Goal: Task Accomplishment & Management: Use online tool/utility

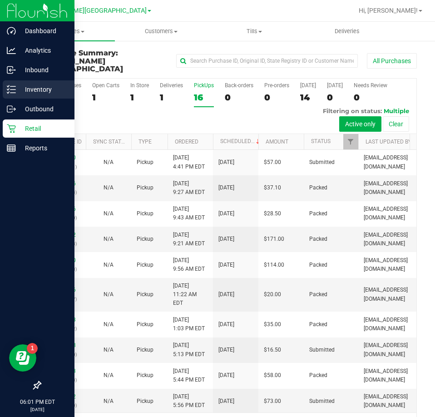
click at [24, 86] on p "Inventory" at bounding box center [43, 89] width 55 height 11
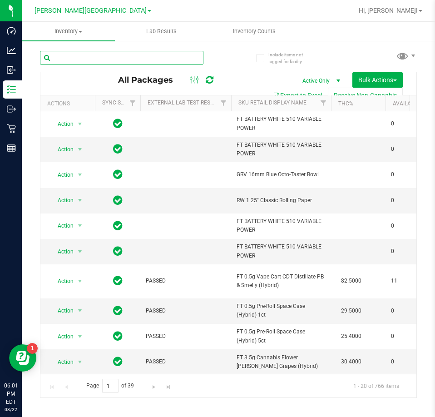
click at [165, 55] on input "text" at bounding box center [122, 58] width 164 height 14
type input "jgn"
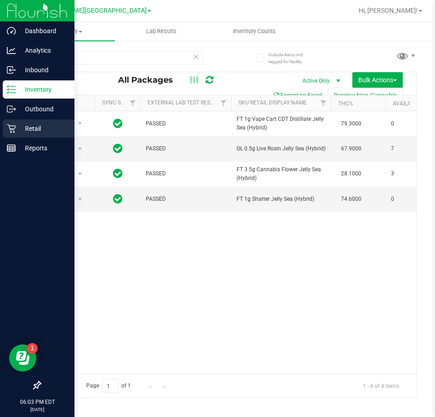
click at [15, 124] on icon at bounding box center [11, 128] width 9 height 9
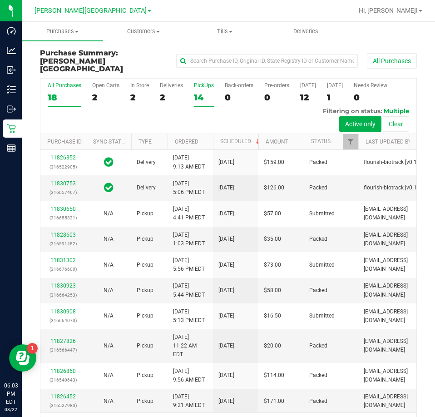
click at [201, 92] on div "14" at bounding box center [204, 97] width 20 height 10
click at [0, 0] on input "PickUps 14" at bounding box center [0, 0] width 0 height 0
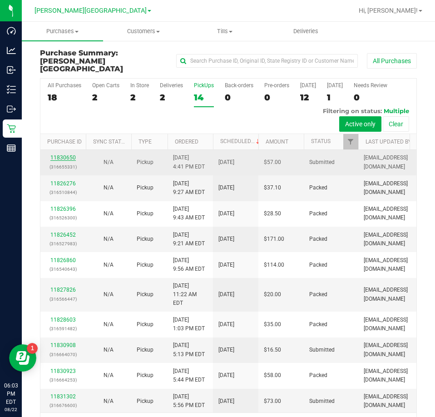
click at [72, 155] on link "11830650" at bounding box center [62, 158] width 25 height 6
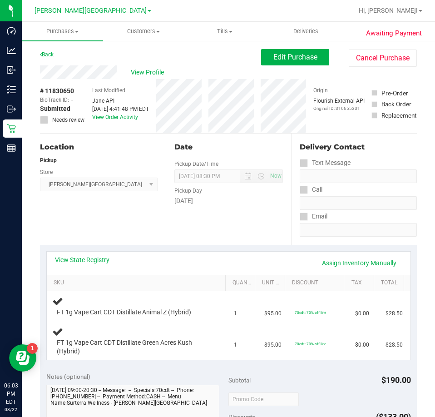
click at [176, 261] on div "View State Registry Assign Inventory Manually" at bounding box center [229, 262] width 348 height 15
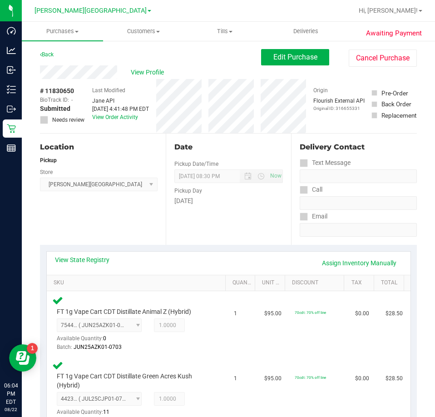
click at [217, 255] on div "View State Registry Assign Inventory Manually" at bounding box center [229, 263] width 364 height 23
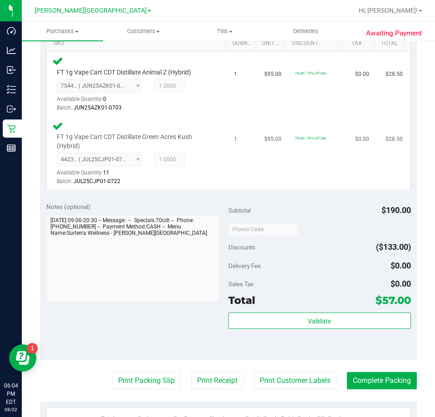
scroll to position [273, 0]
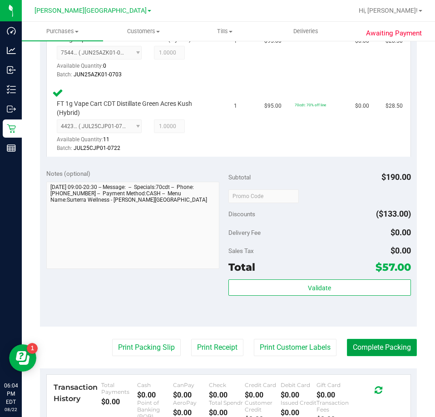
click at [368, 347] on button "Complete Packing" at bounding box center [382, 347] width 70 height 17
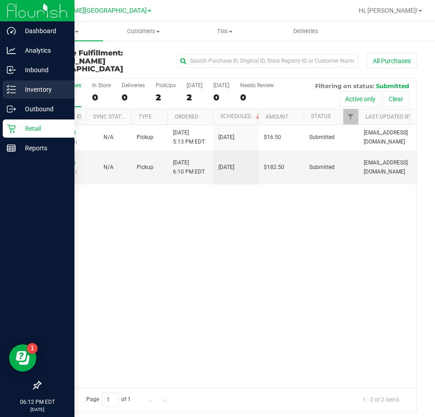
click at [33, 88] on p "Inventory" at bounding box center [43, 89] width 55 height 11
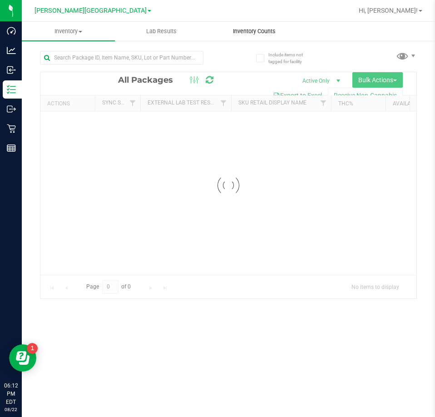
click at [270, 35] on div "Inventory All packages All inventory Waste log Create inventory Lab Results Inv…" at bounding box center [229, 219] width 414 height 395
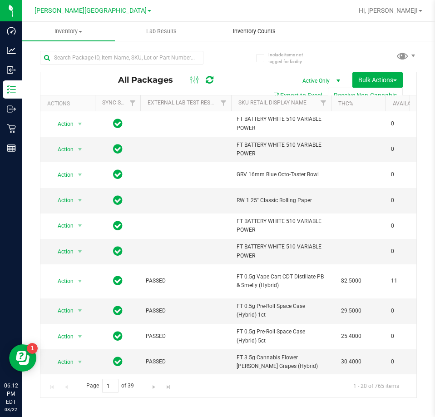
click at [261, 33] on span "Inventory Counts" at bounding box center [254, 31] width 67 height 8
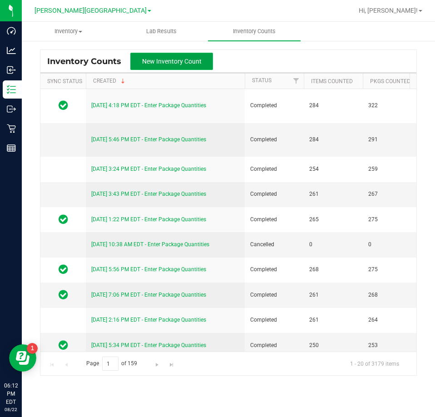
click at [195, 64] on span "New Inventory Count" at bounding box center [172, 61] width 60 height 7
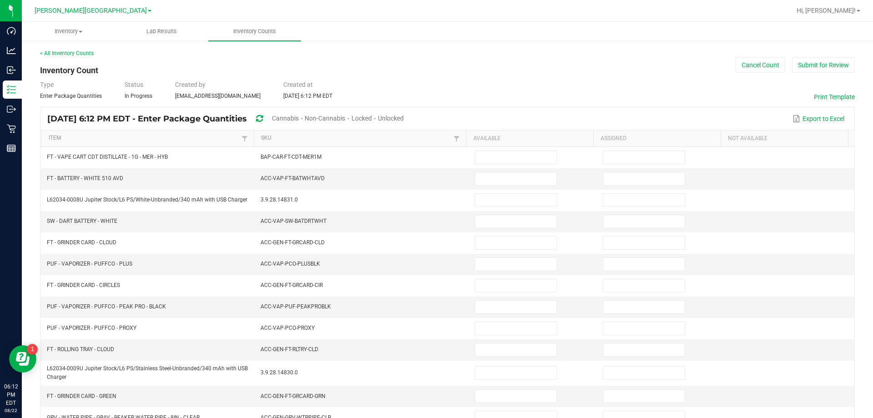
click at [299, 118] on span "Cannabis" at bounding box center [285, 118] width 27 height 7
click at [404, 119] on span "Unlocked" at bounding box center [391, 118] width 26 height 7
click at [425, 140] on link "SKU" at bounding box center [356, 138] width 190 height 7
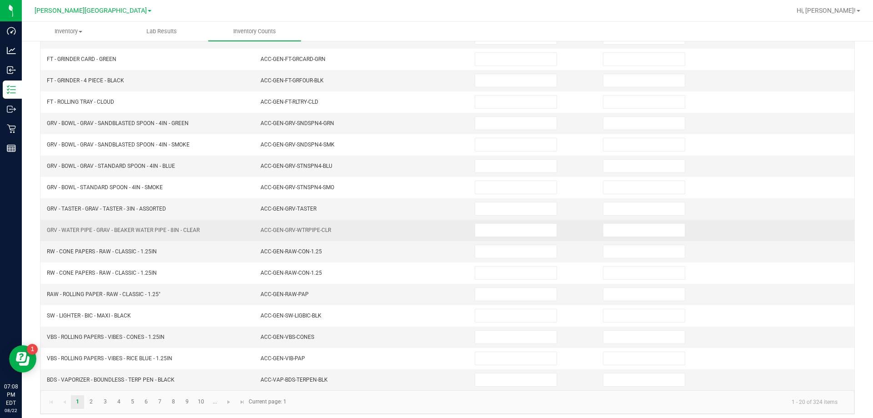
scroll to position [193, 0]
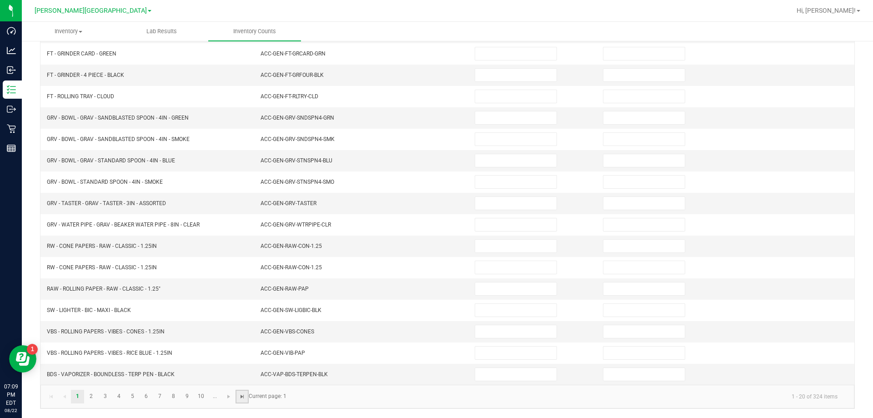
click at [243, 400] on span "Go to the last page" at bounding box center [242, 396] width 7 height 7
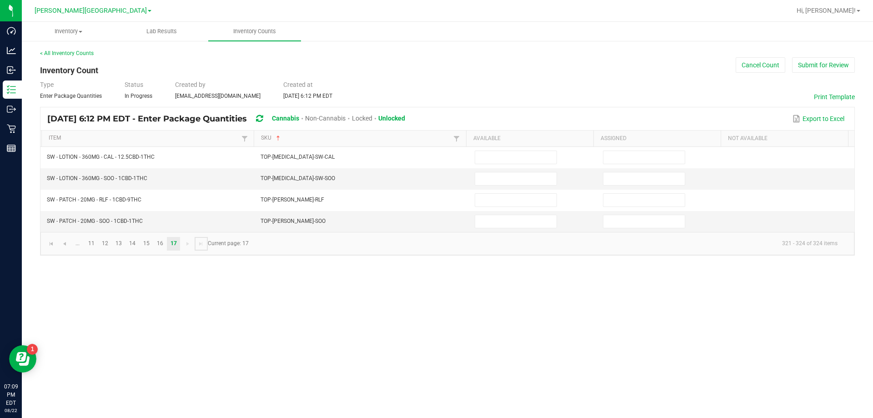
scroll to position [0, 0]
click at [491, 177] on input at bounding box center [515, 178] width 81 height 13
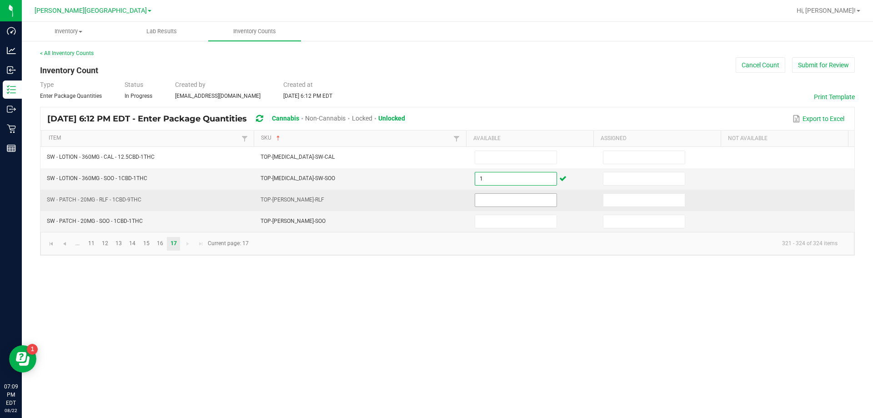
type input "1"
click at [529, 197] on input at bounding box center [515, 200] width 81 height 13
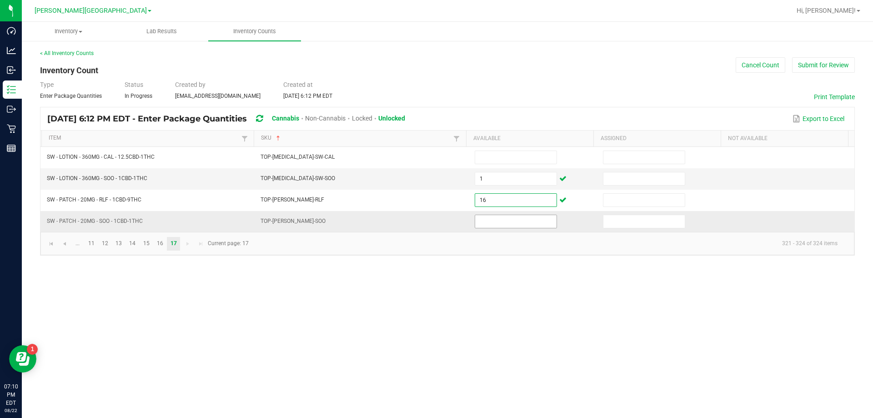
type input "16"
click at [538, 225] on input at bounding box center [515, 221] width 81 height 13
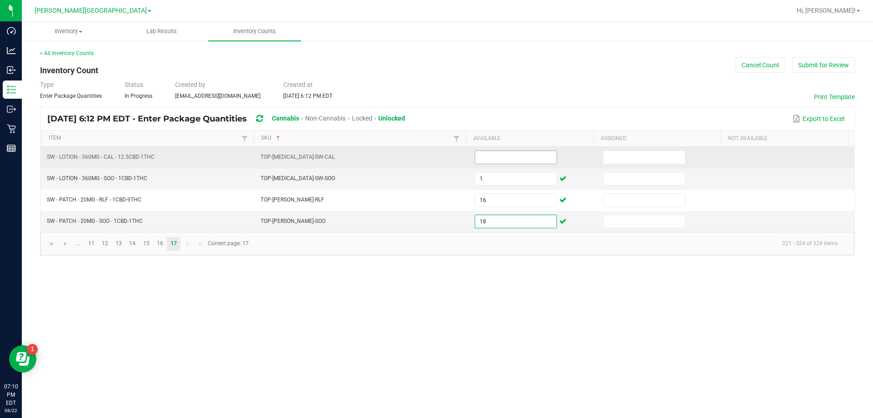
type input "18"
click at [511, 156] on input at bounding box center [515, 157] width 81 height 13
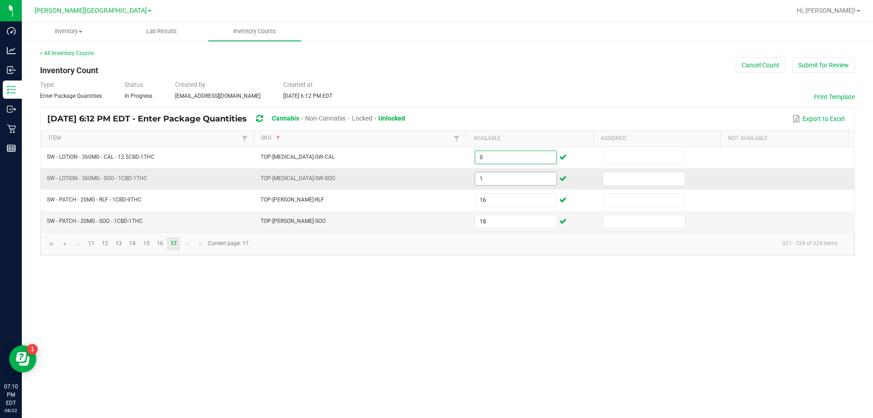
type input "0"
click at [518, 175] on input "1" at bounding box center [515, 178] width 81 height 13
type input "3"
click at [164, 244] on link "16" at bounding box center [159, 244] width 13 height 14
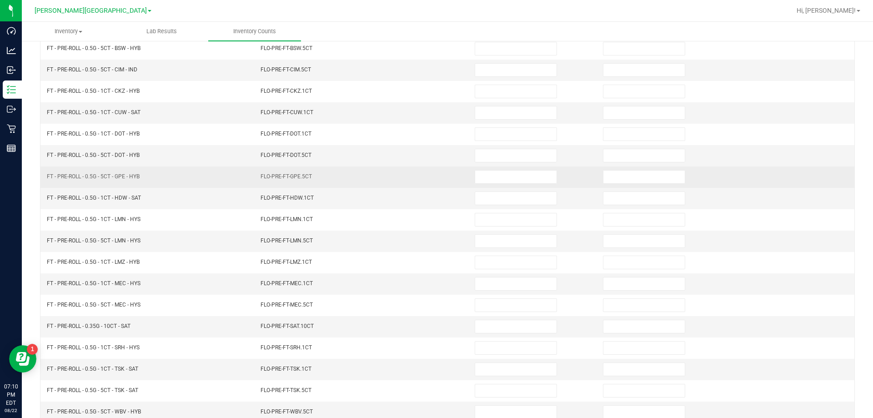
scroll to position [189, 0]
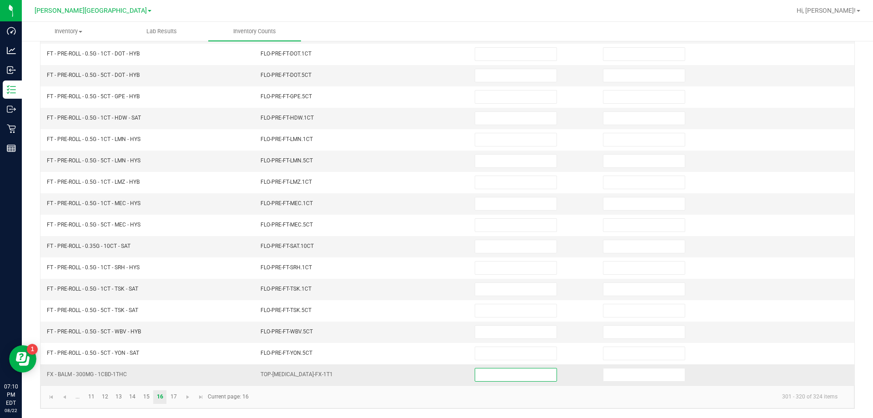
click at [522, 375] on input at bounding box center [515, 374] width 81 height 13
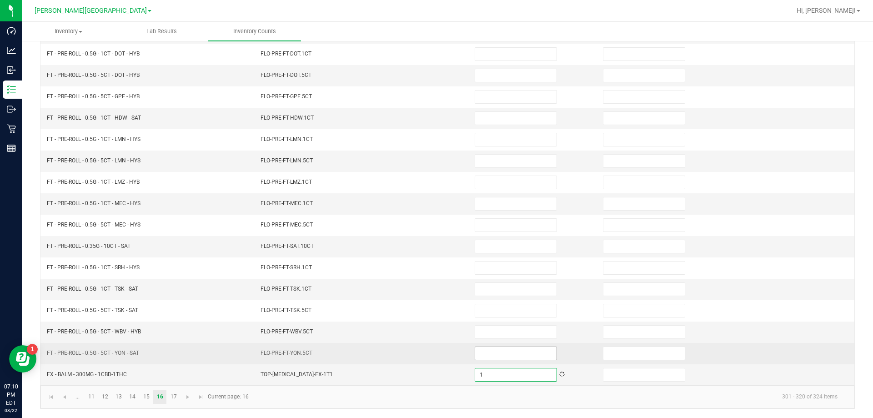
type input "1"
click at [522, 349] on input at bounding box center [515, 353] width 81 height 13
click at [521, 348] on input at bounding box center [515, 353] width 81 height 13
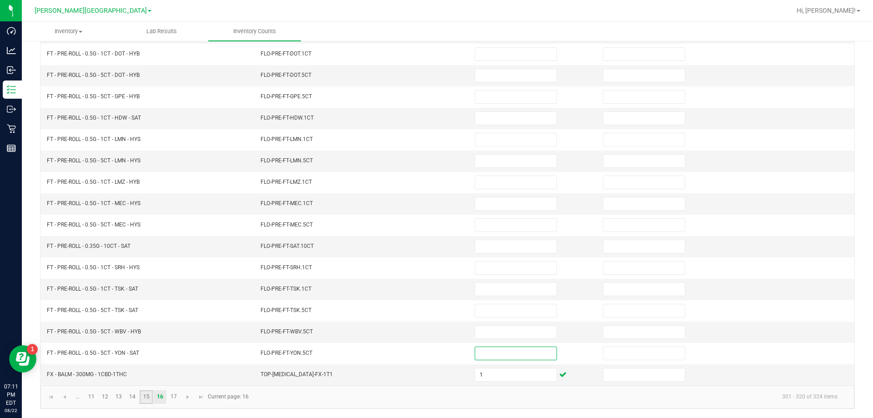
click at [140, 395] on link "15" at bounding box center [146, 397] width 13 height 14
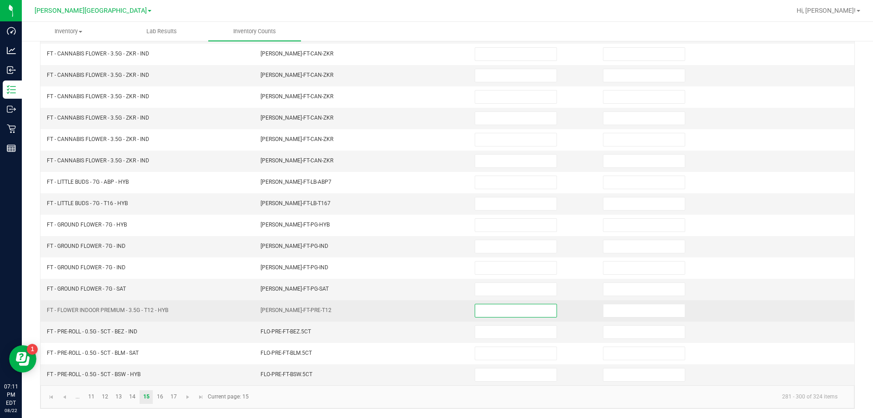
click at [514, 313] on input at bounding box center [515, 310] width 81 height 13
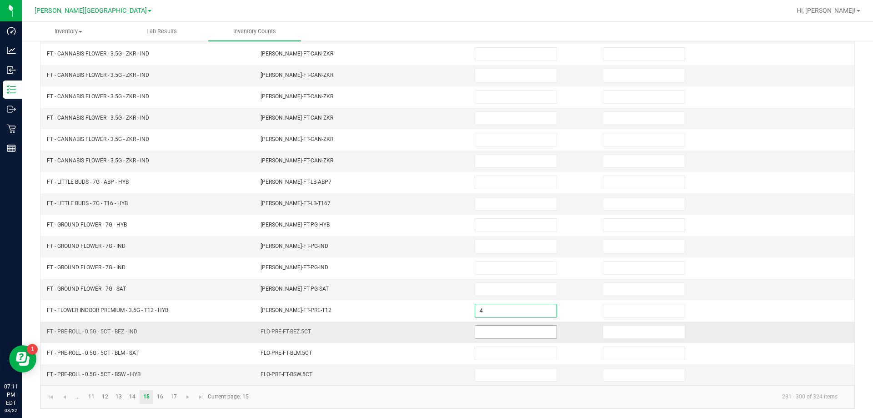
type input "4"
click at [509, 332] on input at bounding box center [515, 331] width 81 height 13
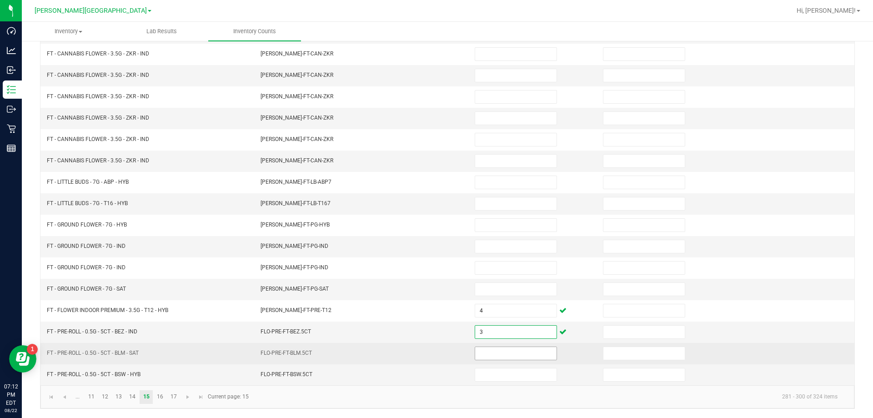
type input "3"
click at [491, 354] on input at bounding box center [515, 353] width 81 height 13
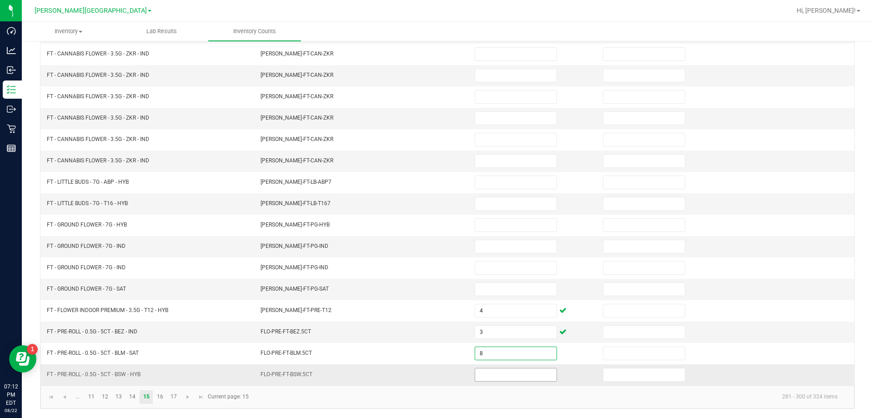
type input "8"
click at [487, 375] on input at bounding box center [515, 374] width 81 height 13
type input "0"
click at [159, 398] on link "16" at bounding box center [159, 397] width 13 height 14
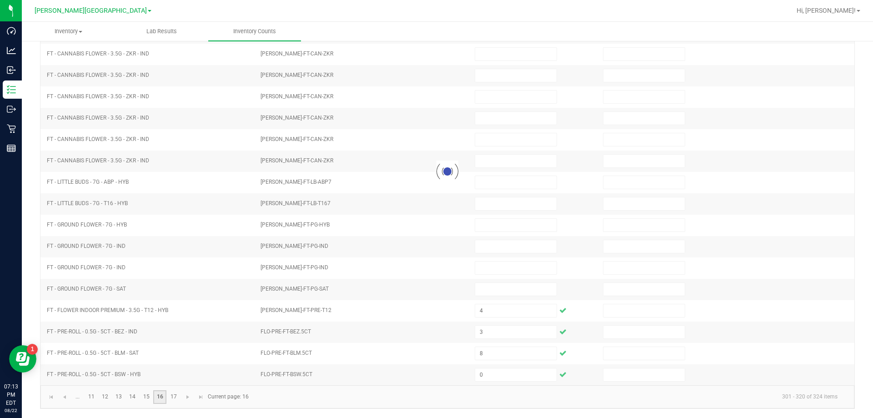
type input "1"
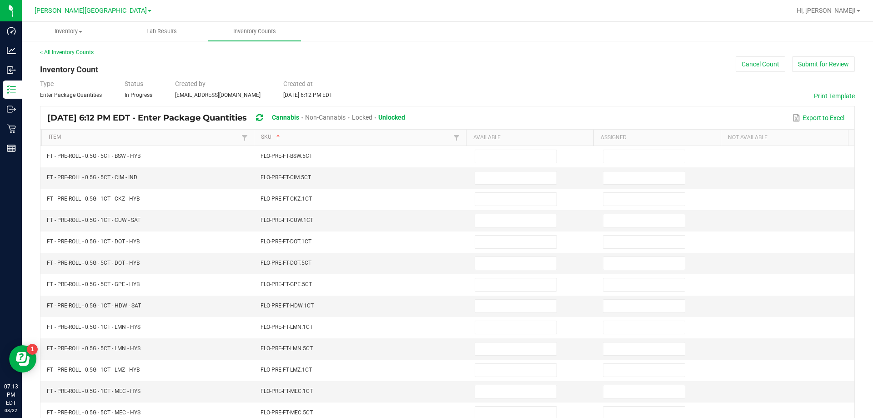
scroll to position [0, 0]
click at [478, 145] on th "Available" at bounding box center [529, 138] width 127 height 16
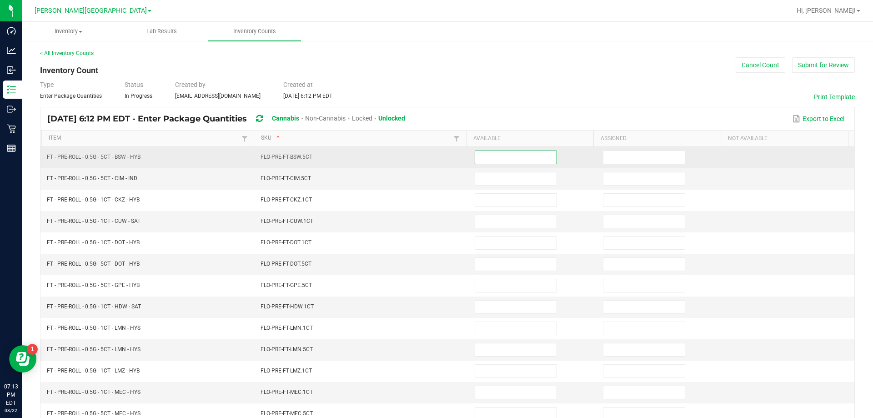
click at [480, 154] on input at bounding box center [515, 157] width 81 height 13
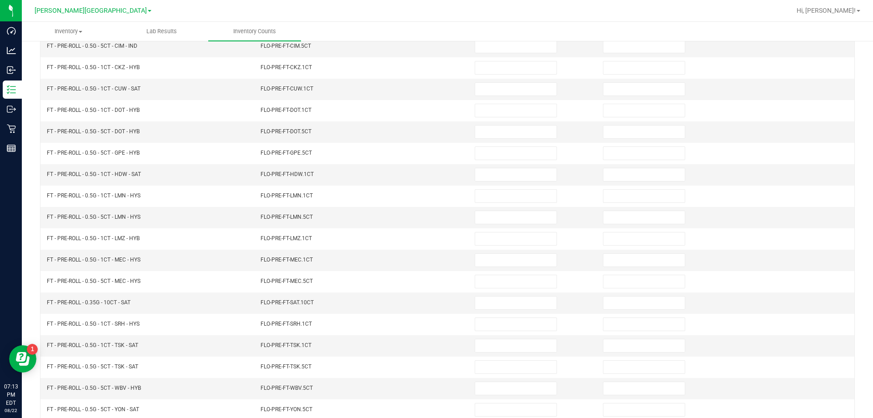
scroll to position [189, 0]
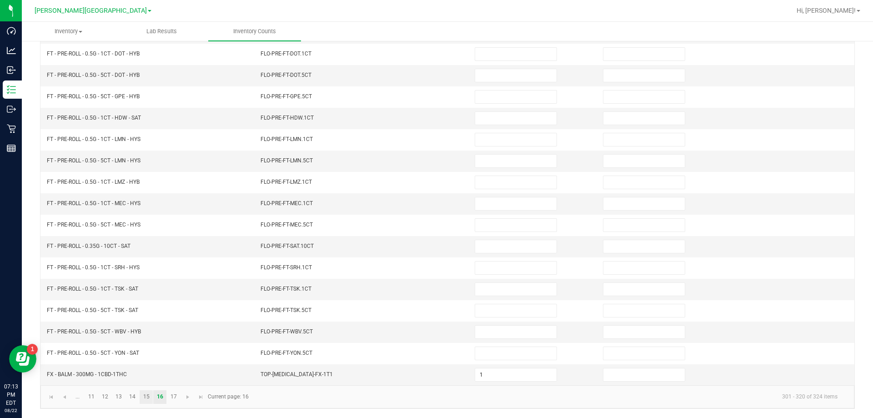
type input "0"
click at [151, 397] on link "15" at bounding box center [146, 397] width 13 height 14
type input "4"
type input "3"
type input "8"
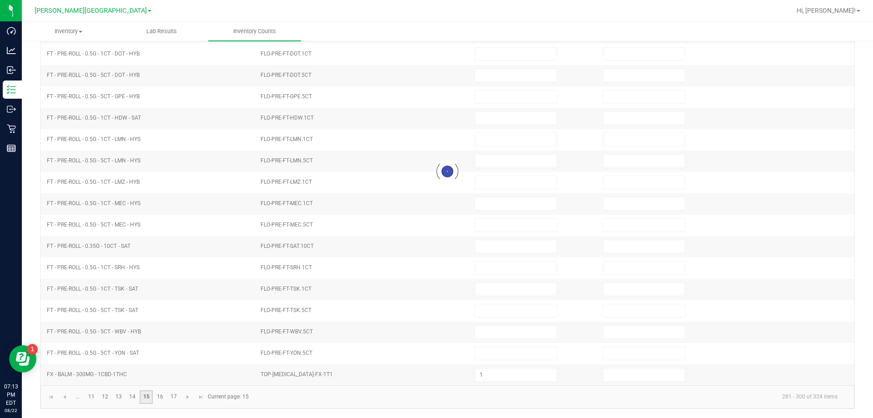
type input "0"
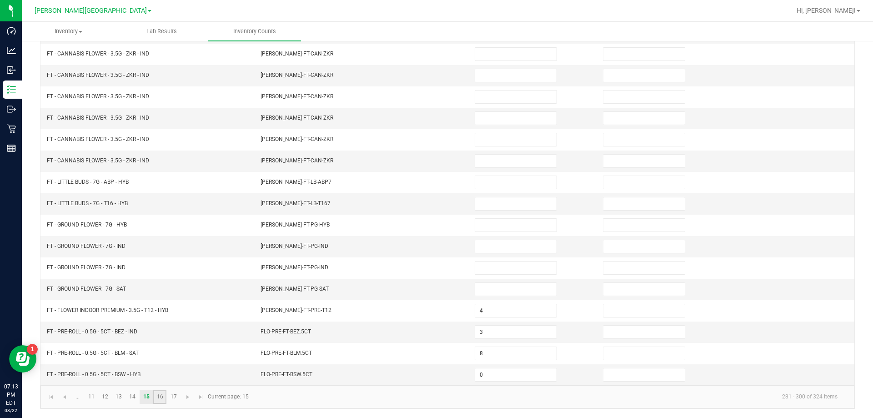
click at [164, 398] on link "16" at bounding box center [159, 397] width 13 height 14
type input "0"
type input "1"
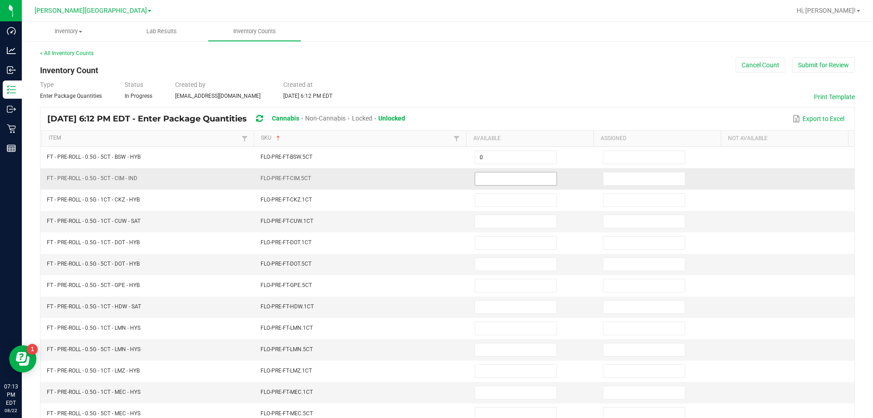
click at [497, 179] on input at bounding box center [515, 178] width 81 height 13
type input "2"
click at [500, 264] on input at bounding box center [515, 264] width 81 height 13
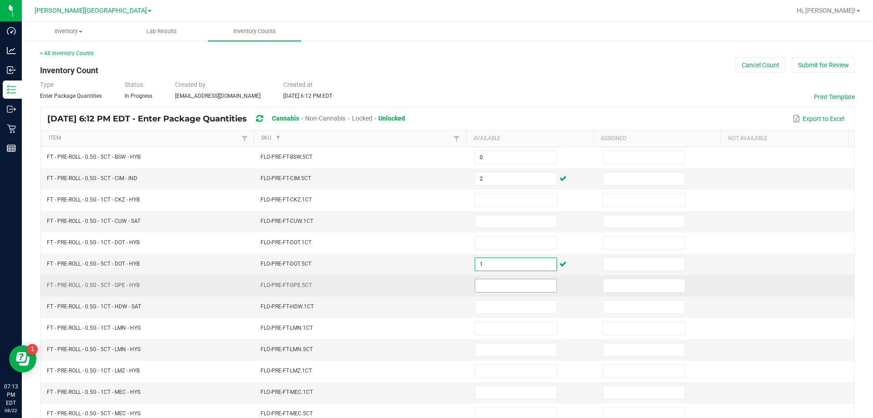
type input "1"
click at [543, 280] on input at bounding box center [515, 285] width 81 height 13
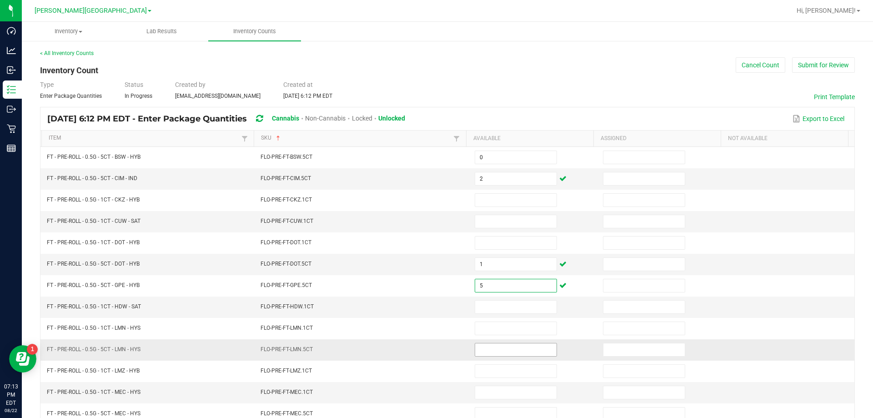
type input "5"
click at [507, 353] on input at bounding box center [515, 349] width 81 height 13
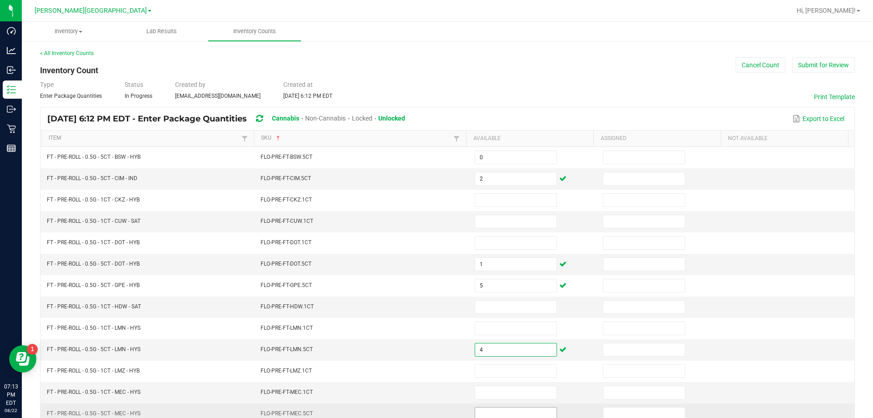
type input "4"
click at [497, 410] on input at bounding box center [515, 413] width 81 height 13
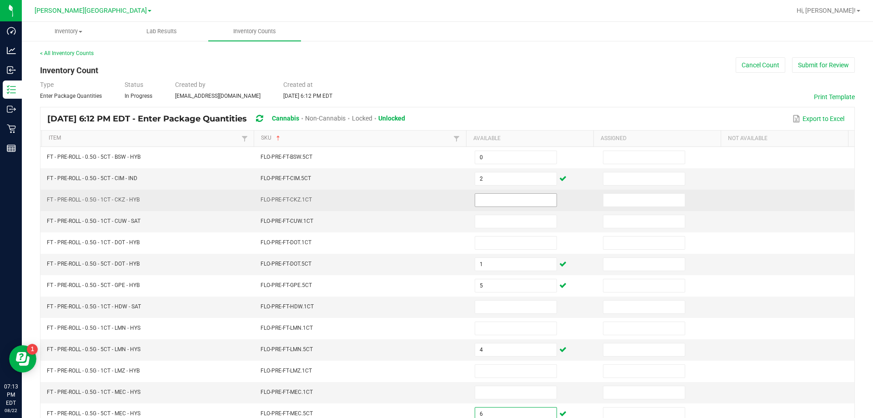
type input "6"
click at [491, 196] on input at bounding box center [515, 200] width 81 height 13
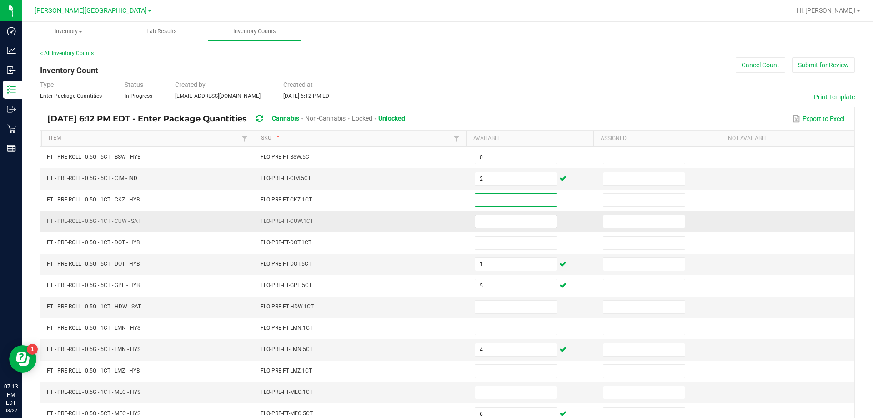
click at [501, 220] on input at bounding box center [515, 221] width 81 height 13
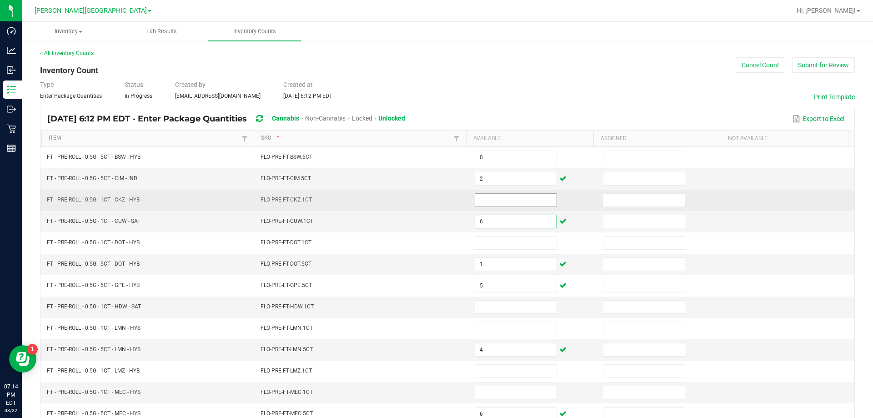
type input "6"
click at [495, 202] on input at bounding box center [515, 200] width 81 height 13
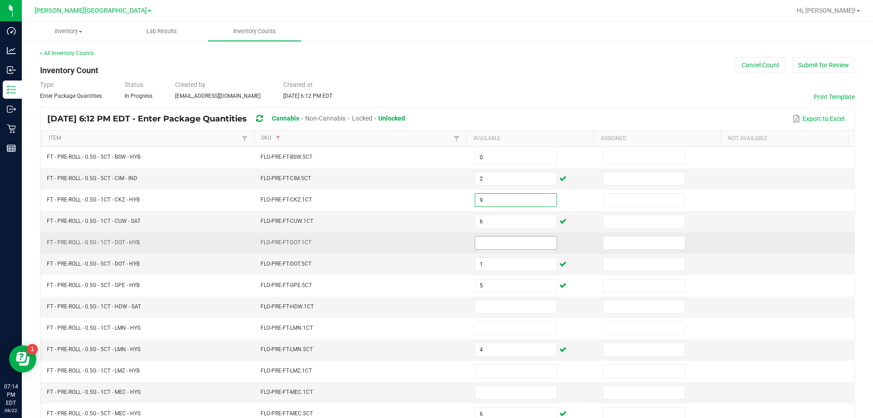
type input "9"
click at [498, 243] on input at bounding box center [515, 242] width 81 height 13
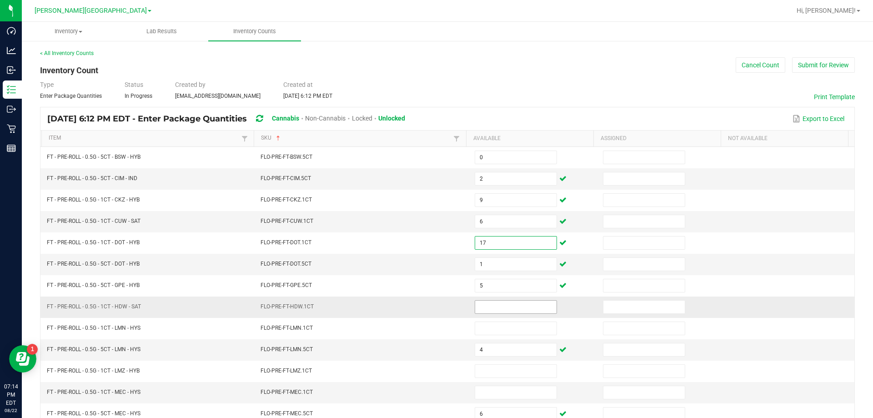
type input "17"
click at [512, 305] on input at bounding box center [515, 306] width 81 height 13
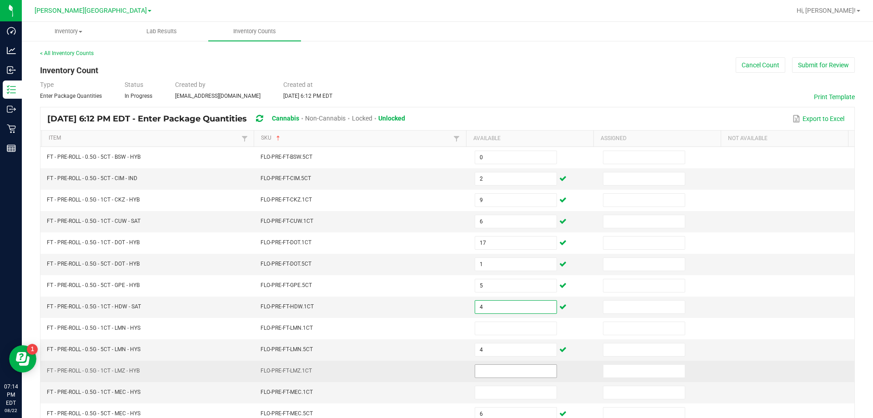
type input "4"
click at [490, 369] on input at bounding box center [515, 371] width 81 height 13
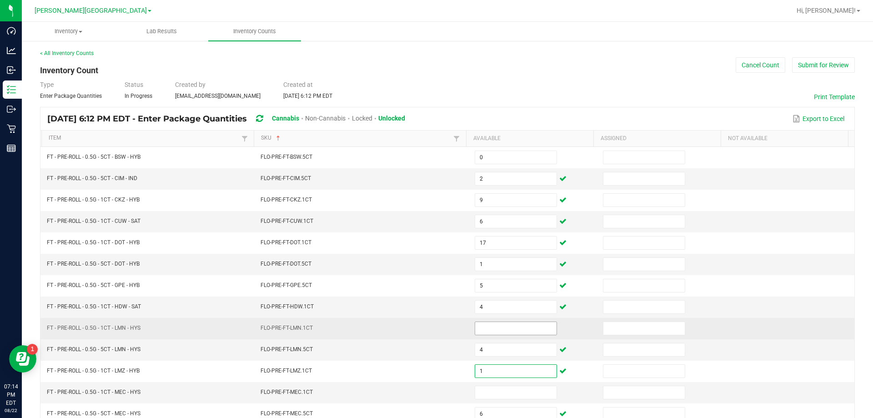
type input "1"
click at [478, 327] on input at bounding box center [515, 328] width 81 height 13
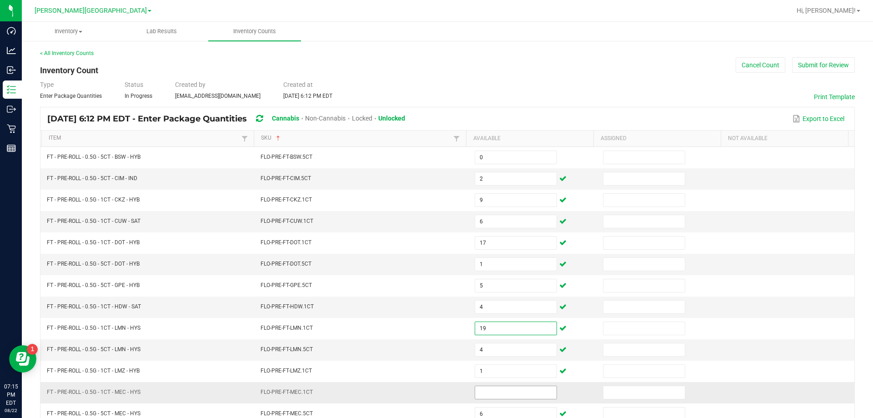
type input "19"
click at [508, 391] on input at bounding box center [515, 392] width 81 height 13
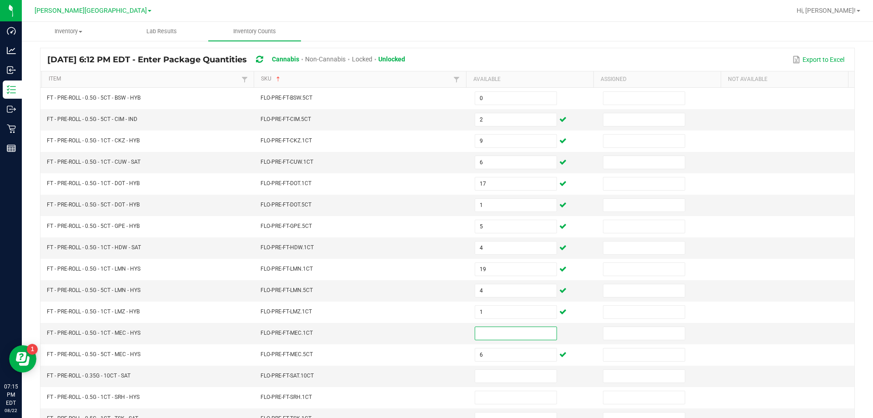
scroll to position [56, 0]
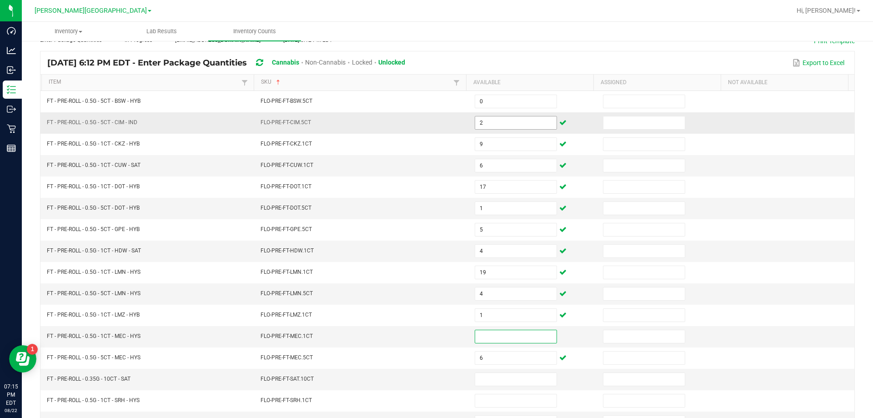
click at [480, 123] on input "2" at bounding box center [515, 122] width 81 height 13
type input "1"
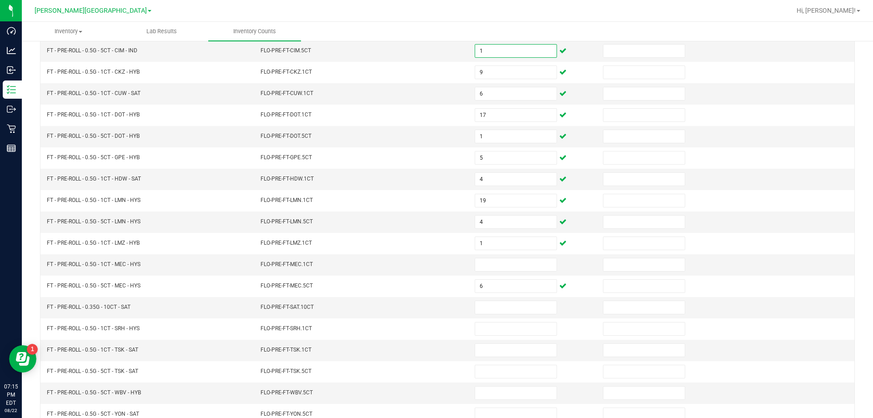
scroll to position [189, 0]
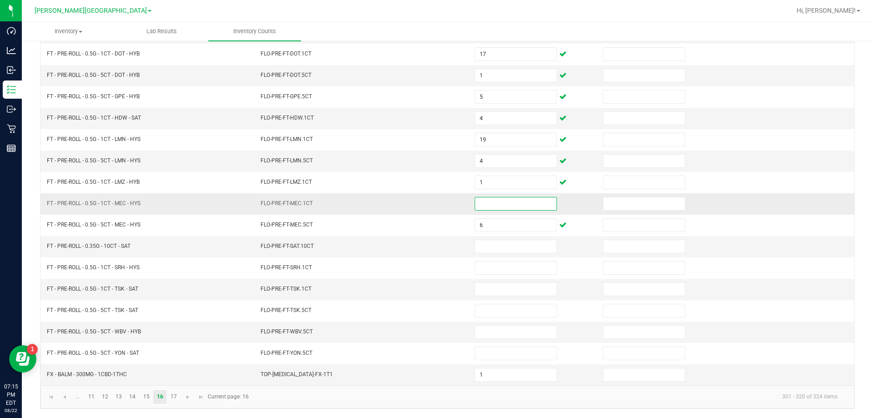
click at [505, 209] on input at bounding box center [515, 203] width 81 height 13
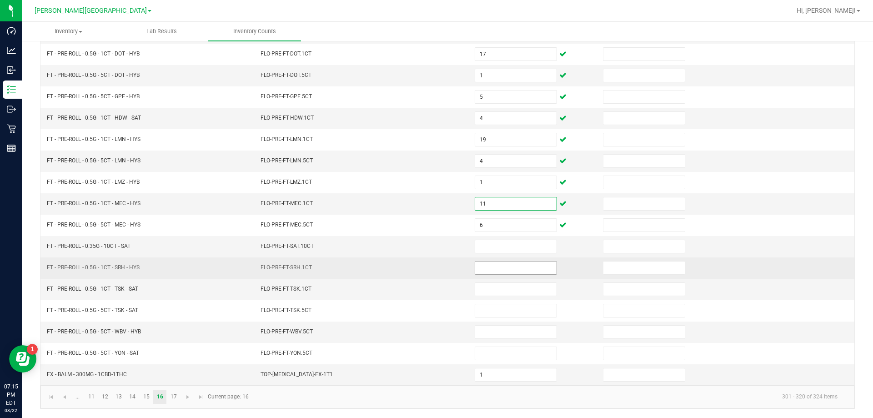
type input "11"
click at [494, 271] on input at bounding box center [515, 267] width 81 height 13
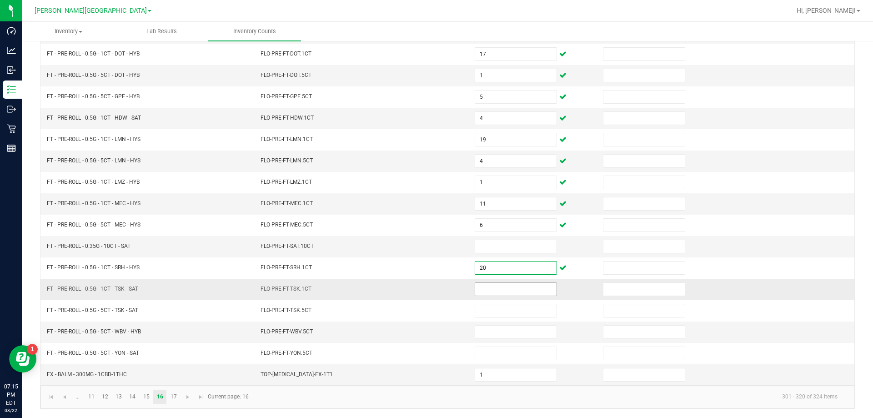
type input "20"
click at [488, 290] on input at bounding box center [515, 289] width 81 height 13
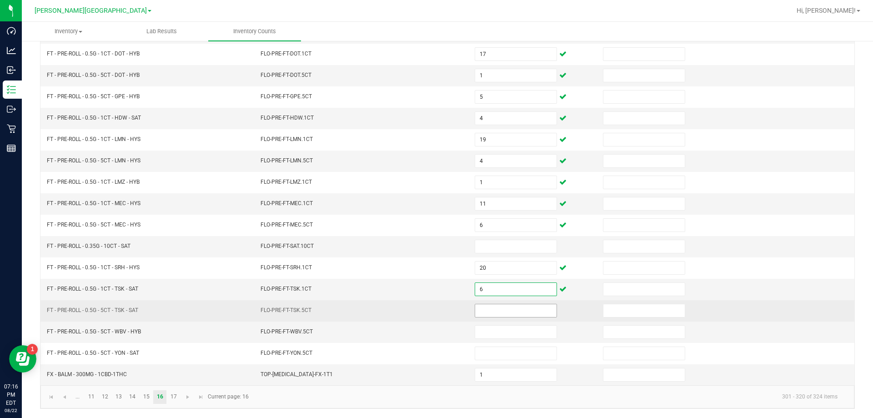
type input "6"
click at [510, 307] on input at bounding box center [515, 310] width 81 height 13
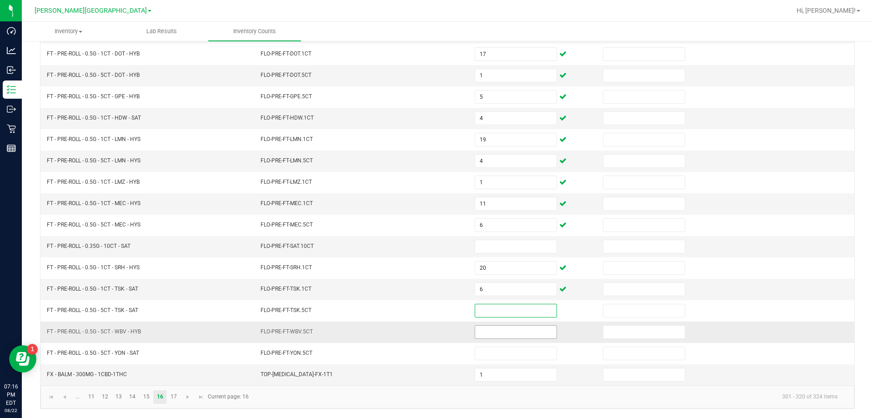
click at [503, 332] on input at bounding box center [515, 331] width 81 height 13
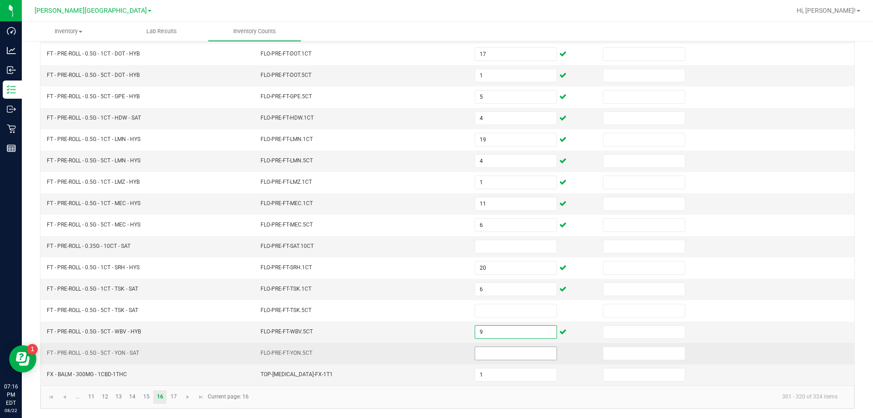
type input "9"
click at [503, 351] on input at bounding box center [515, 353] width 81 height 13
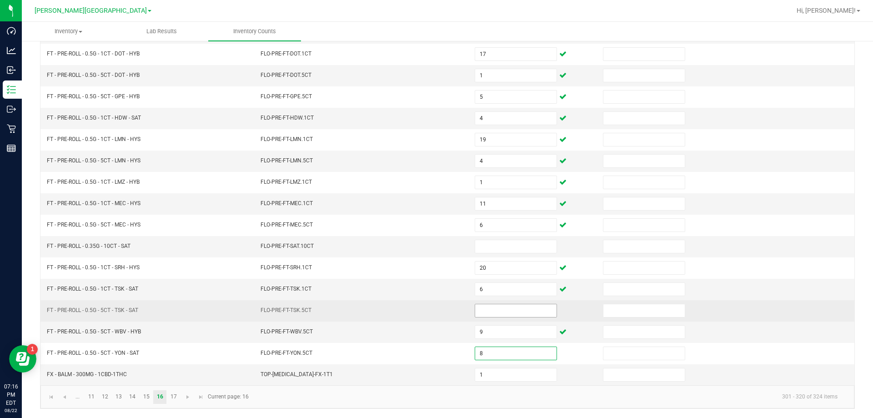
type input "8"
click at [498, 314] on input at bounding box center [515, 310] width 81 height 13
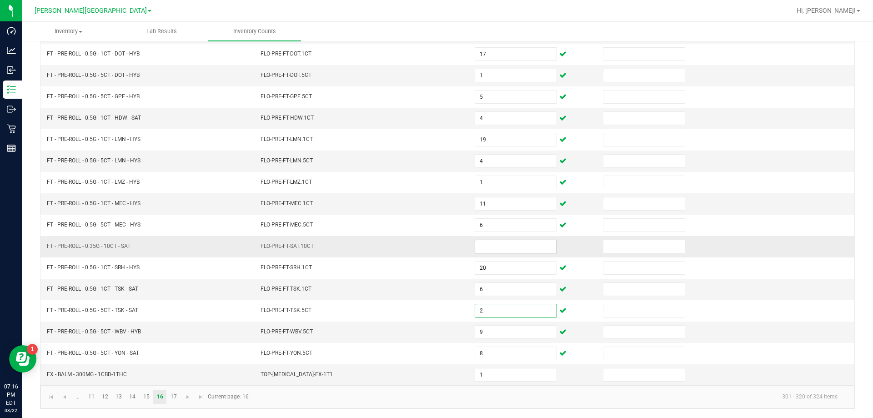
type input "2"
click at [496, 249] on input at bounding box center [515, 246] width 81 height 13
type input "4"
click at [145, 391] on link "15" at bounding box center [146, 397] width 13 height 14
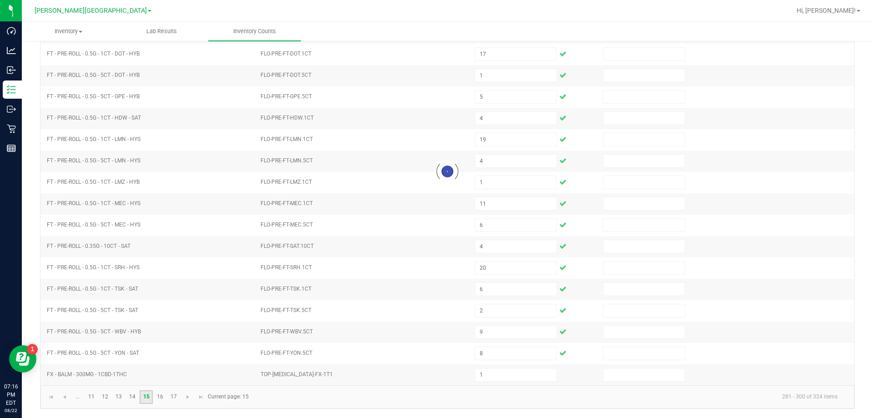
type input "4"
type input "3"
type input "0"
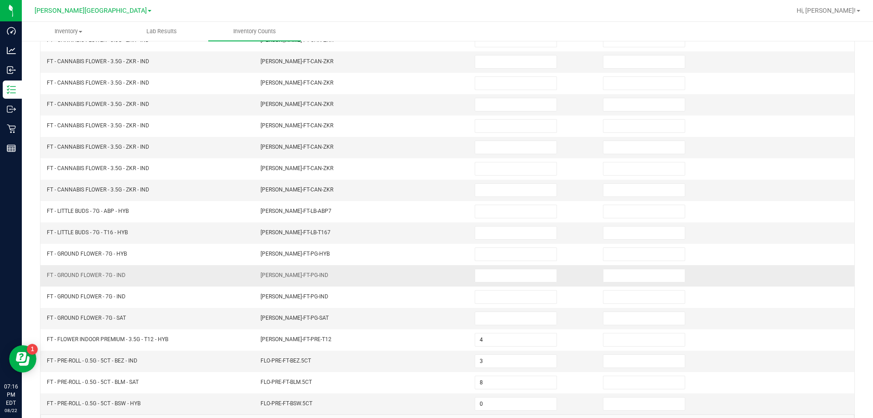
scroll to position [143, 0]
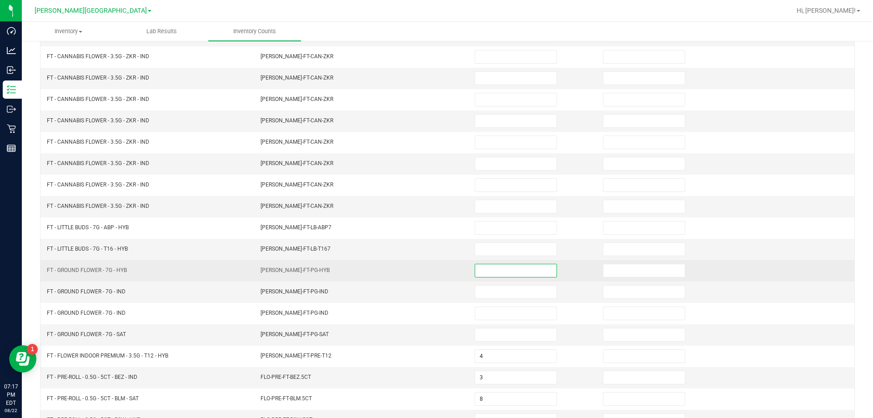
click at [494, 268] on input at bounding box center [515, 270] width 81 height 13
click at [494, 267] on input at bounding box center [515, 270] width 81 height 13
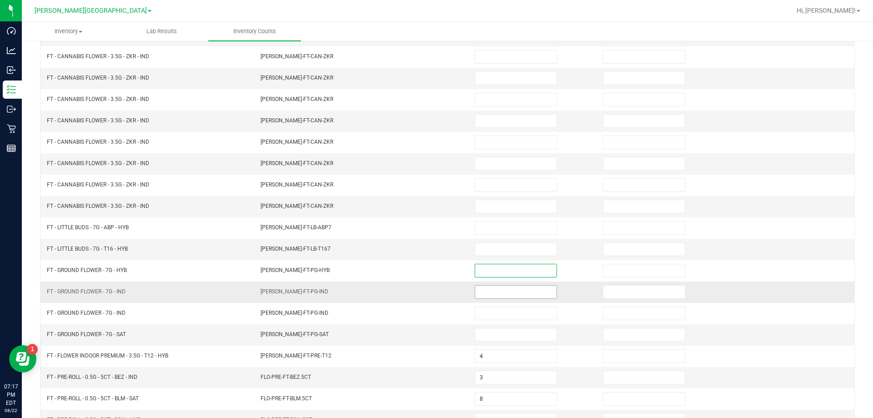
click at [491, 295] on input at bounding box center [515, 291] width 81 height 13
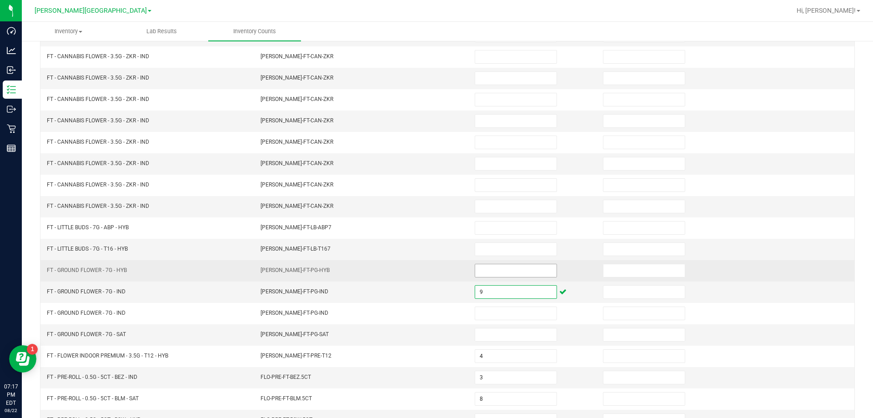
type input "9"
click at [493, 265] on input at bounding box center [515, 270] width 81 height 13
click at [493, 268] on input at bounding box center [515, 270] width 81 height 13
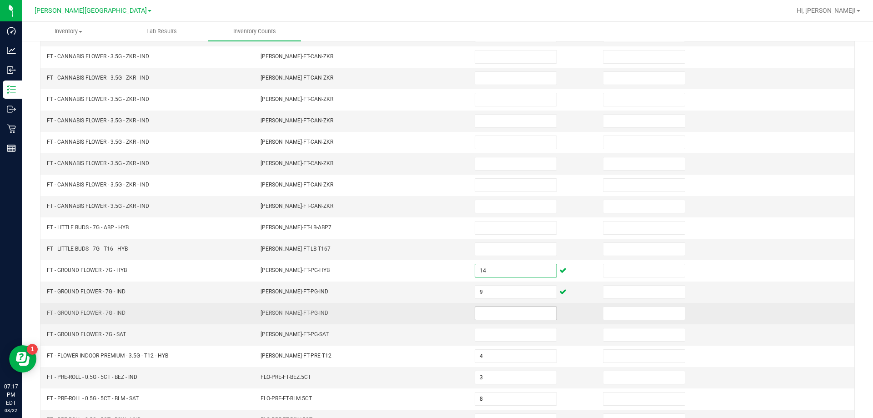
type input "14"
click at [495, 316] on input at bounding box center [515, 313] width 81 height 13
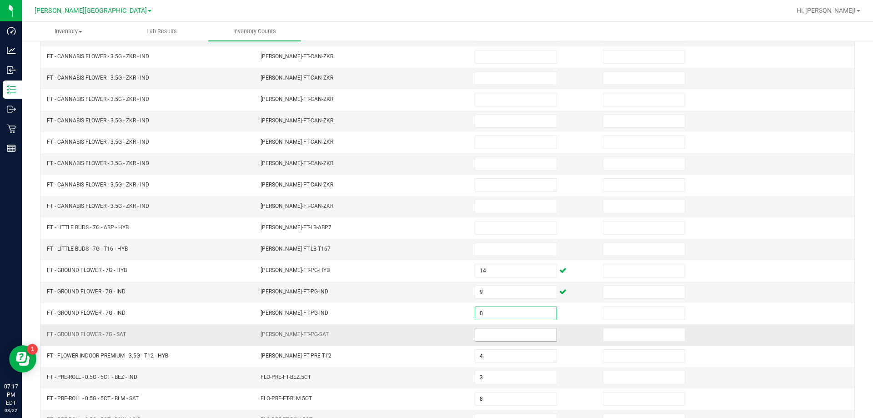
type input "0"
click at [517, 339] on input at bounding box center [515, 334] width 81 height 13
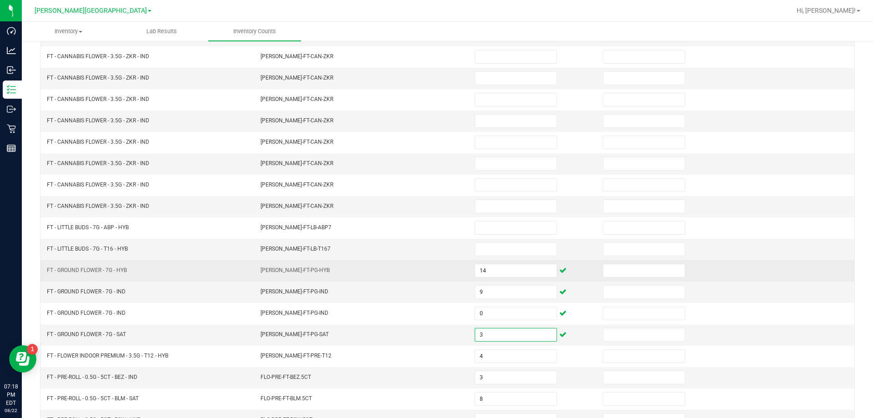
type input "3"
click at [510, 261] on td "14" at bounding box center [533, 270] width 128 height 21
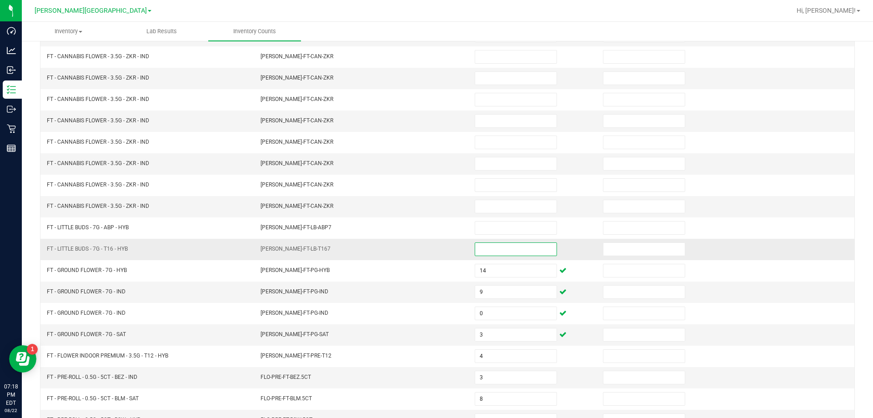
click at [500, 249] on input at bounding box center [515, 249] width 81 height 13
click at [507, 241] on td at bounding box center [533, 249] width 128 height 21
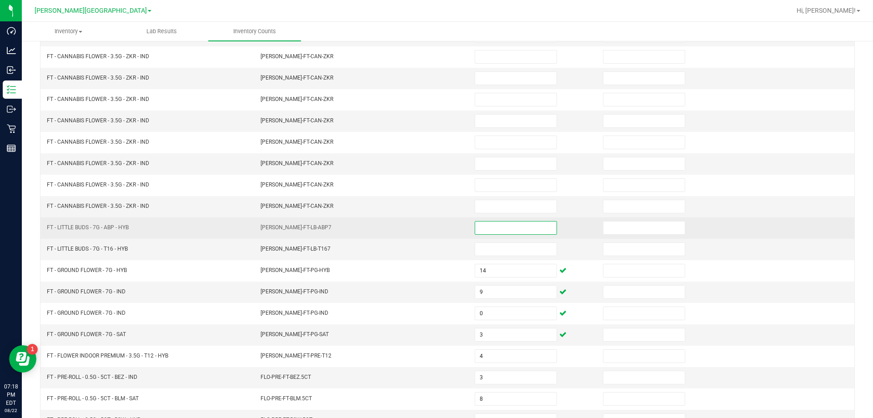
click at [499, 230] on input at bounding box center [515, 227] width 81 height 13
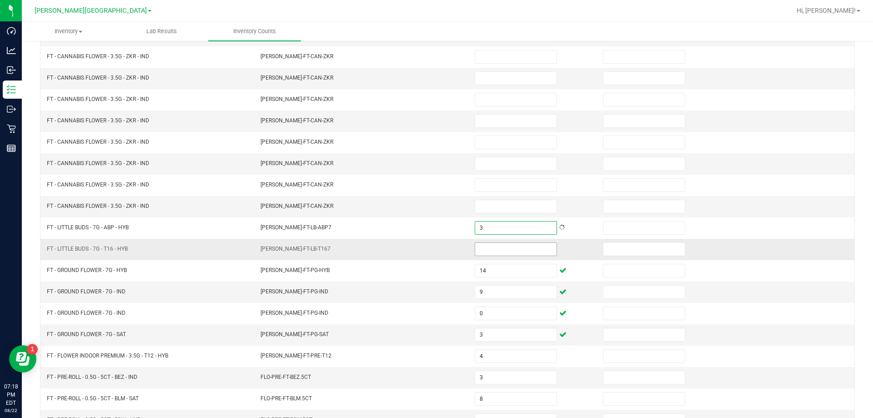
type input "3"
click at [485, 252] on input at bounding box center [515, 249] width 81 height 13
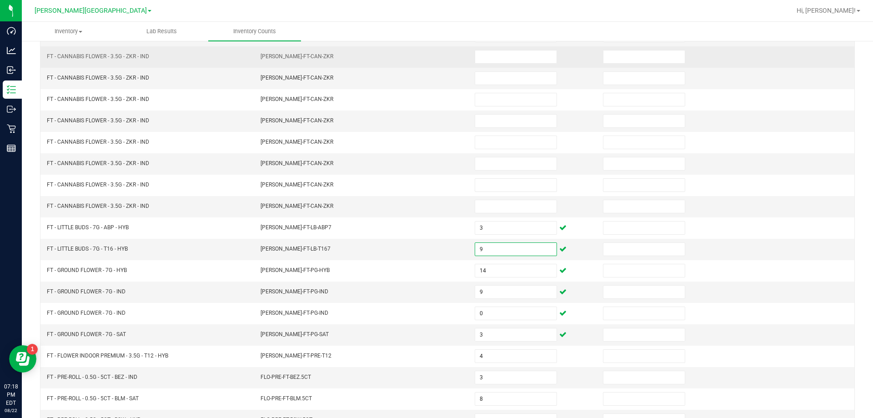
type input "9"
click at [499, 67] on td at bounding box center [533, 56] width 128 height 21
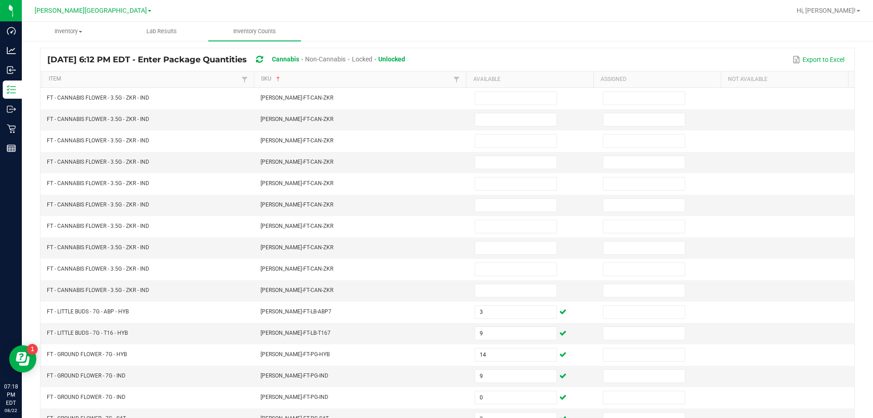
scroll to position [49, 0]
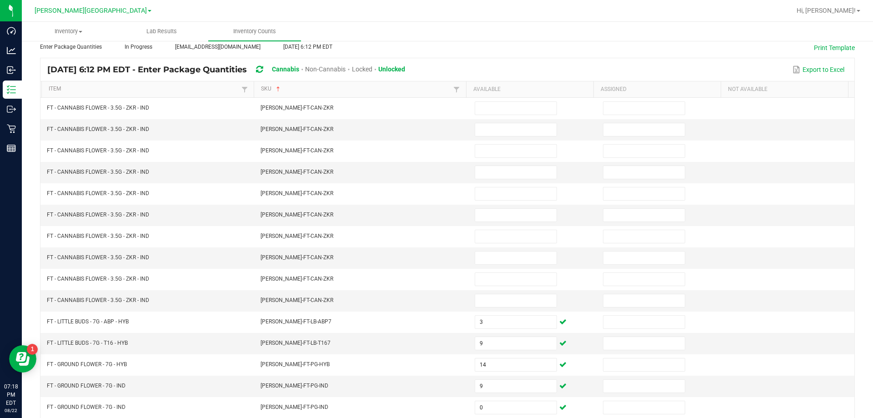
click at [405, 69] on span "Unlocked" at bounding box center [391, 68] width 27 height 7
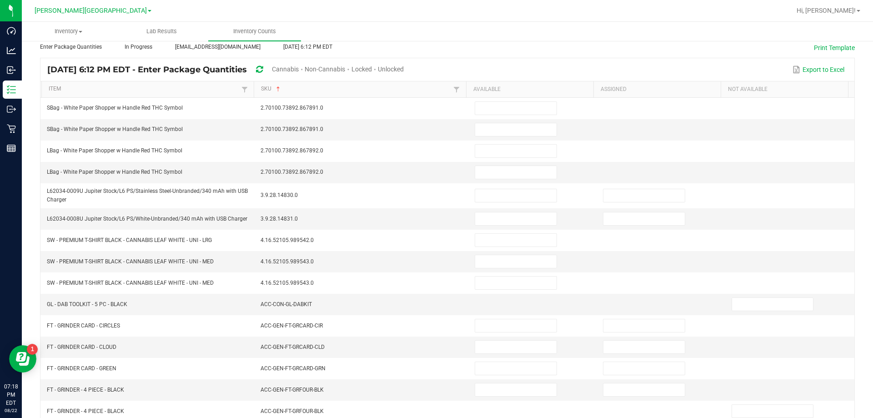
click at [404, 69] on span "Unlocked" at bounding box center [391, 68] width 26 height 7
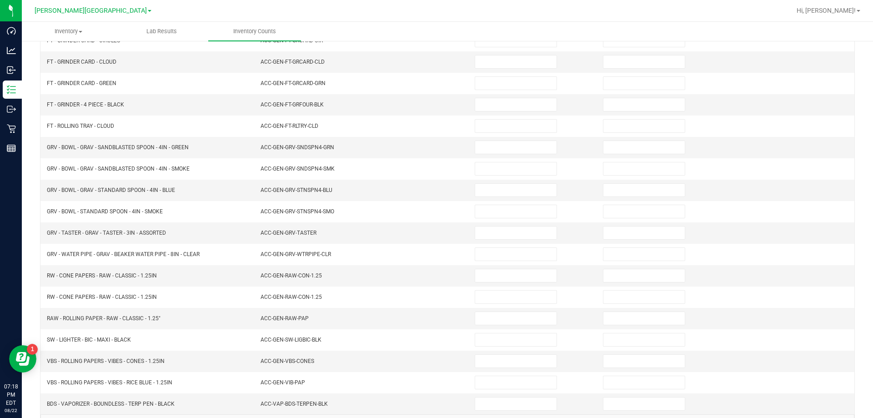
scroll to position [193, 0]
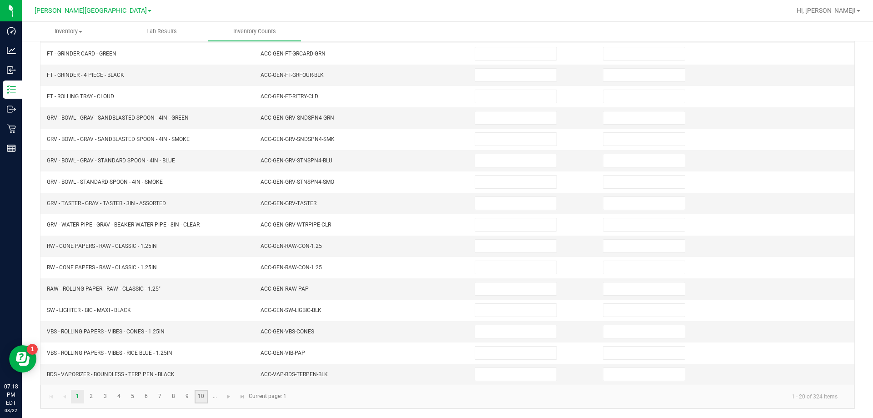
click at [203, 397] on link "10" at bounding box center [201, 397] width 13 height 14
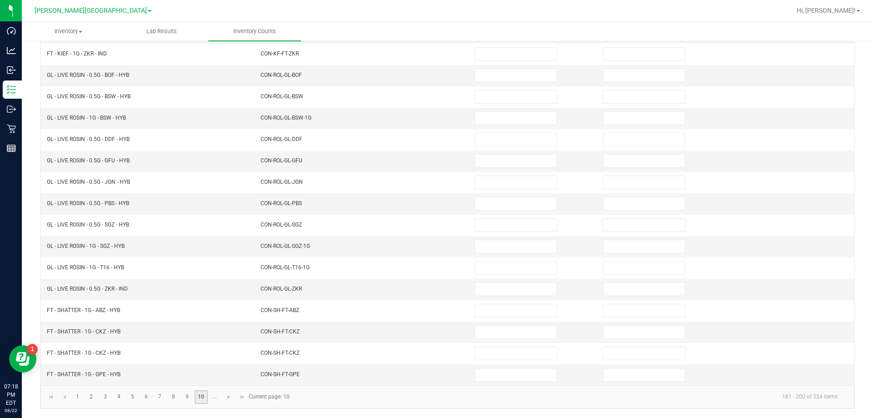
scroll to position [189, 0]
click at [239, 397] on span "Go to the last page" at bounding box center [242, 396] width 7 height 7
type input "0"
type input "3"
type input "16"
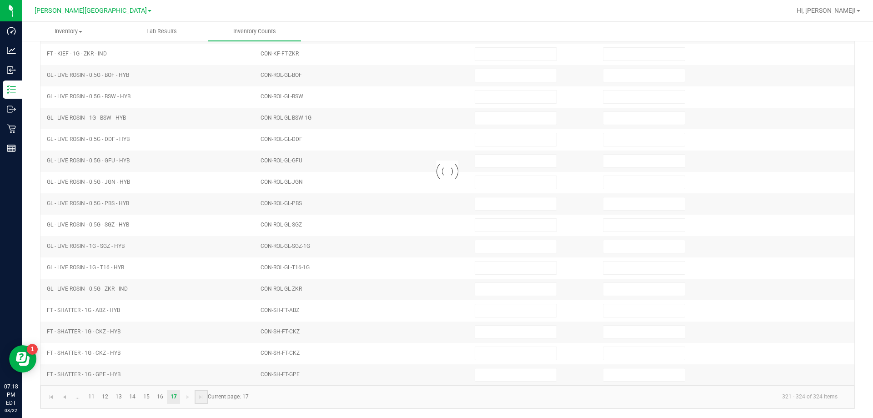
type input "18"
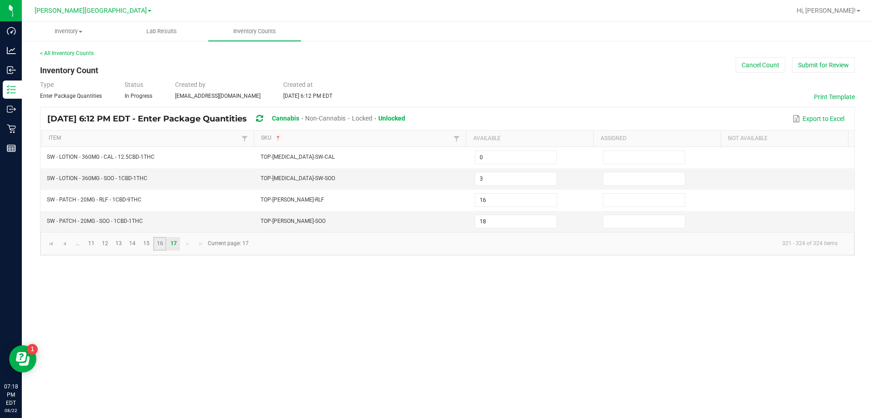
click at [155, 242] on link "16" at bounding box center [159, 244] width 13 height 14
type input "1"
type input "9"
type input "6"
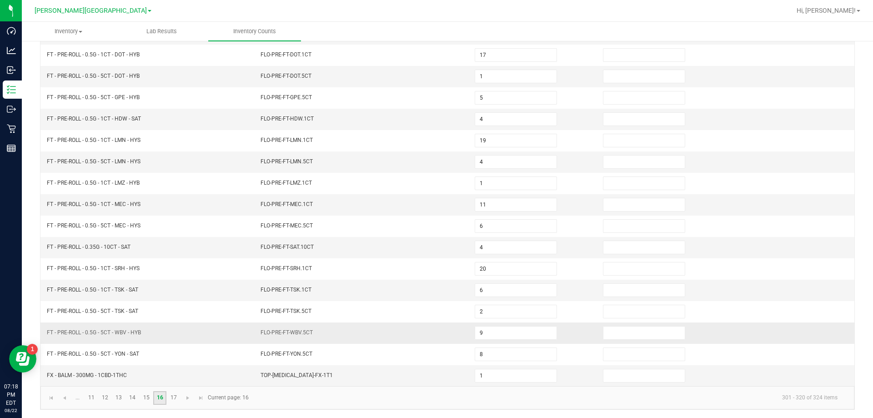
scroll to position [189, 0]
click at [147, 397] on link "15" at bounding box center [146, 397] width 13 height 14
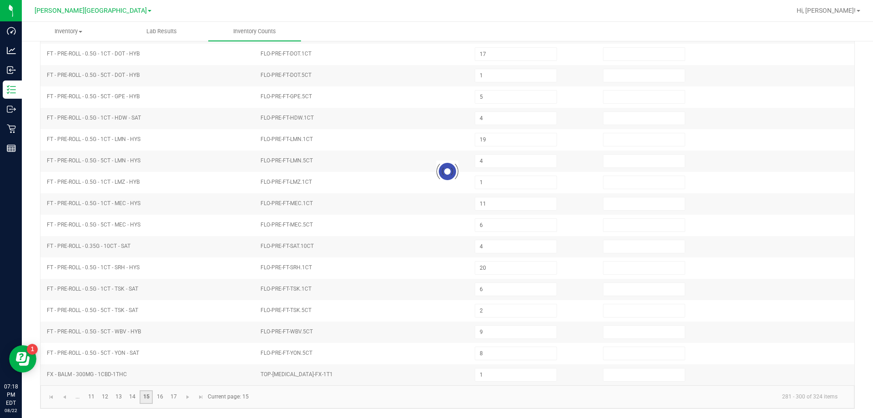
type input "3"
type input "9"
type input "14"
type input "9"
type input "0"
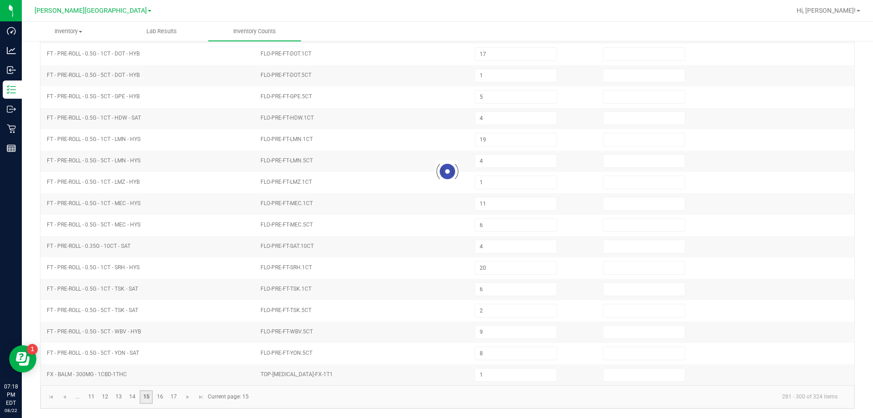
type input "3"
type input "4"
type input "3"
type input "0"
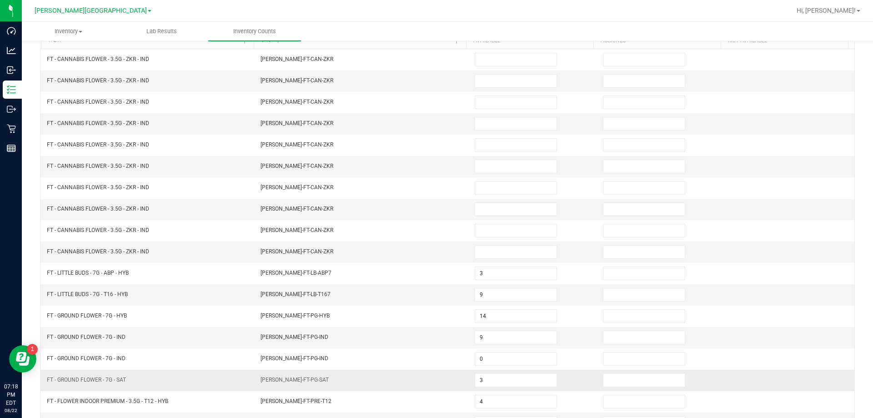
scroll to position [52, 0]
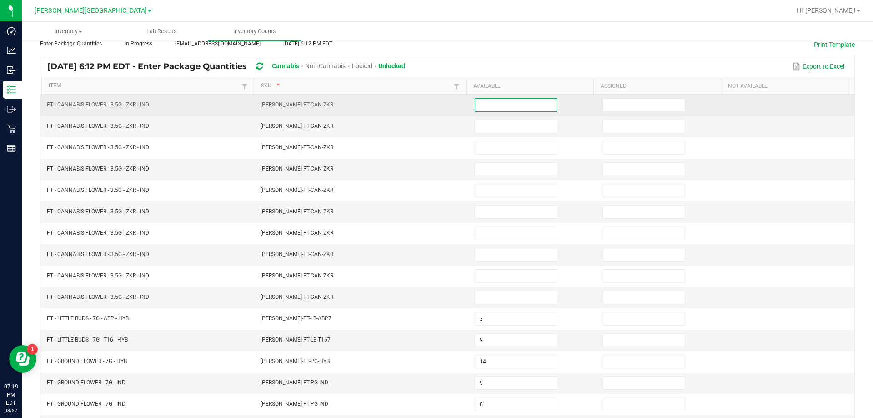
click at [494, 105] on input at bounding box center [515, 105] width 81 height 13
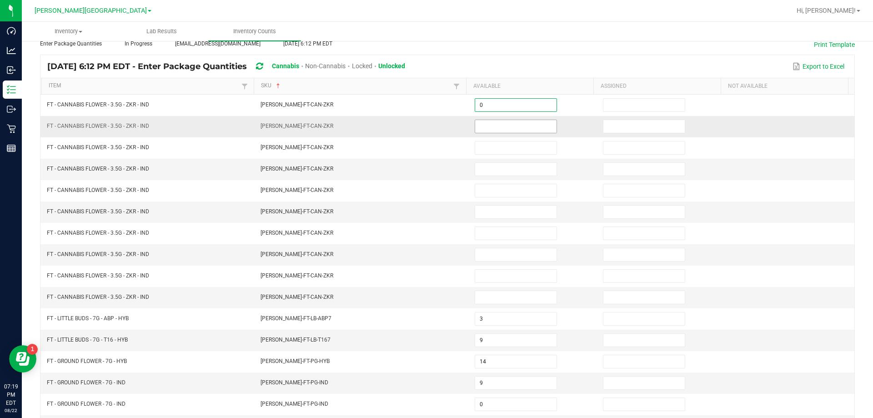
type input "0"
click at [495, 131] on input at bounding box center [515, 126] width 81 height 13
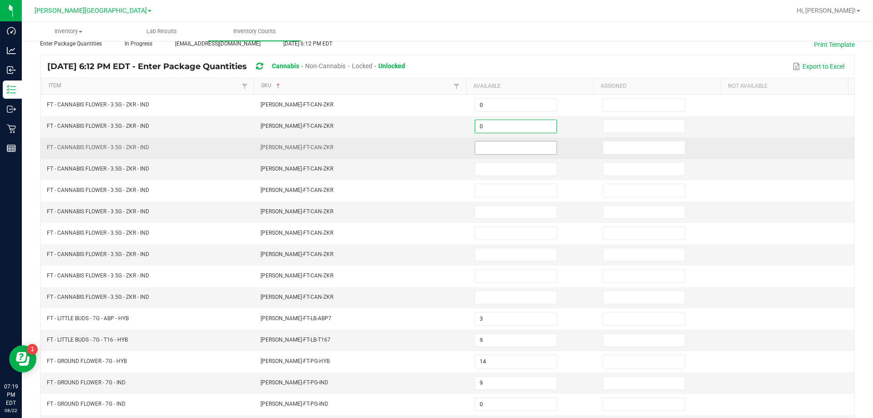
type input "0"
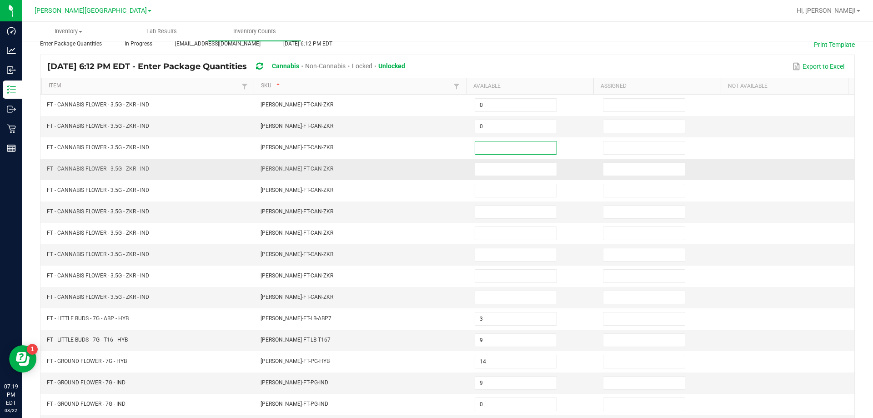
drag, startPoint x: 494, startPoint y: 149, endPoint x: 496, endPoint y: 161, distance: 12.9
click at [494, 150] on input at bounding box center [515, 147] width 81 height 13
type input "0"
click at [496, 163] on input at bounding box center [515, 169] width 81 height 13
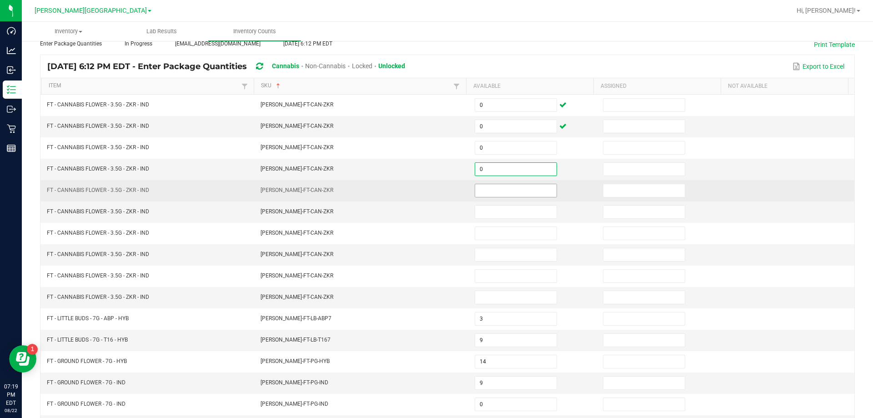
type input "0"
click at [499, 190] on input at bounding box center [515, 190] width 81 height 13
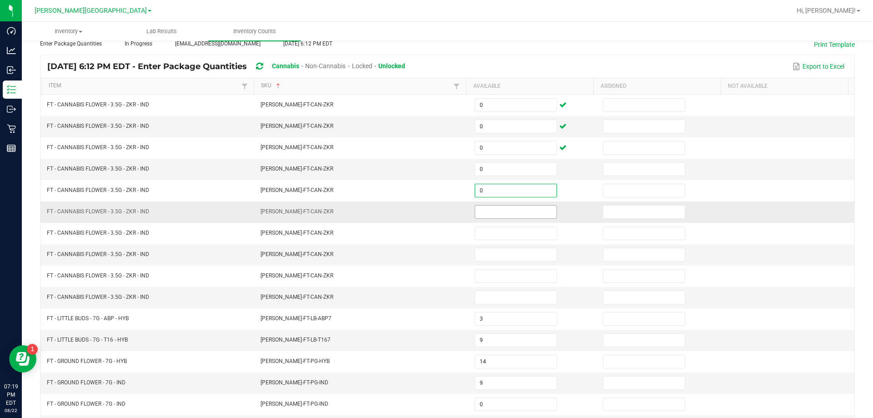
type input "0"
drag, startPoint x: 501, startPoint y: 213, endPoint x: 504, endPoint y: 224, distance: 11.4
click at [501, 214] on input at bounding box center [515, 211] width 81 height 13
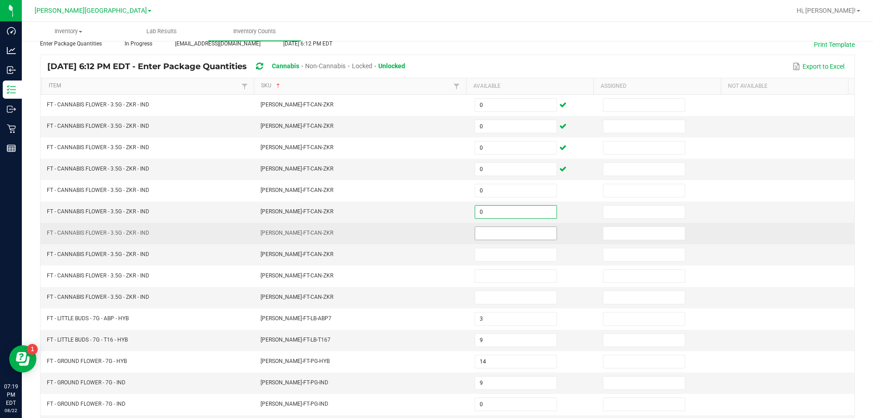
type input "0"
click at [505, 231] on input at bounding box center [515, 233] width 81 height 13
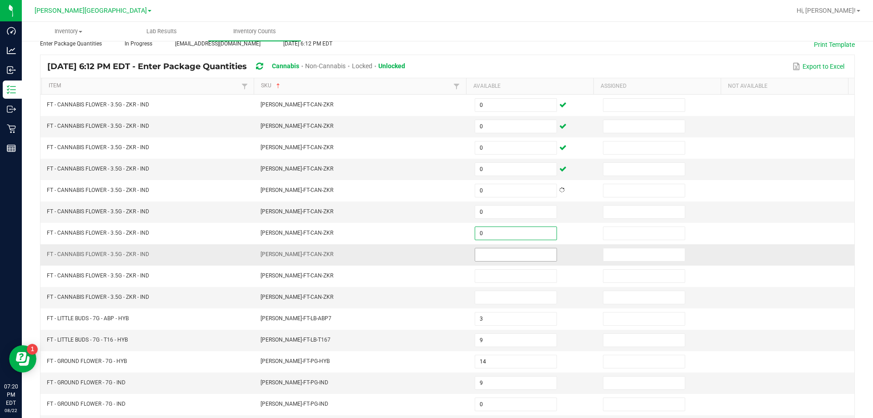
type input "0"
drag, startPoint x: 504, startPoint y: 259, endPoint x: 501, endPoint y: 254, distance: 5.7
click at [502, 256] on input at bounding box center [515, 254] width 81 height 13
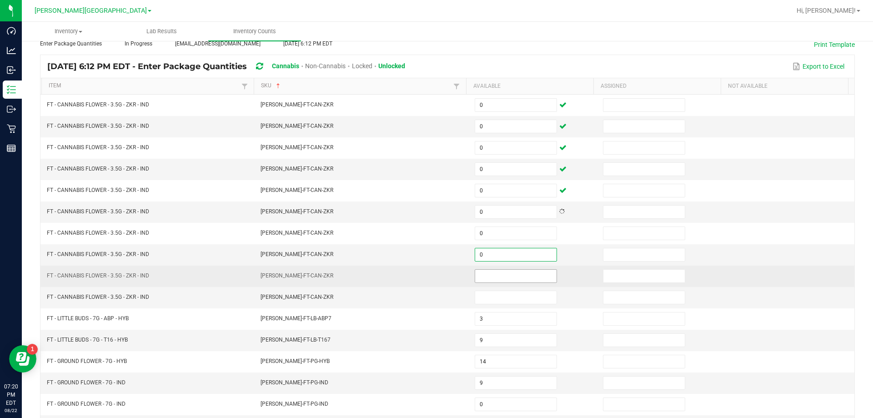
type input "0"
drag, startPoint x: 506, startPoint y: 277, endPoint x: 506, endPoint y: 282, distance: 5.0
click at [506, 277] on input at bounding box center [515, 276] width 81 height 13
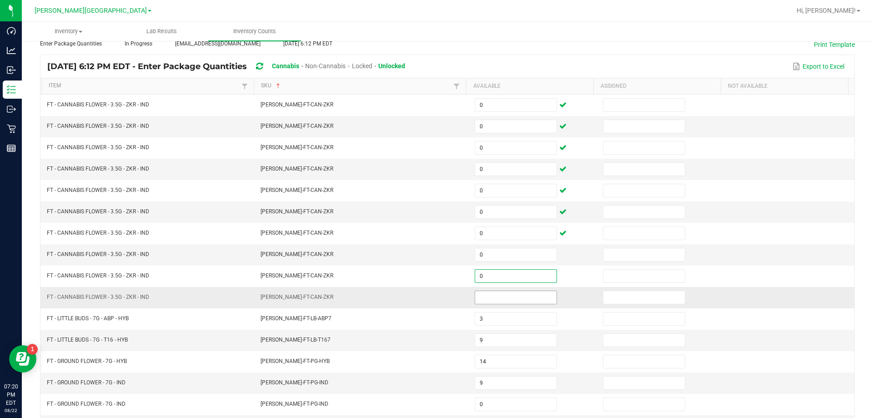
type input "0"
click at [507, 296] on input at bounding box center [515, 297] width 81 height 13
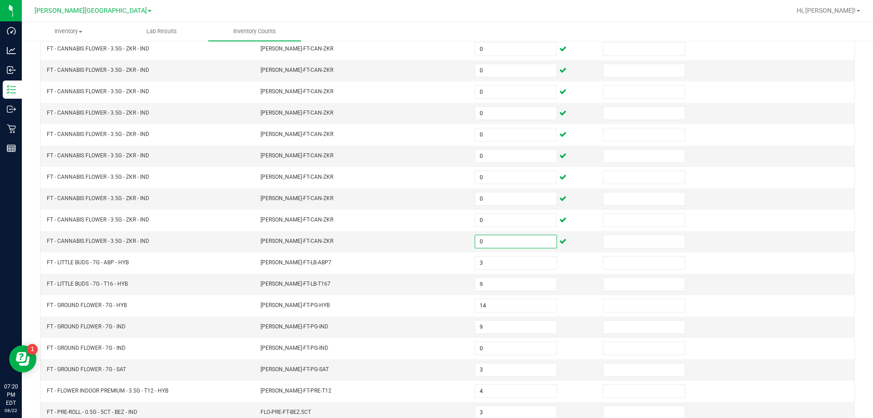
scroll to position [189, 0]
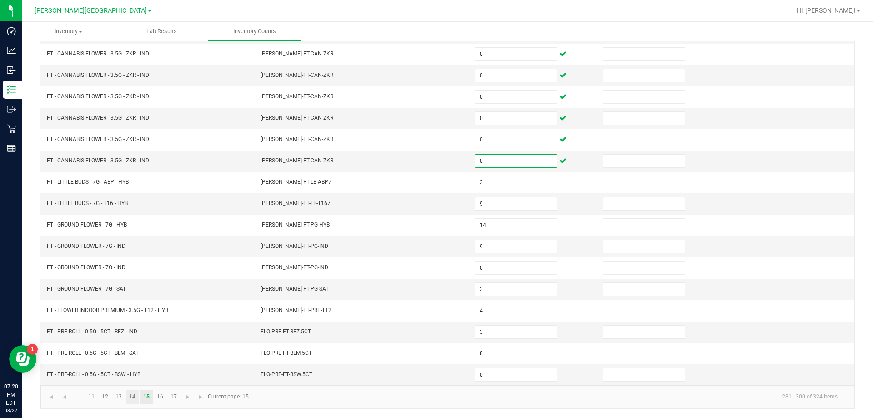
type input "0"
click at [135, 398] on link "14" at bounding box center [132, 397] width 13 height 14
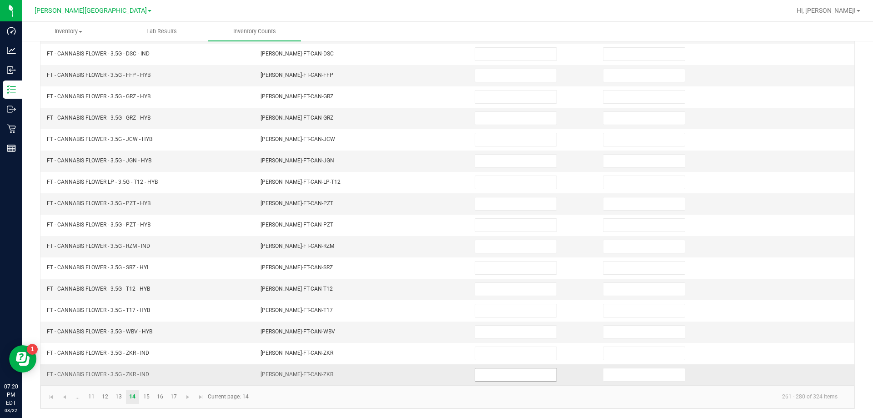
click at [475, 377] on input at bounding box center [515, 374] width 81 height 13
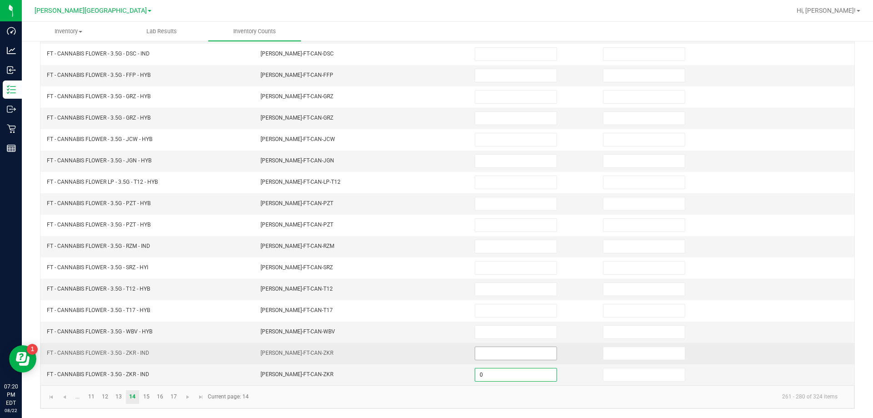
type input "0"
click at [485, 350] on input at bounding box center [515, 353] width 81 height 13
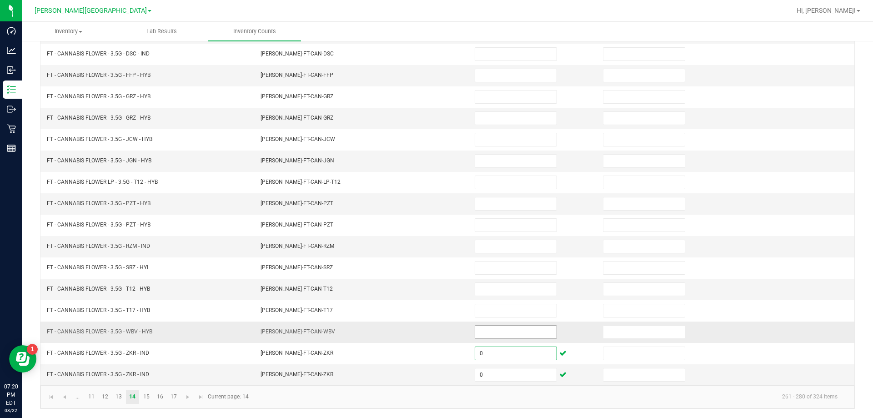
type input "0"
click at [485, 333] on input at bounding box center [515, 331] width 81 height 13
type input "13"
click at [484, 244] on input at bounding box center [515, 246] width 81 height 13
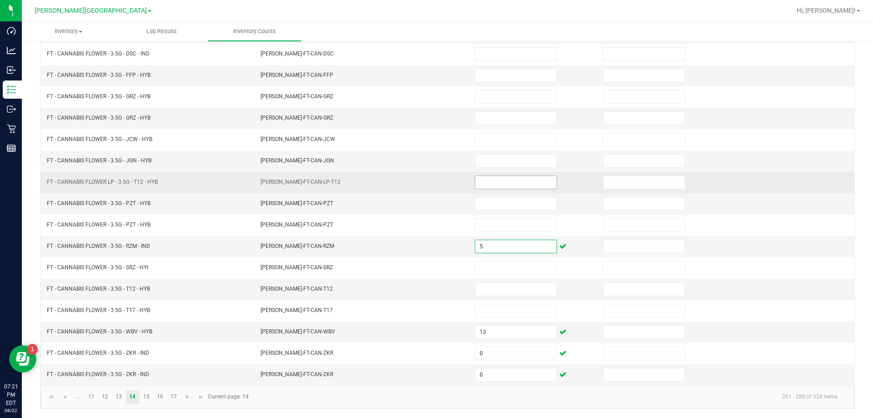
type input "5"
click at [533, 181] on input at bounding box center [515, 182] width 81 height 13
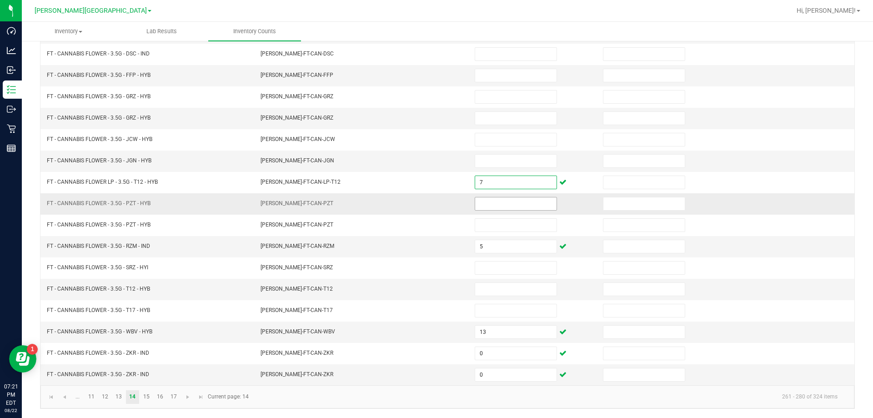
type input "7"
click at [526, 203] on input at bounding box center [515, 203] width 81 height 13
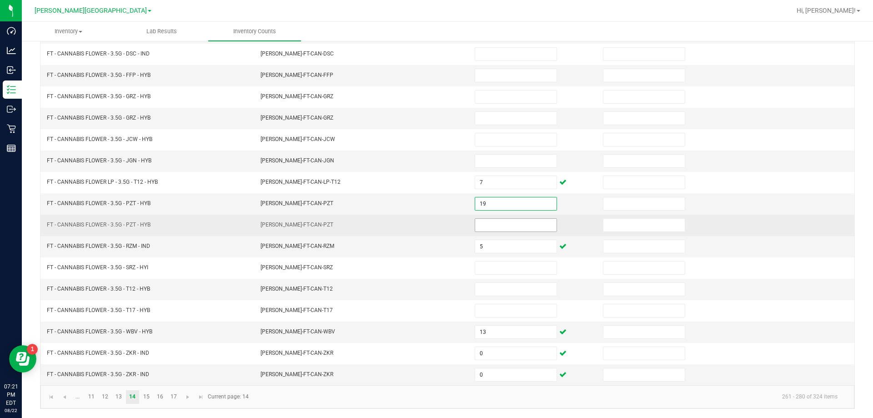
type input "19"
click at [516, 227] on input at bounding box center [515, 225] width 81 height 13
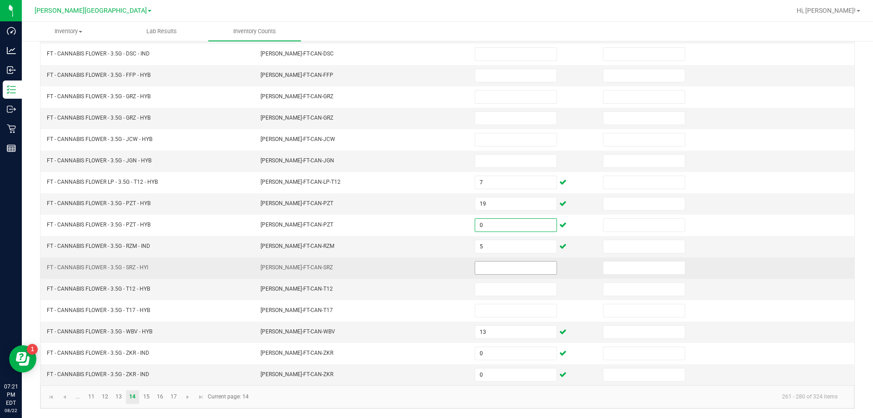
type input "0"
click at [514, 271] on input at bounding box center [515, 267] width 81 height 13
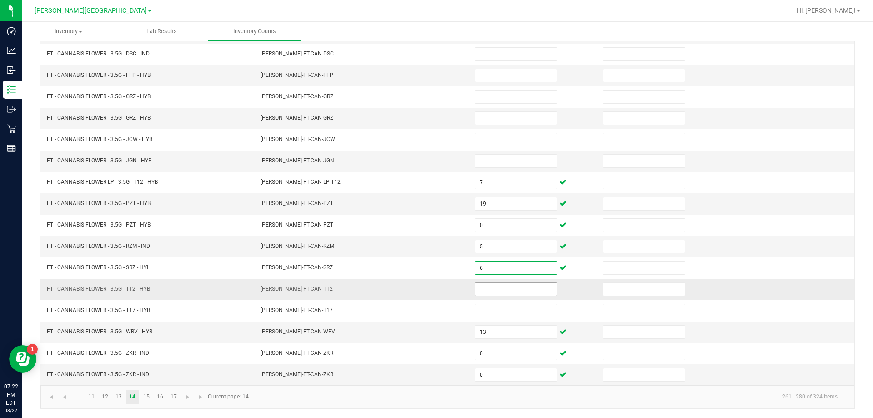
type input "6"
click at [491, 288] on input at bounding box center [515, 289] width 81 height 13
click at [493, 288] on input at bounding box center [515, 289] width 81 height 13
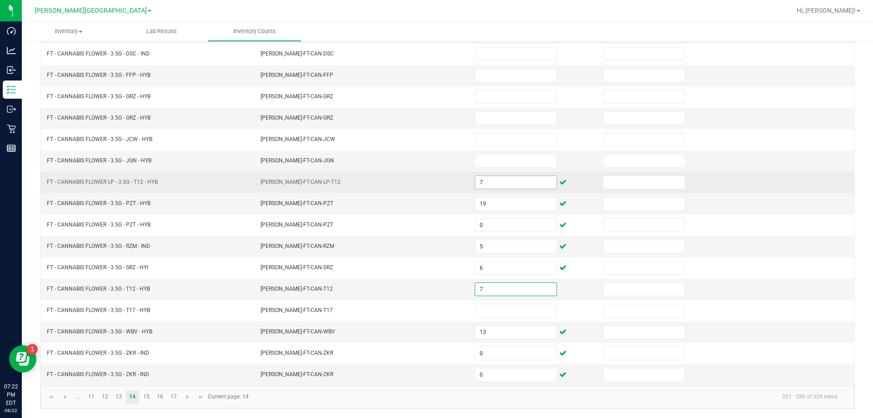
type input "7"
click at [492, 179] on input "7" at bounding box center [515, 182] width 81 height 13
click at [493, 176] on input "12" at bounding box center [515, 182] width 81 height 13
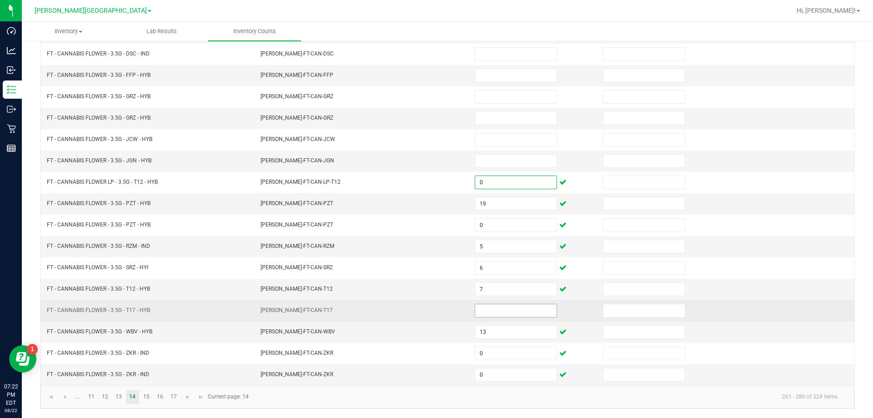
type input "0"
click at [499, 309] on input at bounding box center [515, 310] width 81 height 13
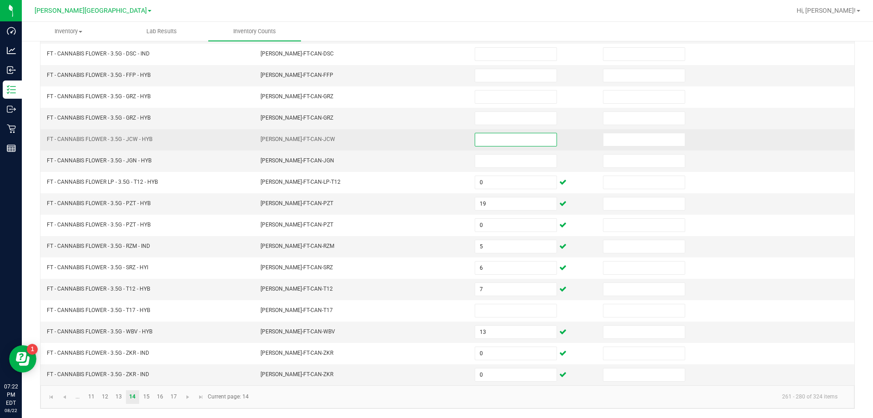
click at [508, 145] on input at bounding box center [515, 139] width 81 height 13
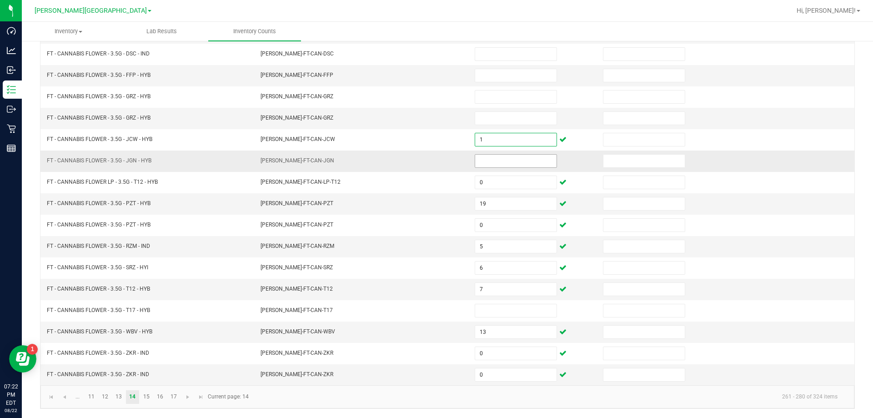
type input "1"
click at [501, 163] on input at bounding box center [515, 161] width 81 height 13
type input "3"
click at [119, 401] on link "13" at bounding box center [118, 397] width 13 height 14
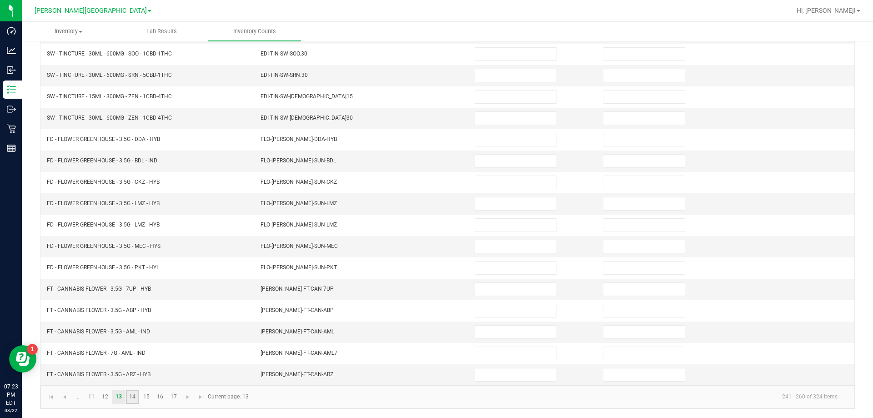
click at [134, 397] on link "14" at bounding box center [132, 397] width 13 height 14
type input "1"
type input "3"
type input "0"
type input "19"
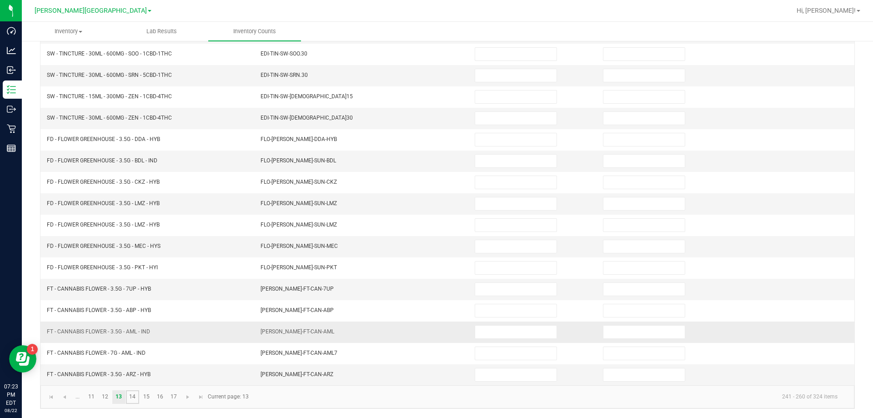
type input "0"
type input "5"
type input "6"
type input "7"
type input "13"
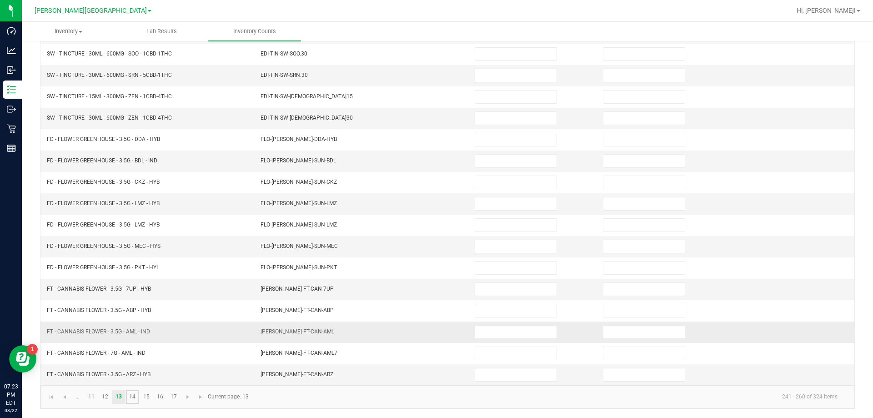
type input "0"
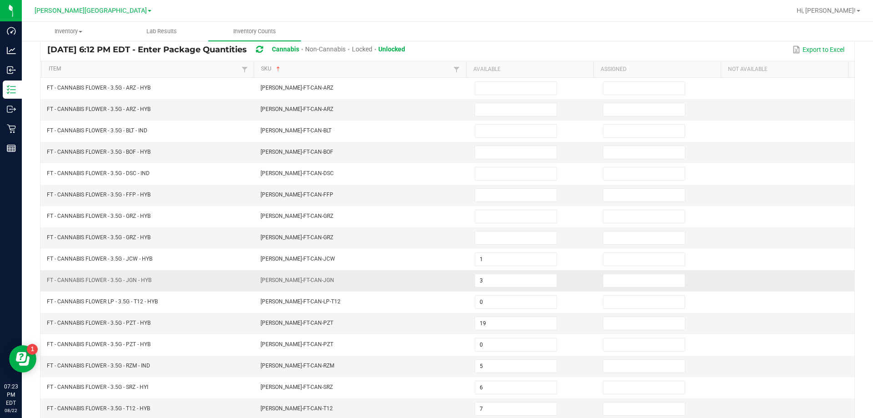
scroll to position [52, 0]
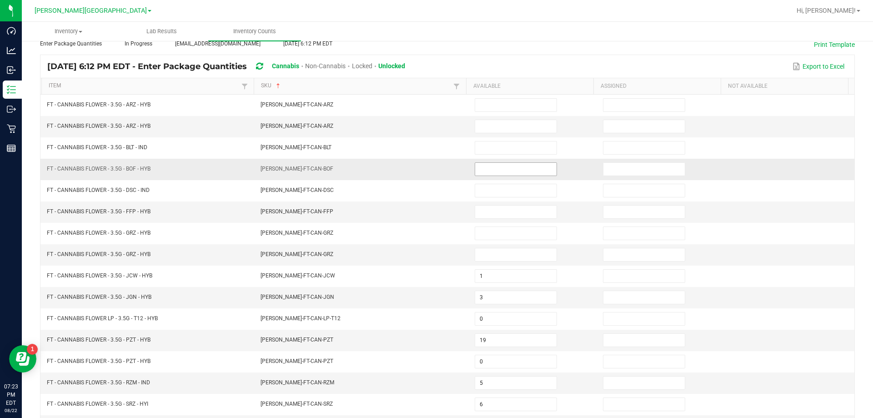
click at [506, 171] on input at bounding box center [515, 169] width 81 height 13
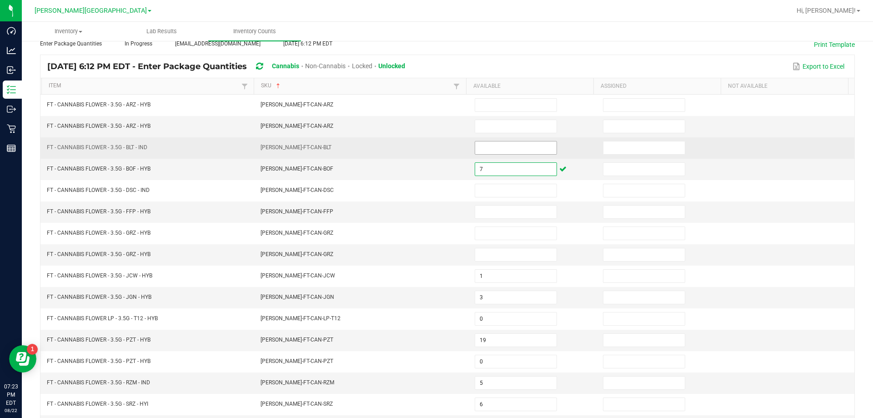
type input "7"
click at [517, 148] on input at bounding box center [515, 147] width 81 height 13
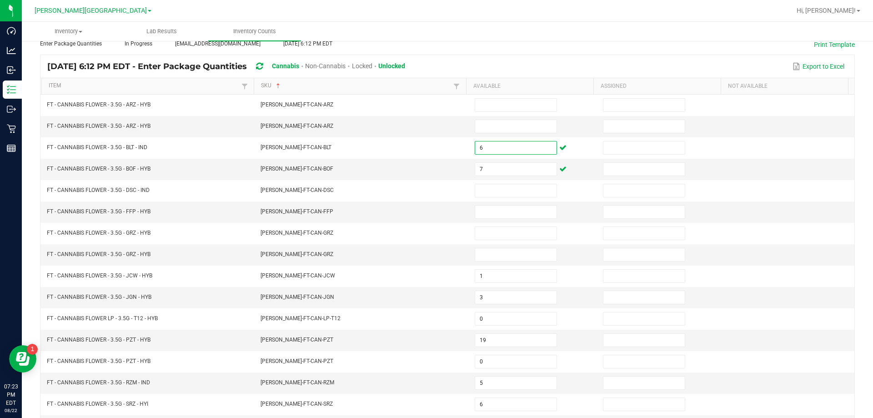
scroll to position [189, 0]
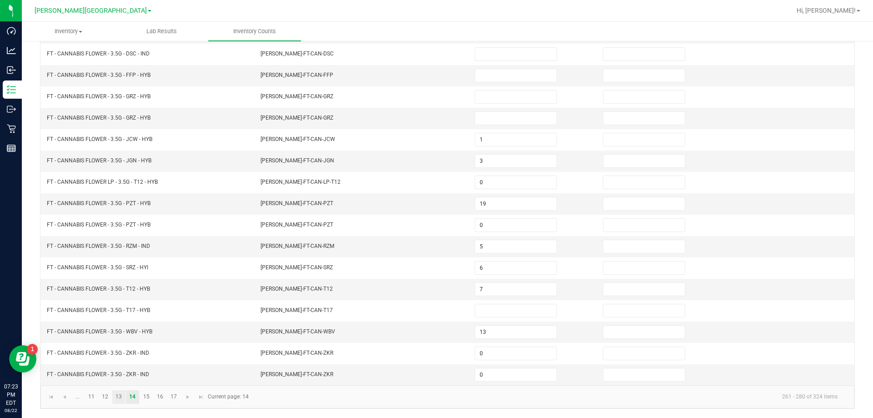
type input "6"
click at [120, 400] on link "13" at bounding box center [118, 397] width 13 height 14
click at [499, 333] on input at bounding box center [515, 331] width 81 height 13
type input "3"
click at [503, 295] on input at bounding box center [515, 289] width 81 height 13
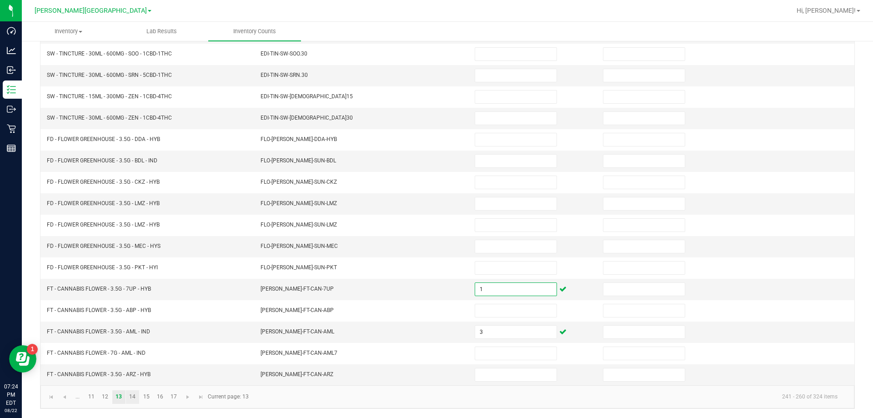
type input "1"
click at [132, 399] on link "14" at bounding box center [132, 397] width 13 height 14
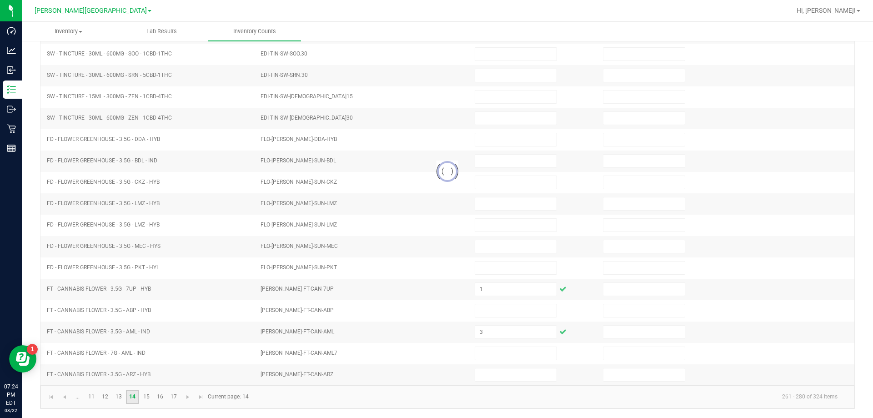
type input "6"
type input "7"
type input "1"
type input "3"
type input "0"
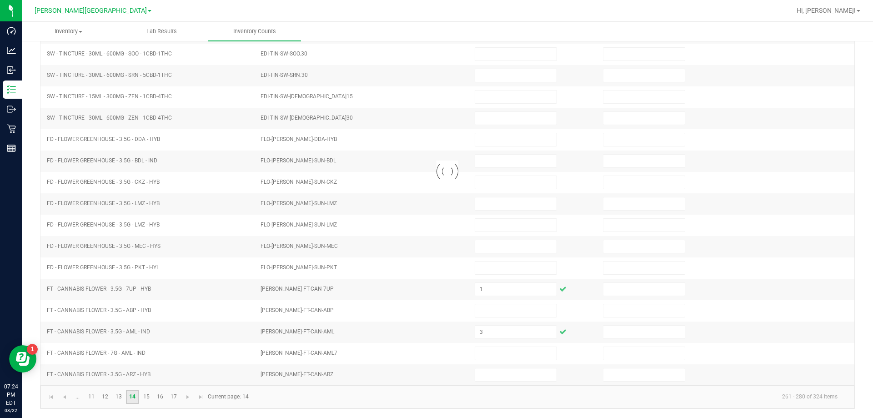
type input "19"
type input "0"
type input "5"
type input "6"
type input "7"
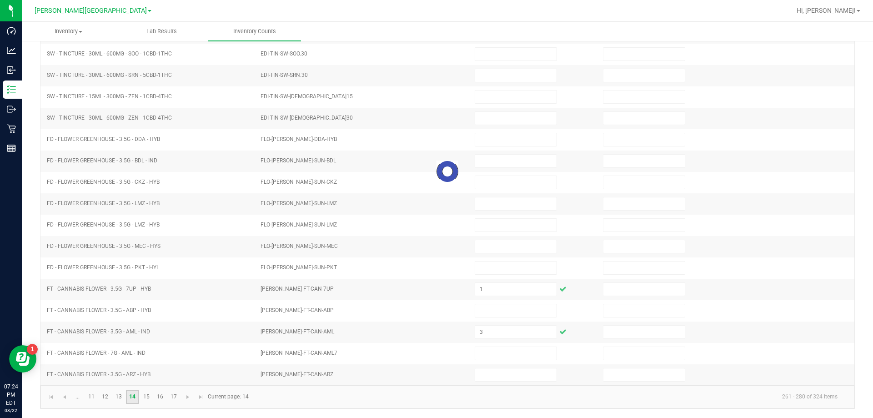
type input "13"
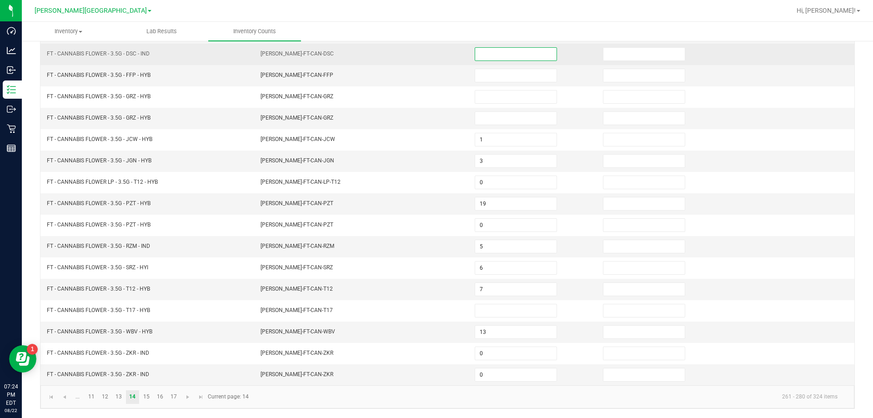
click at [482, 51] on input at bounding box center [515, 54] width 81 height 13
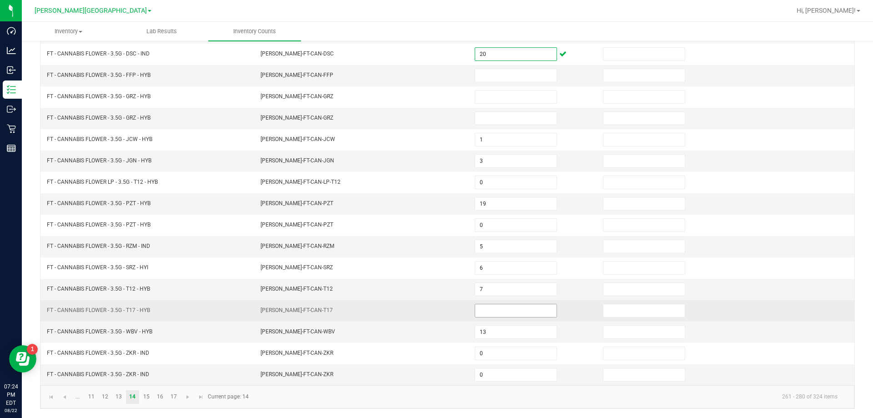
click at [509, 313] on input at bounding box center [515, 310] width 81 height 13
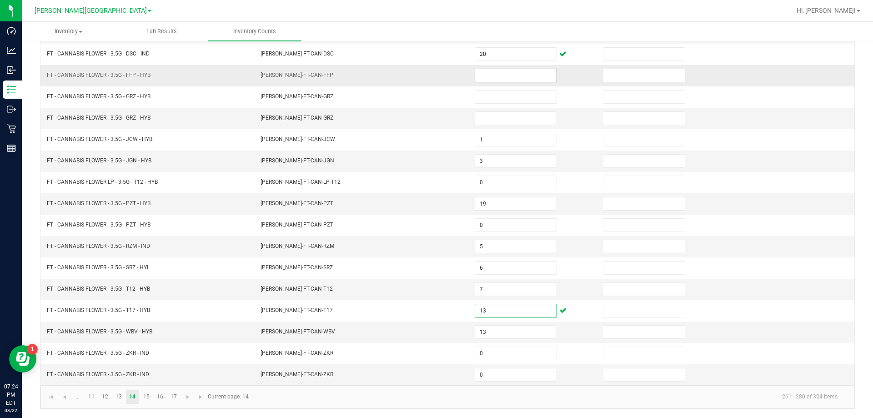
click at [525, 76] on input at bounding box center [515, 75] width 81 height 13
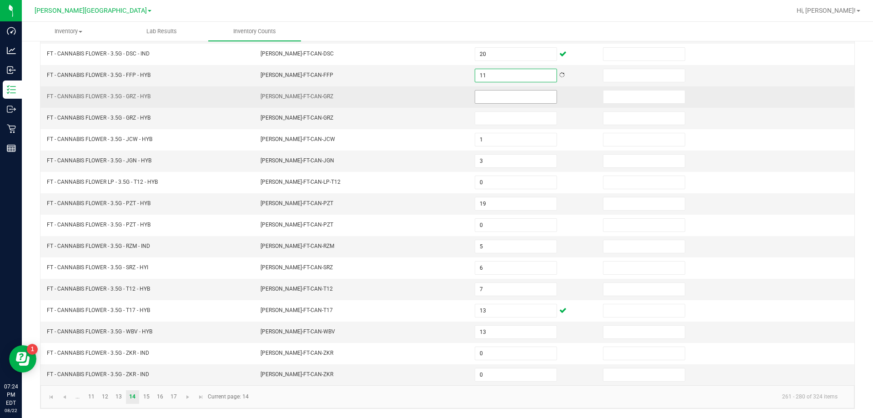
click at [528, 93] on input at bounding box center [515, 96] width 81 height 13
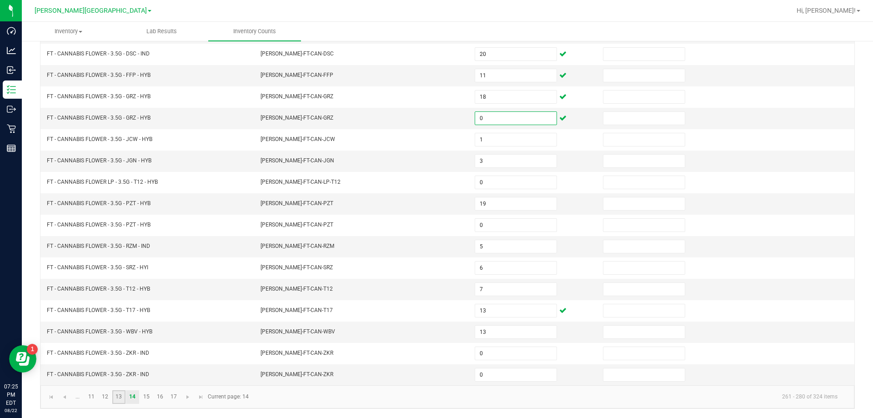
click at [122, 399] on link "13" at bounding box center [118, 397] width 13 height 14
click at [495, 375] on input at bounding box center [515, 374] width 81 height 13
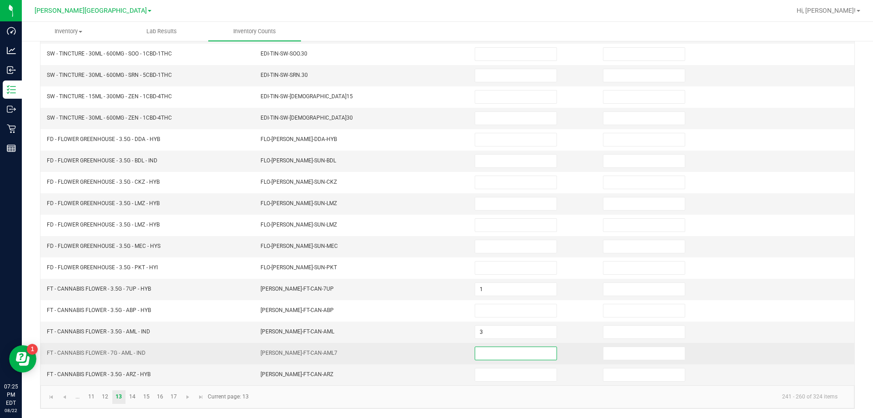
click at [485, 355] on input at bounding box center [515, 353] width 81 height 13
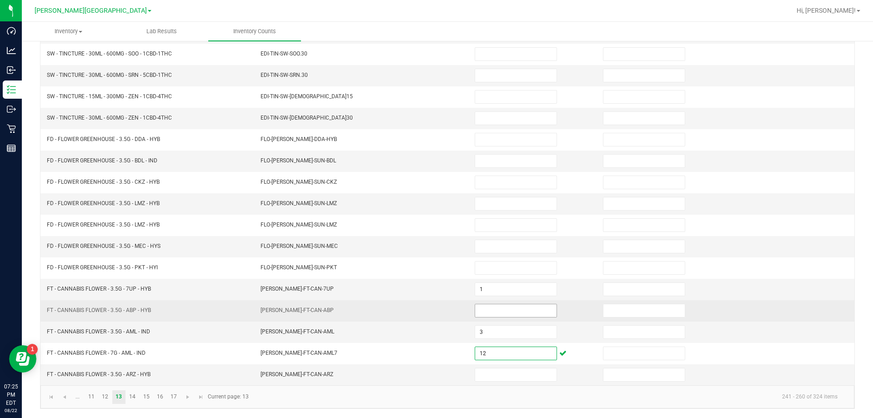
click at [490, 310] on input at bounding box center [515, 310] width 81 height 13
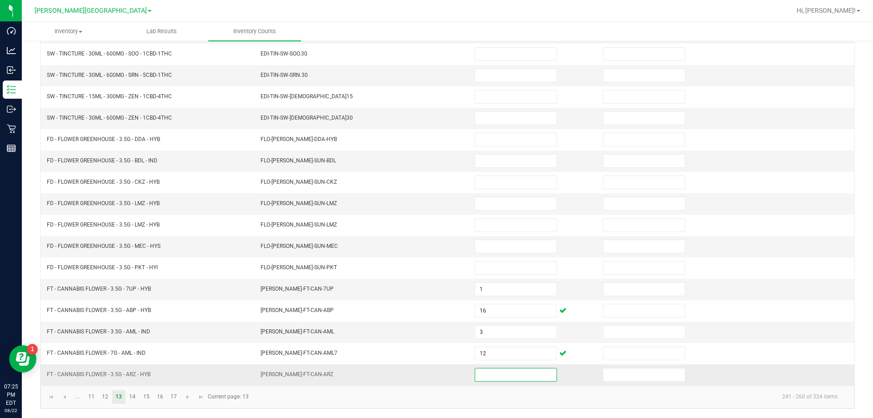
click at [485, 374] on input at bounding box center [515, 374] width 81 height 13
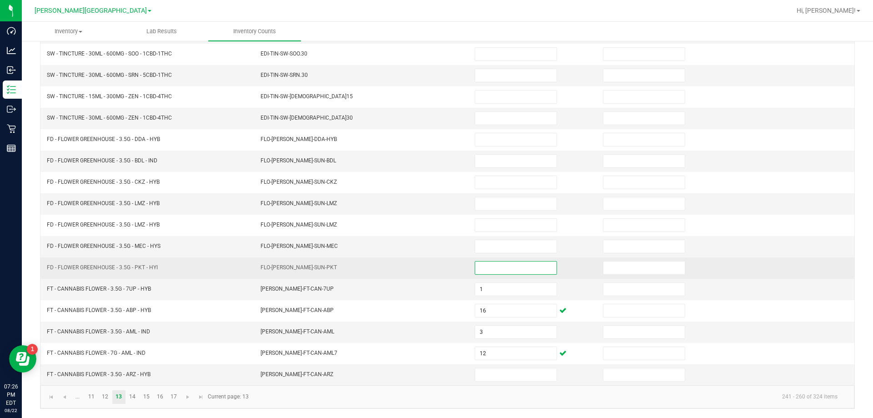
click at [488, 269] on input at bounding box center [515, 267] width 81 height 13
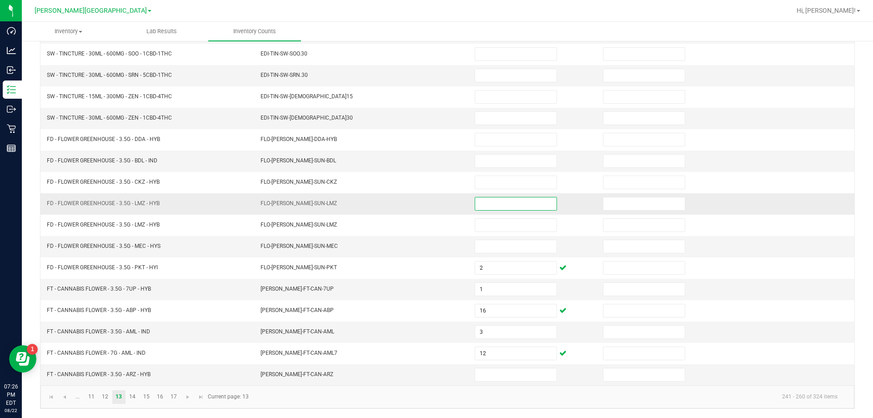
click at [482, 205] on input at bounding box center [515, 203] width 81 height 13
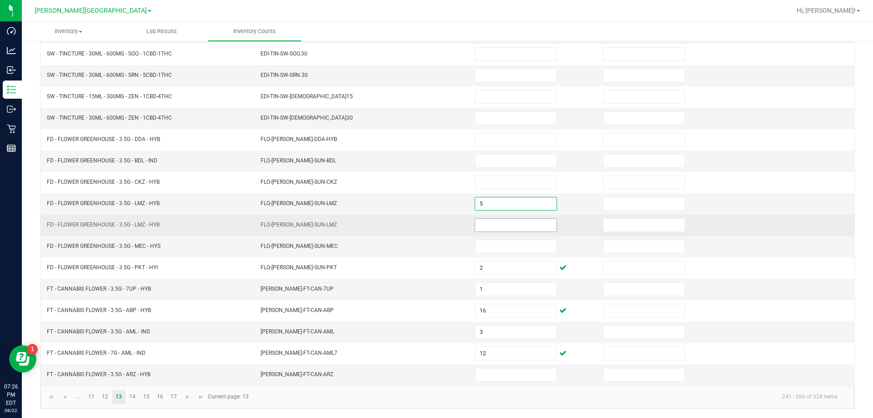
click at [489, 225] on input at bounding box center [515, 225] width 81 height 13
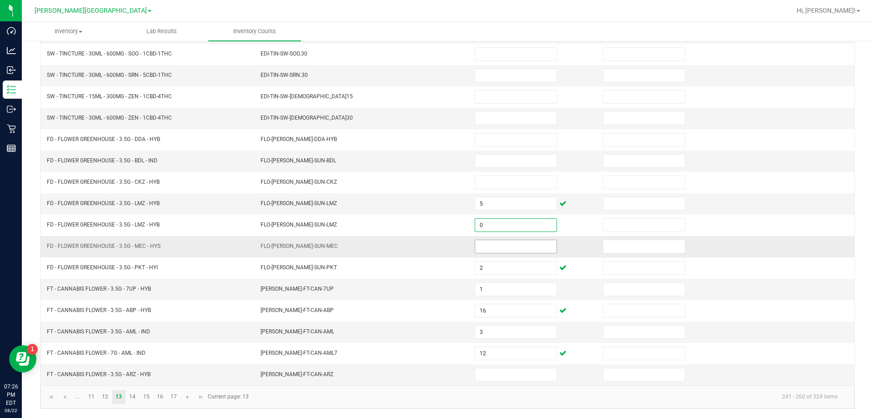
click at [497, 243] on input at bounding box center [515, 246] width 81 height 13
click at [497, 379] on input at bounding box center [515, 374] width 81 height 13
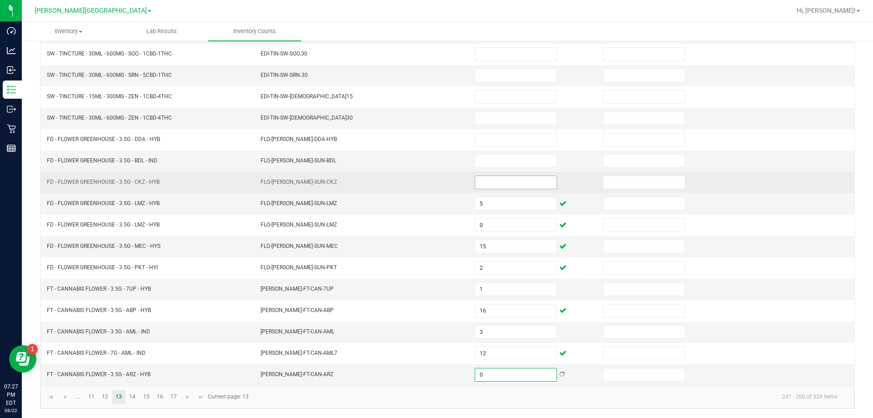
click at [508, 177] on input at bounding box center [515, 182] width 81 height 13
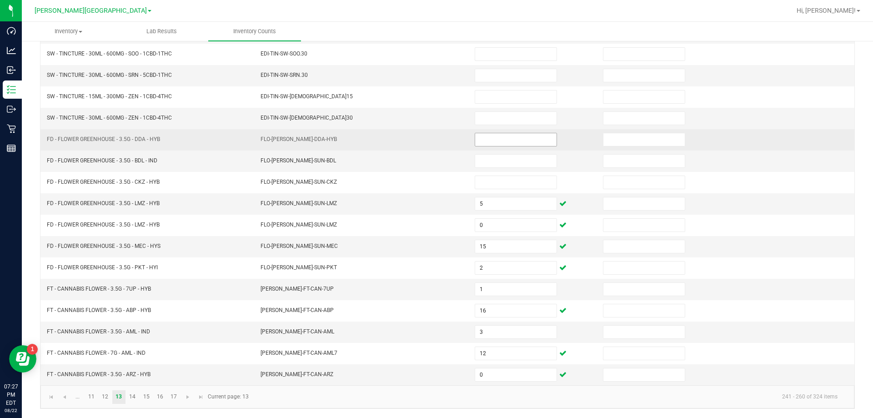
click at [508, 146] on span at bounding box center [516, 140] width 82 height 14
click at [505, 142] on input at bounding box center [515, 139] width 81 height 13
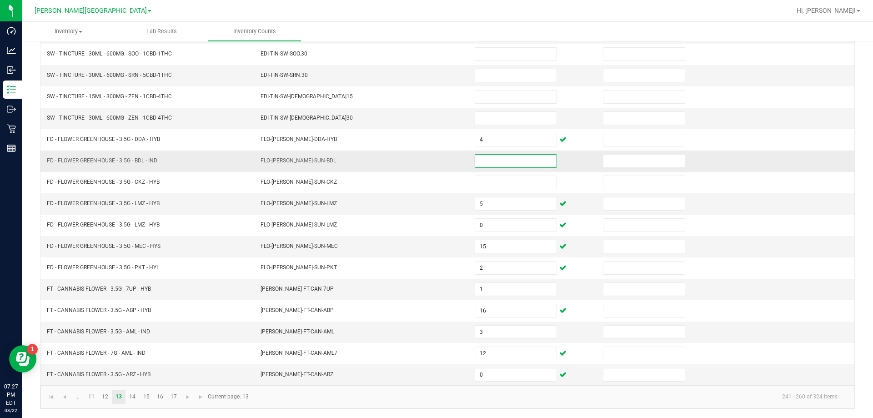
click at [497, 162] on input at bounding box center [515, 161] width 81 height 13
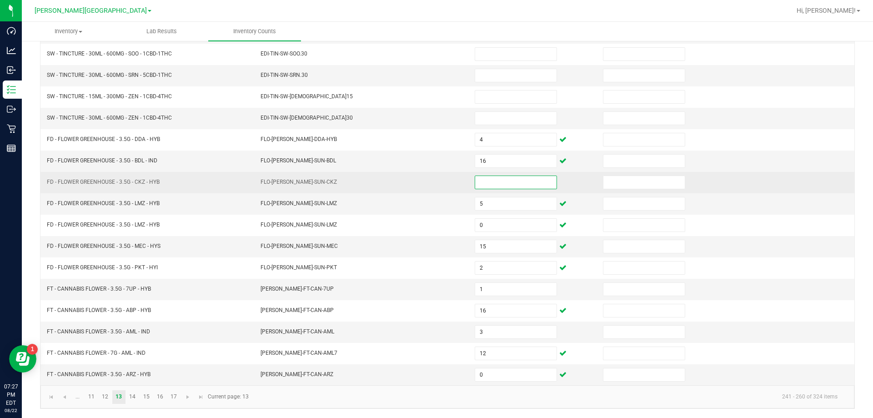
click at [490, 182] on input at bounding box center [515, 182] width 81 height 13
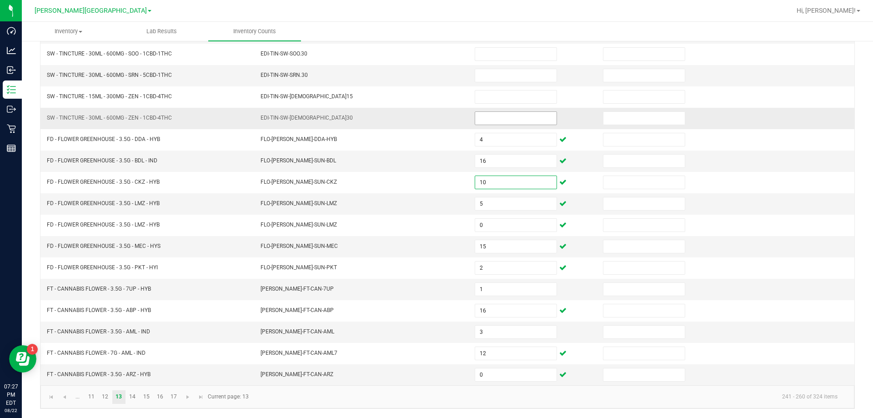
click at [497, 117] on input at bounding box center [515, 118] width 81 height 13
click at [173, 400] on link "17" at bounding box center [173, 397] width 13 height 14
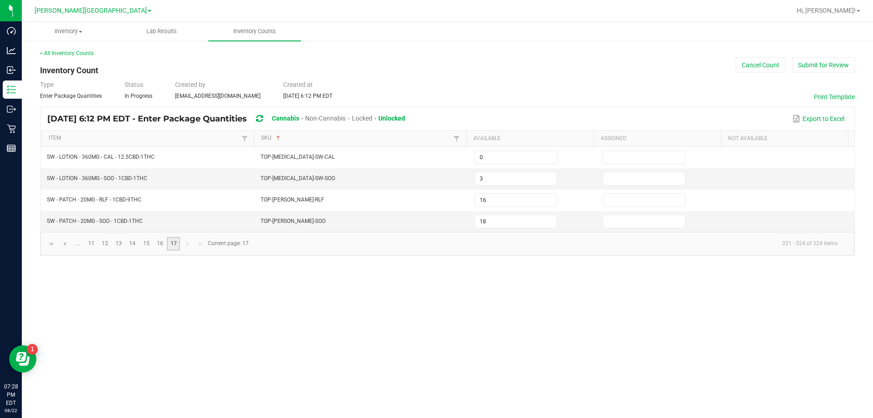
scroll to position [0, 0]
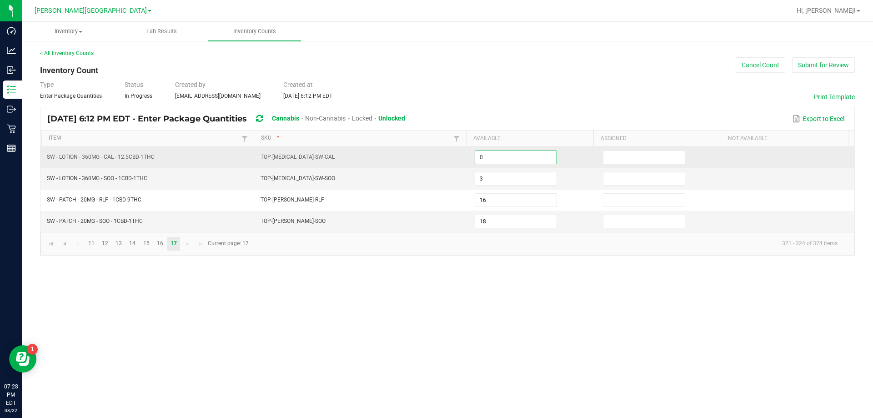
click at [525, 160] on input "0" at bounding box center [515, 157] width 81 height 13
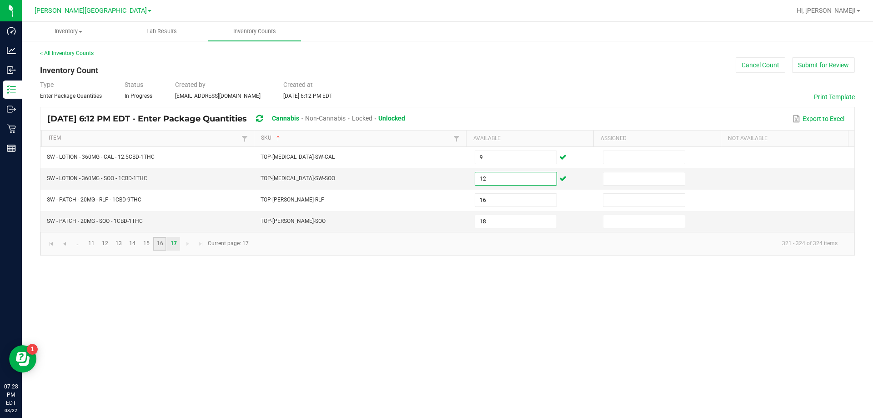
click at [154, 243] on link "16" at bounding box center [159, 244] width 13 height 14
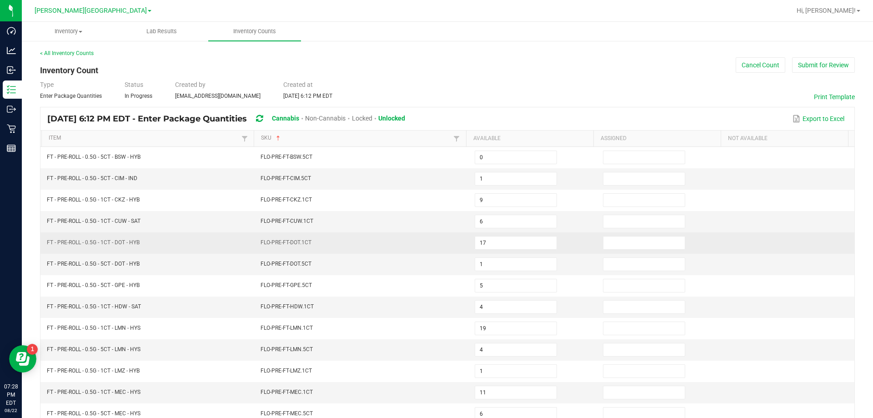
click at [149, 245] on td "FT - PRE-ROLL - 0.5G - 1CT - DOT - HYB" at bounding box center [148, 242] width 214 height 21
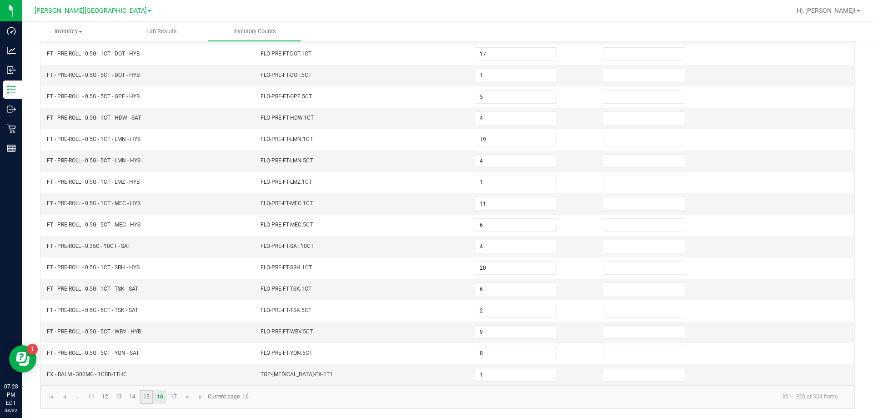
click at [149, 397] on link "15" at bounding box center [146, 397] width 13 height 14
click at [126, 395] on link "14" at bounding box center [132, 397] width 13 height 14
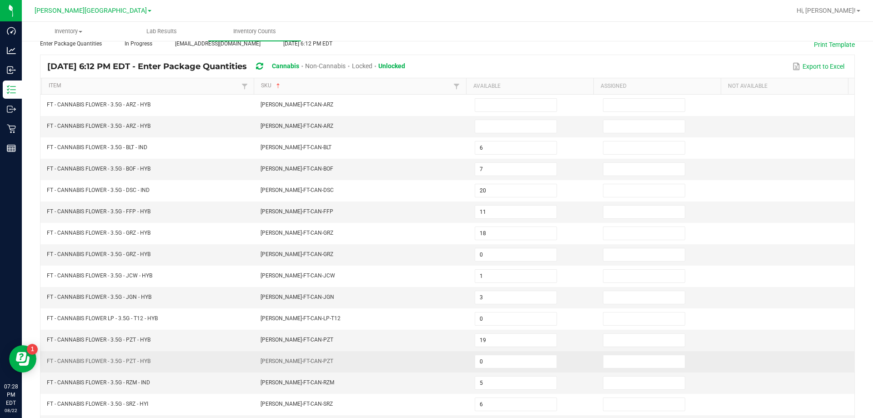
scroll to position [7, 0]
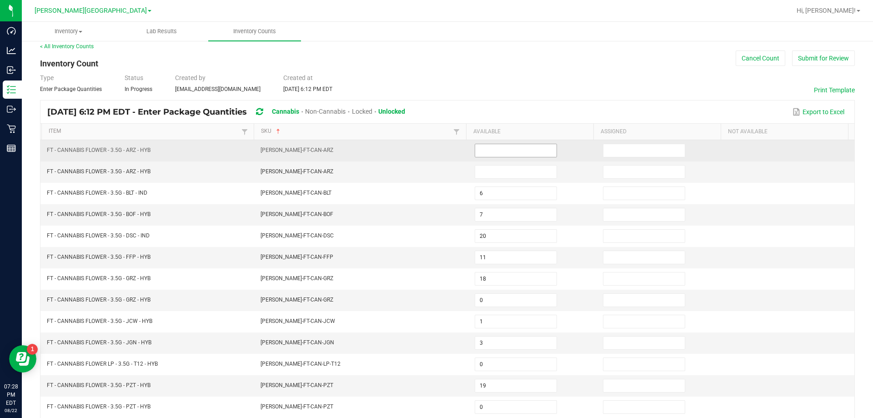
click at [510, 147] on input at bounding box center [515, 150] width 81 height 13
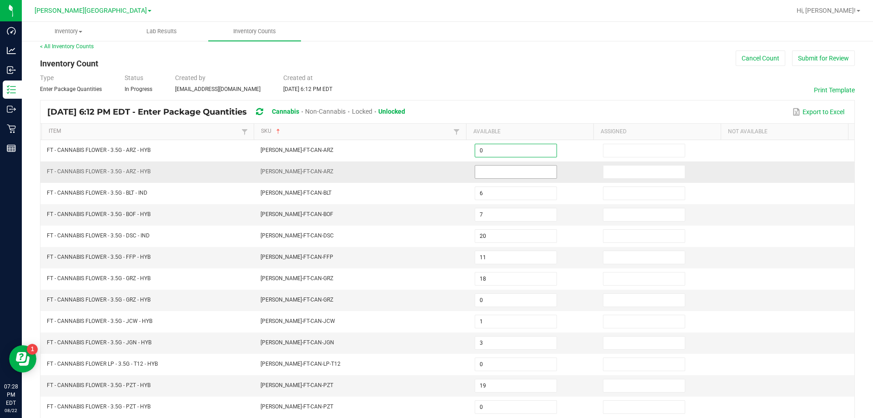
click at [504, 177] on input at bounding box center [515, 171] width 81 height 13
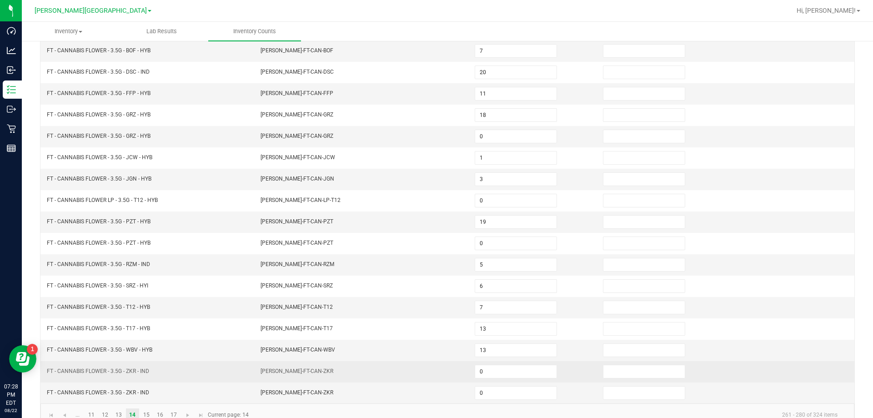
scroll to position [189, 0]
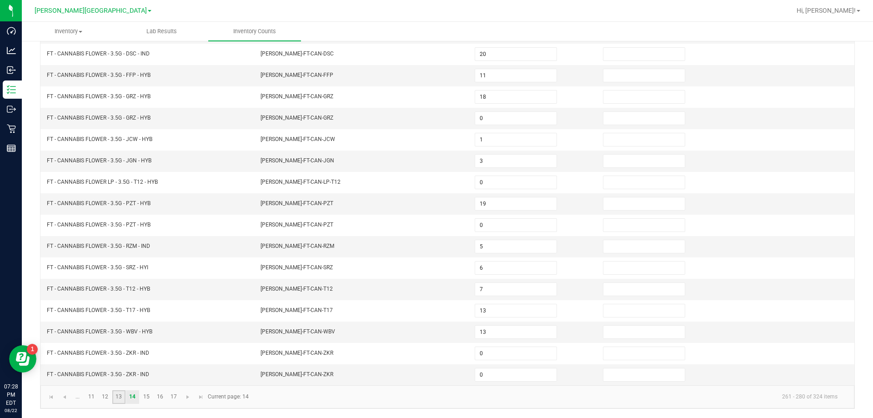
click at [115, 401] on link "13" at bounding box center [118, 397] width 13 height 14
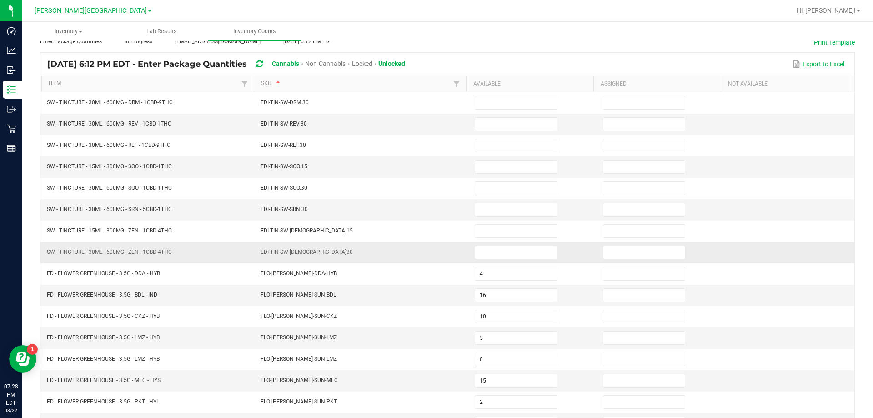
scroll to position [52, 0]
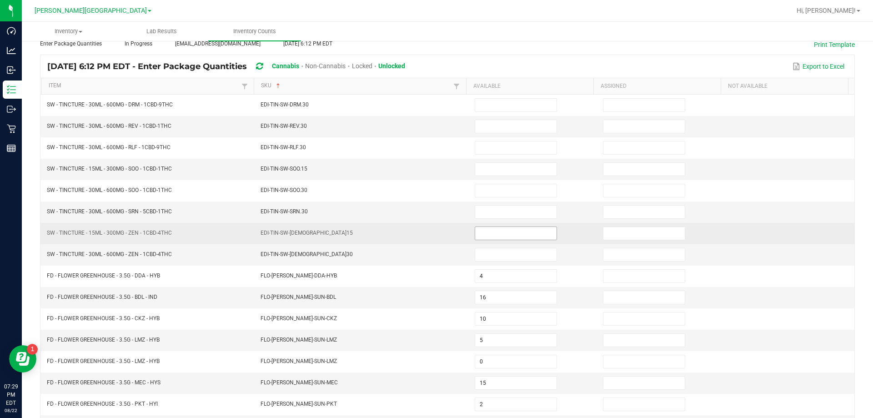
click at [479, 232] on input at bounding box center [515, 233] width 81 height 13
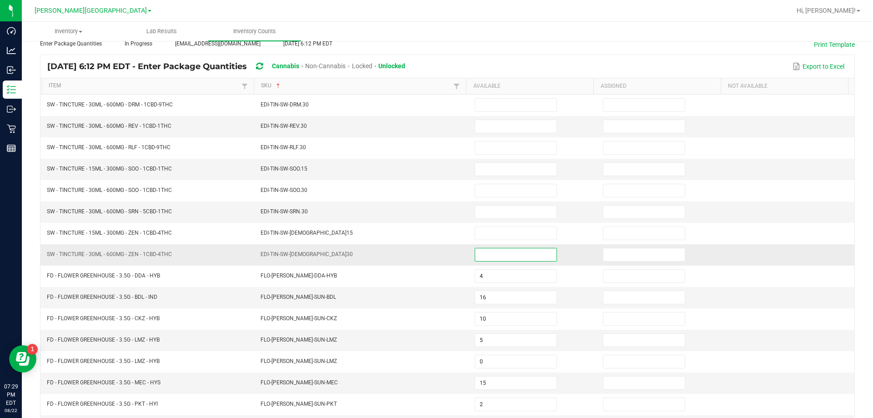
click at [483, 250] on input at bounding box center [515, 254] width 81 height 13
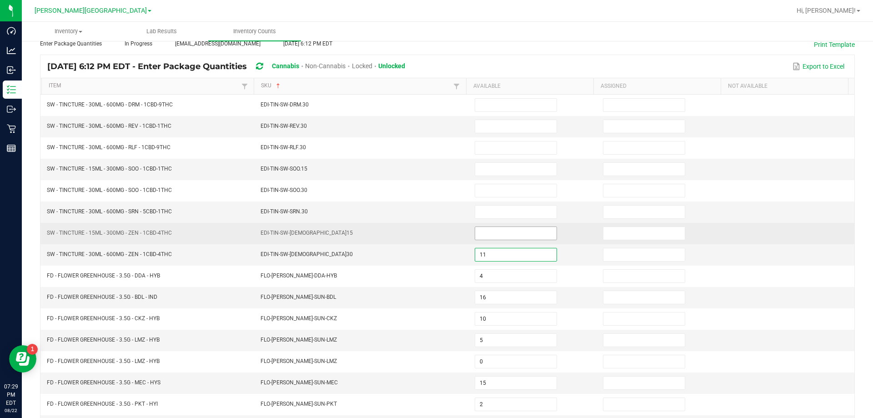
click at [498, 228] on input at bounding box center [515, 233] width 81 height 13
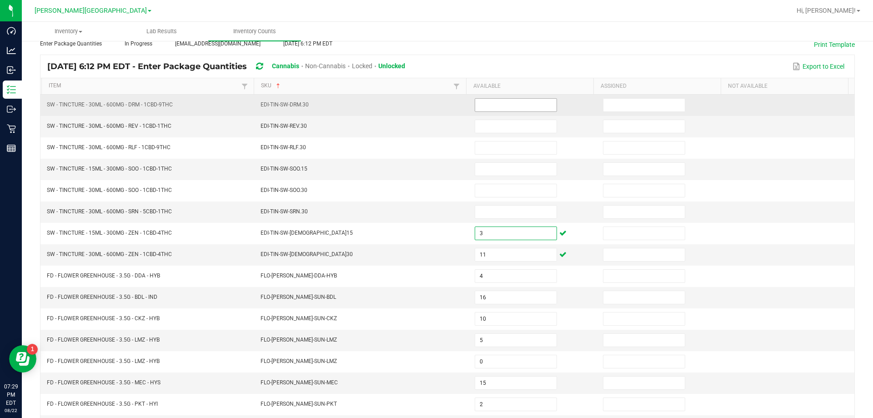
click at [495, 102] on input at bounding box center [515, 105] width 81 height 13
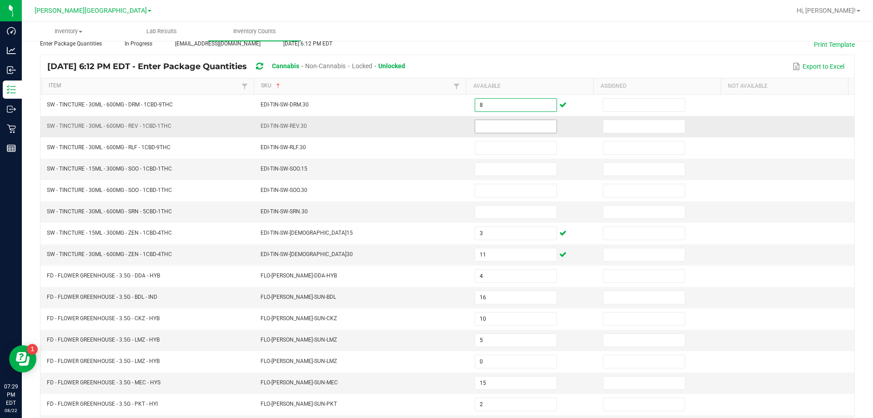
click at [493, 128] on input at bounding box center [515, 126] width 81 height 13
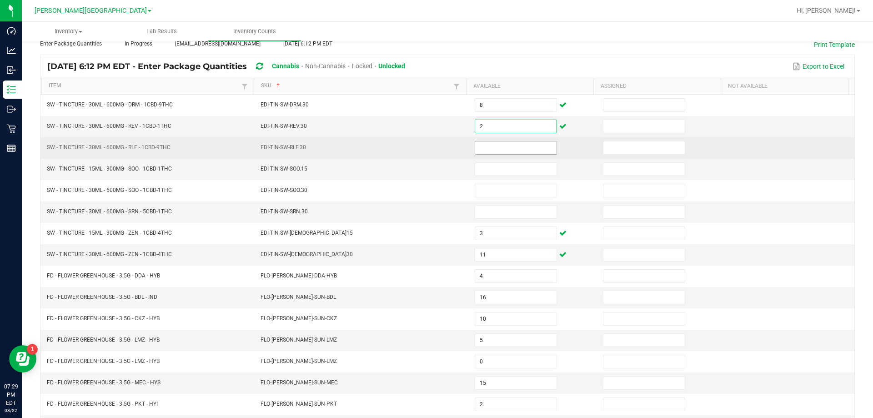
click at [484, 147] on input at bounding box center [515, 147] width 81 height 13
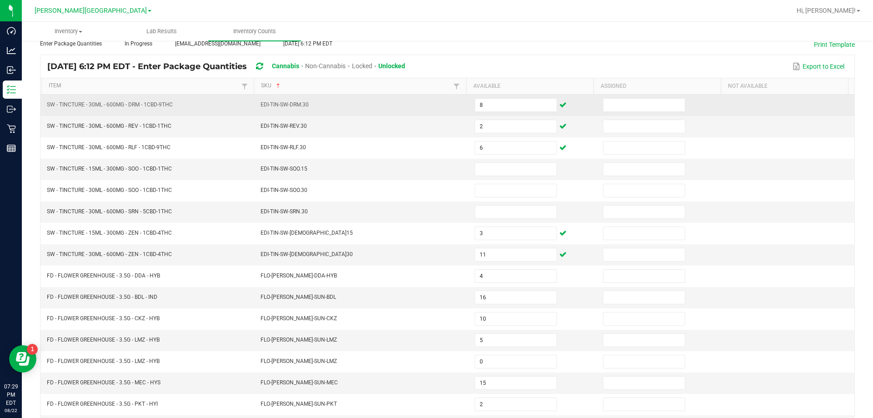
click at [495, 97] on td "8" at bounding box center [533, 105] width 128 height 21
click at [495, 103] on input "8" at bounding box center [515, 105] width 81 height 13
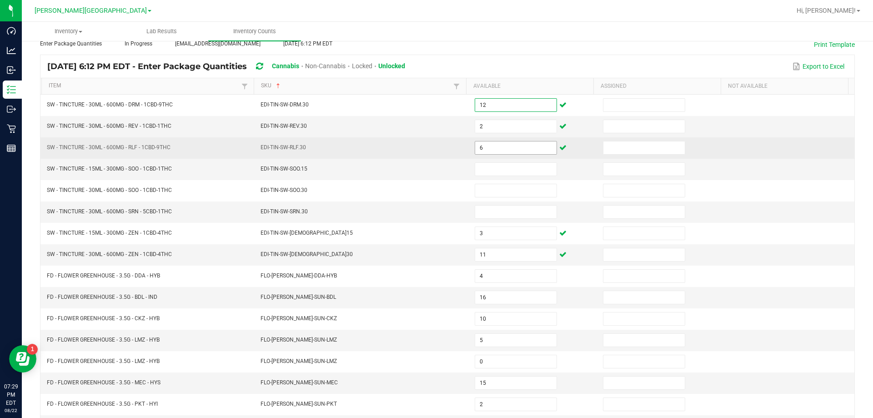
click at [494, 145] on input "6" at bounding box center [515, 147] width 81 height 13
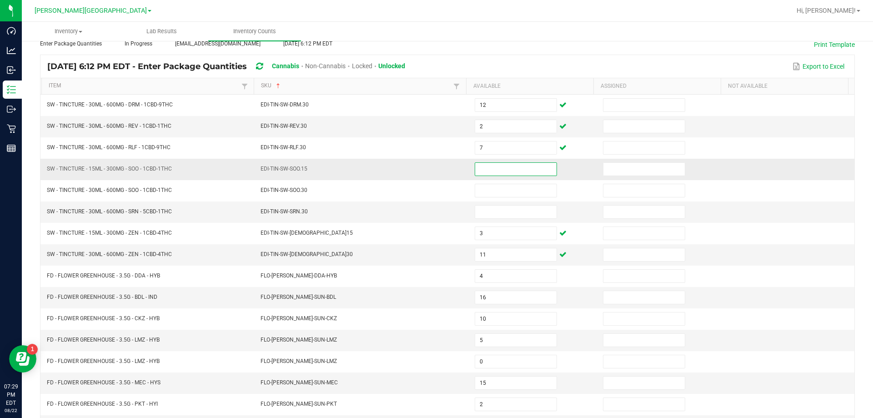
click at [492, 174] on input at bounding box center [515, 169] width 81 height 13
click at [499, 207] on input at bounding box center [515, 211] width 81 height 13
click at [490, 130] on input "2" at bounding box center [515, 126] width 81 height 13
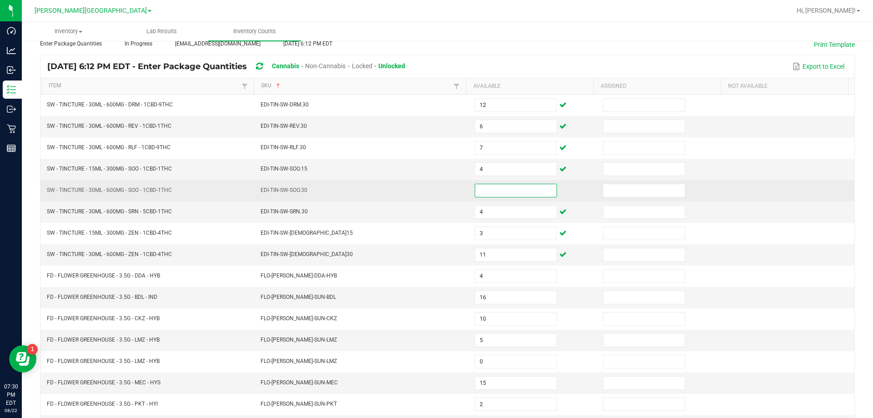
click at [535, 188] on input at bounding box center [515, 190] width 81 height 13
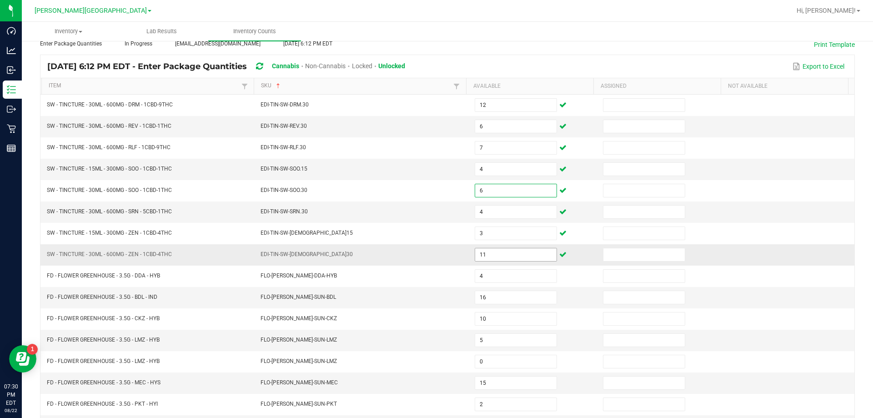
click at [513, 259] on input "11" at bounding box center [515, 254] width 81 height 13
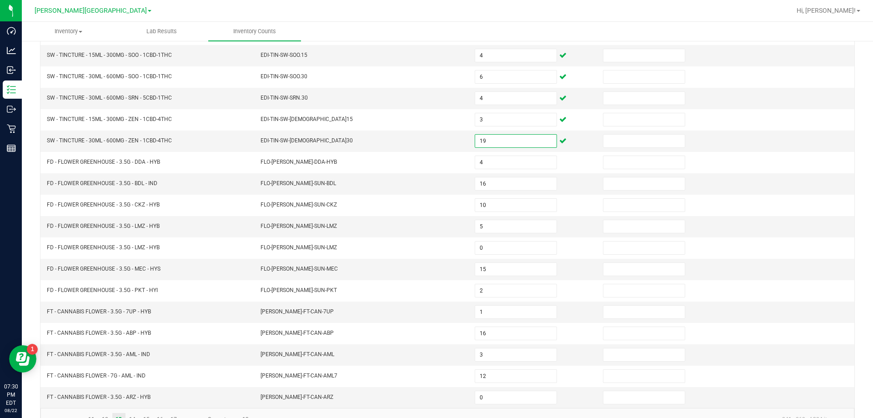
scroll to position [189, 0]
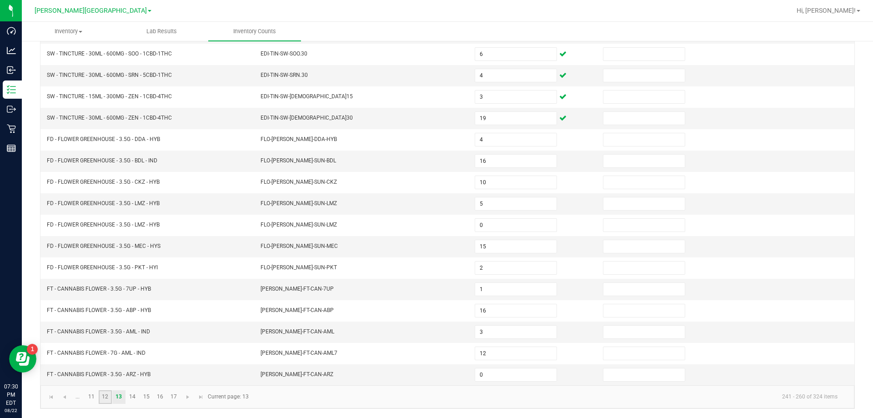
click at [103, 393] on link "12" at bounding box center [105, 397] width 13 height 14
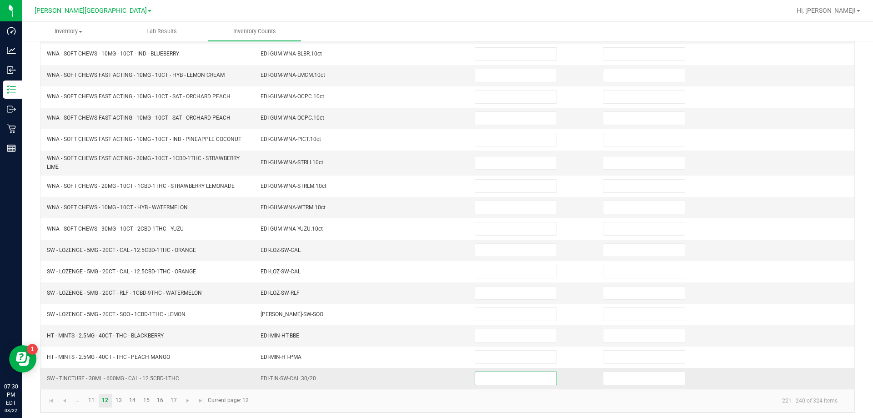
click at [512, 376] on input at bounding box center [515, 378] width 81 height 13
click at [504, 335] on input at bounding box center [515, 335] width 81 height 13
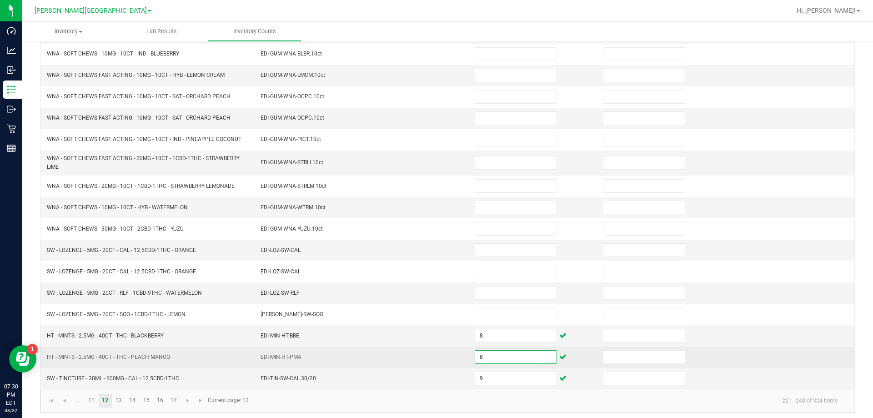
click at [494, 360] on input "8" at bounding box center [515, 356] width 81 height 13
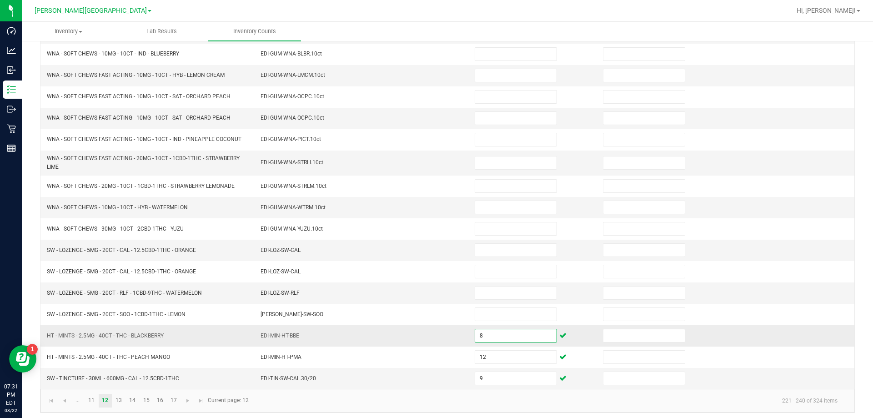
click at [526, 336] on input "8" at bounding box center [515, 335] width 81 height 13
click at [509, 247] on input at bounding box center [515, 250] width 81 height 13
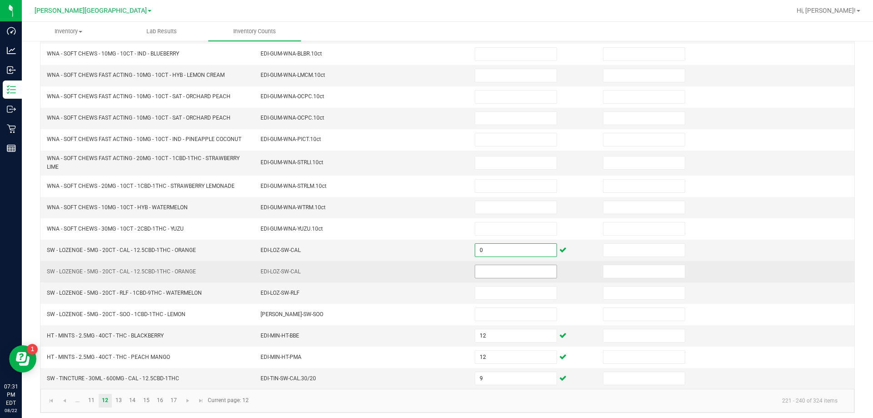
click at [505, 269] on input at bounding box center [515, 271] width 81 height 13
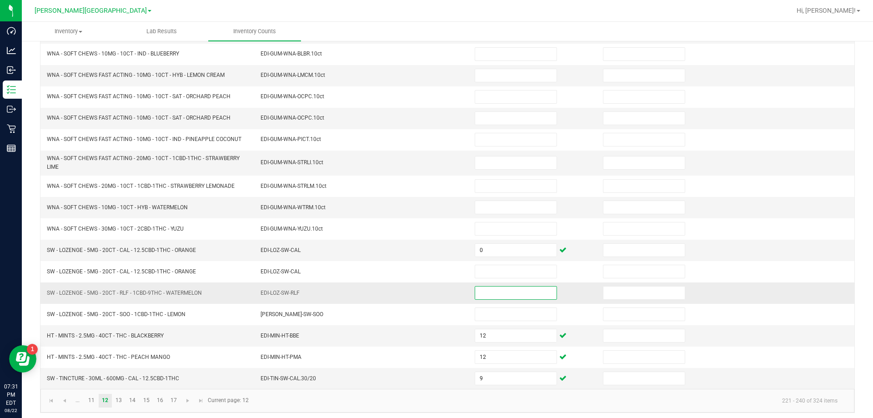
click at [488, 287] on input at bounding box center [515, 292] width 81 height 13
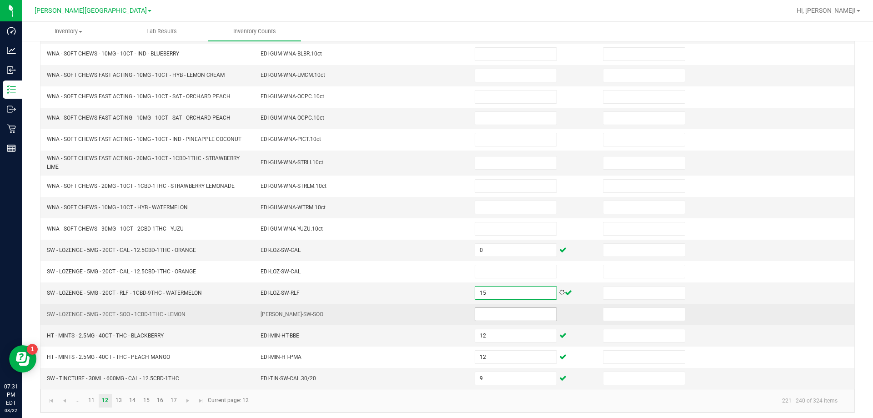
click at [493, 315] on input at bounding box center [515, 314] width 81 height 13
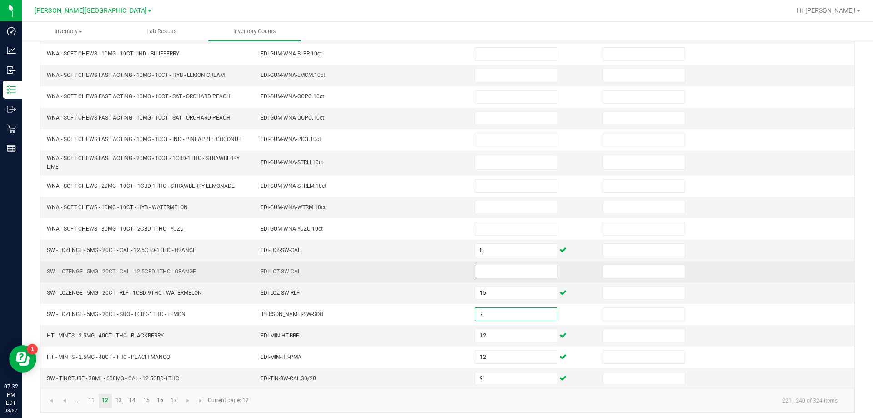
click at [495, 270] on input at bounding box center [515, 271] width 81 height 13
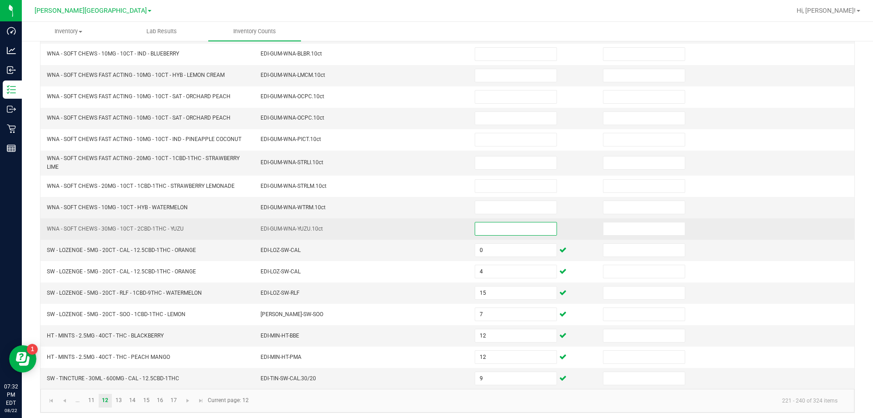
click at [510, 226] on input at bounding box center [515, 228] width 81 height 13
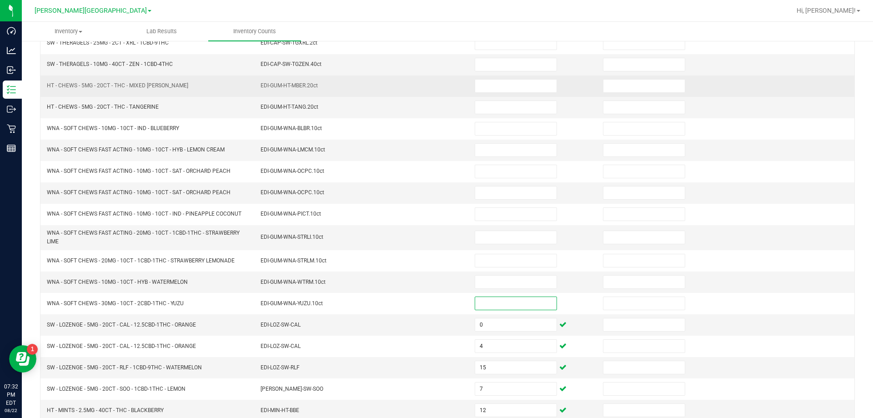
scroll to position [98, 0]
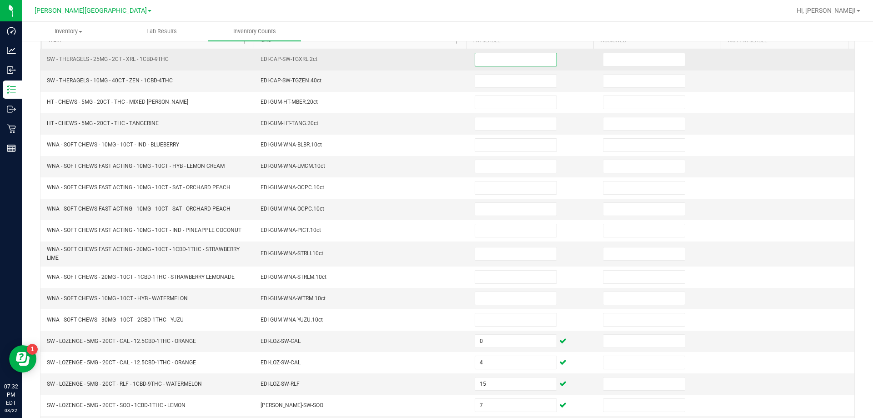
click at [508, 65] on input at bounding box center [515, 59] width 81 height 13
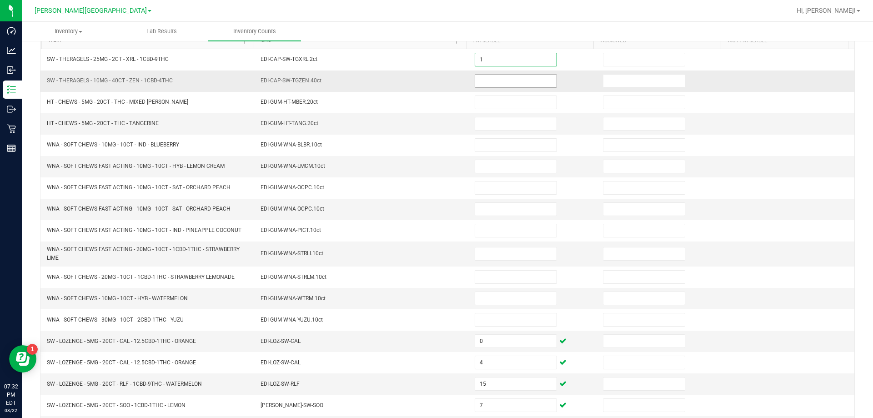
click at [502, 76] on input at bounding box center [515, 81] width 81 height 13
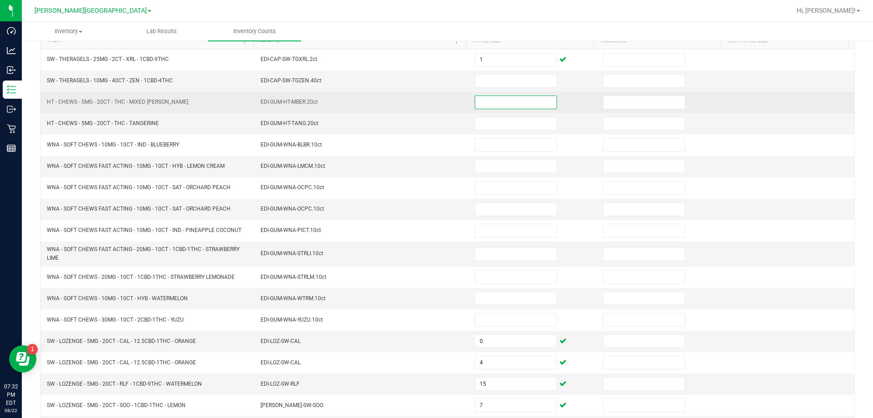
click at [512, 100] on input at bounding box center [515, 102] width 81 height 13
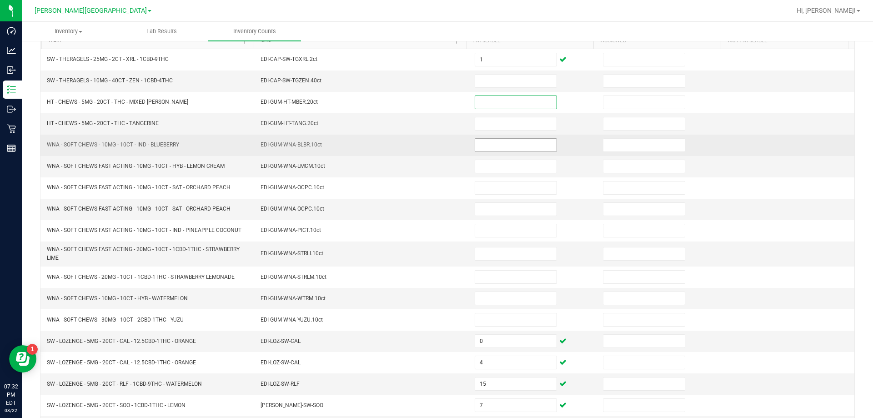
click at [501, 139] on input at bounding box center [515, 145] width 81 height 13
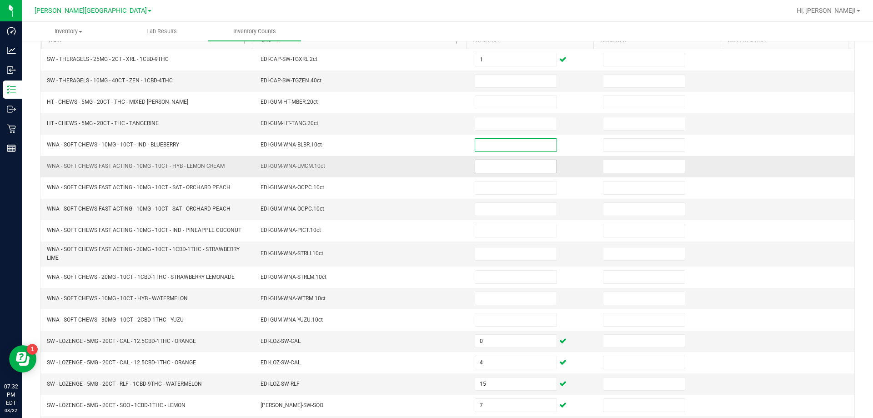
click at [499, 169] on input at bounding box center [515, 166] width 81 height 13
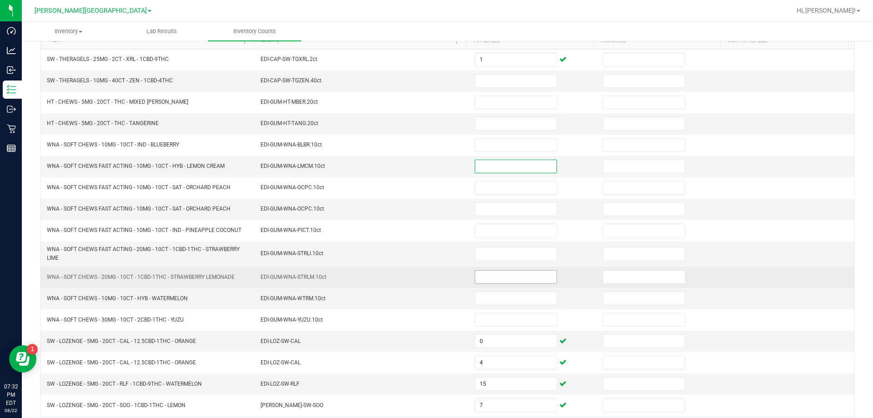
drag, startPoint x: 490, startPoint y: 270, endPoint x: 490, endPoint y: 279, distance: 9.5
click at [490, 278] on td at bounding box center [533, 276] width 128 height 21
click at [490, 280] on input at bounding box center [515, 276] width 81 height 13
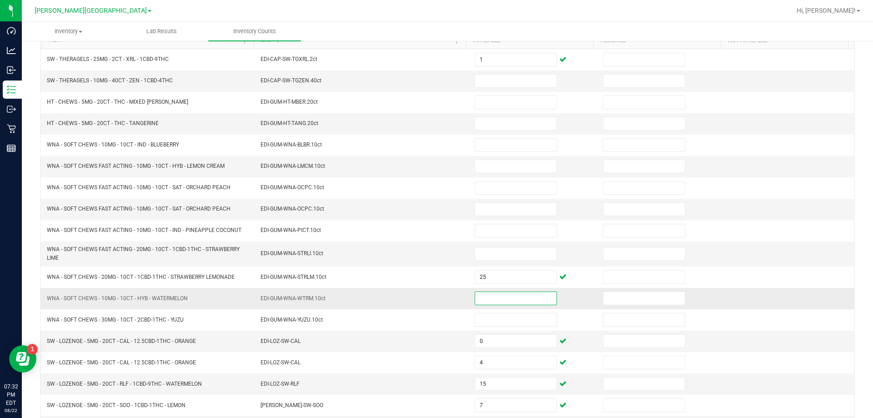
click at [506, 304] on input at bounding box center [515, 298] width 81 height 13
click at [510, 165] on input at bounding box center [515, 166] width 81 height 13
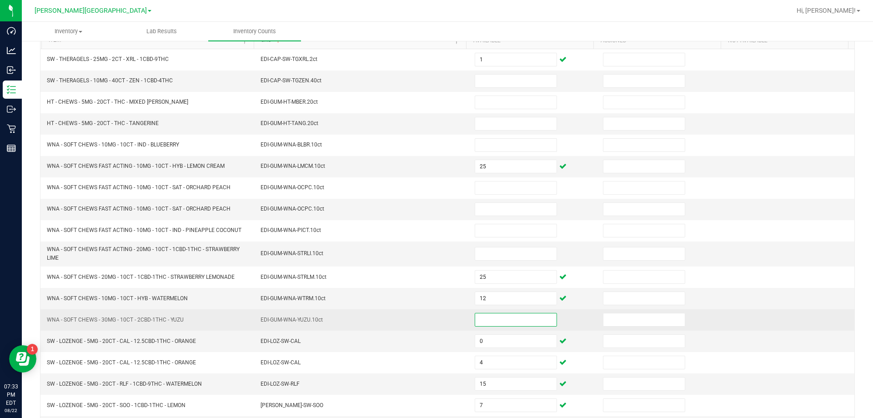
click at [505, 324] on input at bounding box center [515, 319] width 81 height 13
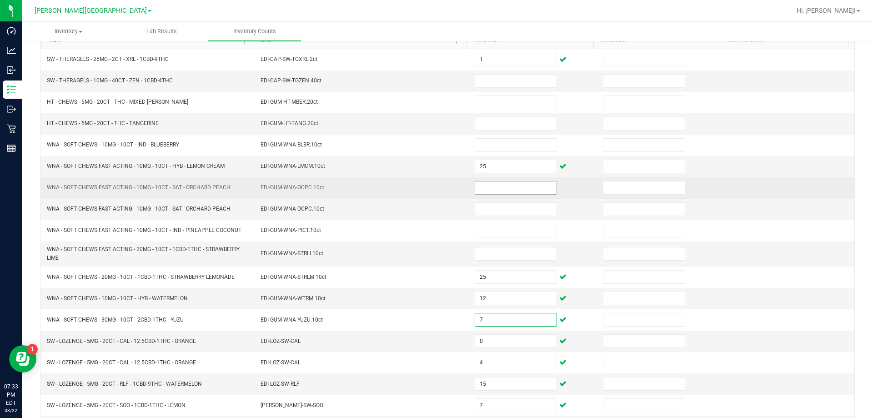
click at [485, 189] on input at bounding box center [515, 187] width 81 height 13
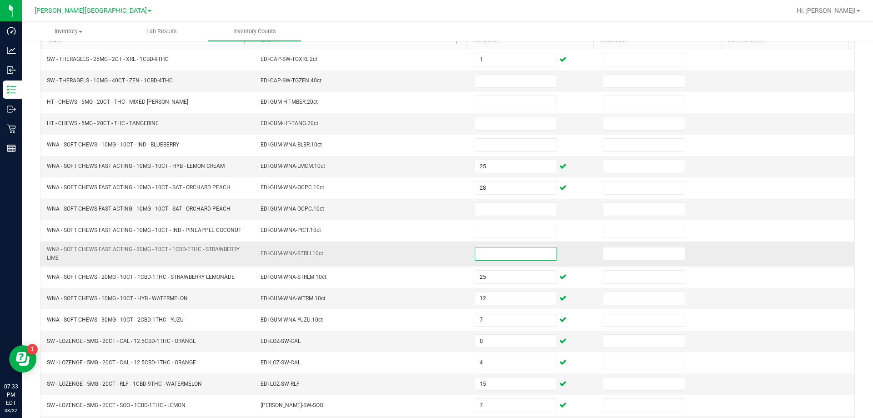
click at [498, 254] on input at bounding box center [515, 253] width 81 height 13
click at [492, 207] on input at bounding box center [515, 209] width 81 height 13
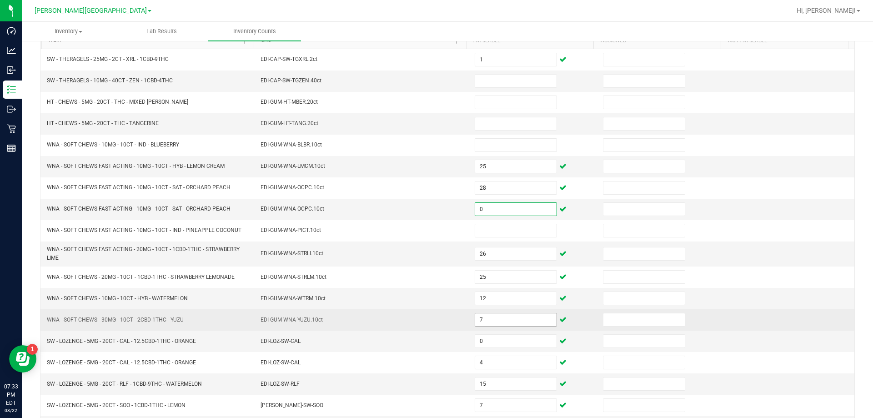
click at [496, 317] on input "7" at bounding box center [515, 319] width 81 height 13
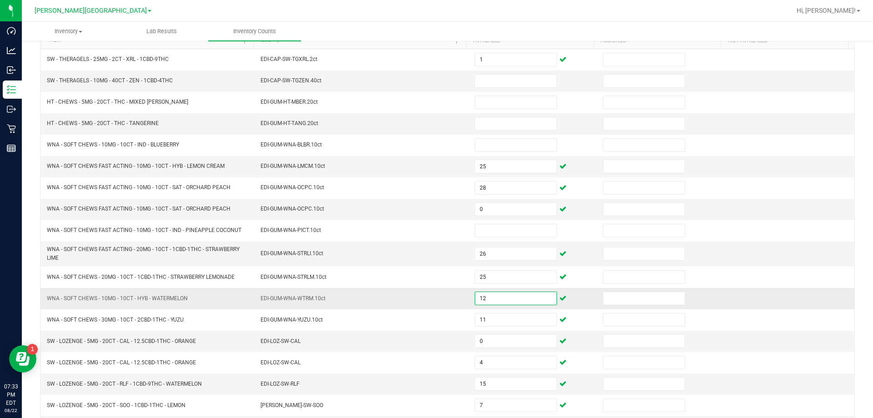
click at [498, 301] on input "12" at bounding box center [515, 298] width 81 height 13
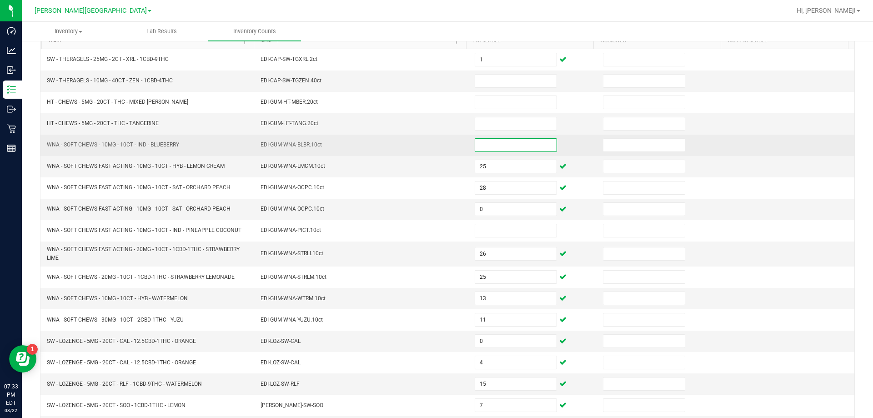
click at [489, 140] on input at bounding box center [515, 145] width 81 height 13
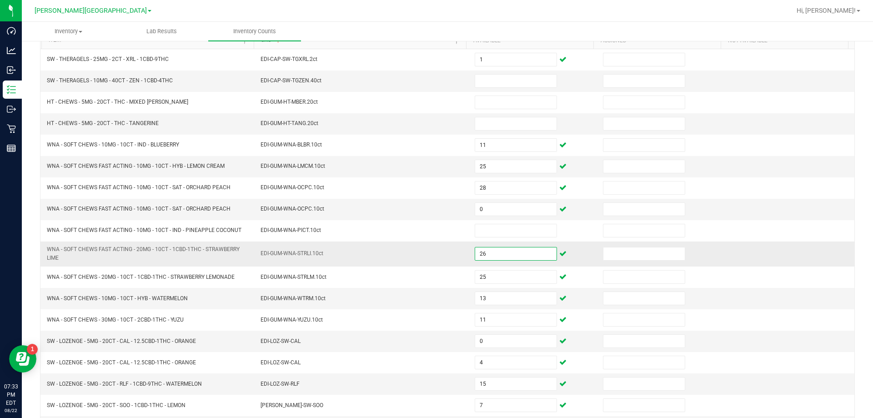
click at [508, 255] on input "26" at bounding box center [515, 253] width 81 height 13
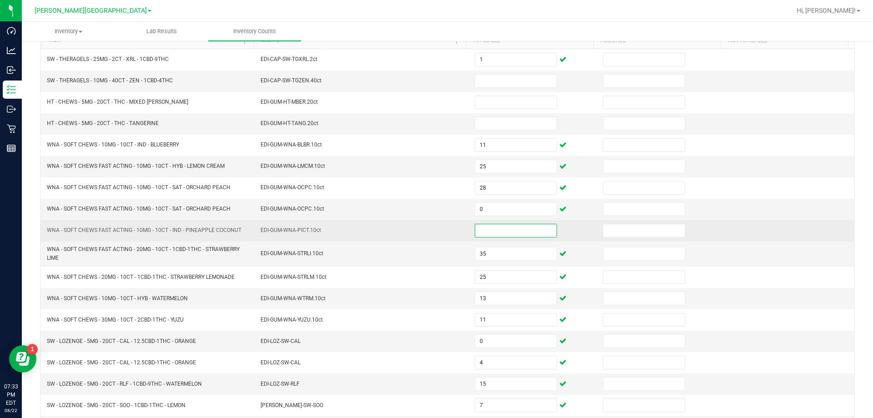
click at [514, 225] on input at bounding box center [515, 230] width 81 height 13
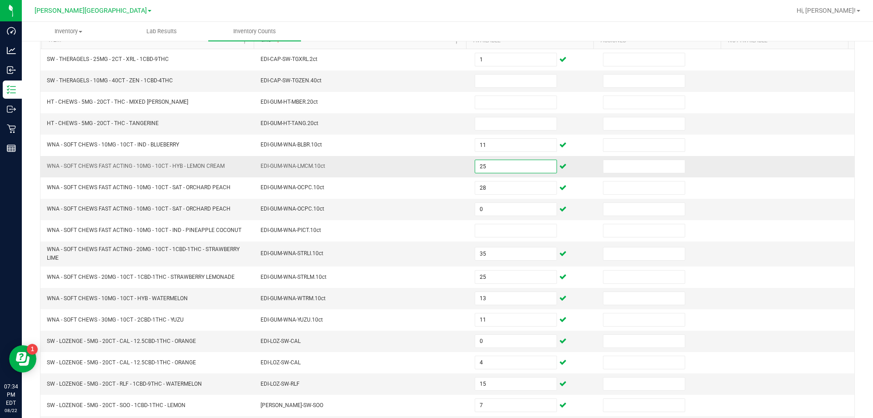
click at [508, 171] on input "25" at bounding box center [515, 166] width 81 height 13
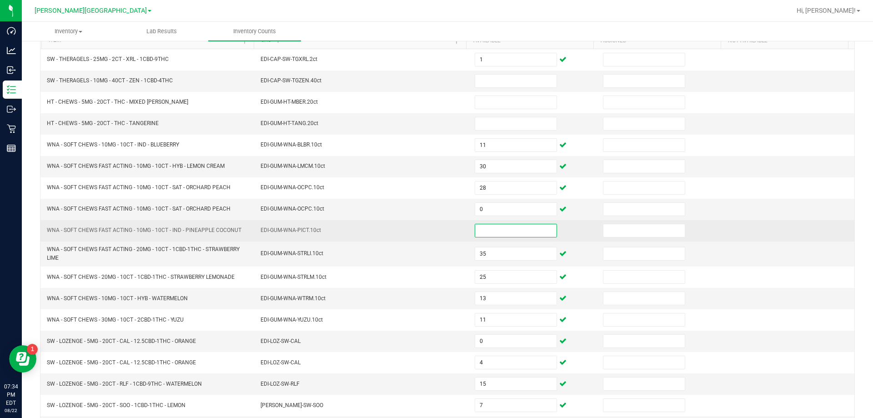
click at [512, 233] on input at bounding box center [515, 230] width 81 height 13
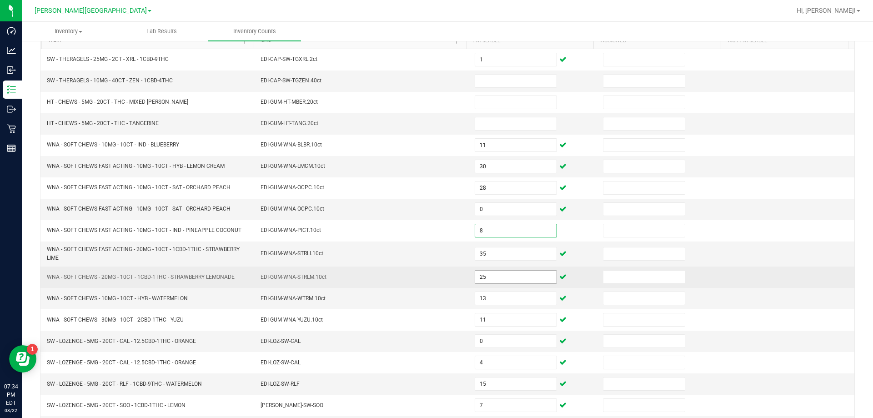
click at [510, 281] on input "25" at bounding box center [515, 276] width 81 height 13
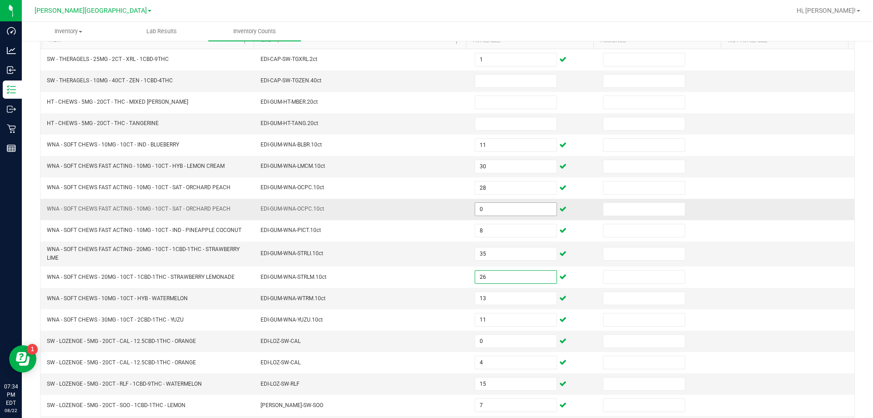
click at [486, 210] on input "0" at bounding box center [515, 209] width 81 height 13
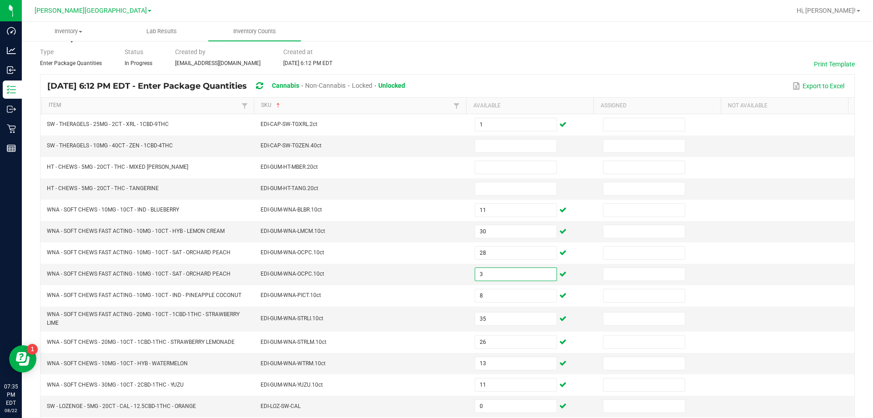
scroll to position [22, 0]
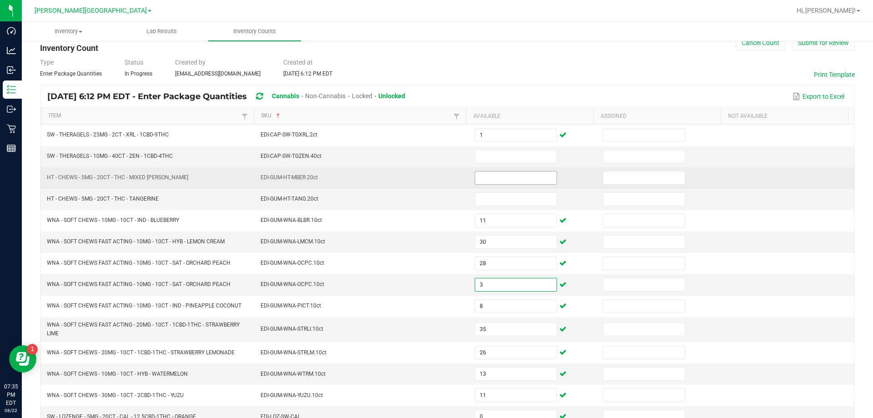
click at [475, 173] on input at bounding box center [515, 177] width 81 height 13
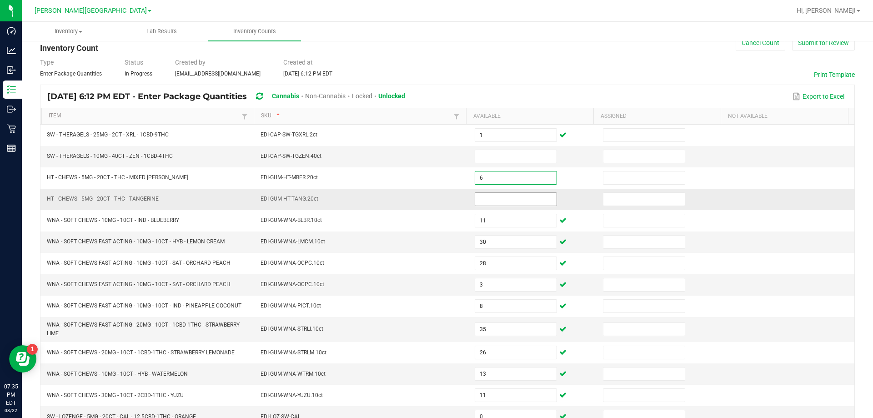
click at [491, 199] on input at bounding box center [515, 199] width 81 height 13
click at [485, 160] on input at bounding box center [515, 156] width 81 height 13
click at [504, 155] on input at bounding box center [515, 156] width 81 height 13
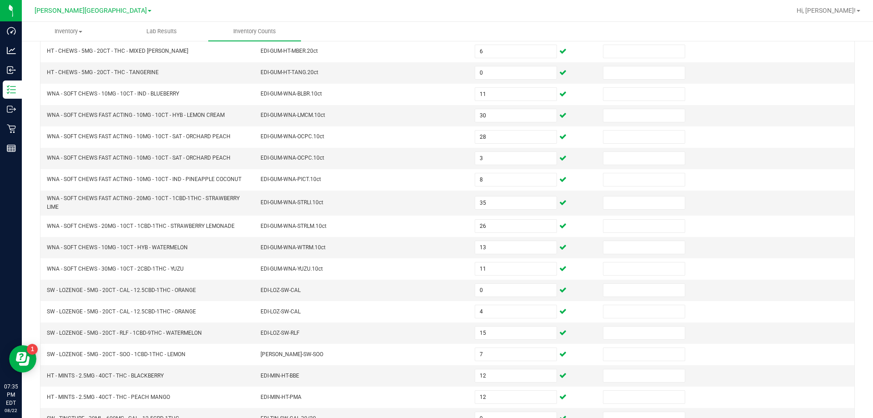
scroll to position [193, 0]
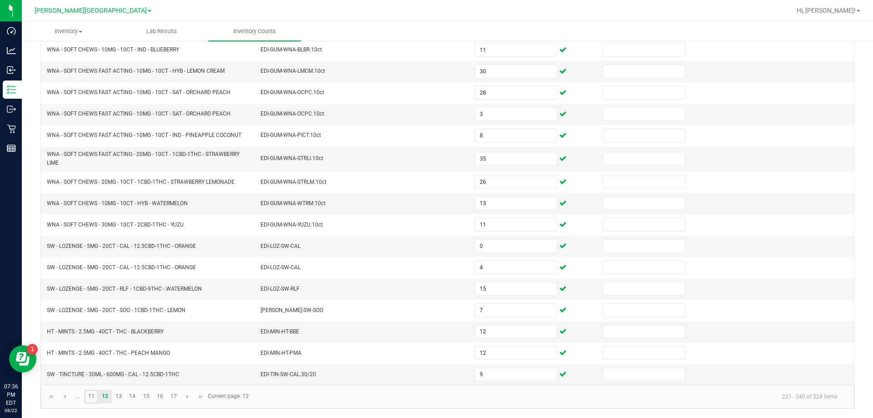
drag, startPoint x: 94, startPoint y: 396, endPoint x: 96, endPoint y: 388, distance: 8.9
click at [94, 397] on link "11" at bounding box center [91, 397] width 13 height 14
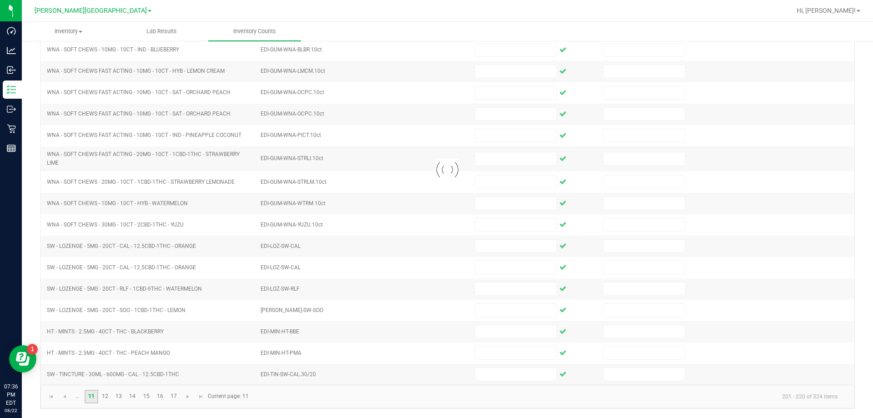
scroll to position [189, 0]
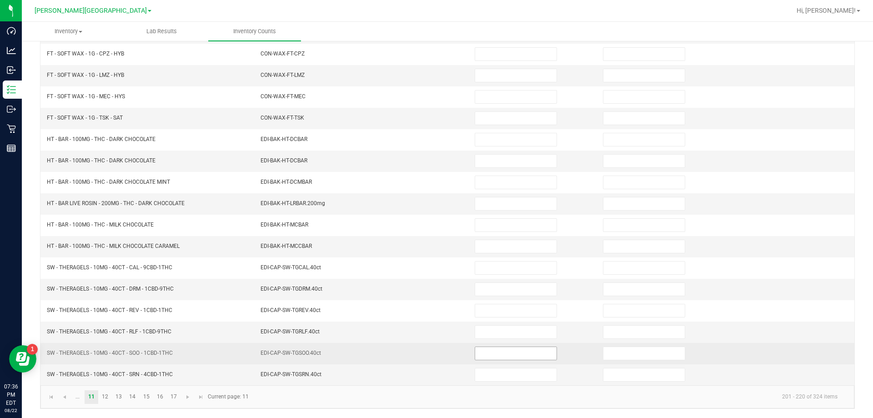
click at [519, 358] on input at bounding box center [515, 353] width 81 height 13
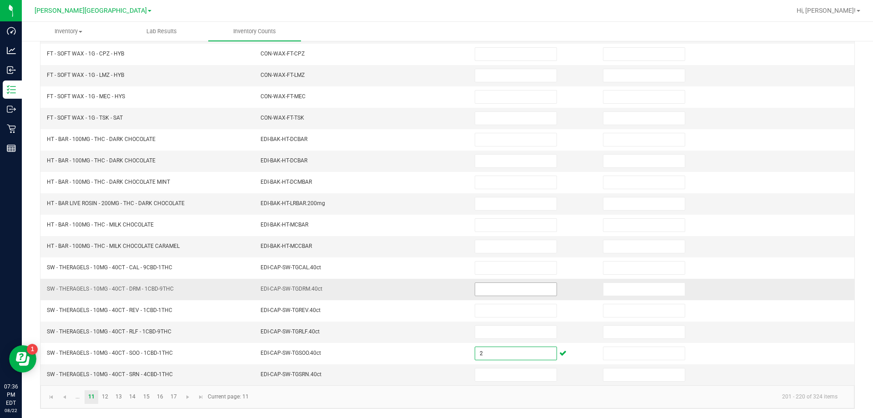
click at [507, 290] on input at bounding box center [515, 289] width 81 height 13
click at [506, 327] on input at bounding box center [515, 331] width 81 height 13
click at [499, 367] on td at bounding box center [533, 374] width 128 height 21
click at [498, 371] on input at bounding box center [515, 374] width 81 height 13
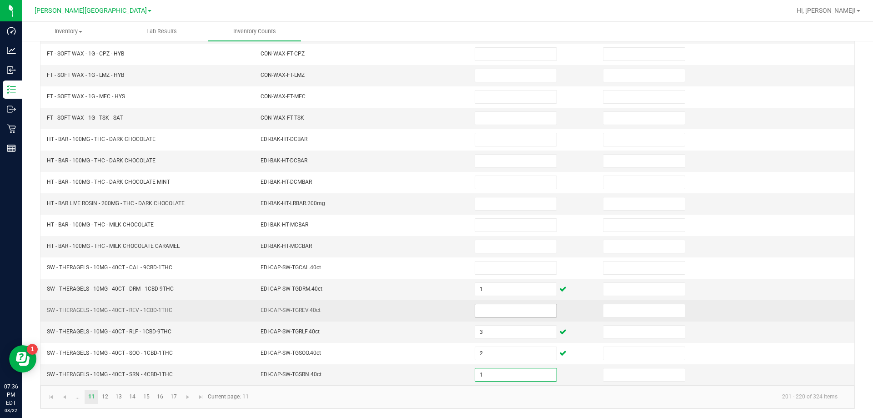
click at [503, 310] on input at bounding box center [515, 310] width 81 height 13
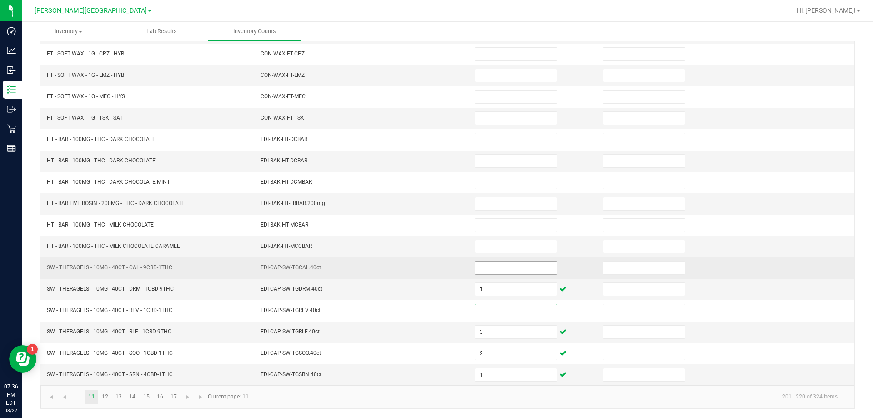
click at [496, 272] on input at bounding box center [515, 267] width 81 height 13
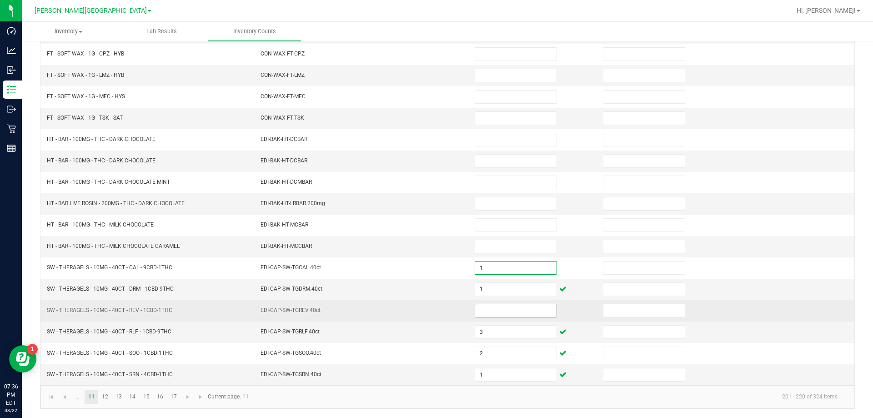
click at [495, 313] on input at bounding box center [515, 310] width 81 height 13
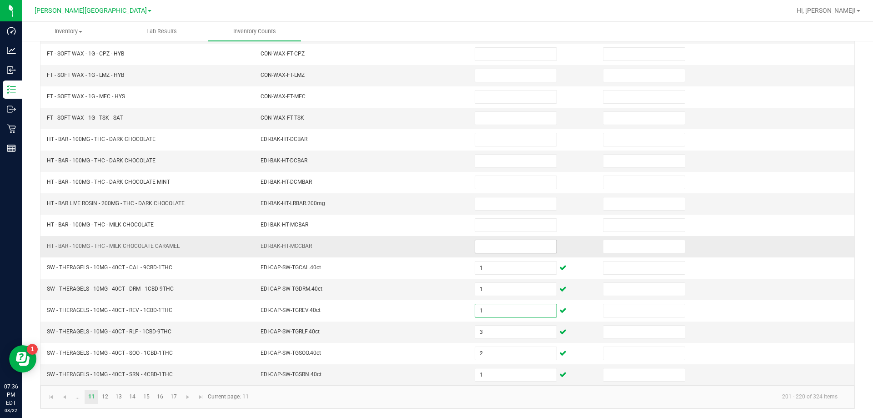
click at [485, 249] on input at bounding box center [515, 246] width 81 height 13
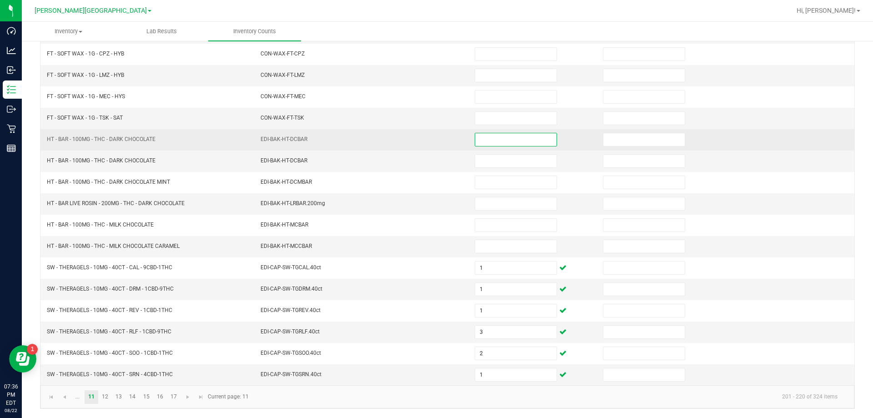
click at [484, 137] on input at bounding box center [515, 139] width 81 height 13
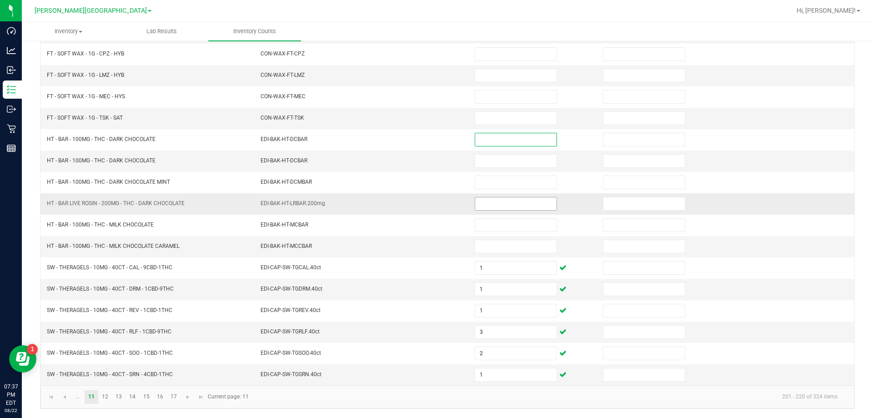
click at [484, 208] on input at bounding box center [515, 203] width 81 height 13
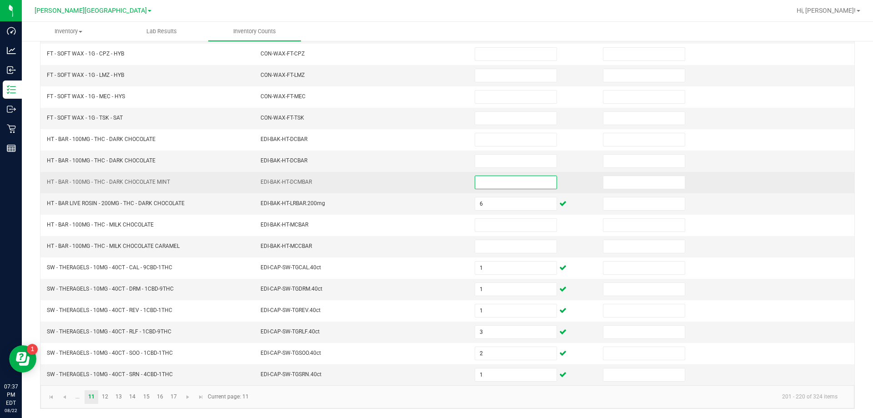
click at [480, 180] on input at bounding box center [515, 182] width 81 height 13
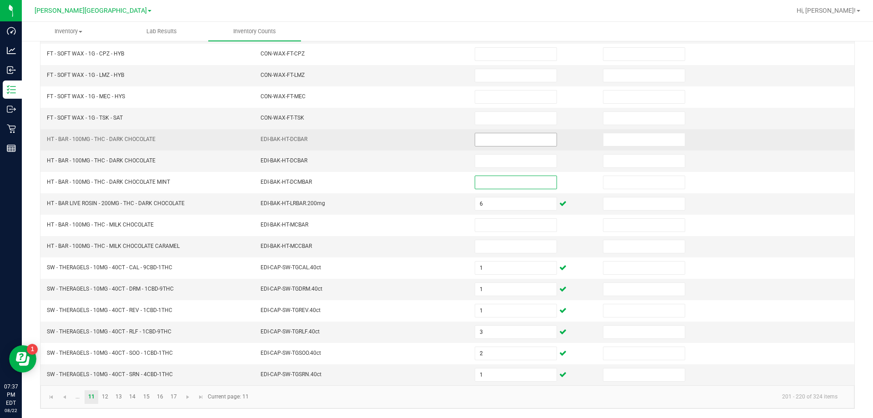
click at [480, 144] on input at bounding box center [515, 139] width 81 height 13
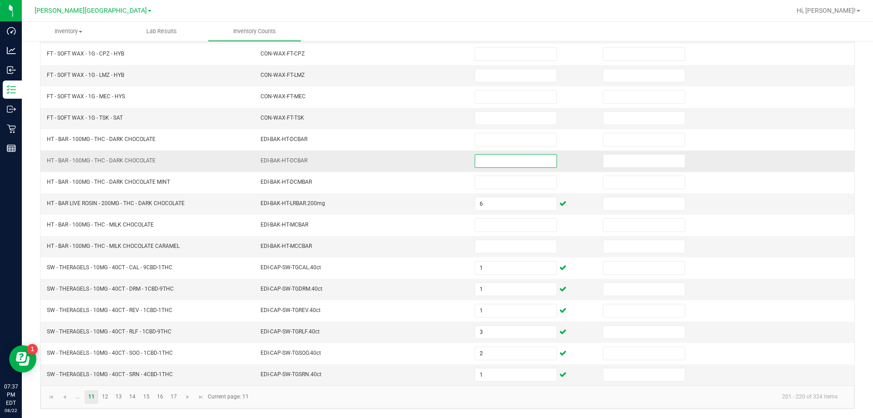
click at [484, 156] on input at bounding box center [515, 161] width 81 height 13
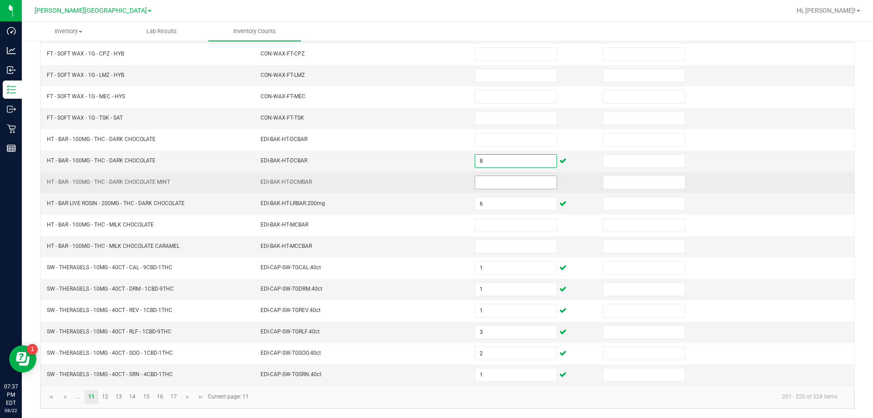
click at [496, 184] on input at bounding box center [515, 182] width 81 height 13
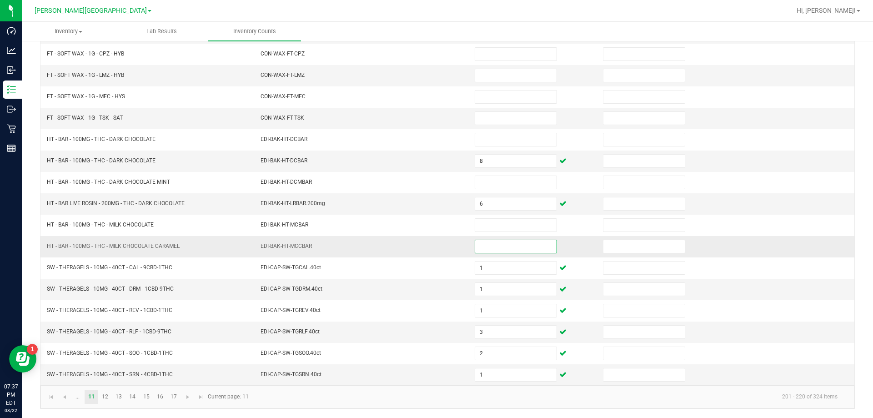
click at [505, 240] on input at bounding box center [515, 246] width 81 height 13
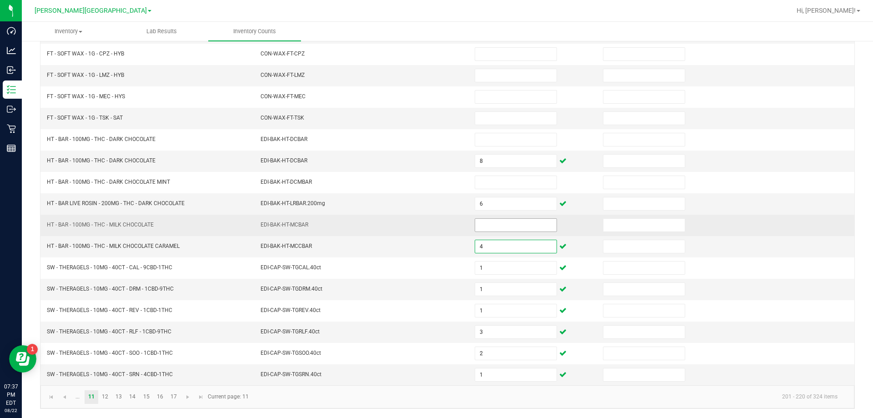
click at [503, 230] on input at bounding box center [515, 225] width 81 height 13
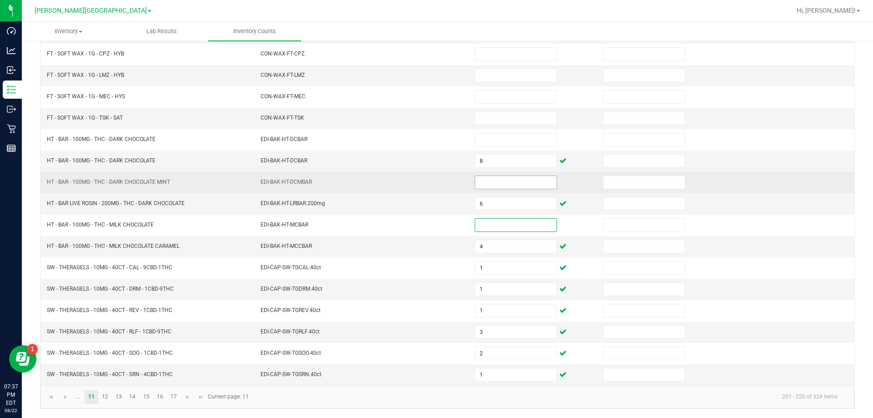
click at [500, 183] on input at bounding box center [515, 182] width 81 height 13
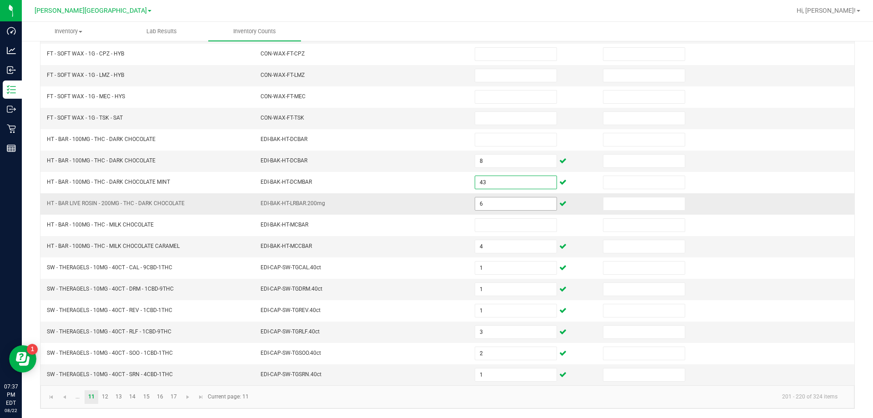
click at [492, 206] on input "6" at bounding box center [515, 203] width 81 height 13
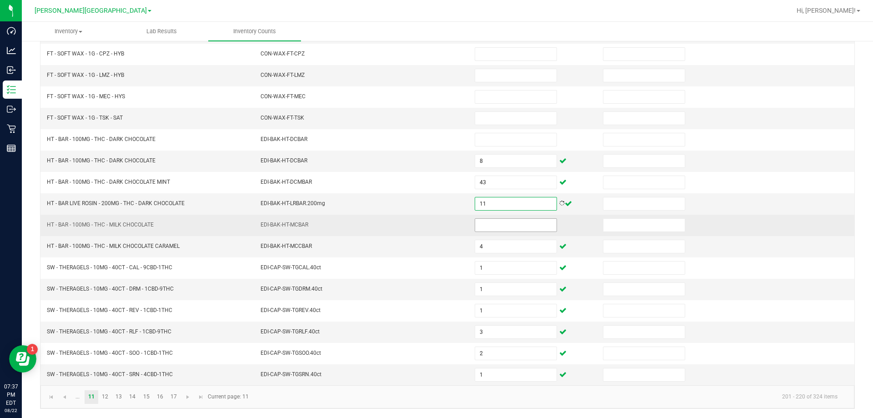
click at [485, 223] on input at bounding box center [515, 225] width 81 height 13
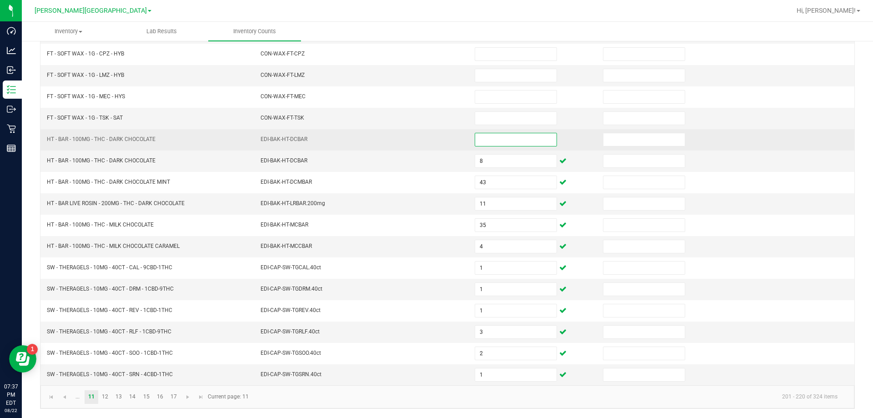
click at [497, 139] on input at bounding box center [515, 139] width 81 height 13
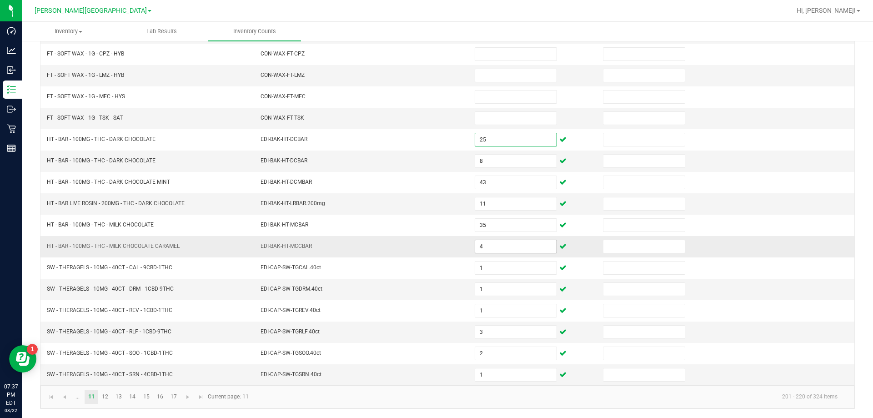
click at [502, 245] on input "4" at bounding box center [515, 246] width 81 height 13
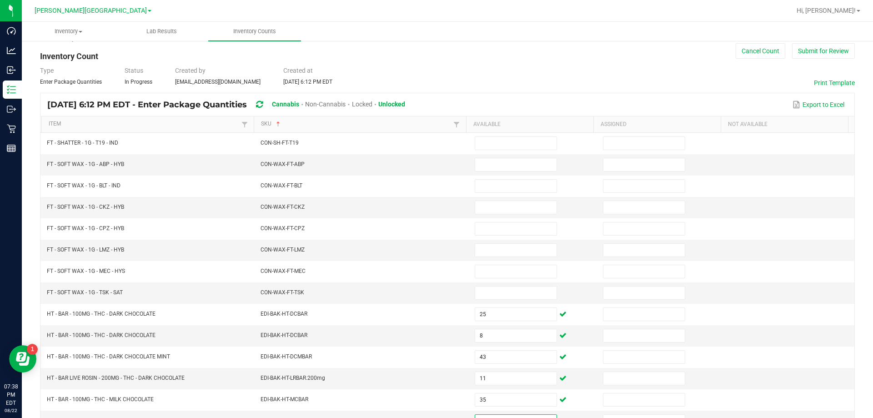
scroll to position [0, 0]
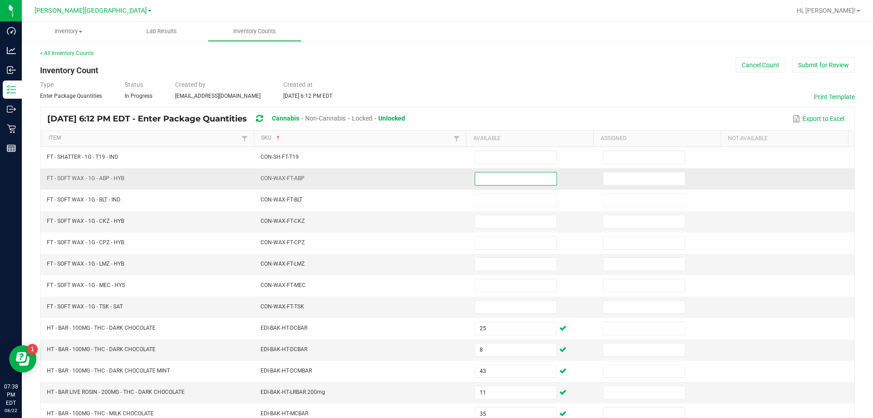
click at [505, 182] on input at bounding box center [515, 178] width 81 height 13
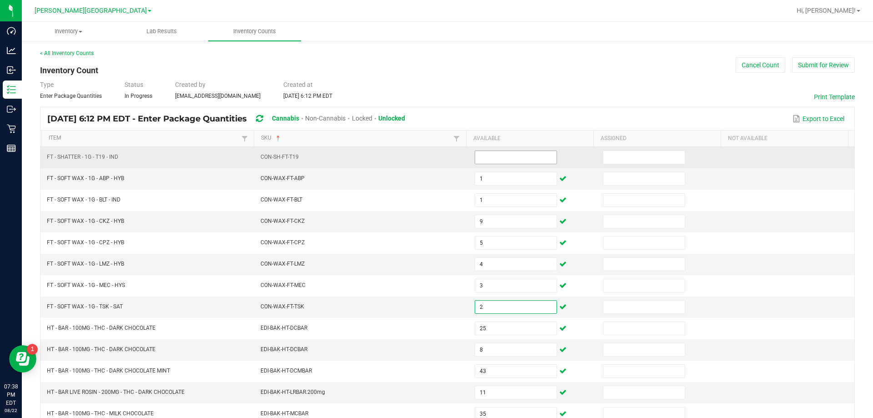
click at [484, 153] on input at bounding box center [515, 157] width 81 height 13
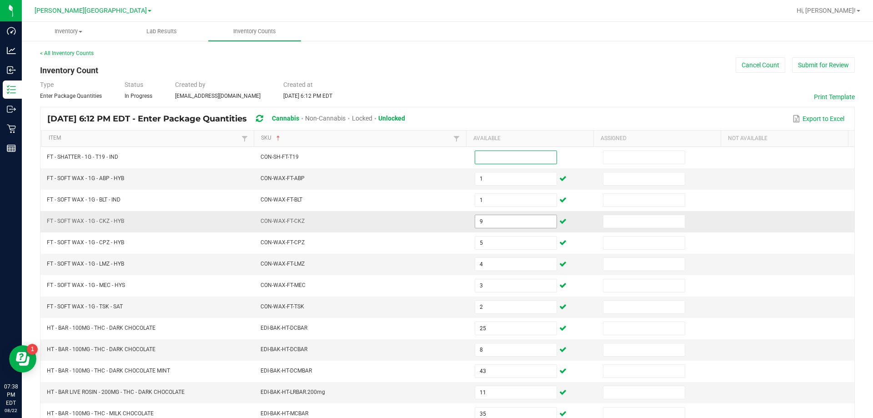
click at [490, 223] on input "9" at bounding box center [515, 221] width 81 height 13
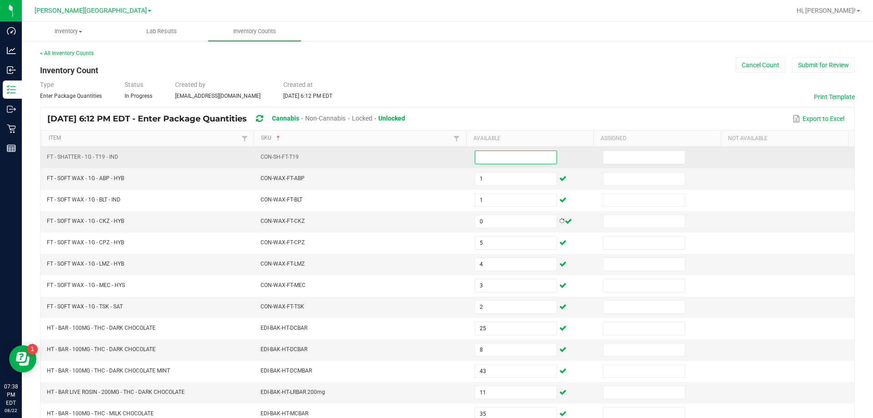
click at [485, 158] on input at bounding box center [515, 157] width 81 height 13
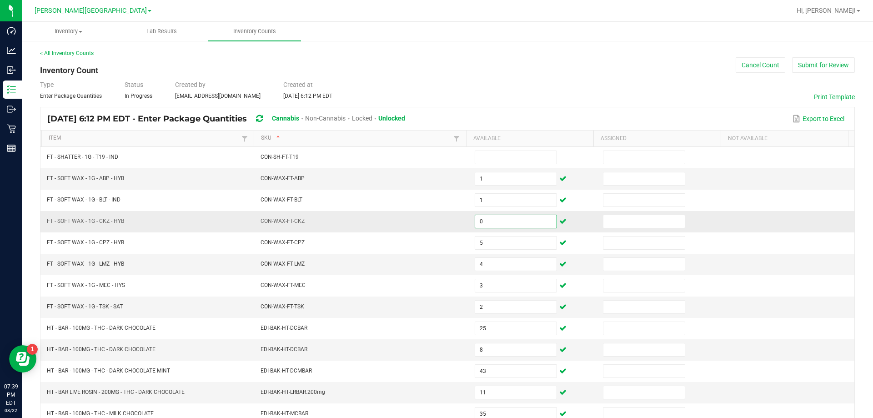
click at [506, 218] on input "0" at bounding box center [515, 221] width 81 height 13
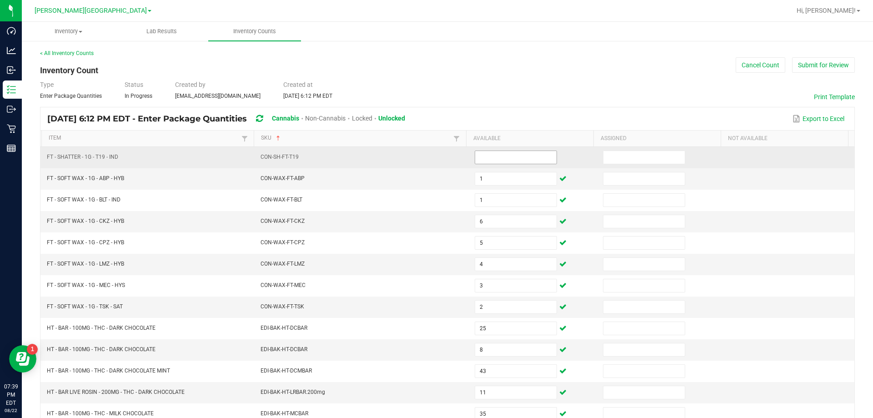
click at [503, 164] on span at bounding box center [516, 157] width 82 height 14
click at [501, 152] on input at bounding box center [515, 157] width 81 height 13
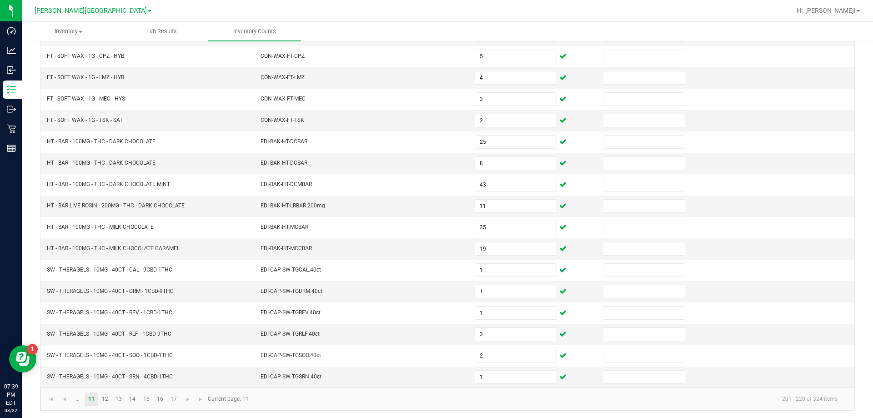
scroll to position [189, 0]
click at [61, 397] on span "Go to the previous page" at bounding box center [64, 396] width 7 height 7
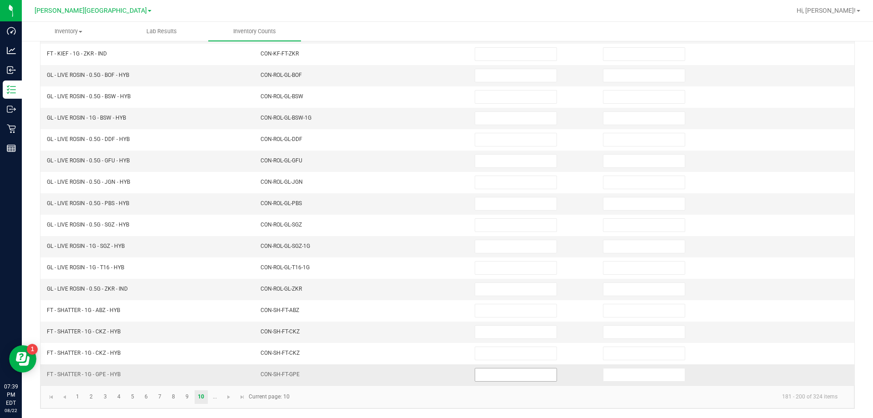
click at [485, 376] on input at bounding box center [515, 374] width 81 height 13
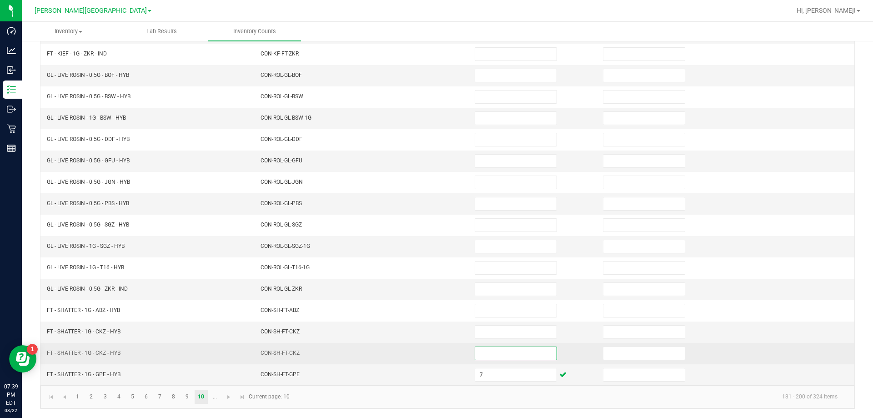
click at [494, 352] on input at bounding box center [515, 353] width 81 height 13
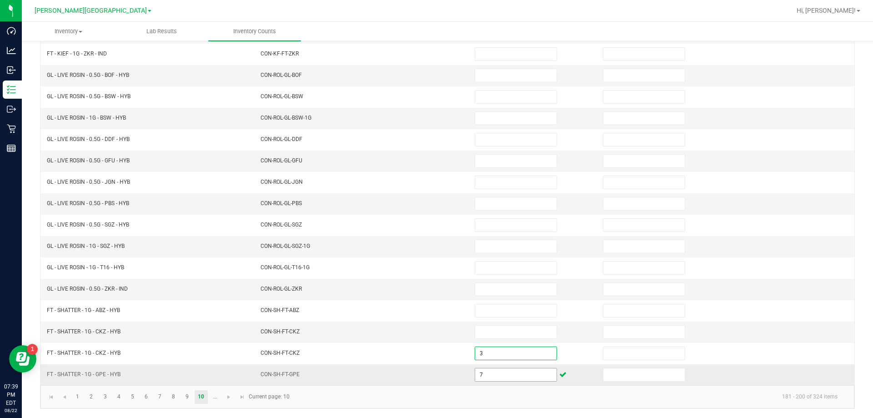
click at [489, 373] on input "7" at bounding box center [515, 374] width 81 height 13
click at [489, 373] on input "9" at bounding box center [515, 374] width 81 height 13
click at [492, 374] on input "6" at bounding box center [515, 374] width 81 height 13
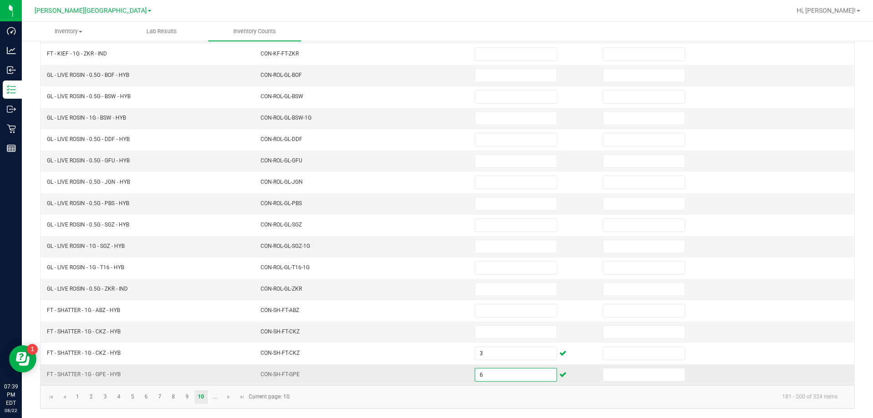
click at [492, 374] on input "6" at bounding box center [515, 374] width 81 height 13
click at [490, 333] on input at bounding box center [515, 331] width 81 height 13
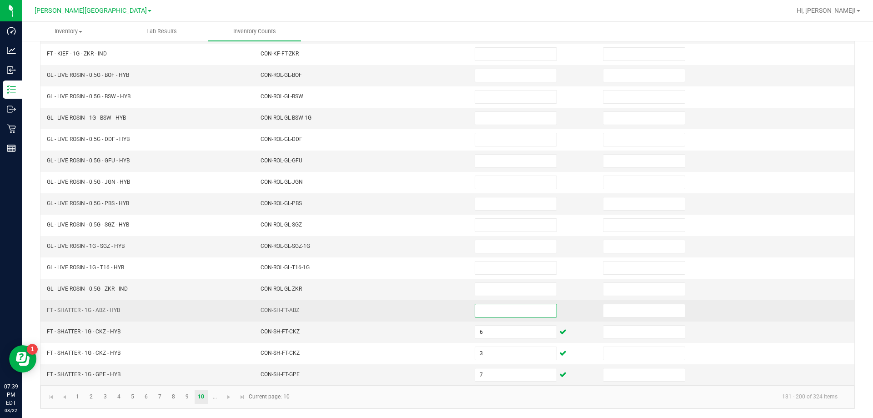
click at [487, 310] on input at bounding box center [515, 310] width 81 height 13
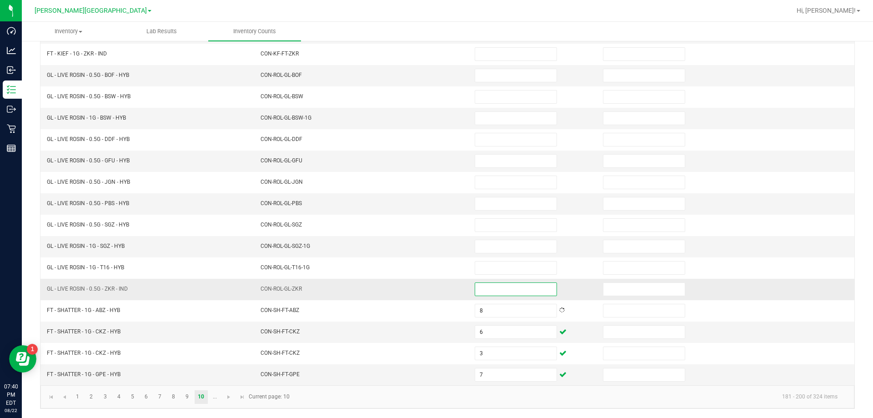
click at [482, 293] on input at bounding box center [515, 289] width 81 height 13
click at [515, 77] on input at bounding box center [515, 75] width 81 height 13
click at [518, 205] on input at bounding box center [515, 203] width 81 height 13
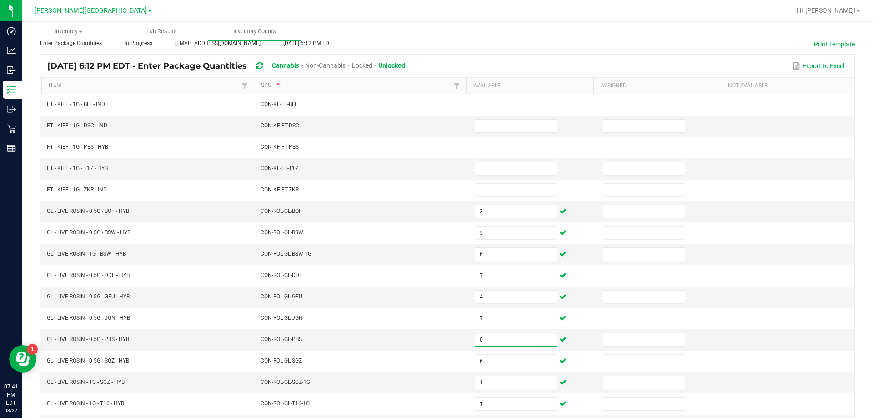
scroll to position [48, 0]
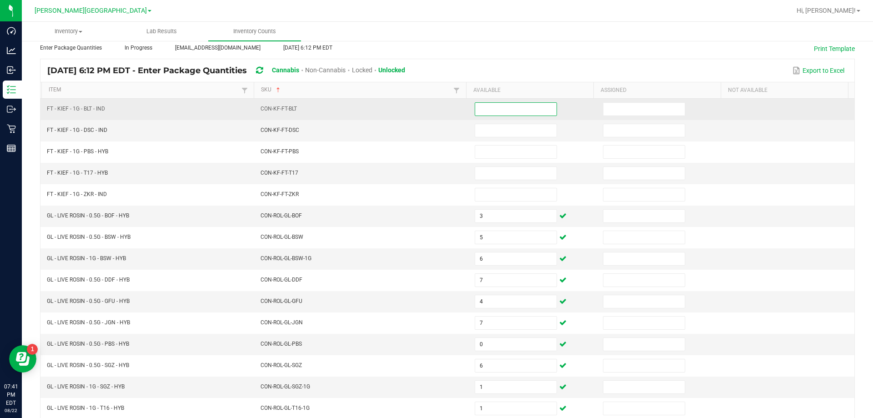
click at [529, 109] on input at bounding box center [515, 109] width 81 height 13
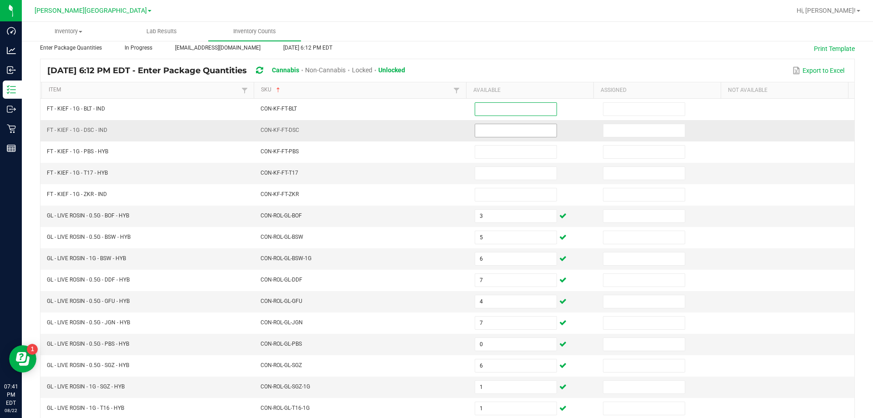
click at [535, 135] on input at bounding box center [515, 130] width 81 height 13
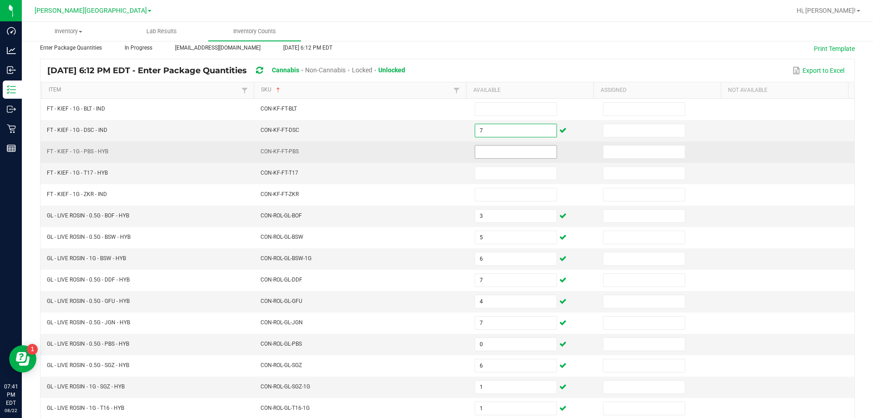
click at [525, 153] on input at bounding box center [515, 151] width 81 height 13
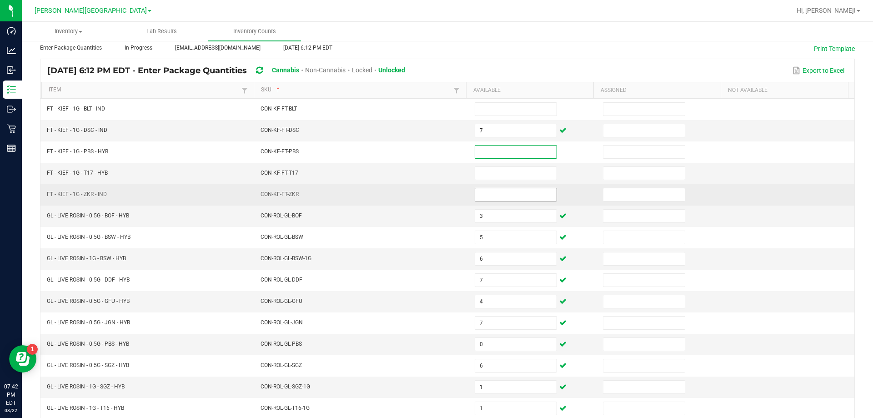
click at [495, 195] on input at bounding box center [515, 194] width 81 height 13
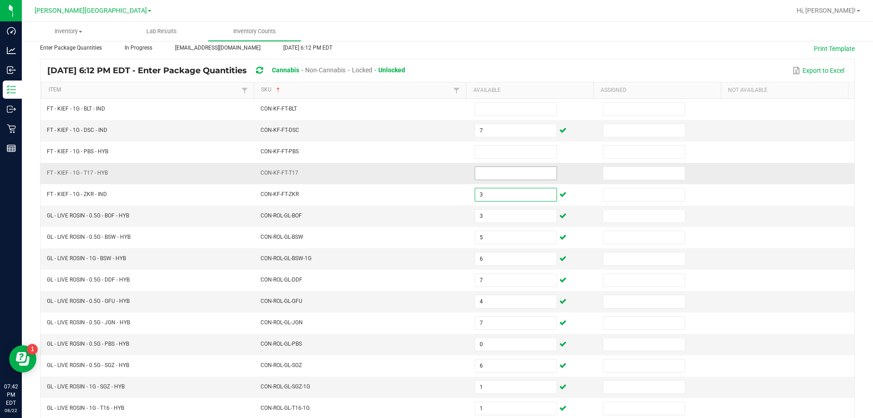
click at [493, 170] on input at bounding box center [515, 173] width 81 height 13
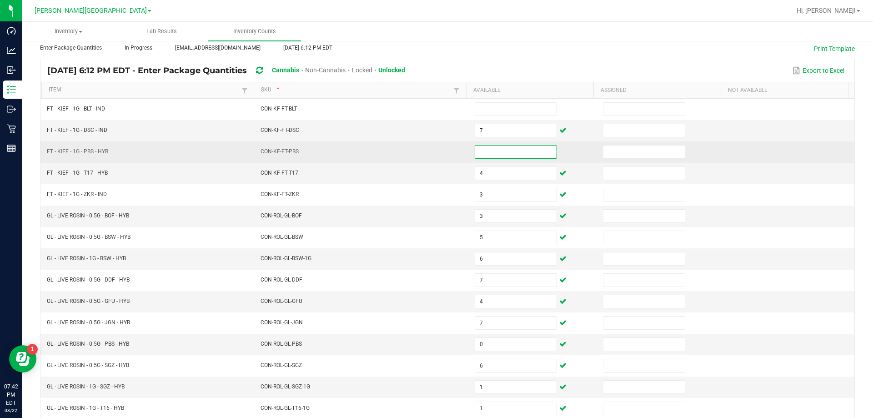
click at [490, 153] on input at bounding box center [515, 151] width 81 height 13
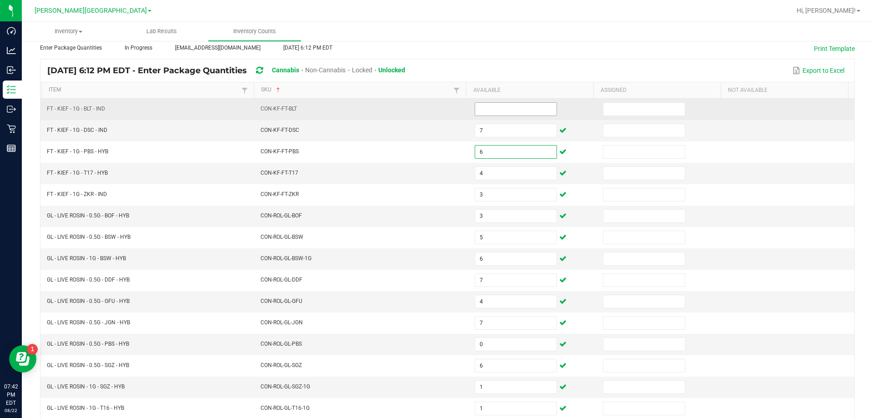
click at [495, 106] on input at bounding box center [515, 109] width 81 height 13
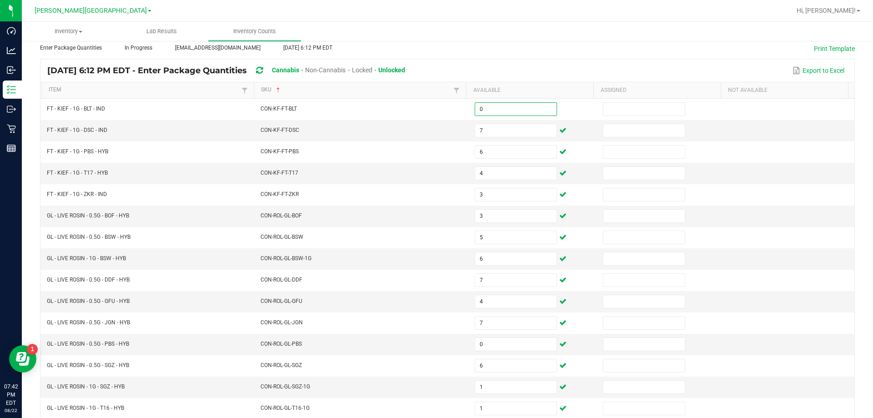
scroll to position [189, 0]
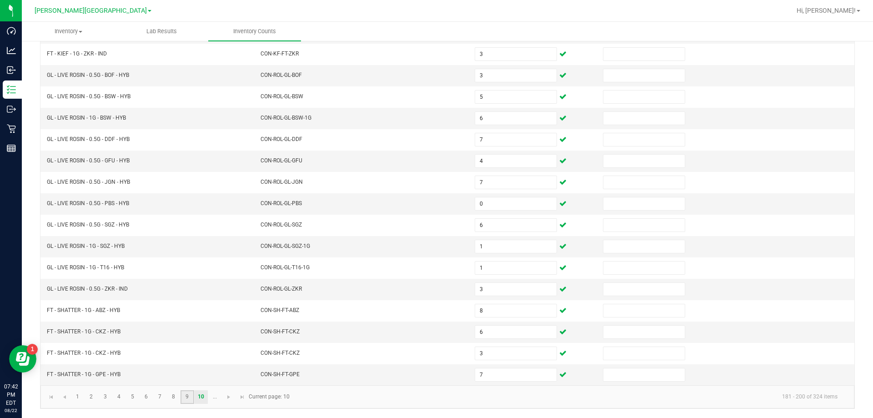
click at [183, 401] on link "9" at bounding box center [186, 397] width 13 height 14
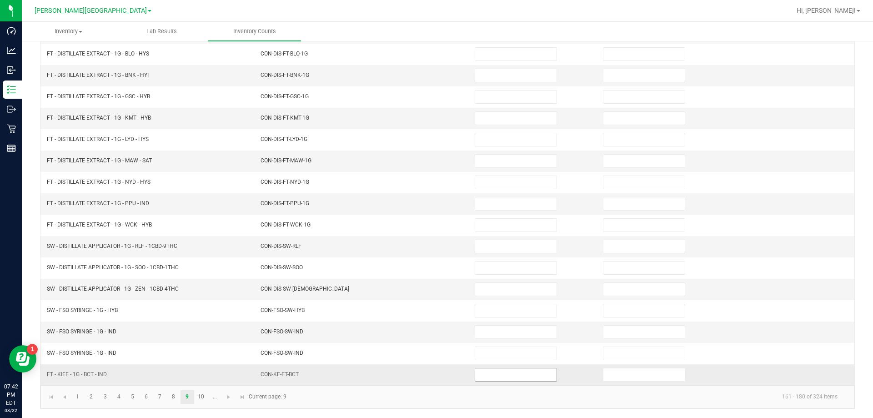
click at [507, 368] on span at bounding box center [516, 375] width 82 height 14
click at [508, 370] on input at bounding box center [515, 374] width 81 height 13
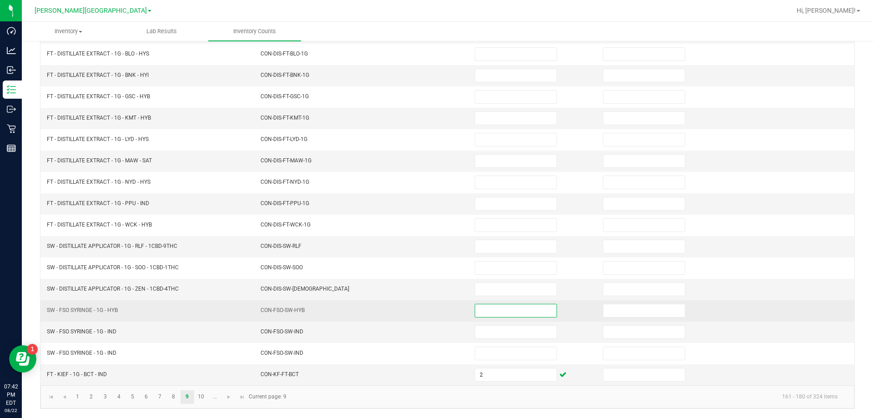
click at [507, 309] on input at bounding box center [515, 310] width 81 height 13
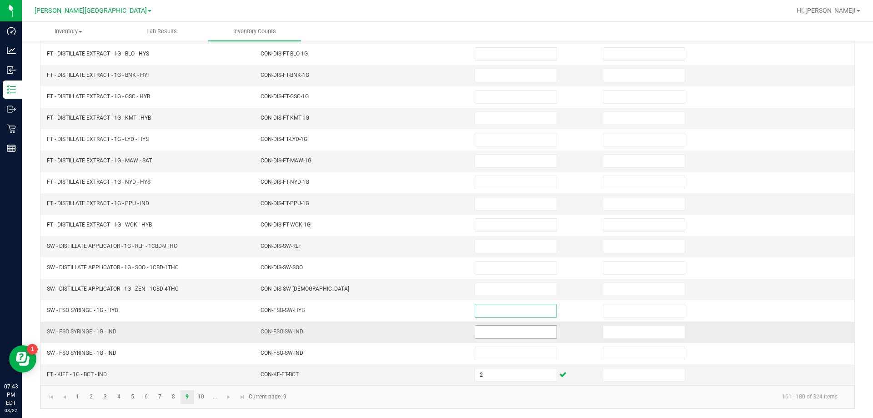
click at [495, 332] on input at bounding box center [515, 331] width 81 height 13
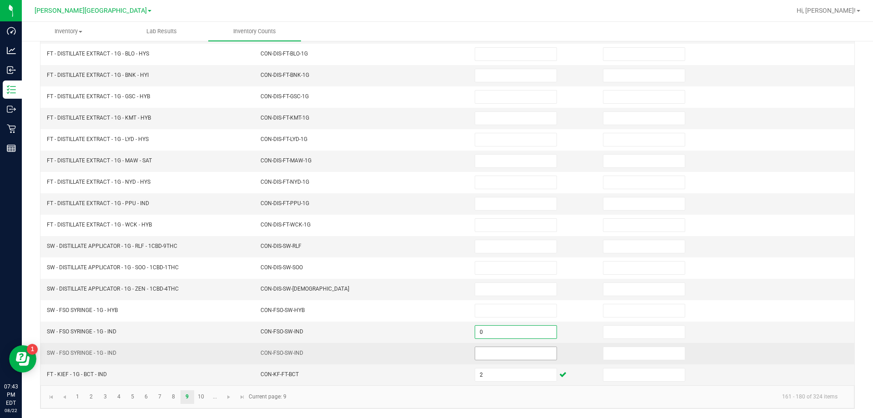
click at [499, 352] on input at bounding box center [515, 353] width 81 height 13
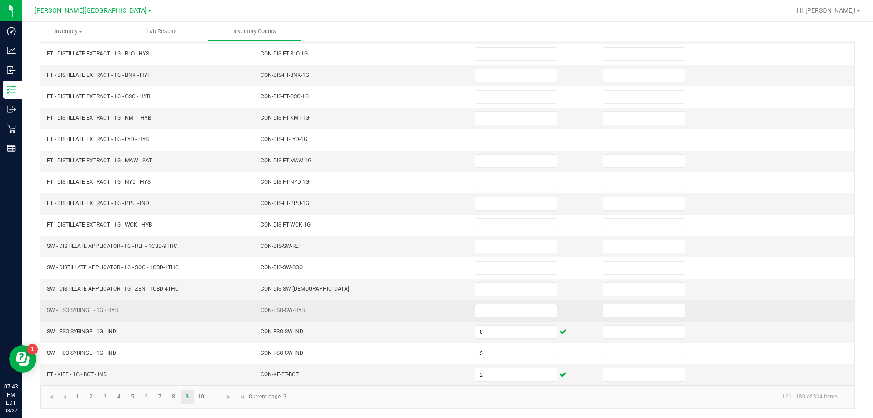
click at [496, 312] on input at bounding box center [515, 310] width 81 height 13
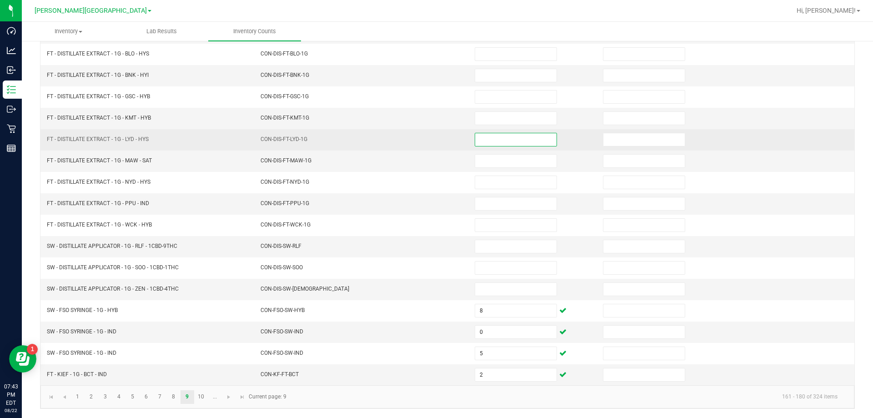
click at [497, 145] on input at bounding box center [515, 139] width 81 height 13
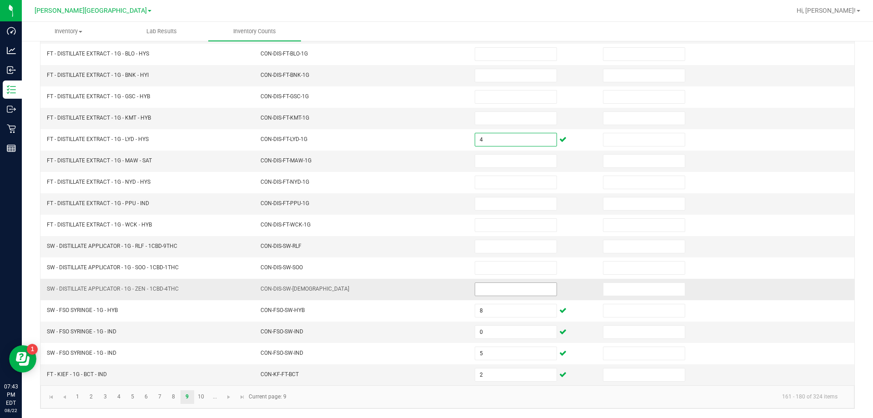
click at [521, 292] on input at bounding box center [515, 289] width 81 height 13
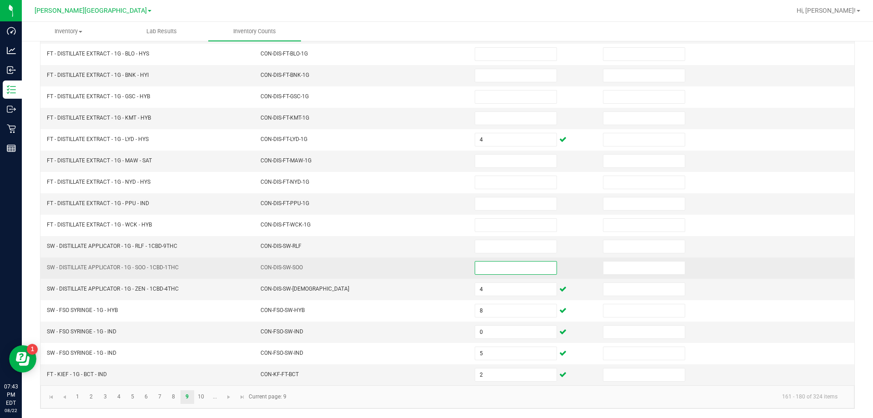
click at [513, 267] on input at bounding box center [515, 267] width 81 height 13
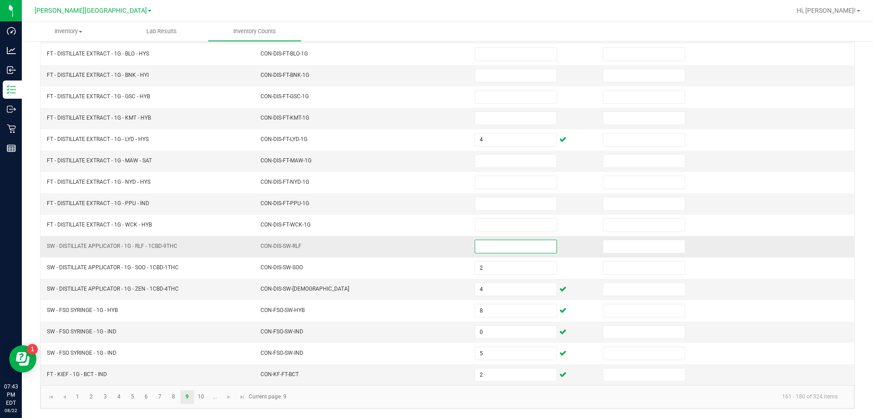
click at [494, 240] on input at bounding box center [515, 246] width 81 height 13
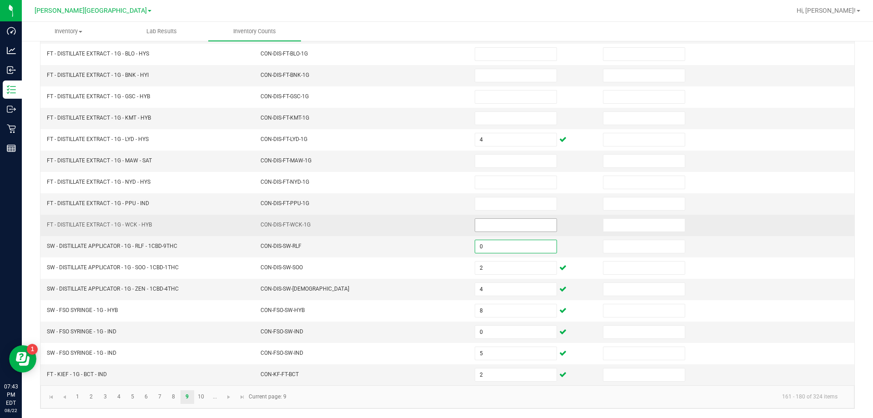
click at [495, 226] on input at bounding box center [515, 225] width 81 height 13
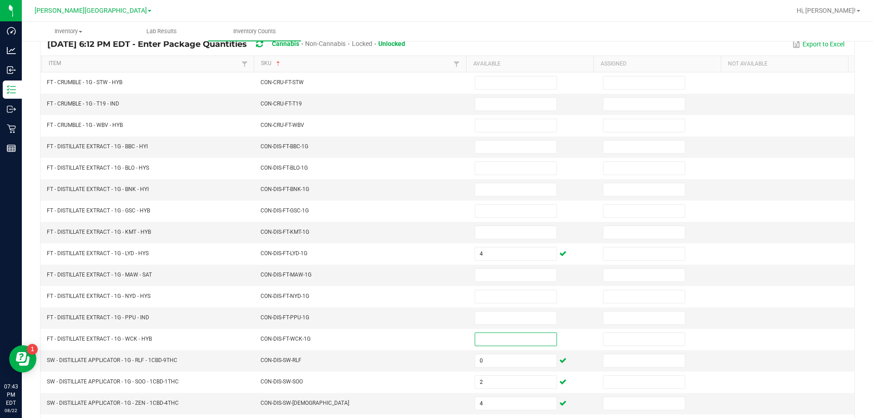
scroll to position [76, 0]
click at [516, 145] on input at bounding box center [515, 145] width 81 height 13
click at [504, 269] on input at bounding box center [515, 273] width 81 height 13
click at [495, 182] on span at bounding box center [516, 188] width 82 height 14
click at [495, 185] on input at bounding box center [515, 188] width 81 height 13
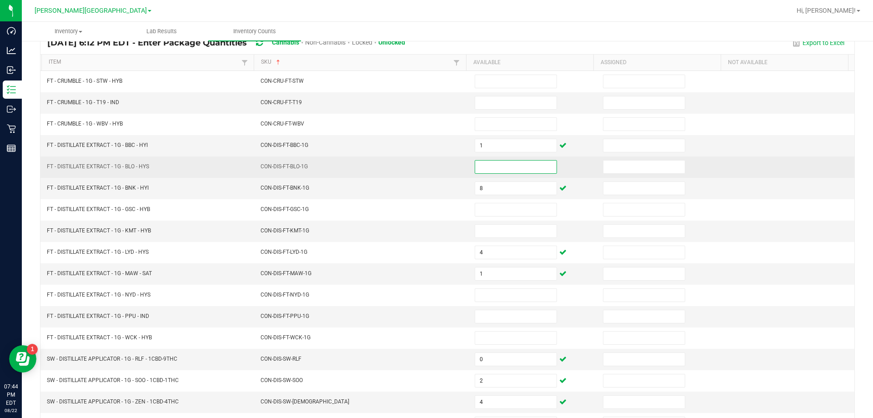
click at [498, 162] on input at bounding box center [515, 166] width 81 height 13
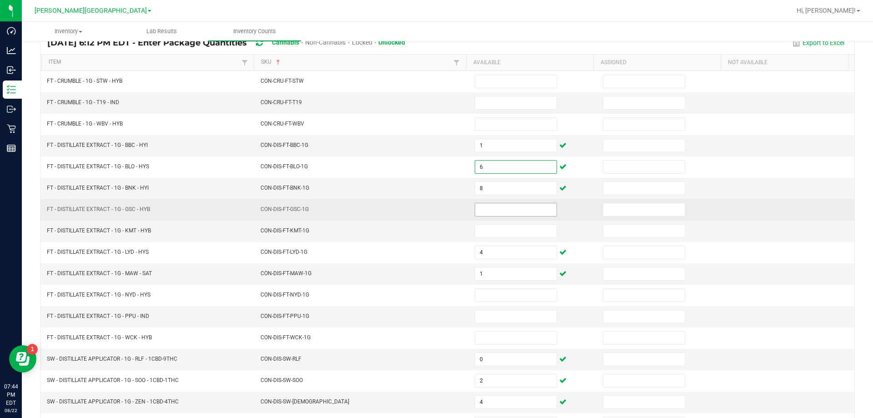
click at [529, 209] on input at bounding box center [515, 209] width 81 height 13
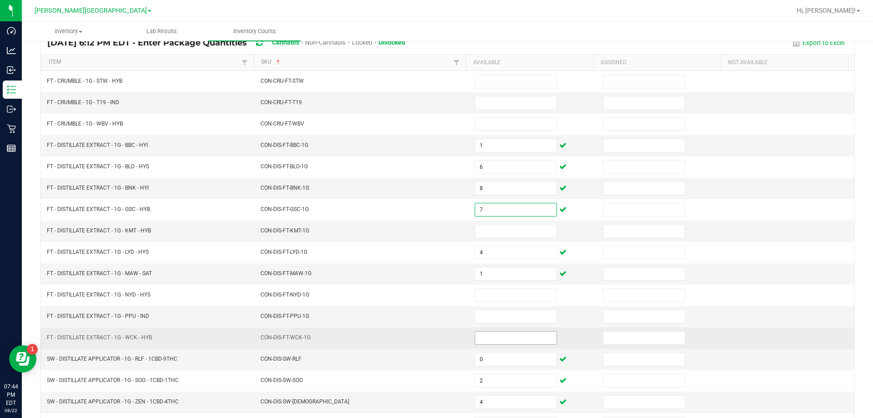
click at [490, 334] on input at bounding box center [515, 337] width 81 height 13
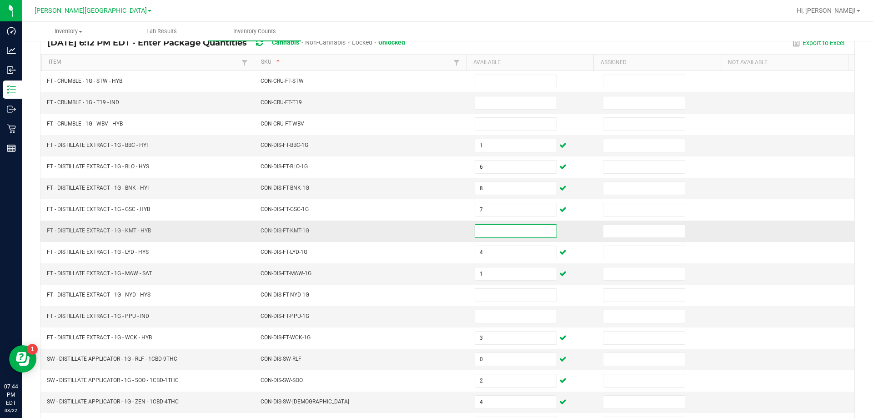
click at [495, 231] on input at bounding box center [515, 231] width 81 height 13
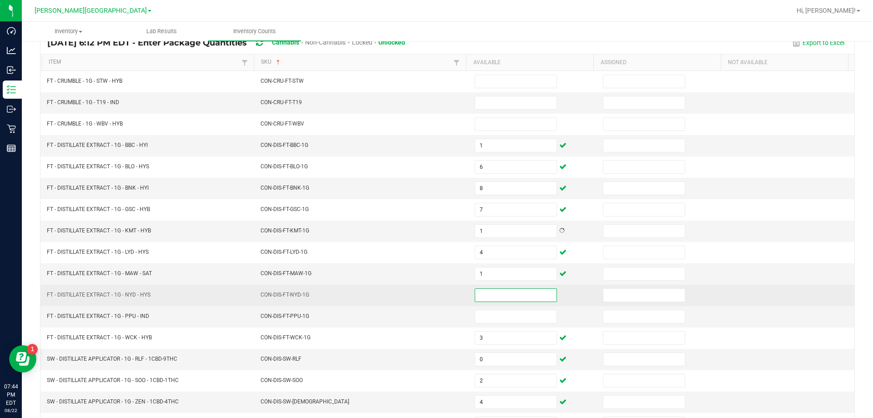
click at [522, 296] on input at bounding box center [515, 295] width 81 height 13
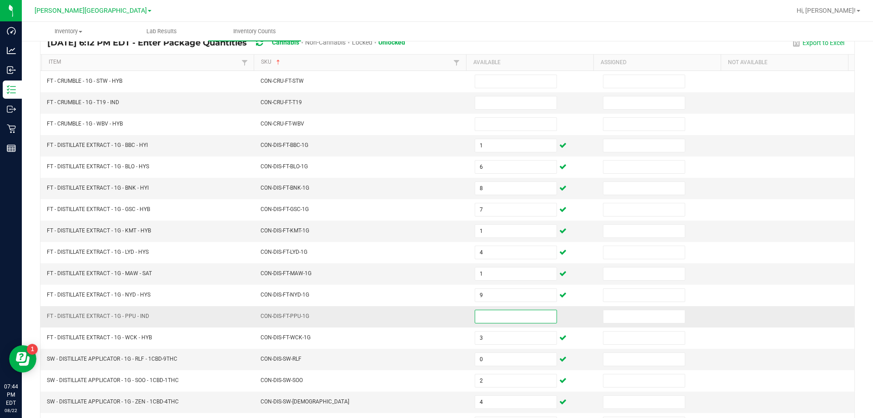
click at [526, 315] on input at bounding box center [515, 316] width 81 height 13
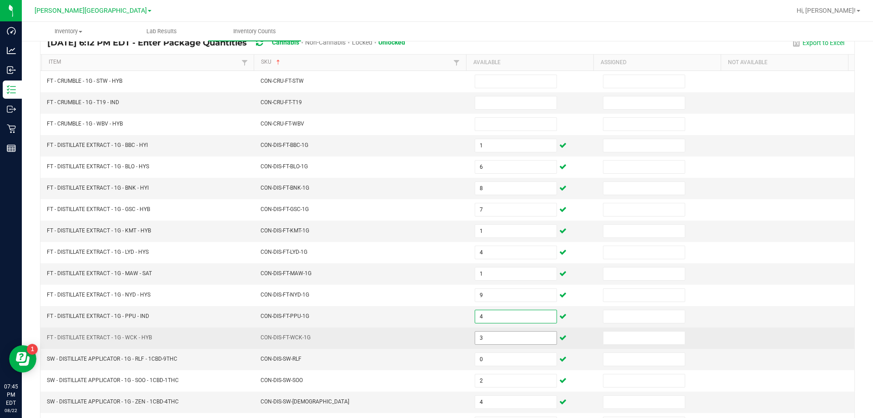
click at [488, 339] on input "3" at bounding box center [515, 337] width 81 height 13
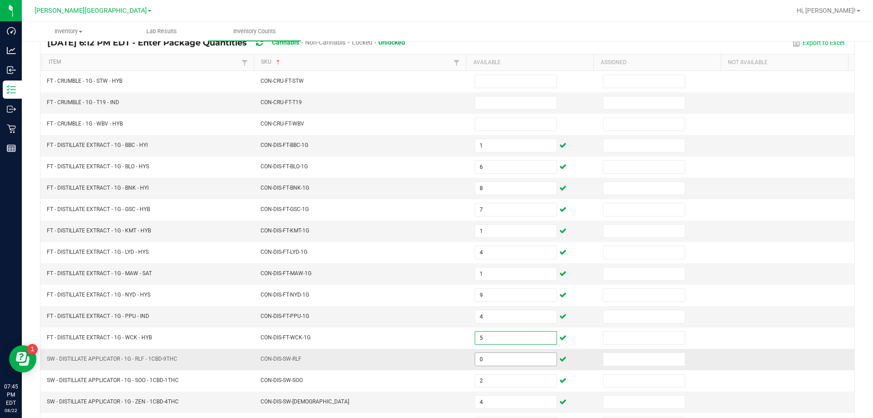
click at [489, 361] on input "0" at bounding box center [515, 359] width 81 height 13
click at [491, 405] on input "4" at bounding box center [515, 401] width 81 height 13
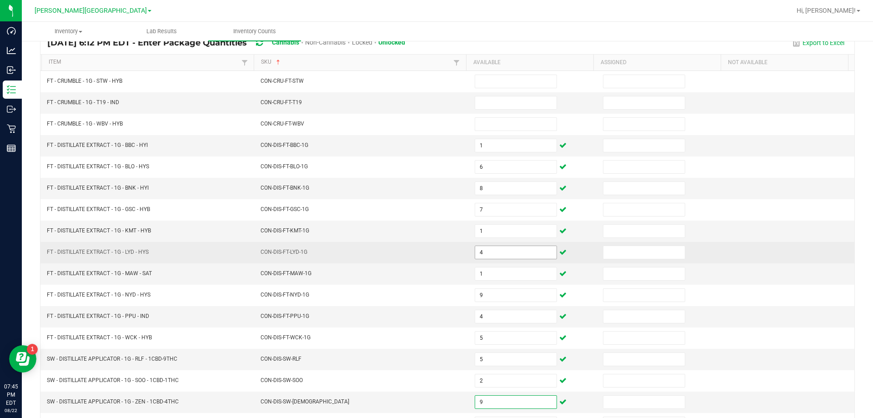
click at [478, 253] on input "4" at bounding box center [515, 252] width 81 height 13
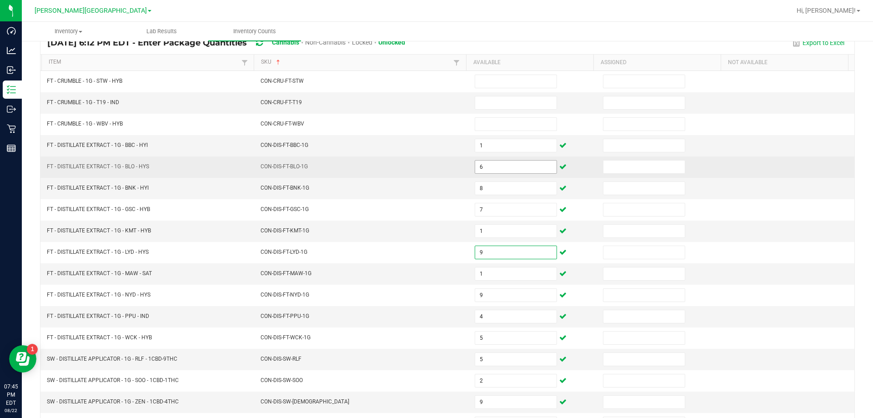
click at [488, 166] on input "6" at bounding box center [515, 166] width 81 height 13
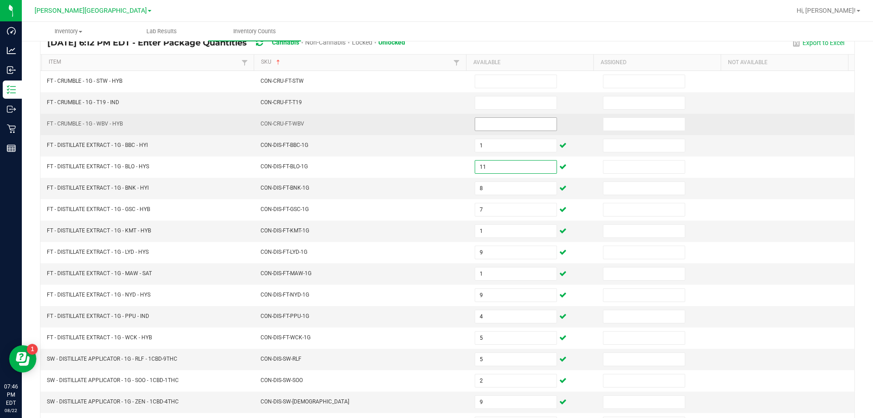
click at [493, 125] on input at bounding box center [515, 124] width 81 height 13
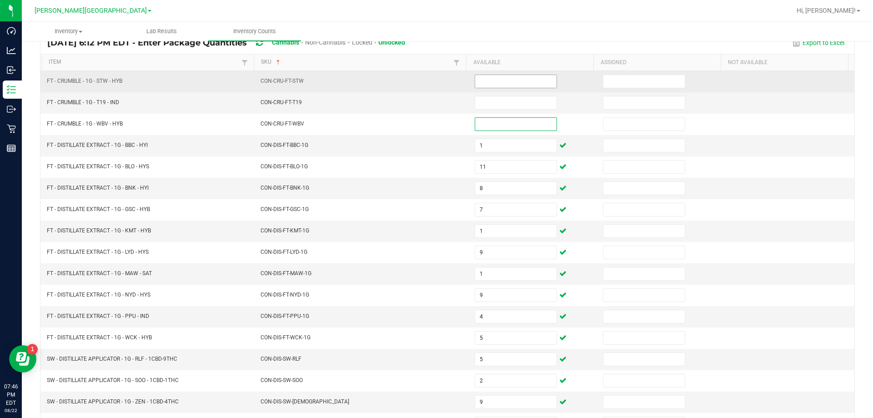
click at [498, 83] on input at bounding box center [515, 81] width 81 height 13
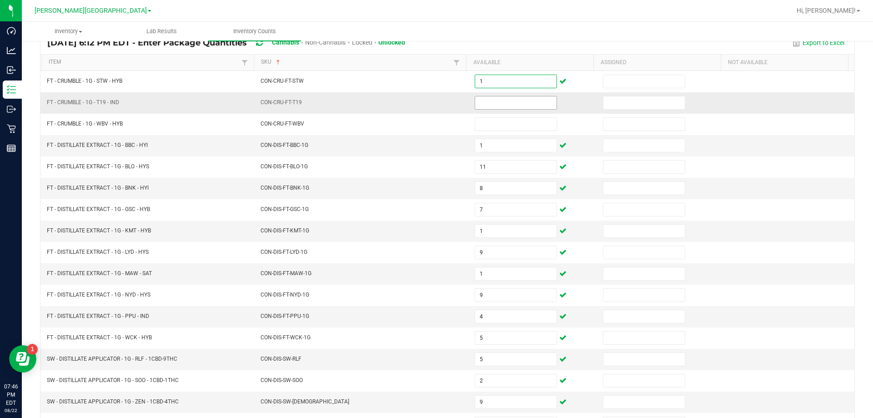
click at [495, 98] on input at bounding box center [515, 102] width 81 height 13
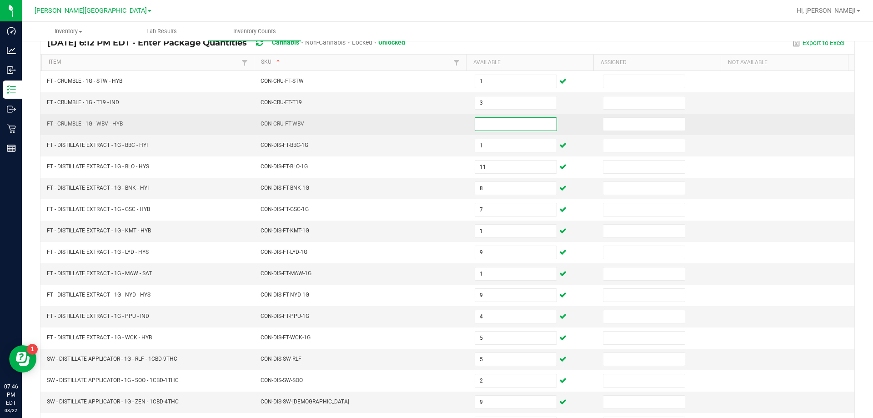
click at [496, 120] on input at bounding box center [515, 124] width 81 height 13
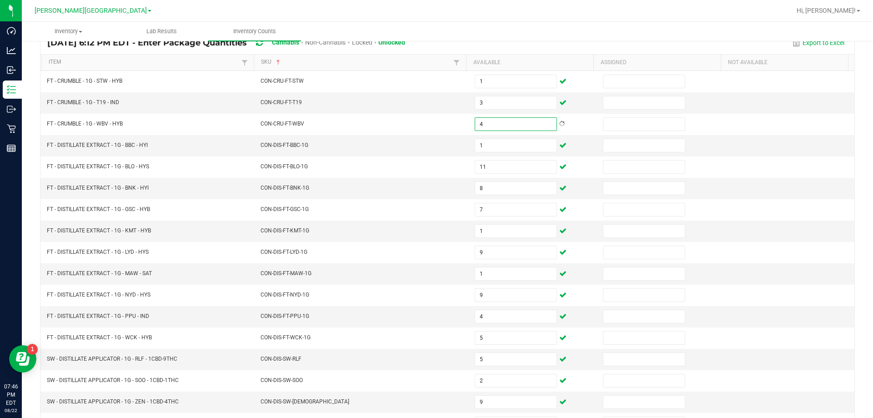
scroll to position [189, 0]
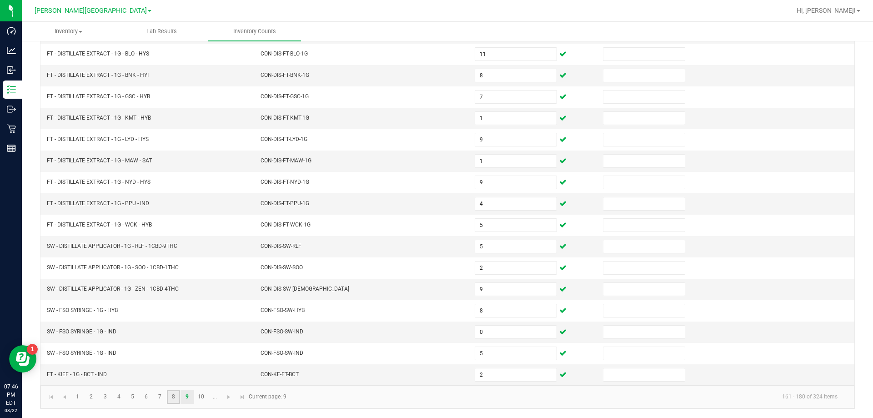
click at [175, 395] on link "8" at bounding box center [173, 397] width 13 height 14
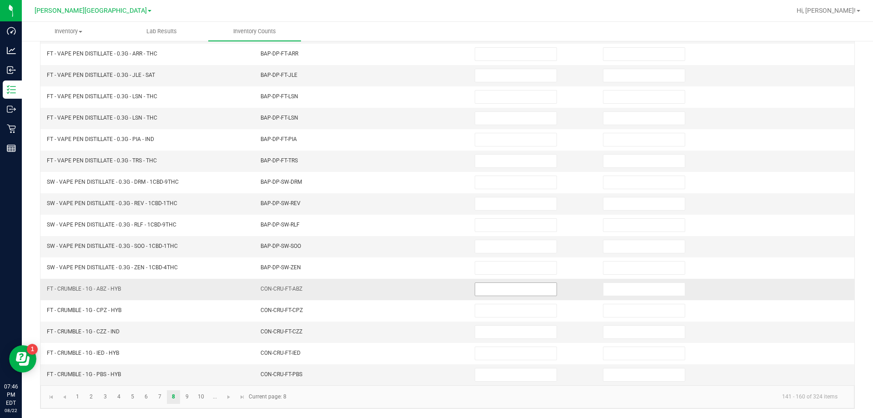
drag, startPoint x: 492, startPoint y: 280, endPoint x: 492, endPoint y: 291, distance: 11.8
click at [492, 282] on td at bounding box center [533, 289] width 128 height 21
click at [494, 290] on input at bounding box center [515, 289] width 81 height 13
drag, startPoint x: 510, startPoint y: 378, endPoint x: 511, endPoint y: 369, distance: 9.3
click at [509, 378] on input at bounding box center [515, 374] width 81 height 13
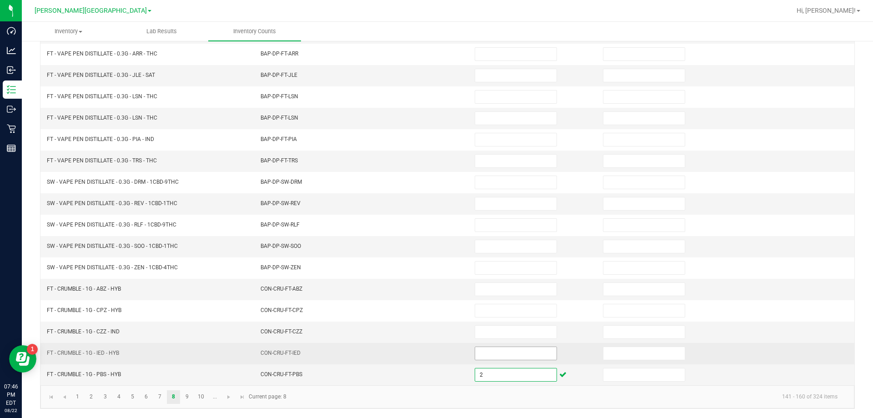
click at [508, 352] on input at bounding box center [515, 353] width 81 height 13
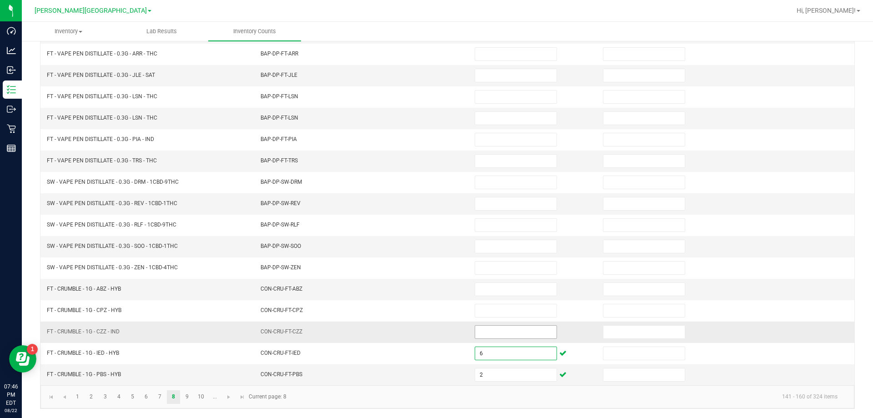
click at [503, 334] on input at bounding box center [515, 331] width 81 height 13
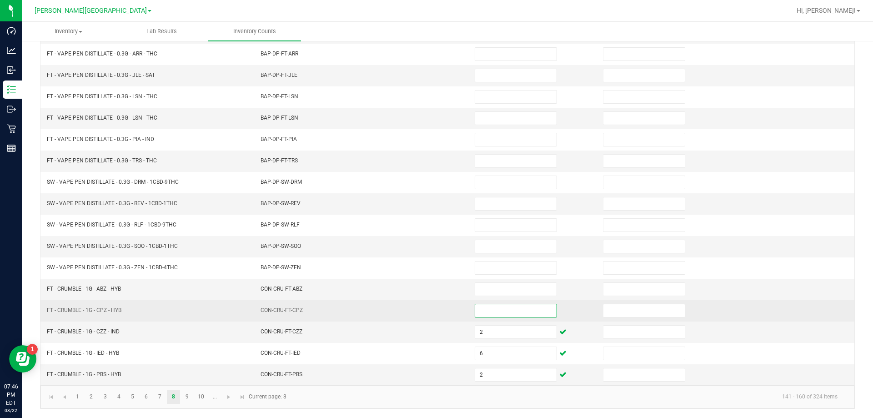
click at [502, 313] on input at bounding box center [515, 310] width 81 height 13
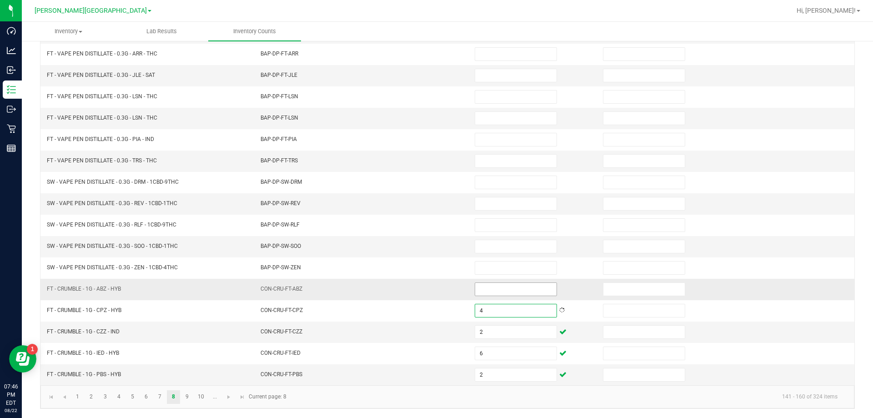
click at [499, 293] on input at bounding box center [515, 289] width 81 height 13
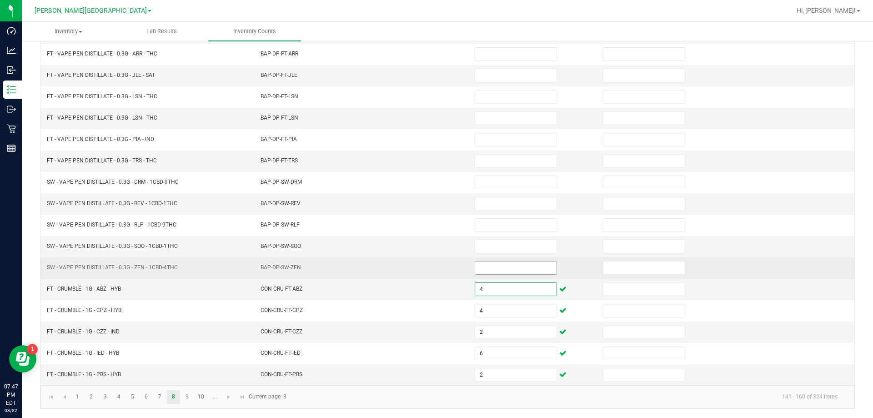
click at [501, 272] on input at bounding box center [515, 267] width 81 height 13
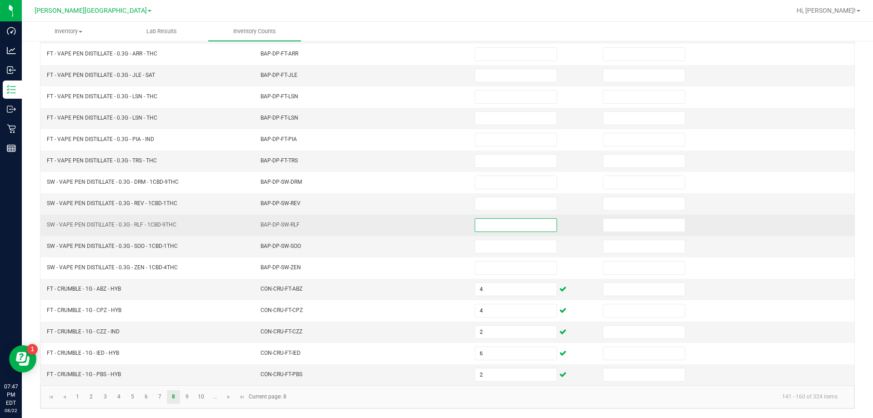
click at [495, 225] on input at bounding box center [515, 225] width 81 height 13
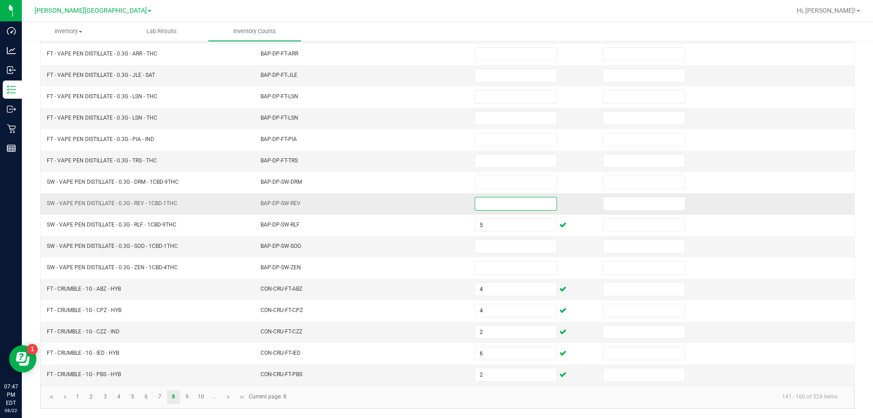
click at [499, 206] on input at bounding box center [515, 203] width 81 height 13
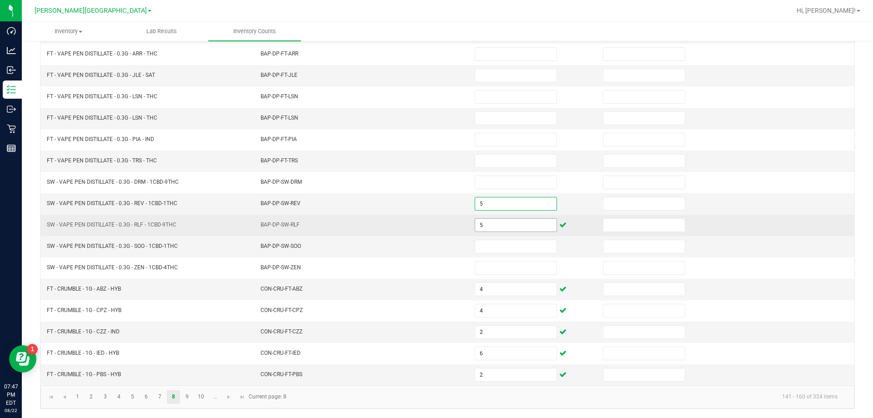
click at [516, 225] on input "5" at bounding box center [515, 225] width 81 height 13
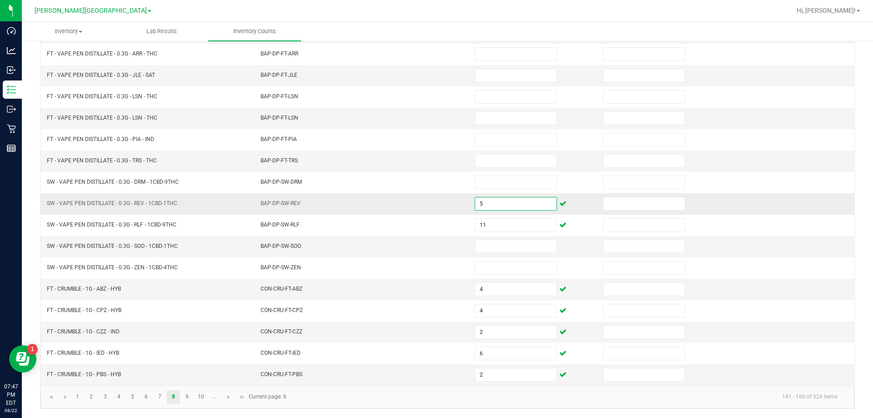
click at [514, 202] on input "5" at bounding box center [515, 203] width 81 height 13
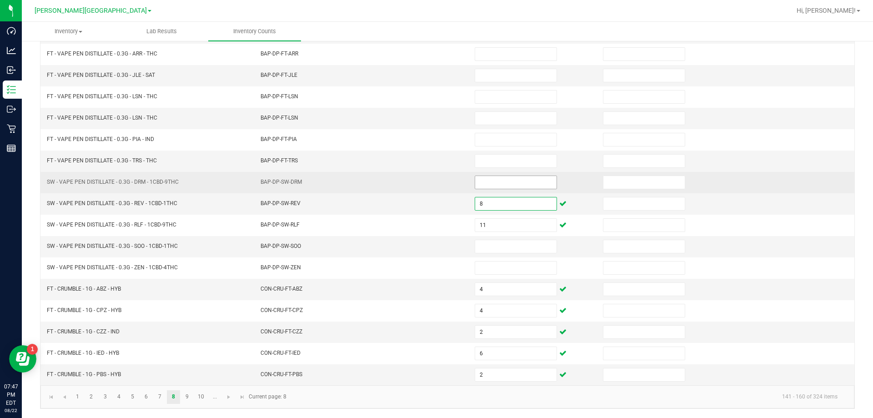
click at [487, 186] on input at bounding box center [515, 182] width 81 height 13
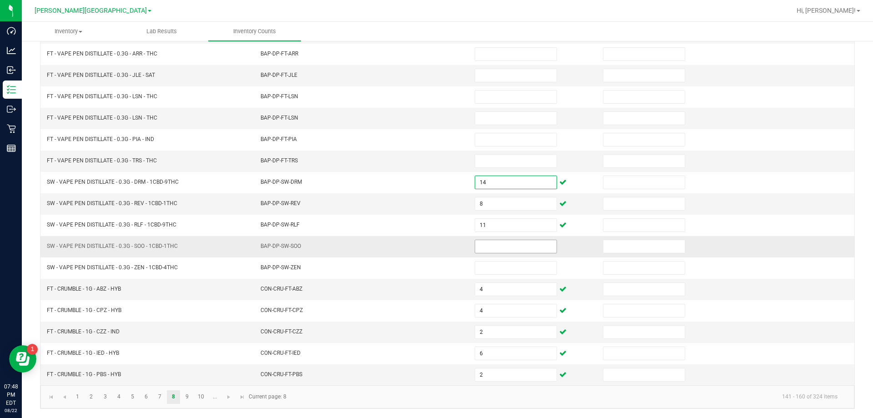
click at [488, 251] on input at bounding box center [515, 246] width 81 height 13
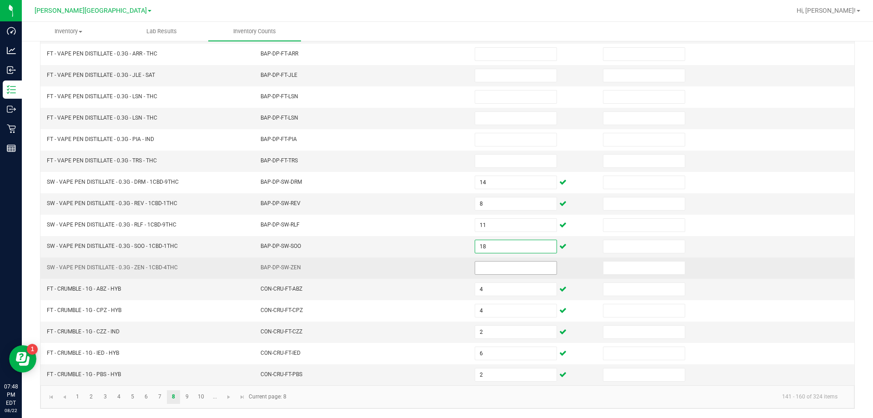
click at [475, 268] on input at bounding box center [515, 267] width 81 height 13
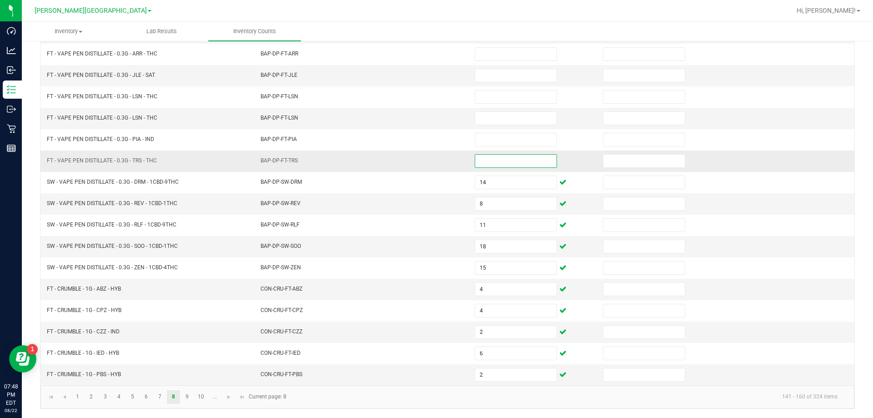
click at [500, 165] on input at bounding box center [515, 161] width 81 height 13
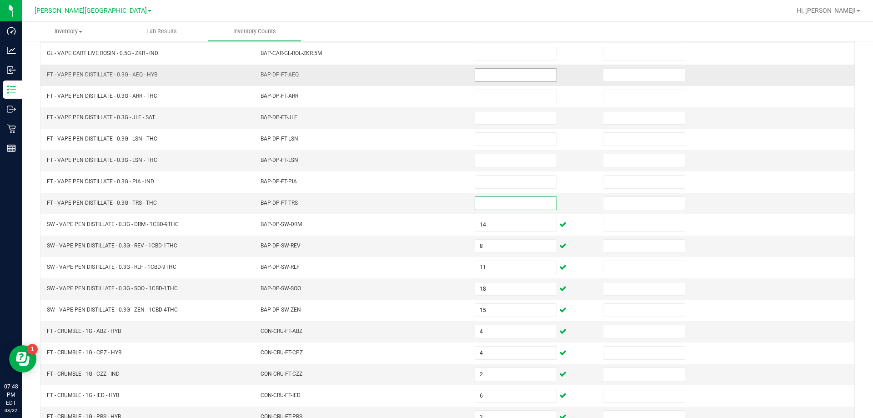
click at [530, 80] on input at bounding box center [515, 75] width 81 height 13
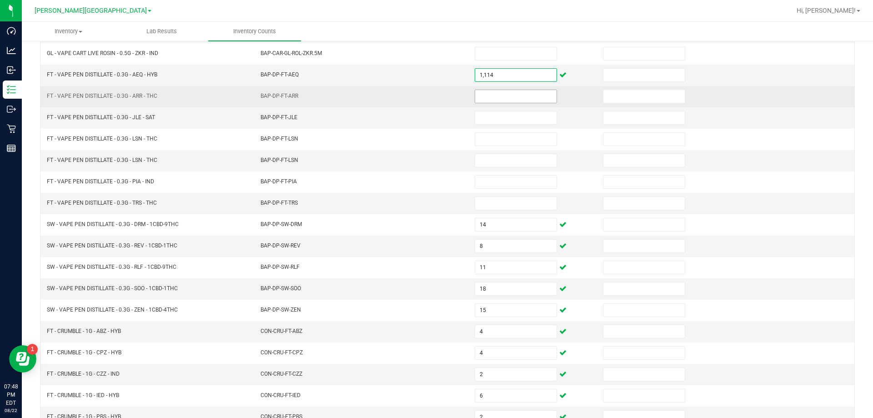
click at [498, 102] on input at bounding box center [515, 96] width 81 height 13
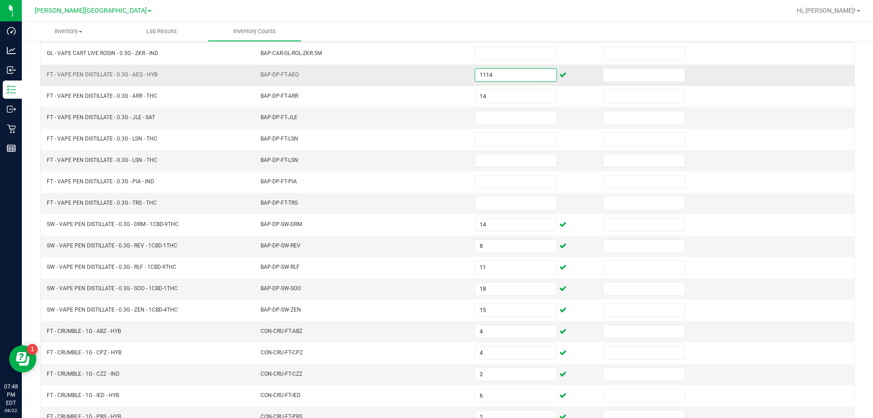
click at [494, 75] on input "1114" at bounding box center [515, 75] width 81 height 13
click at [501, 113] on input at bounding box center [515, 117] width 81 height 13
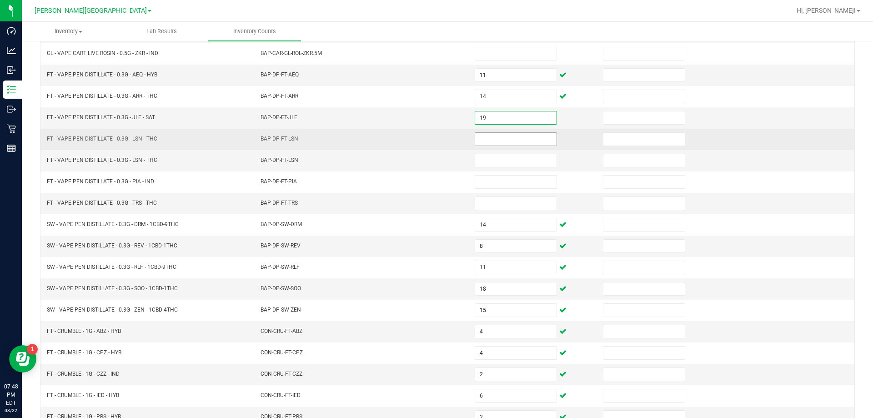
click at [503, 140] on input at bounding box center [515, 139] width 81 height 13
click at [498, 141] on input at bounding box center [515, 139] width 81 height 13
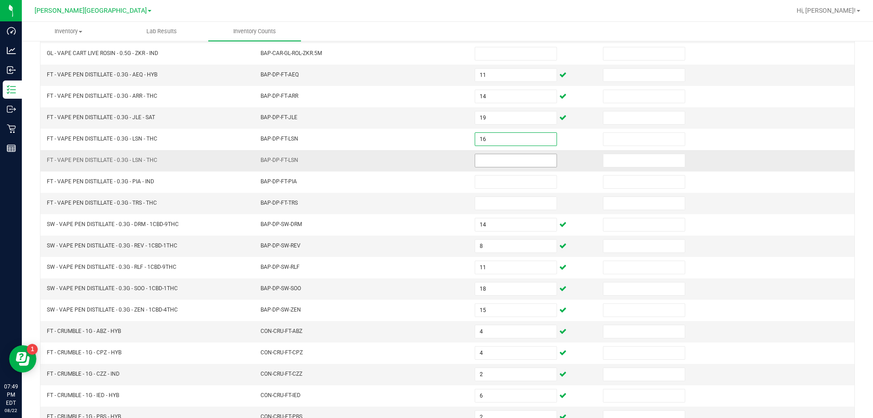
click at [499, 157] on input at bounding box center [515, 160] width 81 height 13
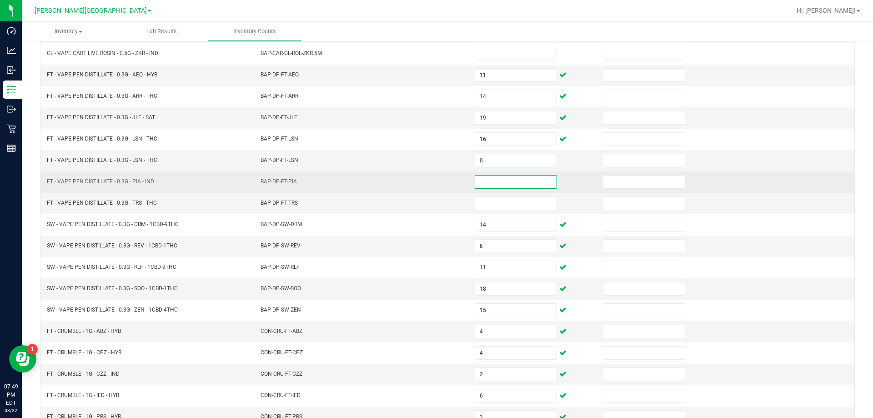
click at [496, 180] on input at bounding box center [515, 181] width 81 height 13
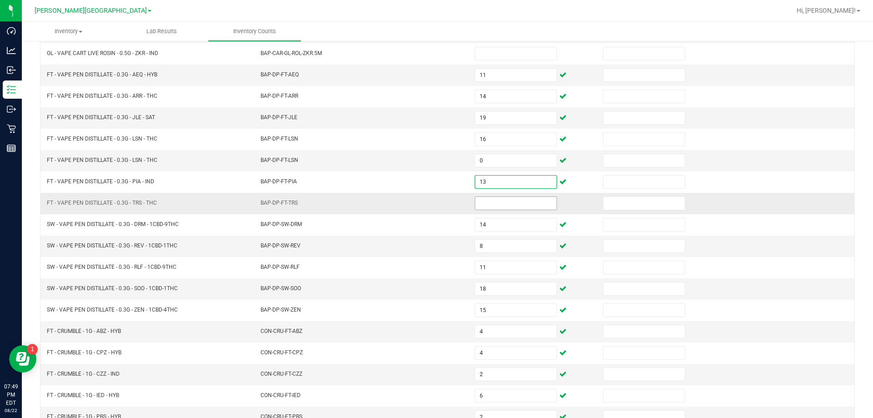
click at [495, 198] on input at bounding box center [515, 203] width 81 height 13
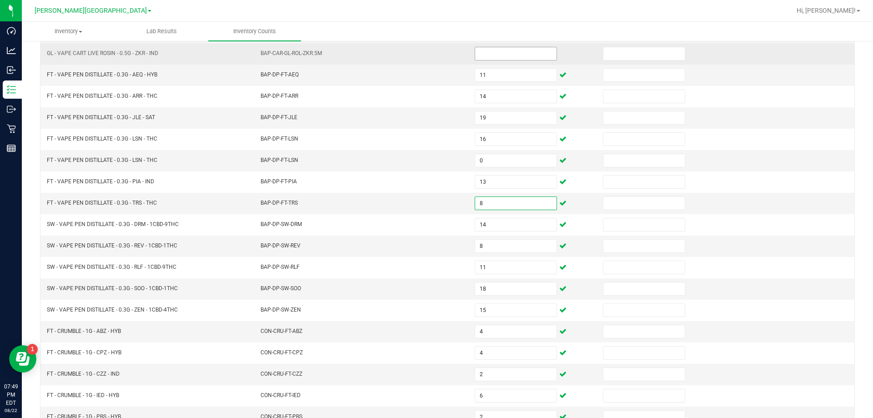
click at [522, 56] on input at bounding box center [515, 53] width 81 height 13
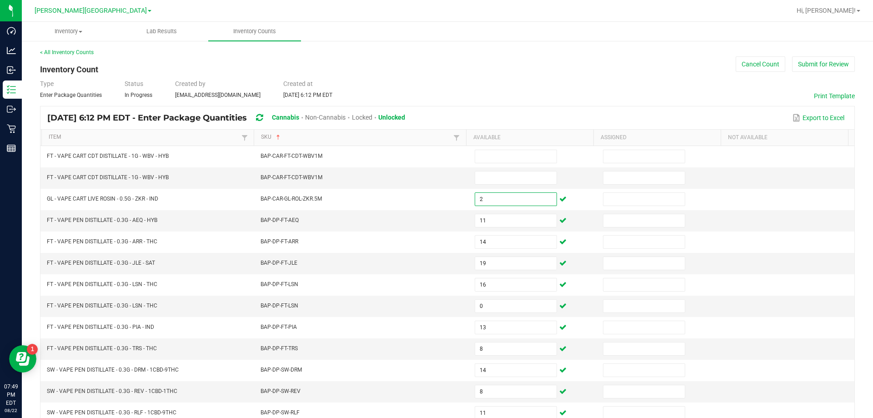
scroll to position [0, 0]
click at [480, 185] on span at bounding box center [516, 179] width 82 height 14
click at [480, 179] on input at bounding box center [515, 178] width 81 height 13
click at [395, 136] on link "SKU" at bounding box center [356, 138] width 190 height 7
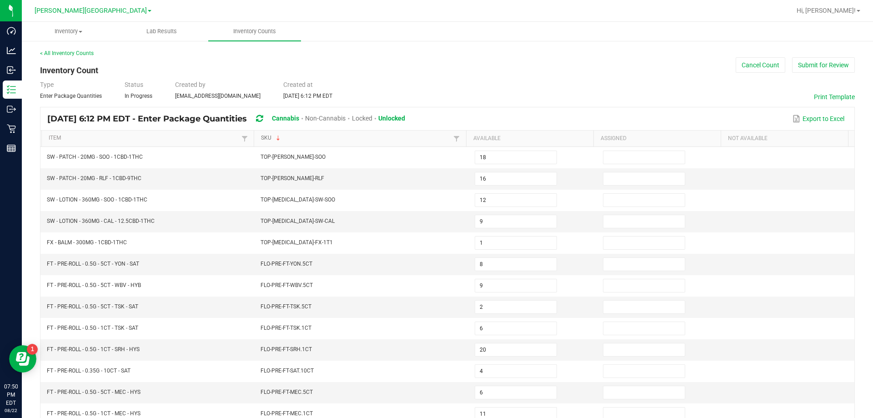
click at [304, 140] on link "SKU" at bounding box center [356, 138] width 190 height 7
click at [202, 140] on link "Item" at bounding box center [144, 138] width 190 height 7
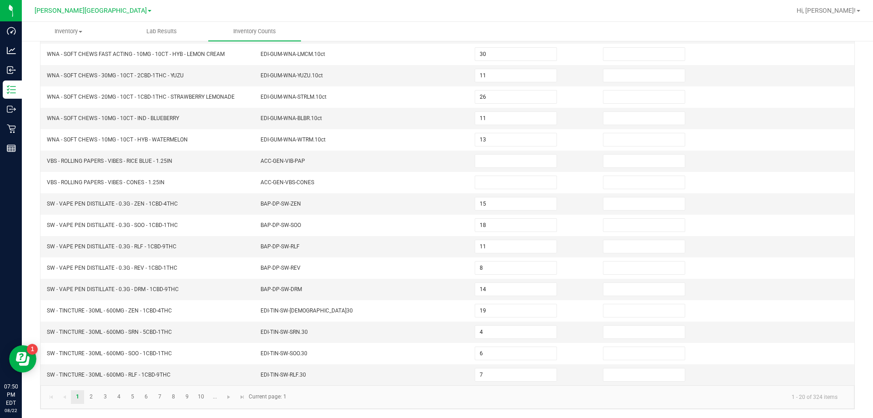
scroll to position [193, 0]
click at [132, 396] on link "5" at bounding box center [132, 397] width 13 height 14
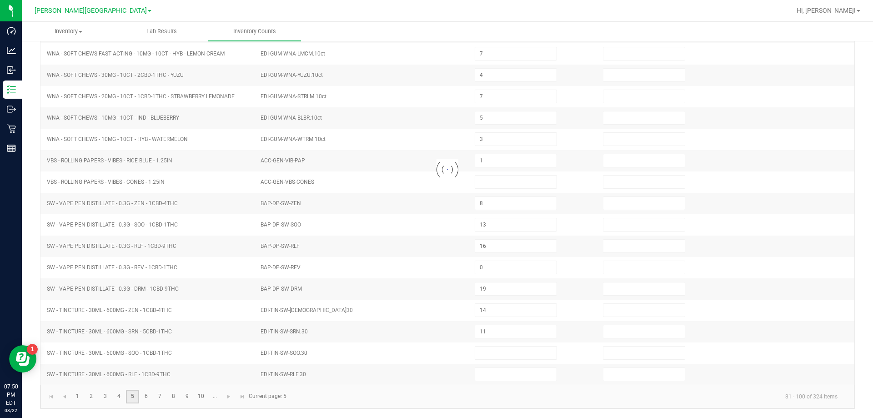
scroll to position [189, 0]
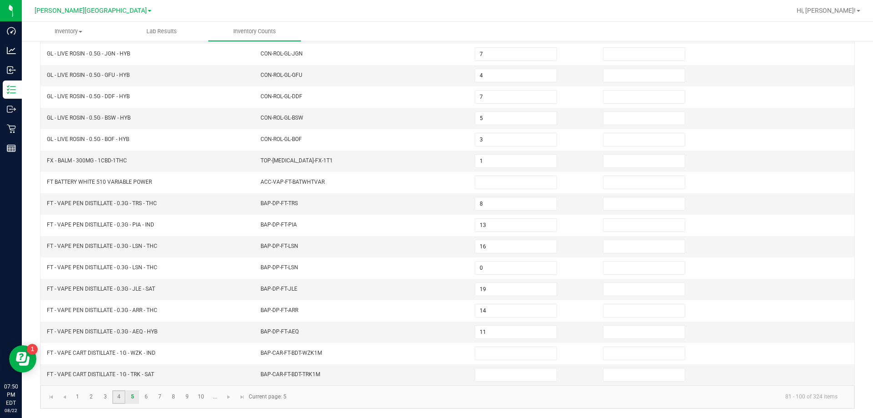
click at [121, 395] on link "4" at bounding box center [118, 397] width 13 height 14
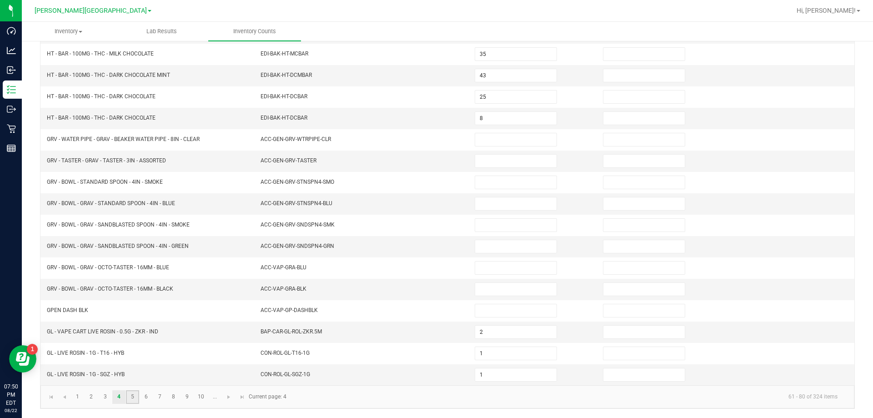
click at [130, 395] on link "5" at bounding box center [132, 397] width 13 height 14
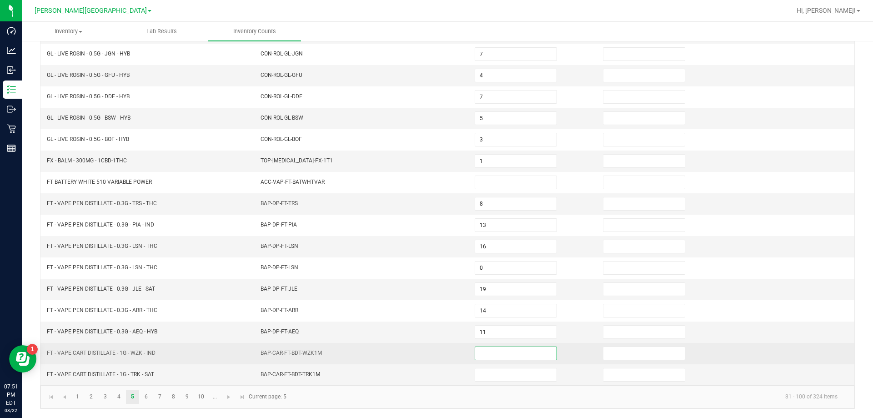
click at [492, 358] on input at bounding box center [515, 353] width 81 height 13
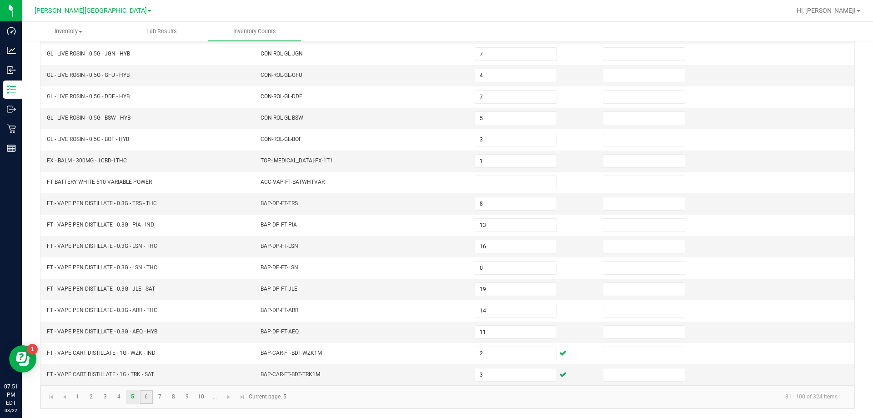
click at [144, 398] on link "6" at bounding box center [146, 397] width 13 height 14
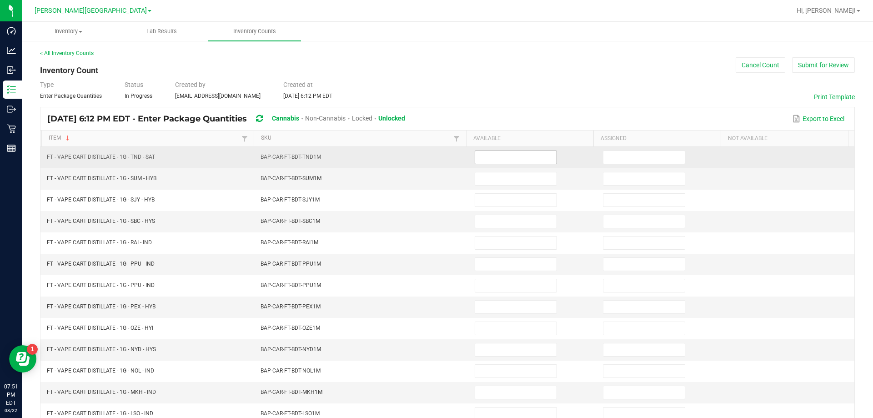
click at [539, 156] on input at bounding box center [515, 157] width 81 height 13
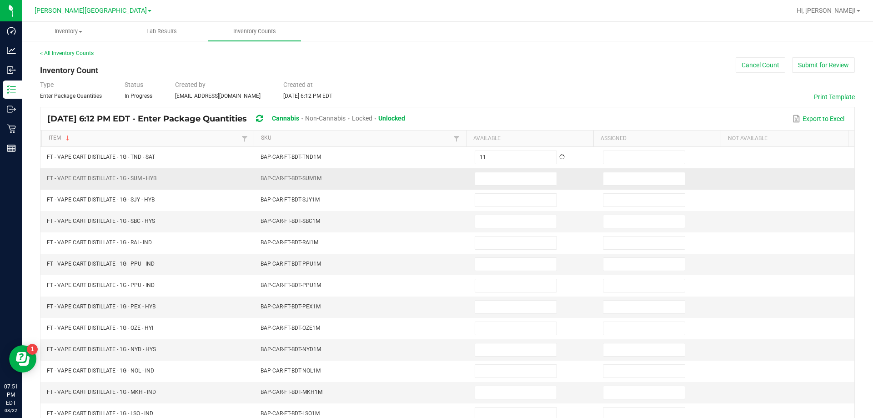
click at [512, 188] on td at bounding box center [533, 178] width 128 height 21
click at [509, 175] on input at bounding box center [515, 178] width 81 height 13
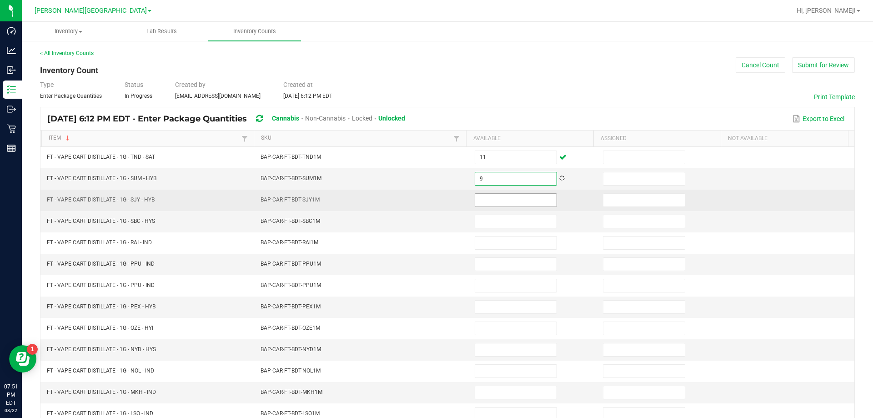
drag, startPoint x: 504, startPoint y: 209, endPoint x: 504, endPoint y: 204, distance: 4.6
click at [504, 208] on td at bounding box center [533, 200] width 128 height 21
click at [504, 204] on input at bounding box center [515, 200] width 81 height 13
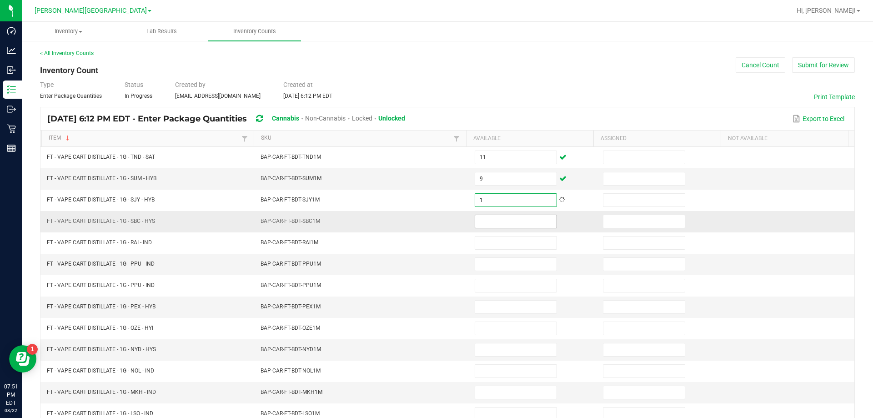
click at [483, 220] on input at bounding box center [515, 221] width 81 height 13
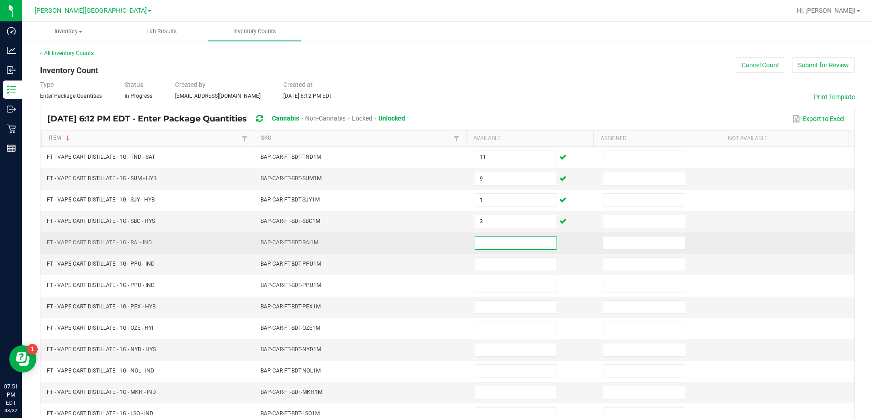
click at [486, 238] on input at bounding box center [515, 242] width 81 height 13
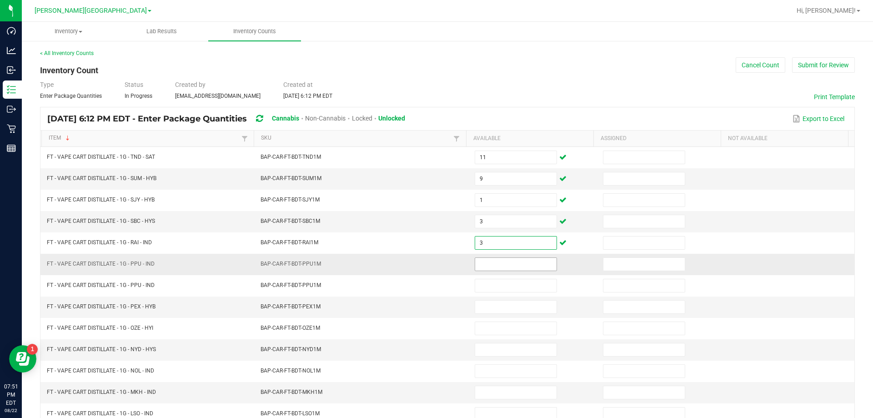
click at [509, 267] on input at bounding box center [515, 264] width 81 height 13
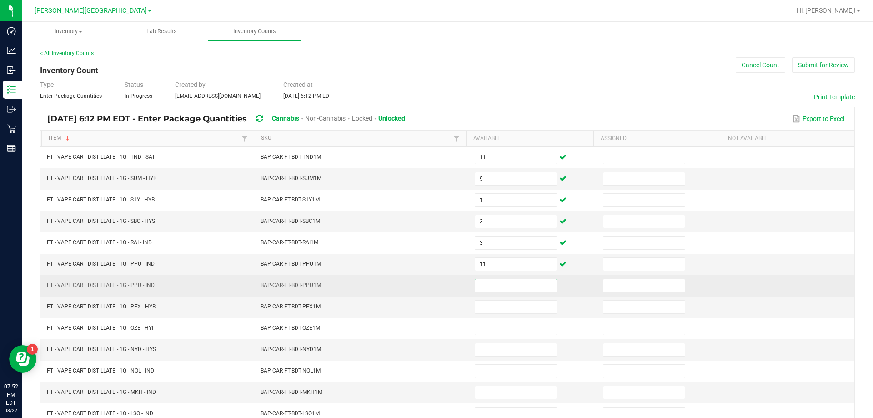
click at [475, 286] on input at bounding box center [515, 285] width 81 height 13
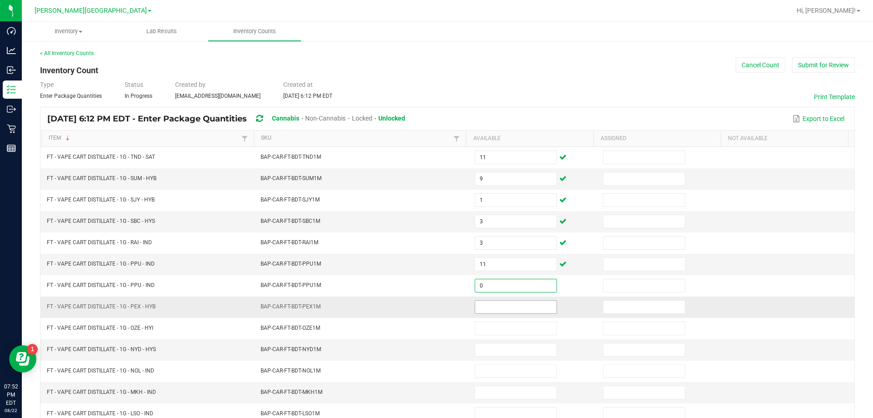
click at [484, 311] on input at bounding box center [515, 306] width 81 height 13
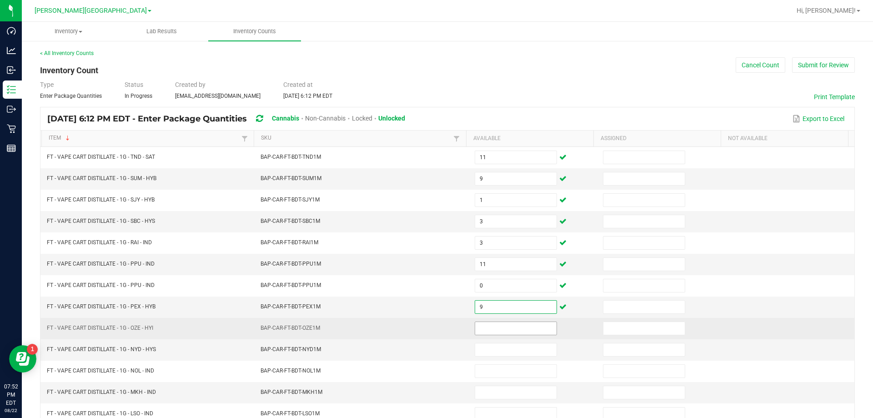
click at [503, 325] on input at bounding box center [515, 328] width 81 height 13
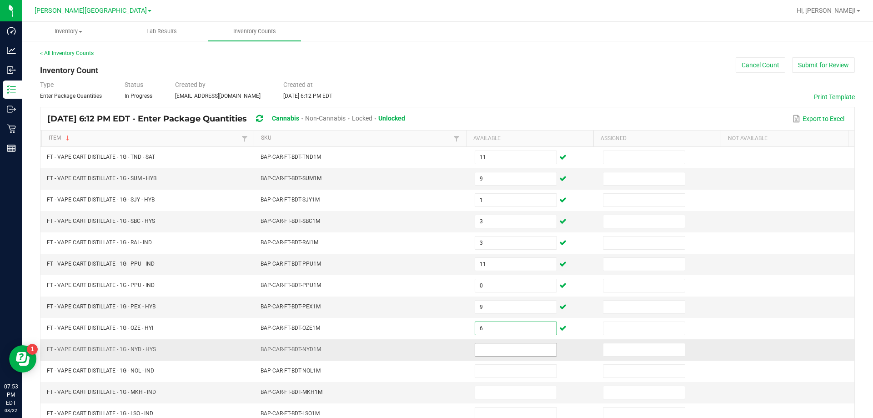
click at [508, 350] on input at bounding box center [515, 349] width 81 height 13
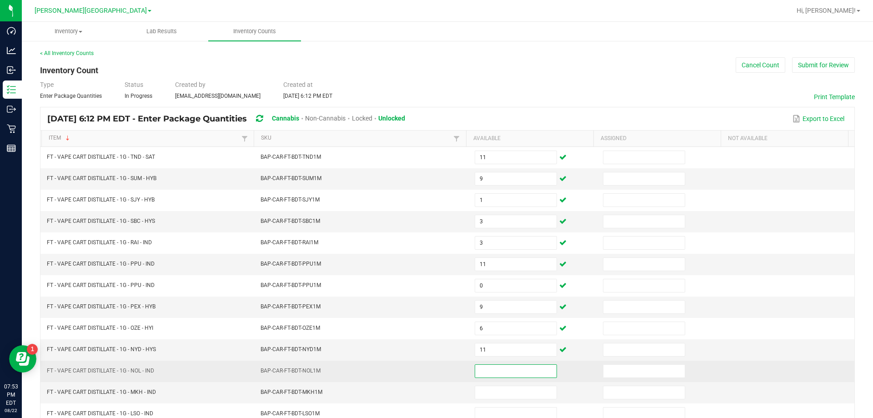
click at [510, 368] on input at bounding box center [515, 371] width 81 height 13
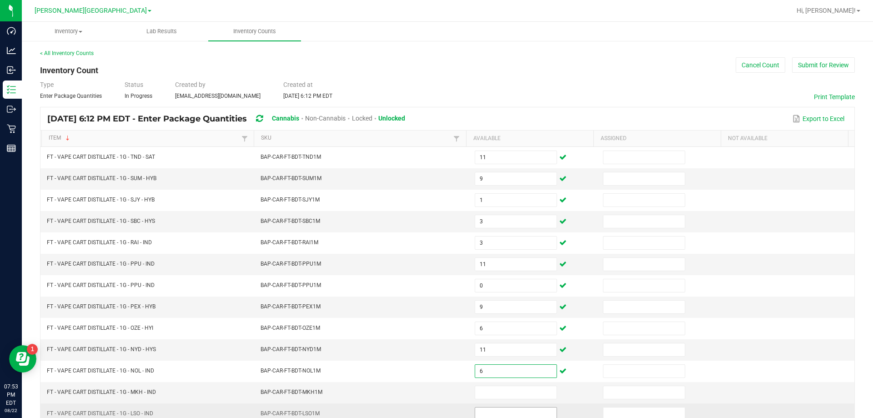
click at [513, 410] on input at bounding box center [515, 413] width 81 height 13
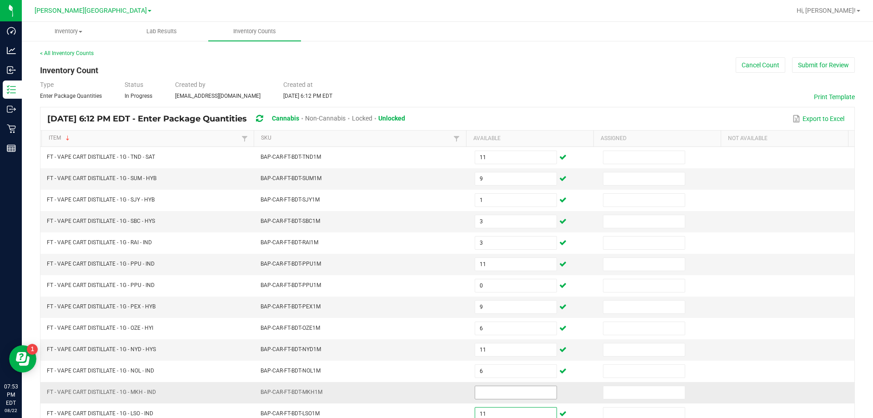
click at [508, 393] on input at bounding box center [515, 392] width 81 height 13
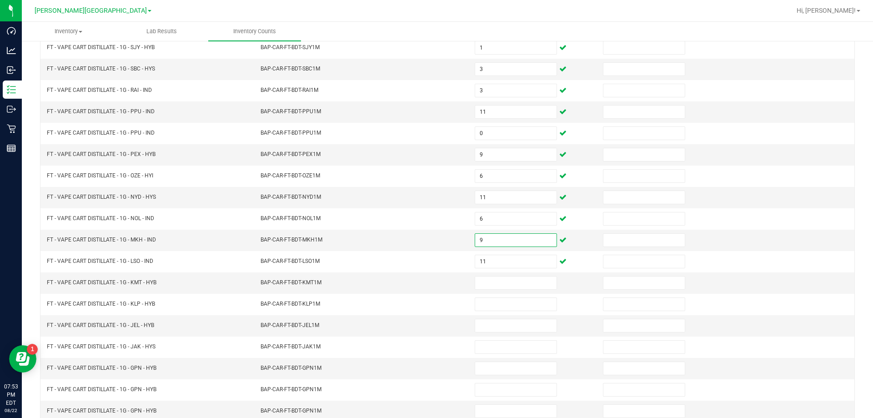
scroll to position [159, 0]
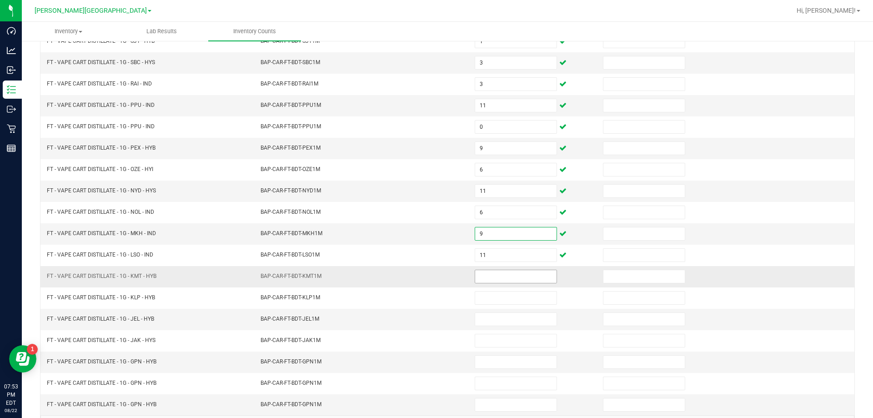
click at [480, 275] on input at bounding box center [515, 276] width 81 height 13
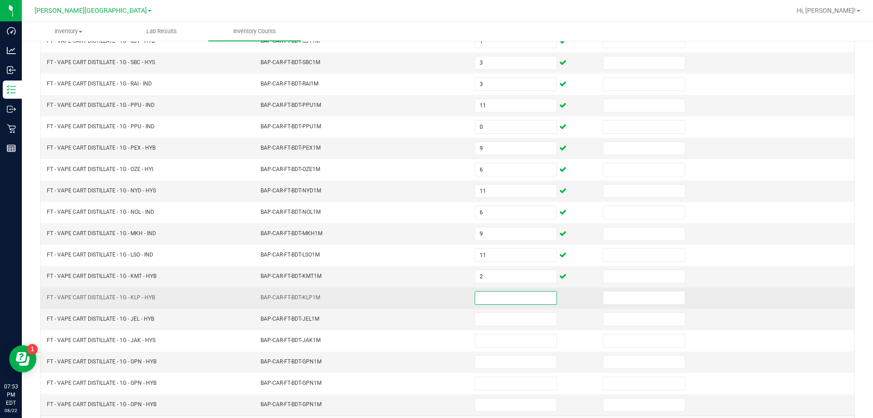
click at [497, 297] on input at bounding box center [515, 297] width 81 height 13
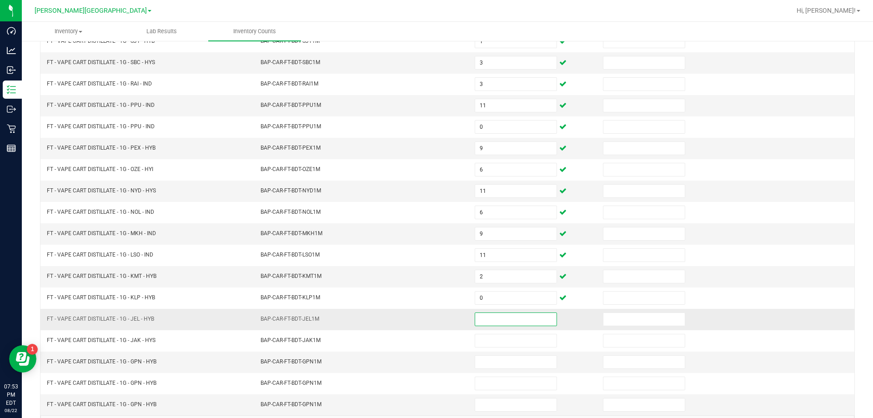
click at [497, 315] on input at bounding box center [515, 319] width 81 height 13
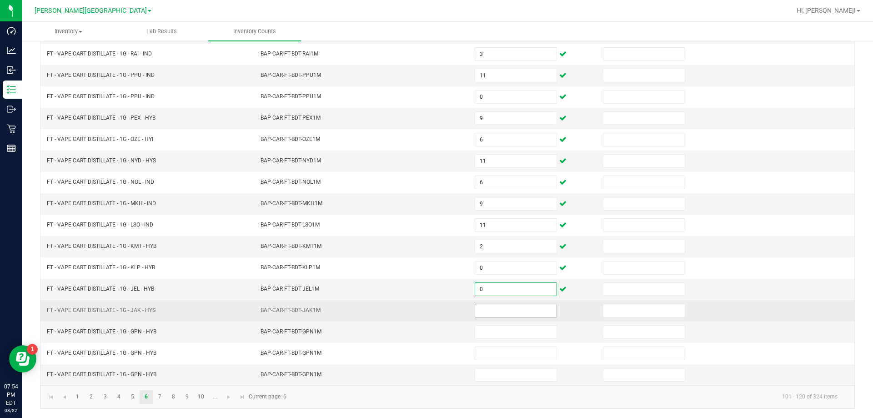
click at [491, 310] on input at bounding box center [515, 310] width 81 height 13
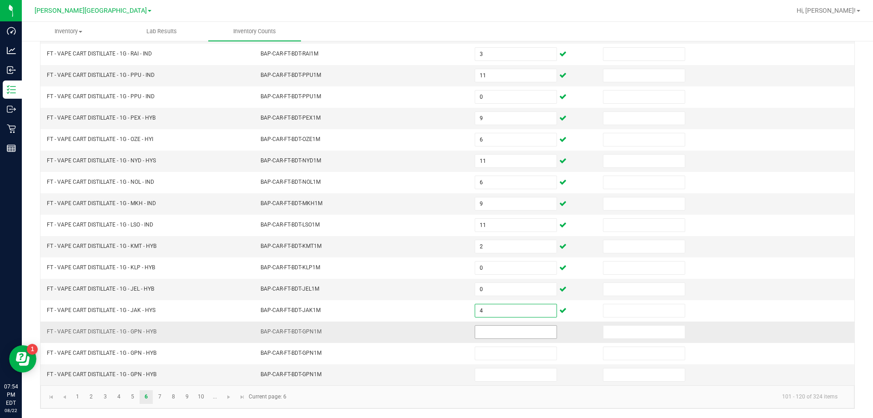
click at [504, 331] on input at bounding box center [515, 331] width 81 height 13
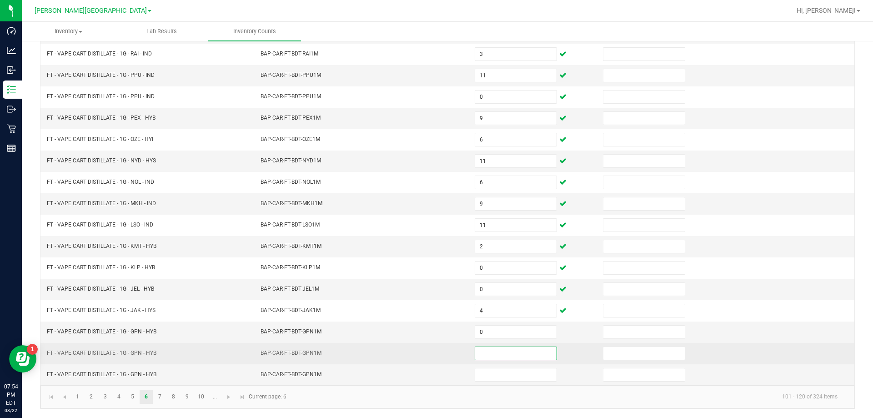
click at [517, 352] on input at bounding box center [515, 353] width 81 height 13
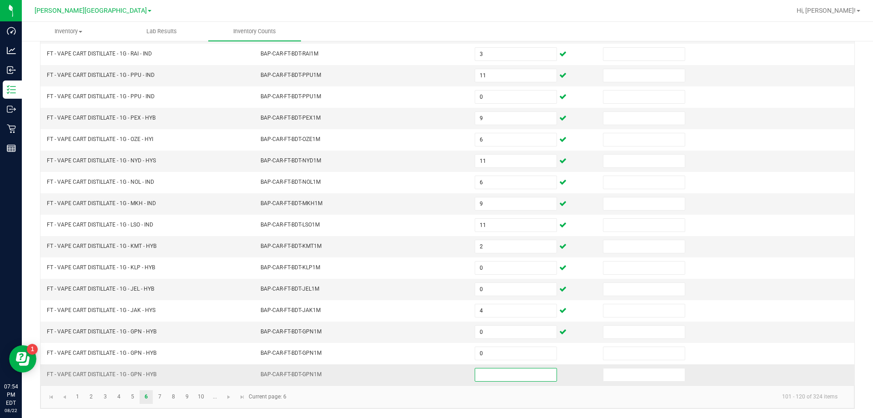
click at [512, 373] on input at bounding box center [515, 374] width 81 height 13
click at [159, 395] on link "7" at bounding box center [159, 397] width 13 height 14
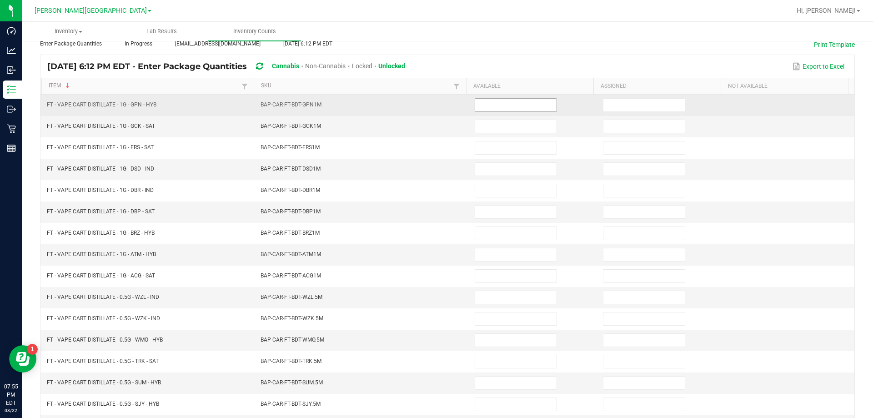
click at [509, 106] on input at bounding box center [515, 105] width 81 height 13
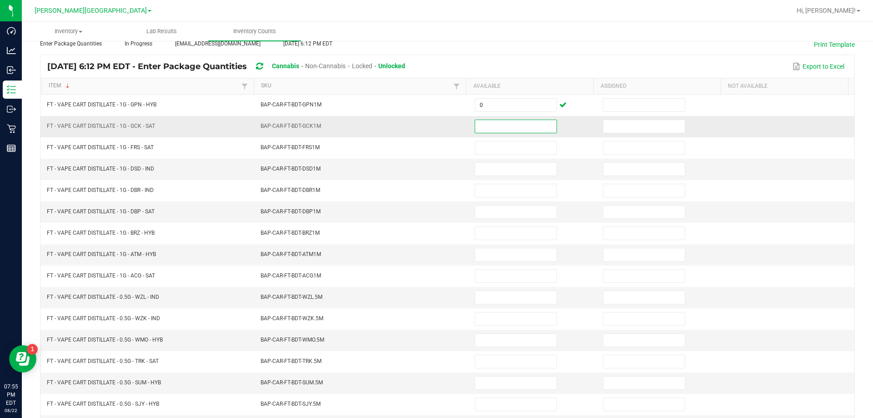
click at [513, 129] on input at bounding box center [515, 126] width 81 height 13
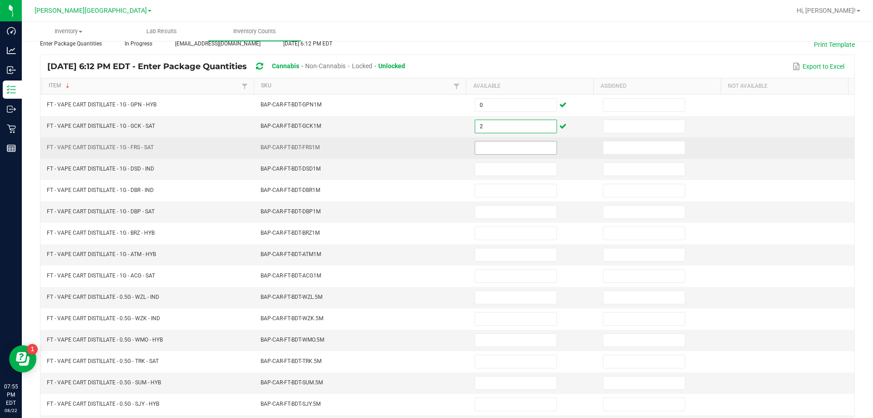
click at [502, 150] on input at bounding box center [515, 147] width 81 height 13
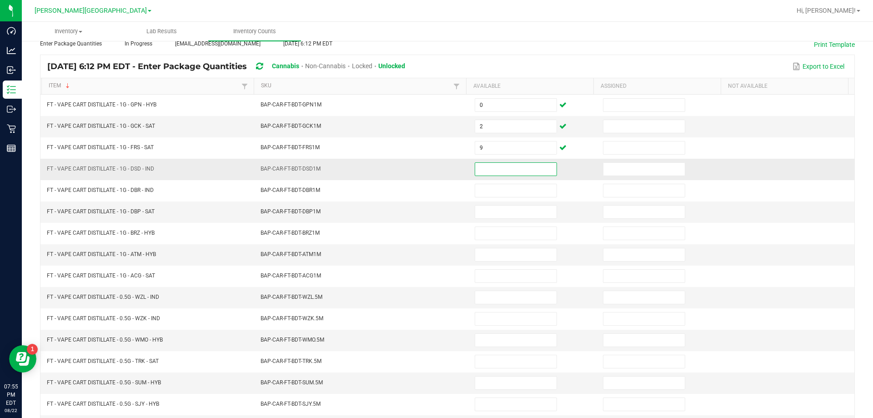
click at [509, 165] on input at bounding box center [515, 169] width 81 height 13
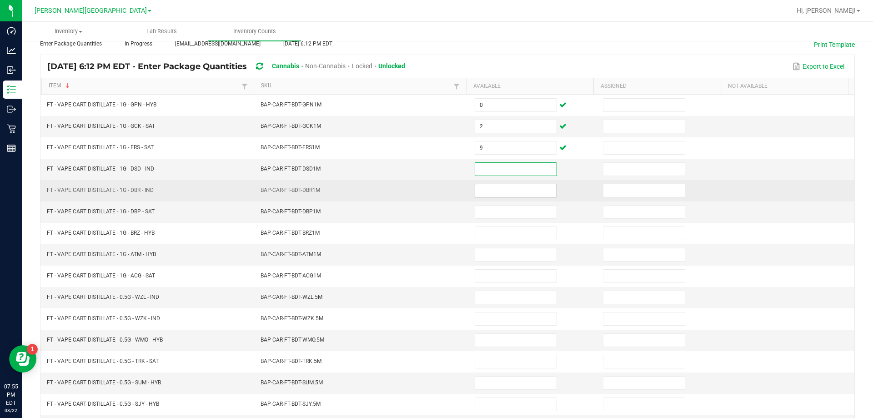
click at [514, 187] on input at bounding box center [515, 190] width 81 height 13
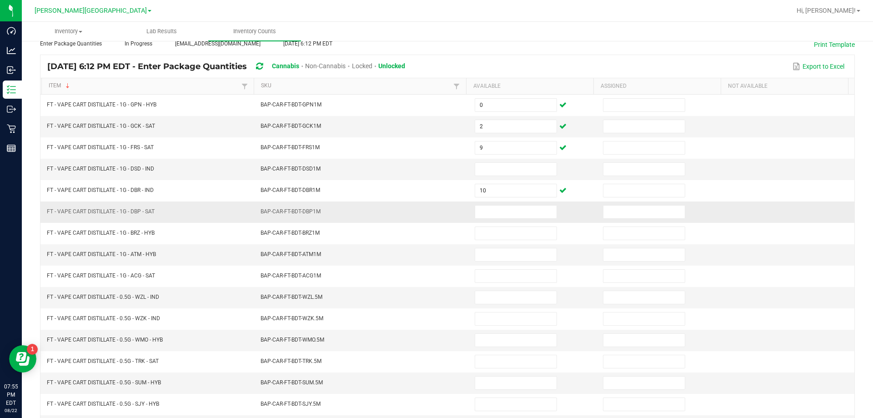
click at [514, 203] on td at bounding box center [533, 211] width 128 height 21
click at [514, 211] on input at bounding box center [515, 211] width 81 height 13
click at [508, 168] on input at bounding box center [515, 169] width 81 height 13
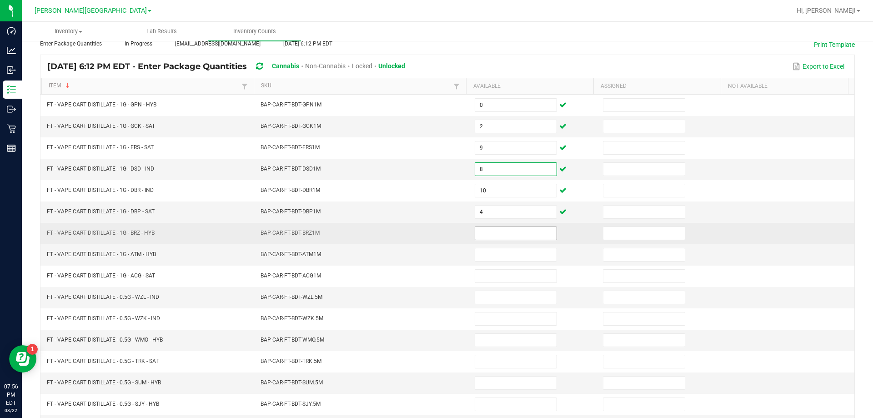
click at [509, 235] on input at bounding box center [515, 233] width 81 height 13
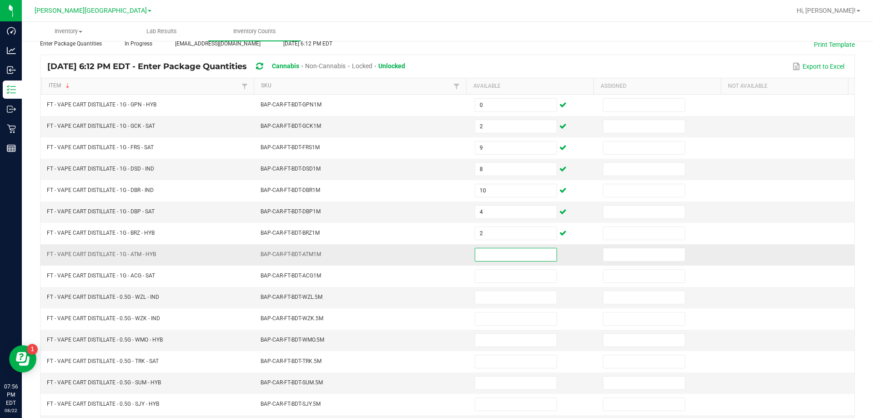
click at [510, 253] on input at bounding box center [515, 254] width 81 height 13
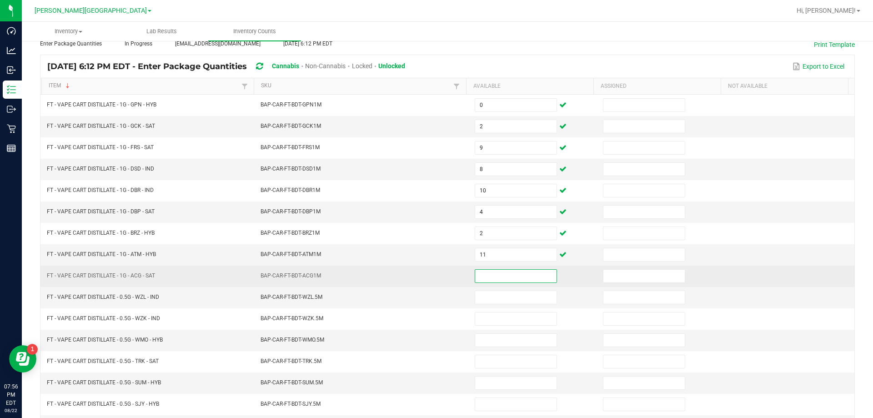
click at [518, 272] on input at bounding box center [515, 276] width 81 height 13
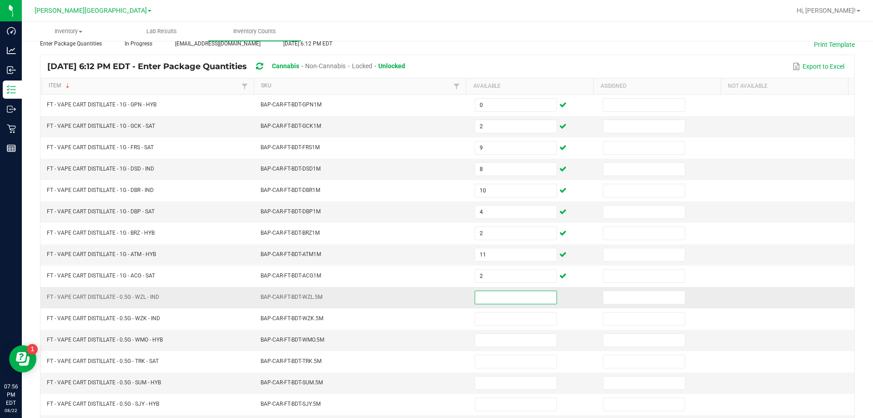
click at [511, 302] on input at bounding box center [515, 297] width 81 height 13
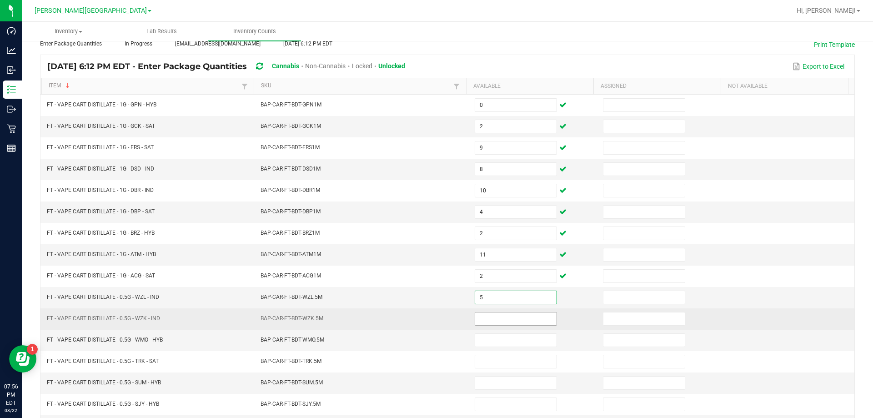
click at [507, 318] on input at bounding box center [515, 318] width 81 height 13
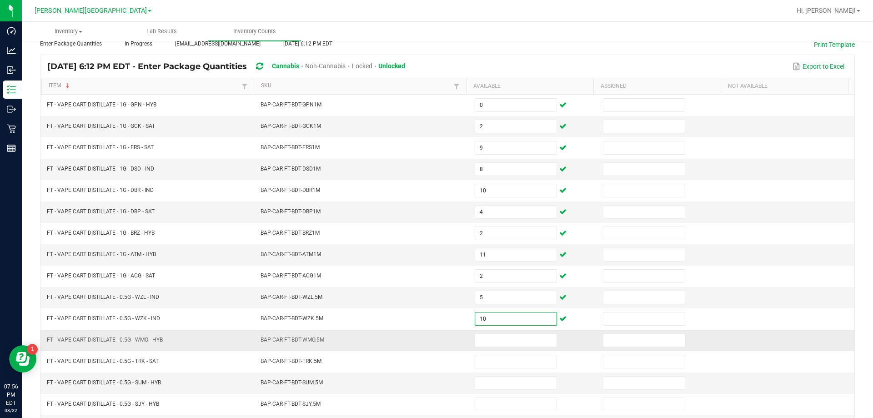
click at [515, 332] on td at bounding box center [533, 340] width 128 height 21
click at [508, 340] on input at bounding box center [515, 340] width 81 height 13
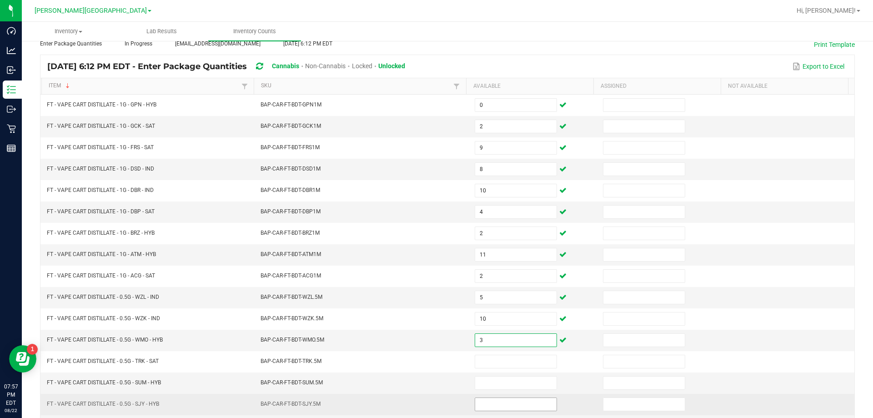
click at [515, 402] on input at bounding box center [515, 404] width 81 height 13
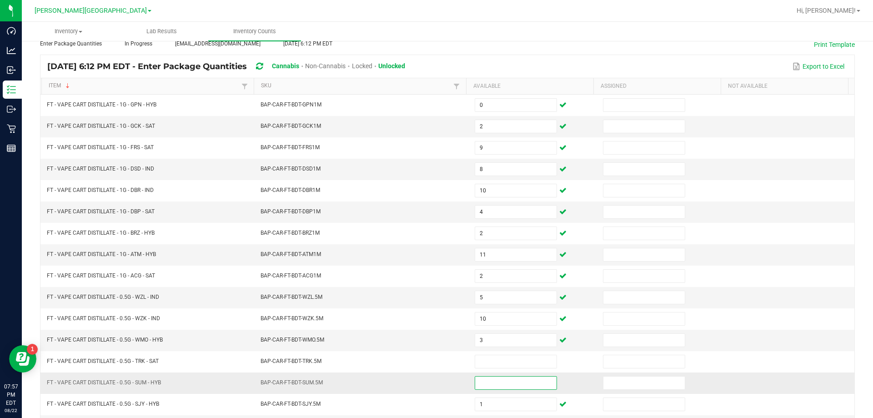
click at [522, 377] on input at bounding box center [515, 382] width 81 height 13
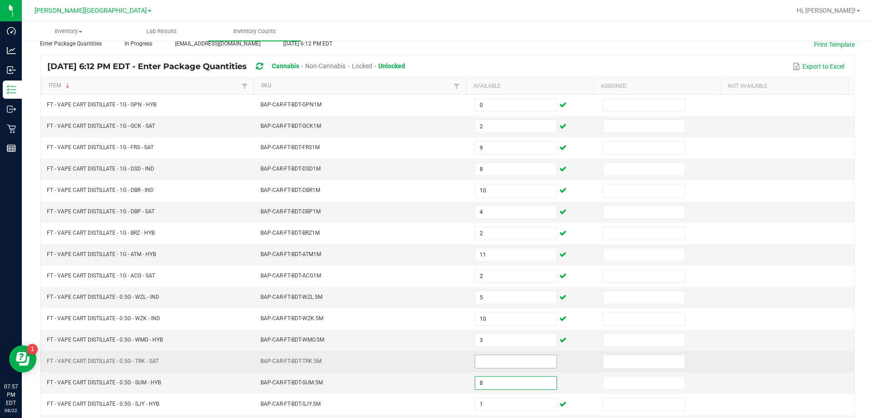
click at [510, 366] on input at bounding box center [515, 361] width 81 height 13
click at [483, 359] on input at bounding box center [515, 361] width 81 height 13
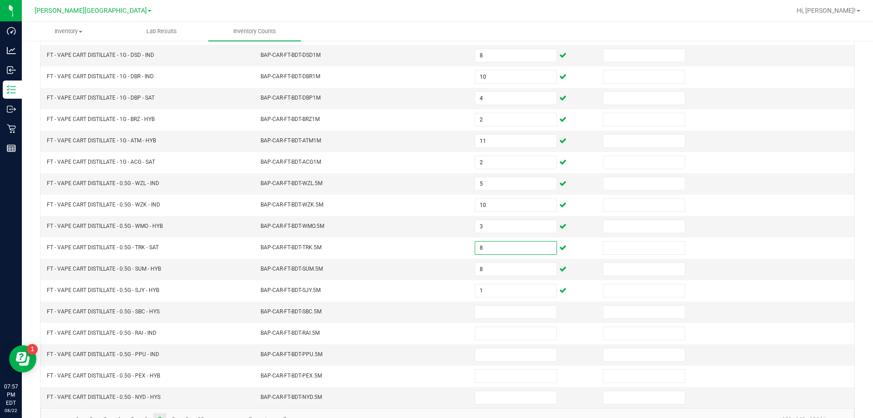
scroll to position [189, 0]
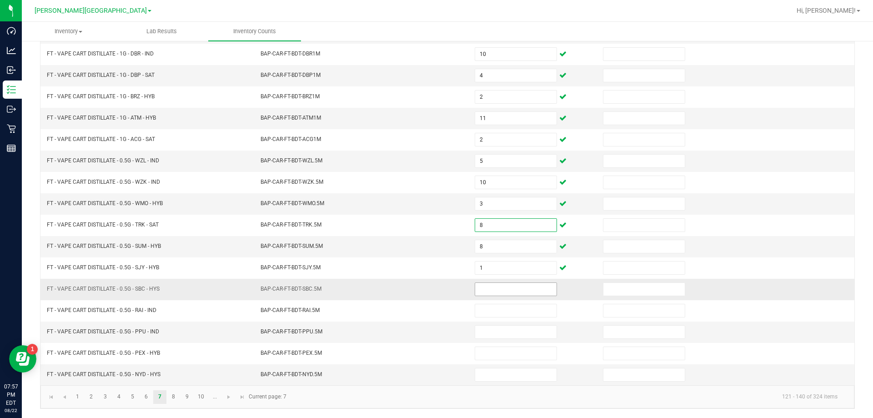
click at [502, 291] on input at bounding box center [515, 289] width 81 height 13
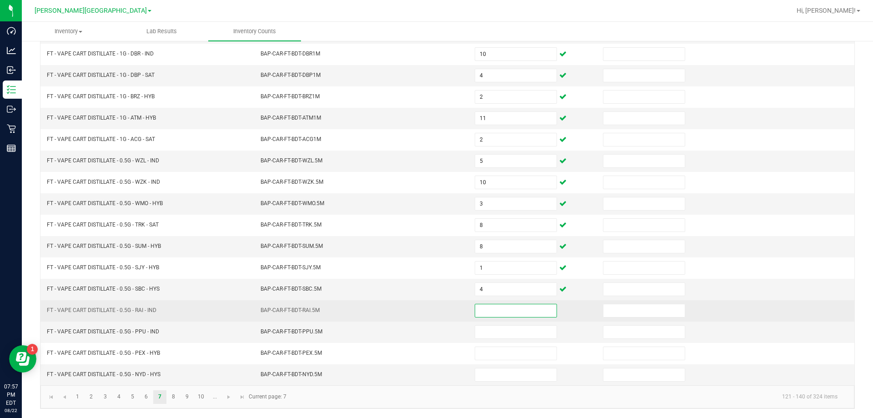
click at [502, 316] on input at bounding box center [515, 310] width 81 height 13
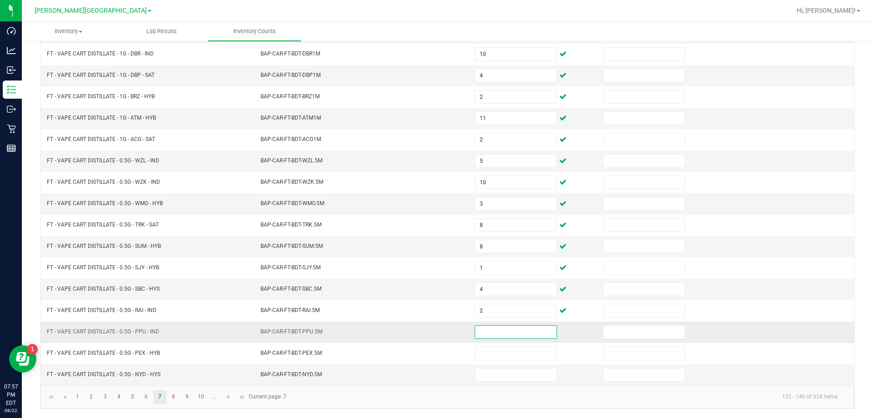
click at [504, 332] on input at bounding box center [515, 331] width 81 height 13
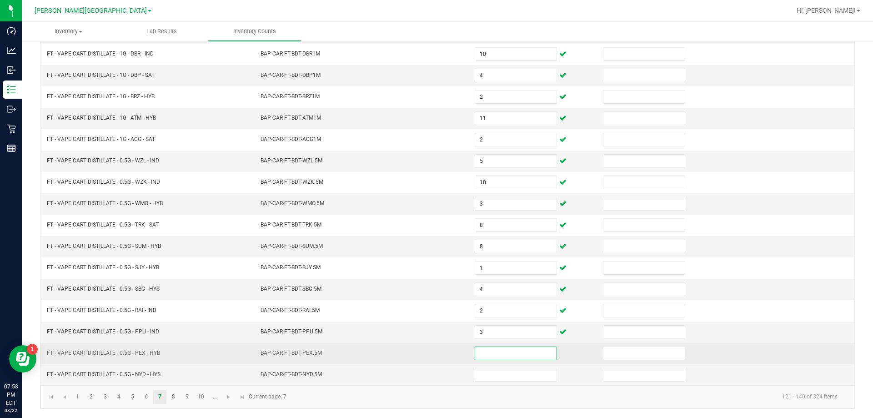
click at [499, 358] on input at bounding box center [515, 353] width 81 height 13
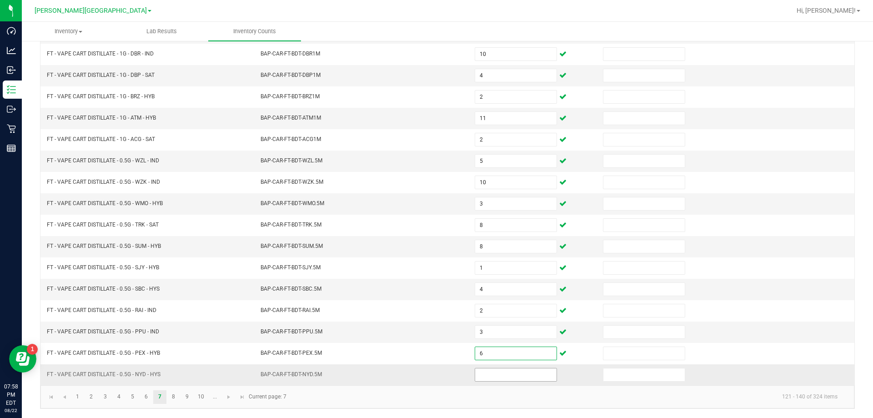
click at [495, 378] on input at bounding box center [515, 374] width 81 height 13
click at [173, 397] on link "8" at bounding box center [173, 397] width 13 height 14
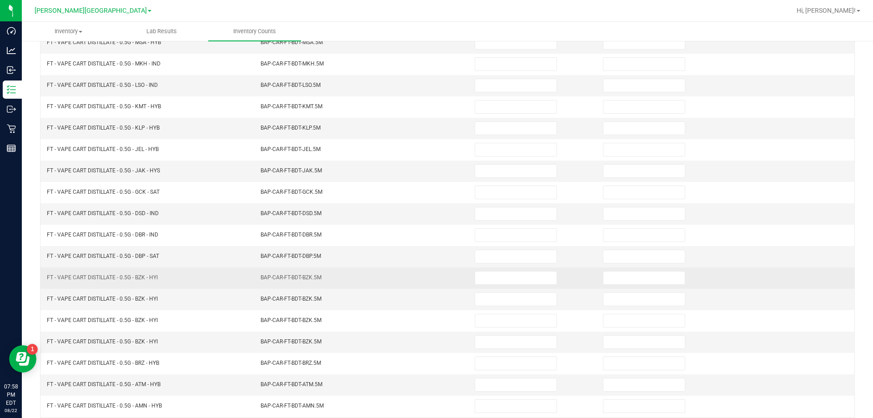
scroll to position [52, 0]
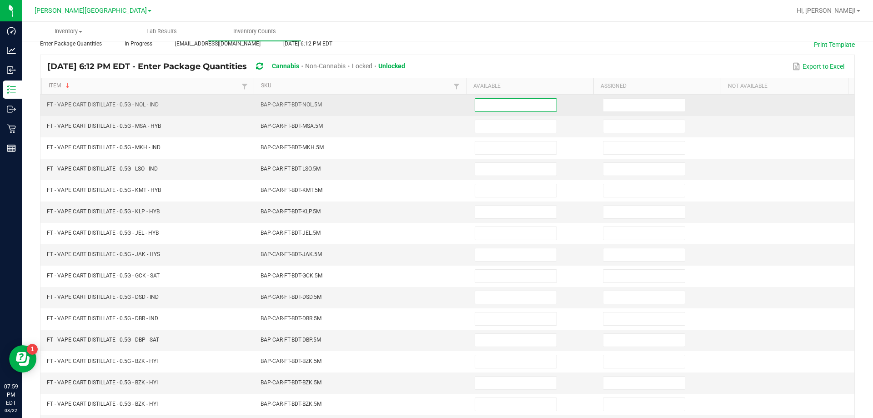
click at [523, 109] on input at bounding box center [515, 105] width 81 height 13
drag, startPoint x: 523, startPoint y: 109, endPoint x: 528, endPoint y: 105, distance: 6.2
click at [528, 106] on input at bounding box center [515, 105] width 81 height 13
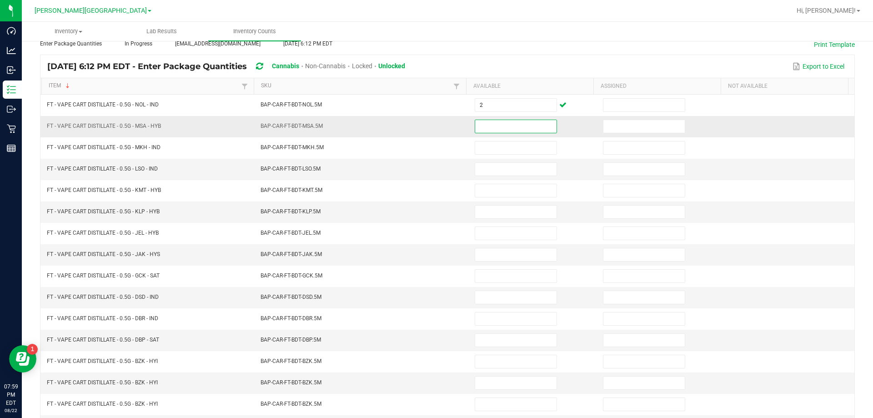
click at [485, 125] on input at bounding box center [515, 126] width 81 height 13
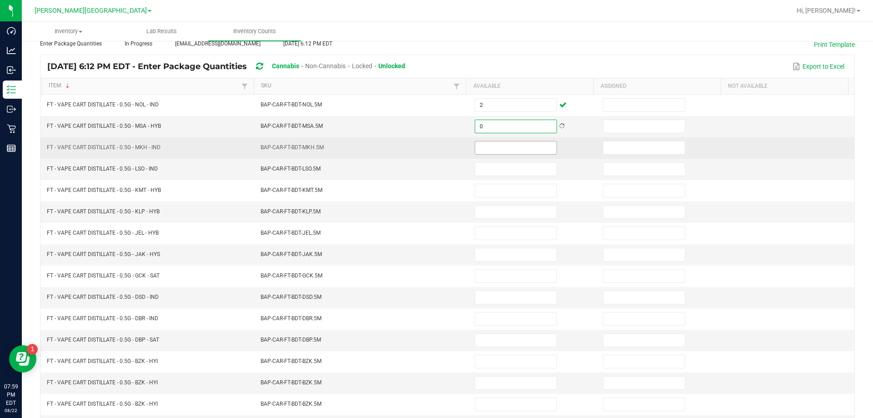
click at [488, 141] on input at bounding box center [515, 147] width 81 height 13
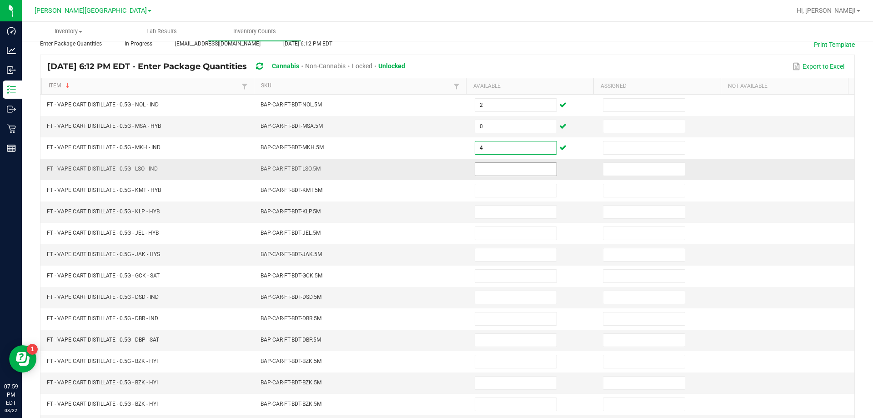
click at [501, 170] on input at bounding box center [515, 169] width 81 height 13
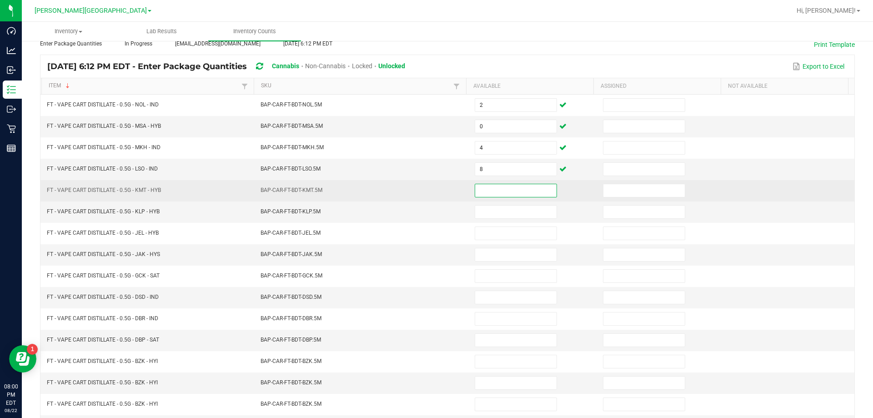
click at [520, 188] on input at bounding box center [515, 190] width 81 height 13
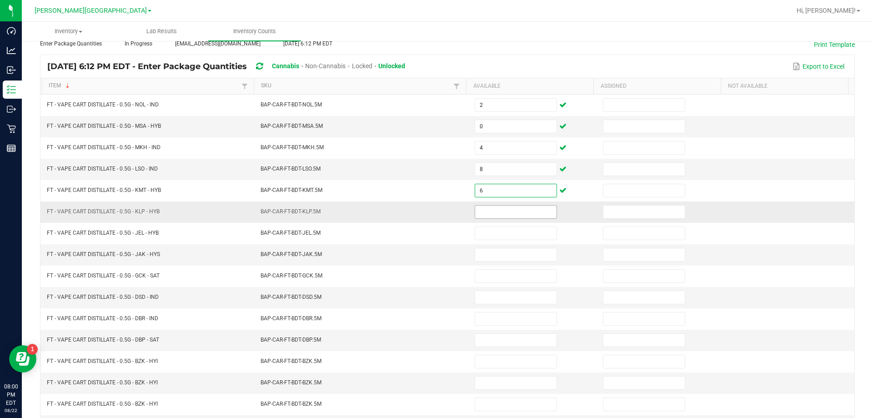
click at [520, 215] on input at bounding box center [515, 211] width 81 height 13
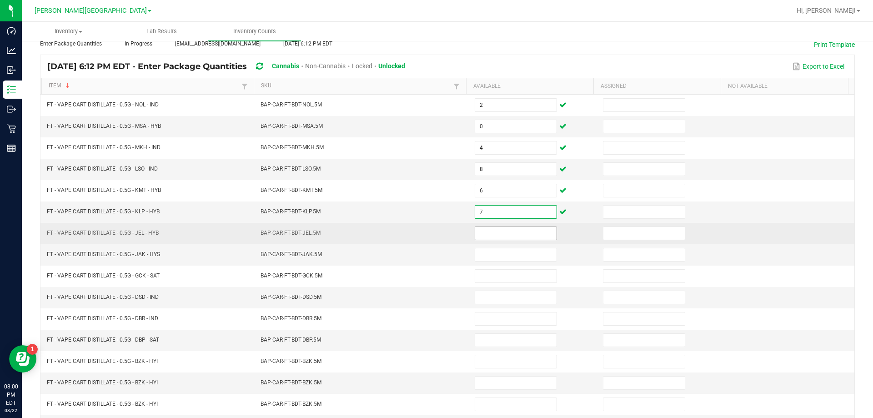
click at [538, 233] on input at bounding box center [515, 233] width 81 height 13
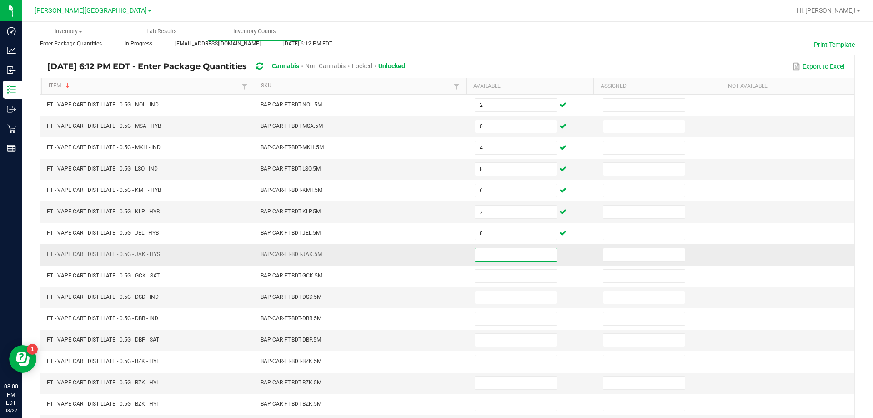
click at [529, 258] on input at bounding box center [515, 254] width 81 height 13
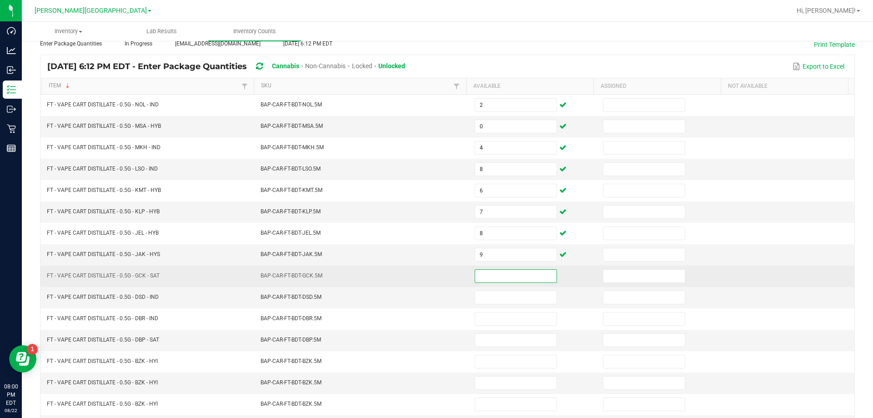
drag, startPoint x: 511, startPoint y: 289, endPoint x: 490, endPoint y: 272, distance: 27.1
click at [490, 272] on input at bounding box center [515, 276] width 81 height 13
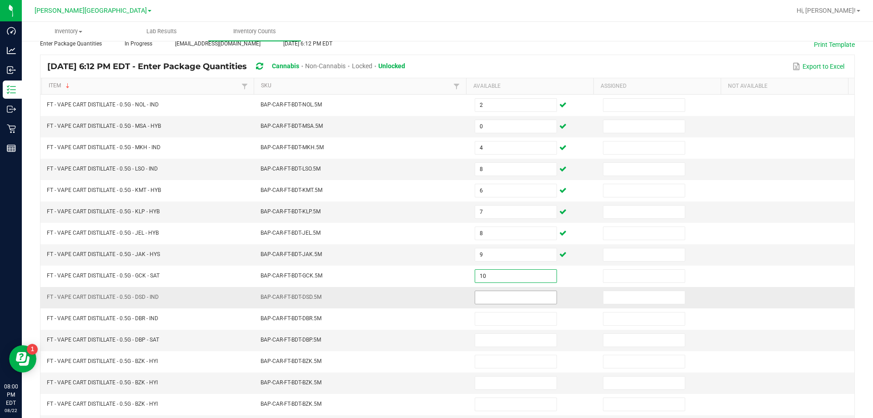
click at [491, 302] on input at bounding box center [515, 297] width 81 height 13
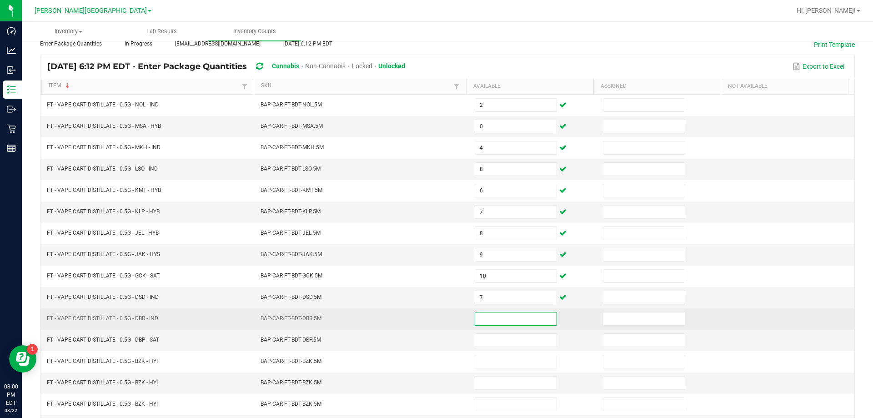
click at [500, 322] on input at bounding box center [515, 318] width 81 height 13
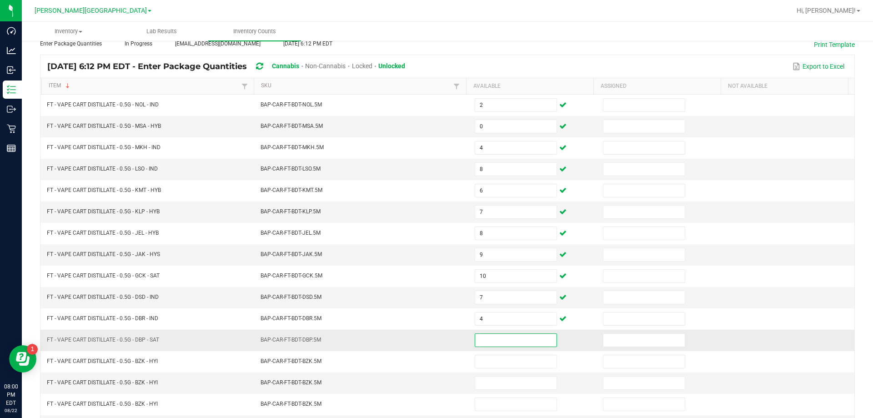
click at [498, 343] on input at bounding box center [515, 340] width 81 height 13
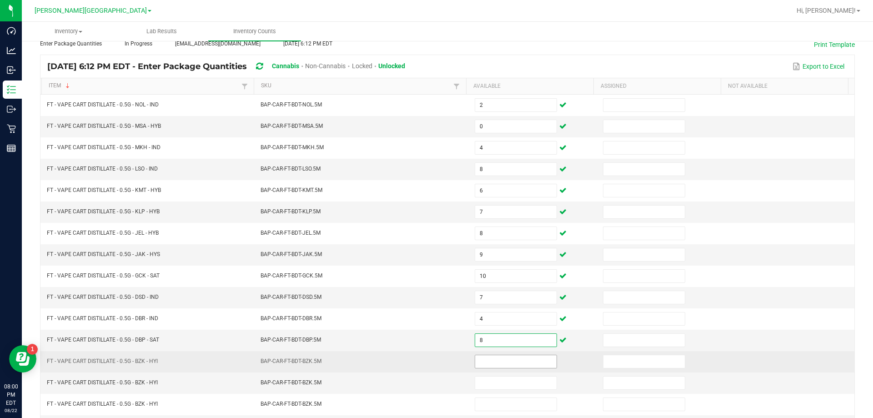
click at [509, 365] on input at bounding box center [515, 361] width 81 height 13
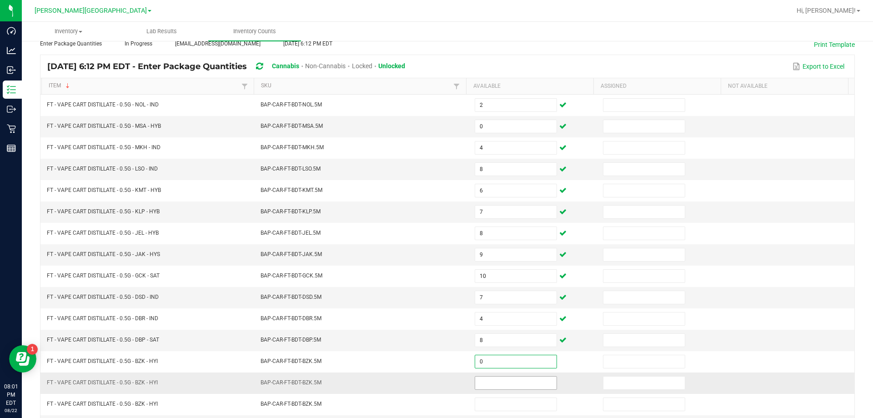
click at [506, 384] on input at bounding box center [515, 382] width 81 height 13
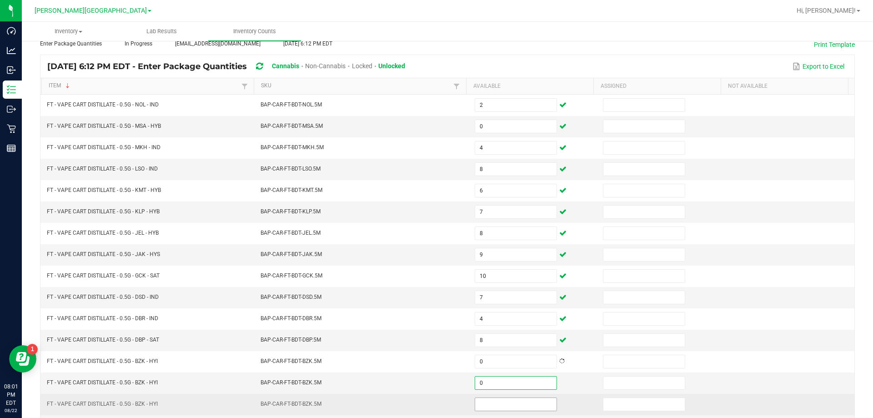
click at [507, 402] on input at bounding box center [515, 404] width 81 height 13
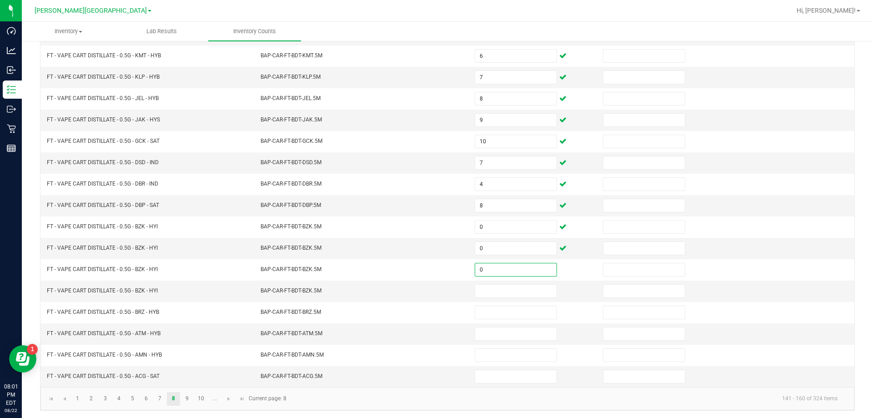
scroll to position [189, 0]
click at [516, 287] on input at bounding box center [515, 289] width 81 height 13
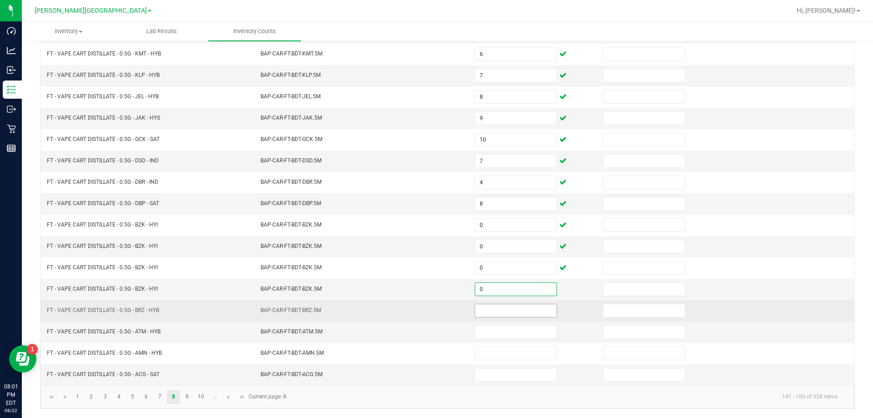
click at [506, 308] on input at bounding box center [515, 310] width 81 height 13
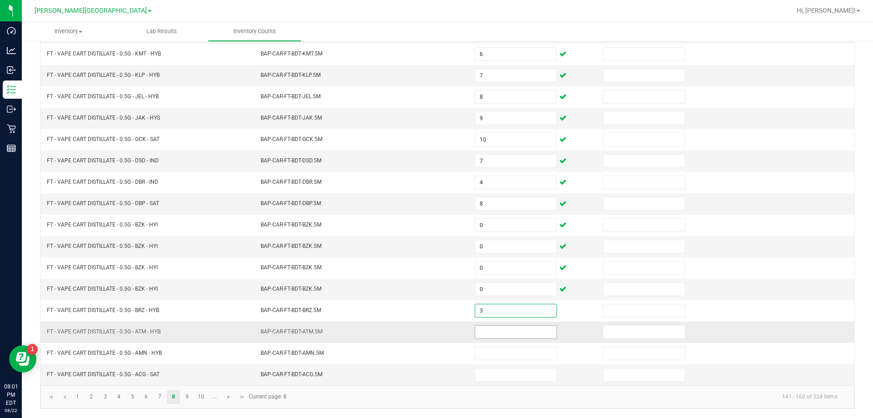
click at [503, 328] on input at bounding box center [515, 331] width 81 height 13
click at [502, 369] on input at bounding box center [515, 374] width 81 height 13
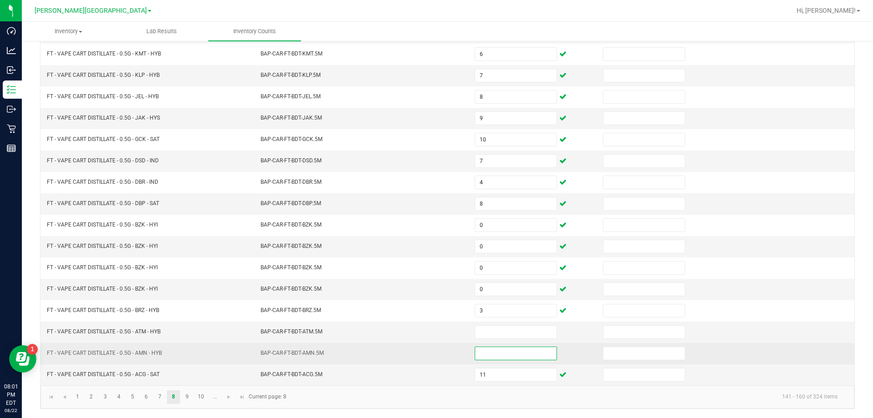
click at [482, 352] on input at bounding box center [515, 353] width 81 height 13
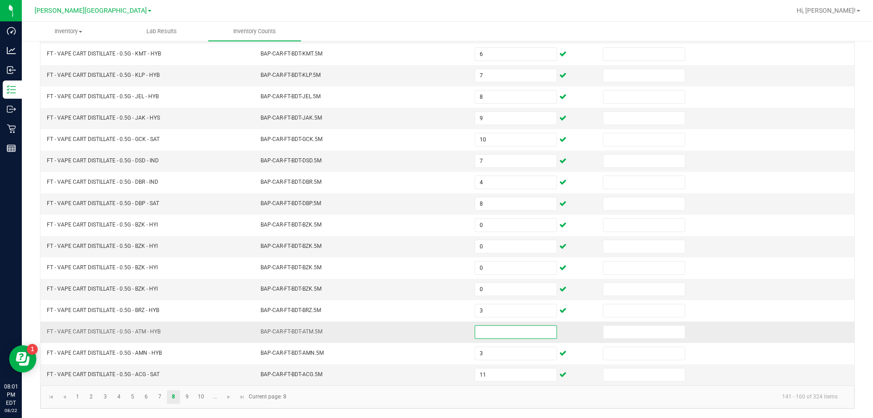
click at [490, 330] on input at bounding box center [515, 331] width 81 height 13
click at [189, 402] on link "9" at bounding box center [186, 397] width 13 height 14
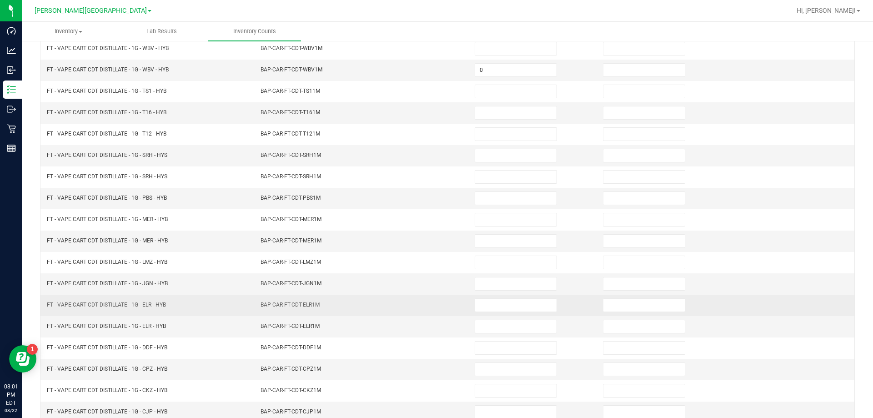
scroll to position [52, 0]
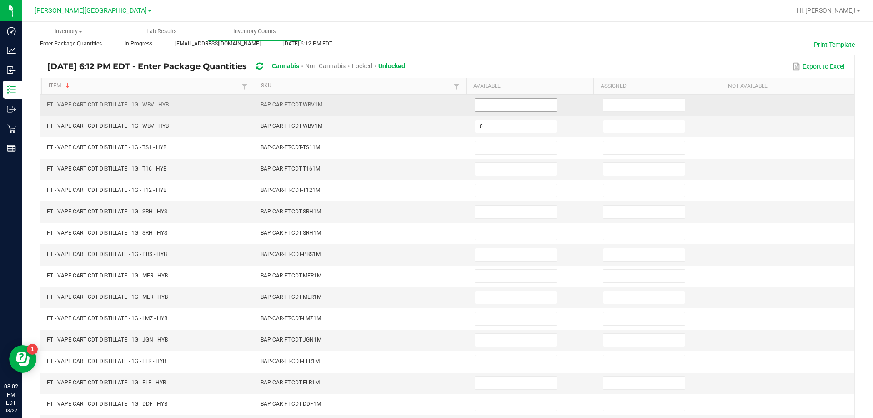
click at [502, 105] on input at bounding box center [515, 105] width 81 height 13
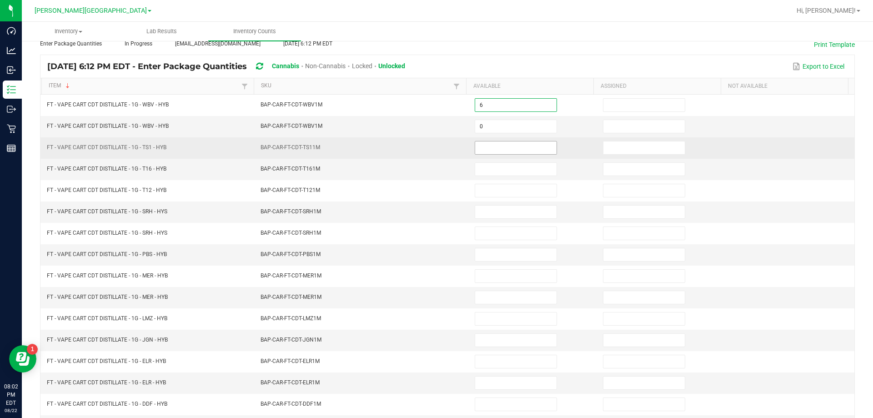
click at [504, 148] on input at bounding box center [515, 147] width 81 height 13
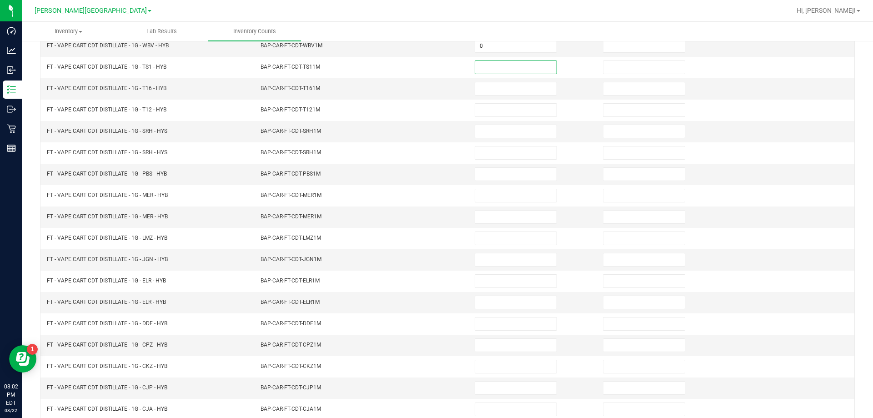
scroll to position [137, 0]
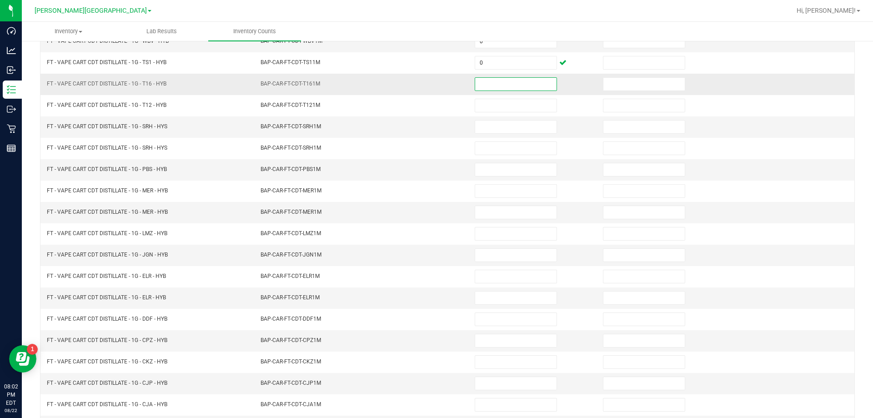
click at [475, 84] on input at bounding box center [515, 84] width 81 height 13
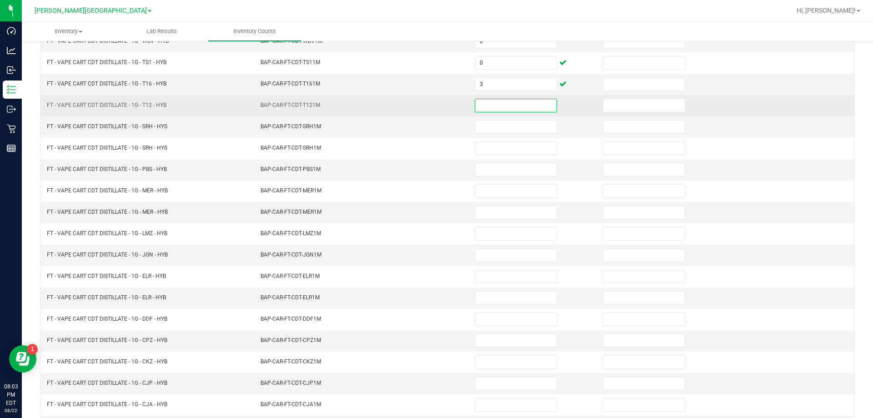
click at [482, 101] on input at bounding box center [515, 105] width 81 height 13
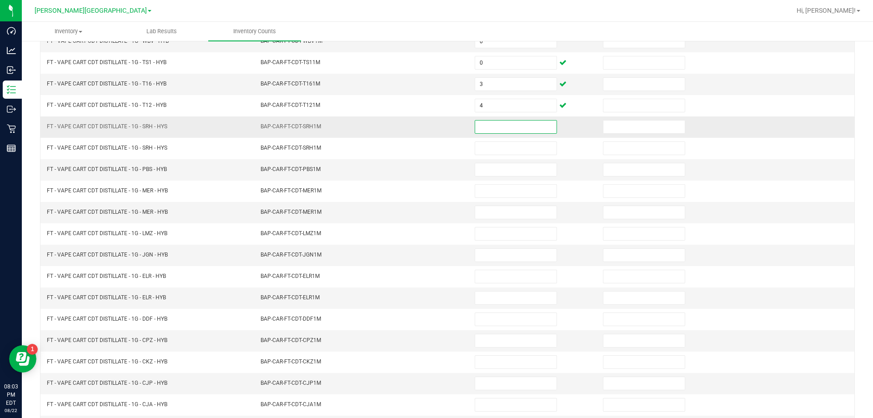
click at [485, 129] on input at bounding box center [515, 126] width 81 height 13
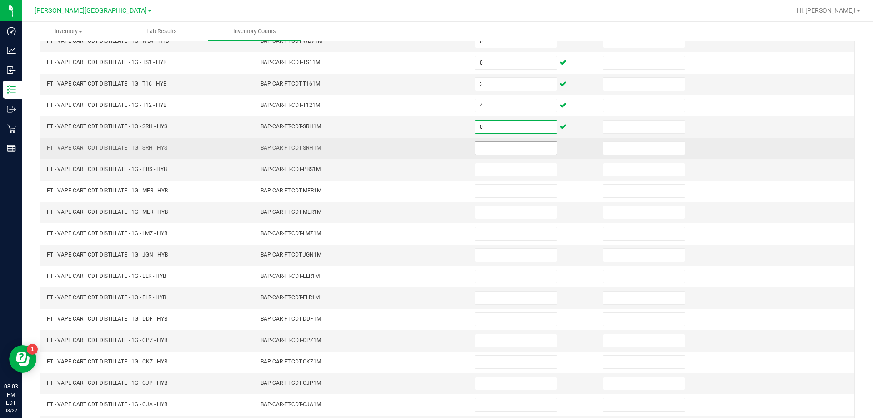
click at [495, 147] on input at bounding box center [515, 148] width 81 height 13
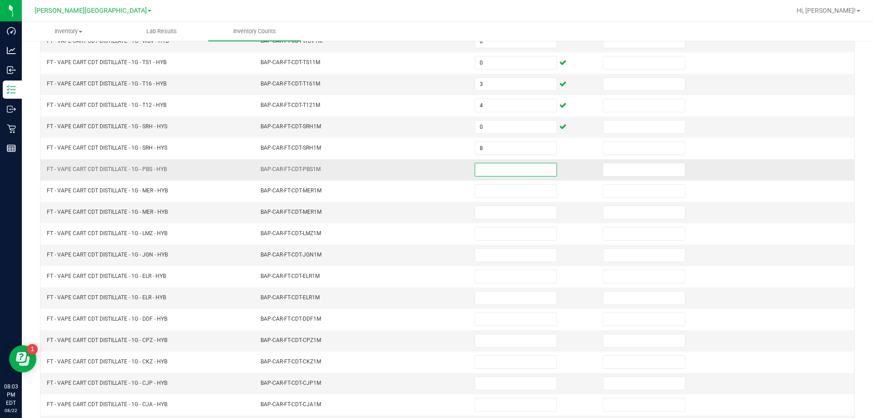
click at [496, 170] on input at bounding box center [515, 169] width 81 height 13
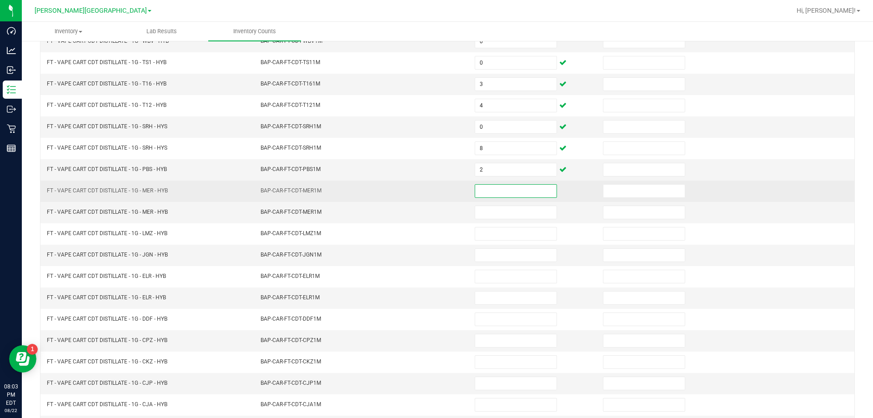
click at [499, 189] on input at bounding box center [515, 191] width 81 height 13
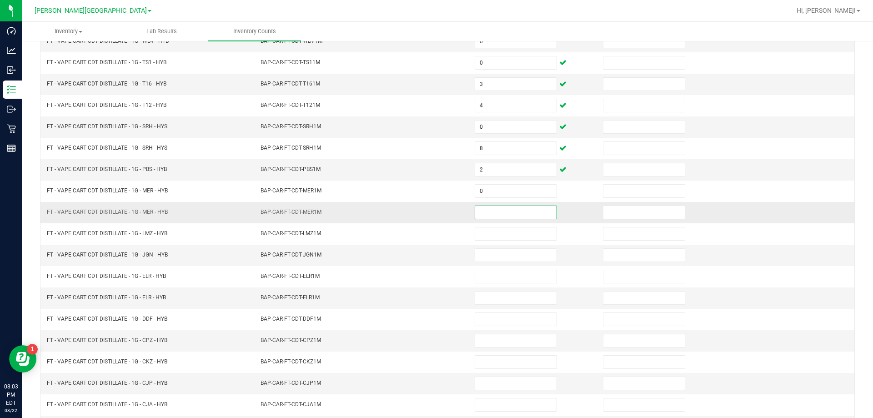
click at [498, 211] on input at bounding box center [515, 212] width 81 height 13
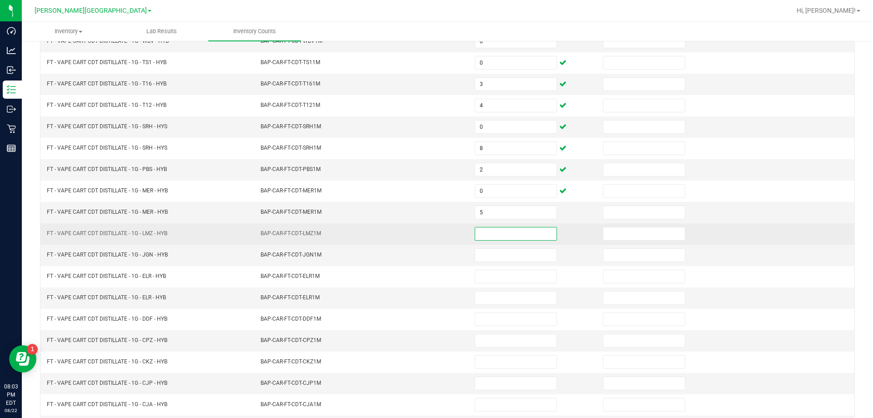
click at [503, 231] on input at bounding box center [515, 233] width 81 height 13
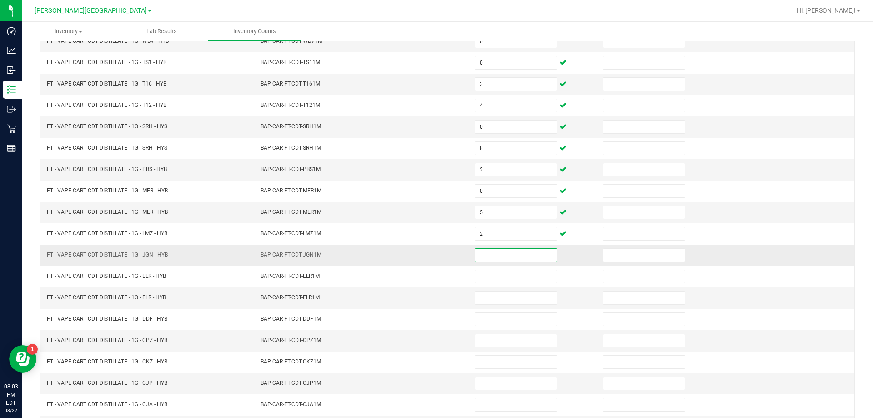
click at [501, 259] on input at bounding box center [515, 255] width 81 height 13
click at [520, 300] on input at bounding box center [515, 297] width 81 height 13
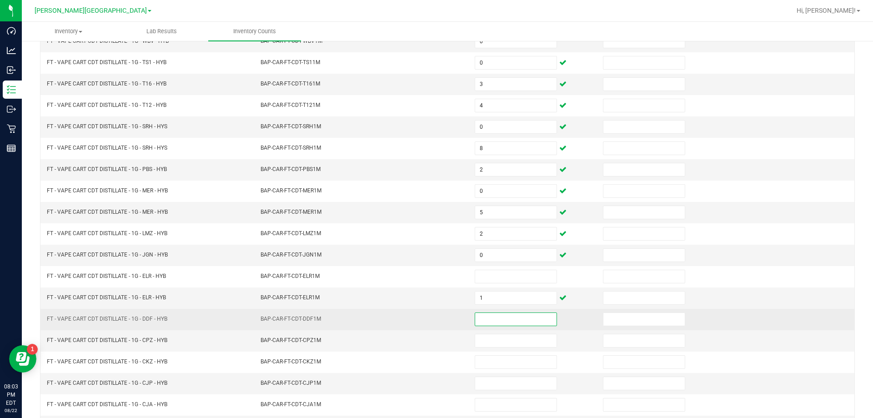
click at [521, 315] on input at bounding box center [515, 319] width 81 height 13
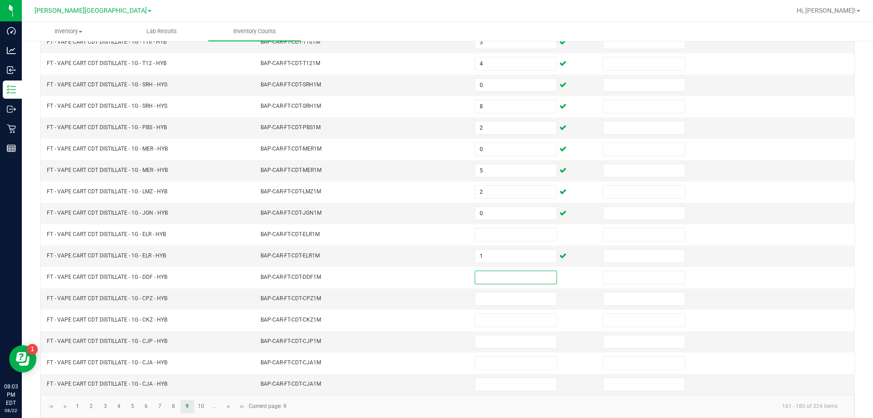
scroll to position [189, 0]
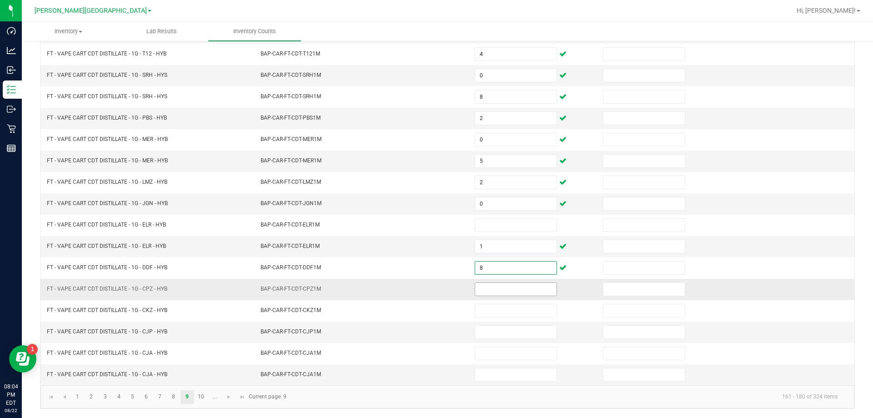
click at [489, 289] on input at bounding box center [515, 289] width 81 height 13
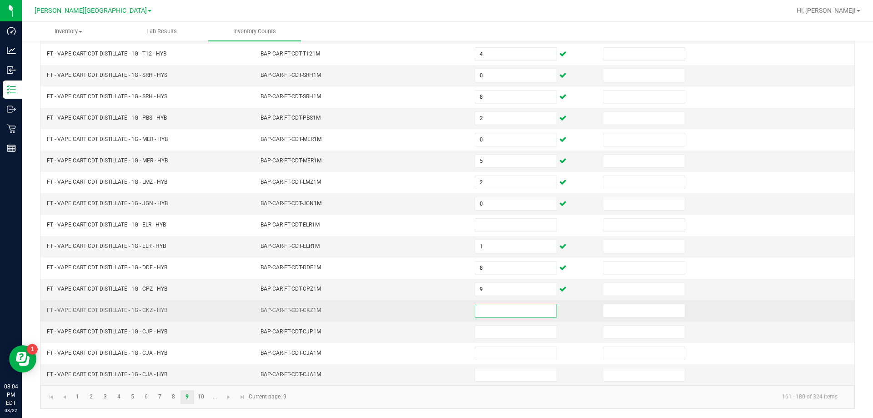
click at [488, 315] on input at bounding box center [515, 310] width 81 height 13
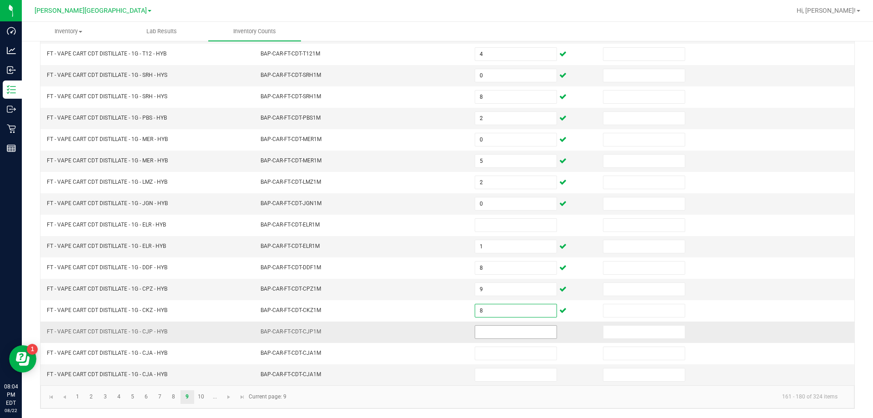
click at [488, 335] on input at bounding box center [515, 331] width 81 height 13
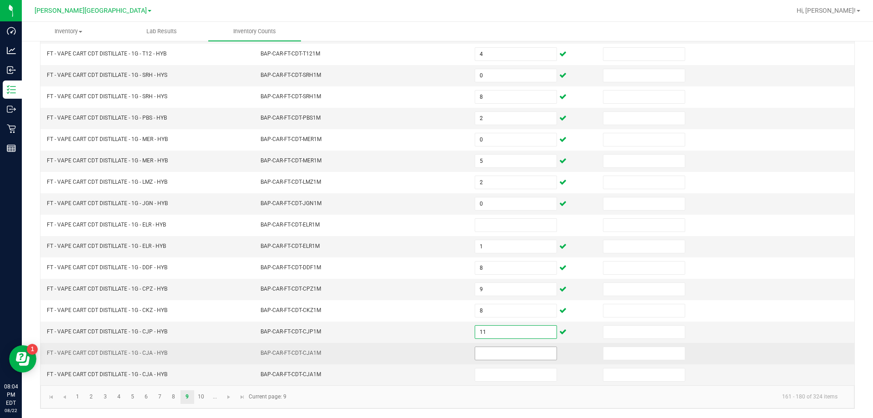
click at [498, 350] on input at bounding box center [515, 353] width 81 height 13
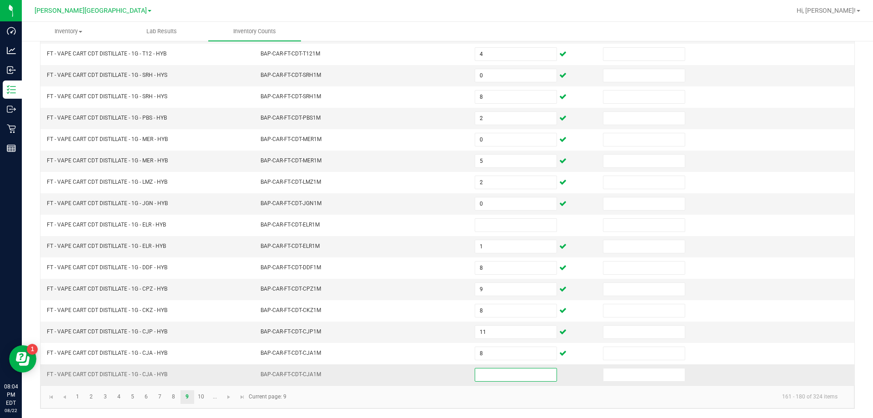
click at [499, 372] on input at bounding box center [515, 374] width 81 height 13
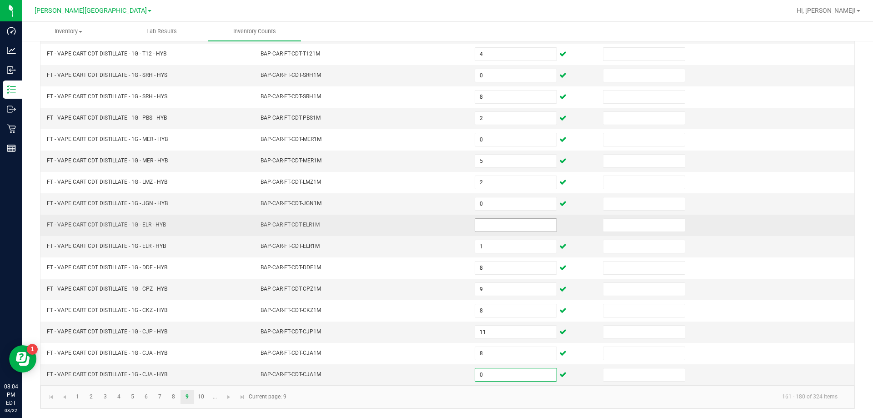
click at [498, 221] on input at bounding box center [515, 225] width 81 height 13
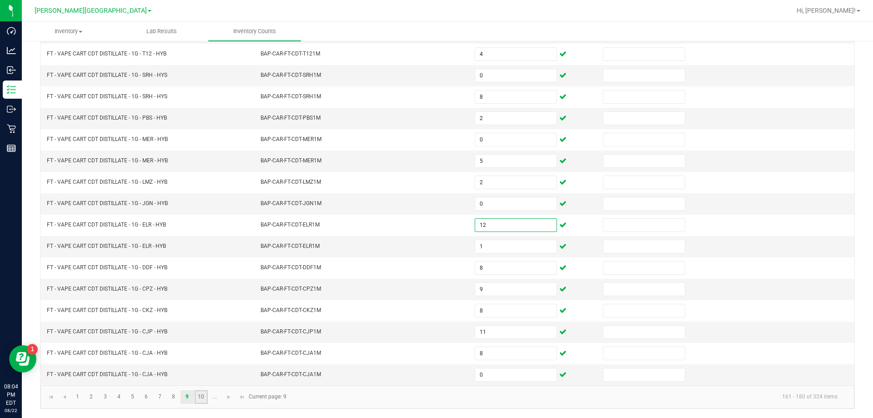
click at [206, 395] on link "10" at bounding box center [201, 397] width 13 height 14
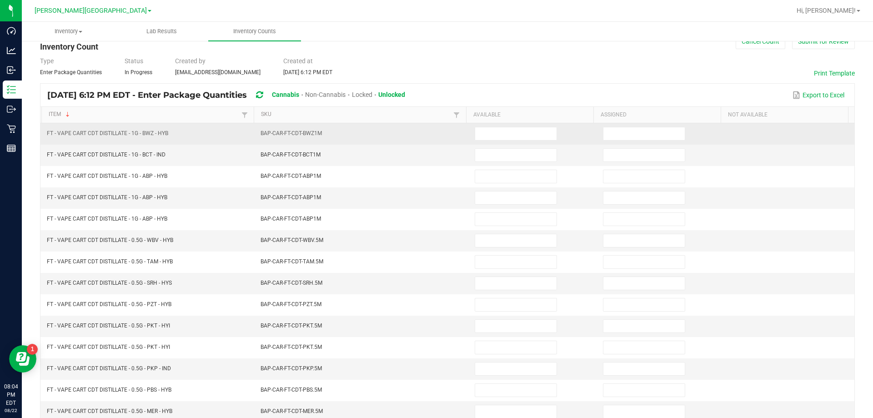
scroll to position [7, 0]
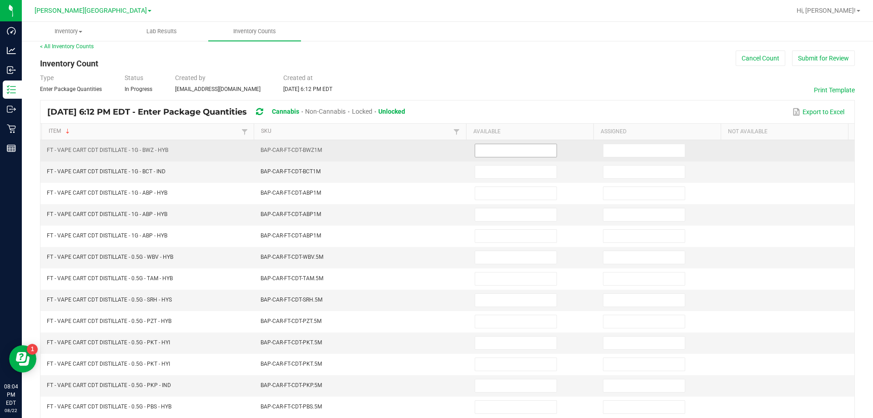
click at [514, 148] on input at bounding box center [515, 150] width 81 height 13
drag, startPoint x: 514, startPoint y: 148, endPoint x: 507, endPoint y: 148, distance: 6.8
click at [512, 148] on input at bounding box center [515, 150] width 81 height 13
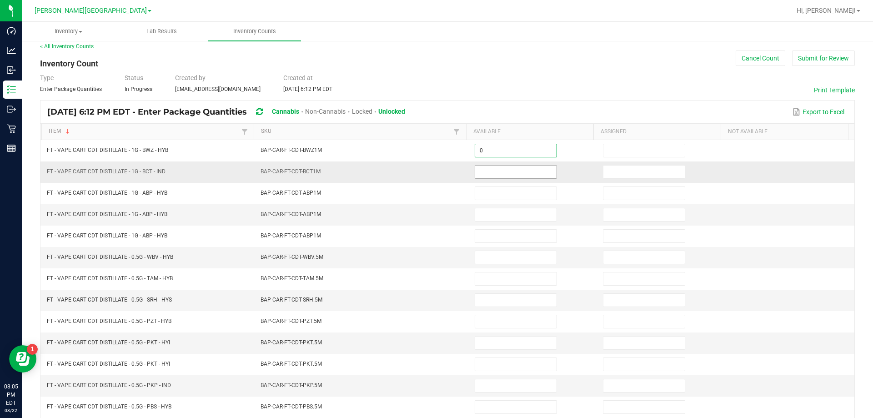
click at [485, 168] on input at bounding box center [515, 171] width 81 height 13
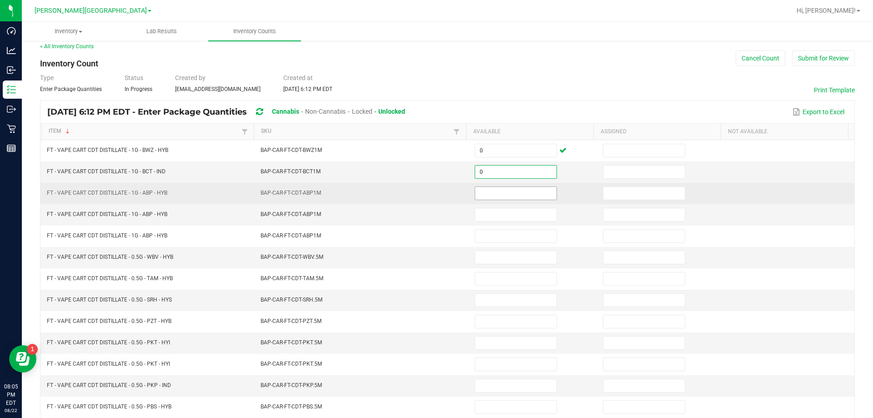
click at [491, 190] on input at bounding box center [515, 193] width 81 height 13
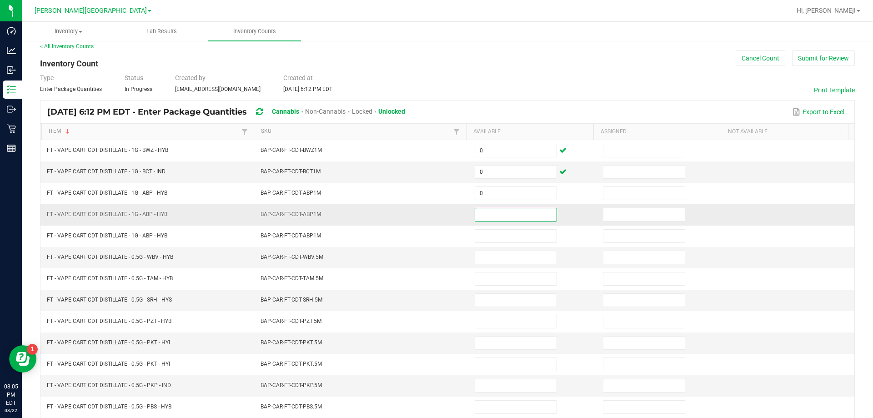
click at [489, 211] on input at bounding box center [515, 214] width 81 height 13
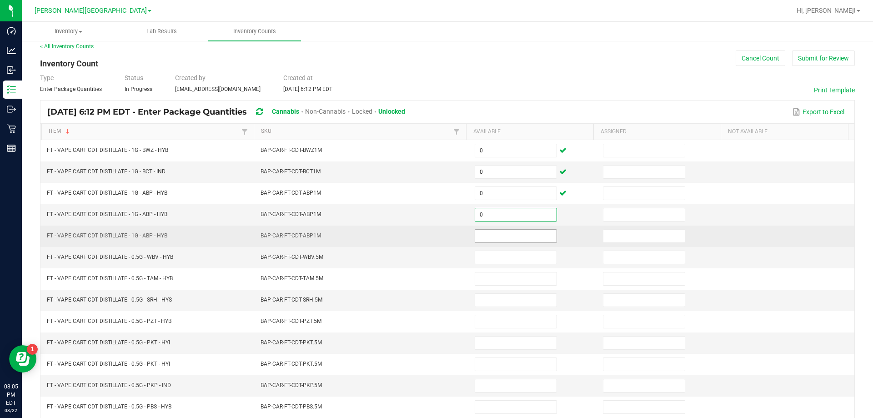
click at [489, 236] on input at bounding box center [515, 236] width 81 height 13
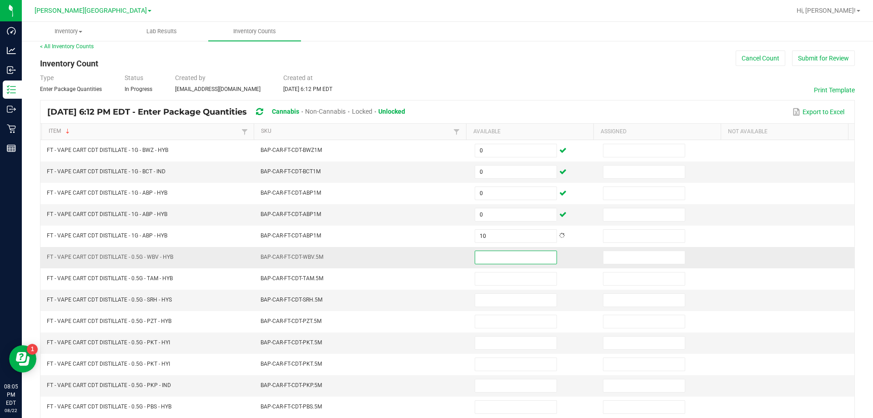
click at [510, 258] on input at bounding box center [515, 257] width 81 height 13
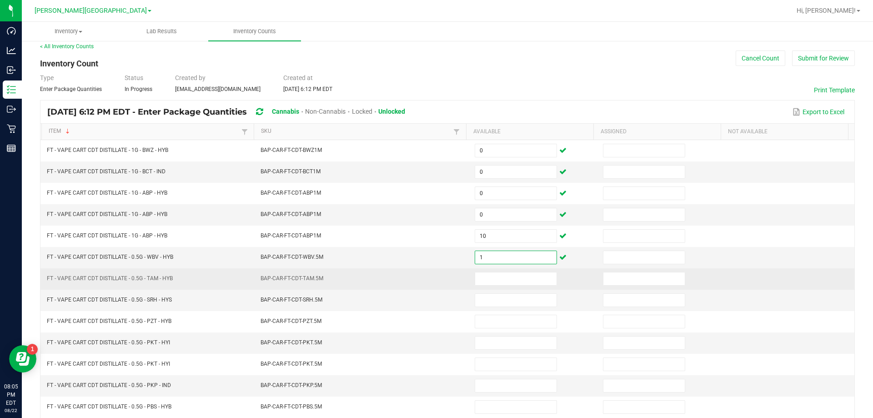
click at [507, 287] on td at bounding box center [533, 278] width 128 height 21
click at [508, 284] on input at bounding box center [515, 278] width 81 height 13
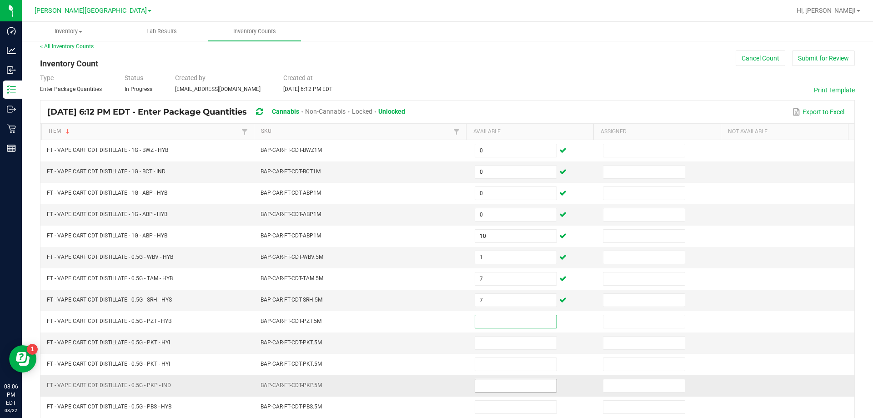
click at [503, 386] on input at bounding box center [515, 385] width 81 height 13
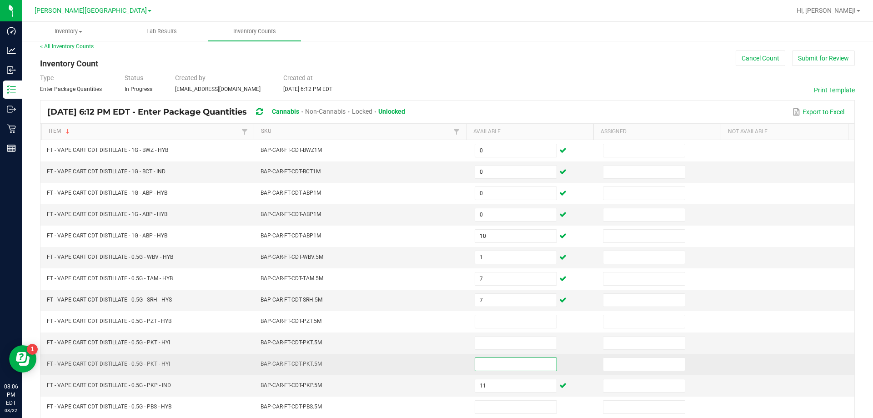
click at [509, 362] on input at bounding box center [515, 364] width 81 height 13
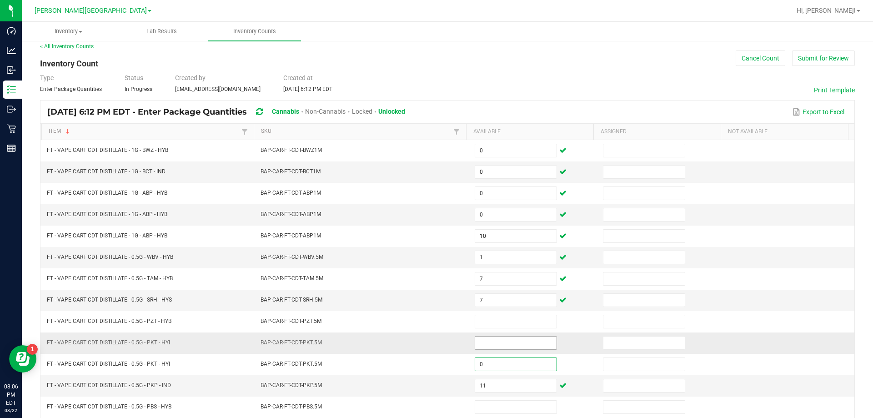
click at [510, 345] on input at bounding box center [515, 342] width 81 height 13
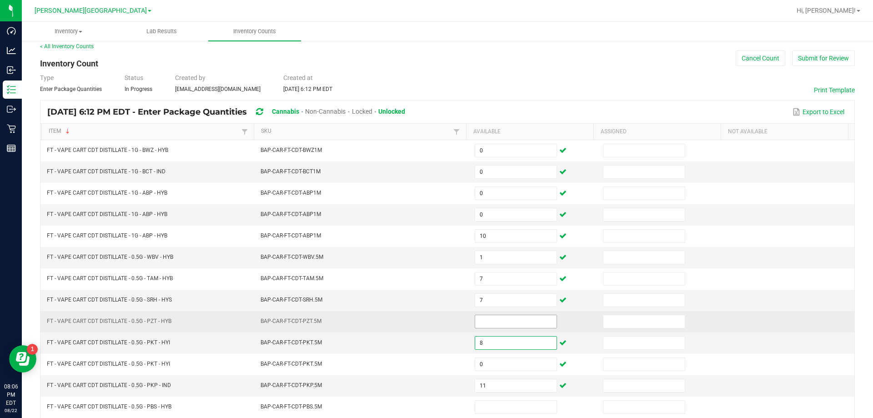
click at [522, 319] on input at bounding box center [515, 321] width 81 height 13
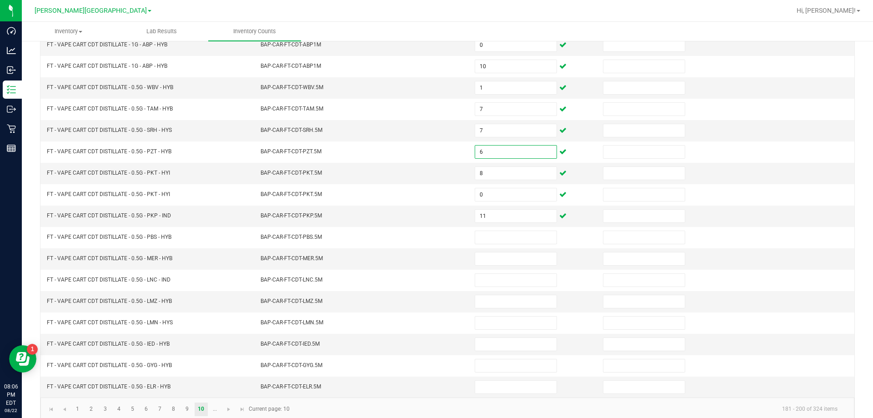
scroll to position [188, 0]
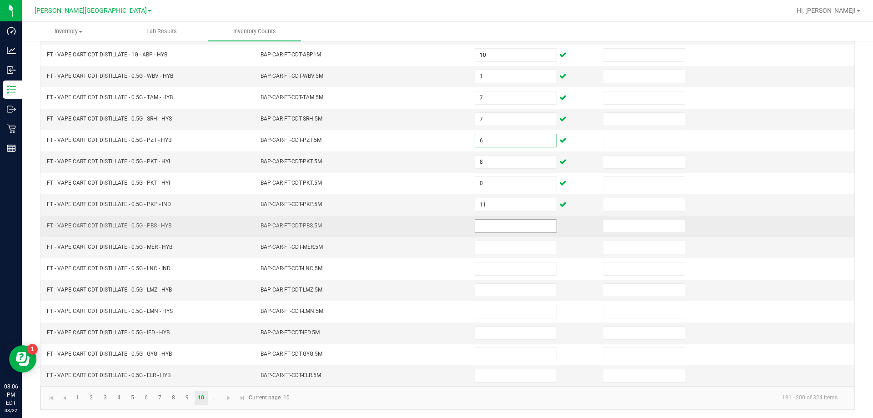
click at [502, 230] on input at bounding box center [515, 226] width 81 height 13
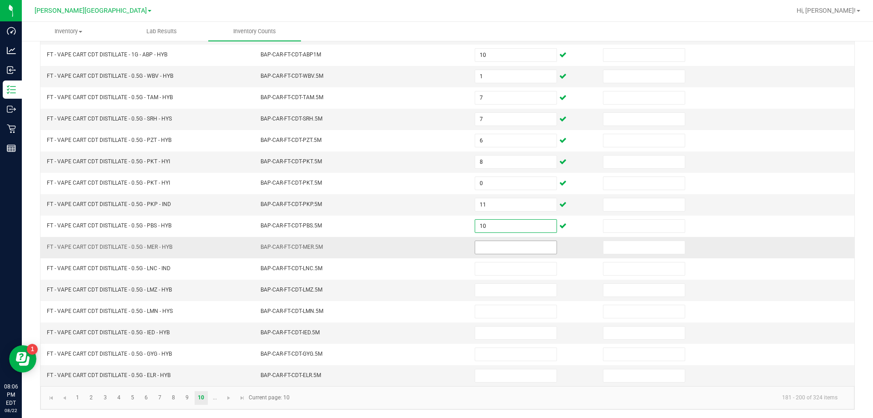
click at [490, 245] on input at bounding box center [515, 247] width 81 height 13
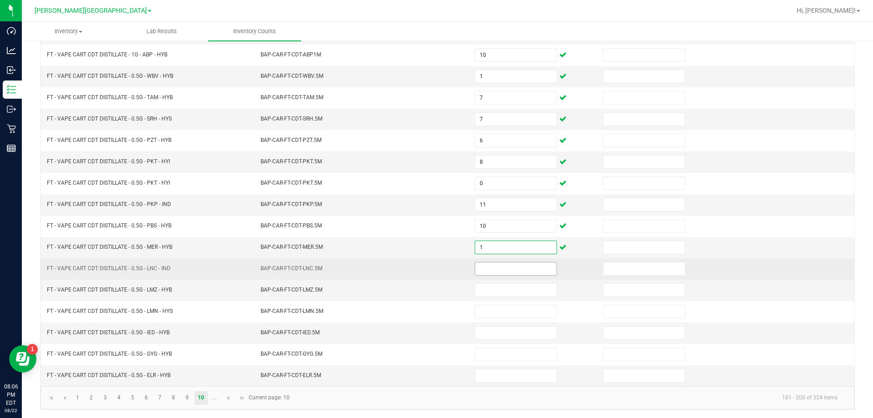
click at [492, 271] on input at bounding box center [515, 268] width 81 height 13
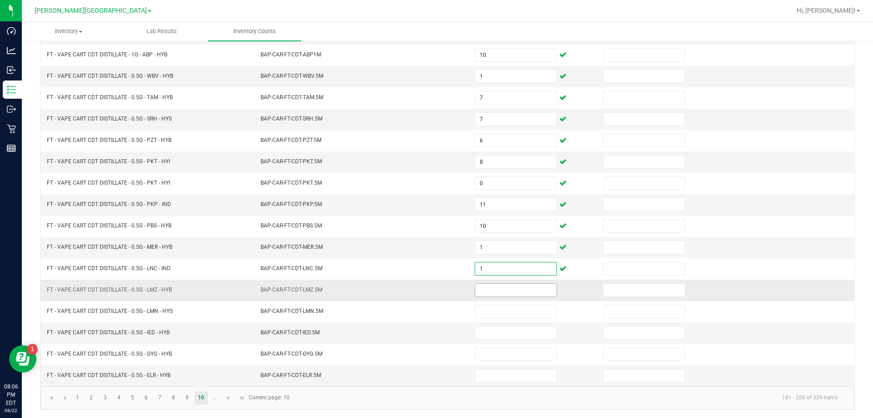
click at [500, 290] on input at bounding box center [515, 290] width 81 height 13
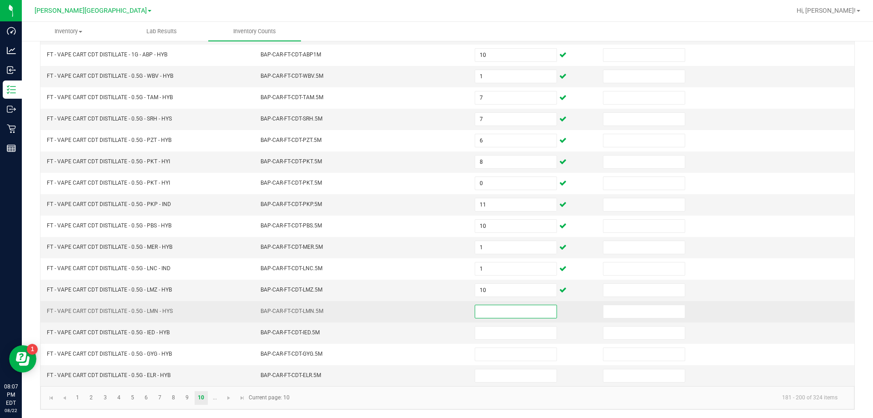
click at [495, 310] on input at bounding box center [515, 311] width 81 height 13
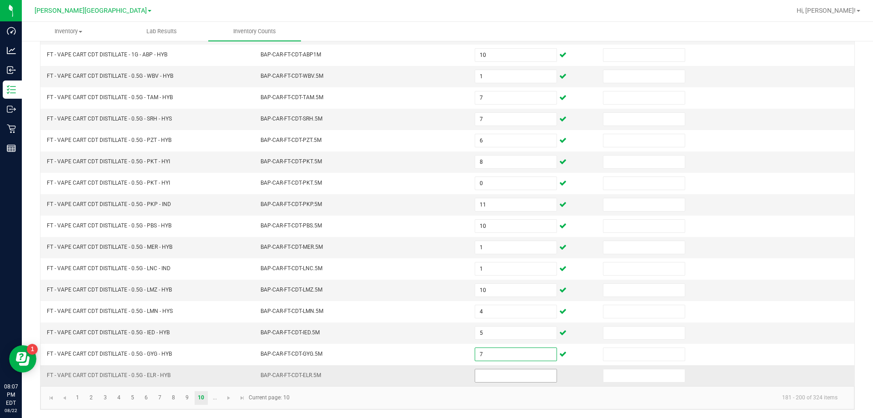
click at [496, 373] on input at bounding box center [515, 375] width 81 height 13
click at [226, 399] on span "Go to the next page" at bounding box center [228, 397] width 7 height 7
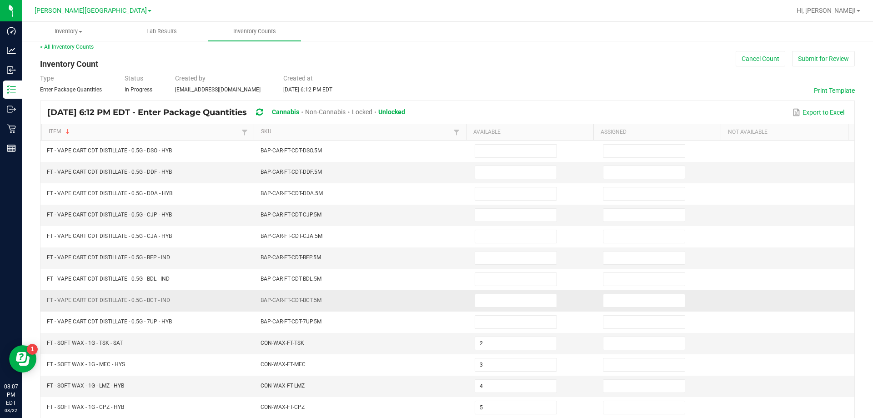
scroll to position [6, 0]
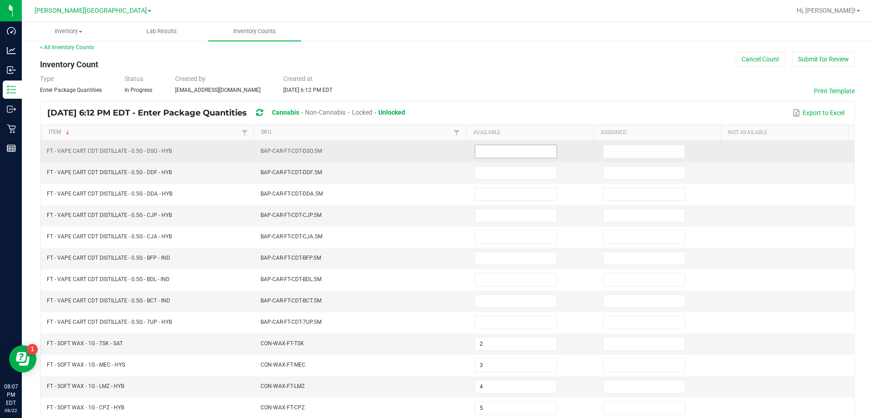
click at [490, 152] on input at bounding box center [515, 151] width 81 height 13
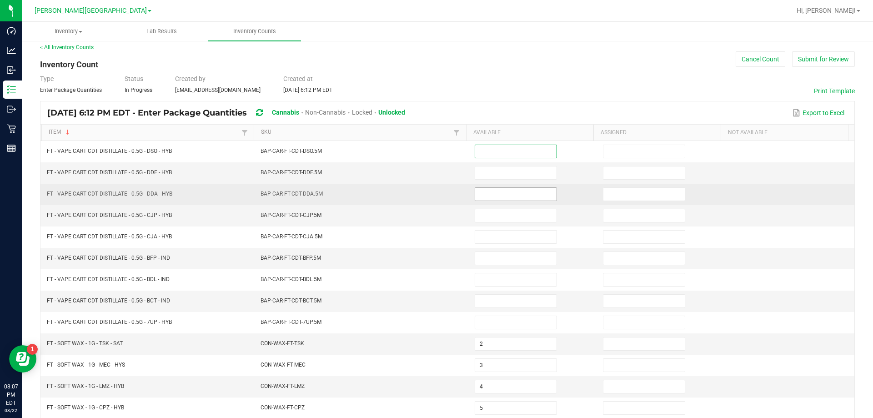
click at [485, 194] on input at bounding box center [515, 194] width 81 height 13
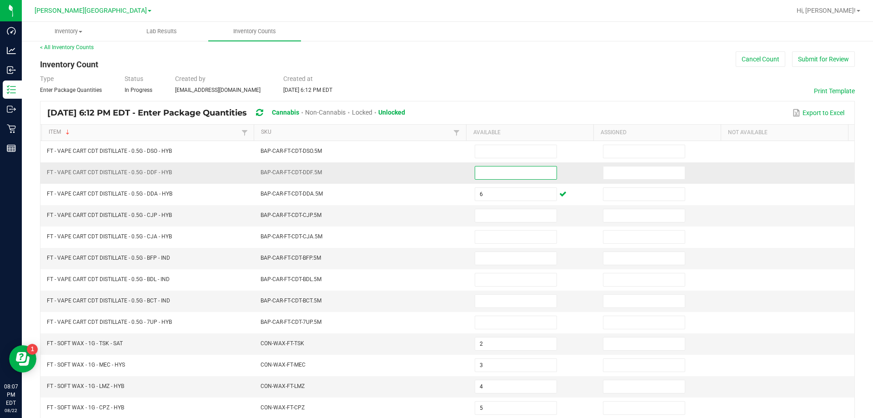
click at [493, 175] on input at bounding box center [515, 172] width 81 height 13
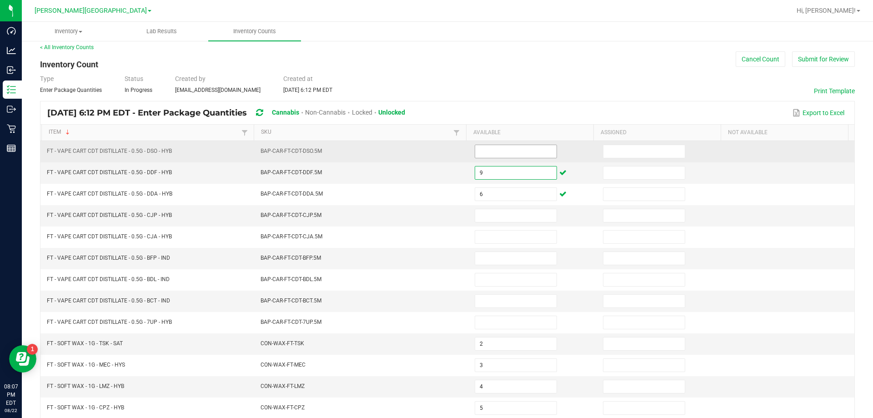
click at [495, 150] on input at bounding box center [515, 151] width 81 height 13
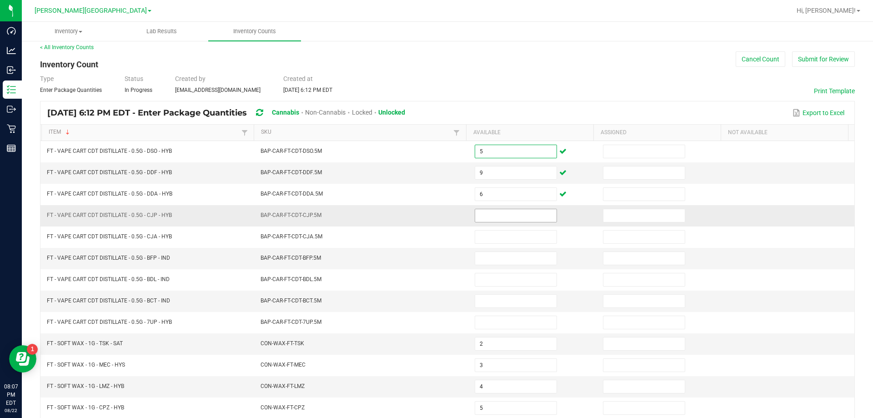
click at [484, 212] on input at bounding box center [515, 215] width 81 height 13
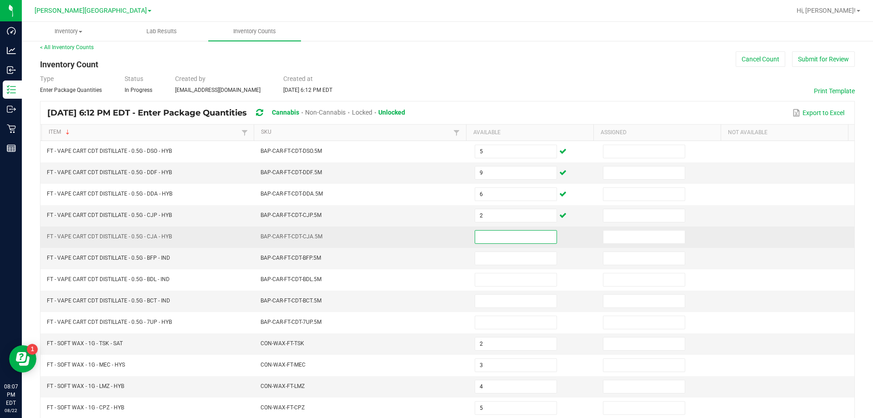
click at [492, 236] on input at bounding box center [515, 236] width 81 height 13
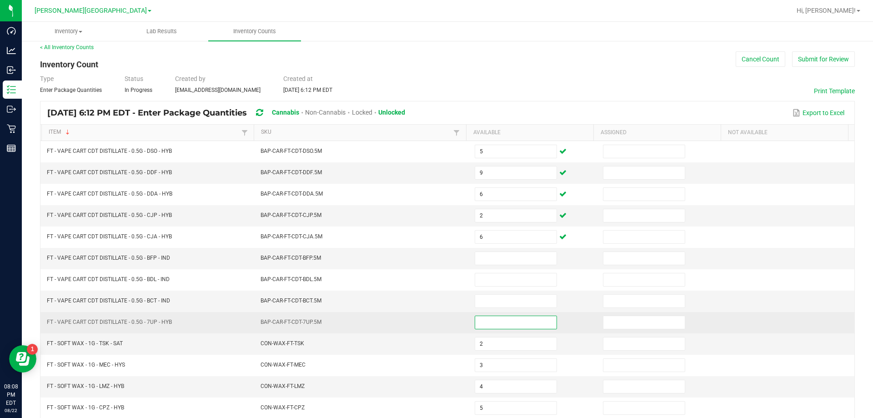
click at [487, 328] on input at bounding box center [515, 322] width 81 height 13
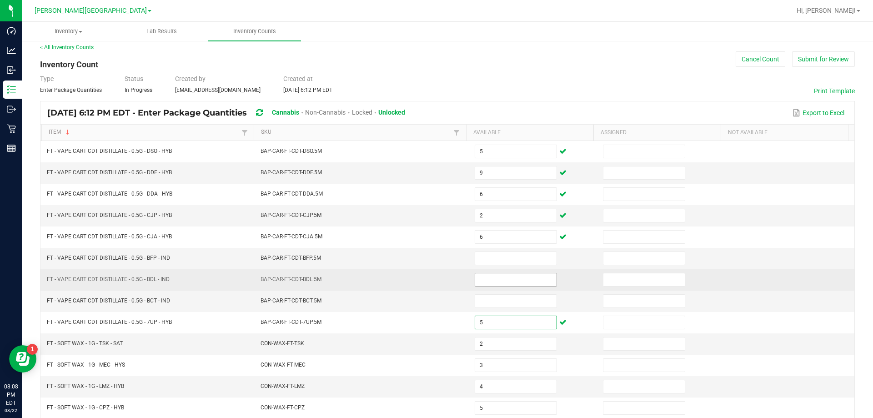
click at [495, 283] on input at bounding box center [515, 279] width 81 height 13
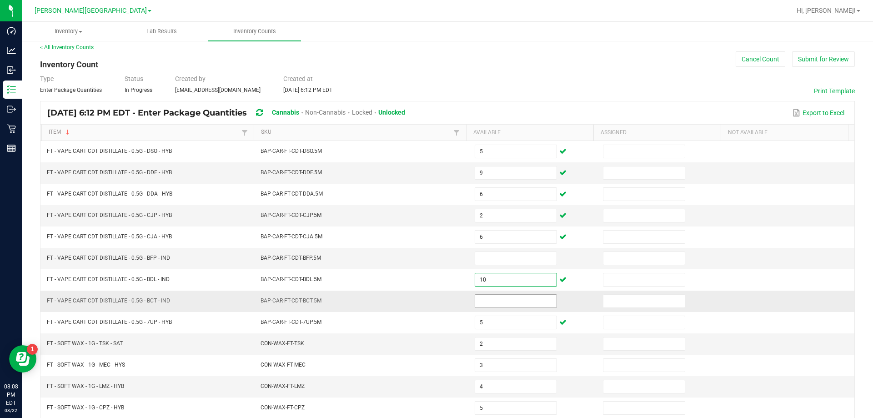
click at [496, 303] on input at bounding box center [515, 301] width 81 height 13
click at [491, 262] on input at bounding box center [515, 258] width 81 height 13
click at [127, 130] on link "Item" at bounding box center [144, 132] width 190 height 7
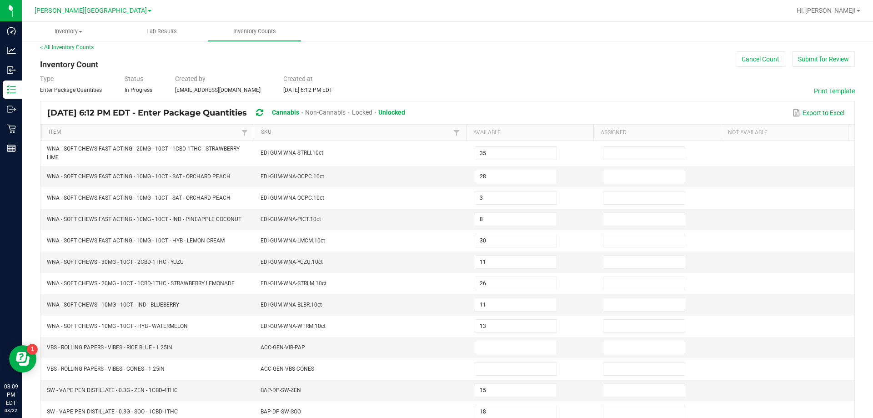
click at [342, 127] on th "SKU Not Sorted" at bounding box center [360, 133] width 212 height 16
click at [341, 132] on link "SKU" at bounding box center [356, 132] width 190 height 7
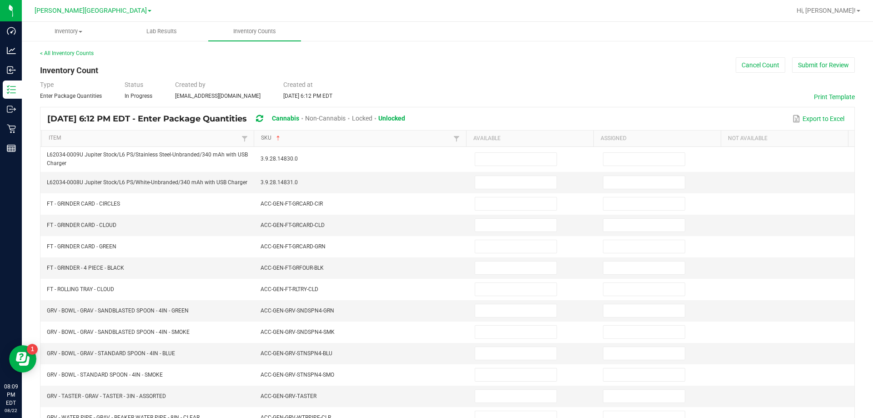
click at [350, 140] on link "SKU" at bounding box center [356, 138] width 190 height 7
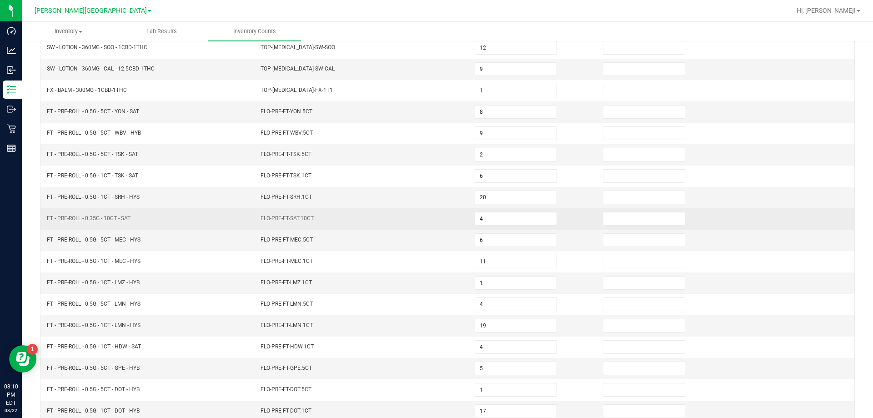
scroll to position [189, 0]
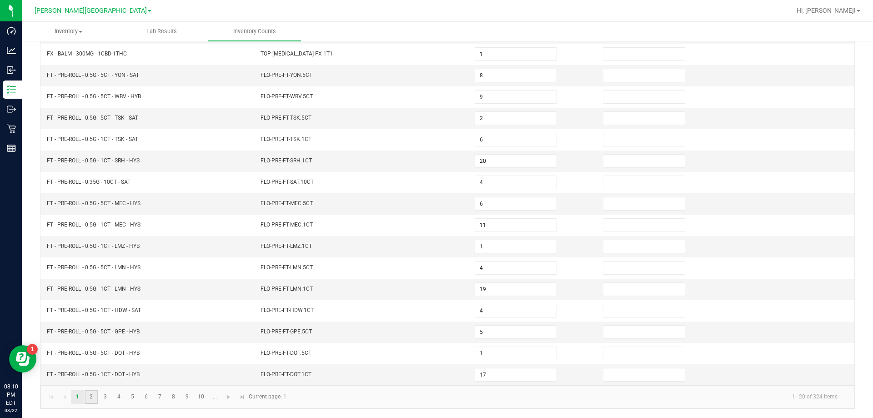
click at [89, 394] on link "2" at bounding box center [91, 397] width 13 height 14
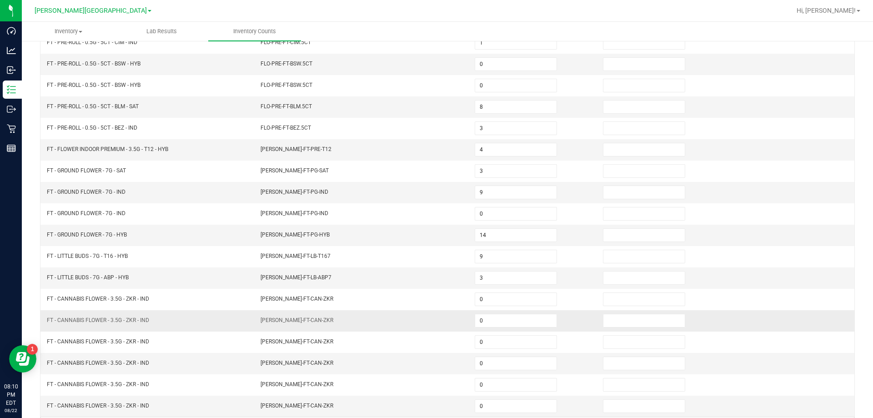
scroll to position [143, 0]
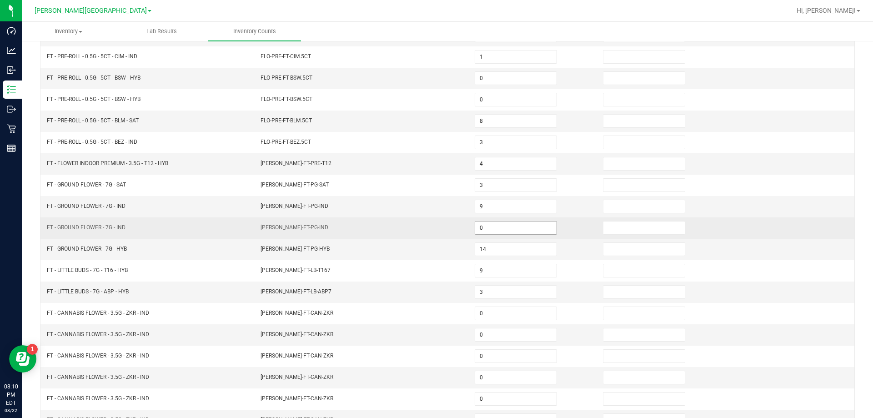
click at [485, 230] on input "0" at bounding box center [515, 227] width 81 height 13
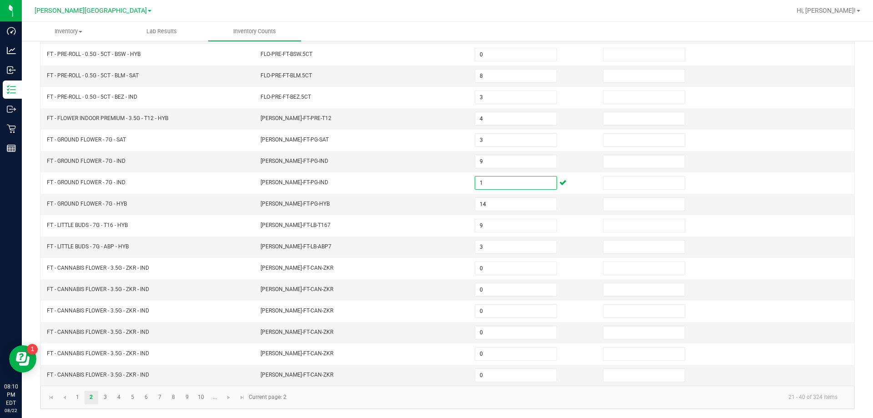
scroll to position [189, 0]
click at [101, 393] on link "3" at bounding box center [105, 397] width 13 height 14
click at [121, 394] on link "4" at bounding box center [118, 397] width 13 height 14
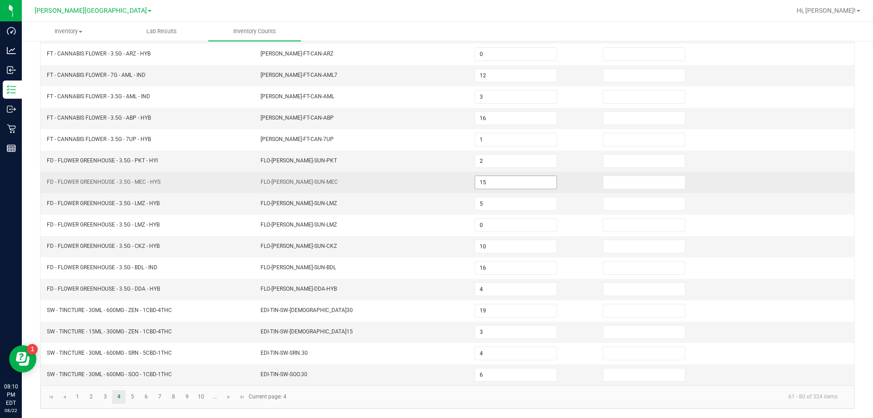
click at [498, 181] on input "15" at bounding box center [515, 182] width 81 height 13
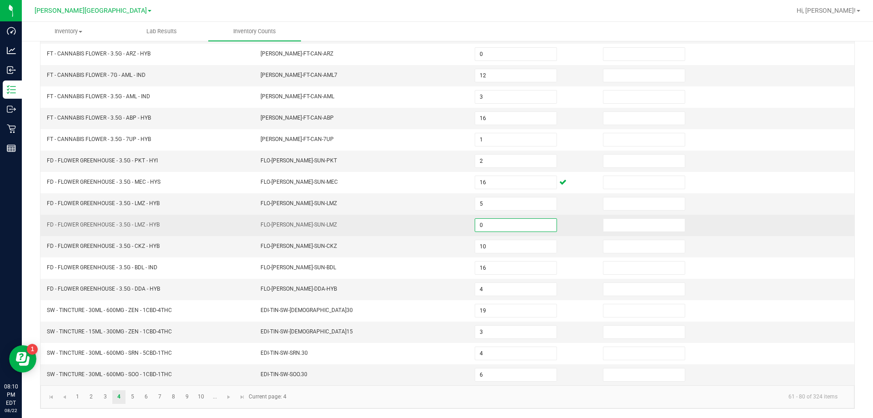
click at [498, 221] on input "0" at bounding box center [515, 225] width 81 height 13
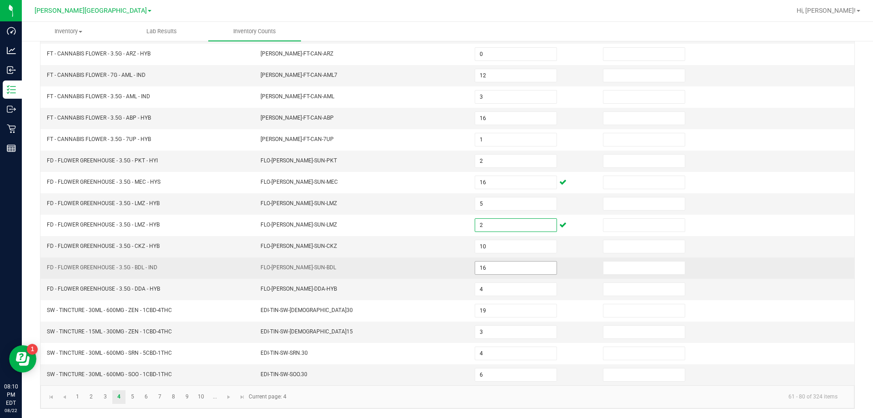
click at [495, 265] on input "16" at bounding box center [515, 267] width 81 height 13
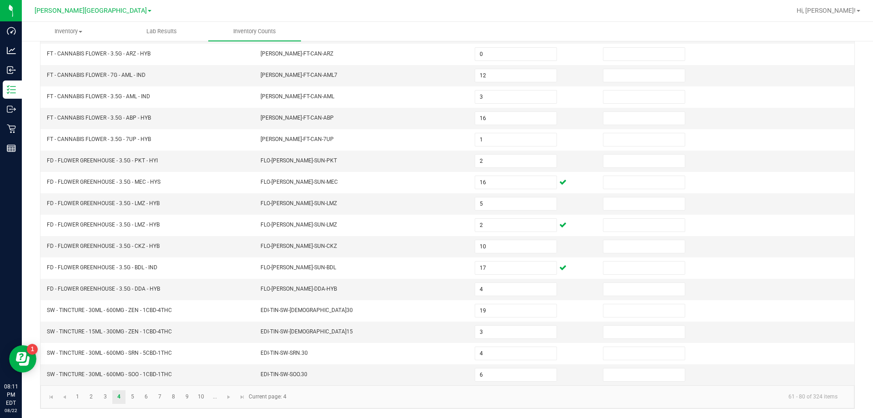
click at [856, 206] on div "< All Inventory Counts Inventory Count Cancel Count Submit for Review Type Ente…" at bounding box center [447, 134] width 851 height 566
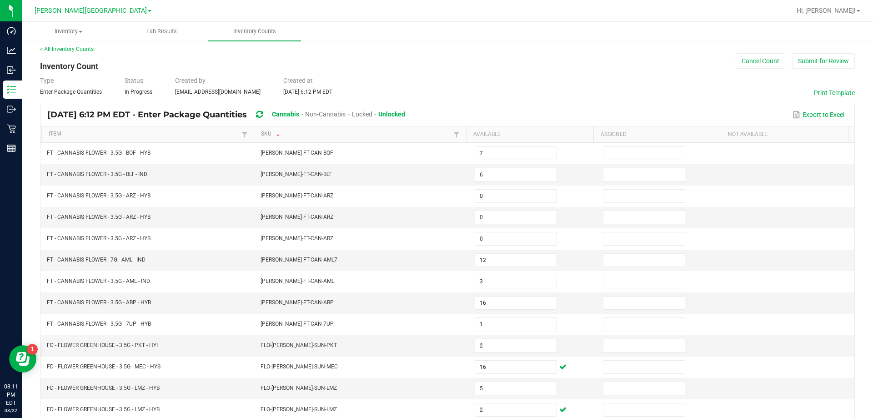
scroll to position [0, 0]
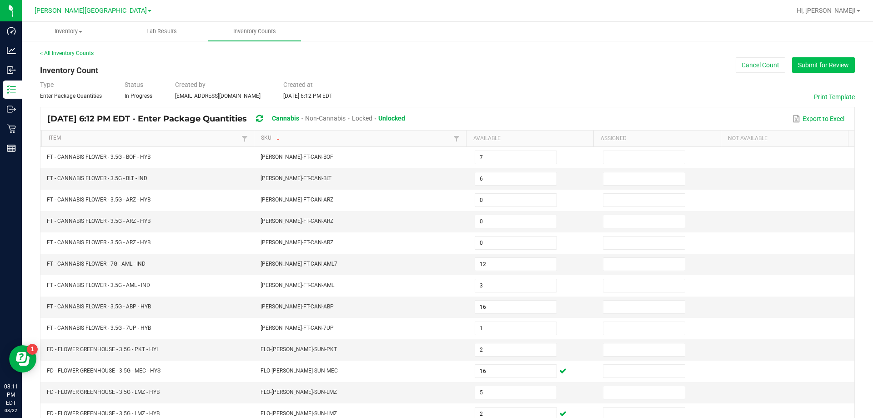
click at [819, 72] on button "Submit for Review" at bounding box center [823, 64] width 63 height 15
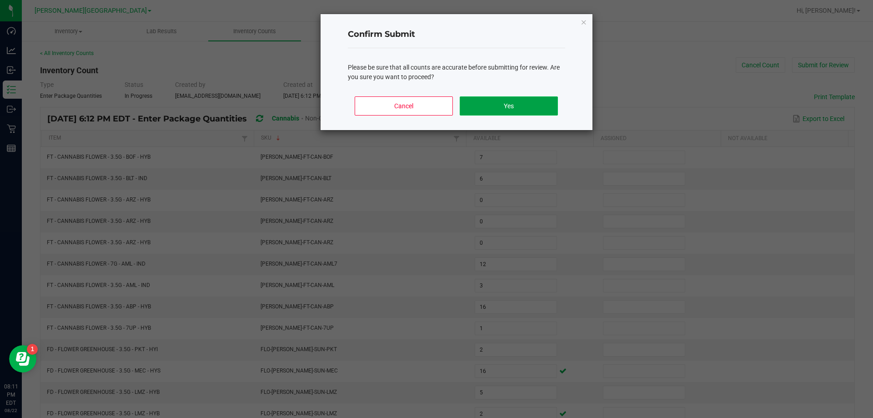
click at [555, 99] on button "Yes" at bounding box center [509, 105] width 98 height 19
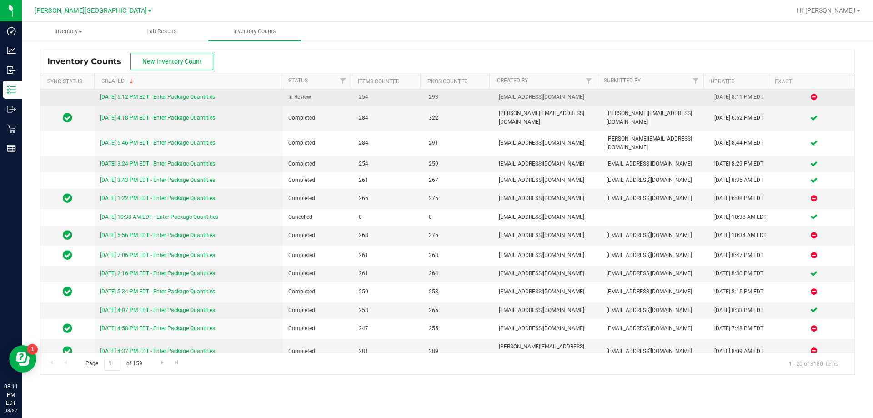
click at [185, 100] on link "[DATE] 6:12 PM EDT - Enter Package Quantities" at bounding box center [157, 97] width 115 height 6
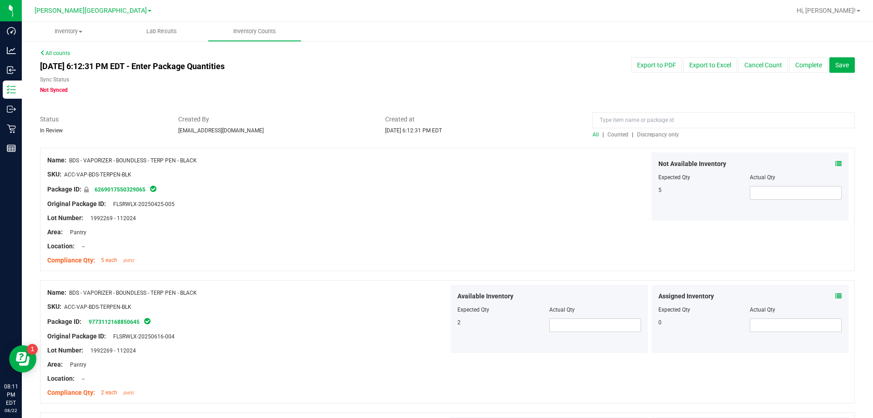
click at [647, 138] on div "All | Counted | Discrepancy only" at bounding box center [723, 134] width 262 height 8
click at [647, 137] on span "Discrepancy only" at bounding box center [658, 134] width 42 height 6
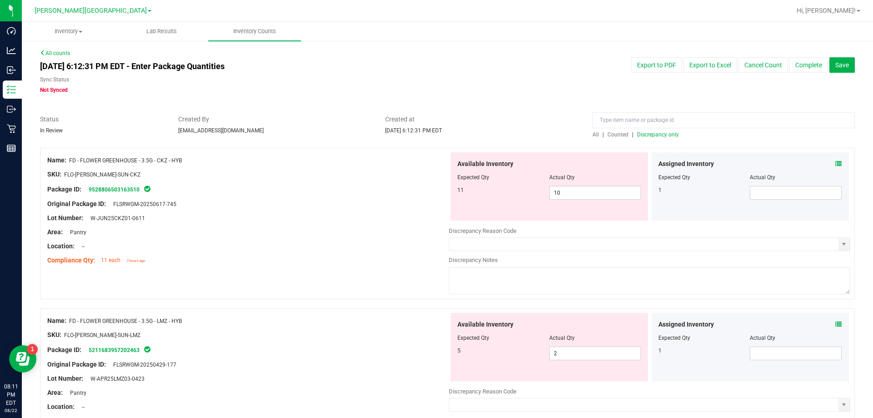
click at [835, 164] on icon at bounding box center [838, 163] width 6 height 6
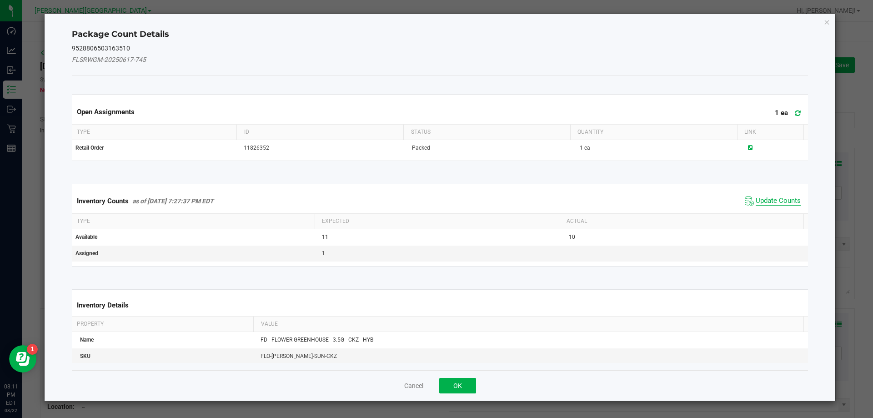
click at [776, 204] on span "Update Counts" at bounding box center [777, 200] width 45 height 9
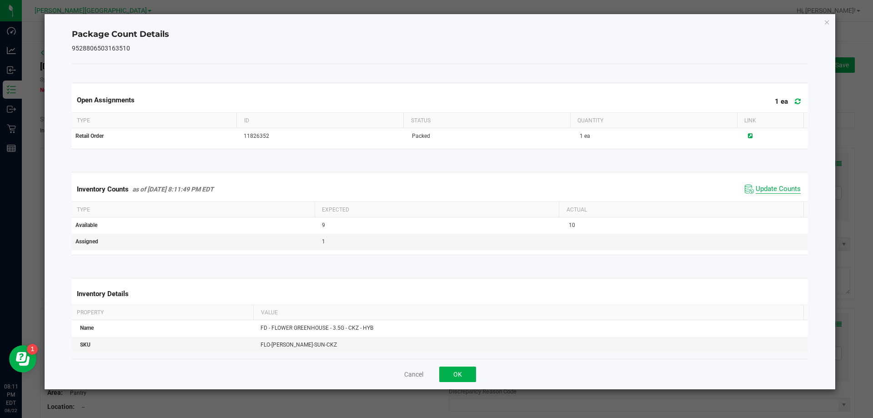
click at [765, 188] on span "Update Counts" at bounding box center [777, 189] width 45 height 9
click at [457, 374] on button "OK" at bounding box center [457, 373] width 37 height 15
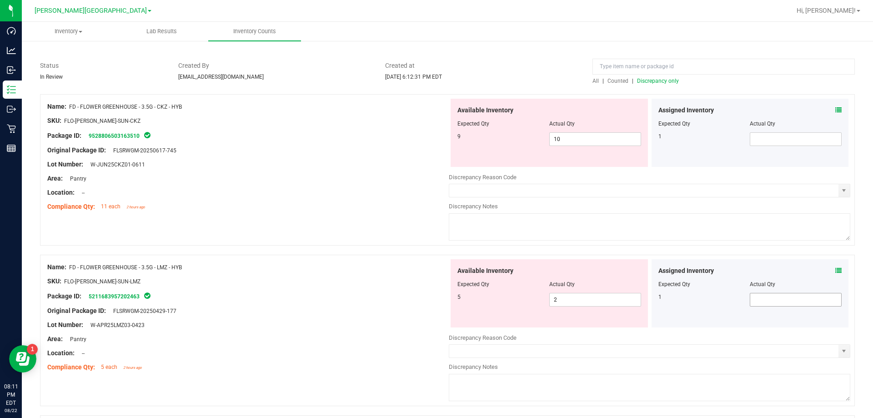
scroll to position [136, 0]
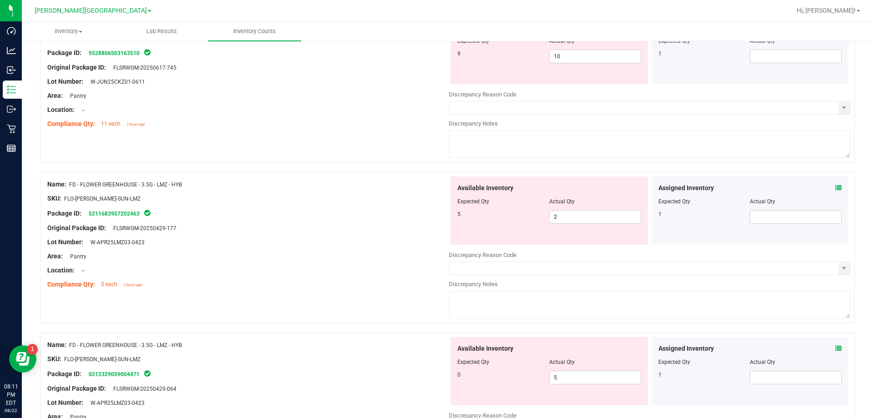
click at [835, 187] on icon at bounding box center [838, 188] width 6 height 6
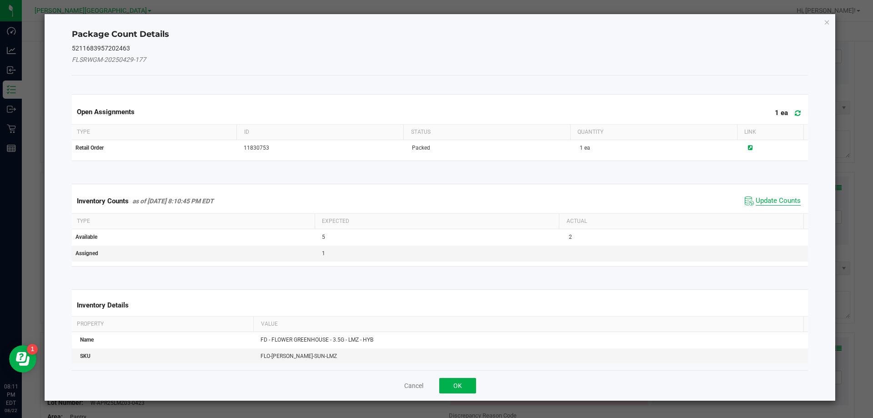
click at [765, 196] on span "Update Counts" at bounding box center [777, 200] width 45 height 9
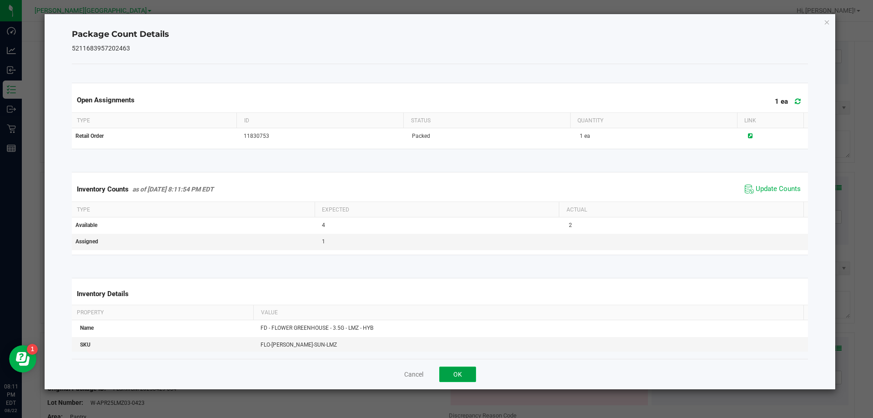
click at [459, 374] on button "OK" at bounding box center [457, 373] width 37 height 15
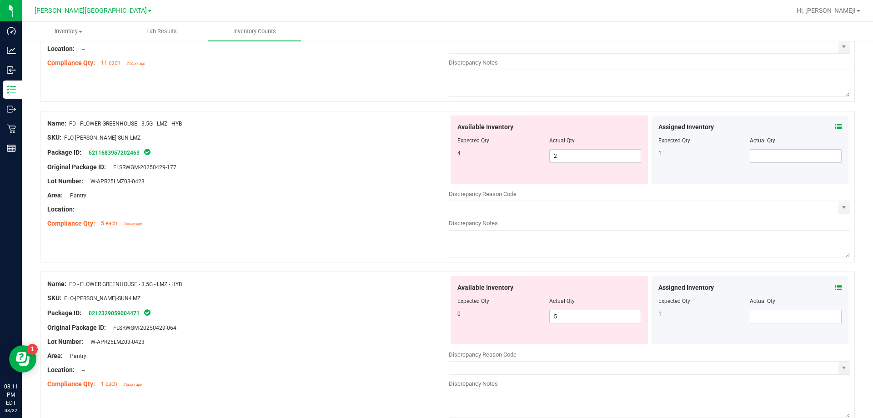
scroll to position [273, 0]
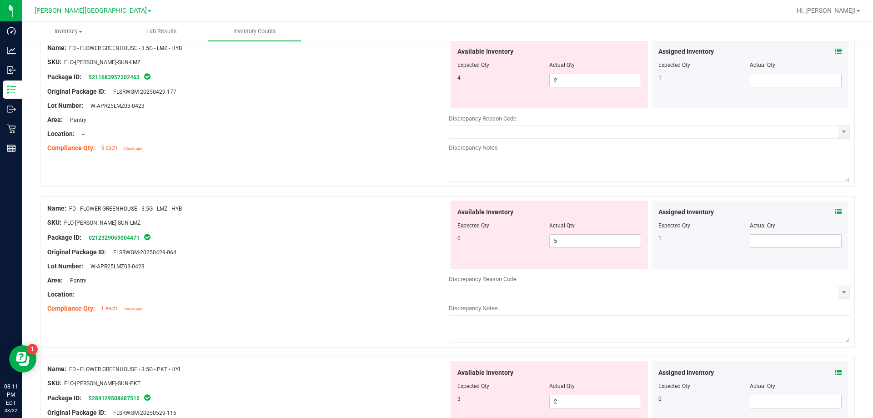
click at [835, 209] on icon at bounding box center [838, 212] width 6 height 6
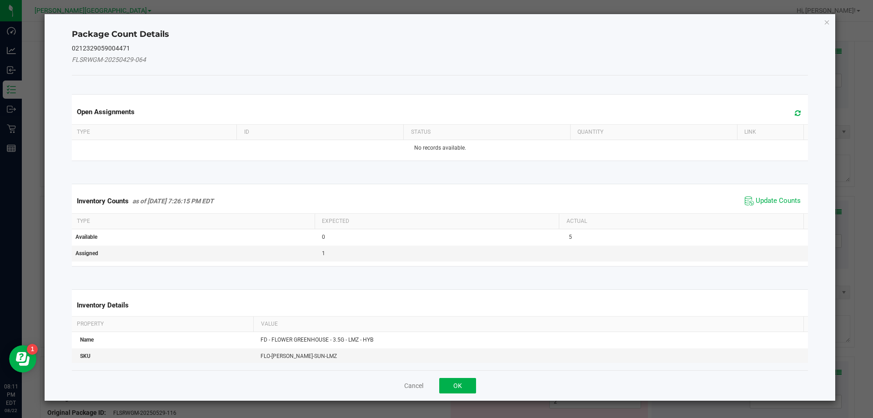
click at [778, 194] on span "Update Counts" at bounding box center [772, 201] width 60 height 14
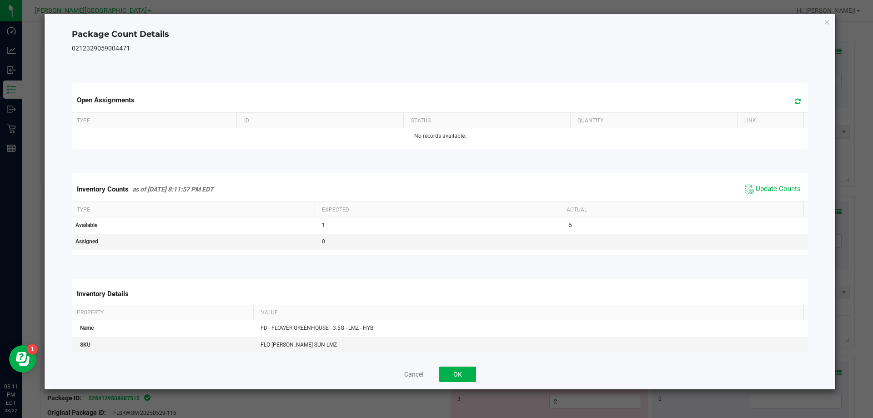
click at [464, 382] on div "Cancel OK" at bounding box center [440, 374] width 736 height 30
click at [465, 378] on button "OK" at bounding box center [457, 373] width 37 height 15
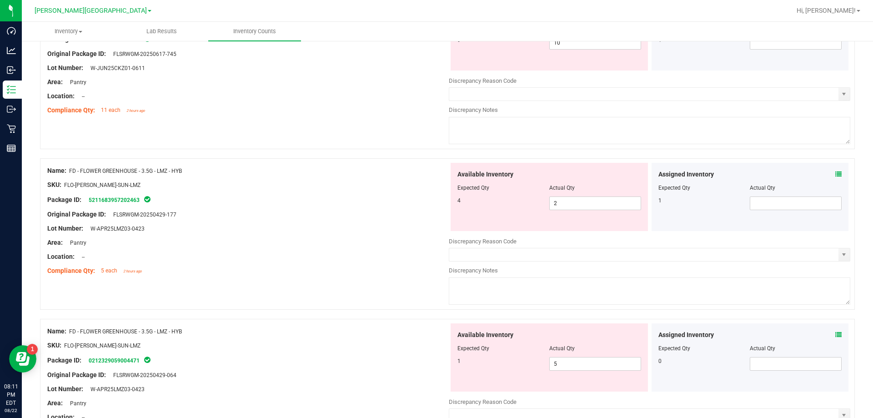
scroll to position [0, 0]
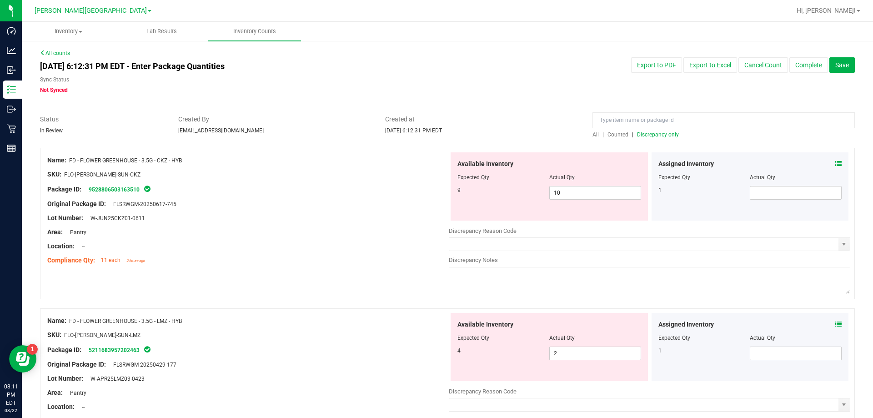
click at [619, 131] on span "Counted" at bounding box center [617, 134] width 21 height 6
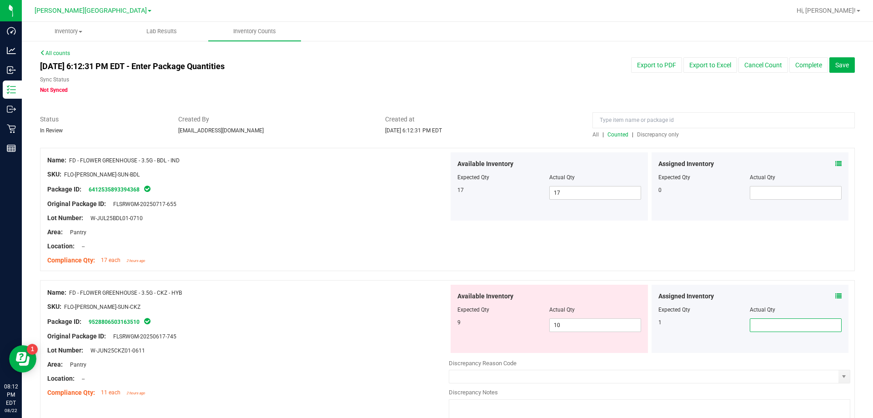
click at [765, 326] on span at bounding box center [796, 325] width 92 height 14
click at [771, 369] on div at bounding box center [649, 368] width 401 height 2
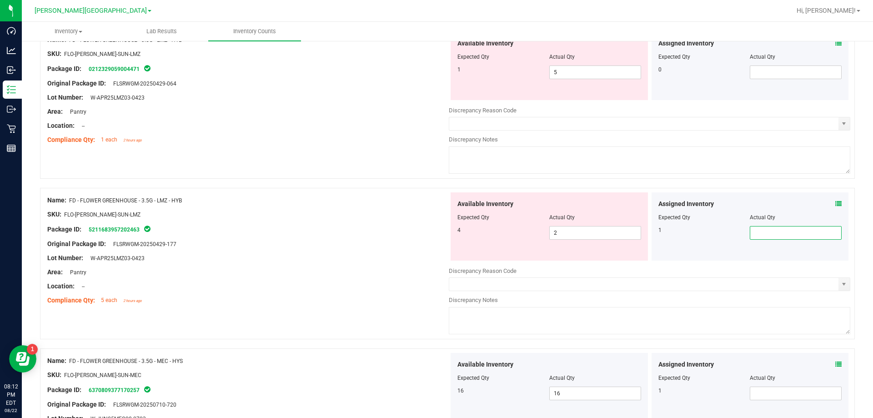
click at [777, 232] on span at bounding box center [796, 233] width 92 height 14
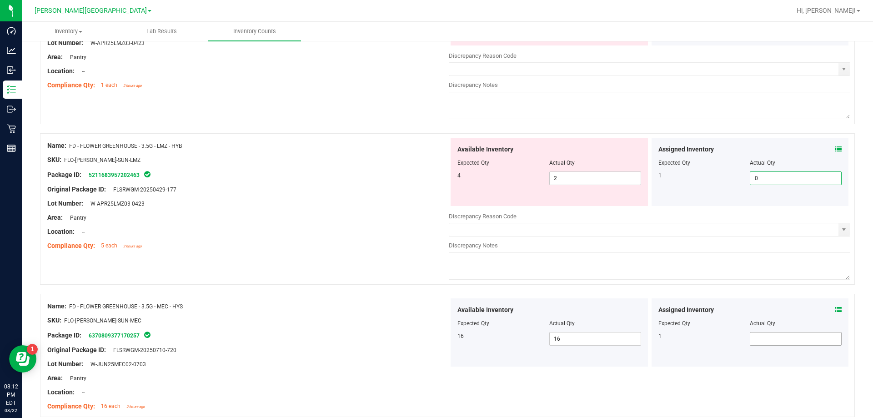
scroll to position [682, 0]
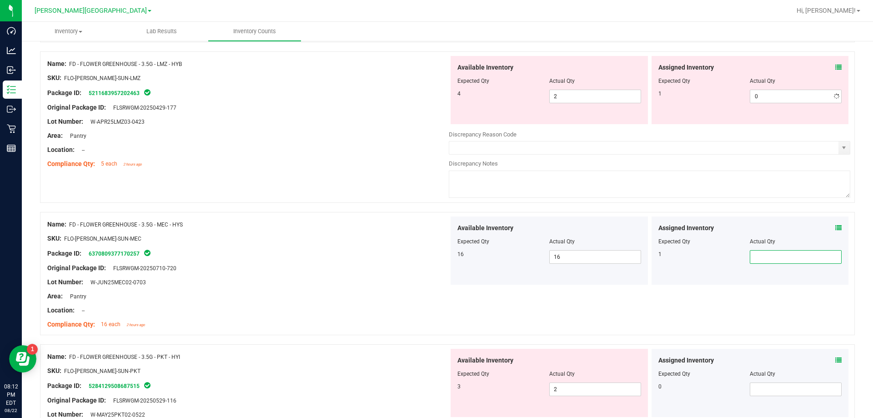
click at [779, 258] on span at bounding box center [796, 257] width 92 height 14
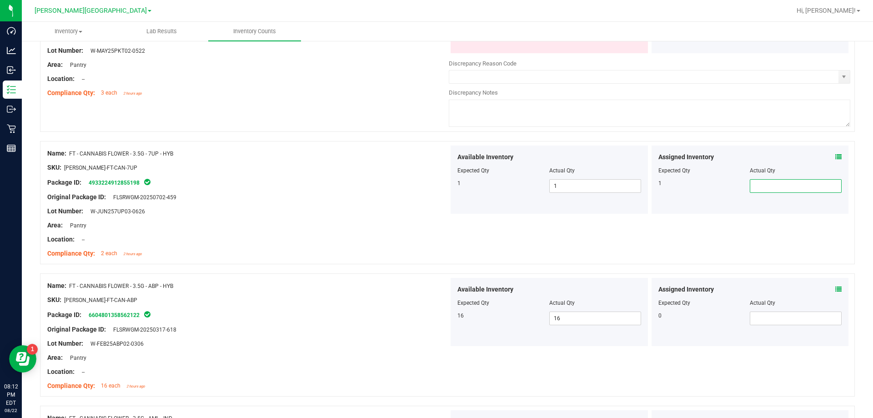
click at [767, 180] on span at bounding box center [796, 186] width 92 height 14
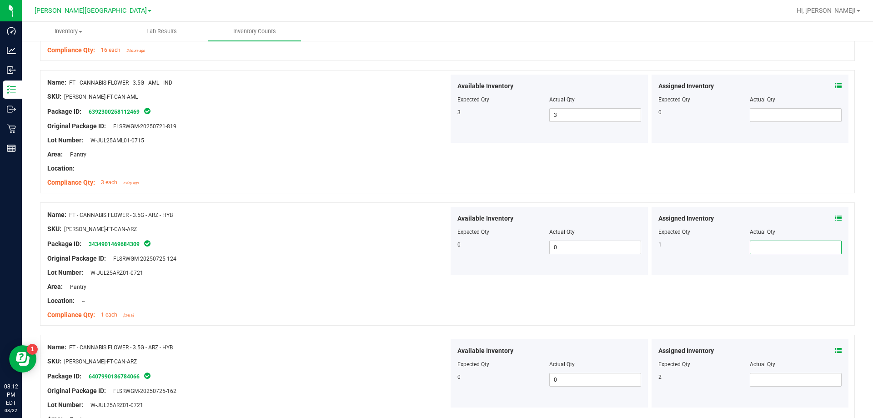
click at [775, 240] on span at bounding box center [796, 247] width 92 height 14
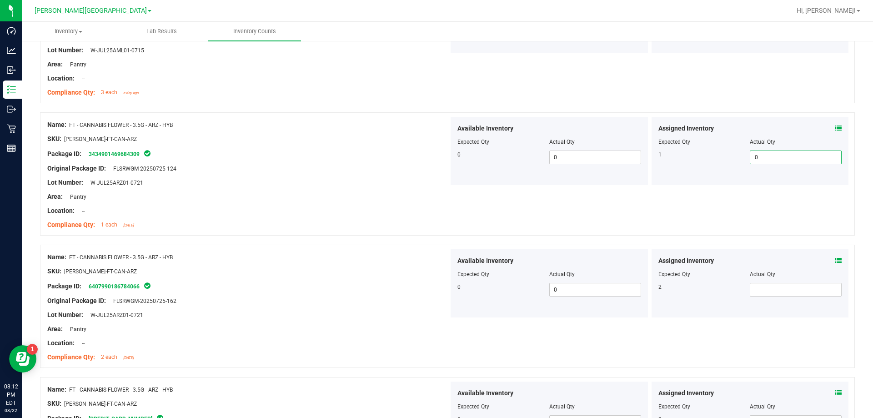
scroll to position [1602, 0]
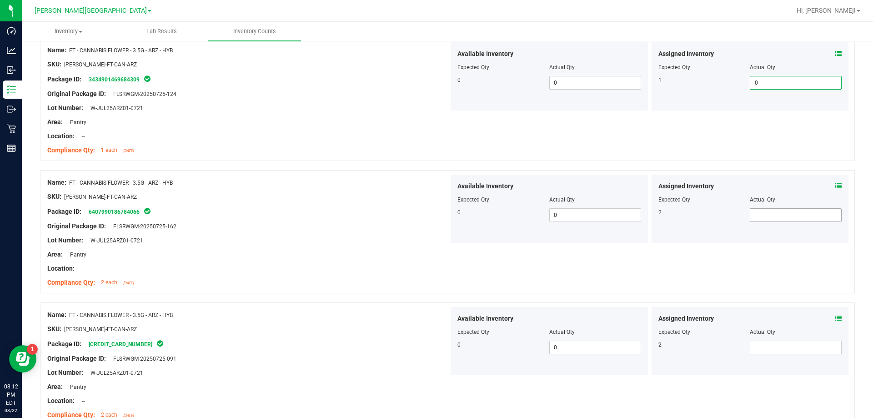
click at [775, 218] on div "Assigned Inventory Expected Qty Actual Qty 2" at bounding box center [749, 209] width 197 height 68
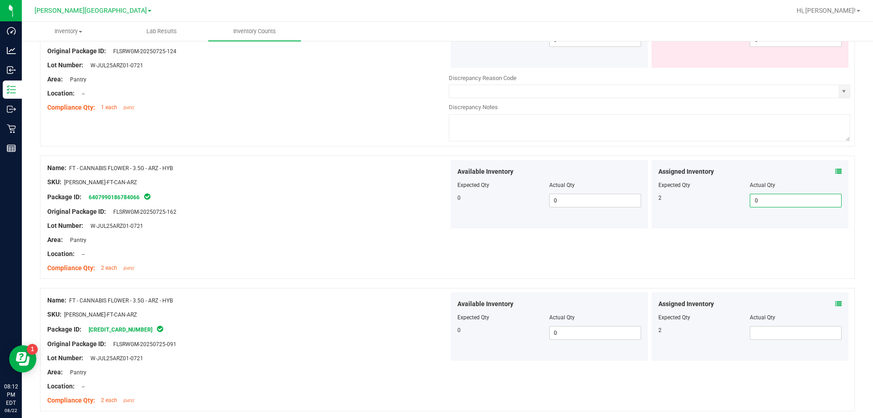
scroll to position [1784, 0]
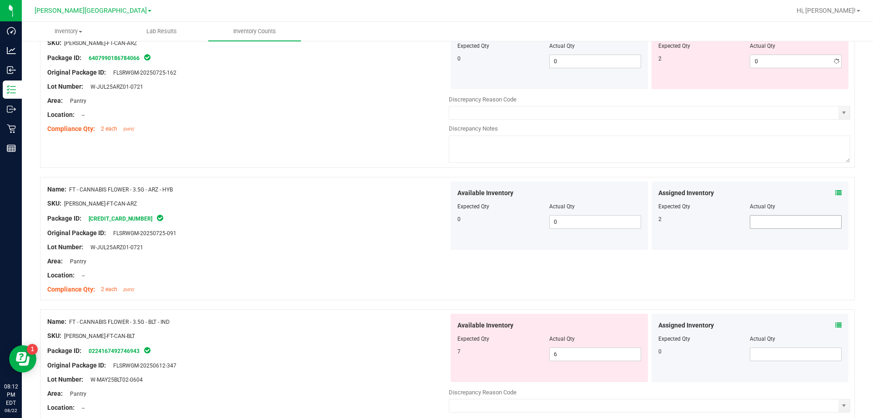
click at [772, 193] on div "Assigned Inventory Expected Qty Actual Qty 2" at bounding box center [749, 215] width 197 height 68
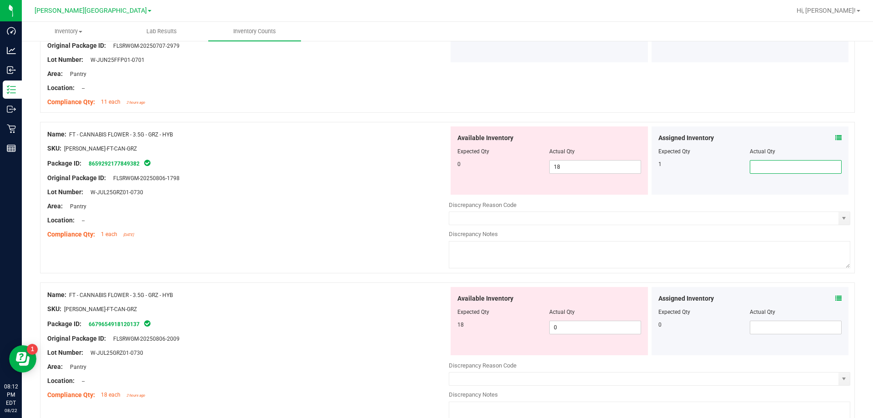
click at [783, 160] on span at bounding box center [796, 167] width 92 height 14
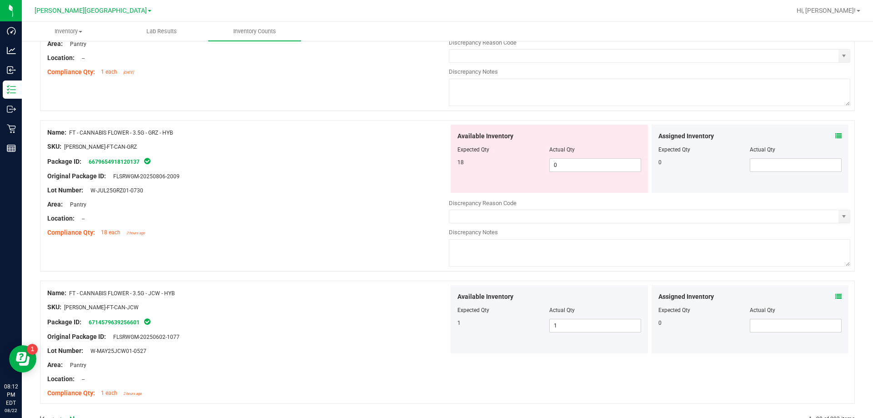
scroll to position [2745, 0]
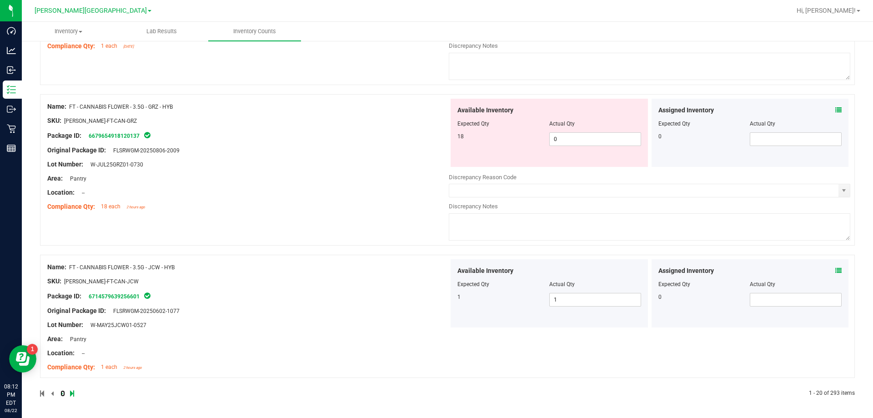
click at [61, 393] on icon at bounding box center [61, 392] width 3 height 5
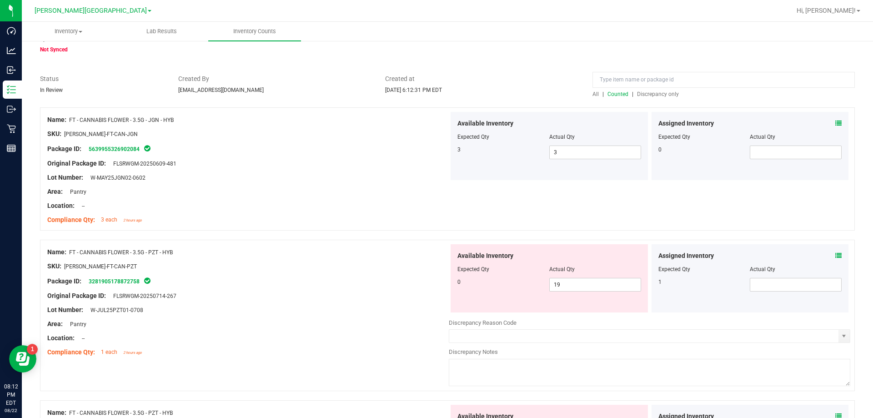
scroll to position [91, 0]
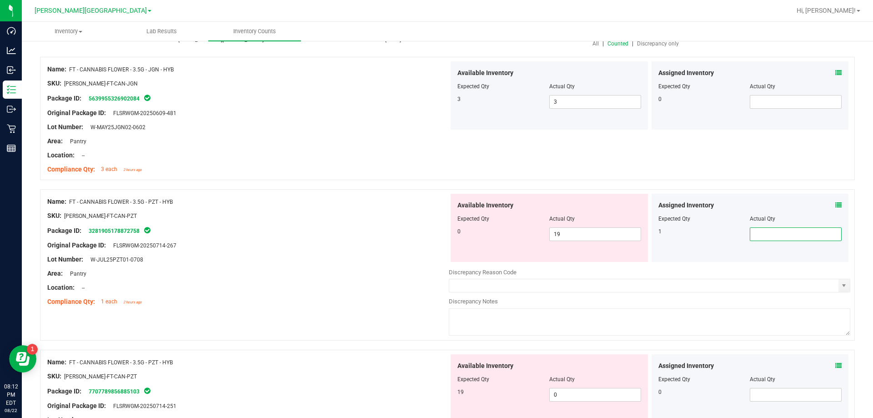
click at [777, 229] on span at bounding box center [796, 234] width 92 height 14
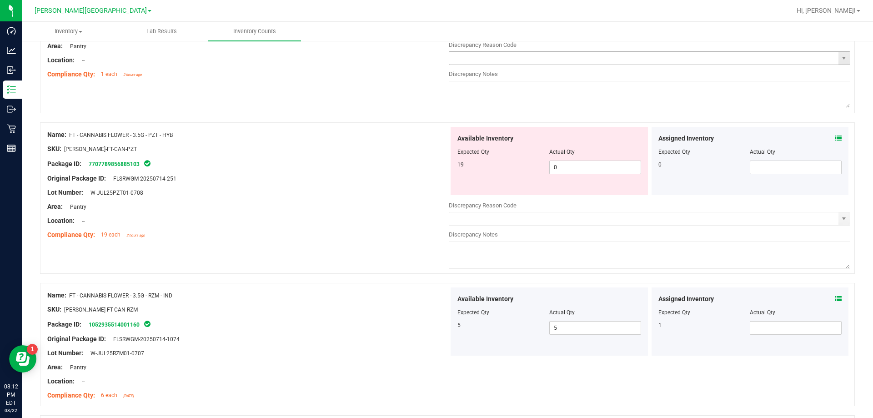
scroll to position [455, 0]
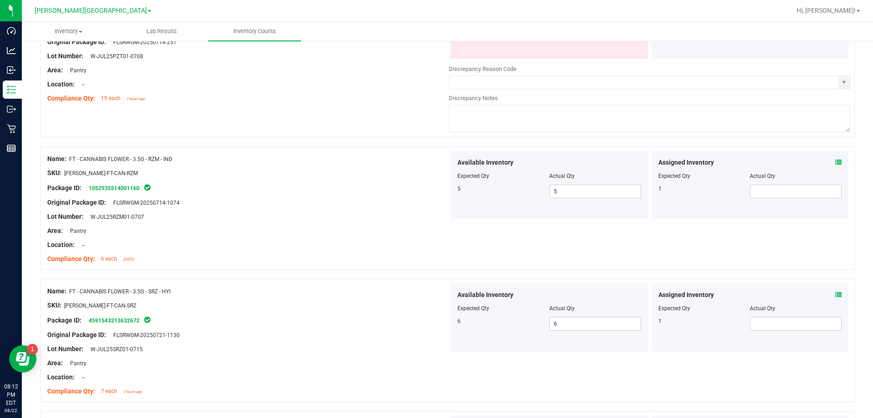
click at [770, 180] on div at bounding box center [750, 182] width 184 height 5
click at [771, 193] on span at bounding box center [796, 192] width 92 height 14
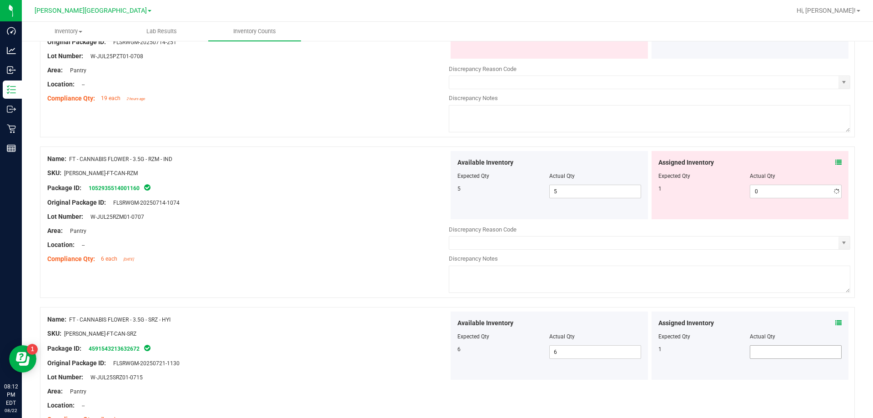
click at [792, 316] on div "Assigned Inventory Expected Qty Actual Qty 1" at bounding box center [749, 345] width 197 height 68
click at [787, 342] on div at bounding box center [750, 342] width 184 height 5
click at [787, 347] on span at bounding box center [796, 352] width 92 height 14
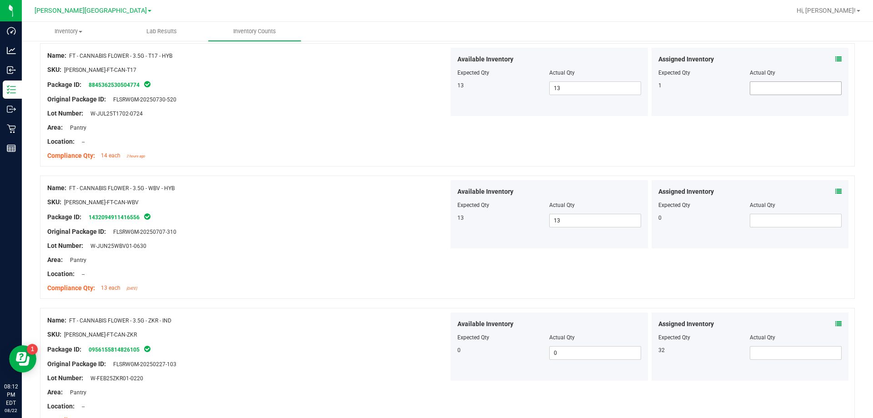
click at [798, 95] on span at bounding box center [796, 88] width 92 height 14
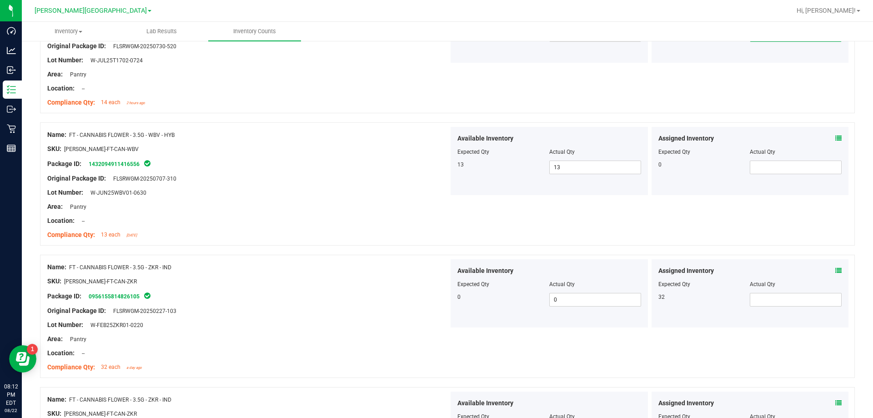
scroll to position [1074, 0]
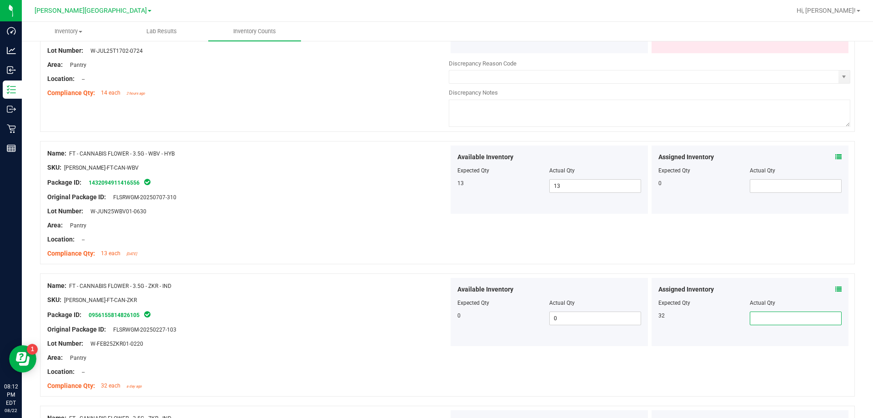
click at [807, 292] on div "Assigned Inventory Expected Qty Actual Qty 32" at bounding box center [749, 312] width 197 height 68
click at [750, 382] on div "Name: FT - CANNABIS FLOWER - 3.5G - ZKR - IND SKU: FLO-BUD-FT-CAN-ZKR Package I…" at bounding box center [447, 334] width 815 height 123
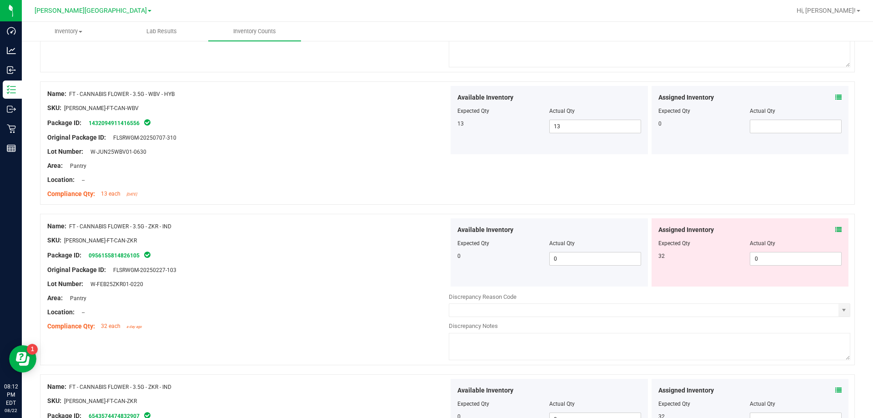
scroll to position [1256, 0]
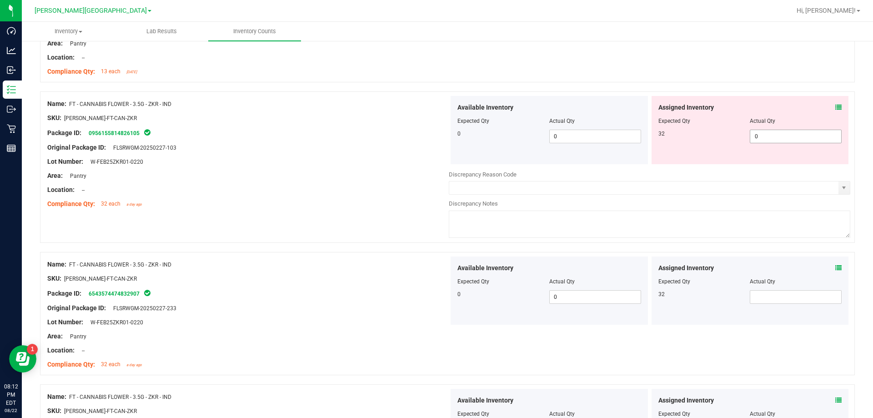
click at [784, 137] on span "0 0" at bounding box center [796, 137] width 92 height 14
click at [784, 137] on input "0" at bounding box center [795, 136] width 91 height 13
click at [431, 156] on div at bounding box center [247, 154] width 401 height 5
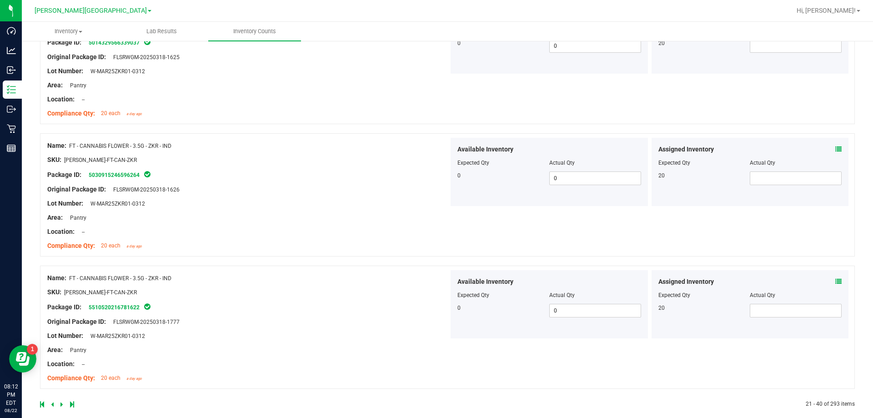
scroll to position [2547, 0]
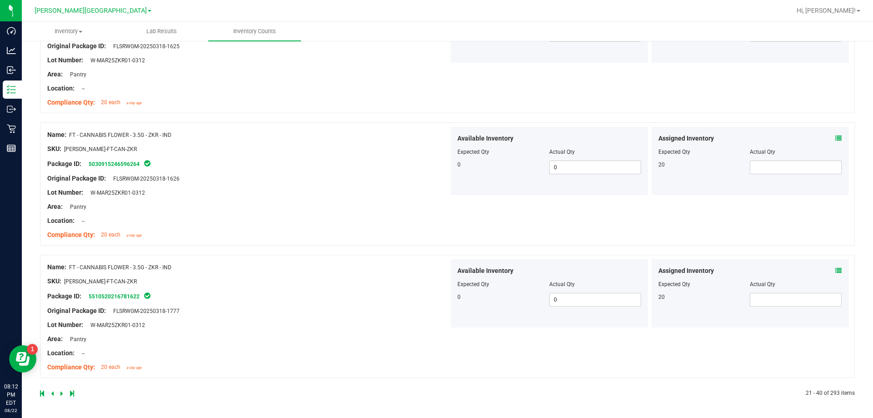
click at [63, 394] on link at bounding box center [62, 393] width 4 height 6
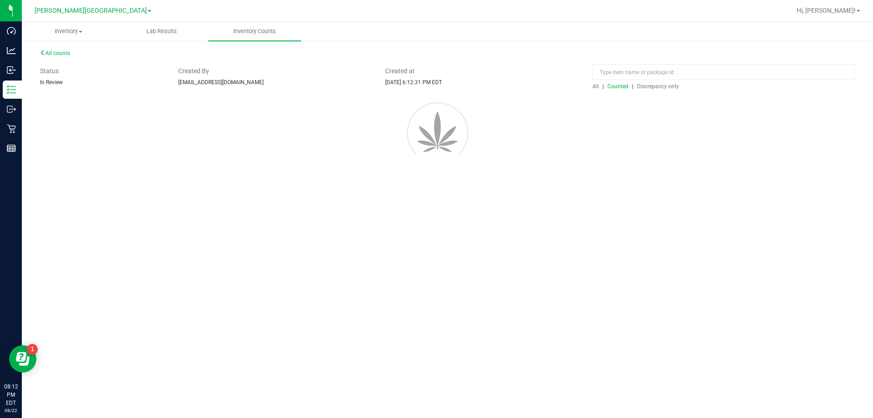
scroll to position [0, 0]
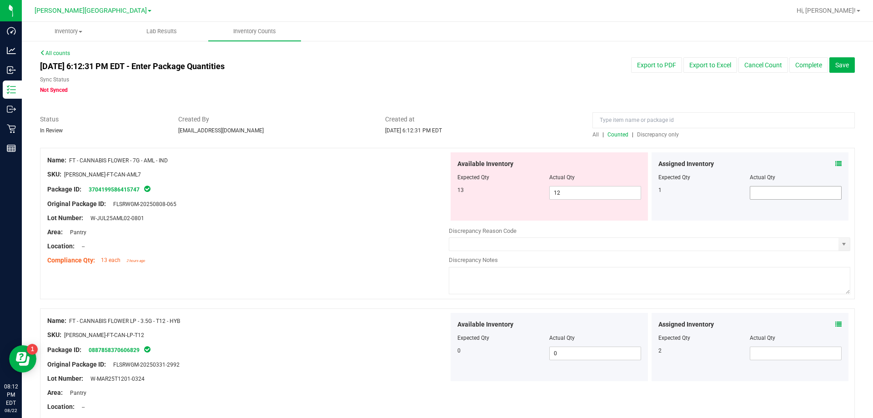
click at [751, 196] on span at bounding box center [796, 193] width 92 height 14
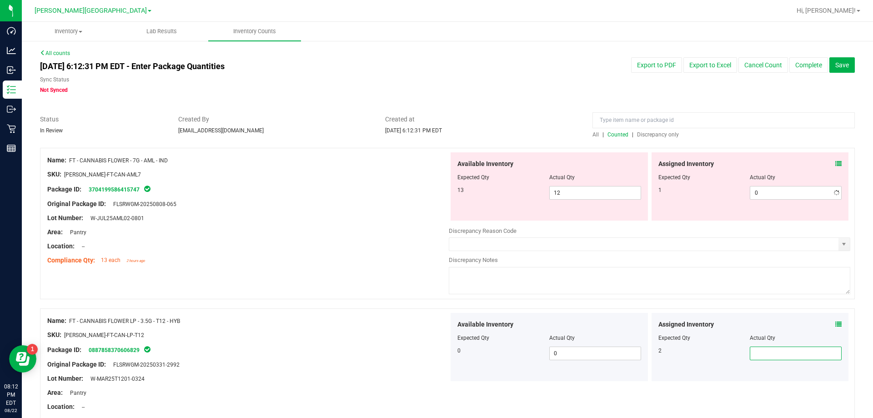
click at [764, 356] on span at bounding box center [796, 353] width 92 height 14
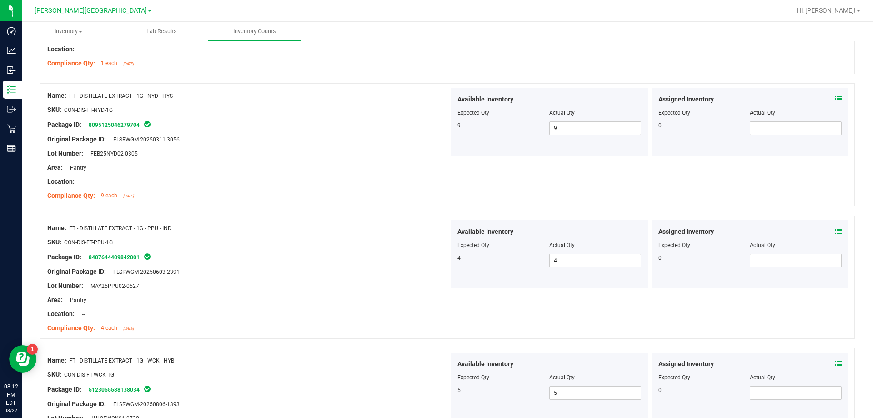
scroll to position [2435, 0]
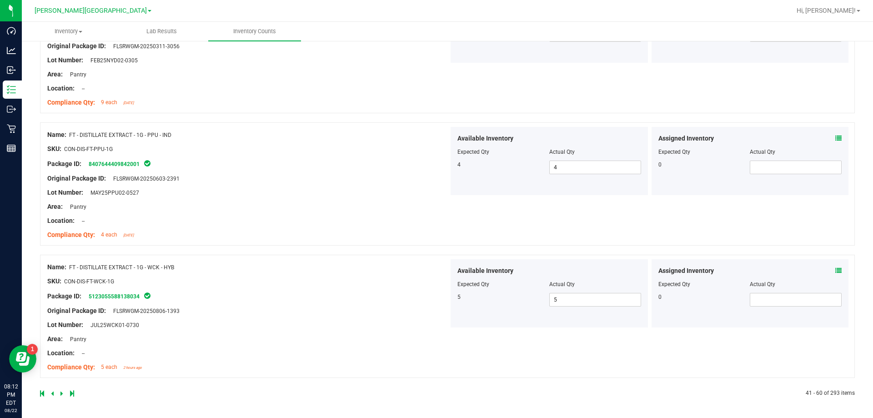
click at [60, 395] on icon at bounding box center [61, 392] width 3 height 5
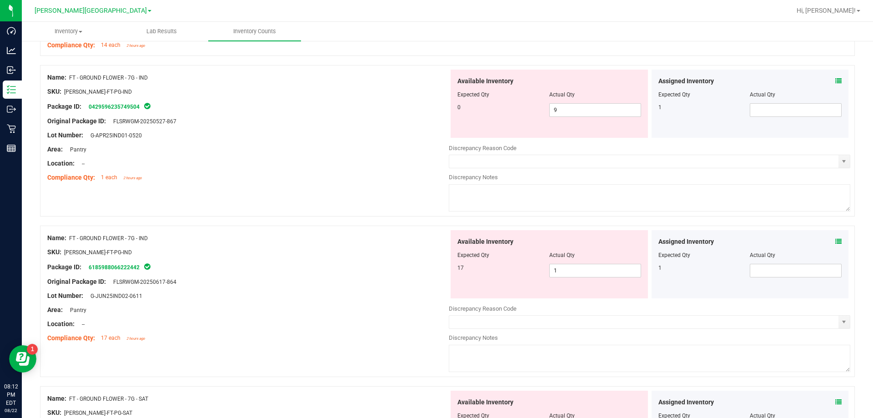
scroll to position [364, 0]
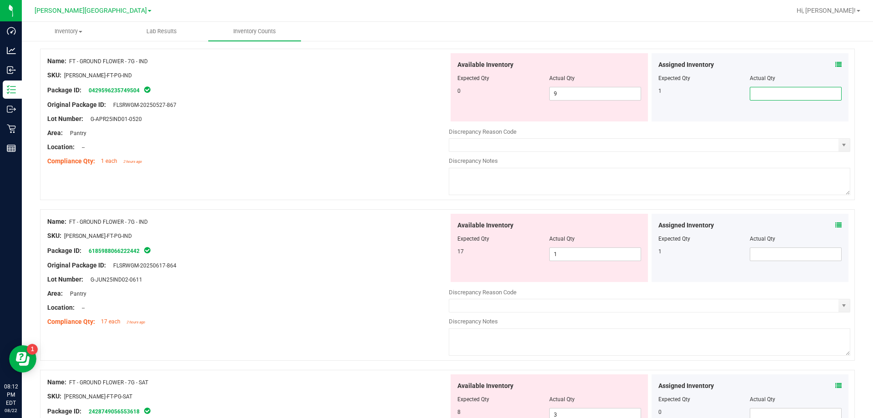
click at [762, 94] on span at bounding box center [796, 94] width 92 height 14
click at [791, 254] on span at bounding box center [796, 254] width 92 height 14
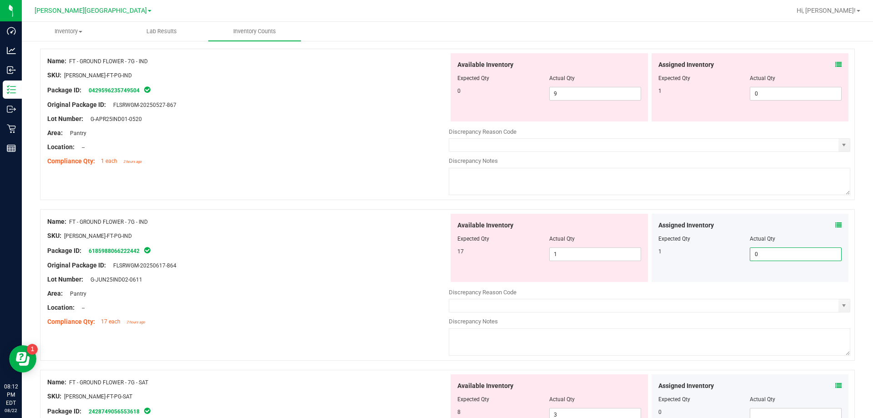
click at [771, 295] on div "Discrepancy Reason Code" at bounding box center [649, 292] width 401 height 9
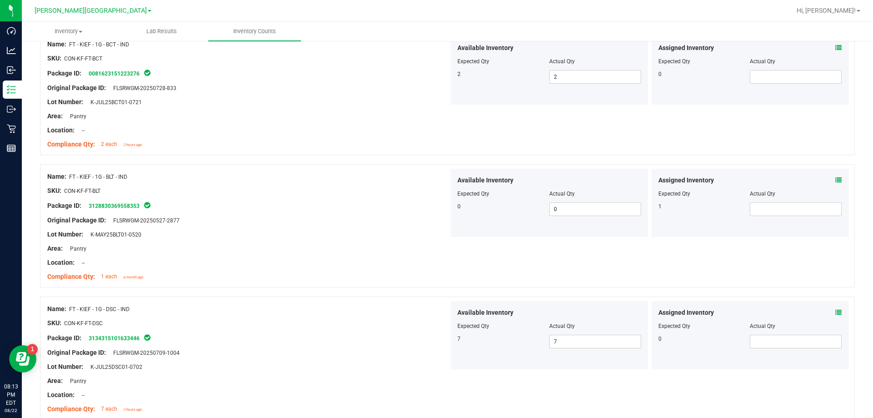
scroll to position [864, 0]
click at [780, 207] on span at bounding box center [796, 207] width 92 height 14
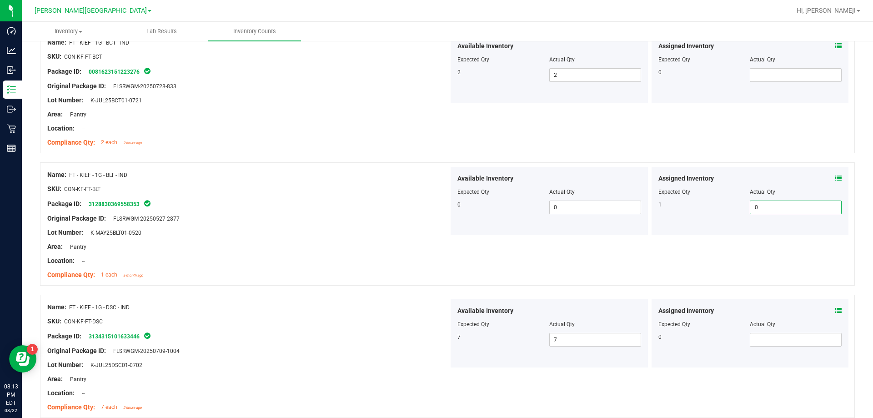
click at [783, 249] on div "Name: FT - KIEF - 1G - BLT - IND SKU: CON-KF-FT-BLT Package ID: 312883036955835…" at bounding box center [447, 223] width 815 height 123
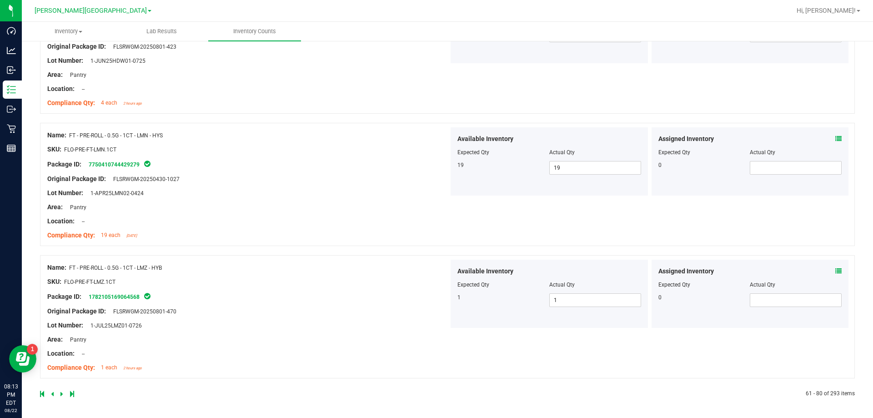
scroll to position [2576, 0]
click at [63, 392] on link at bounding box center [62, 393] width 4 height 6
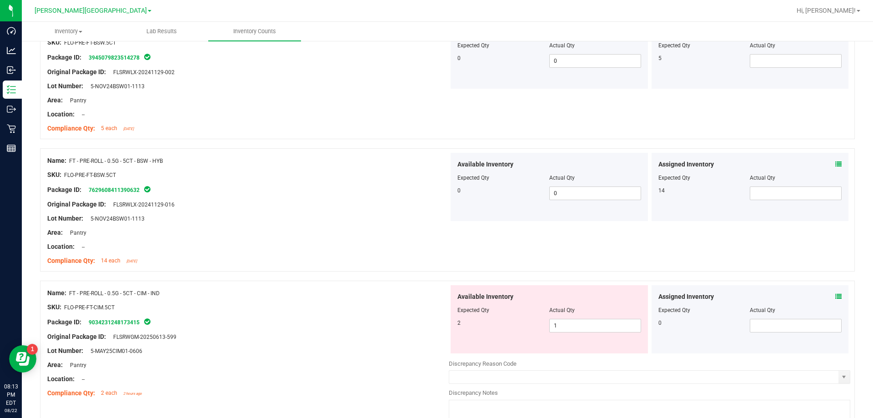
scroll to position [727, 0]
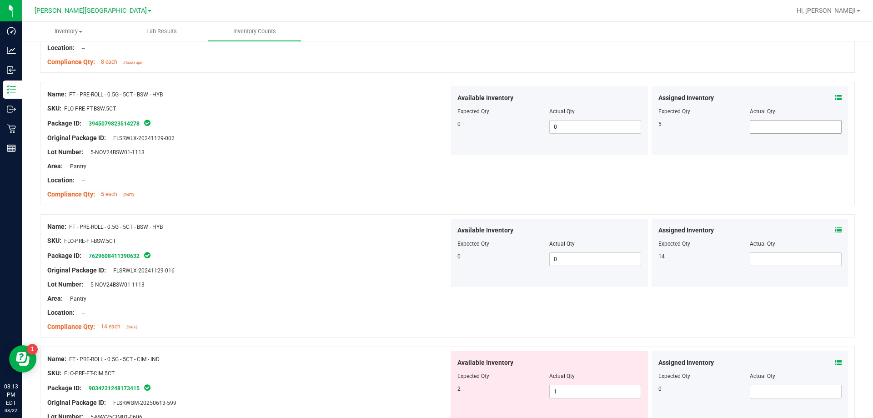
click at [776, 125] on span at bounding box center [796, 127] width 92 height 14
click at [766, 256] on div "Assigned Inventory Expected Qty Actual Qty 14" at bounding box center [749, 253] width 197 height 68
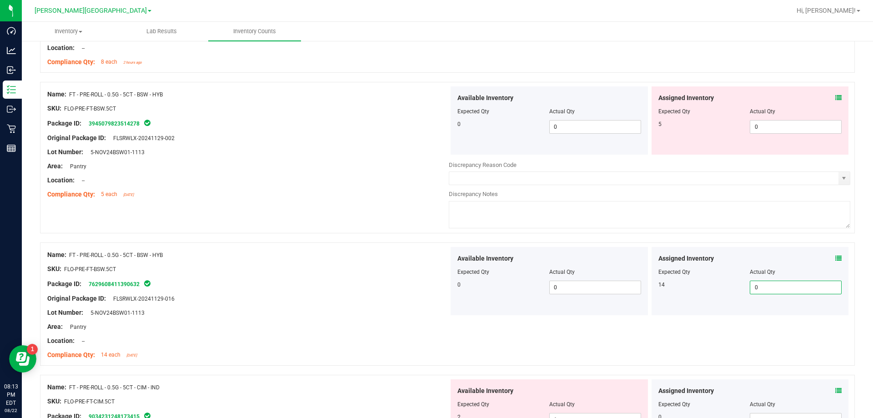
click at [349, 222] on div "Name: FT - PRE-ROLL - 0.5G - 5CT - BSW - HYB SKU: FLO-PRE-FT-BSW.5CT Package ID…" at bounding box center [447, 157] width 815 height 151
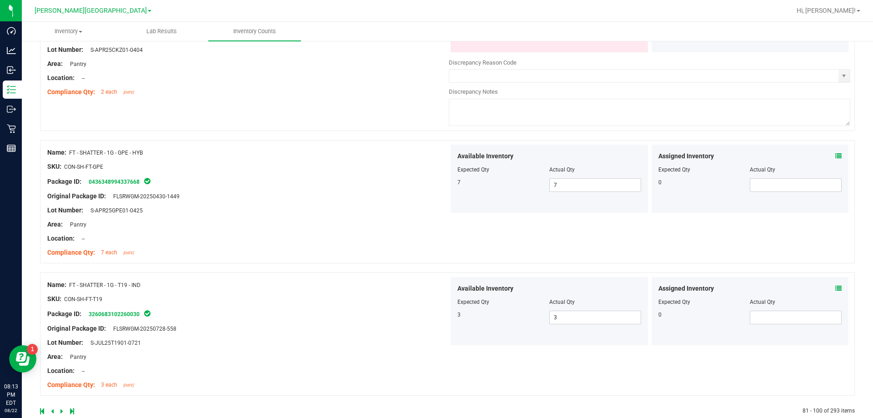
scroll to position [2547, 0]
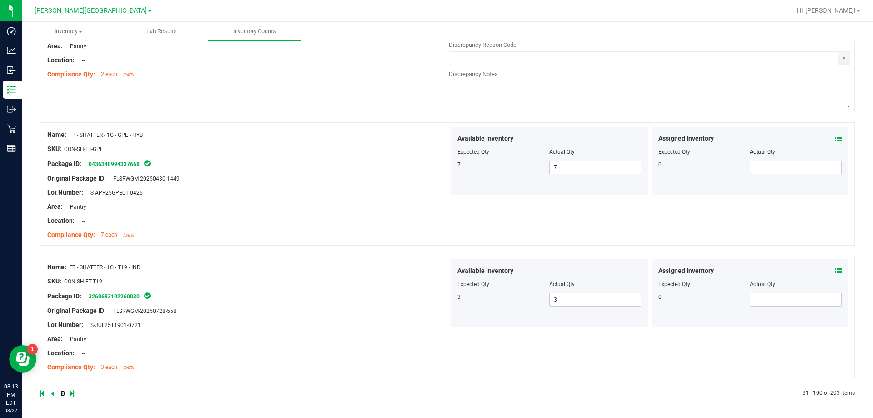
click at [61, 396] on icon at bounding box center [61, 392] width 3 height 5
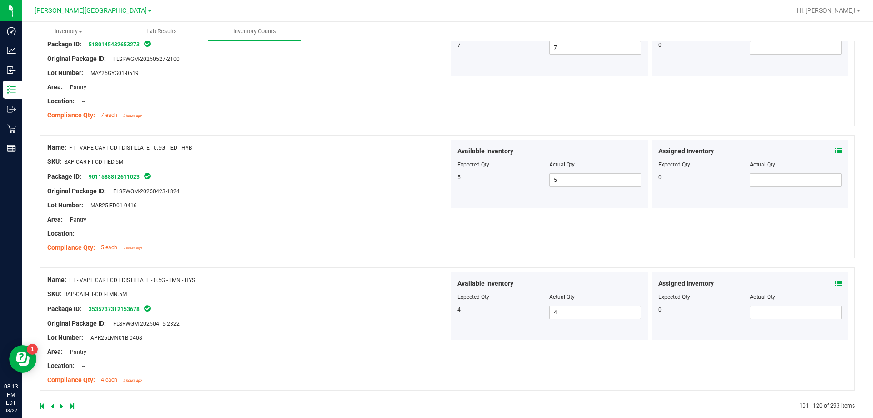
scroll to position [2491, 0]
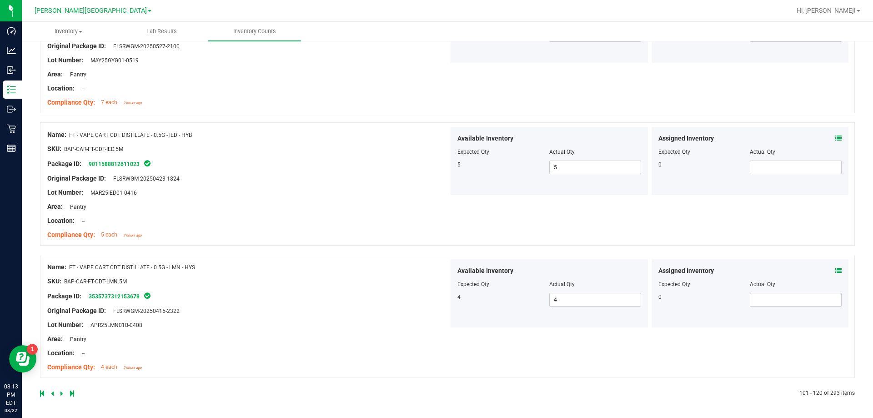
click at [61, 393] on icon at bounding box center [61, 392] width 3 height 5
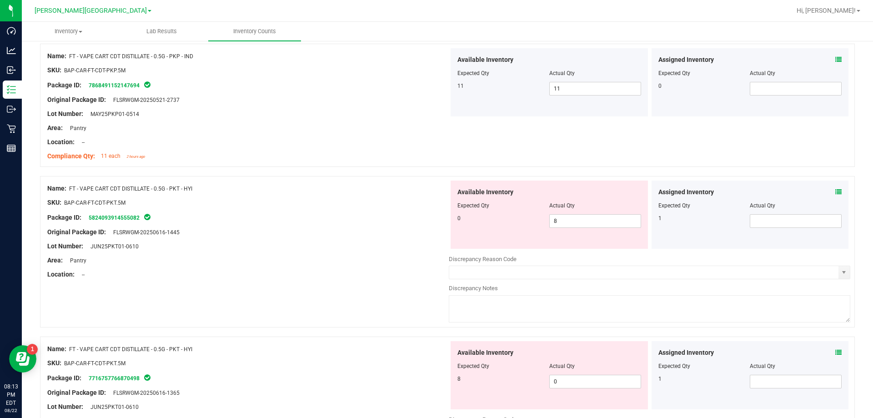
scroll to position [727, 0]
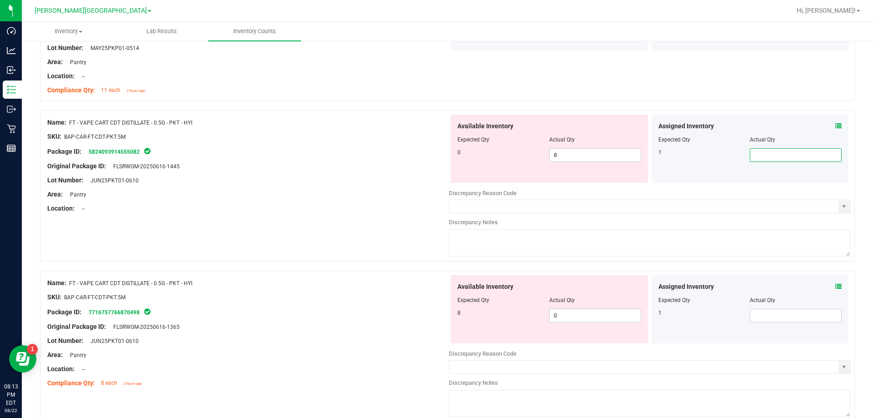
click at [755, 155] on span at bounding box center [796, 155] width 92 height 14
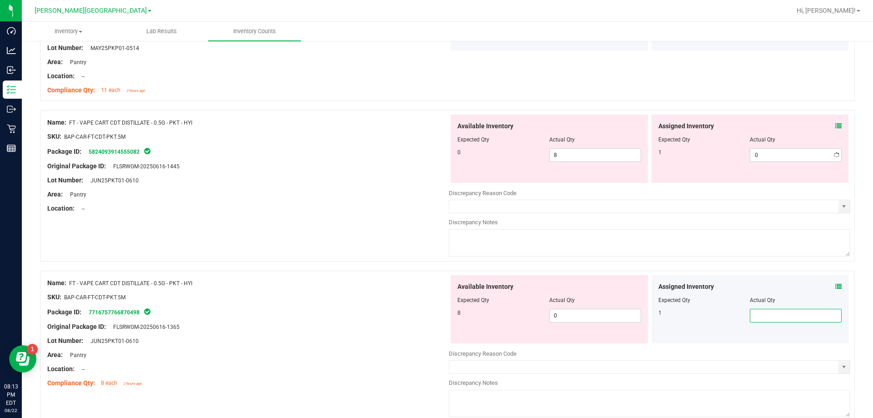
click at [790, 313] on span at bounding box center [796, 316] width 92 height 14
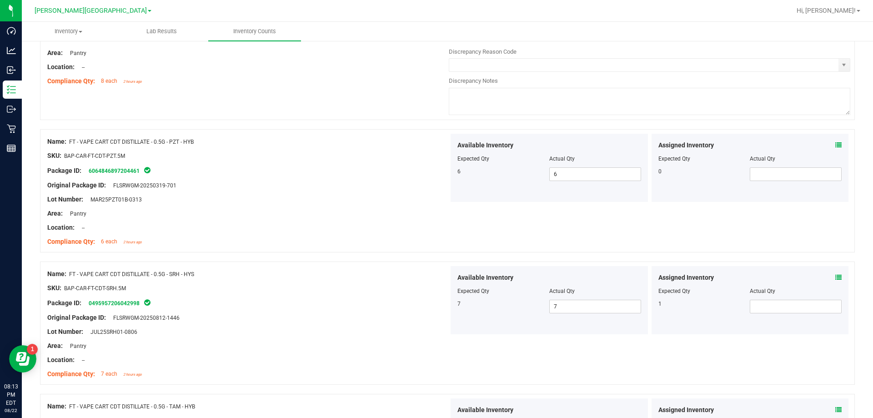
scroll to position [1182, 0]
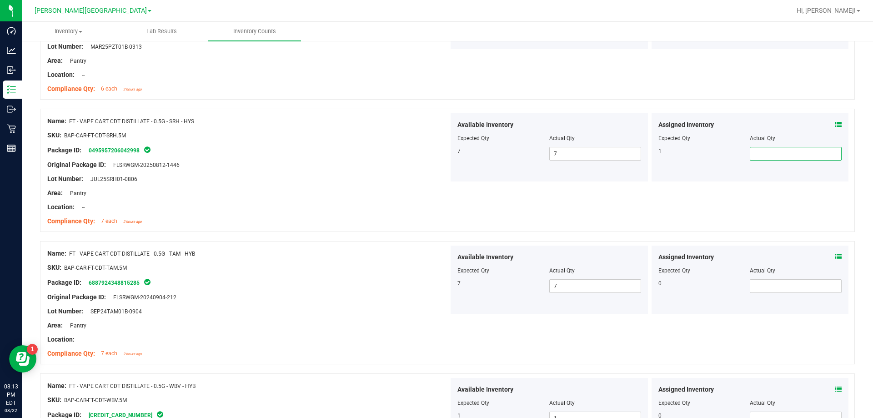
click at [765, 152] on span at bounding box center [796, 154] width 92 height 14
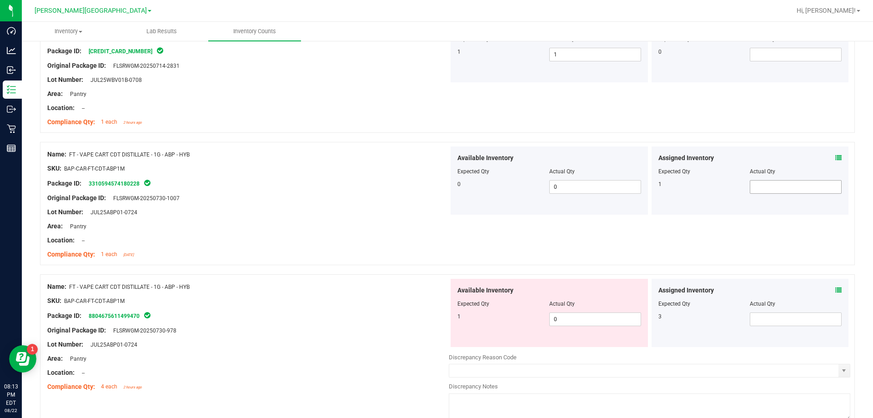
click at [767, 180] on span at bounding box center [796, 187] width 92 height 14
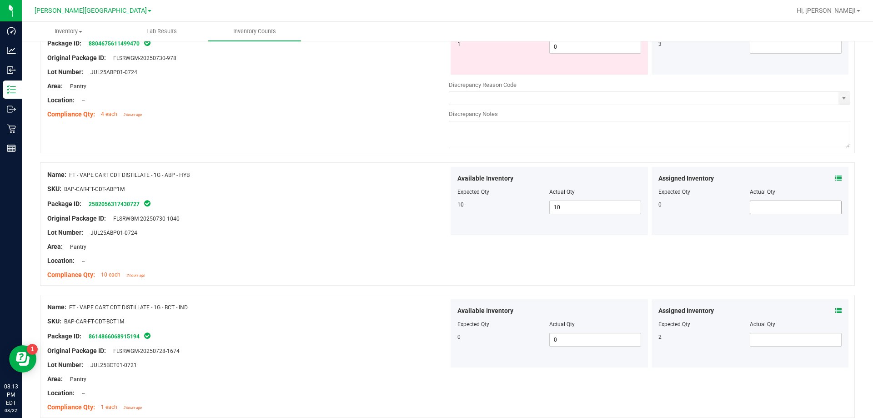
scroll to position [1846, 0]
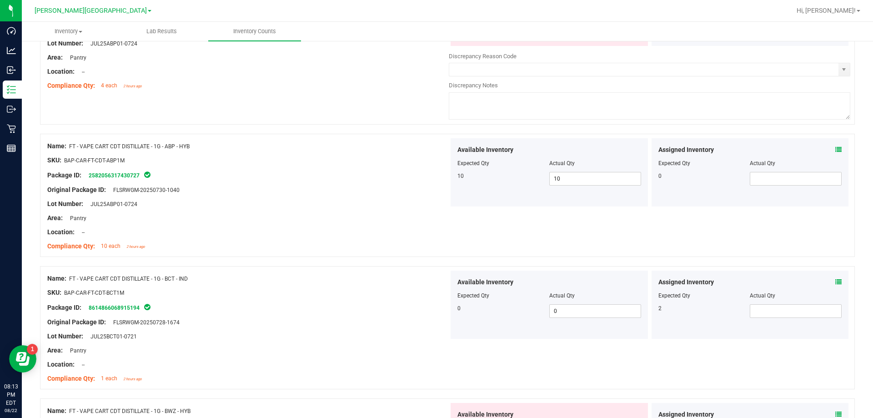
click at [750, 25] on span at bounding box center [796, 18] width 92 height 14
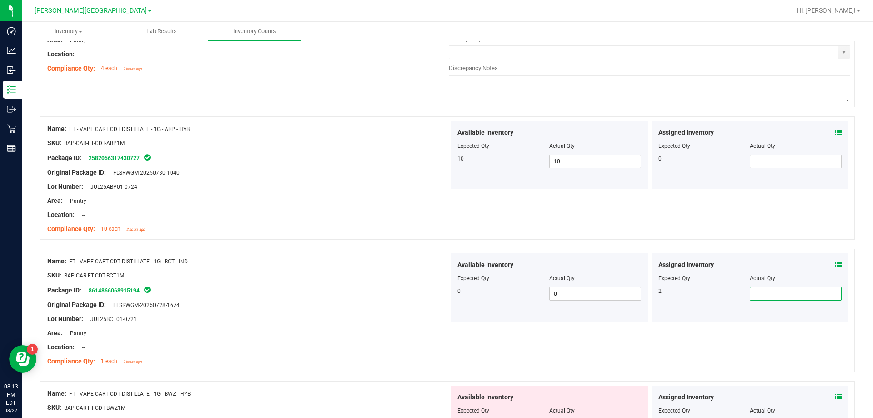
click at [772, 289] on span at bounding box center [796, 294] width 92 height 14
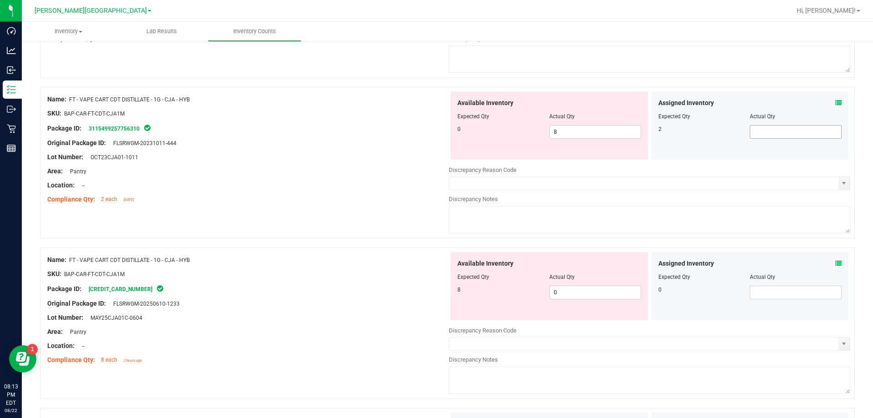
click at [758, 130] on span at bounding box center [796, 132] width 92 height 14
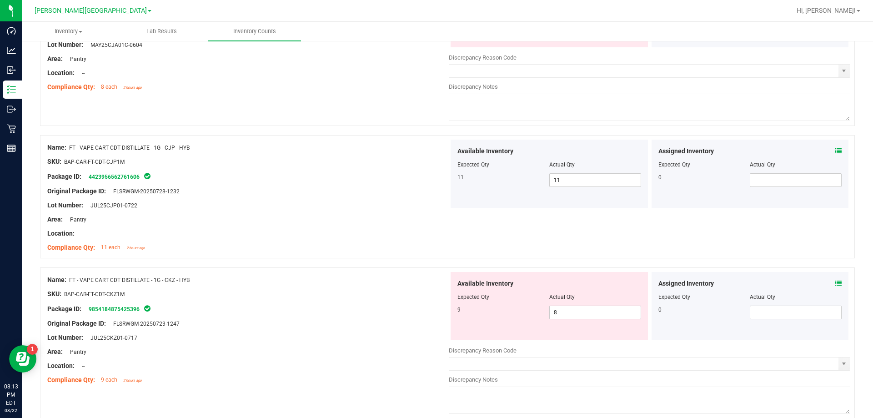
scroll to position [2716, 0]
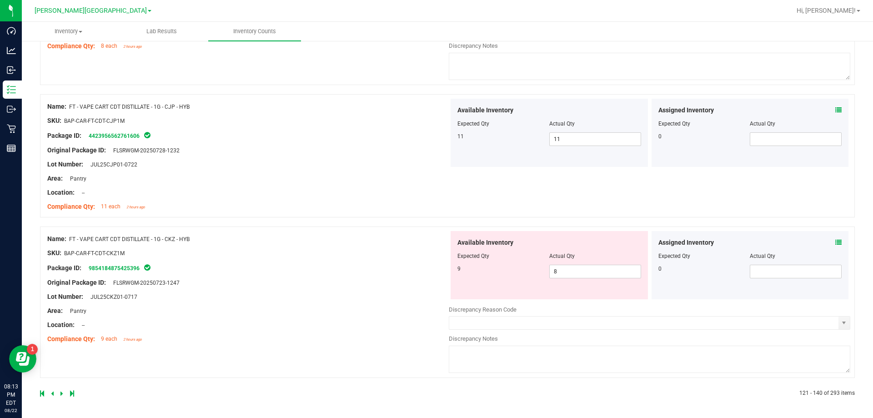
click at [61, 394] on icon at bounding box center [61, 392] width 3 height 5
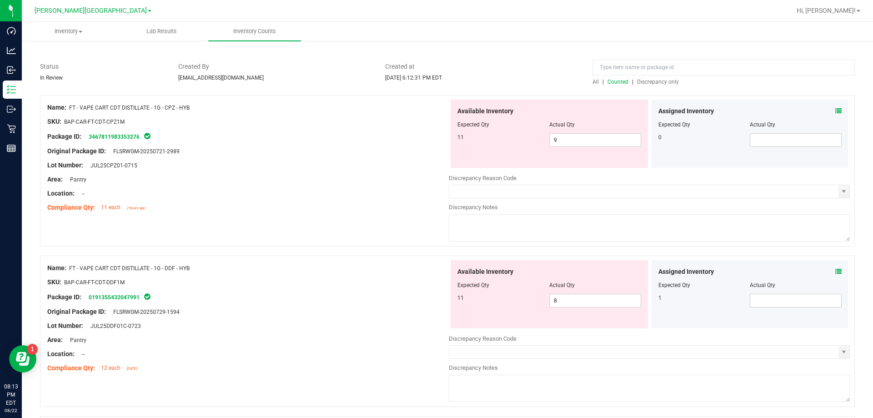
scroll to position [182, 0]
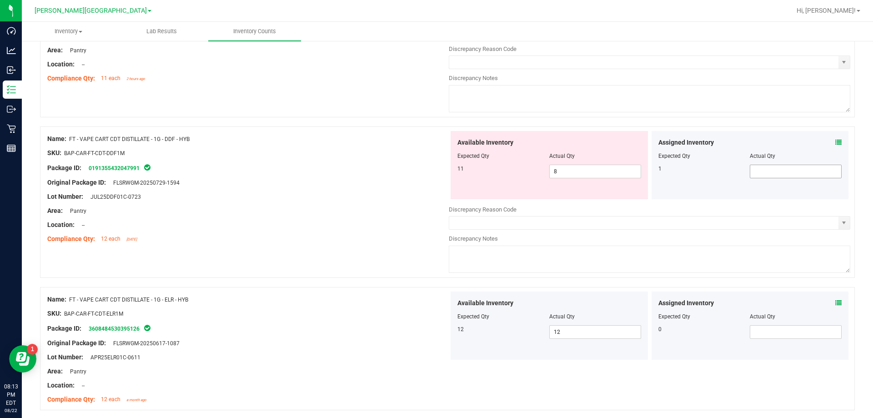
click at [762, 165] on span at bounding box center [796, 172] width 92 height 14
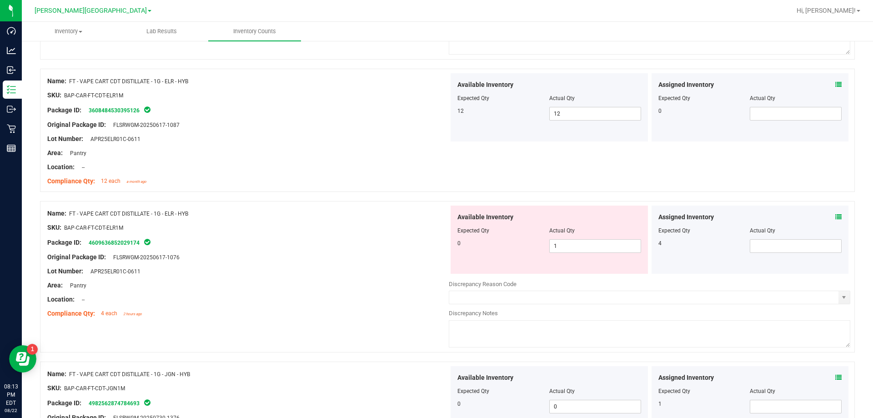
scroll to position [409, 0]
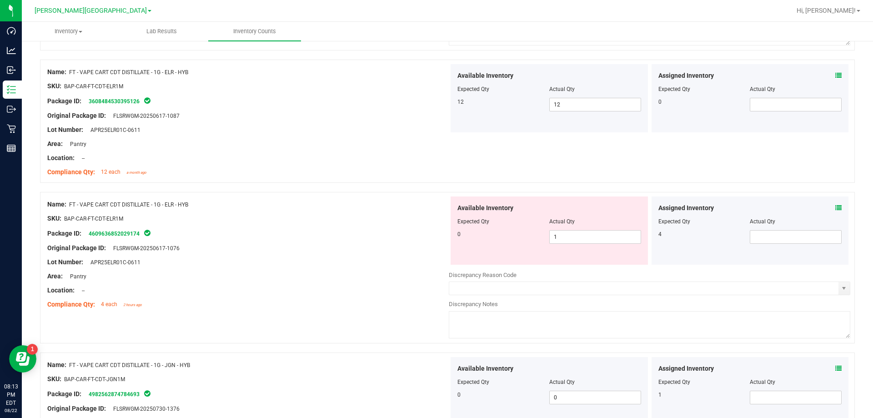
click at [799, 244] on div "Assigned Inventory Expected Qty Actual Qty 4" at bounding box center [749, 230] width 197 height 68
click at [794, 238] on span at bounding box center [796, 237] width 92 height 14
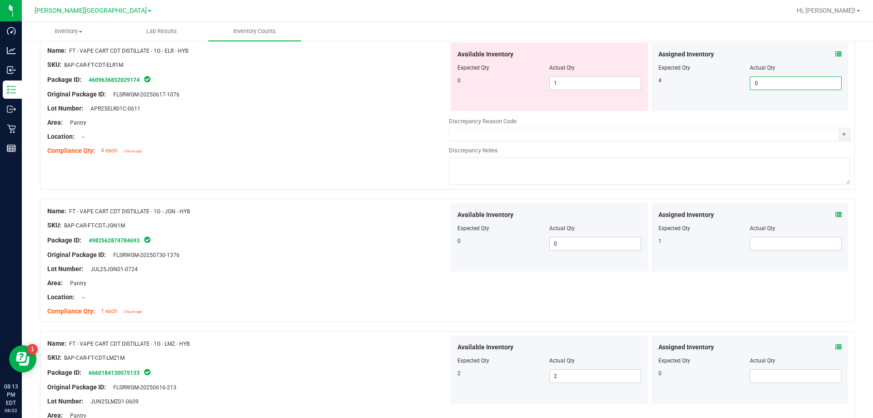
scroll to position [591, 0]
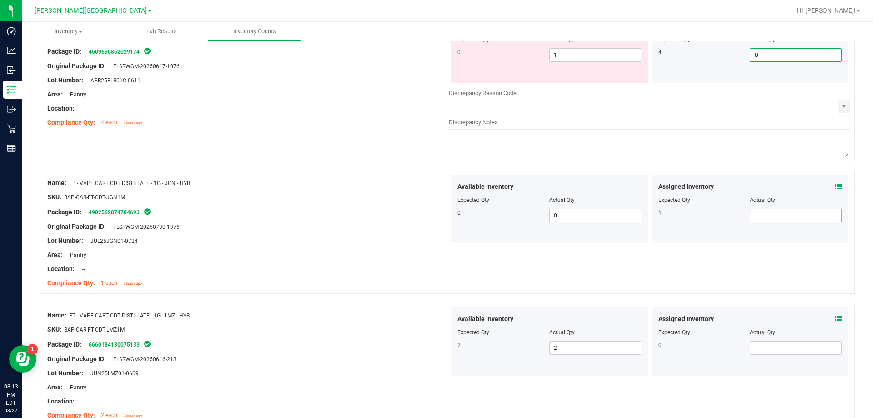
click at [767, 214] on span at bounding box center [796, 216] width 92 height 14
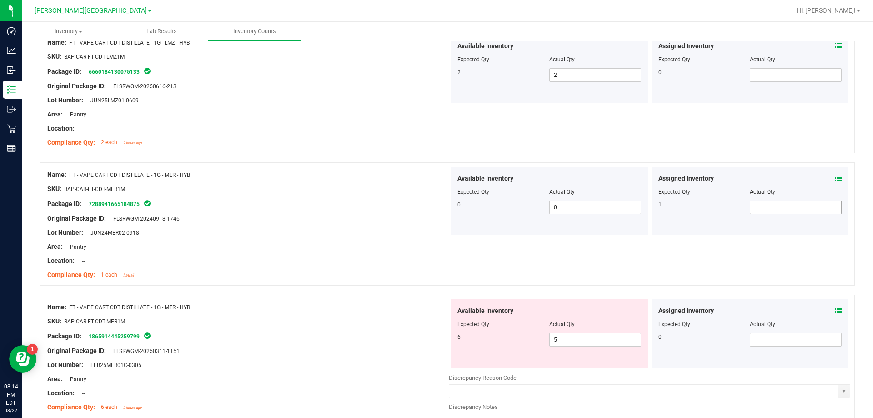
click at [766, 207] on span at bounding box center [796, 207] width 92 height 14
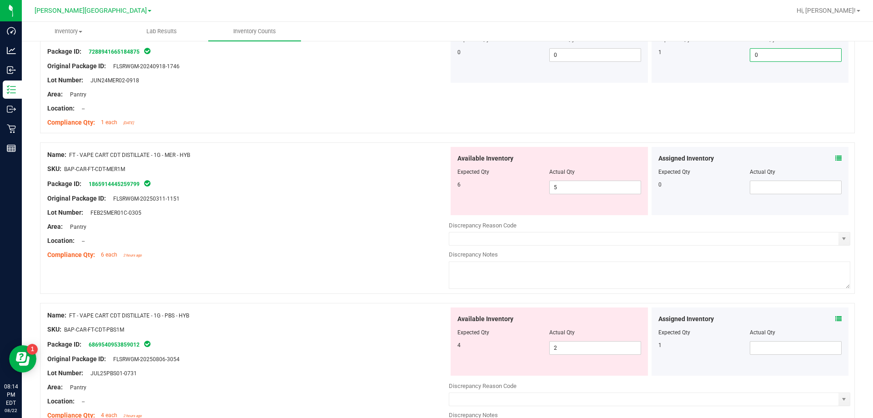
scroll to position [1119, 0]
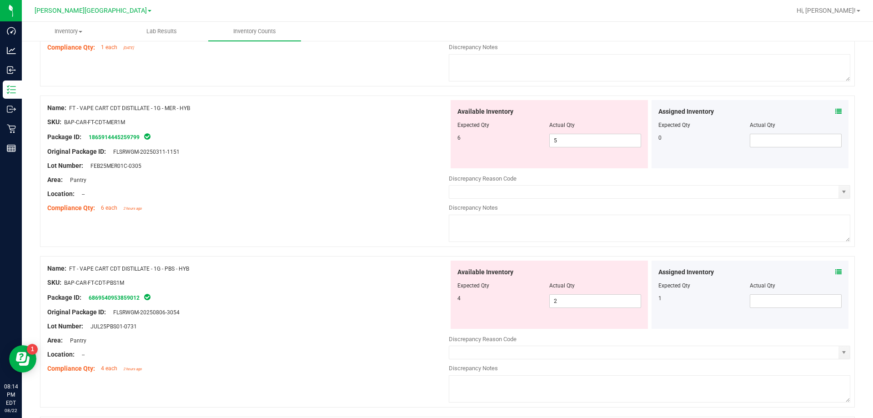
click at [775, 265] on div "Assigned Inventory Expected Qty Actual Qty 1" at bounding box center [749, 294] width 197 height 68
click at [776, 296] on span at bounding box center [796, 301] width 92 height 14
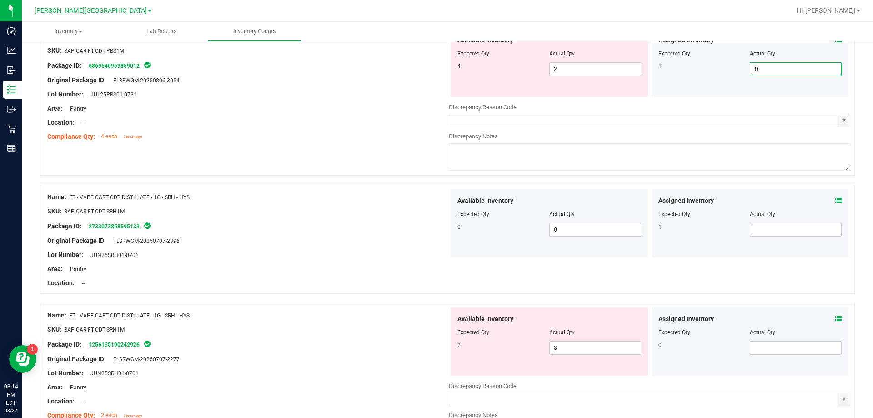
scroll to position [1392, 0]
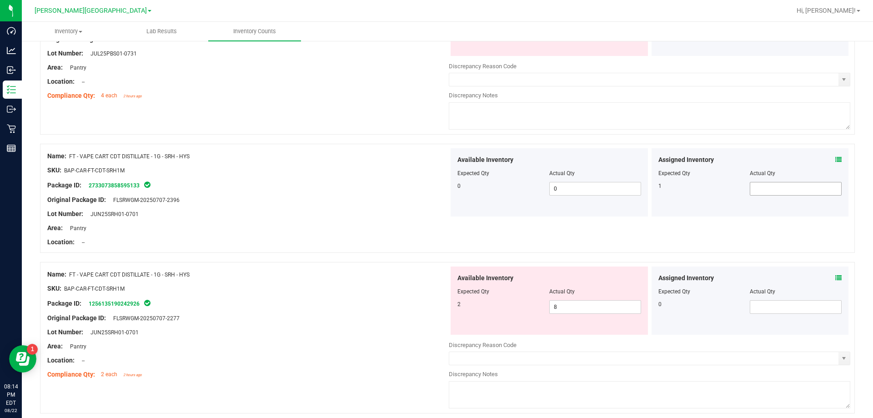
click at [767, 182] on span at bounding box center [796, 189] width 92 height 14
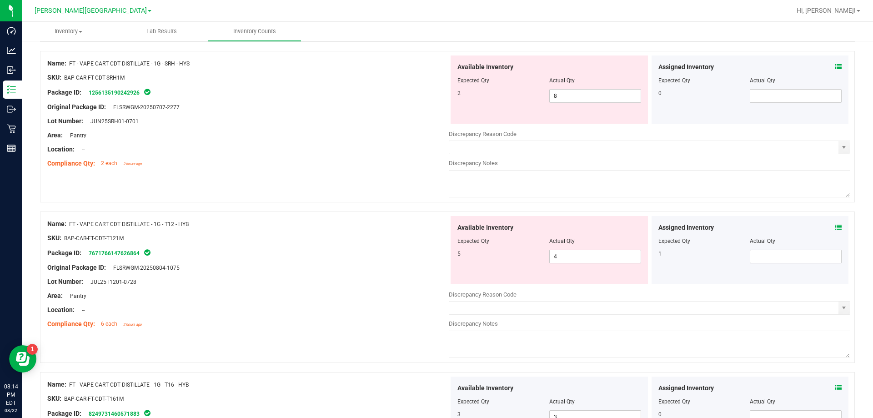
scroll to position [1619, 0]
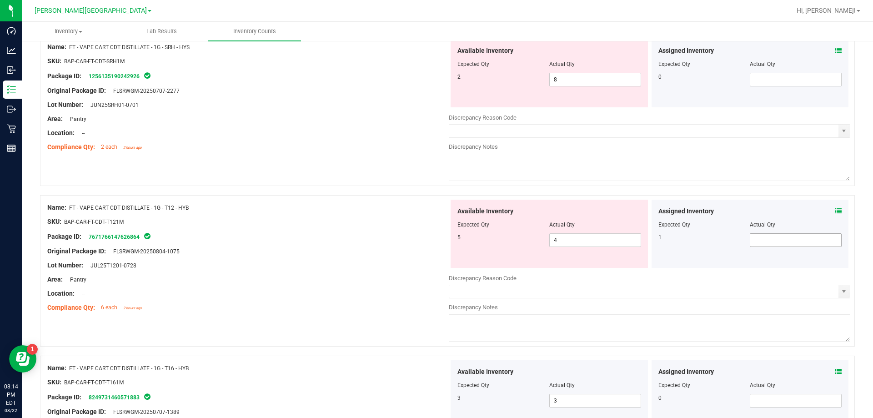
click at [775, 239] on div "Name: FT - VAPE CART CDT DISTILLATE - 1G - T12 - HYB SKU: BAP-CAR-FT-CDT-T121M …" at bounding box center [447, 270] width 815 height 151
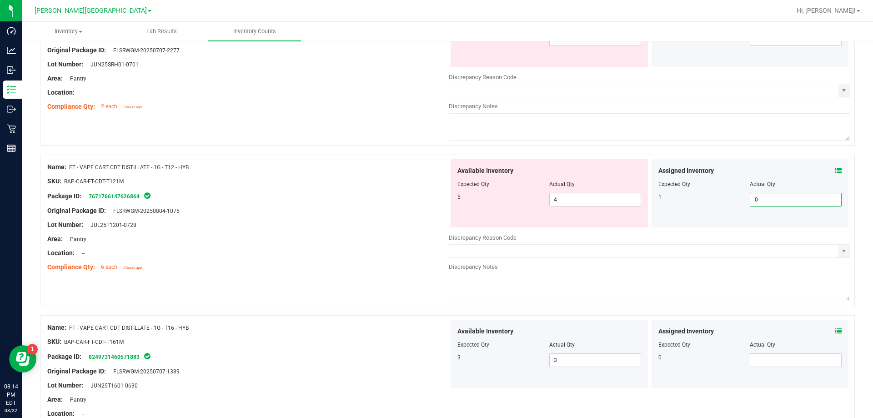
scroll to position [1846, 0]
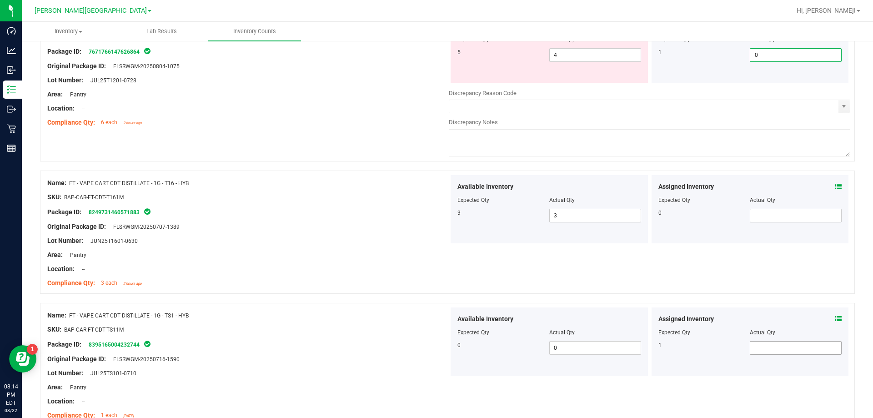
click at [786, 353] on span at bounding box center [796, 348] width 92 height 14
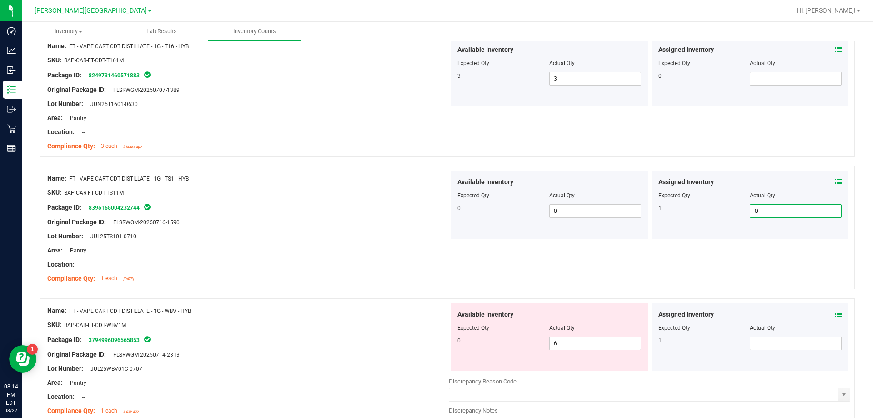
scroll to position [2028, 0]
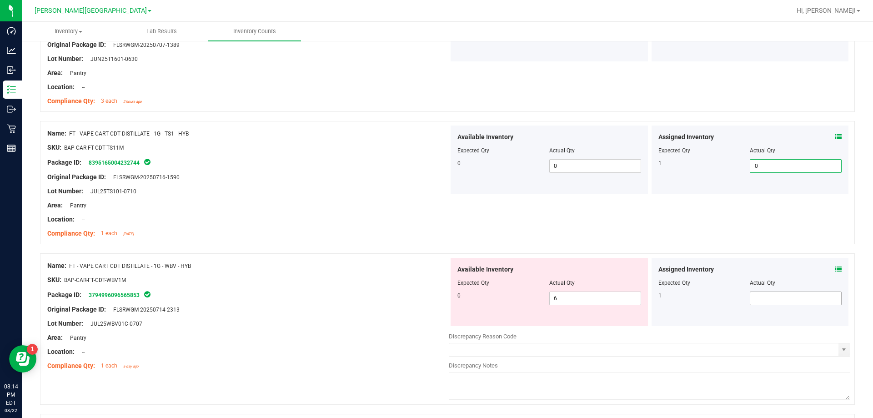
click at [770, 294] on div "Assigned Inventory Expected Qty Actual Qty 1" at bounding box center [749, 292] width 197 height 68
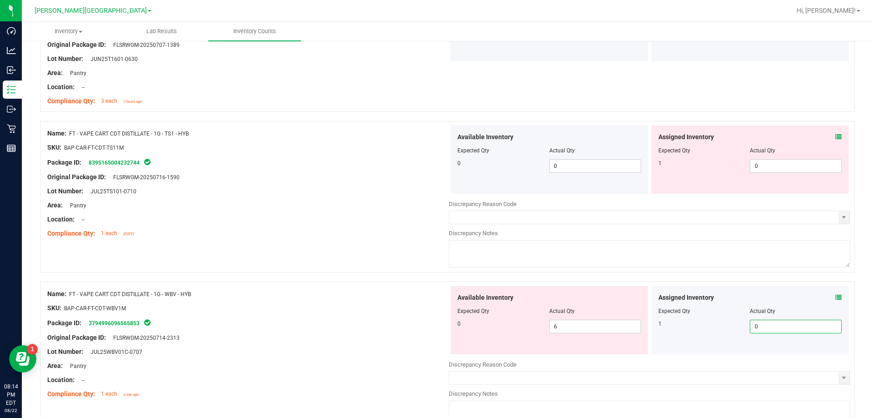
click at [303, 381] on div "Location: --" at bounding box center [247, 380] width 401 height 10
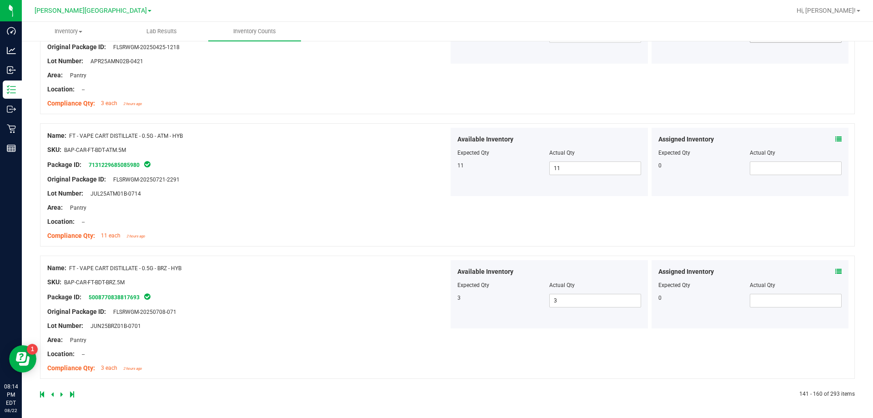
scroll to position [2773, 0]
click at [61, 392] on icon at bounding box center [61, 392] width 3 height 5
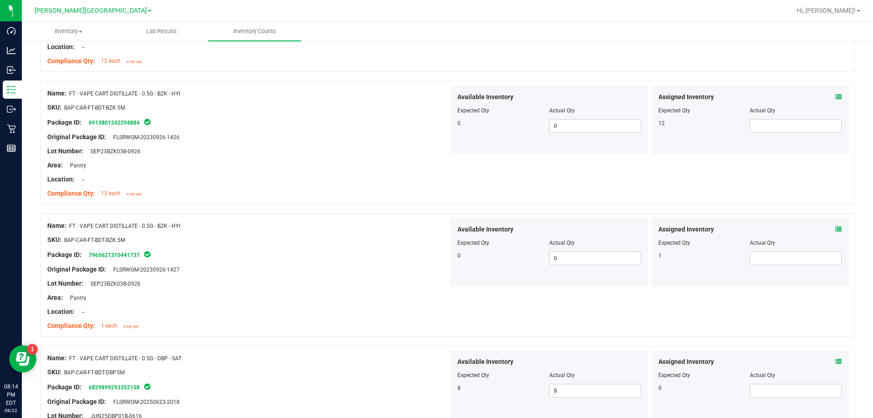
scroll to position [409, 0]
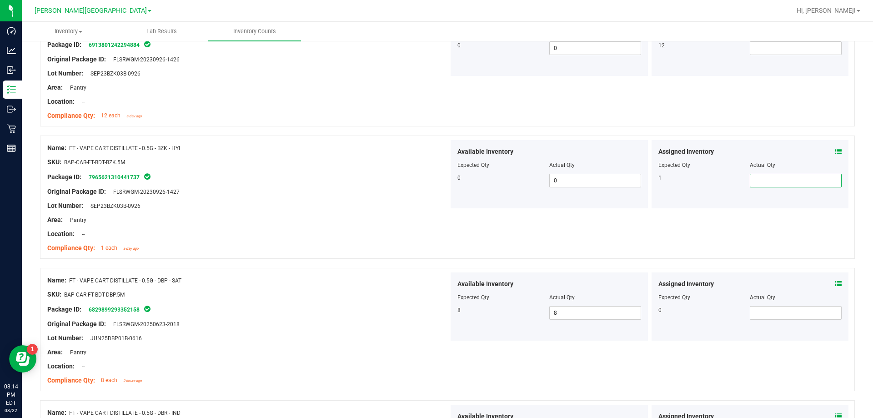
click at [768, 178] on span at bounding box center [796, 181] width 92 height 14
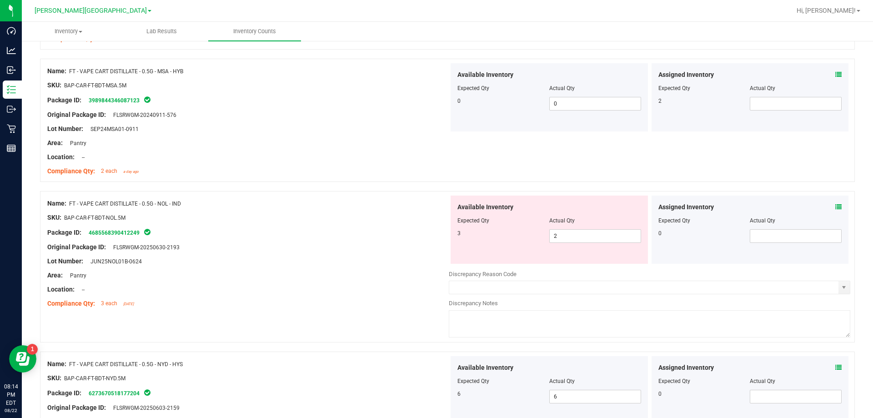
scroll to position [1955, 0]
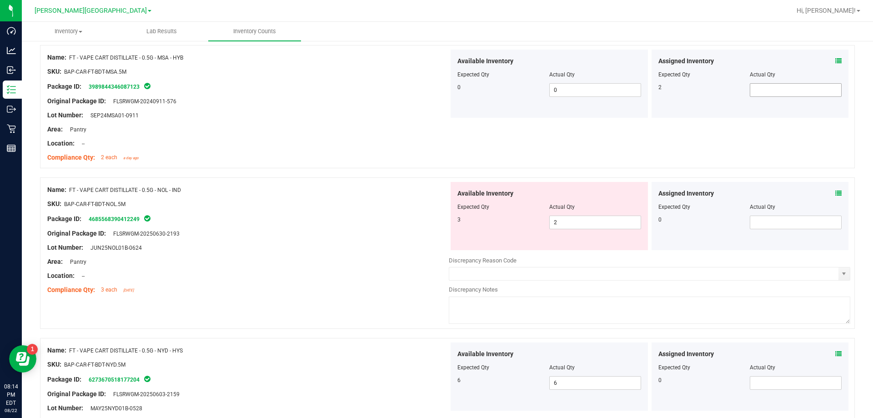
click at [768, 95] on span at bounding box center [796, 90] width 92 height 14
click at [762, 87] on span at bounding box center [796, 90] width 92 height 14
click at [710, 145] on div "Name: FT - VAPE CART DISTILLATE - 0.5G - MSA - HYB SKU: BAP-CAR-FT-BDT-MSA.5M P…" at bounding box center [447, 106] width 815 height 123
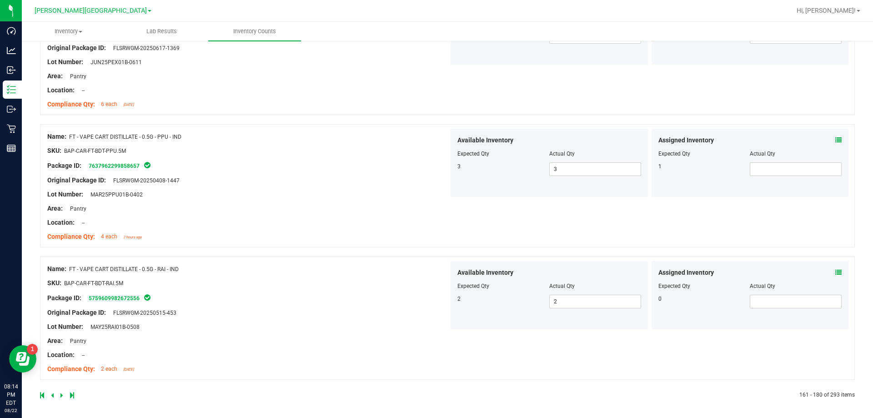
scroll to position [2463, 0]
click at [797, 166] on span at bounding box center [796, 167] width 92 height 14
click at [715, 352] on div "Name: FT - VAPE CART DISTILLATE - 0.5G - RAI - IND SKU: BAP-CAR-FT-BDT-RAI.5M P…" at bounding box center [447, 316] width 815 height 123
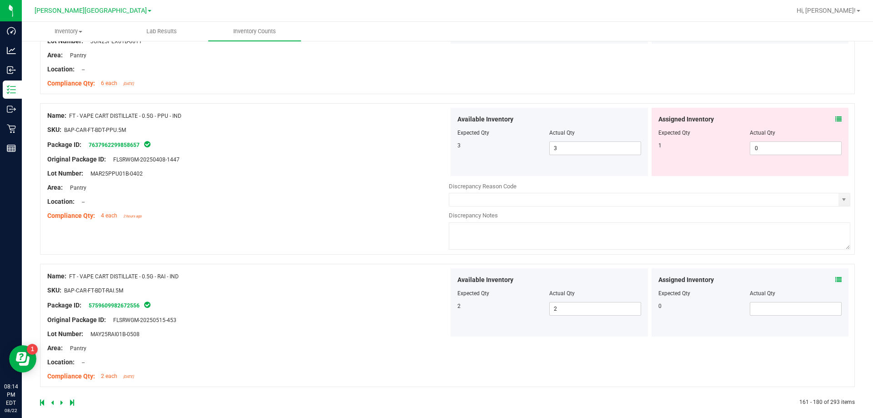
scroll to position [2491, 0]
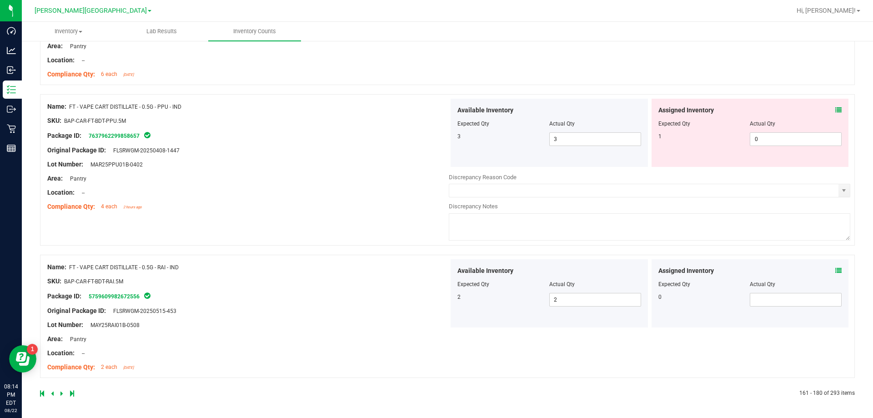
click at [61, 393] on icon at bounding box center [61, 392] width 3 height 5
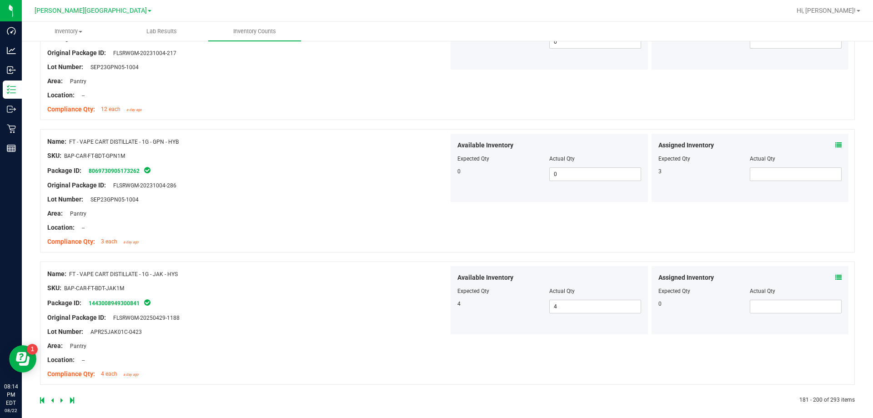
scroll to position [2519, 0]
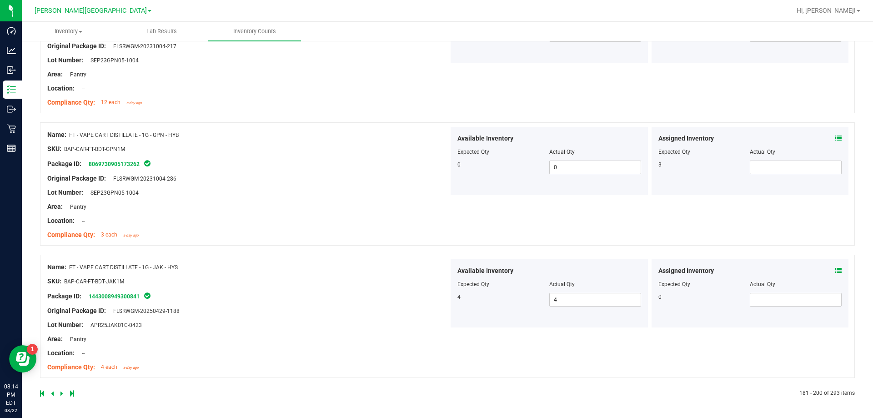
click at [62, 394] on icon at bounding box center [61, 392] width 3 height 5
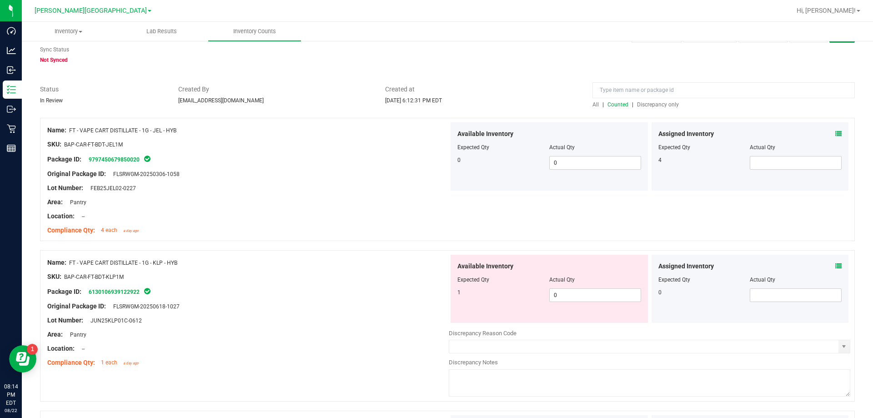
scroll to position [45, 0]
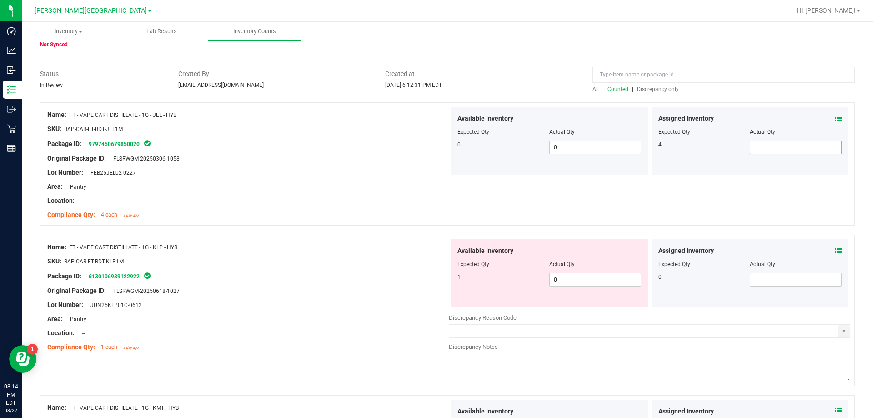
click at [756, 151] on span at bounding box center [796, 147] width 92 height 14
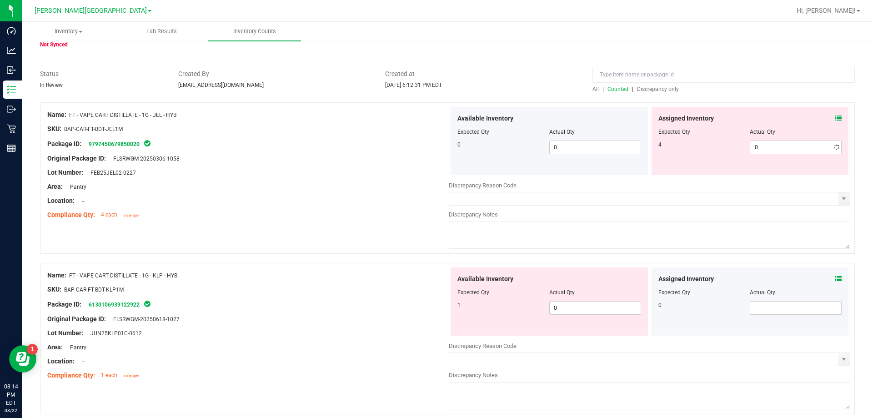
click at [748, 210] on div "Name: FT - VAPE CART DISTILLATE - 1G - JEL - HYB SKU: BAP-CAR-FT-BDT-JEL1M Pack…" at bounding box center [447, 177] width 815 height 151
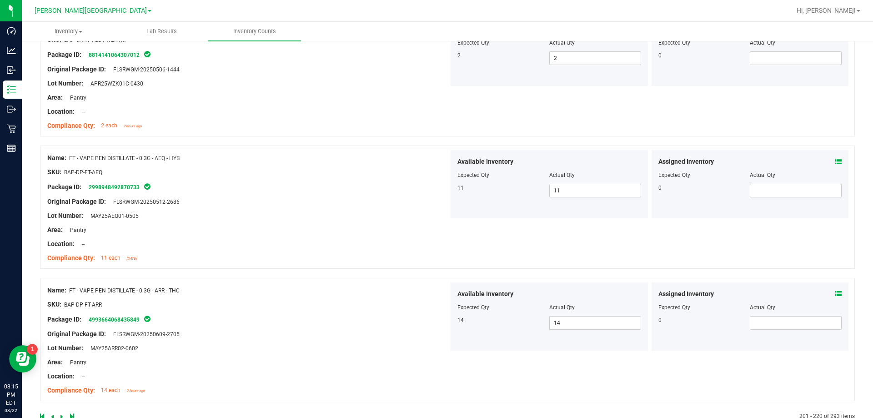
scroll to position [2576, 0]
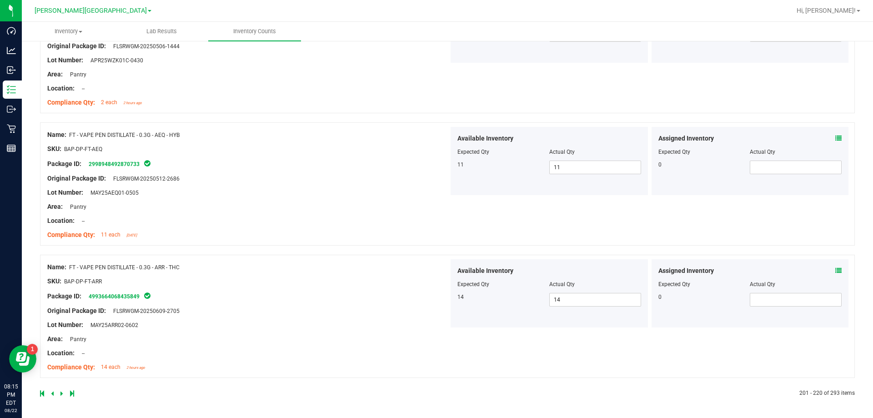
click at [62, 394] on icon at bounding box center [61, 392] width 3 height 5
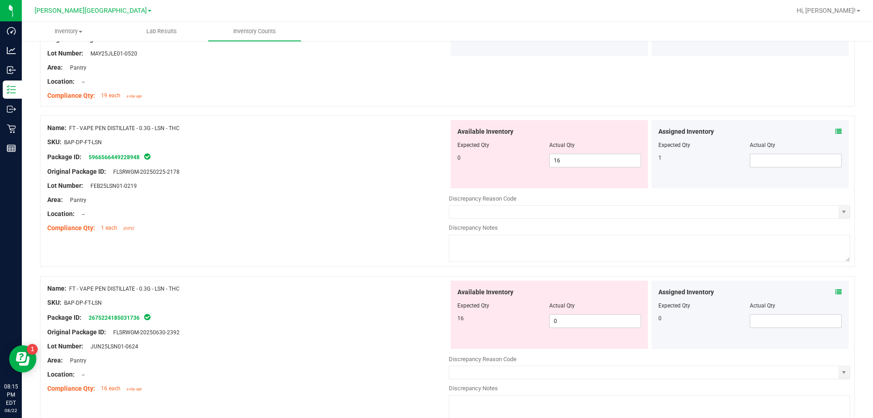
scroll to position [182, 0]
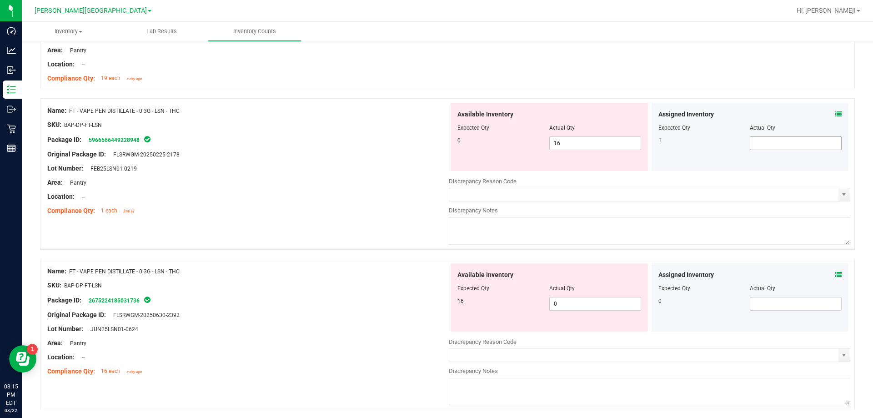
click at [814, 138] on span at bounding box center [796, 143] width 92 height 14
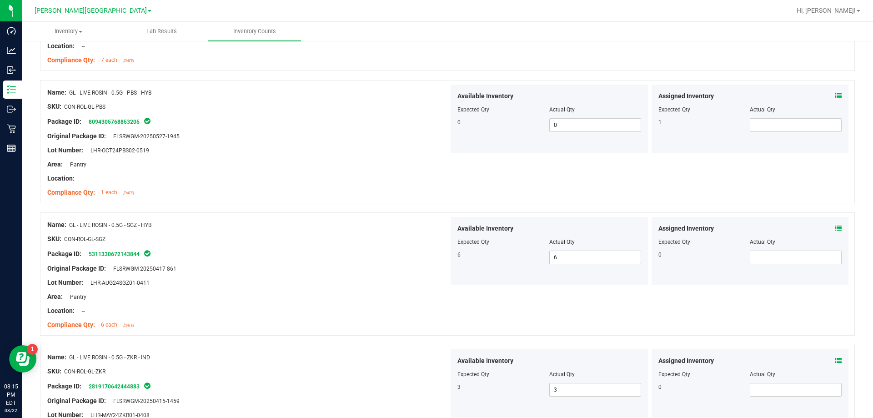
scroll to position [1636, 0]
click at [772, 125] on span at bounding box center [796, 124] width 92 height 14
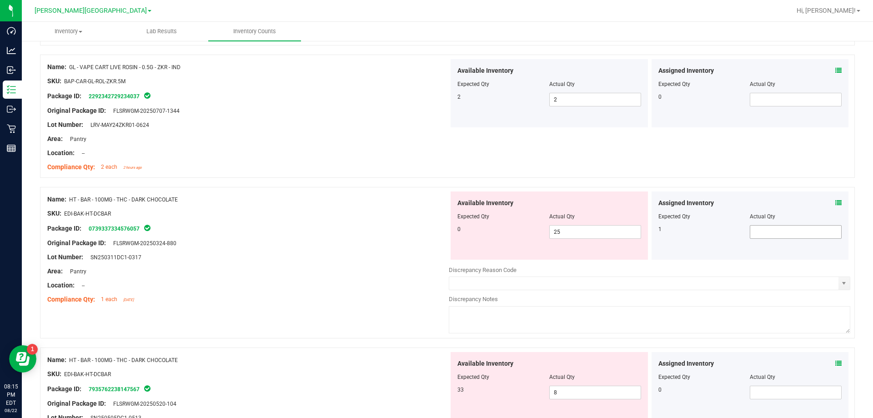
click at [791, 229] on span at bounding box center [796, 232] width 92 height 14
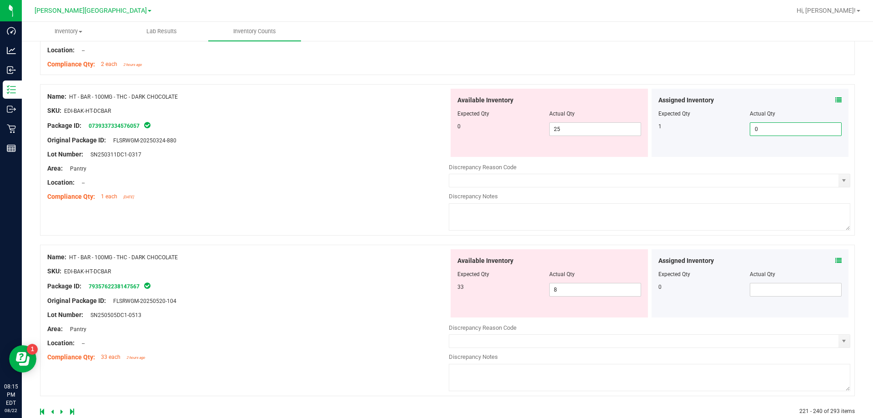
scroll to position [2604, 0]
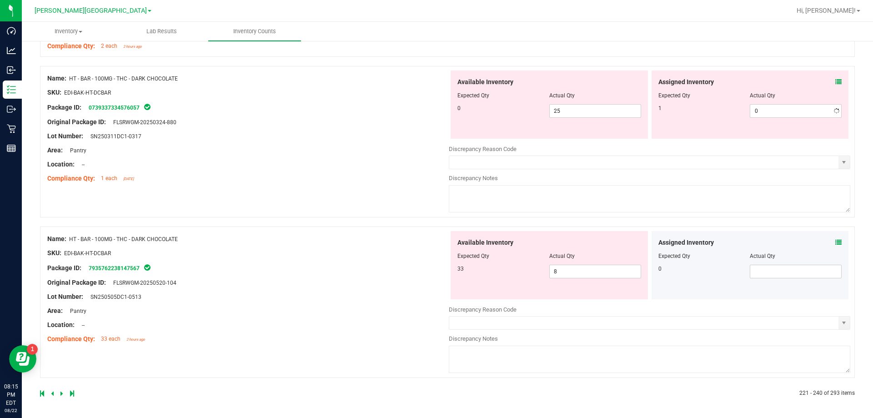
click at [63, 394] on link at bounding box center [62, 393] width 4 height 6
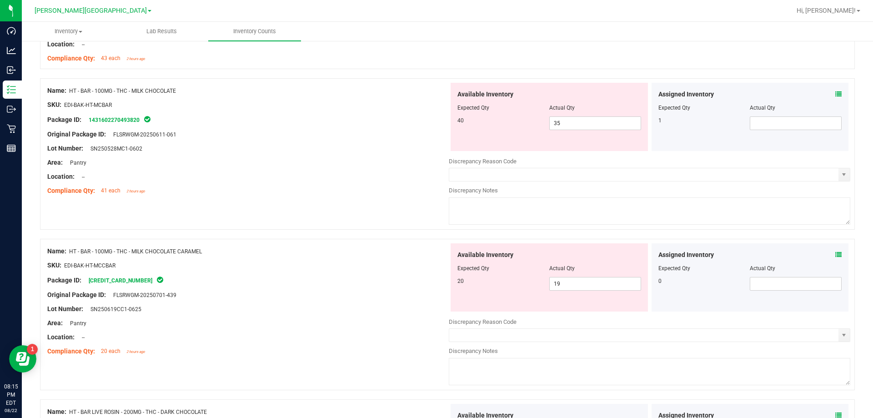
scroll to position [227, 0]
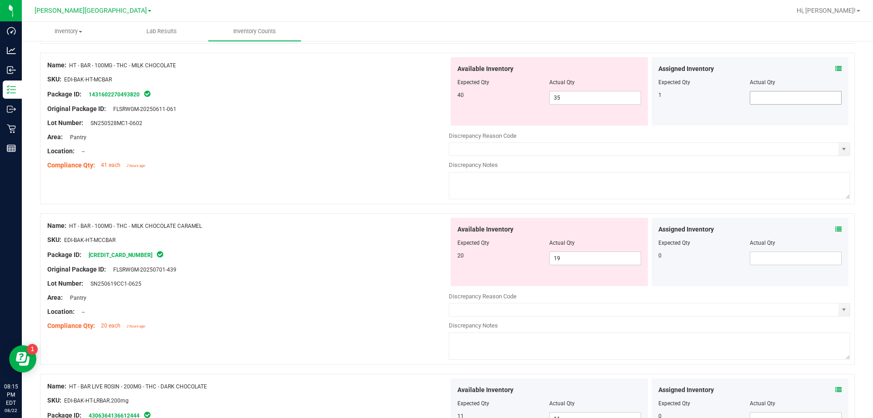
click at [769, 91] on span at bounding box center [796, 98] width 92 height 14
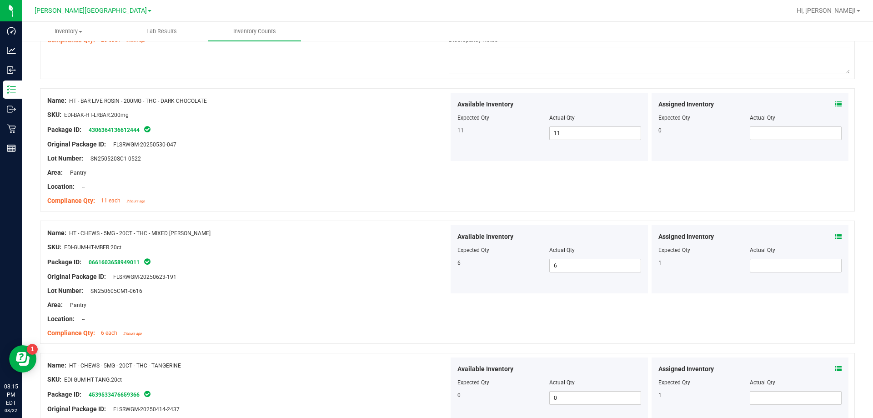
scroll to position [591, 0]
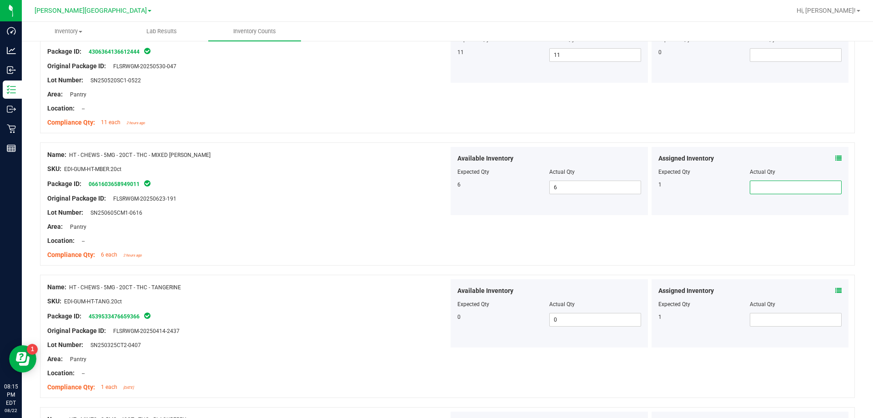
click at [777, 192] on span at bounding box center [796, 187] width 92 height 14
click at [774, 323] on div "Assigned Inventory Expected Qty Actual Qty 1" at bounding box center [749, 313] width 197 height 68
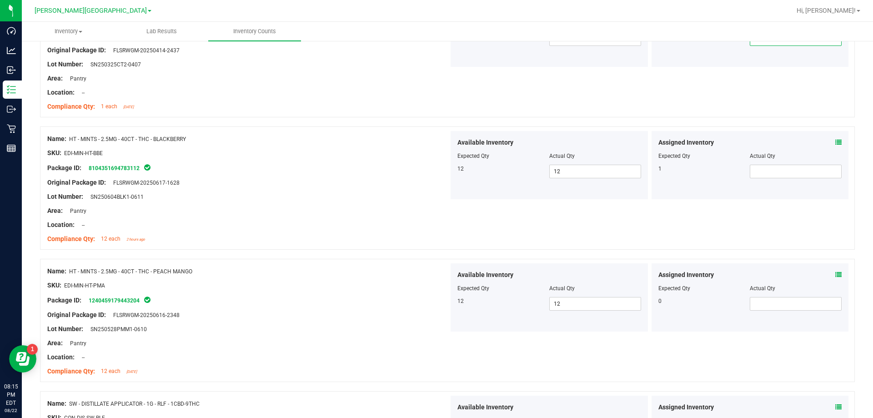
scroll to position [909, 0]
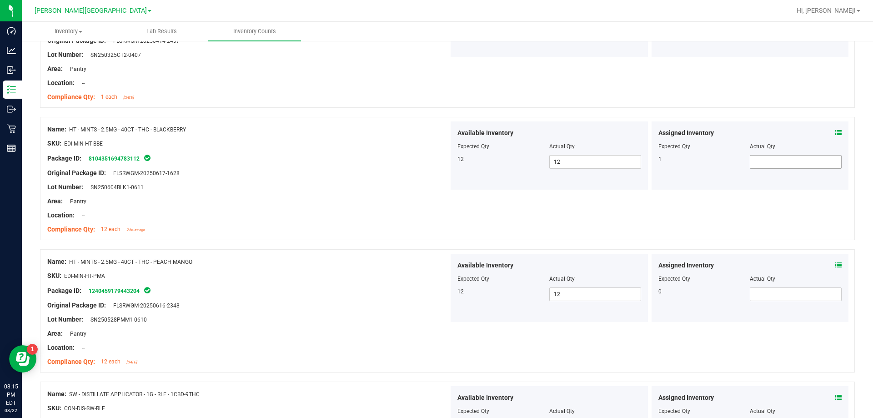
click at [773, 168] on div "Assigned Inventory Expected Qty Actual Qty 1" at bounding box center [749, 155] width 197 height 68
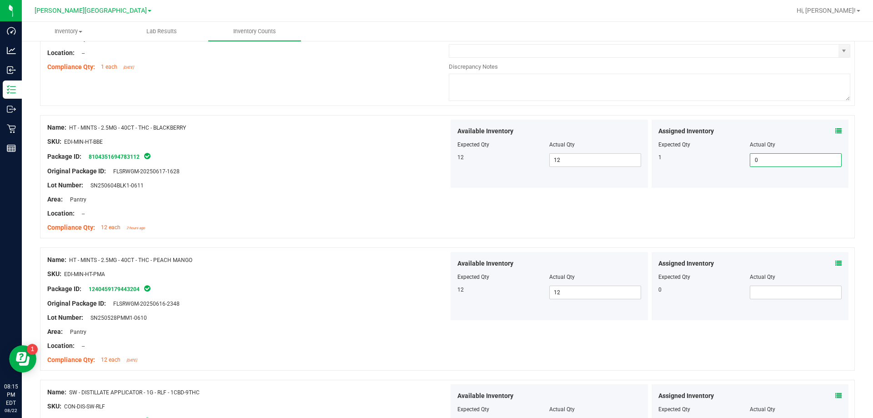
click at [781, 233] on div "Name: HT - MINTS - 2.5MG - 40CT - THC - BLACKBERRY SKU: EDI-MIN-HT-BBE Package …" at bounding box center [447, 176] width 815 height 123
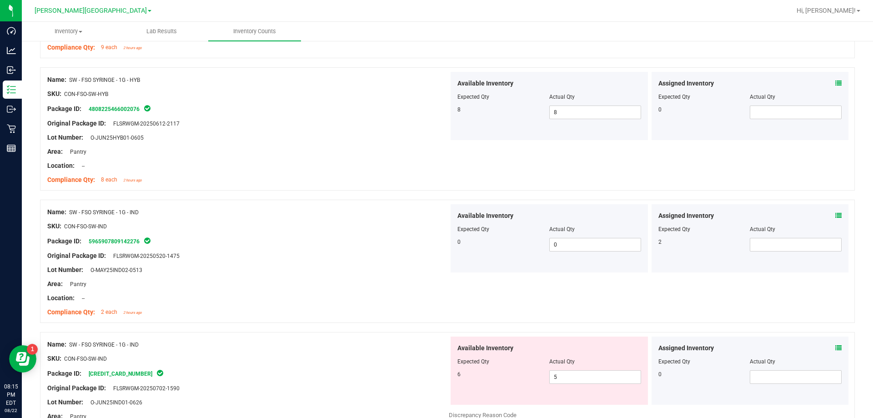
scroll to position [1818, 0]
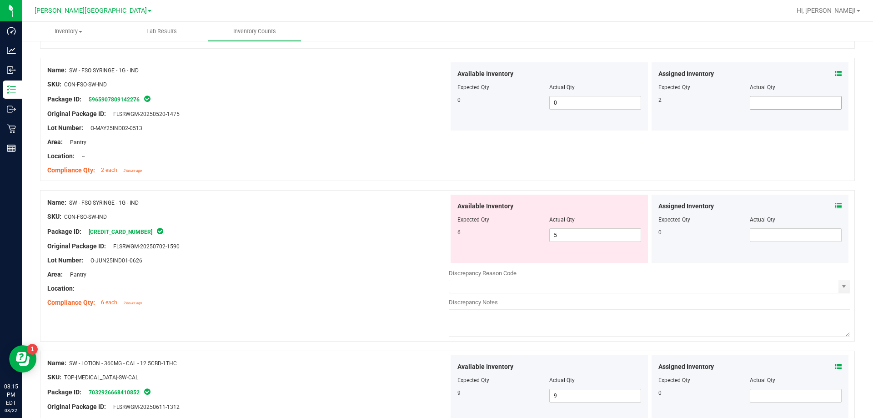
click at [755, 108] on span at bounding box center [796, 103] width 92 height 14
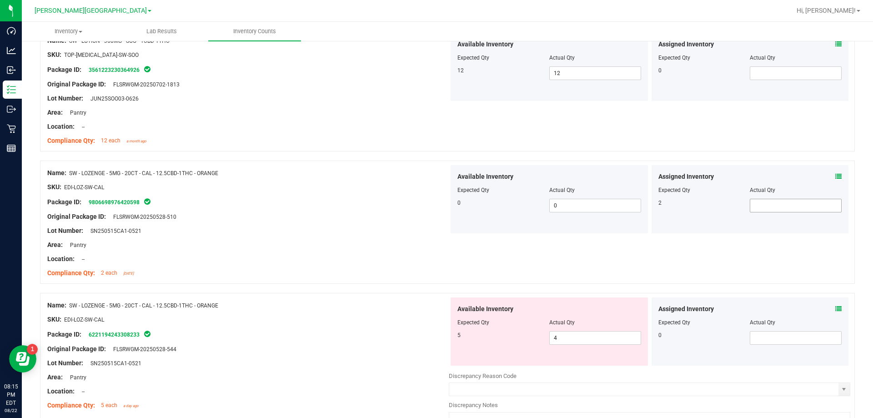
click at [763, 206] on span at bounding box center [796, 206] width 92 height 14
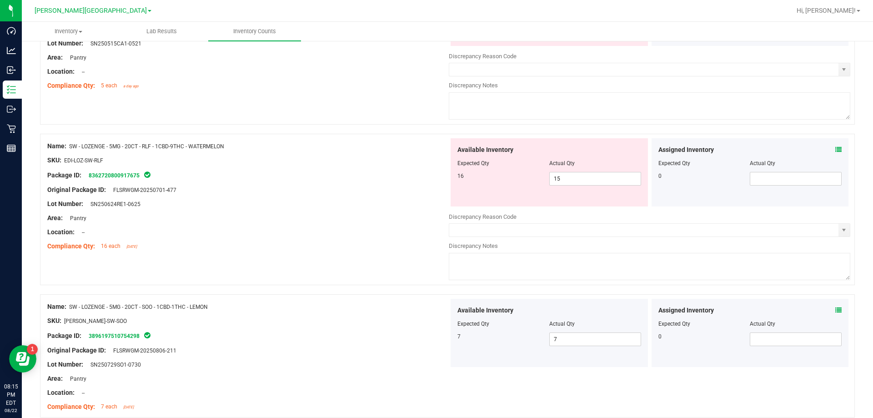
scroll to position [2660, 0]
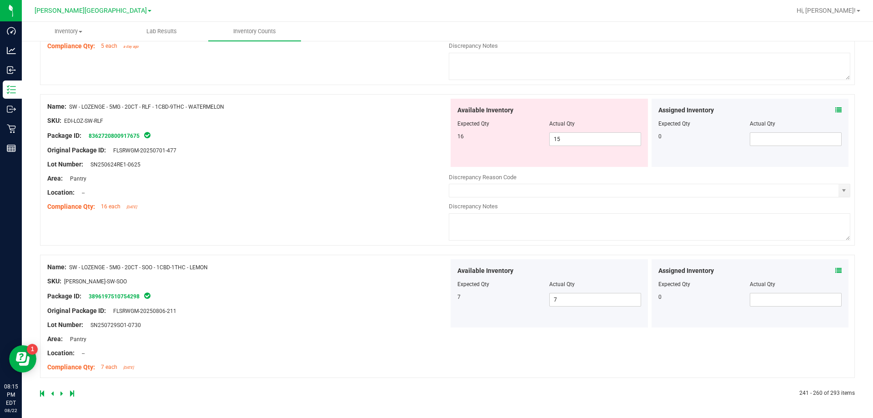
click at [62, 393] on icon at bounding box center [61, 392] width 3 height 5
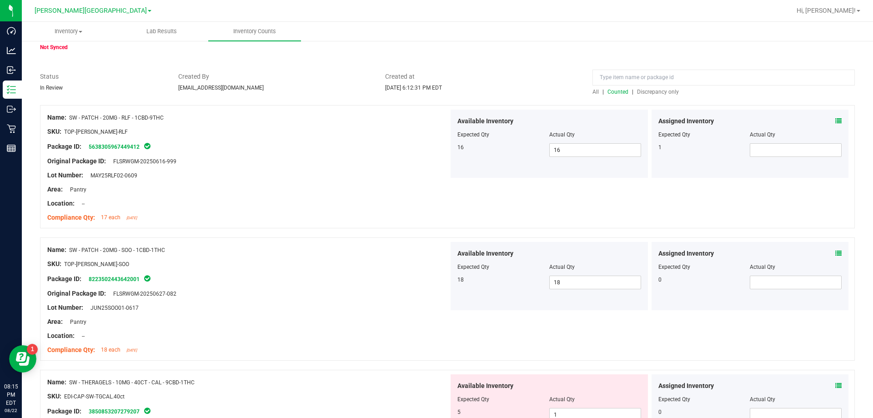
scroll to position [91, 0]
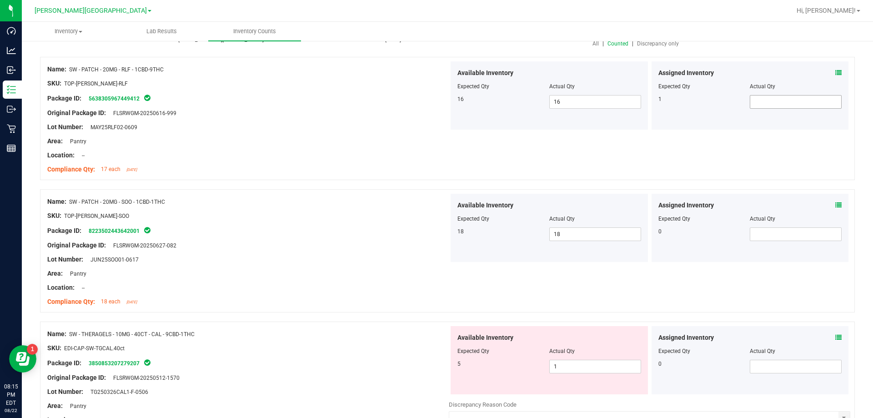
click at [800, 97] on span at bounding box center [796, 102] width 92 height 14
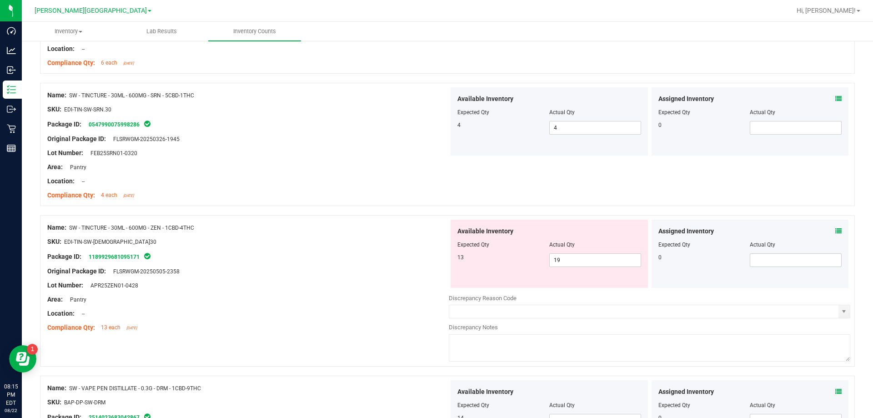
scroll to position [2576, 0]
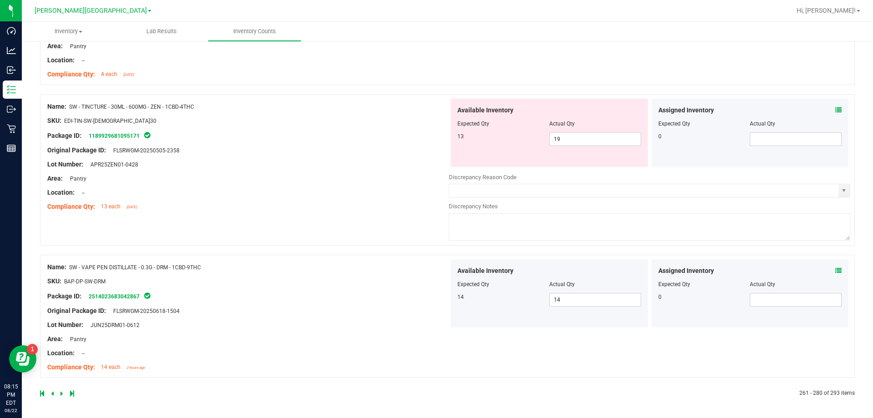
click at [61, 391] on icon at bounding box center [61, 392] width 3 height 5
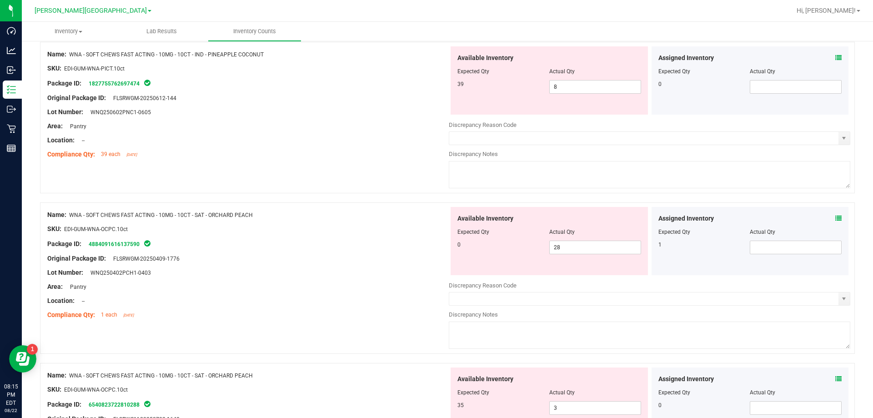
scroll to position [1455, 0]
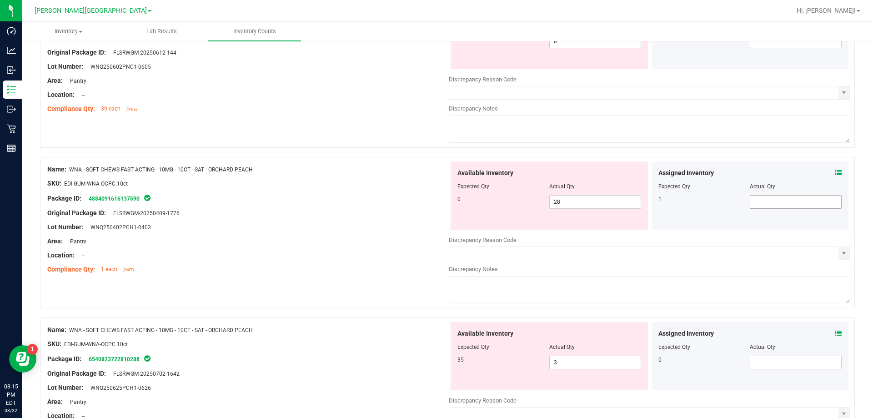
click at [797, 200] on span at bounding box center [796, 202] width 92 height 14
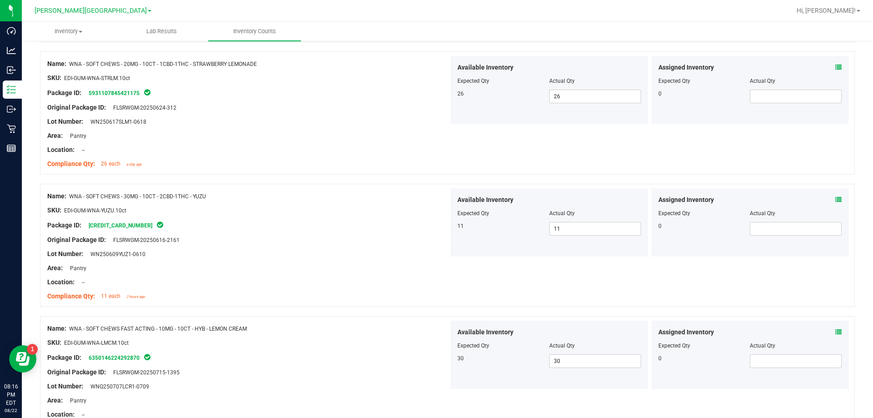
scroll to position [0, 0]
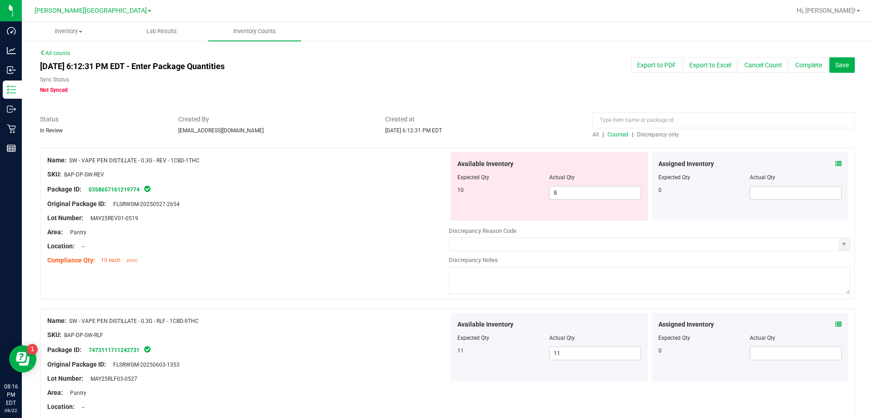
click at [659, 137] on span "Discrepancy only" at bounding box center [658, 134] width 42 height 6
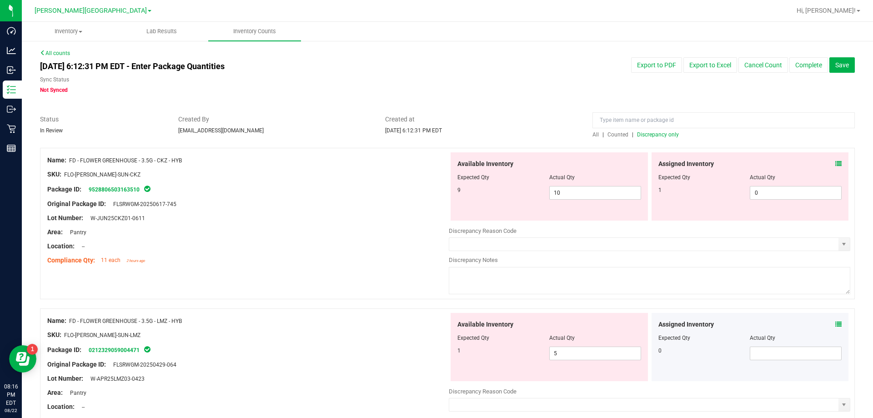
click at [829, 162] on div "Assigned Inventory" at bounding box center [750, 164] width 184 height 10
click at [834, 165] on div "Assigned Inventory Expected Qty Actual Qty 1 0 0" at bounding box center [749, 186] width 197 height 68
click at [835, 165] on icon at bounding box center [838, 163] width 6 height 6
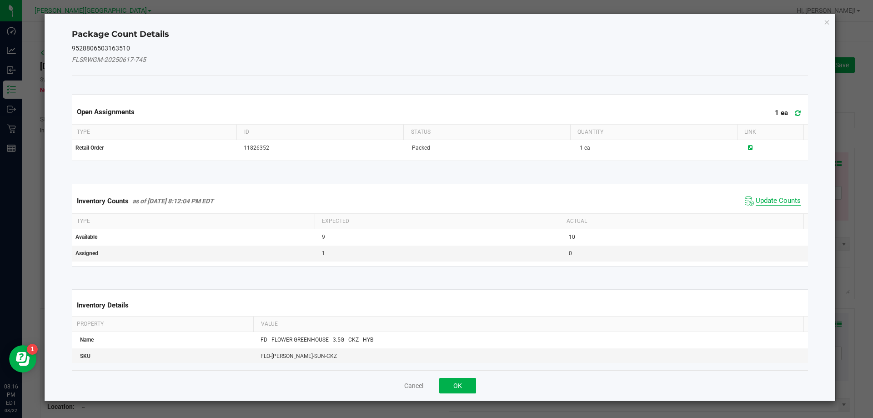
click at [775, 200] on span "Update Counts" at bounding box center [777, 200] width 45 height 9
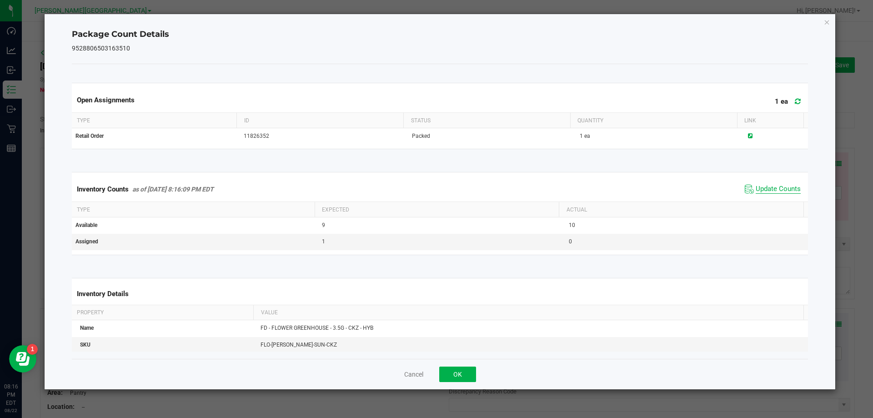
click at [774, 190] on span "Update Counts" at bounding box center [777, 189] width 45 height 9
click at [463, 367] on button "OK" at bounding box center [457, 373] width 37 height 15
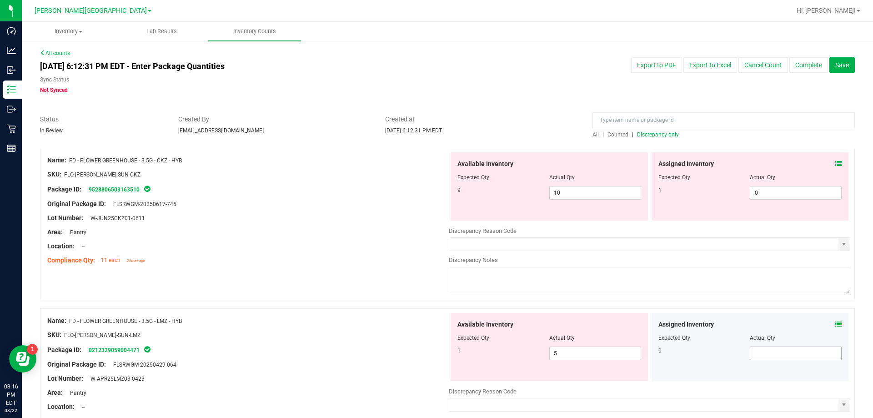
scroll to position [91, 0]
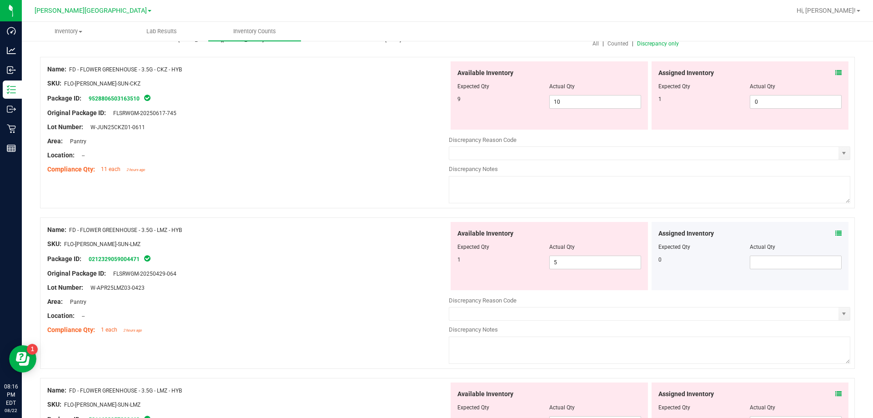
click at [827, 235] on div "Assigned Inventory" at bounding box center [750, 234] width 184 height 10
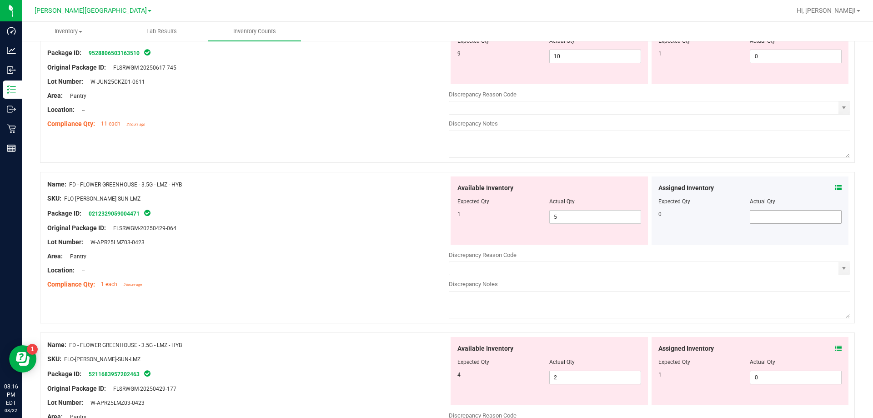
scroll to position [182, 0]
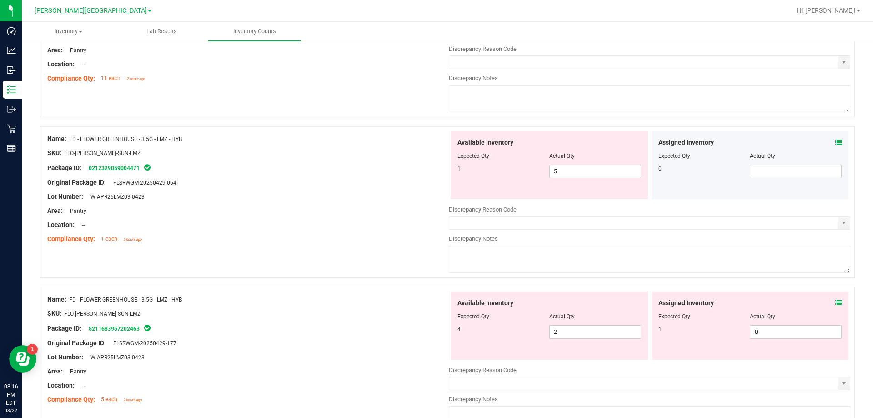
click at [835, 303] on icon at bounding box center [838, 303] width 6 height 6
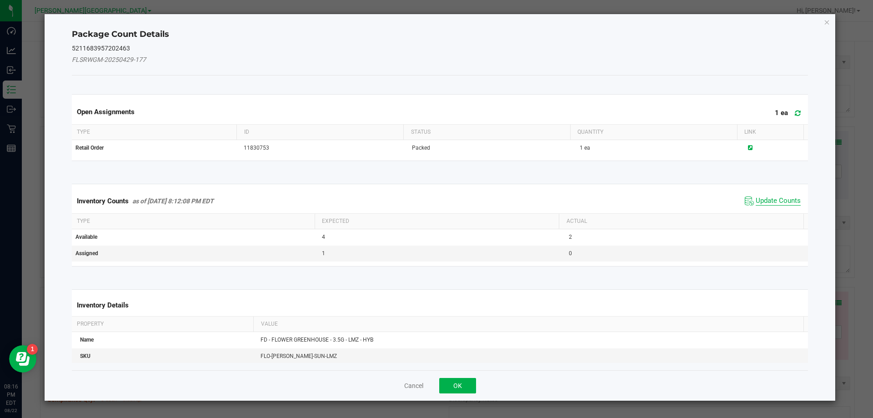
click at [763, 200] on span "Update Counts" at bounding box center [777, 200] width 45 height 9
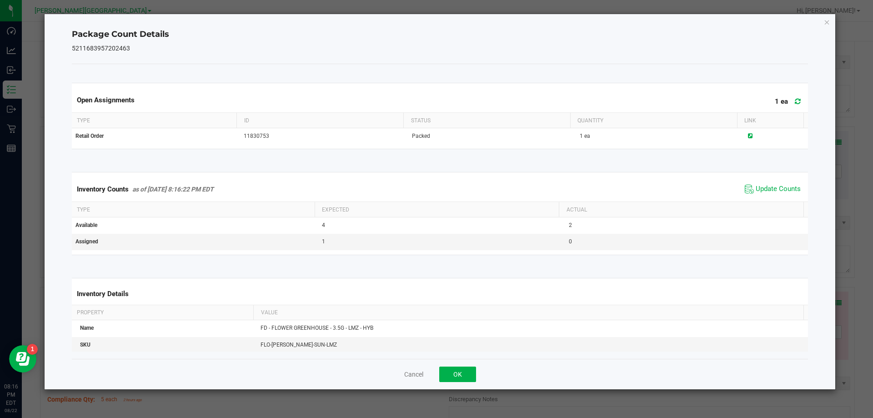
click at [763, 184] on span "Update Counts" at bounding box center [772, 189] width 60 height 14
click at [764, 184] on span "Update Counts" at bounding box center [772, 189] width 60 height 14
click at [465, 372] on button "OK" at bounding box center [457, 373] width 37 height 15
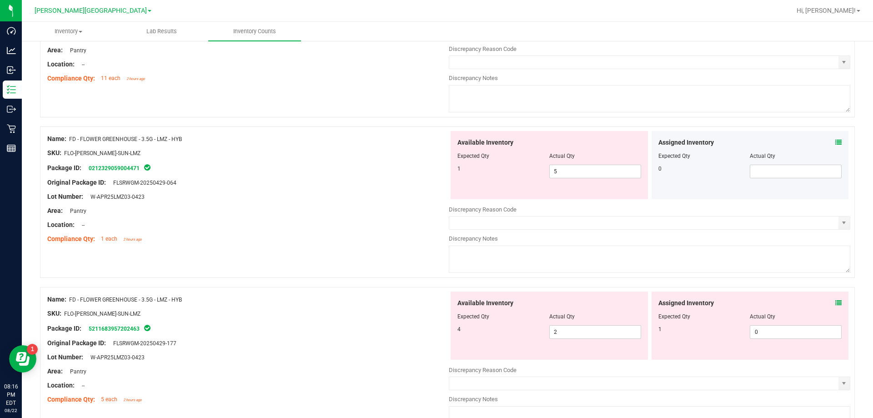
click at [835, 301] on icon at bounding box center [838, 303] width 6 height 6
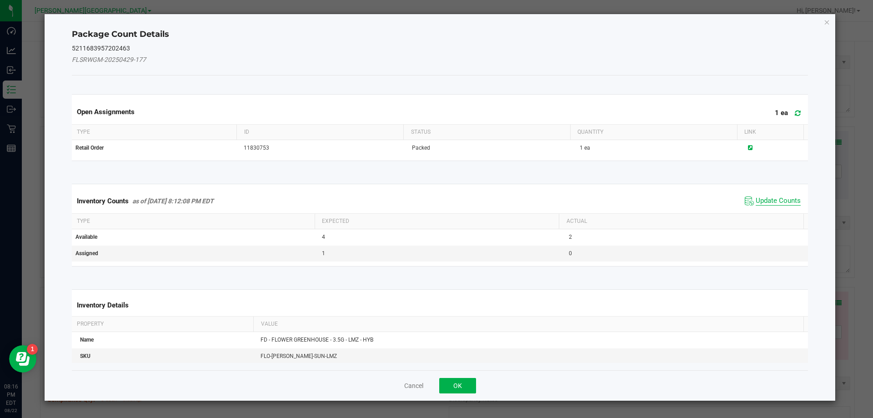
click at [755, 200] on span "Update Counts" at bounding box center [777, 200] width 45 height 9
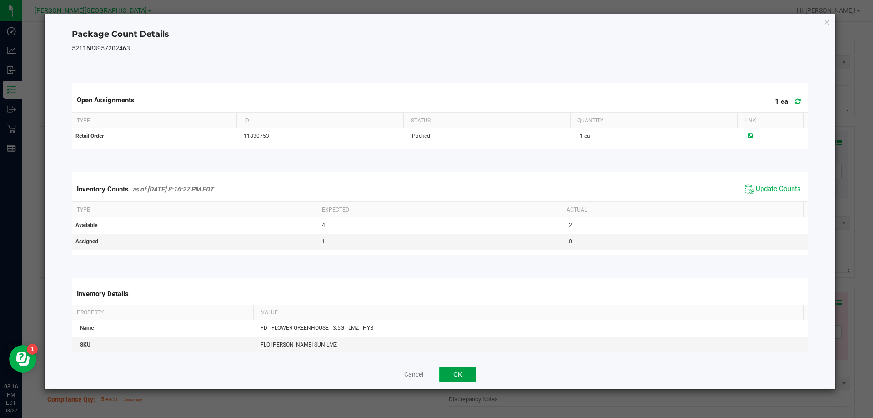
click at [465, 378] on button "OK" at bounding box center [457, 373] width 37 height 15
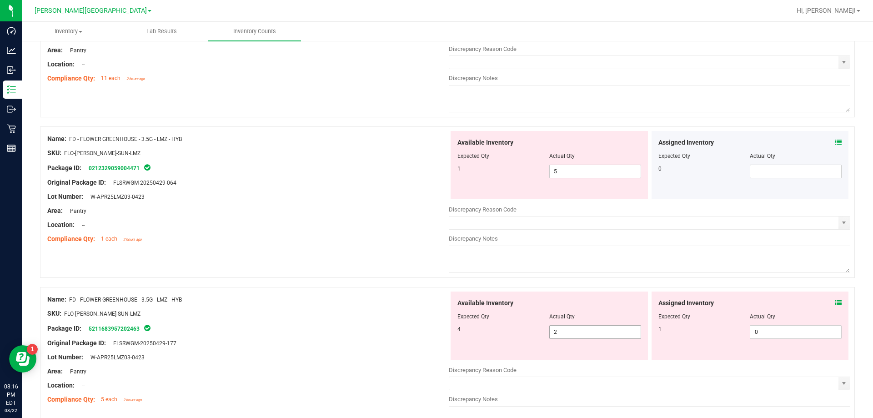
click at [575, 334] on span "2 2" at bounding box center [595, 332] width 92 height 14
click at [575, 334] on input "2" at bounding box center [595, 331] width 91 height 13
click at [560, 171] on span "5 5" at bounding box center [595, 172] width 92 height 14
click at [560, 171] on input "5" at bounding box center [595, 171] width 91 height 13
click at [396, 216] on div at bounding box center [247, 217] width 401 height 5
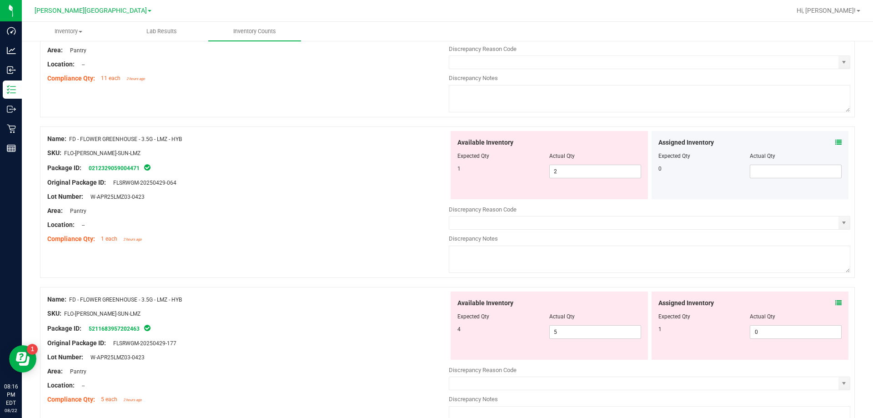
click at [375, 318] on div at bounding box center [247, 320] width 401 height 5
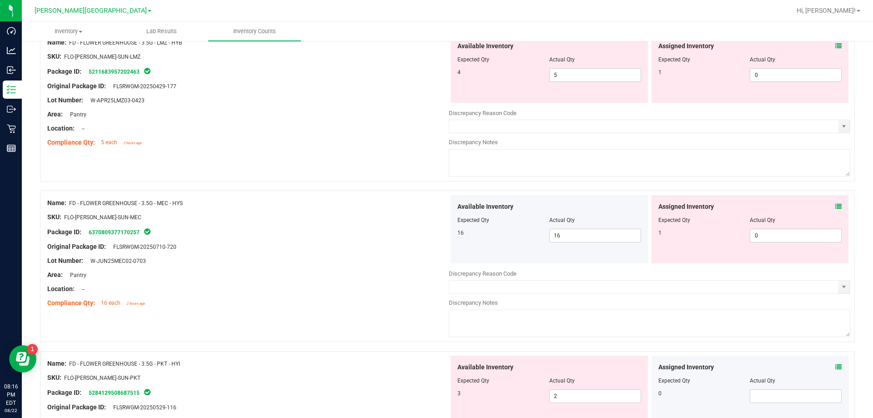
scroll to position [455, 0]
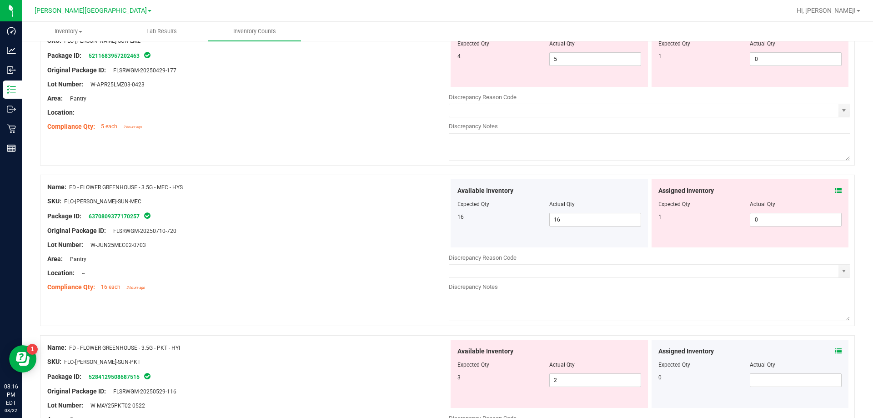
click at [835, 190] on icon at bounding box center [838, 190] width 6 height 6
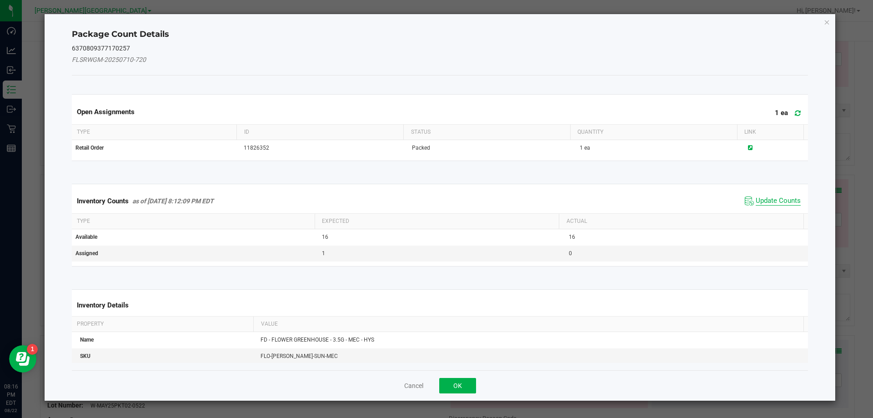
click at [775, 200] on span "Update Counts" at bounding box center [777, 200] width 45 height 9
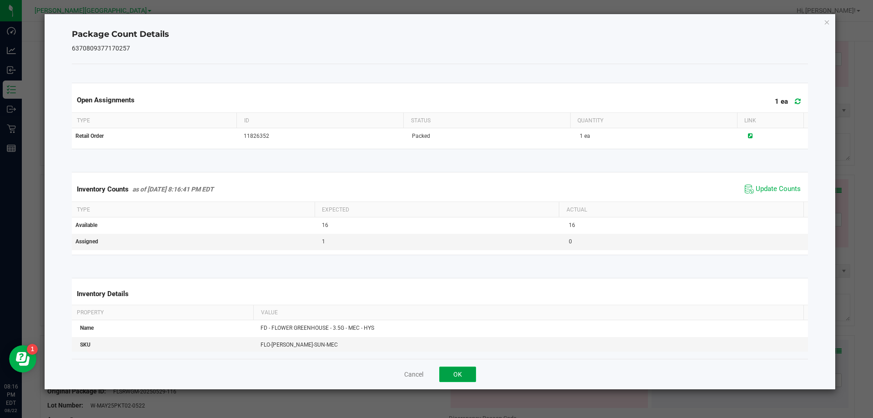
click at [471, 378] on button "OK" at bounding box center [457, 373] width 37 height 15
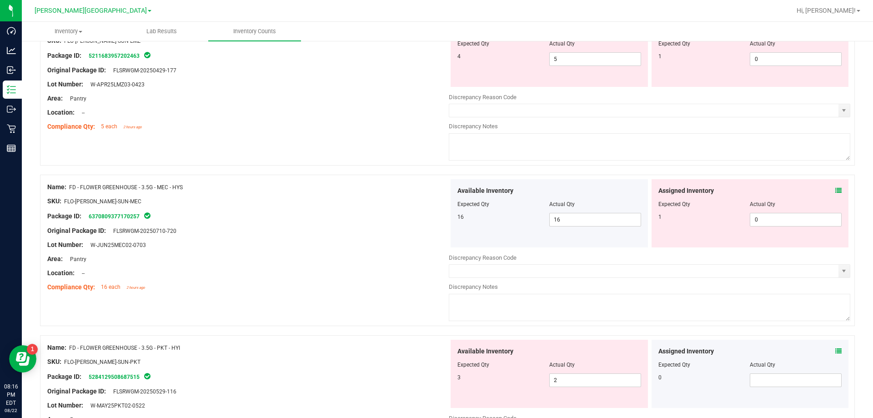
click at [831, 194] on div "Assigned Inventory Expected Qty Actual Qty 1 0 0" at bounding box center [749, 213] width 197 height 68
click at [835, 192] on icon at bounding box center [838, 190] width 6 height 6
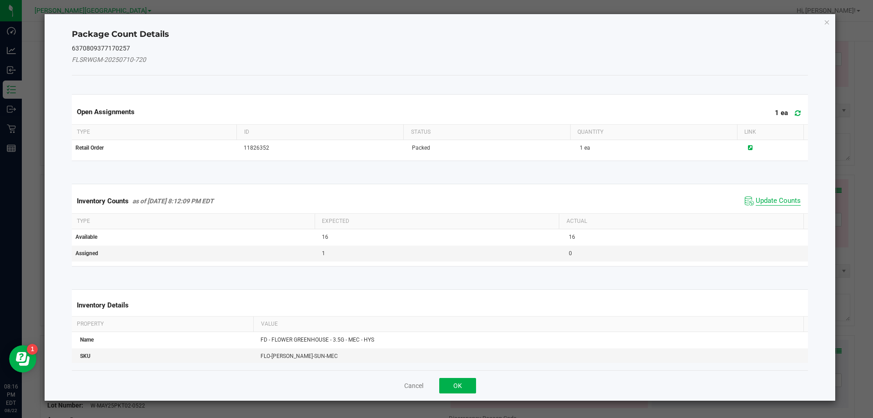
click at [760, 202] on span "Update Counts" at bounding box center [777, 200] width 45 height 9
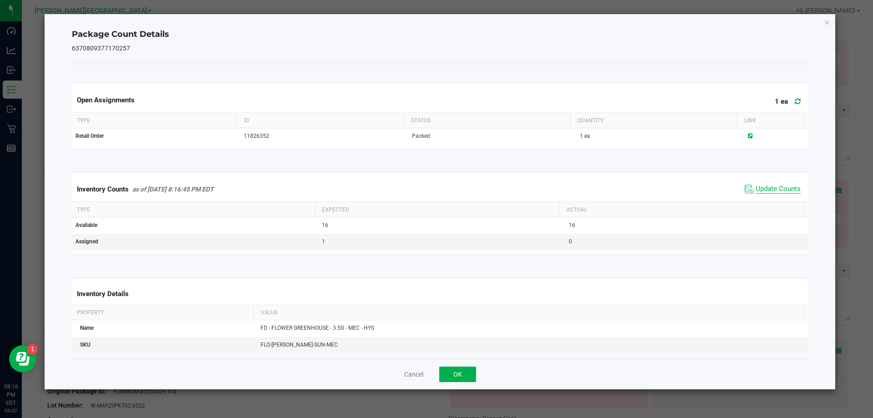
click at [762, 186] on span "Update Counts" at bounding box center [777, 189] width 45 height 9
click at [452, 375] on button "OK" at bounding box center [457, 373] width 37 height 15
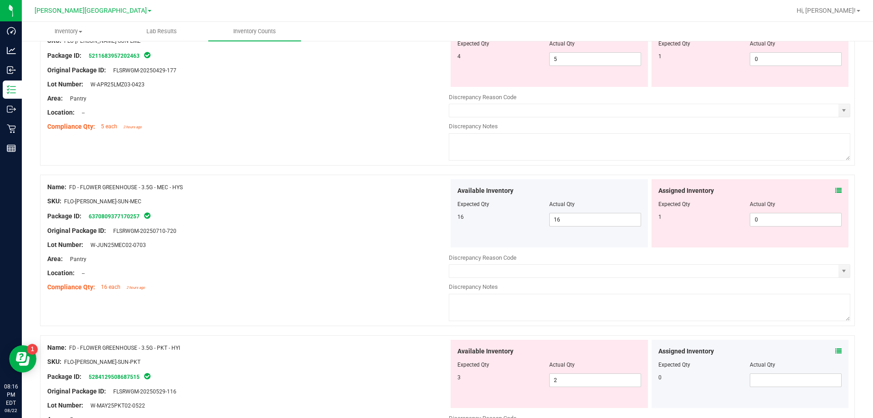
click at [377, 232] on div "Original Package ID: FLSRWGM-20250710-720" at bounding box center [247, 231] width 401 height 10
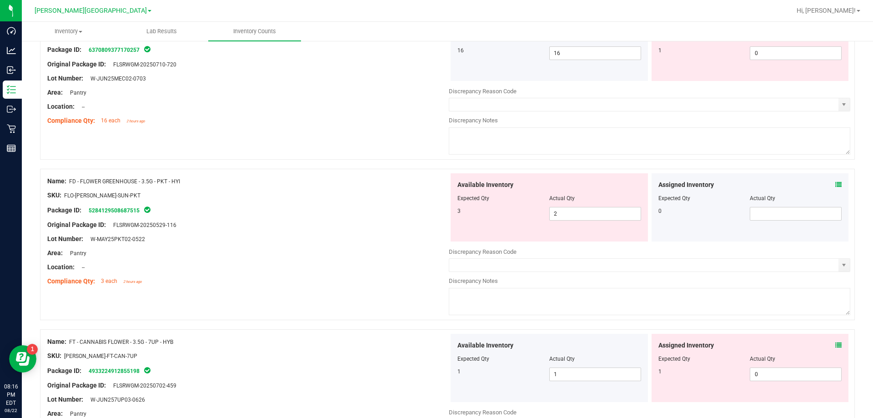
scroll to position [636, 0]
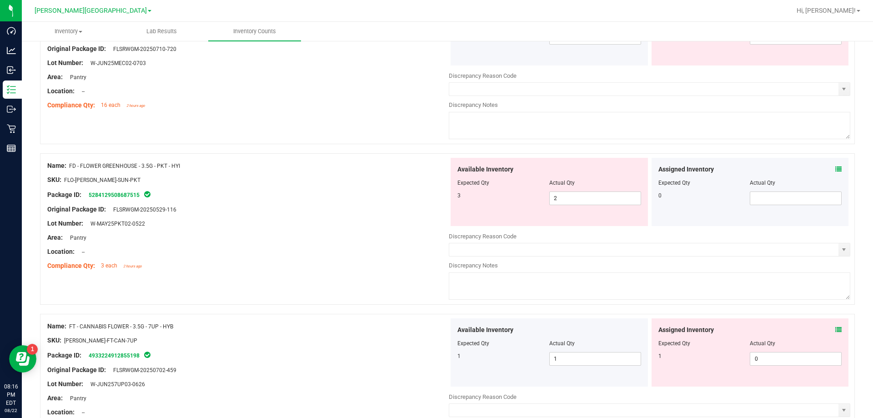
click at [835, 167] on icon at bounding box center [838, 169] width 6 height 6
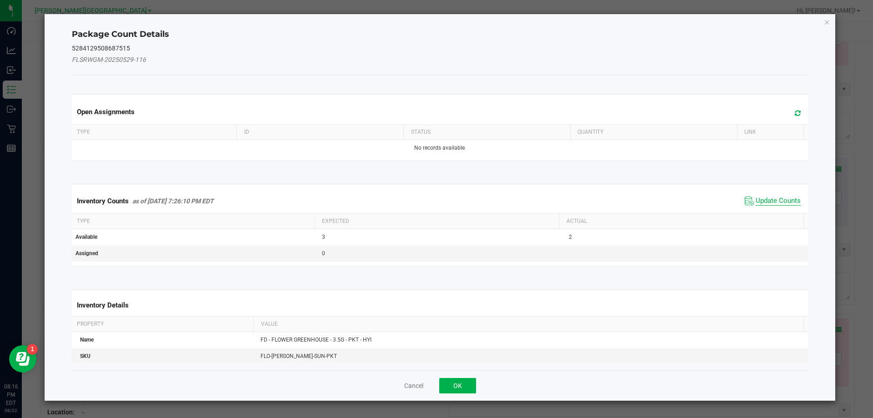
click at [776, 203] on span "Update Counts" at bounding box center [777, 200] width 45 height 9
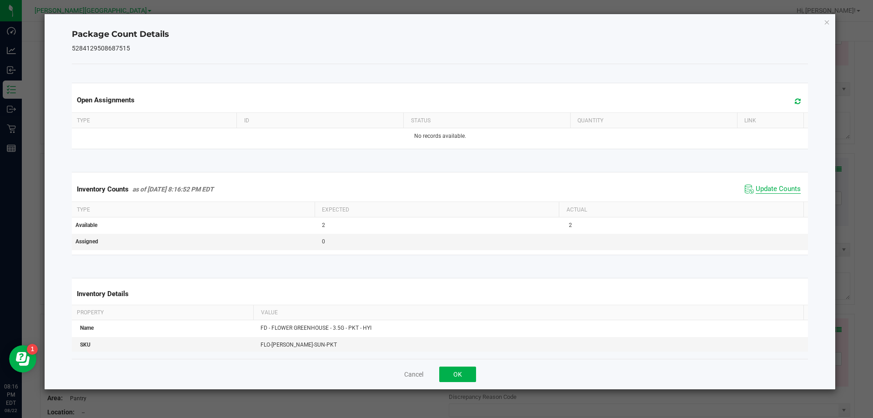
click at [776, 191] on span "Update Counts" at bounding box center [777, 189] width 45 height 9
click at [776, 190] on span "Update Counts" at bounding box center [777, 189] width 45 height 9
click at [472, 381] on button "OK" at bounding box center [457, 373] width 37 height 15
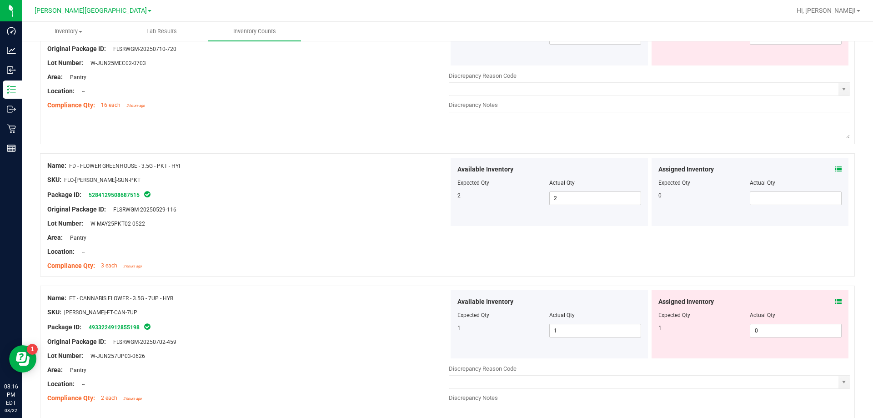
scroll to position [727, 0]
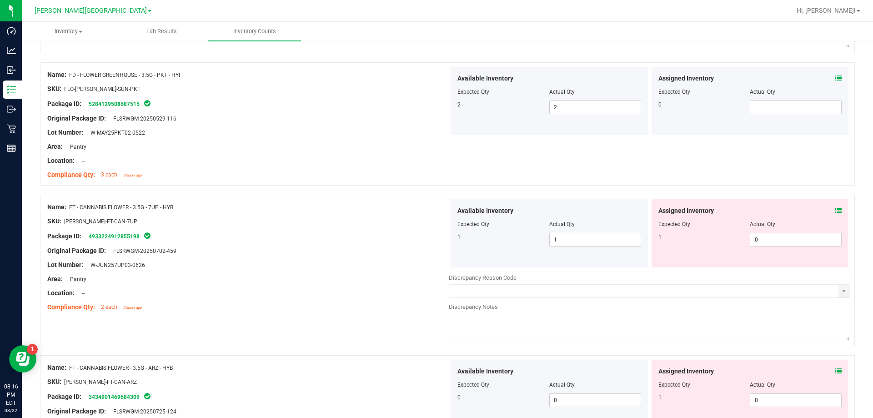
click at [837, 208] on div "Assigned Inventory Expected Qty Actual Qty 1 0 0" at bounding box center [749, 233] width 197 height 68
click at [836, 209] on div "Assigned Inventory Expected Qty Actual Qty 1 0 0" at bounding box center [749, 233] width 197 height 68
click at [835, 211] on icon at bounding box center [838, 210] width 6 height 6
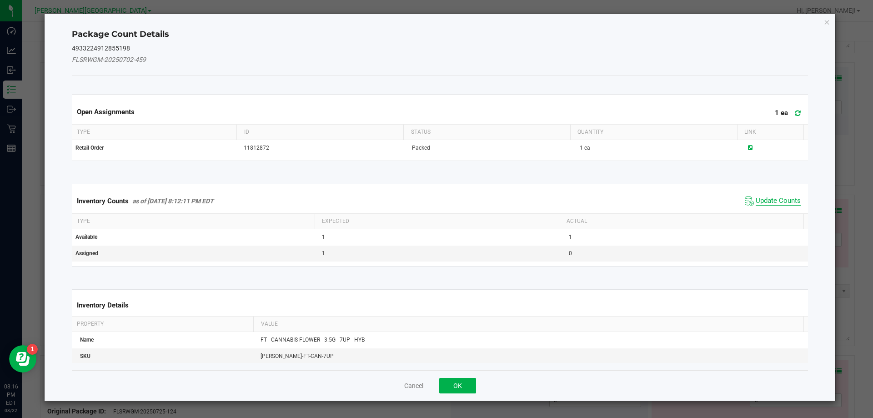
click at [780, 201] on span "Update Counts" at bounding box center [777, 200] width 45 height 9
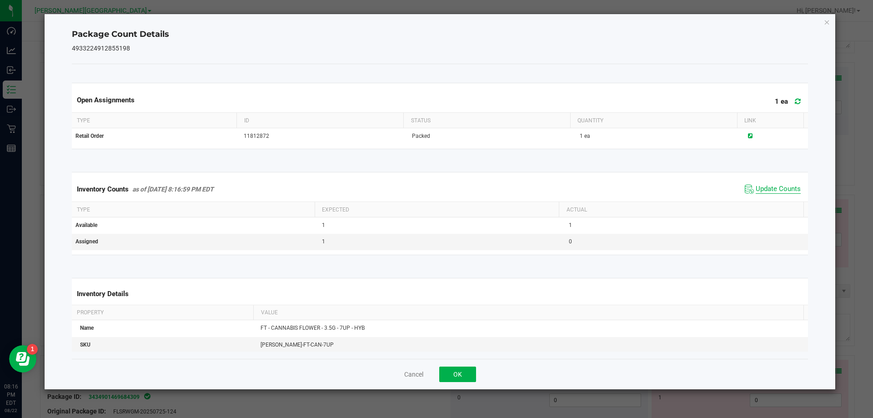
click at [774, 190] on span "Update Counts" at bounding box center [777, 189] width 45 height 9
click at [457, 363] on div "Cancel OK" at bounding box center [440, 374] width 736 height 30
click at [457, 367] on button "OK" at bounding box center [457, 373] width 37 height 15
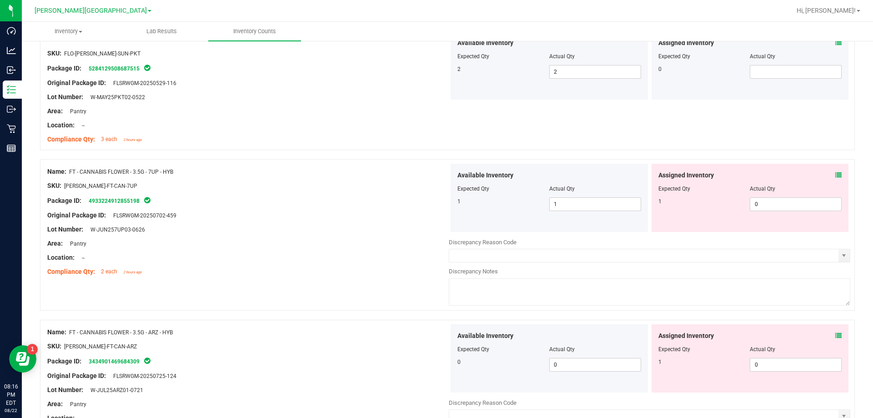
scroll to position [864, 0]
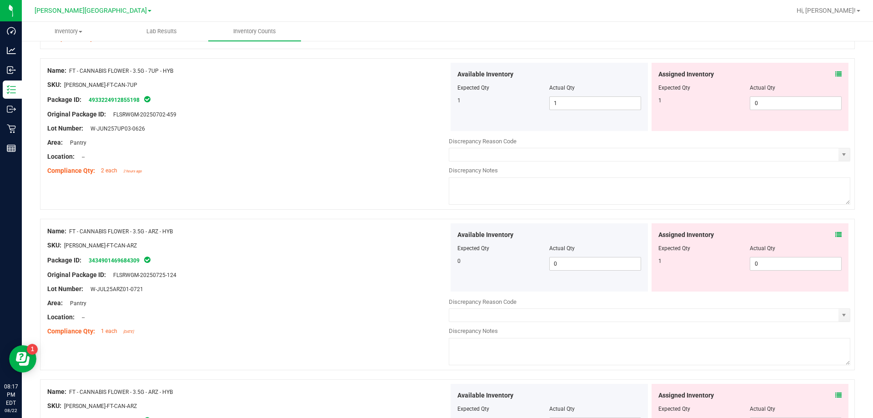
click at [835, 231] on icon at bounding box center [838, 234] width 6 height 6
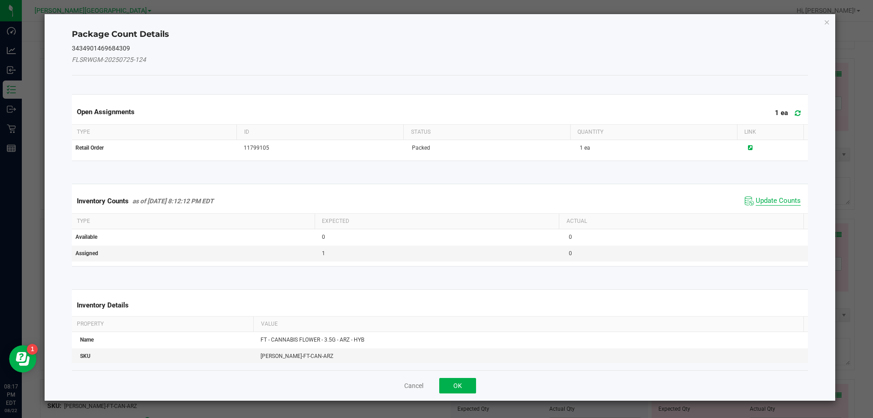
click at [772, 196] on span "Update Counts" at bounding box center [777, 200] width 45 height 9
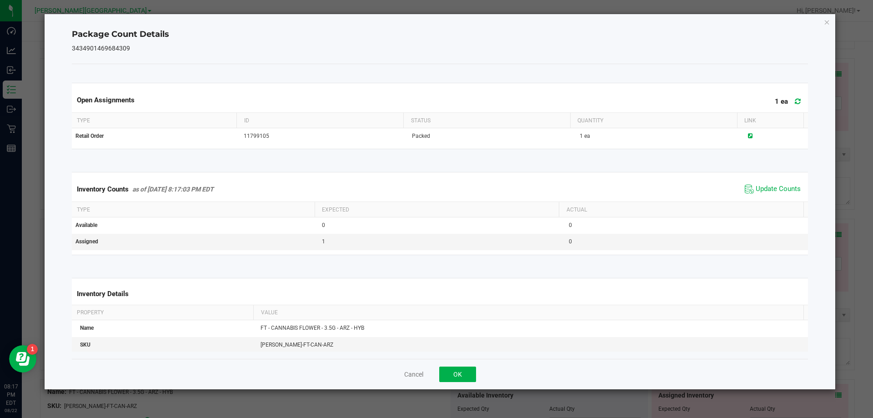
click at [766, 184] on span "Update Counts" at bounding box center [772, 189] width 60 height 14
click at [766, 184] on span "Update Counts" at bounding box center [774, 188] width 58 height 13
click at [453, 375] on button "OK" at bounding box center [457, 373] width 37 height 15
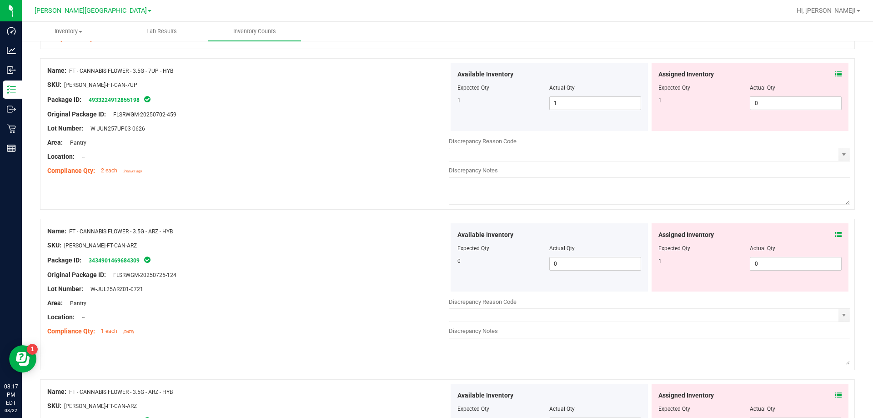
scroll to position [1045, 0]
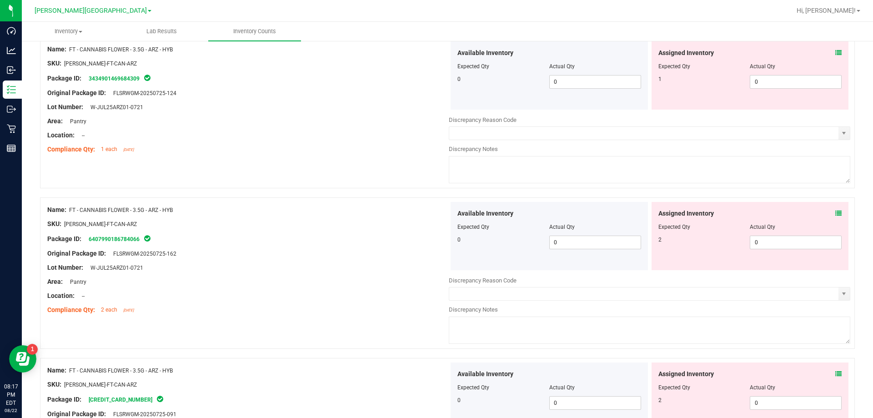
click at [835, 212] on icon at bounding box center [838, 213] width 6 height 6
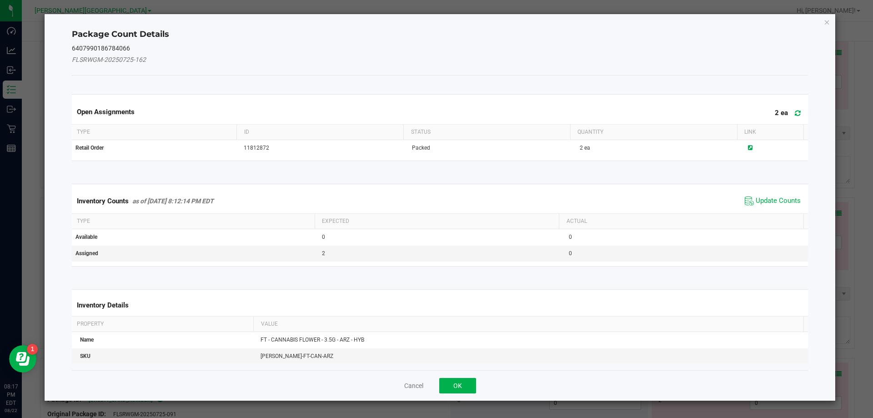
click at [759, 194] on span "Update Counts" at bounding box center [772, 201] width 60 height 14
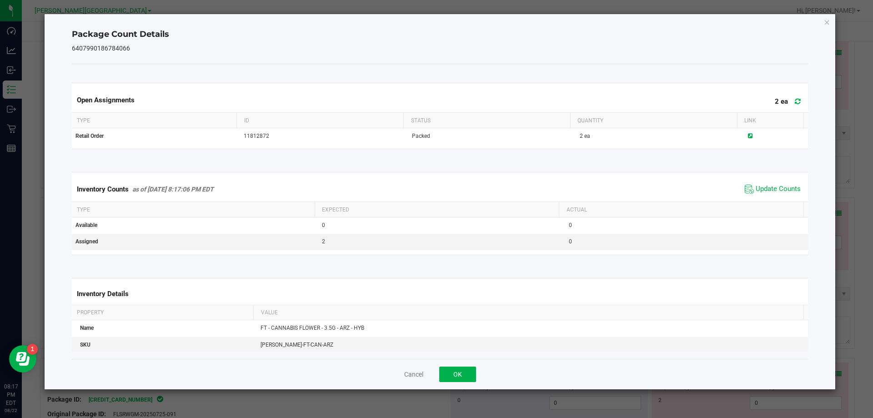
click at [758, 195] on span "Update Counts" at bounding box center [772, 189] width 60 height 14
click at [759, 190] on span "Update Counts" at bounding box center [777, 189] width 45 height 8
click at [465, 377] on button "OK" at bounding box center [457, 373] width 37 height 15
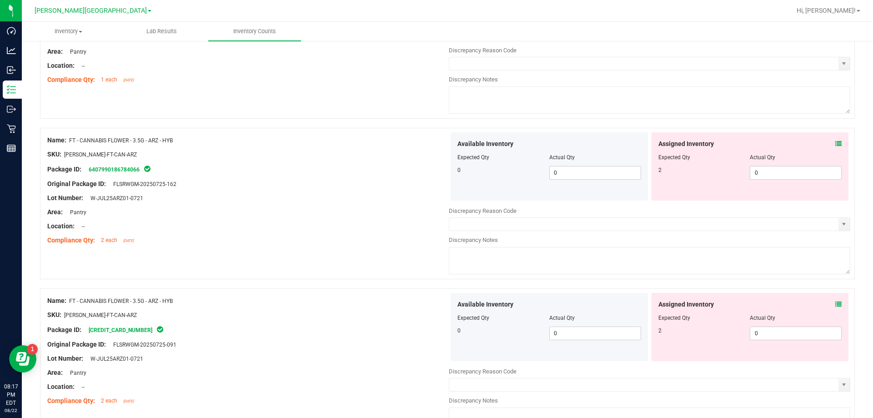
scroll to position [1136, 0]
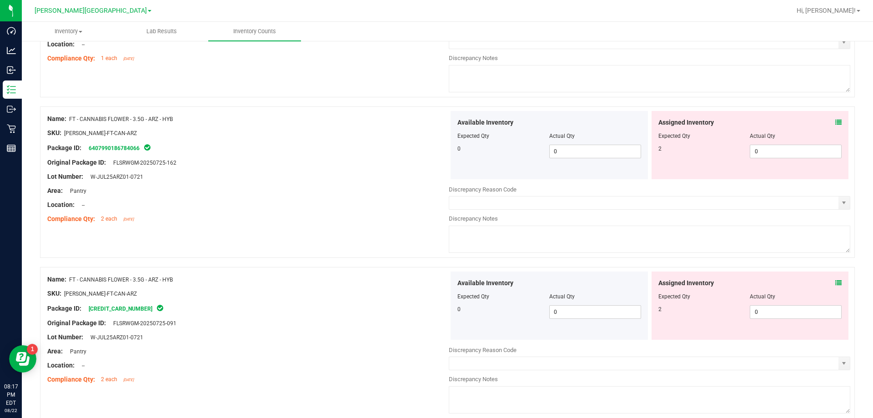
click at [835, 282] on icon at bounding box center [838, 283] width 6 height 6
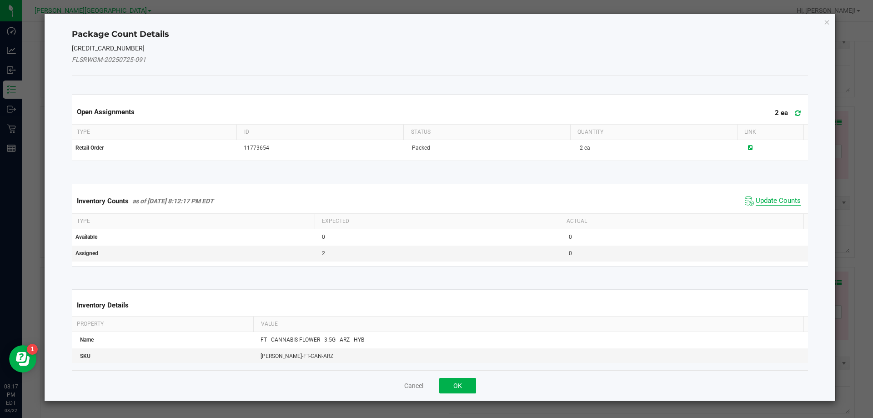
click at [765, 200] on span "Update Counts" at bounding box center [777, 200] width 45 height 9
click at [764, 200] on div "Inventory Counts as of Aug 22, 2025 8:12:17 PM EDT Update Counts" at bounding box center [440, 201] width 740 height 24
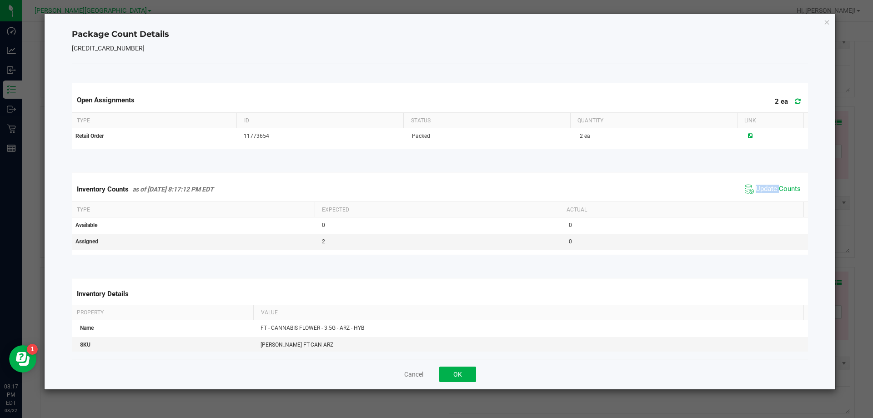
click at [762, 198] on div "Inventory Counts as of Aug 22, 2025 8:17:12 PM EDT Update Counts" at bounding box center [440, 189] width 740 height 25
click at [760, 191] on span "Update Counts" at bounding box center [777, 189] width 45 height 9
click at [759, 190] on span "Update Counts" at bounding box center [777, 189] width 45 height 8
click at [440, 372] on button "OK" at bounding box center [457, 373] width 37 height 15
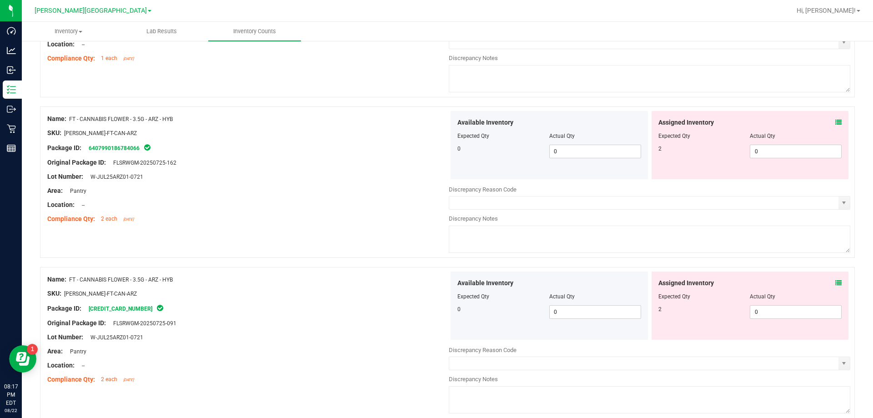
click at [401, 322] on div "Original Package ID: FLSRWGM-20250725-091" at bounding box center [247, 323] width 401 height 10
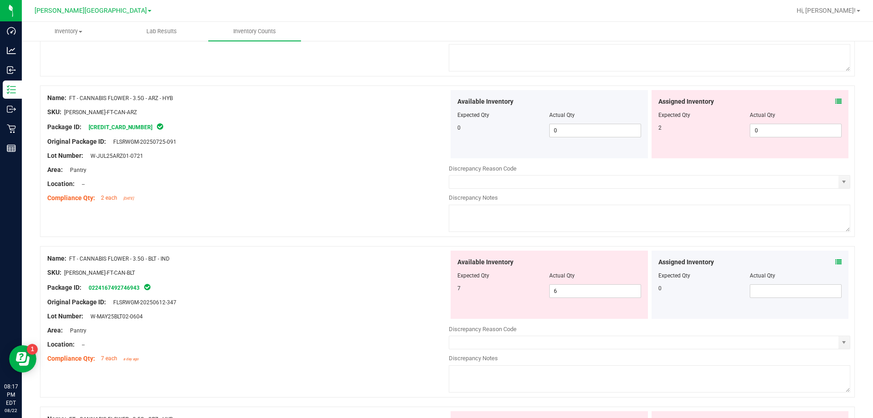
scroll to position [1318, 0]
click at [835, 263] on icon at bounding box center [838, 261] width 6 height 6
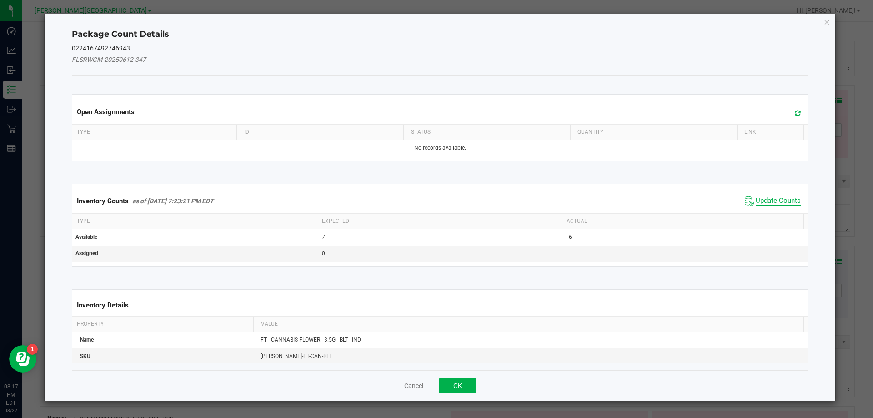
click at [775, 204] on span "Update Counts" at bounding box center [777, 200] width 45 height 9
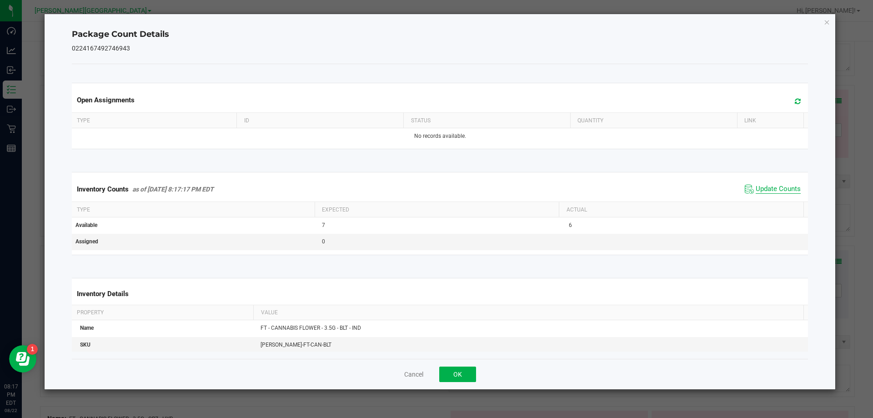
click at [768, 192] on span "Update Counts" at bounding box center [777, 189] width 45 height 9
click at [767, 191] on span "Update Counts" at bounding box center [777, 189] width 45 height 9
click at [468, 377] on button "OK" at bounding box center [457, 373] width 37 height 15
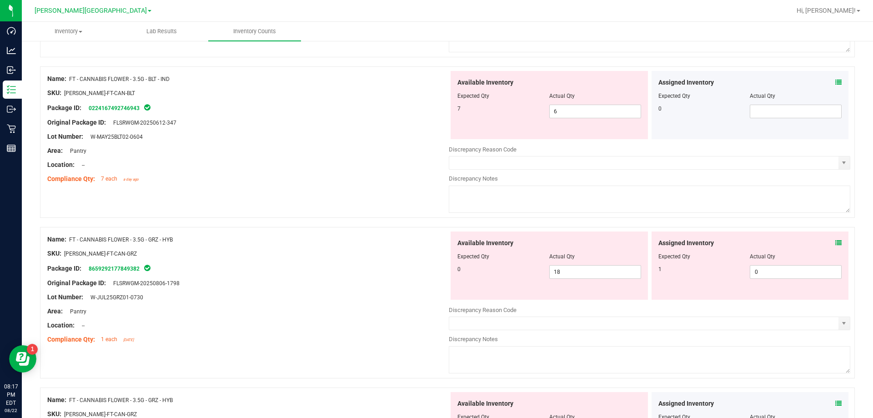
scroll to position [1500, 0]
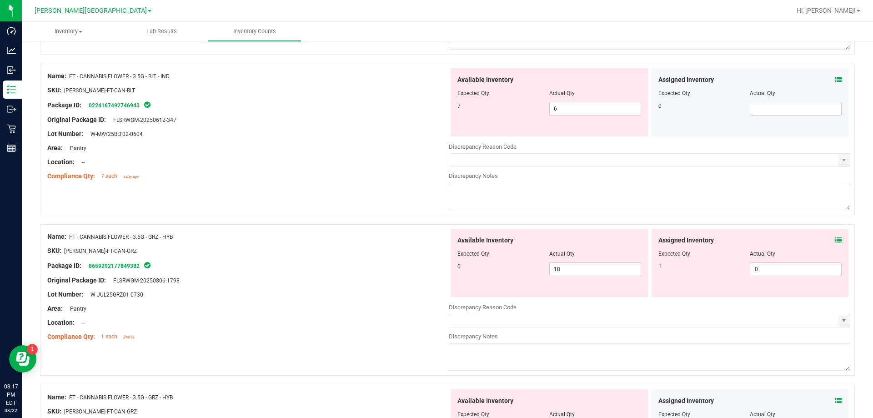
click at [835, 235] on span at bounding box center [838, 240] width 6 height 10
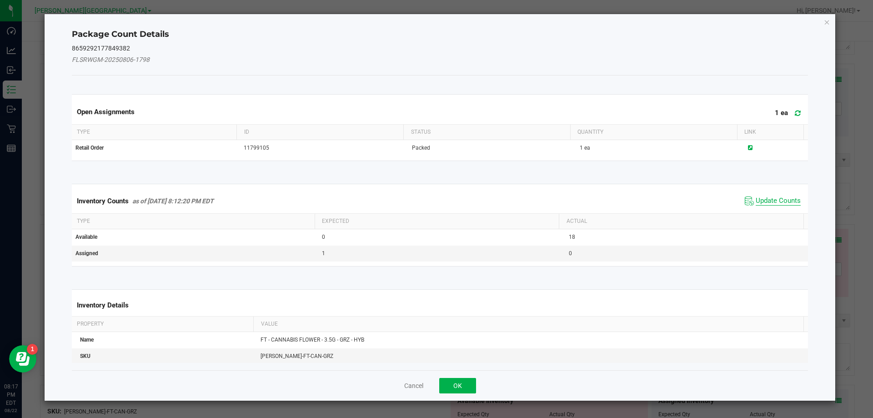
click at [765, 201] on span "Update Counts" at bounding box center [777, 200] width 45 height 9
click at [765, 201] on div "Inventory Counts as of Aug 22, 2025 8:12:20 PM EDT Update Counts" at bounding box center [440, 201] width 740 height 24
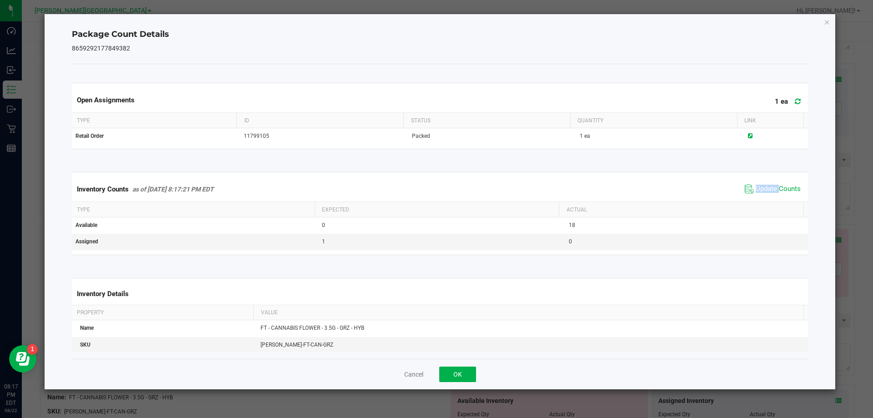
click at [764, 197] on div "Inventory Counts as of Aug 22, 2025 8:17:21 PM EDT Update Counts" at bounding box center [440, 189] width 740 height 25
click at [763, 191] on span "Update Counts" at bounding box center [777, 189] width 45 height 9
click at [442, 379] on button "OK" at bounding box center [457, 373] width 37 height 15
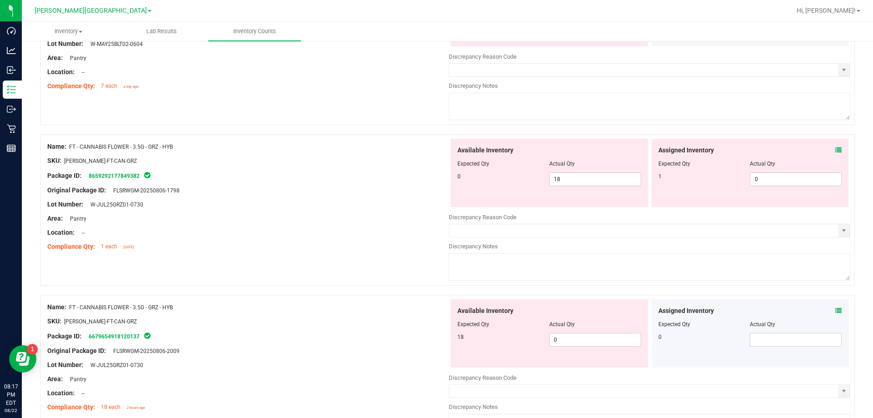
scroll to position [1591, 0]
click at [385, 270] on div "Name: FT - CANNABIS FLOWER - 3.5G - GRZ - HYB SKU: FLO-BUD-FT-CAN-GRZ Package I…" at bounding box center [447, 208] width 815 height 151
click at [586, 339] on span "0 0" at bounding box center [595, 339] width 92 height 14
click at [835, 147] on icon at bounding box center [838, 149] width 6 height 6
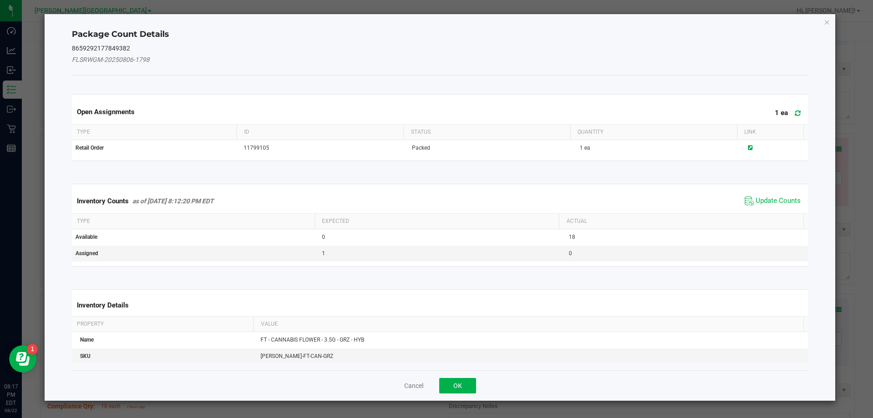
click at [762, 194] on span "Update Counts" at bounding box center [772, 201] width 60 height 14
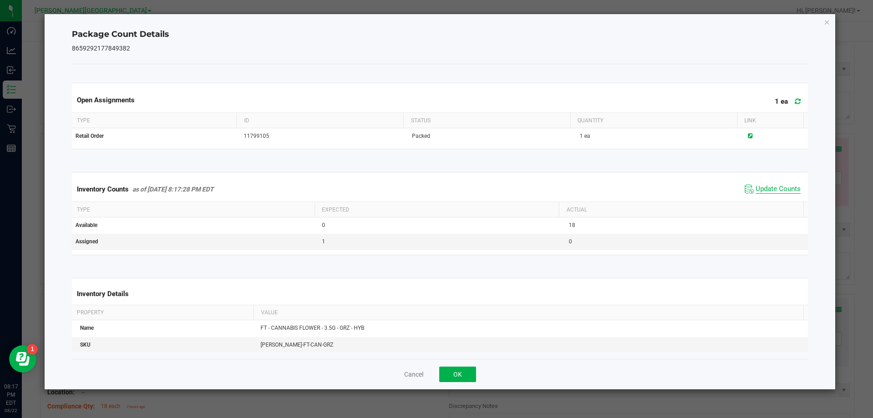
click at [763, 193] on span "Update Counts" at bounding box center [777, 189] width 45 height 9
click at [465, 378] on button "OK" at bounding box center [457, 373] width 37 height 15
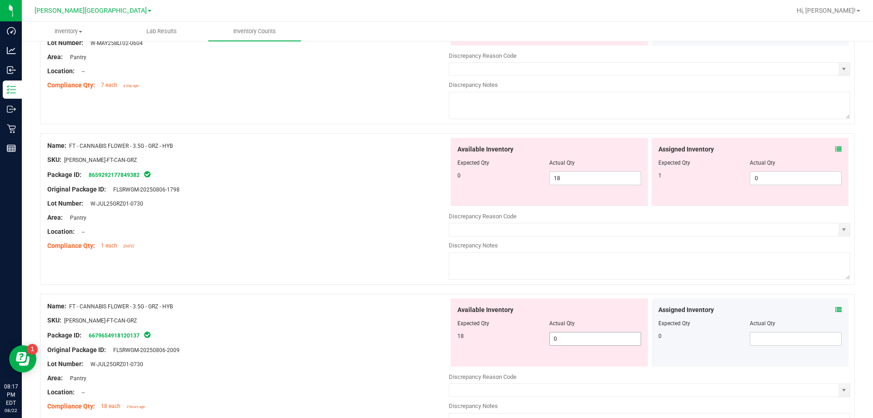
click at [573, 345] on div "Available Inventory Expected Qty Actual Qty 18 0 0" at bounding box center [548, 332] width 197 height 68
click at [573, 345] on span "0 0" at bounding box center [595, 339] width 92 height 14
click at [568, 341] on span "0 0" at bounding box center [595, 339] width 92 height 14
click at [568, 341] on input "0" at bounding box center [595, 338] width 91 height 13
click at [570, 180] on span "18 18" at bounding box center [595, 178] width 92 height 14
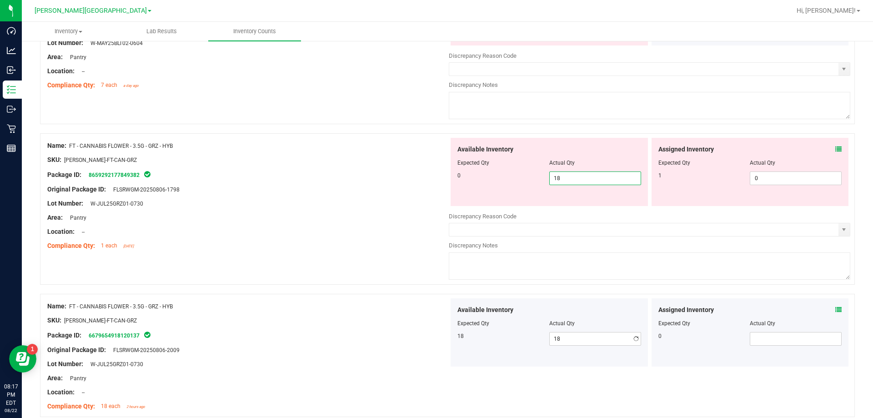
click at [570, 180] on input "18" at bounding box center [595, 178] width 91 height 13
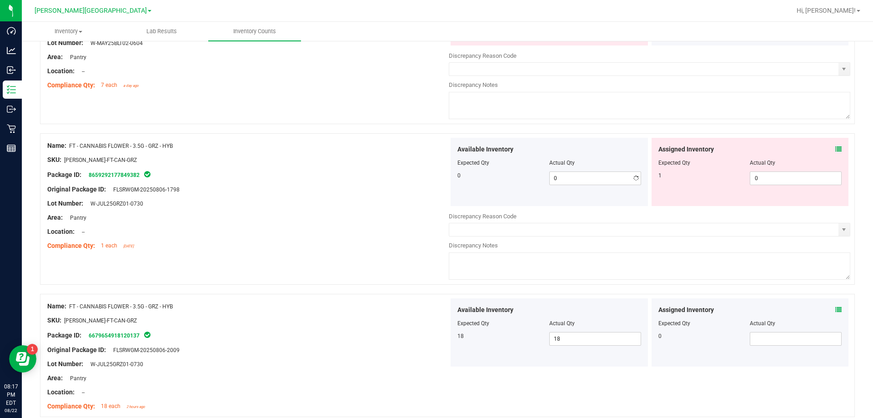
click at [340, 257] on div "Name: FT - CANNABIS FLOWER - 3.5G - GRZ - HYB SKU: FLO-BUD-FT-CAN-GRZ Package I…" at bounding box center [447, 208] width 815 height 151
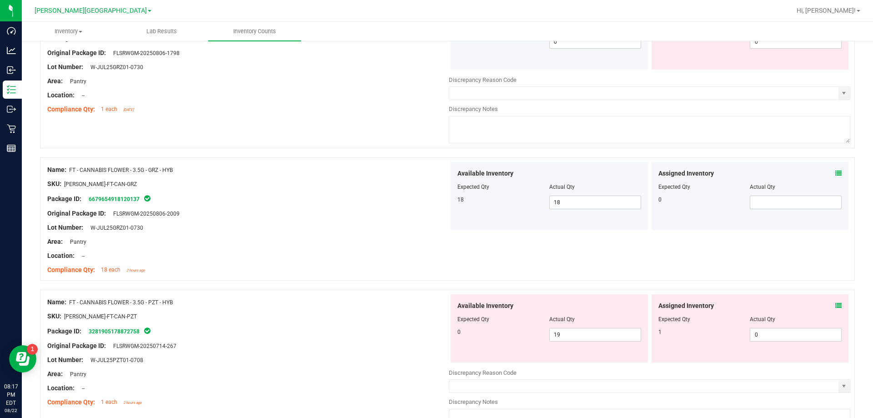
click at [341, 256] on div "Location: --" at bounding box center [247, 256] width 401 height 10
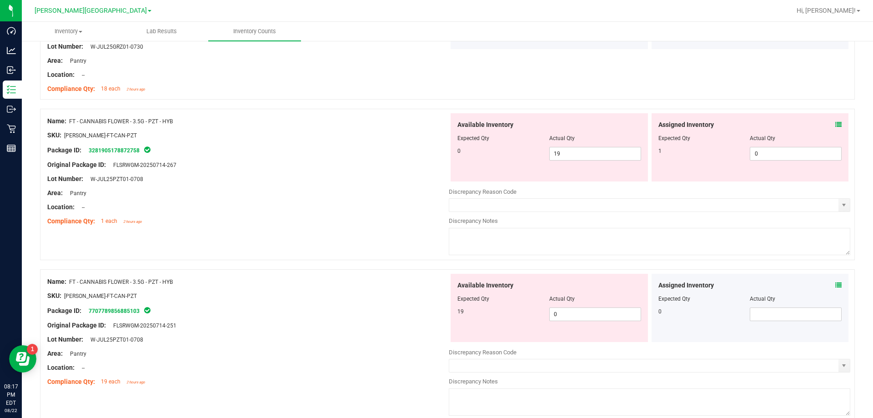
scroll to position [1909, 0]
click at [601, 312] on span "0 0" at bounding box center [595, 313] width 92 height 14
click at [601, 312] on input "0" at bounding box center [595, 313] width 91 height 13
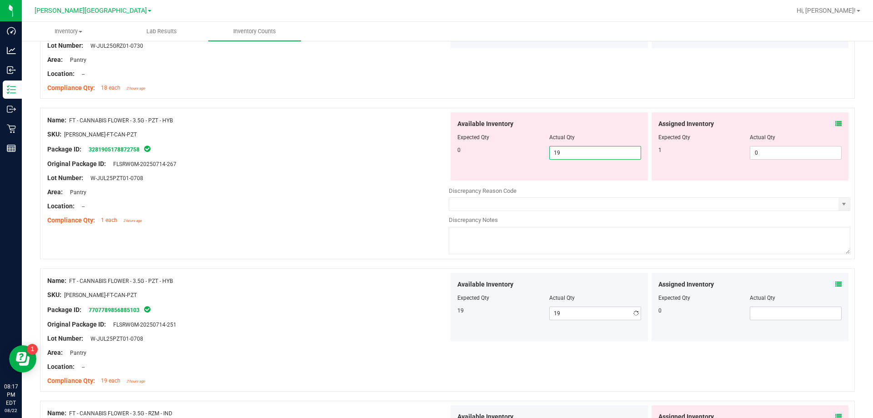
click at [560, 153] on span "19 19" at bounding box center [595, 153] width 92 height 14
click at [560, 152] on input "19" at bounding box center [595, 152] width 91 height 13
click at [294, 243] on div "Name: FT - CANNABIS FLOWER - 3.5G - PZT - HYB SKU: FLO-BUD-FT-CAN-PZT Package I…" at bounding box center [447, 183] width 815 height 151
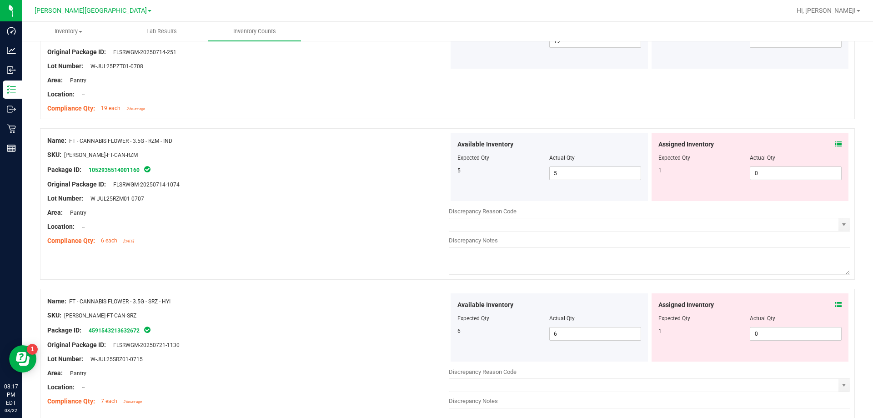
scroll to position [2182, 0]
click at [835, 144] on icon at bounding box center [838, 143] width 6 height 6
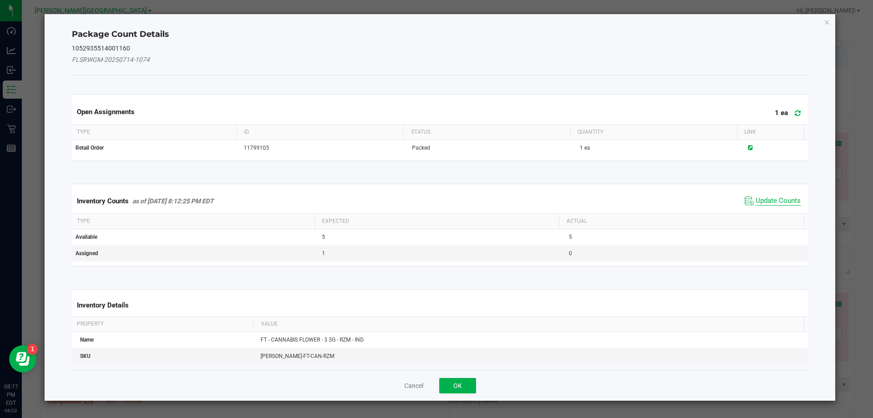
click at [771, 197] on span "Update Counts" at bounding box center [777, 200] width 45 height 9
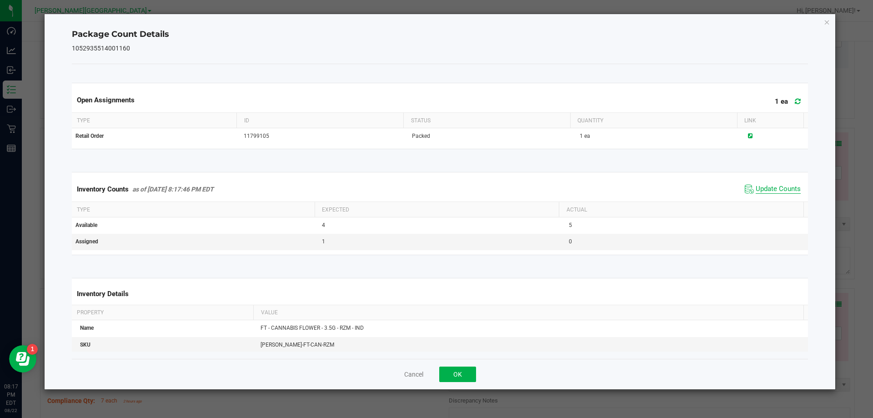
click at [771, 192] on span "Update Counts" at bounding box center [777, 189] width 45 height 9
click at [769, 186] on span "Update Counts" at bounding box center [777, 189] width 45 height 8
click at [456, 381] on button "OK" at bounding box center [457, 373] width 37 height 15
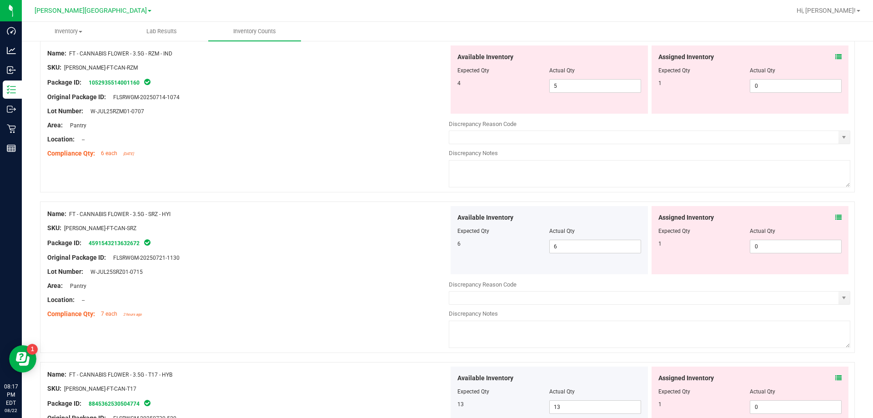
scroll to position [2273, 0]
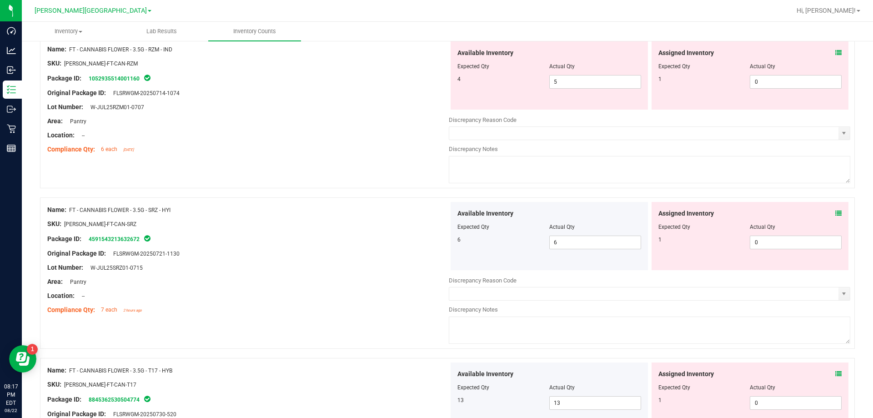
click at [835, 215] on icon at bounding box center [838, 213] width 6 height 6
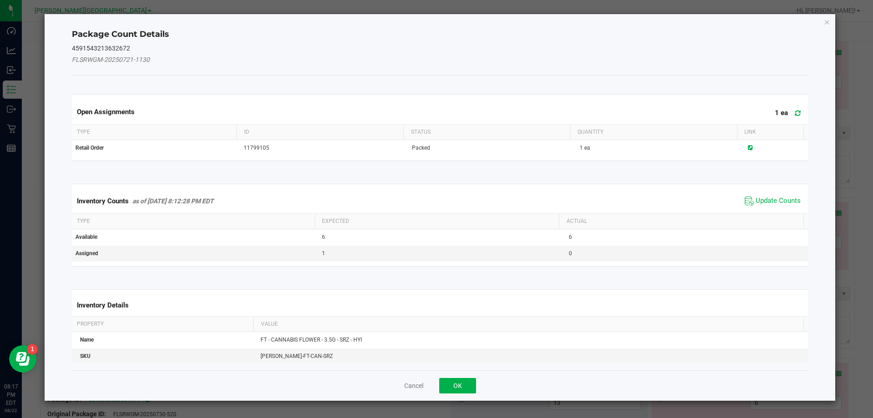
click at [752, 190] on div "Inventory Counts as of Aug 22, 2025 8:12:28 PM EDT Update Counts" at bounding box center [440, 201] width 740 height 25
click at [755, 201] on span "Update Counts" at bounding box center [777, 200] width 45 height 9
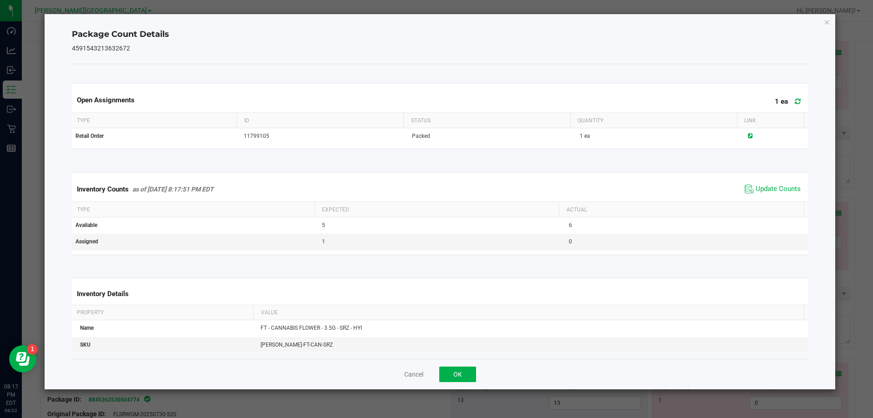
click at [755, 198] on div "Inventory Counts as of Aug 22, 2025 8:17:51 PM EDT Update Counts" at bounding box center [440, 189] width 740 height 25
click at [756, 192] on span "Update Counts" at bounding box center [777, 189] width 45 height 9
click at [450, 380] on button "OK" at bounding box center [457, 373] width 37 height 15
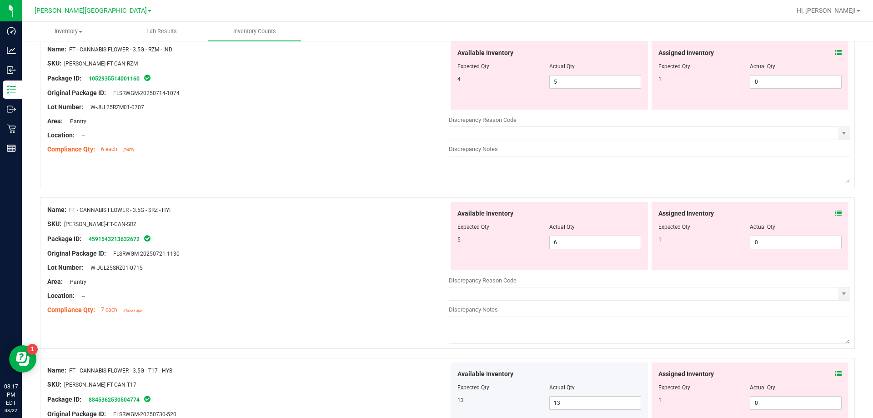
click at [374, 303] on div at bounding box center [247, 302] width 401 height 5
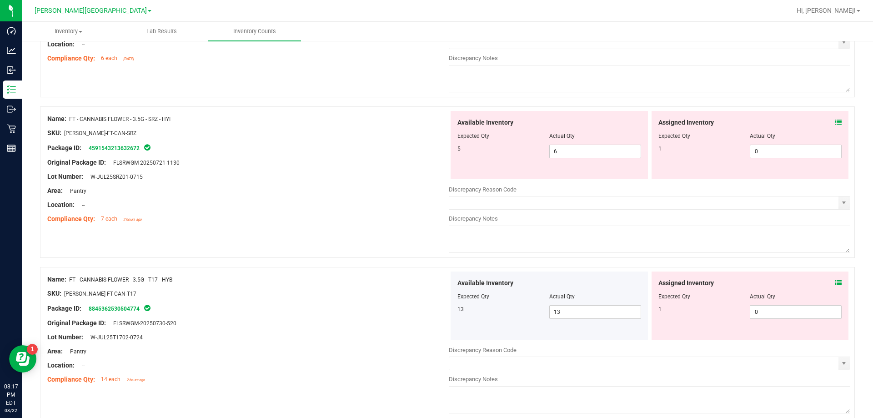
click at [836, 283] on div "Assigned Inventory Expected Qty Actual Qty 1 0 0" at bounding box center [749, 305] width 197 height 68
click at [835, 283] on icon at bounding box center [838, 283] width 6 height 6
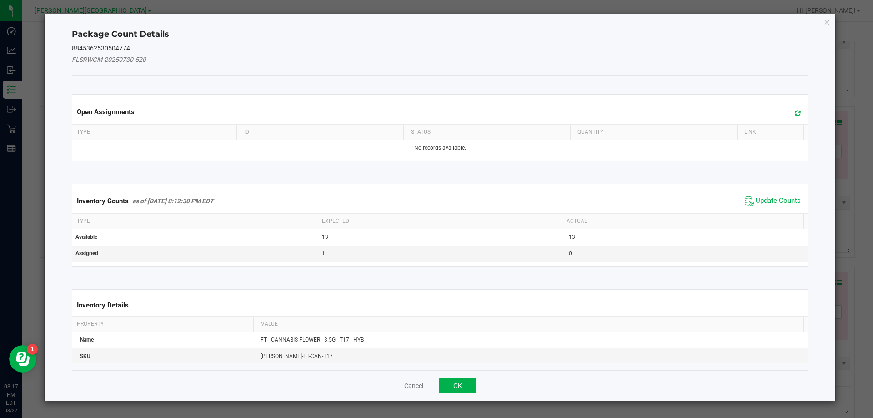
click at [771, 205] on span "Update Counts" at bounding box center [772, 201] width 60 height 14
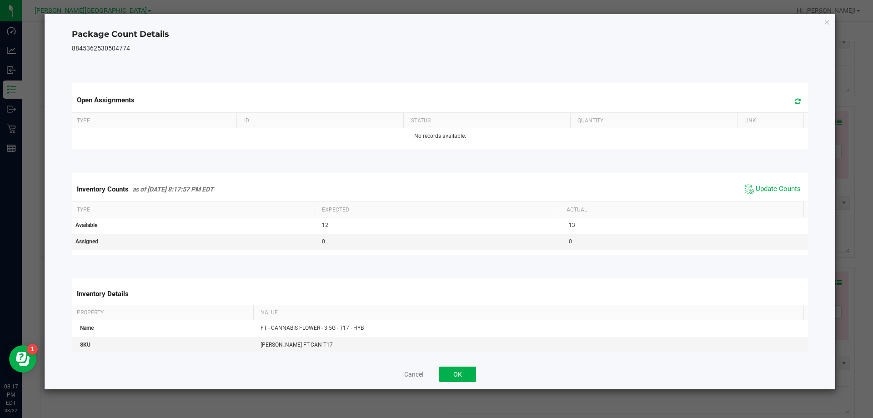
click at [768, 202] on th "Actual" at bounding box center [681, 209] width 245 height 15
click at [765, 195] on span "Update Counts" at bounding box center [772, 189] width 60 height 14
drag, startPoint x: 759, startPoint y: 193, endPoint x: 660, endPoint y: 240, distance: 109.8
click at [758, 193] on span "Update Counts" at bounding box center [777, 189] width 45 height 9
click at [467, 376] on button "OK" at bounding box center [457, 373] width 37 height 15
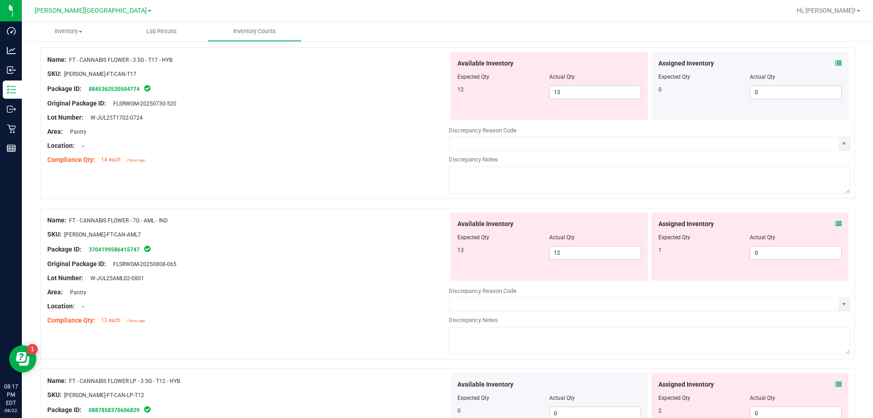
scroll to position [2591, 0]
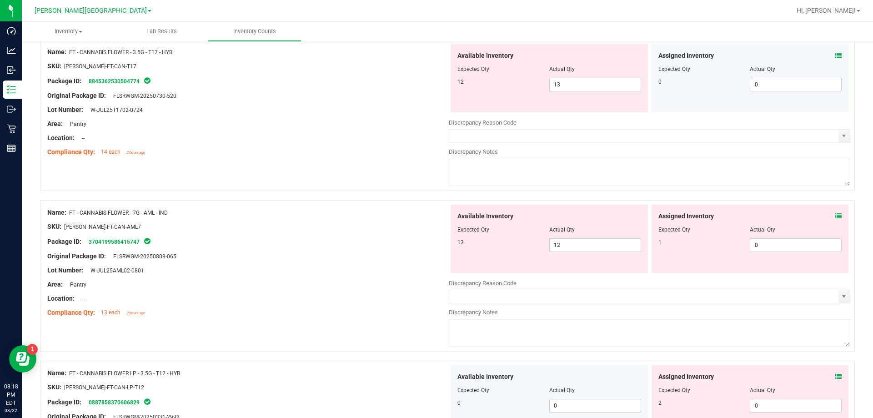
click at [835, 220] on span at bounding box center [838, 216] width 6 height 10
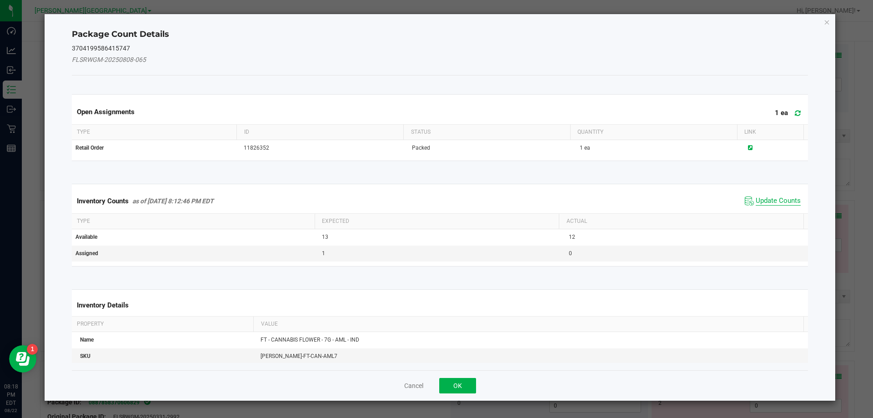
click at [777, 203] on span "Update Counts" at bounding box center [777, 200] width 45 height 9
drag, startPoint x: 777, startPoint y: 203, endPoint x: 775, endPoint y: 197, distance: 6.2
click at [776, 202] on kendo-grid "Inventory Counts as of Aug 22, 2025 8:12:46 PM EDT Update Counts Type Expected …" at bounding box center [440, 225] width 750 height 82
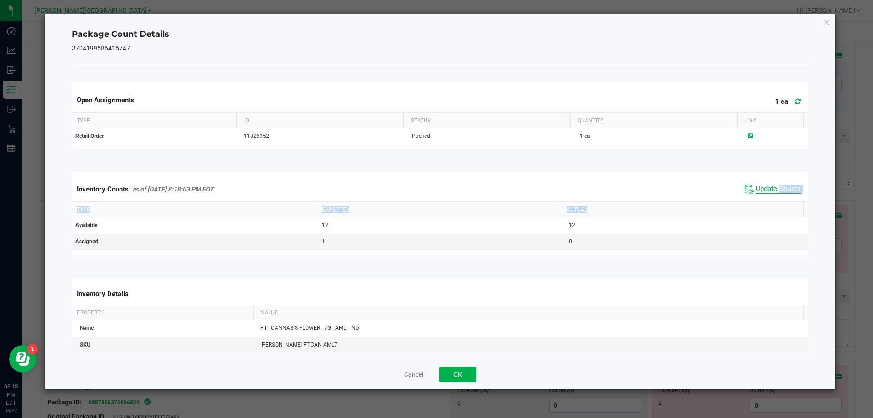
click at [772, 187] on span "Update Counts" at bounding box center [777, 189] width 45 height 9
click at [476, 377] on div "Cancel OK" at bounding box center [440, 374] width 736 height 30
click at [460, 373] on button "OK" at bounding box center [457, 373] width 37 height 15
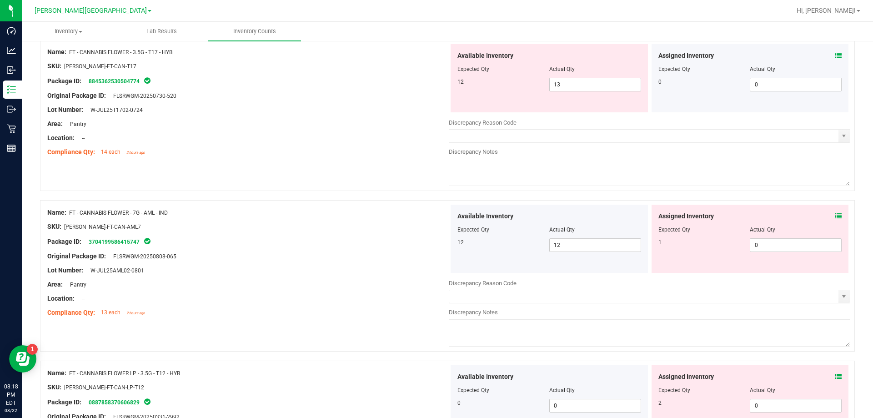
click at [391, 257] on div "Original Package ID: FLSRWGM-20250808-065" at bounding box center [247, 256] width 401 height 10
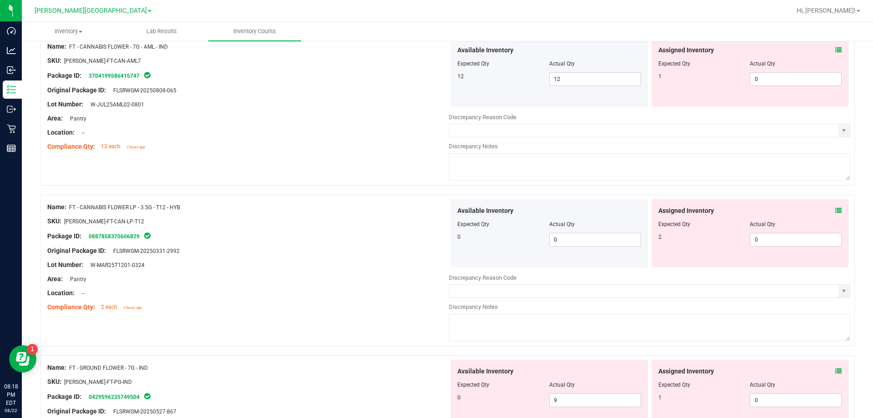
scroll to position [2773, 0]
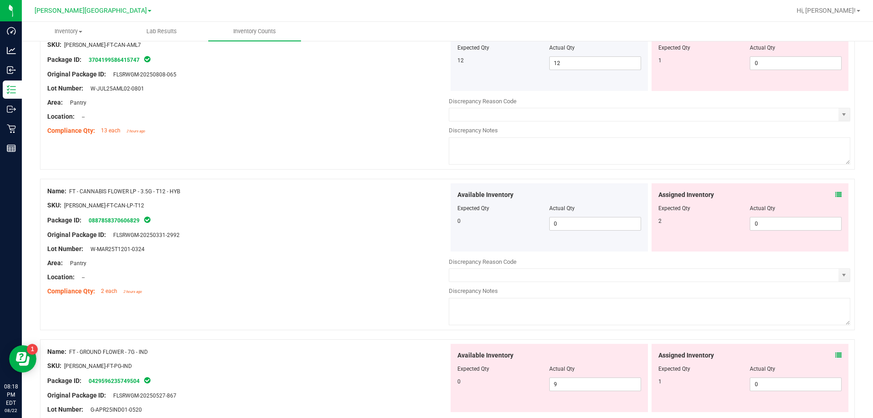
click at [835, 190] on span at bounding box center [838, 195] width 6 height 10
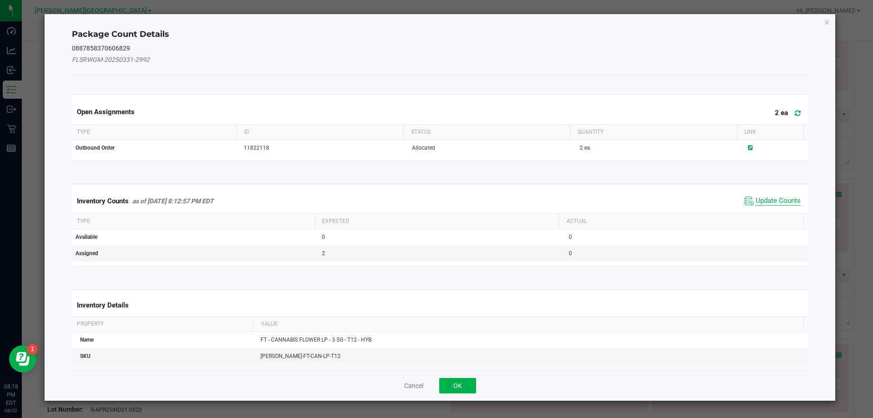
click at [772, 200] on span "Update Counts" at bounding box center [777, 200] width 45 height 9
click at [771, 200] on div "Inventory Counts as of Aug 22, 2025 8:12:57 PM EDT Update Counts" at bounding box center [440, 201] width 740 height 24
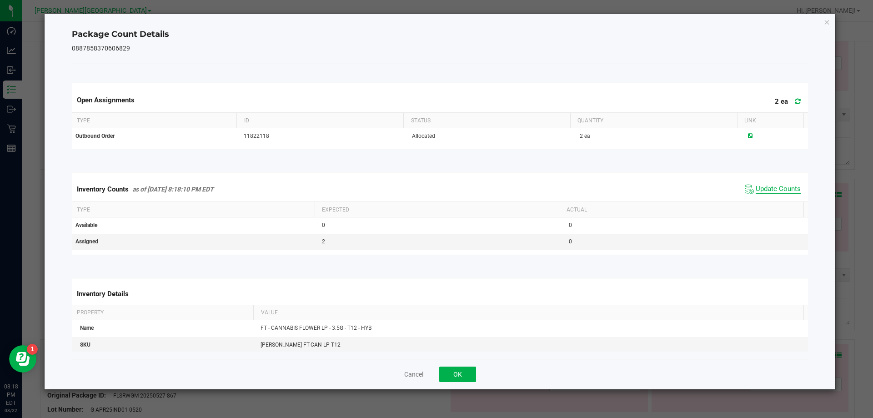
click at [765, 188] on span "Update Counts" at bounding box center [777, 189] width 45 height 9
click at [474, 372] on button "OK" at bounding box center [457, 373] width 37 height 15
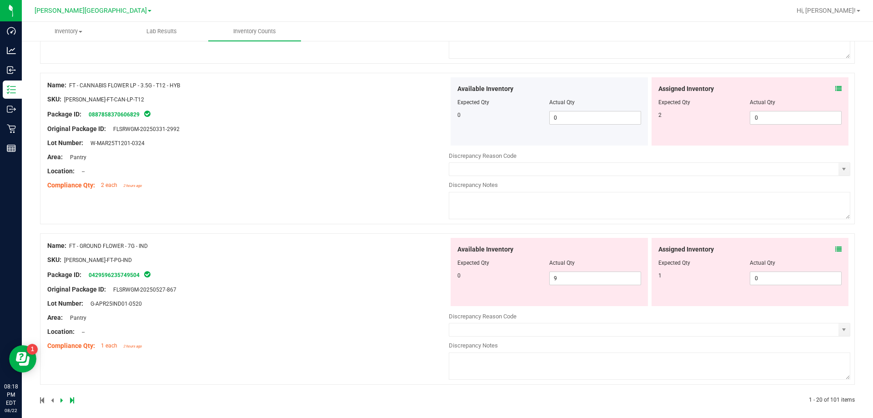
scroll to position [2886, 0]
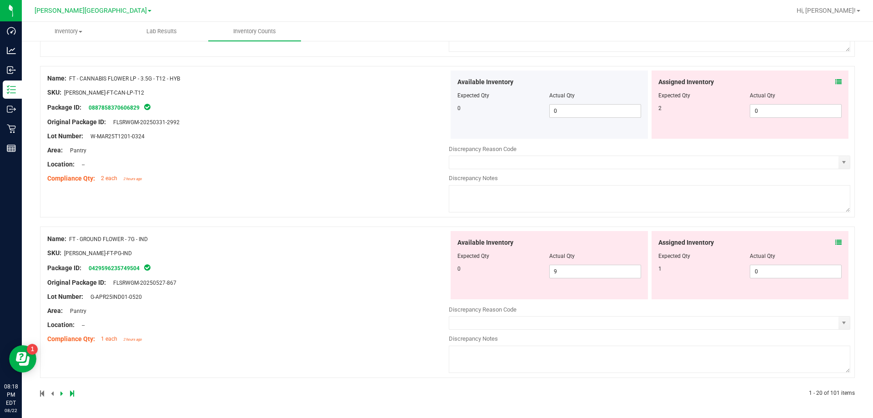
click at [830, 248] on div at bounding box center [750, 249] width 184 height 5
click at [835, 238] on span at bounding box center [838, 243] width 6 height 10
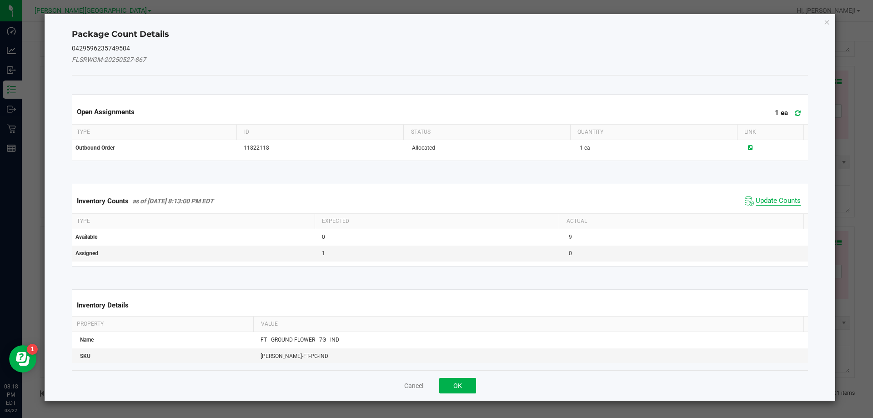
click at [776, 199] on span "Update Counts" at bounding box center [777, 200] width 45 height 9
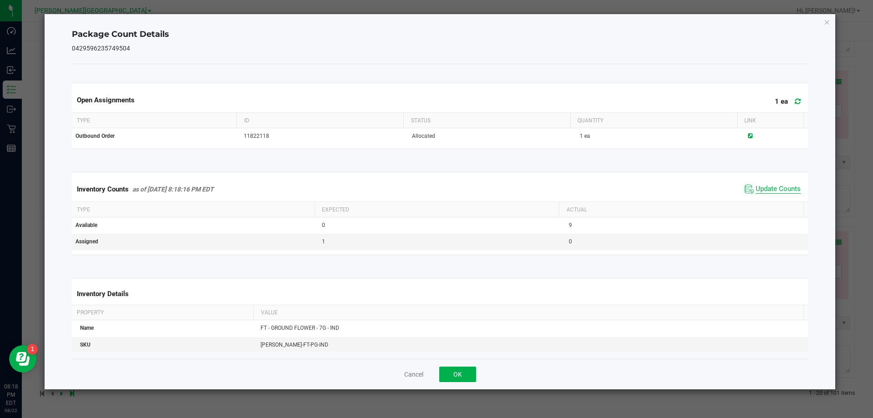
click at [772, 190] on span "Update Counts" at bounding box center [777, 189] width 45 height 9
click at [460, 380] on button "OK" at bounding box center [457, 373] width 37 height 15
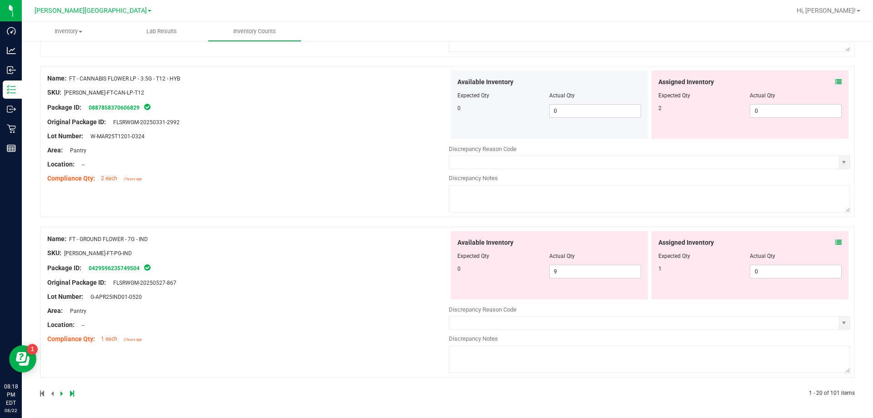
click at [60, 393] on icon at bounding box center [61, 392] width 3 height 5
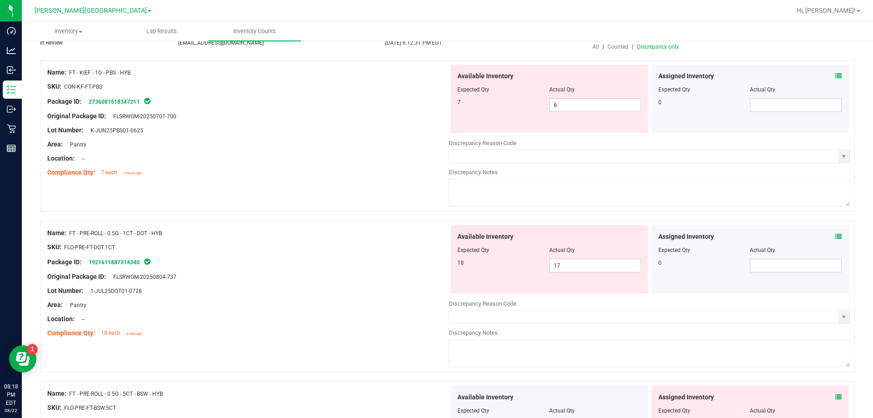
scroll to position [91, 0]
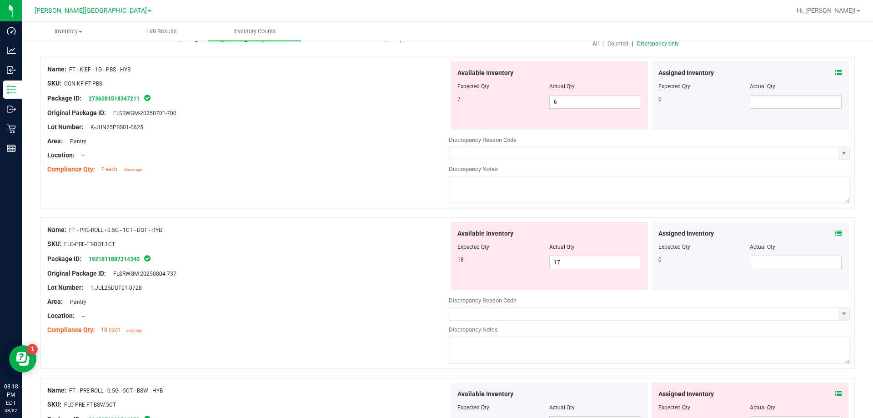
click at [828, 234] on div "Assigned Inventory" at bounding box center [750, 234] width 184 height 10
click at [835, 233] on icon at bounding box center [838, 233] width 6 height 6
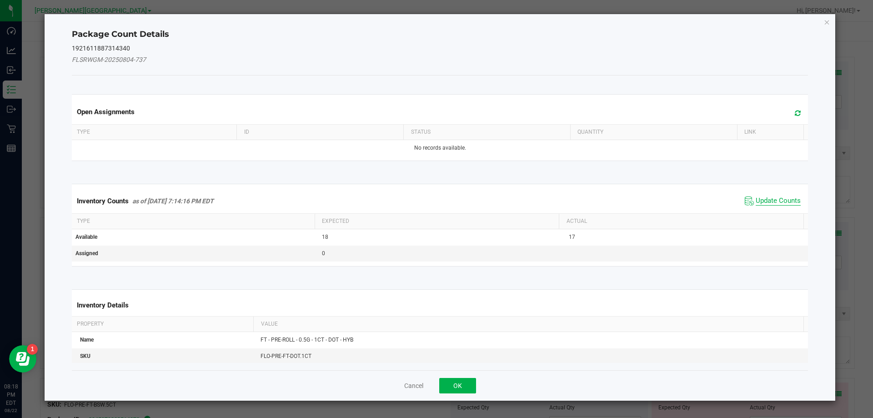
click at [786, 200] on span "Update Counts" at bounding box center [777, 200] width 45 height 9
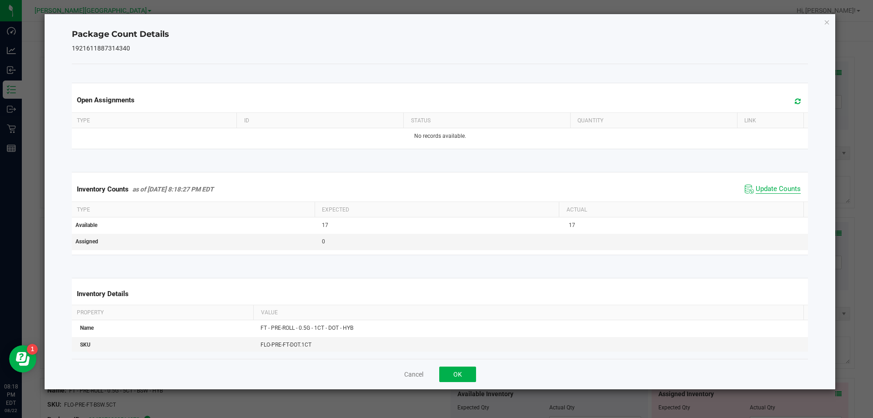
click at [782, 189] on span "Update Counts" at bounding box center [777, 189] width 45 height 9
click at [782, 189] on span "Update Counts" at bounding box center [777, 189] width 45 height 8
click at [447, 379] on button "OK" at bounding box center [457, 373] width 37 height 15
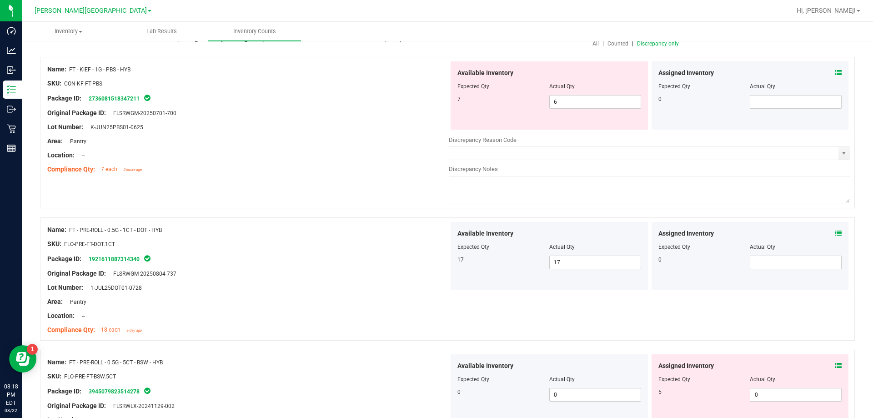
click at [826, 73] on div "Assigned Inventory" at bounding box center [750, 73] width 184 height 10
click at [828, 73] on div "Assigned Inventory" at bounding box center [750, 73] width 184 height 10
click at [835, 73] on icon at bounding box center [838, 73] width 6 height 6
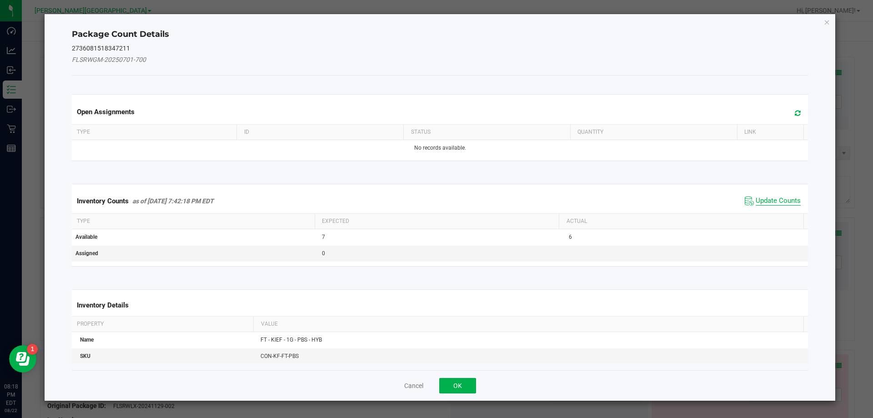
click at [782, 205] on span "Update Counts" at bounding box center [777, 200] width 45 height 9
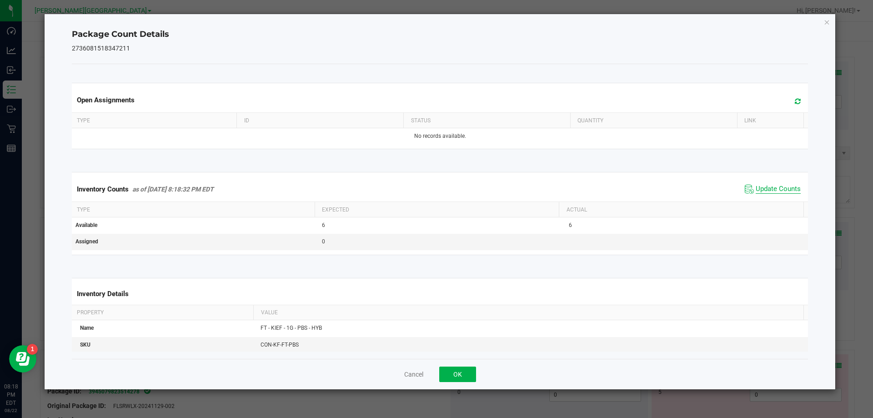
click at [780, 194] on span "Update Counts" at bounding box center [777, 189] width 45 height 9
click at [778, 189] on span "Update Counts" at bounding box center [777, 189] width 45 height 9
click at [462, 378] on button "OK" at bounding box center [457, 373] width 37 height 15
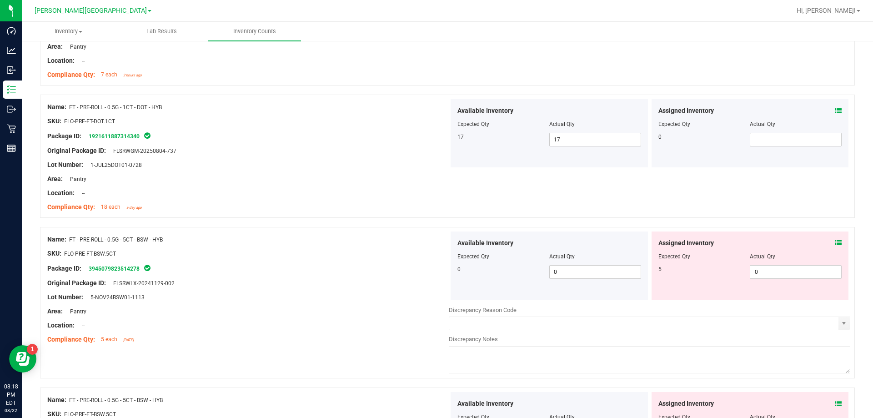
scroll to position [227, 0]
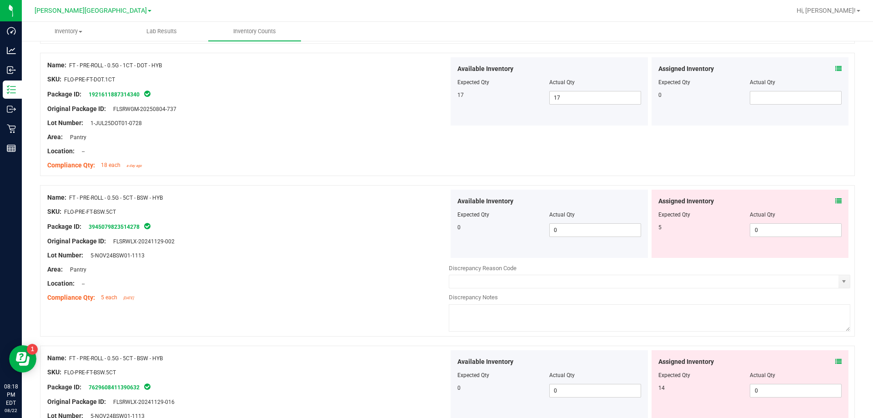
click at [835, 203] on icon at bounding box center [838, 201] width 6 height 6
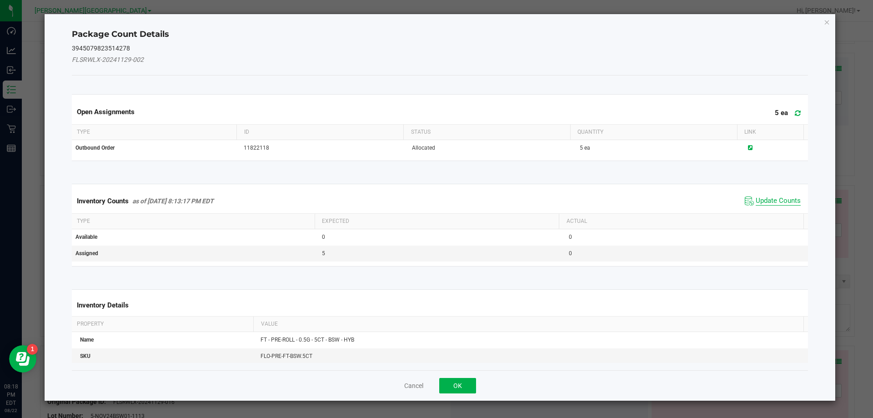
click at [777, 203] on span "Update Counts" at bounding box center [777, 200] width 45 height 9
click at [777, 203] on kendo-grid "Inventory Counts as of Aug 22, 2025 8:13:17 PM EDT Update Counts Type Expected …" at bounding box center [440, 225] width 750 height 82
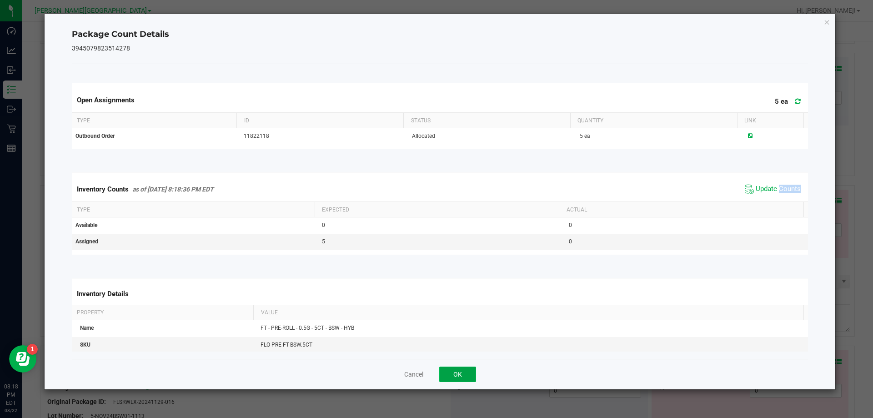
click at [468, 376] on button "OK" at bounding box center [457, 373] width 37 height 15
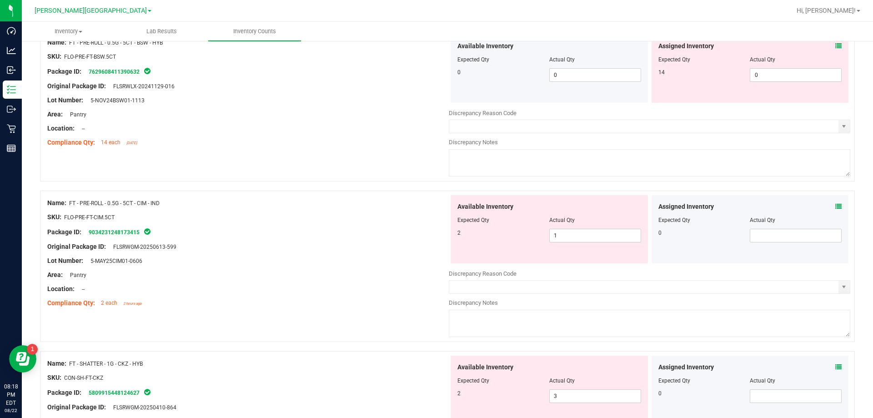
scroll to position [545, 0]
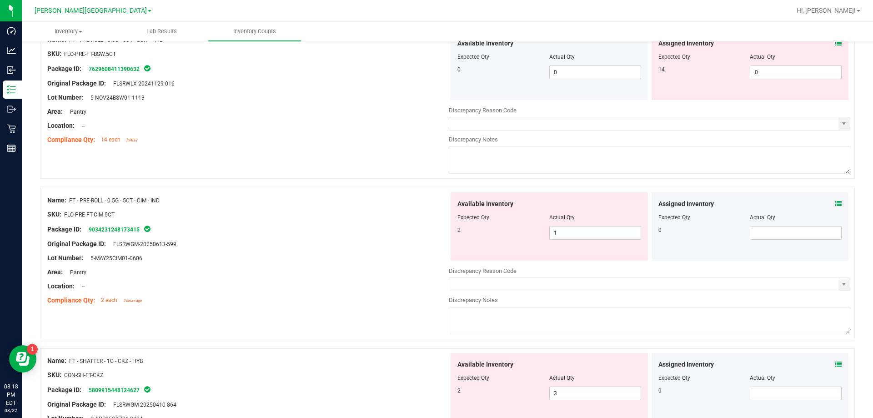
click at [835, 213] on div "Assigned Inventory Expected Qty Actual Qty 0" at bounding box center [749, 226] width 197 height 68
click at [832, 210] on div at bounding box center [750, 211] width 184 height 5
click at [835, 204] on icon at bounding box center [838, 203] width 6 height 6
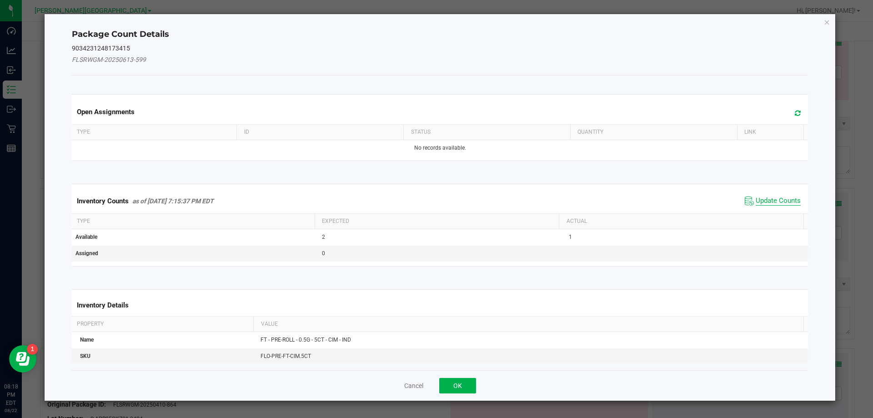
click at [770, 201] on span "Update Counts" at bounding box center [777, 200] width 45 height 9
click at [770, 201] on div "Inventory Counts as of Aug 22, 2025 7:15:37 PM EDT Update Counts" at bounding box center [440, 201] width 740 height 24
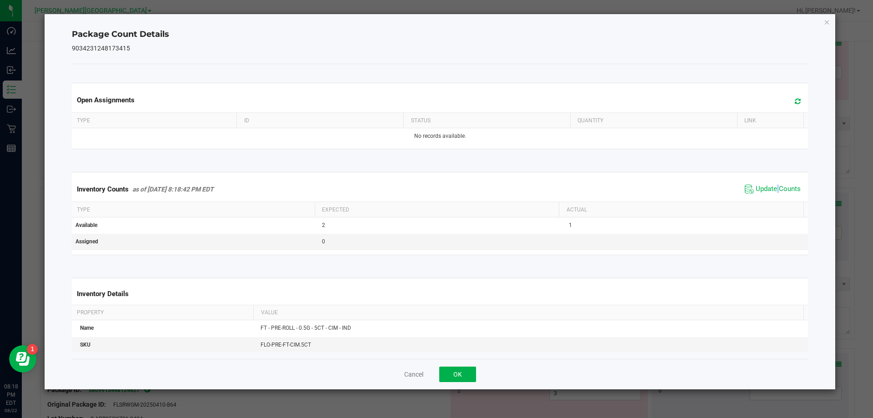
click at [769, 200] on div "Inventory Counts as of Aug 22, 2025 8:18:42 PM EDT Update Counts" at bounding box center [440, 189] width 740 height 25
click at [765, 188] on span "Update Counts" at bounding box center [777, 189] width 45 height 9
drag, startPoint x: 452, startPoint y: 384, endPoint x: 458, endPoint y: 372, distance: 13.0
click at [455, 380] on div "Cancel OK" at bounding box center [440, 374] width 736 height 30
click at [458, 372] on button "OK" at bounding box center [457, 373] width 37 height 15
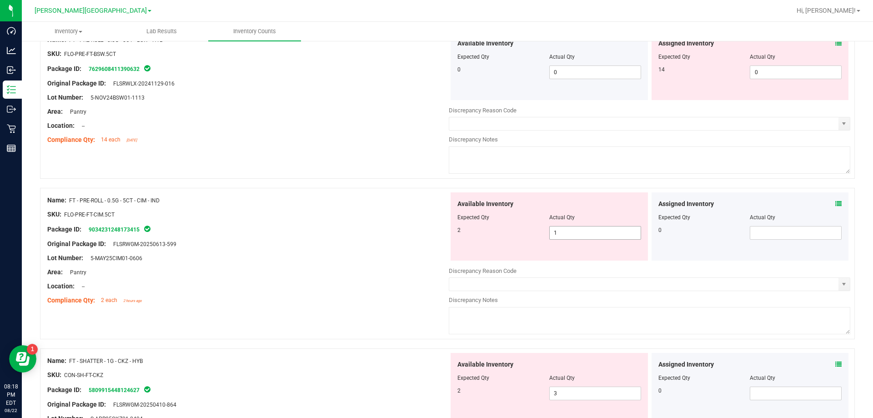
click at [629, 237] on span "1 1" at bounding box center [595, 233] width 92 height 14
click at [629, 238] on input "1" at bounding box center [595, 232] width 91 height 13
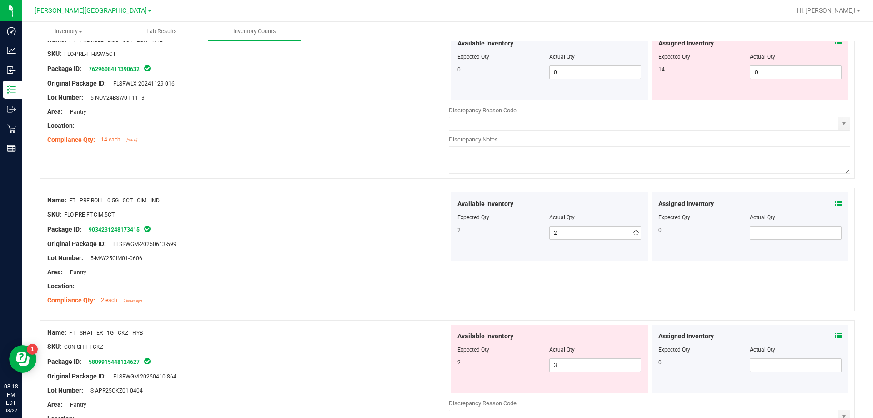
click at [370, 355] on div at bounding box center [247, 353] width 401 height 5
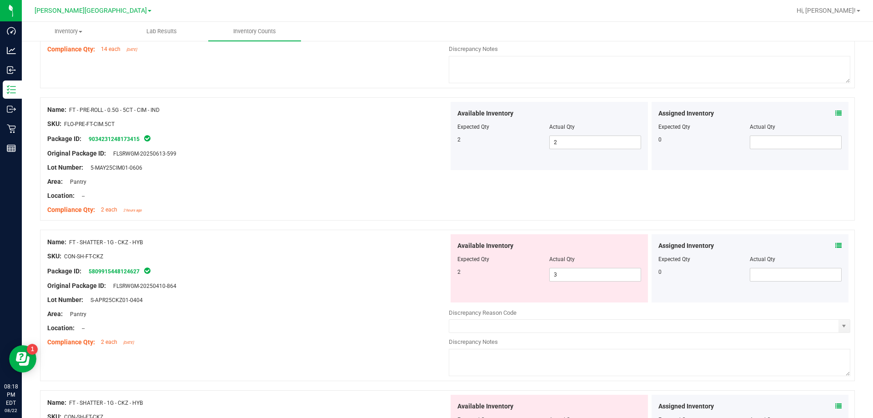
scroll to position [636, 0]
click at [580, 273] on span "3 3" at bounding box center [595, 274] width 92 height 14
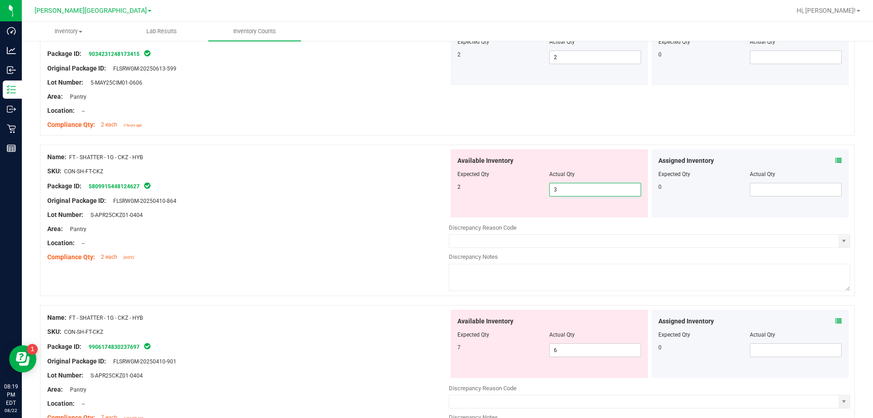
scroll to position [727, 0]
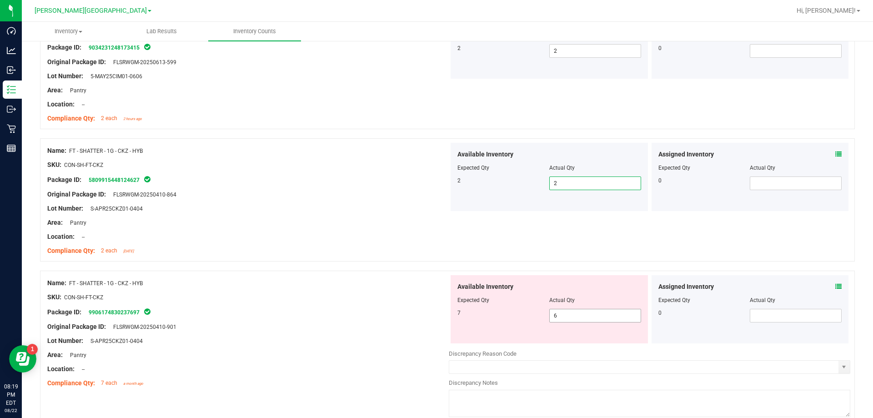
click at [572, 315] on span "6 6" at bounding box center [595, 316] width 92 height 14
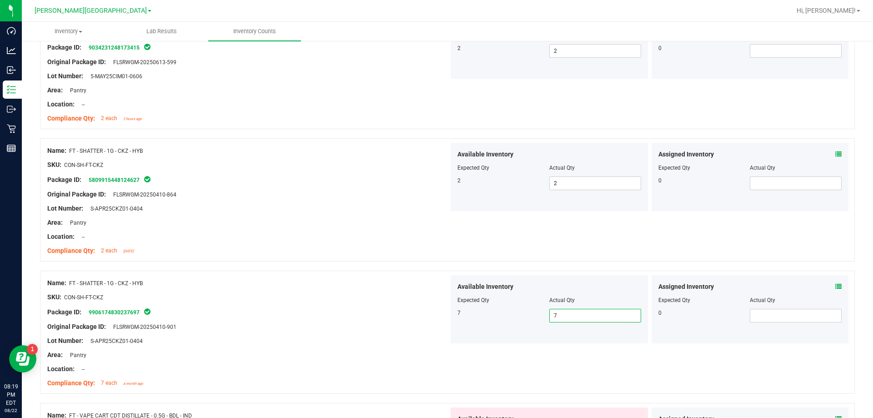
click at [334, 302] on div at bounding box center [247, 304] width 401 height 5
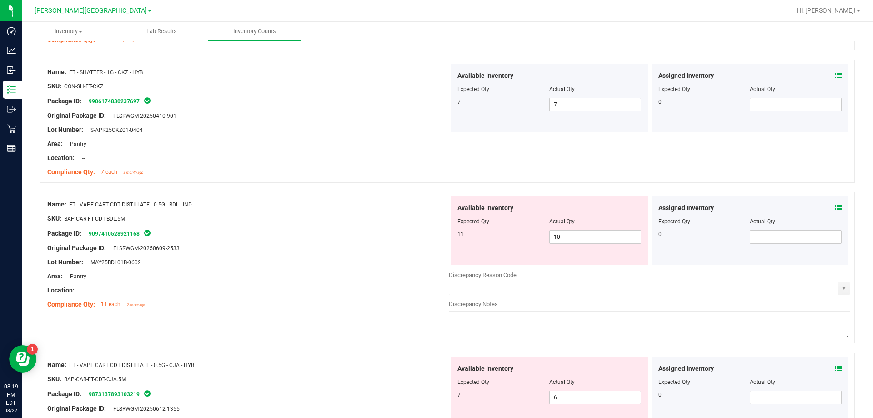
scroll to position [1000, 0]
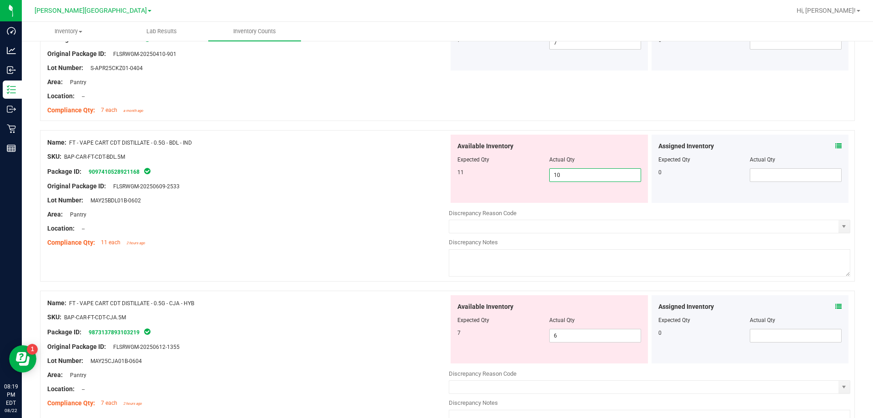
click at [580, 175] on span "10 10" at bounding box center [595, 175] width 92 height 14
click at [835, 148] on icon at bounding box center [838, 146] width 6 height 6
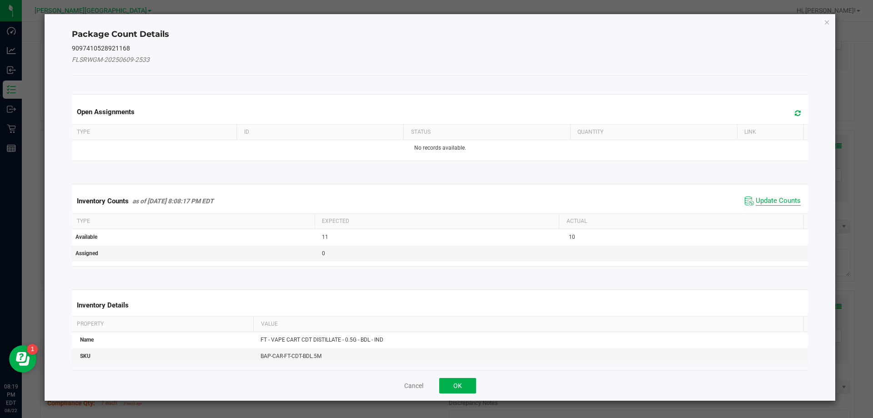
click at [782, 196] on span "Update Counts" at bounding box center [777, 200] width 45 height 9
click at [782, 196] on div "Inventory Counts as of Aug 22, 2025 8:08:17 PM EDT Update Counts" at bounding box center [440, 201] width 740 height 24
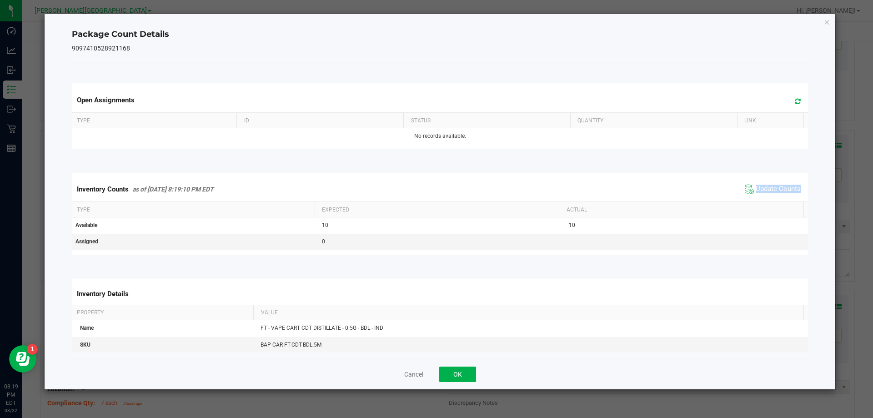
click at [782, 196] on span "Update Counts" at bounding box center [772, 189] width 60 height 14
click at [777, 180] on div "Inventory Counts as of Aug 22, 2025 8:19:10 PM EDT Update Counts" at bounding box center [440, 189] width 740 height 25
click at [470, 377] on button "OK" at bounding box center [457, 373] width 37 height 15
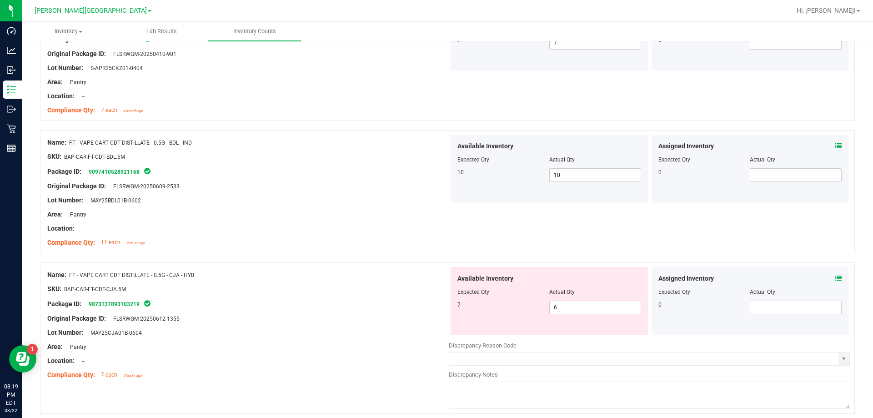
click at [825, 277] on div "Assigned Inventory" at bounding box center [750, 279] width 184 height 10
click at [835, 278] on icon at bounding box center [838, 278] width 6 height 6
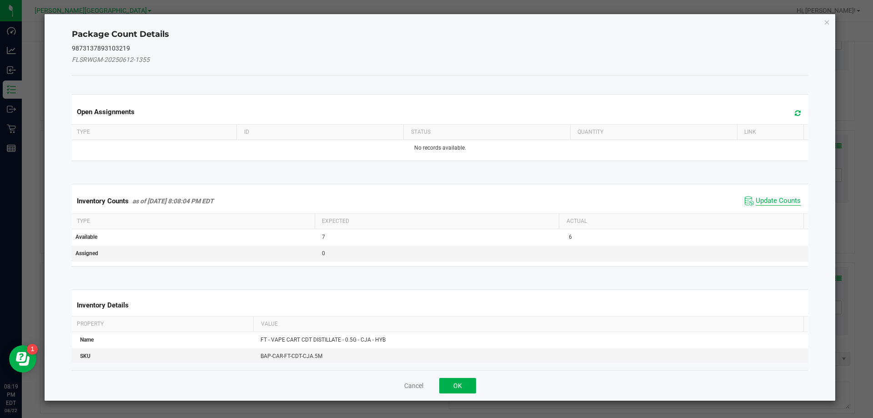
click at [768, 196] on span "Update Counts" at bounding box center [777, 200] width 45 height 9
click at [768, 196] on div "Inventory Counts as of Aug 22, 2025 8:08:04 PM EDT Update Counts" at bounding box center [440, 201] width 740 height 24
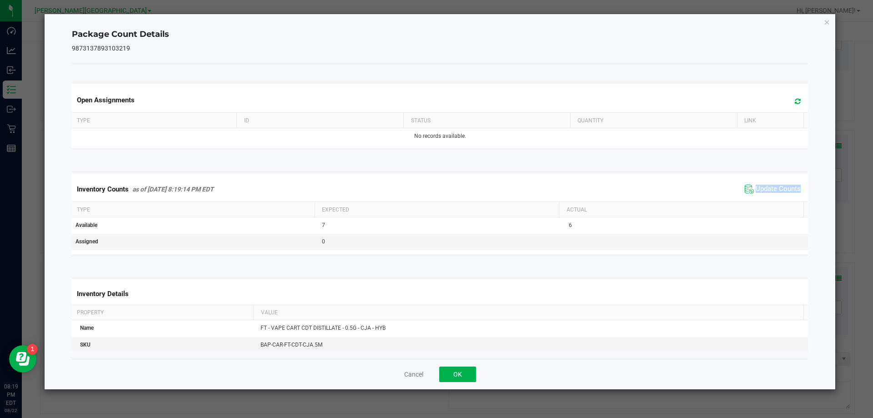
click at [768, 195] on span "Update Counts" at bounding box center [772, 189] width 60 height 14
click at [766, 188] on span "Update Counts" at bounding box center [777, 189] width 45 height 8
click at [465, 372] on button "OK" at bounding box center [457, 373] width 37 height 15
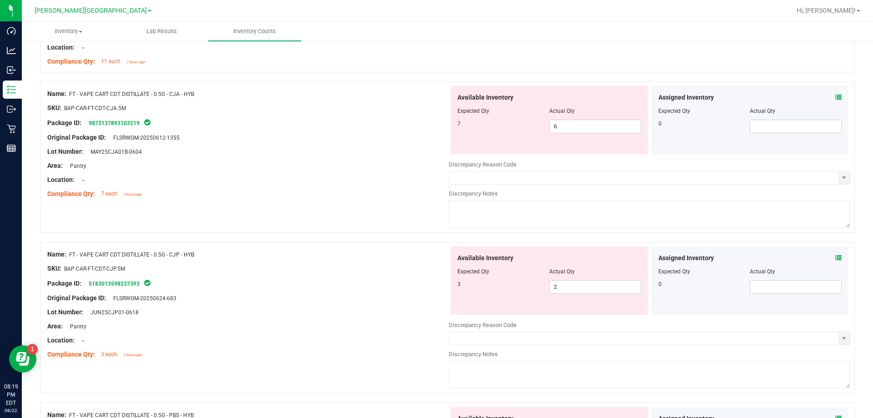
scroll to position [1182, 0]
click at [835, 256] on icon at bounding box center [838, 257] width 6 height 6
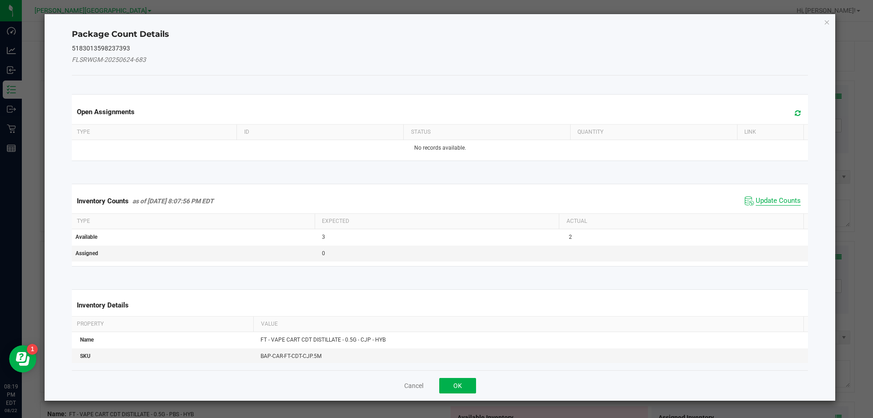
click at [774, 201] on span "Update Counts" at bounding box center [777, 200] width 45 height 9
click at [774, 201] on div "Inventory Counts as of Aug 22, 2025 8:07:56 PM EDT Update Counts" at bounding box center [440, 201] width 740 height 24
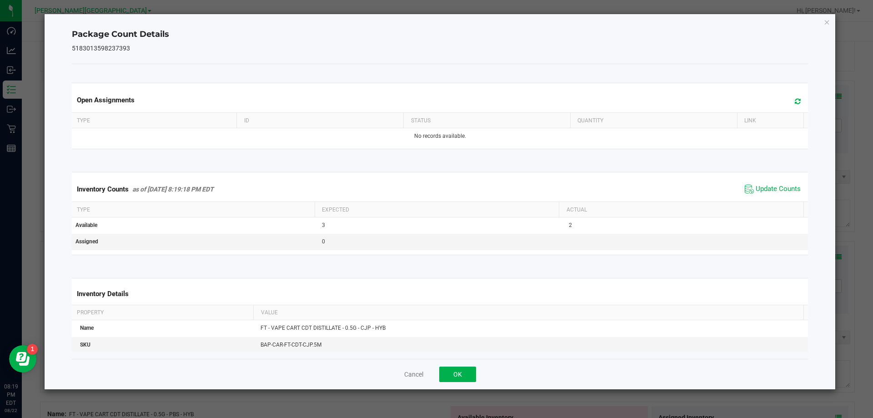
drag, startPoint x: 771, startPoint y: 195, endPoint x: 766, endPoint y: 187, distance: 9.4
click at [770, 194] on span "Update Counts" at bounding box center [772, 189] width 60 height 14
click at [766, 187] on span "Update Counts" at bounding box center [777, 189] width 45 height 9
click at [472, 370] on button "OK" at bounding box center [457, 373] width 37 height 15
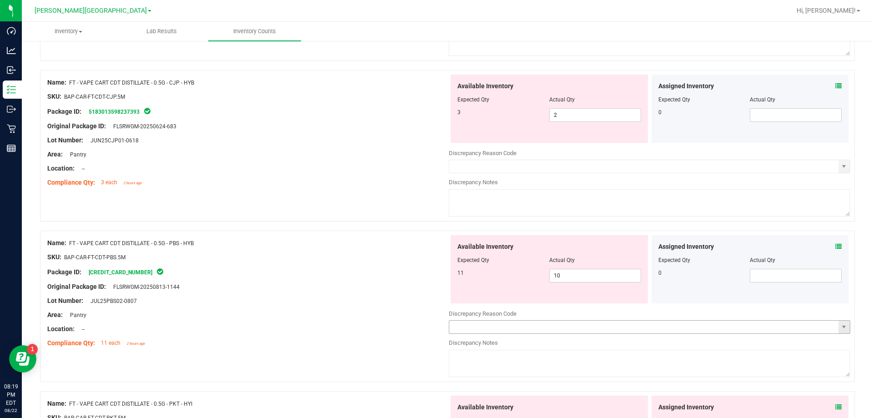
scroll to position [1364, 0]
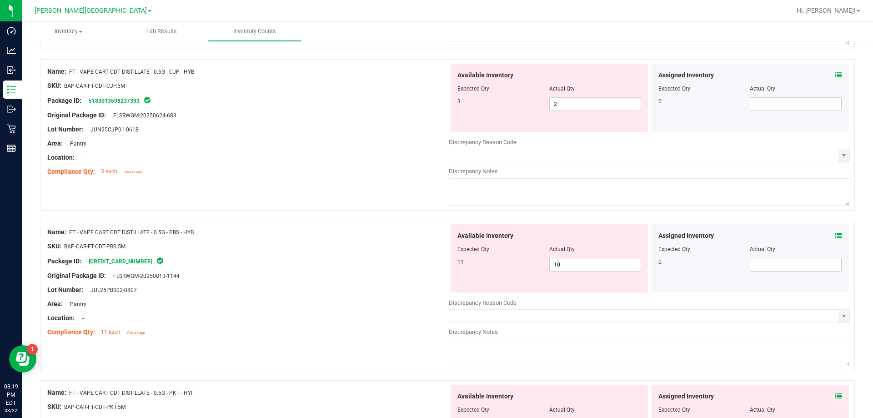
click at [835, 237] on icon at bounding box center [838, 235] width 6 height 6
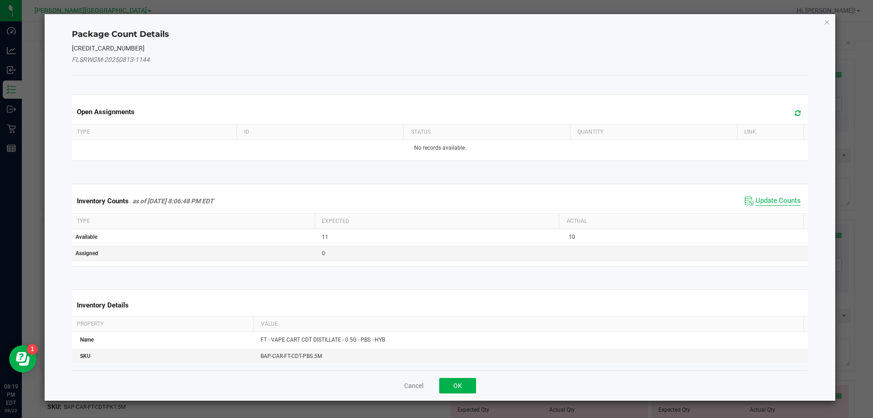
click at [768, 205] on span "Update Counts" at bounding box center [777, 200] width 45 height 9
click at [766, 204] on kendo-grid "Inventory Counts as of Aug 22, 2025 8:06:48 PM EDT Update Counts Type Expected …" at bounding box center [440, 225] width 750 height 82
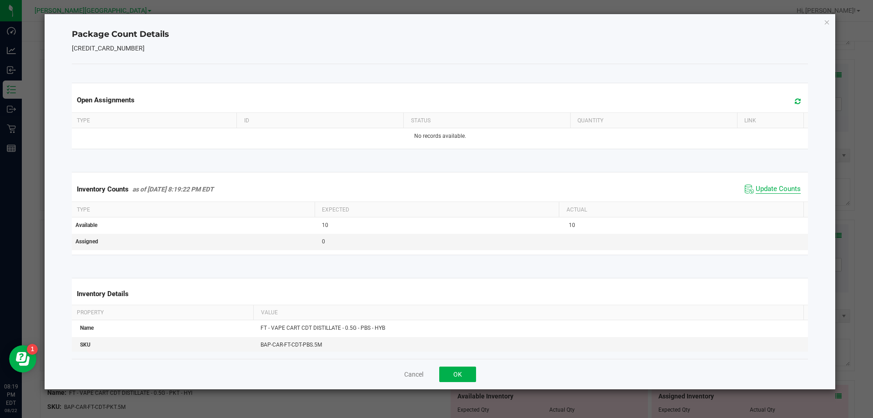
click at [759, 190] on span "Update Counts" at bounding box center [777, 189] width 45 height 9
click at [759, 190] on span "Update Counts" at bounding box center [777, 189] width 45 height 8
click at [469, 370] on button "OK" at bounding box center [457, 373] width 37 height 15
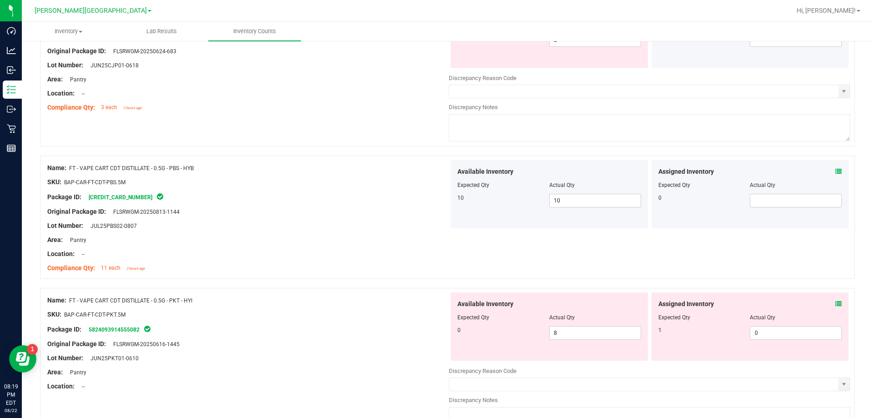
scroll to position [1500, 0]
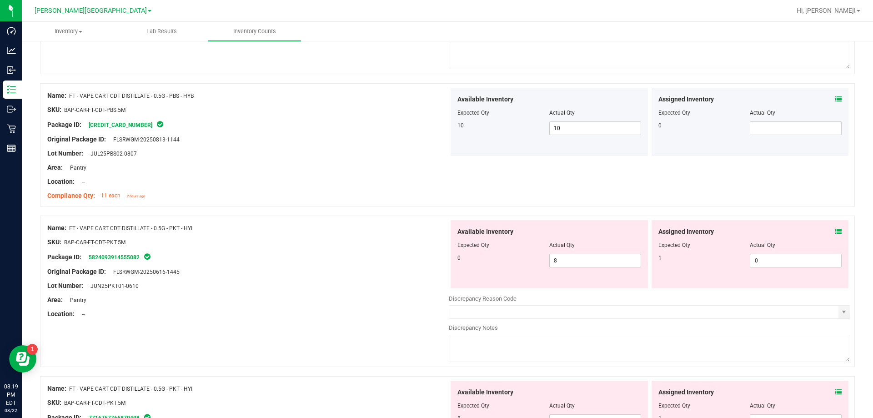
click at [835, 233] on icon at bounding box center [838, 231] width 6 height 6
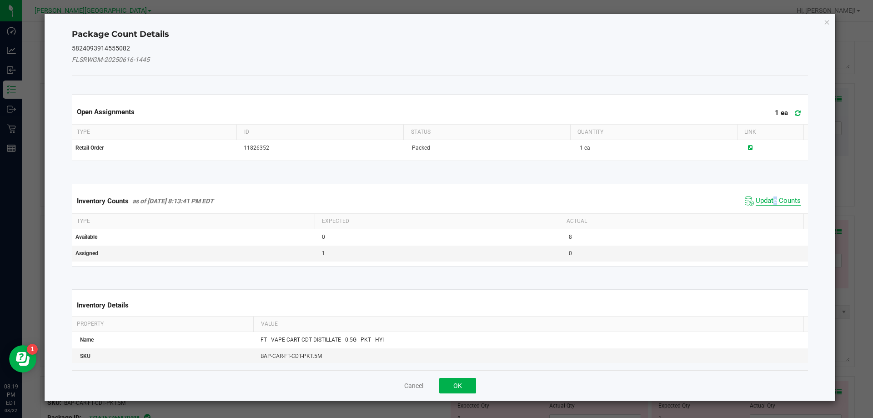
click at [769, 197] on span "Update Counts" at bounding box center [777, 200] width 45 height 9
click at [769, 197] on div "Inventory Counts as of Aug 22, 2025 8:13:41 PM EDT Update Counts" at bounding box center [440, 201] width 740 height 25
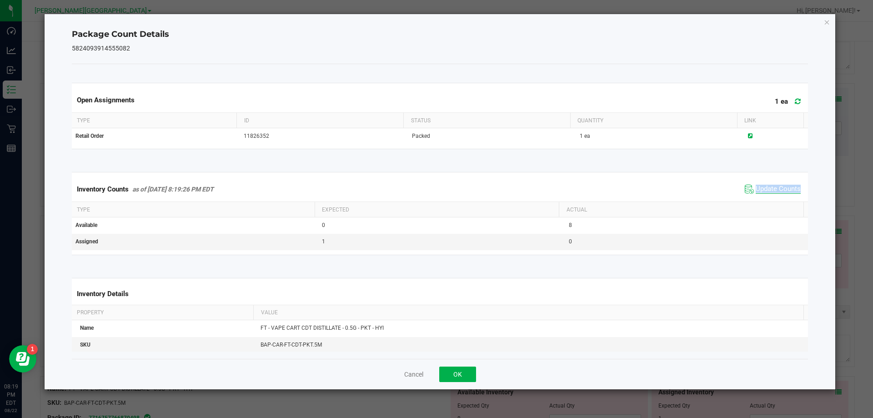
click at [769, 197] on div "Inventory Counts as of Aug 22, 2025 8:19:26 PM EDT Update Counts" at bounding box center [440, 189] width 740 height 25
click at [765, 190] on span "Update Counts" at bounding box center [777, 189] width 45 height 9
click at [765, 190] on span "Update Counts" at bounding box center [777, 189] width 45 height 8
click at [455, 380] on button "OK" at bounding box center [457, 373] width 37 height 15
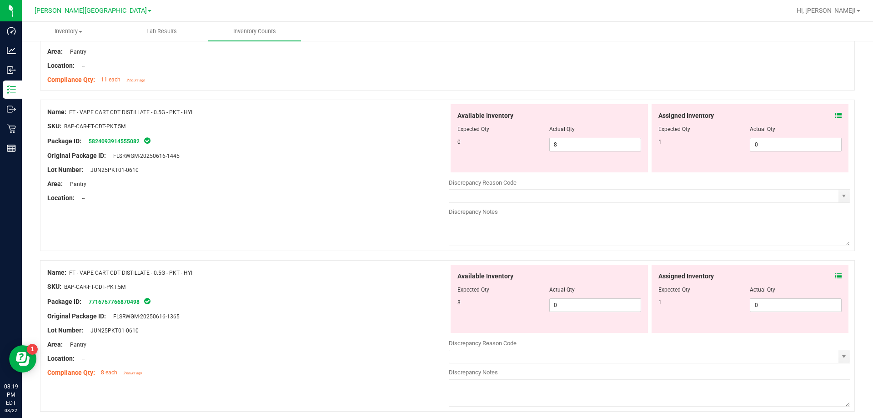
scroll to position [1636, 0]
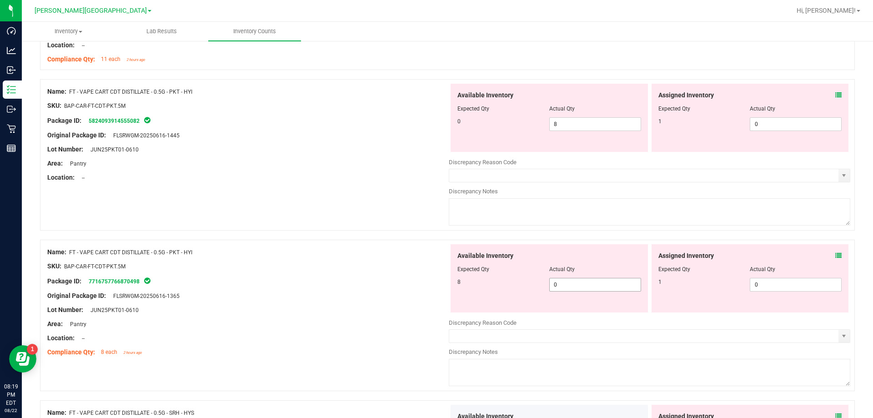
click at [606, 281] on span "0 0" at bounding box center [595, 285] width 92 height 14
click at [605, 285] on input "0" at bounding box center [595, 284] width 91 height 13
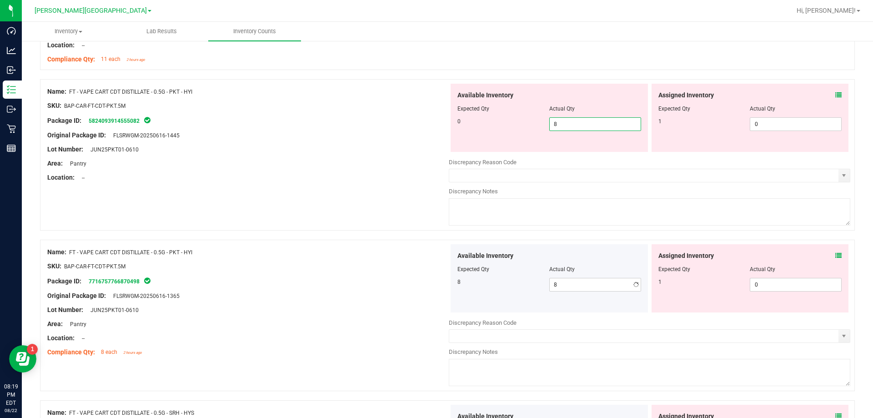
click at [580, 124] on span "8 8" at bounding box center [595, 124] width 92 height 14
click at [580, 124] on input "8" at bounding box center [595, 124] width 91 height 13
click at [358, 159] on div "Area: Pantry" at bounding box center [247, 164] width 401 height 10
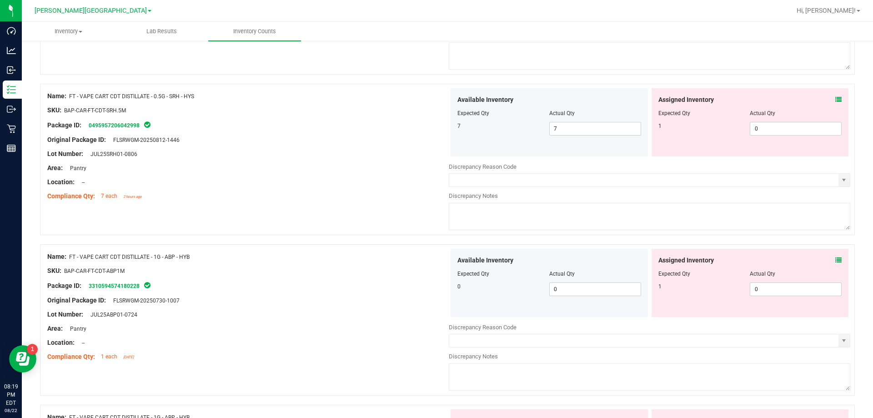
scroll to position [1955, 0]
click at [835, 257] on icon at bounding box center [838, 258] width 6 height 6
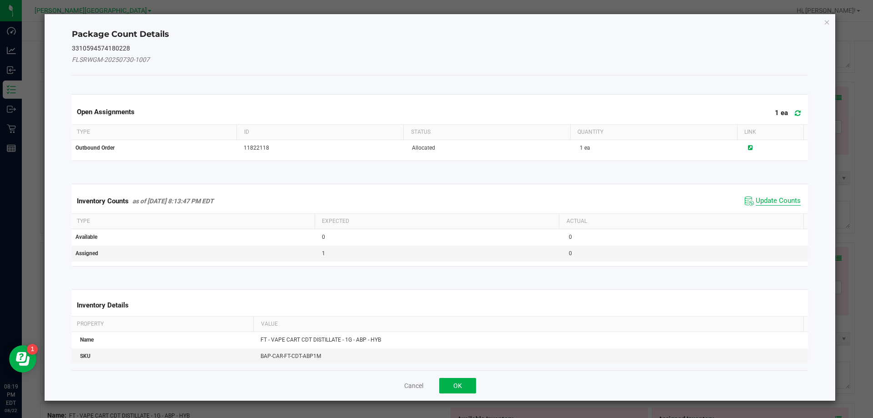
click at [764, 200] on span "Update Counts" at bounding box center [777, 200] width 45 height 9
click at [764, 200] on div "Inventory Counts as of Aug 22, 2025 8:13:47 PM EDT Update Counts" at bounding box center [440, 201] width 740 height 24
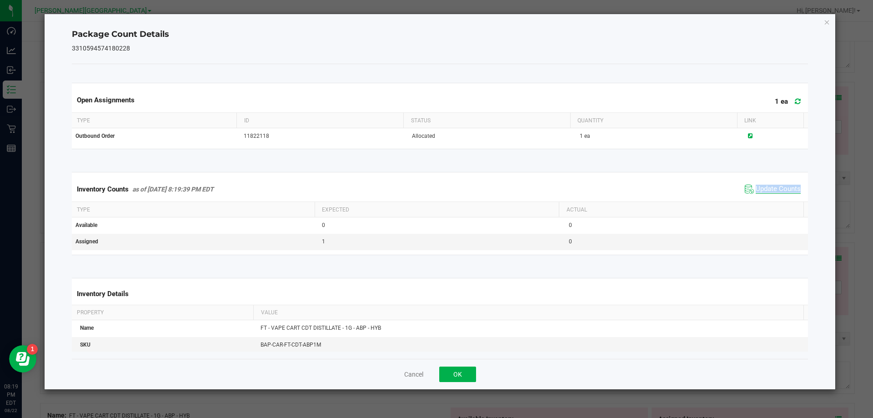
drag, startPoint x: 765, startPoint y: 200, endPoint x: 765, endPoint y: 187, distance: 12.7
click at [765, 199] on div "Inventory Counts as of Aug 22, 2025 8:19:39 PM EDT Update Counts" at bounding box center [440, 189] width 740 height 25
click at [765, 187] on span "Update Counts" at bounding box center [777, 189] width 45 height 9
click at [458, 370] on button "OK" at bounding box center [457, 373] width 37 height 15
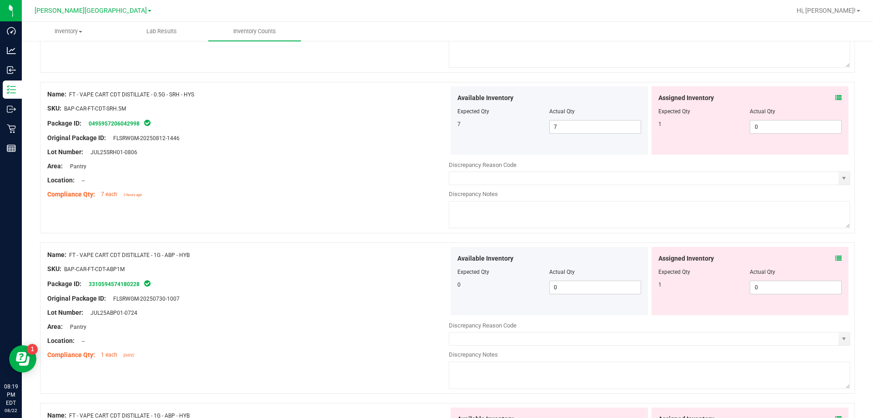
click at [835, 99] on icon at bounding box center [838, 98] width 6 height 6
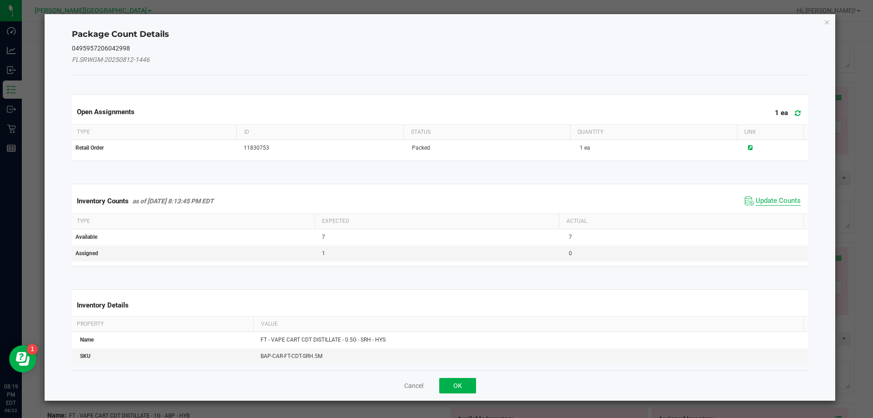
click at [774, 203] on span "Update Counts" at bounding box center [777, 200] width 45 height 9
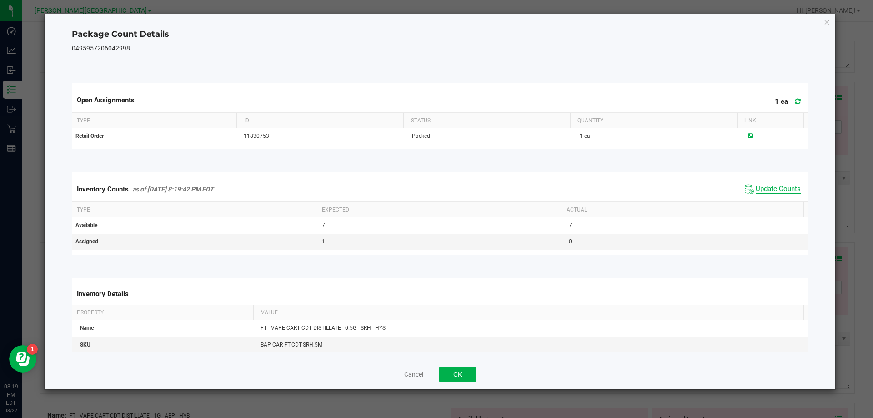
click at [771, 193] on span "Update Counts" at bounding box center [777, 189] width 45 height 9
click at [770, 185] on span "Update Counts" at bounding box center [777, 189] width 45 height 9
click at [456, 373] on button "OK" at bounding box center [457, 373] width 37 height 15
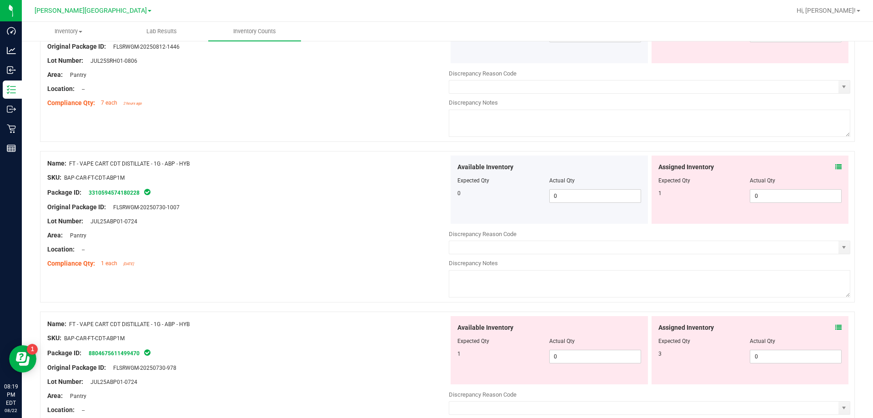
scroll to position [2136, 0]
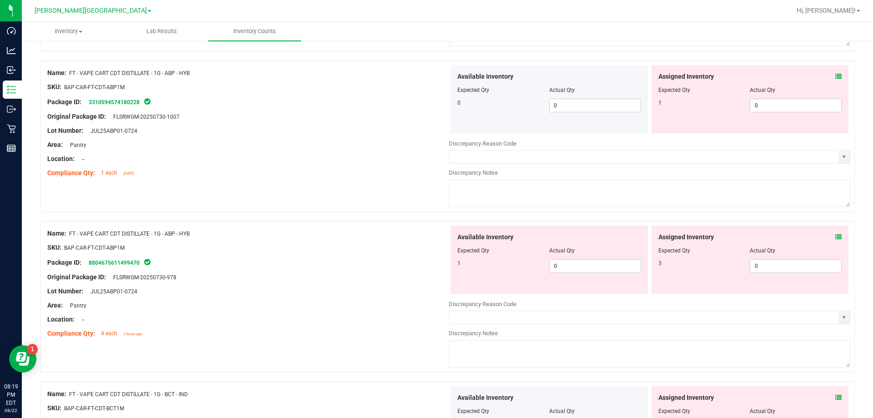
click at [835, 240] on span at bounding box center [838, 237] width 6 height 10
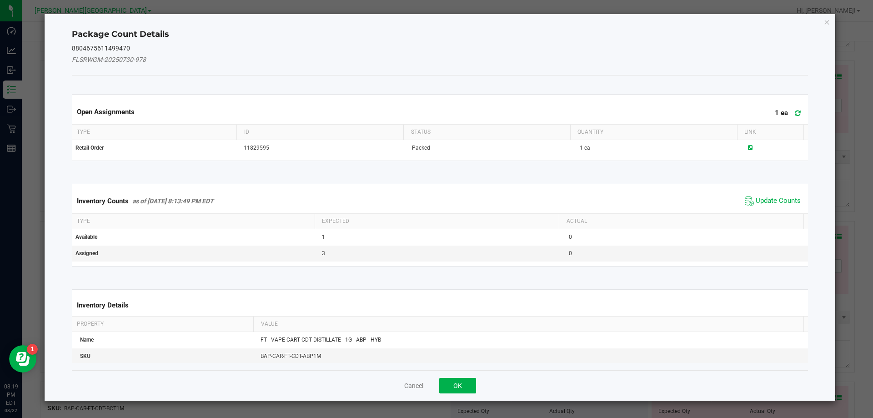
click at [772, 205] on span "Update Counts" at bounding box center [772, 201] width 60 height 14
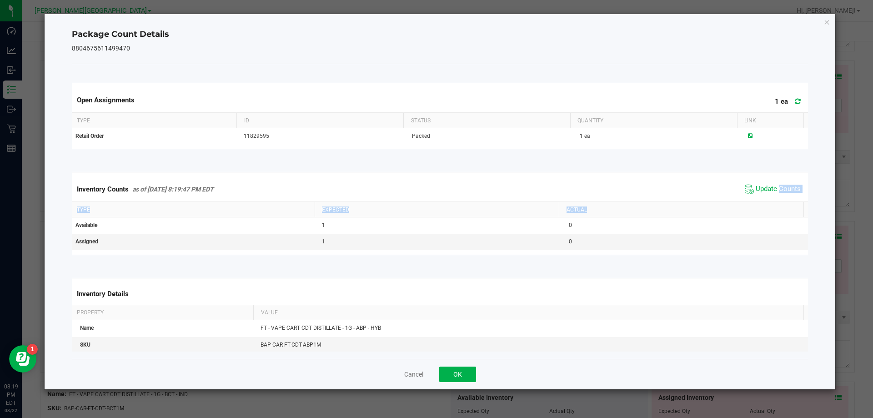
click at [770, 202] on kendo-grid "Inventory Counts as of Aug 22, 2025 8:19:47 PM EDT Update Counts Type Expected …" at bounding box center [440, 213] width 750 height 83
click at [769, 200] on div "Inventory Counts as of Aug 22, 2025 8:19:47 PM EDT Update Counts" at bounding box center [440, 189] width 740 height 25
click at [762, 190] on span "Update Counts" at bounding box center [777, 189] width 45 height 9
click at [456, 376] on button "OK" at bounding box center [457, 373] width 37 height 15
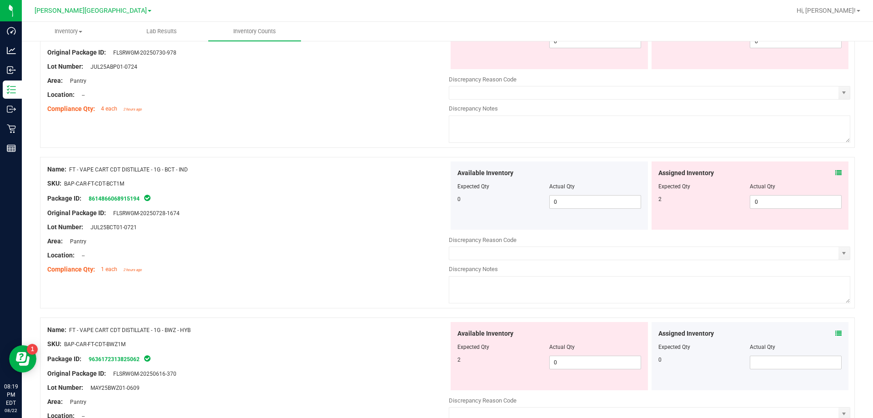
scroll to position [2364, 0]
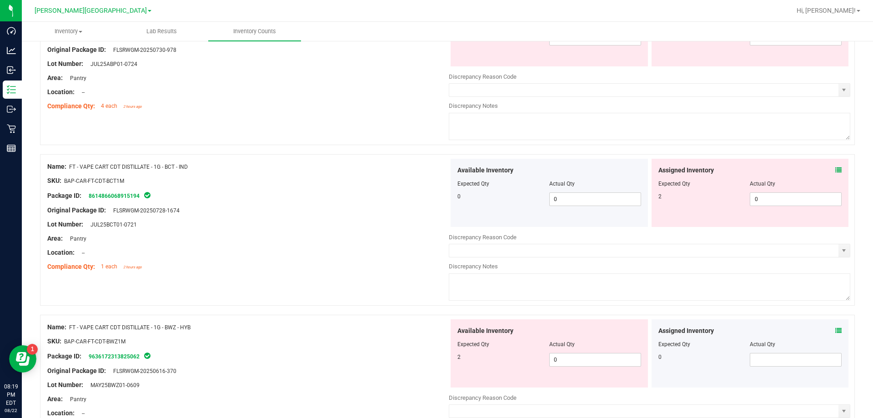
click at [828, 170] on div "Assigned Inventory" at bounding box center [750, 170] width 184 height 10
click at [835, 170] on icon at bounding box center [838, 170] width 6 height 6
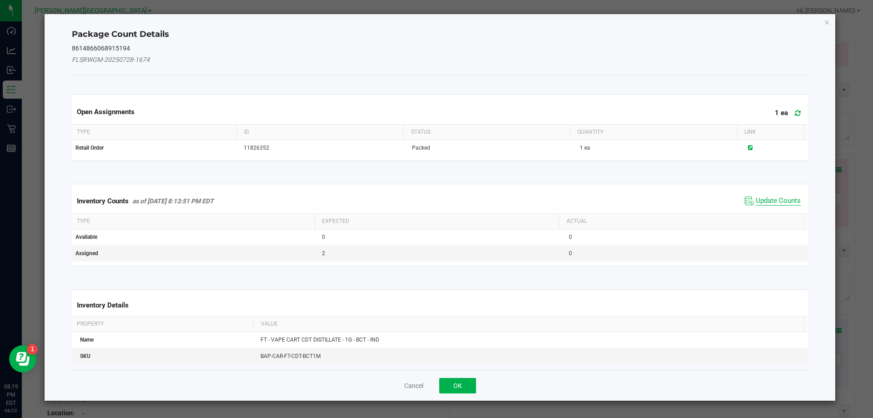
click at [776, 200] on span "Update Counts" at bounding box center [777, 200] width 45 height 9
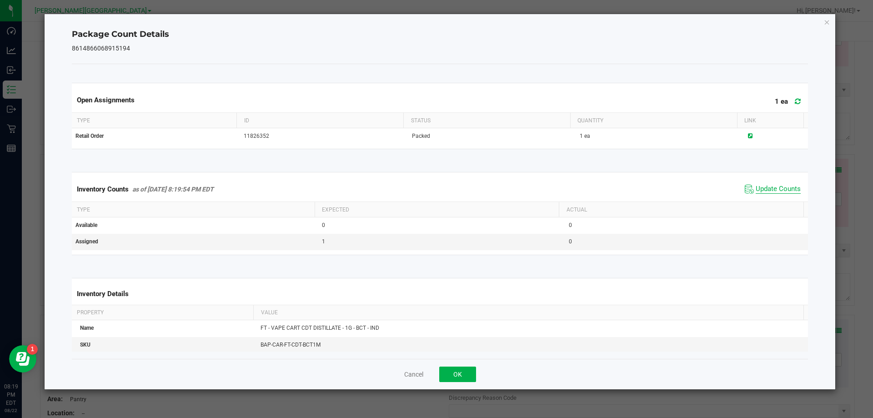
click at [771, 190] on span "Update Counts" at bounding box center [777, 189] width 45 height 9
click at [452, 373] on button "OK" at bounding box center [457, 373] width 37 height 15
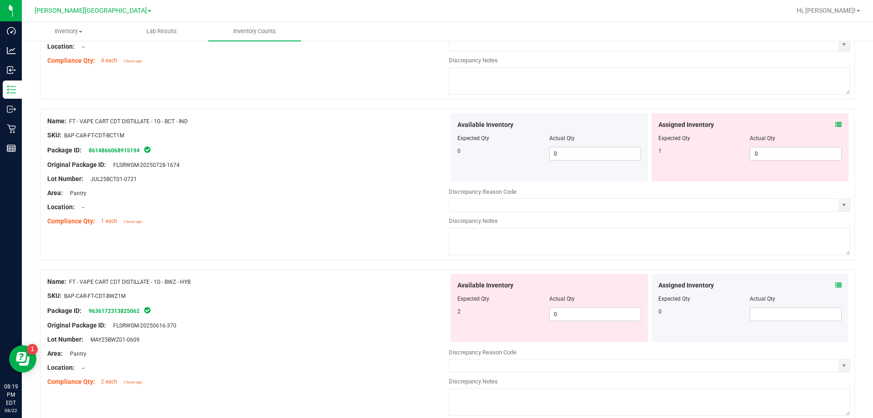
scroll to position [2500, 0]
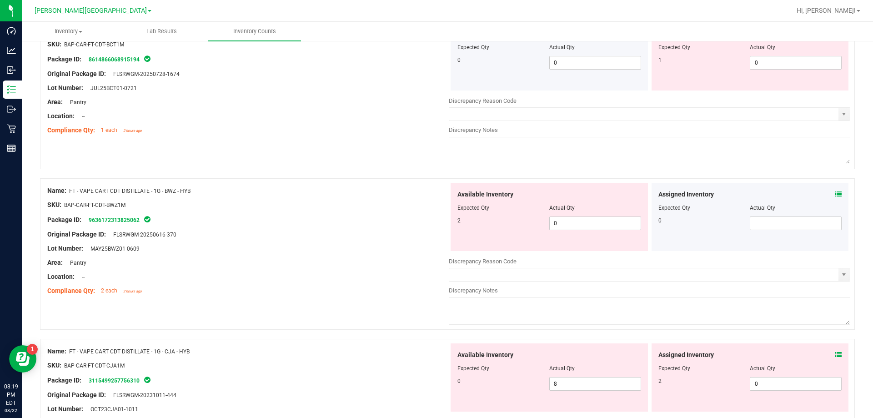
click at [835, 195] on icon at bounding box center [838, 194] width 6 height 6
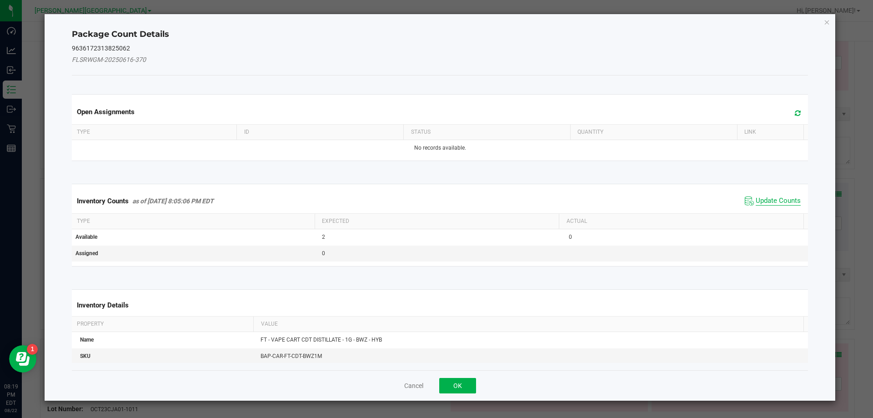
click at [772, 201] on span "Update Counts" at bounding box center [777, 200] width 45 height 9
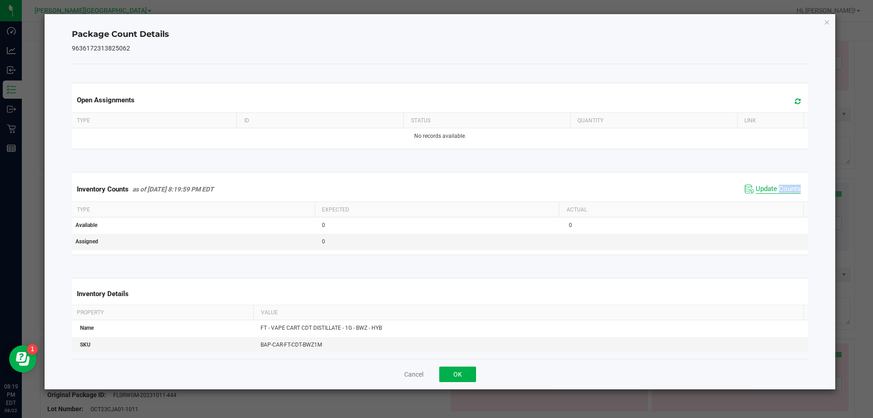
click at [772, 201] on div "Inventory Counts as of Aug 22, 2025 8:19:59 PM EDT Update Counts" at bounding box center [440, 189] width 740 height 25
click at [772, 199] on div "Inventory Counts as of Aug 22, 2025 8:19:59 PM EDT Update Counts" at bounding box center [440, 189] width 740 height 25
click at [770, 197] on div "Inventory Counts as of Aug 22, 2025 8:19:59 PM EDT Update Counts" at bounding box center [440, 189] width 740 height 25
drag, startPoint x: 460, startPoint y: 367, endPoint x: 458, endPoint y: 380, distance: 13.4
click at [460, 368] on button "OK" at bounding box center [457, 373] width 37 height 15
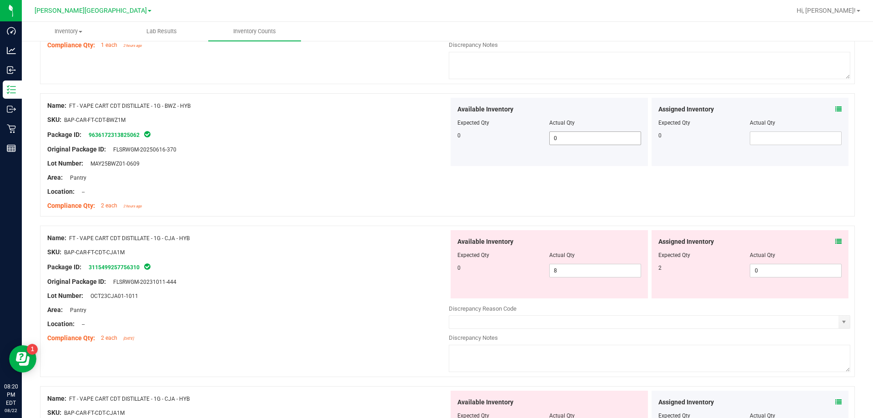
scroll to position [2591, 0]
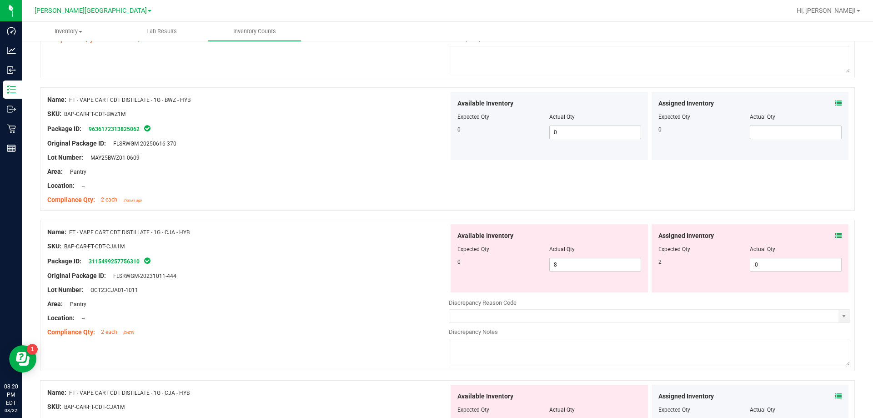
click at [835, 239] on span at bounding box center [838, 236] width 6 height 10
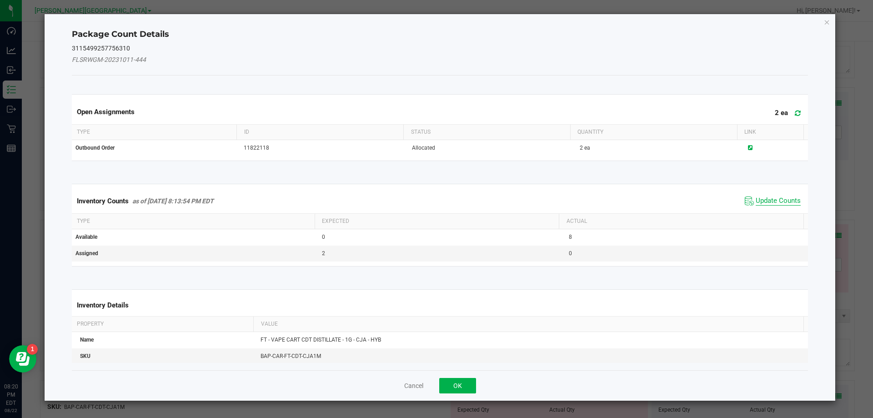
click at [772, 200] on span "Update Counts" at bounding box center [777, 200] width 45 height 9
click at [771, 199] on div "Inventory Counts as of Aug 22, 2025 8:13:54 PM EDT Update Counts" at bounding box center [440, 201] width 740 height 24
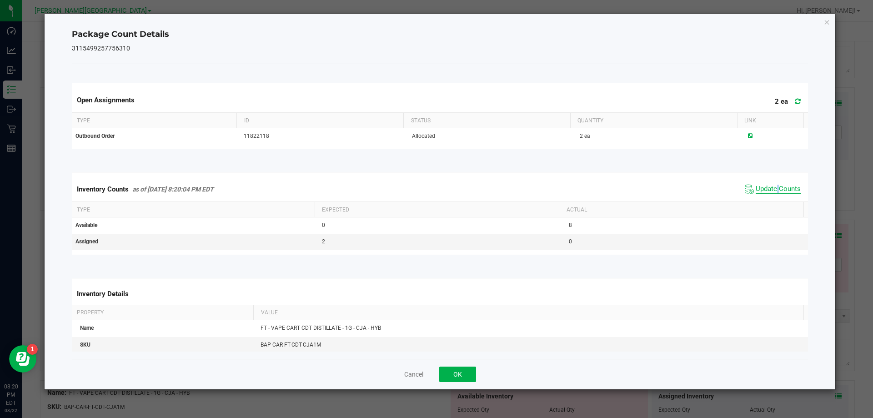
click at [769, 194] on span "Update Counts" at bounding box center [772, 189] width 60 height 14
click at [765, 186] on span "Update Counts" at bounding box center [777, 189] width 45 height 8
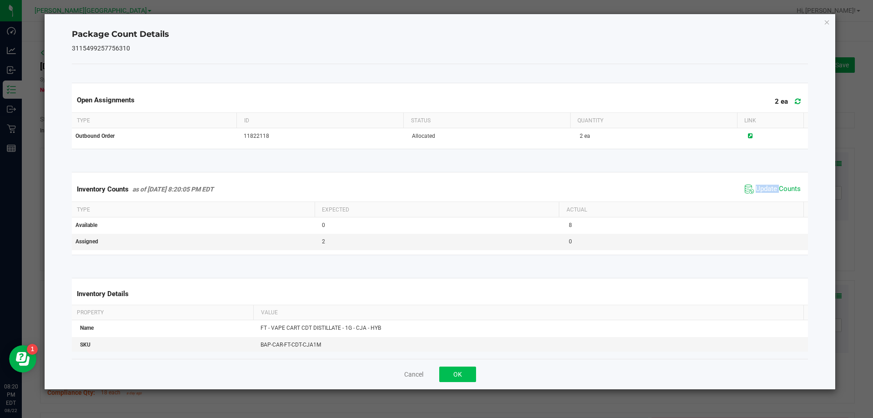
scroll to position [2591, 0]
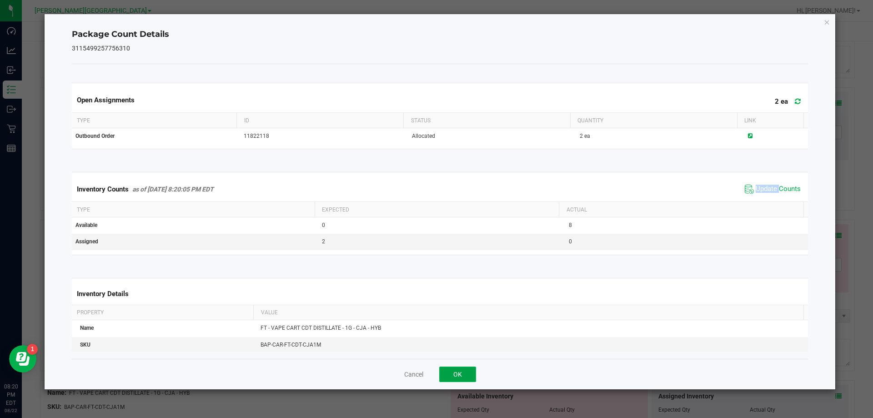
click at [462, 371] on button "OK" at bounding box center [457, 373] width 37 height 15
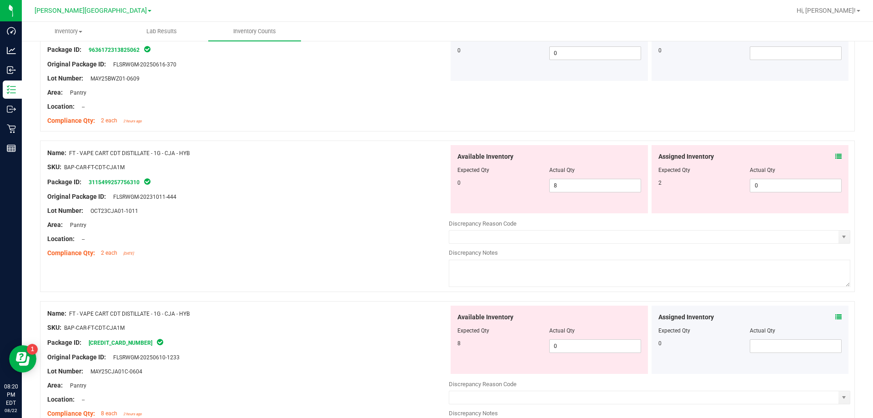
scroll to position [2727, 0]
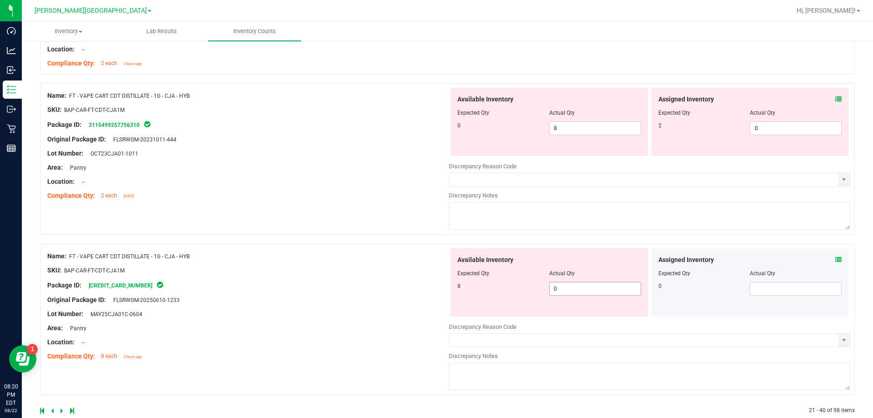
click at [579, 284] on span "0 0" at bounding box center [595, 289] width 92 height 14
click at [580, 284] on input "0" at bounding box center [595, 288] width 91 height 13
type input "8"
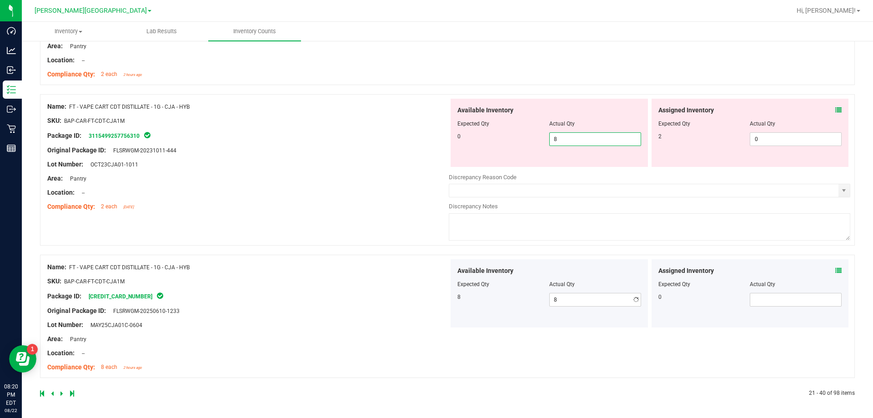
click at [589, 130] on div "Available Inventory Expected Qty Actual Qty 0 8 8" at bounding box center [548, 133] width 197 height 68
click at [589, 130] on div at bounding box center [549, 130] width 184 height 5
click at [578, 140] on span "8 8" at bounding box center [595, 139] width 92 height 14
click at [578, 140] on input "8" at bounding box center [595, 139] width 91 height 13
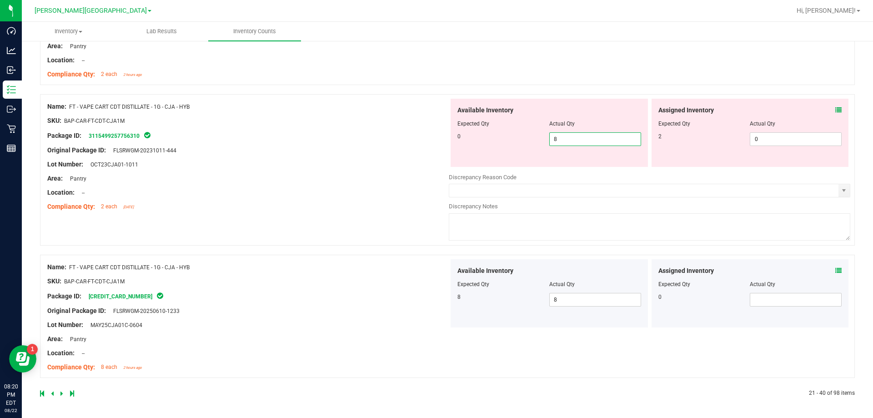
type input "0"
click at [147, 200] on div at bounding box center [247, 199] width 401 height 5
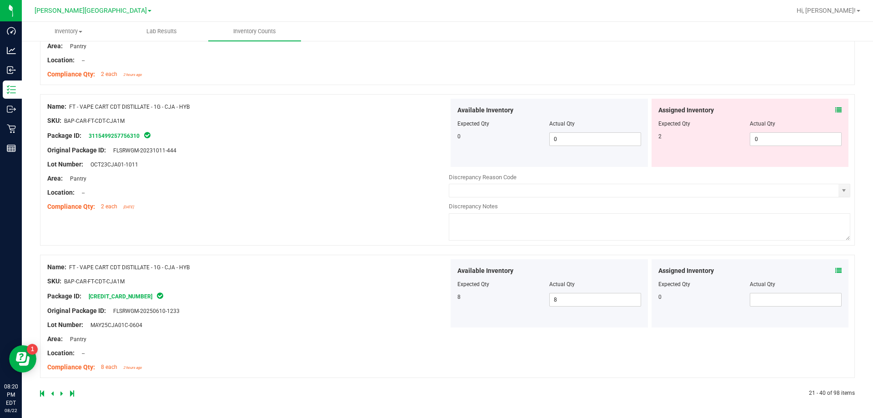
click at [180, 198] on div at bounding box center [247, 199] width 401 height 5
click at [266, 328] on div "Lot Number: MAY25CJA01C-0604" at bounding box center [247, 325] width 401 height 10
click at [60, 396] on icon at bounding box center [61, 392] width 3 height 5
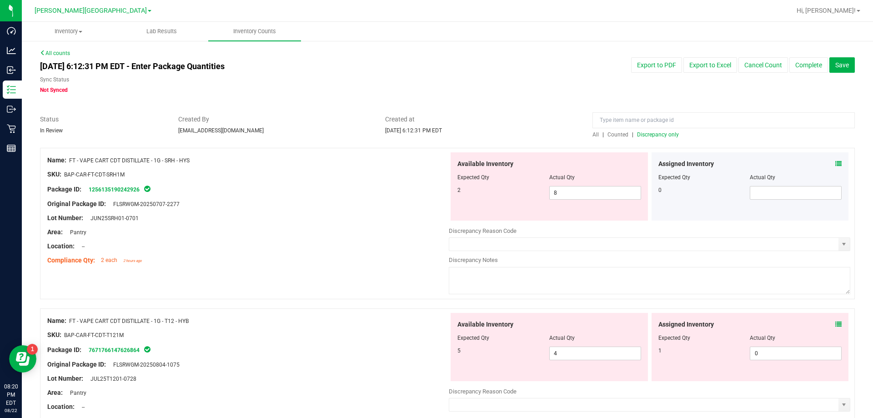
click at [835, 164] on icon at bounding box center [838, 163] width 6 height 6
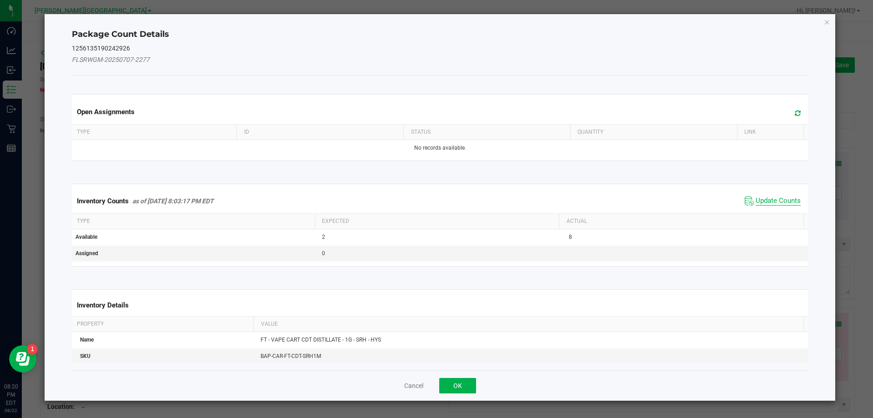
click at [772, 199] on span "Update Counts" at bounding box center [777, 200] width 45 height 9
click at [772, 199] on div "Inventory Counts as of [DATE] 8:03:17 PM EDT Update Counts" at bounding box center [440, 201] width 740 height 24
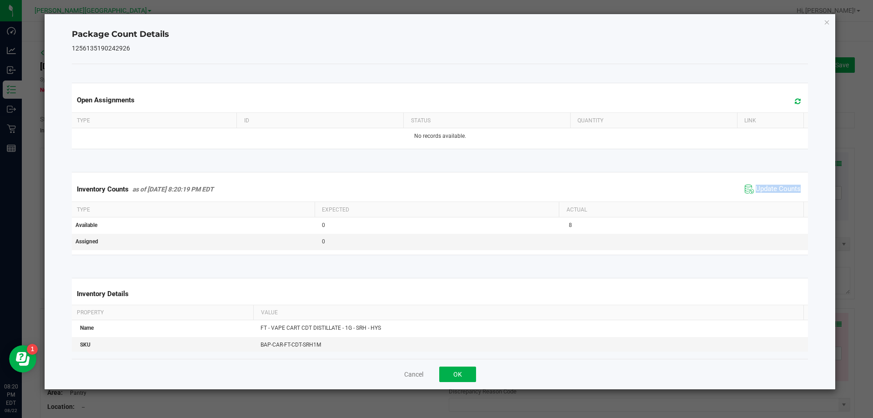
click at [772, 197] on div "Inventory Counts as of [DATE] 8:20:19 PM EDT Update Counts" at bounding box center [440, 189] width 740 height 25
click at [772, 180] on div "Inventory Counts as of [DATE] 8:20:19 PM EDT Update Counts" at bounding box center [440, 189] width 740 height 25
click at [769, 188] on span "Update Counts" at bounding box center [777, 189] width 45 height 9
click at [448, 377] on button "OK" at bounding box center [457, 373] width 37 height 15
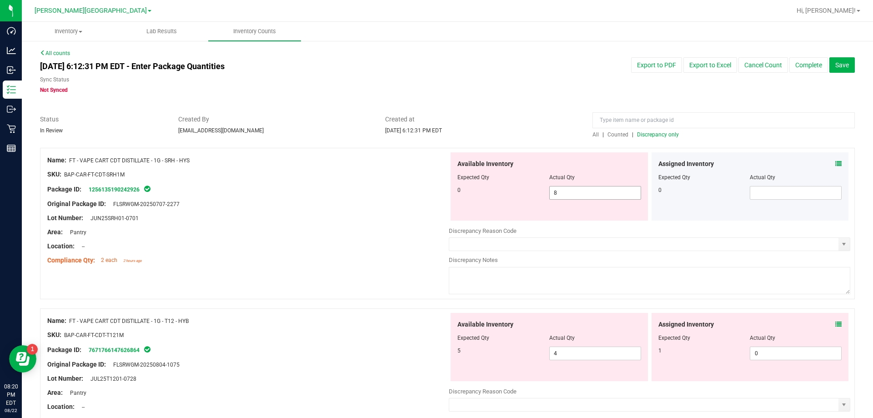
click at [557, 199] on span "8 8" at bounding box center [595, 193] width 92 height 14
click at [557, 199] on input "8" at bounding box center [595, 192] width 91 height 13
type input "0"
click at [420, 219] on div "Lot Number: JUN25SRH01-0701" at bounding box center [247, 218] width 401 height 10
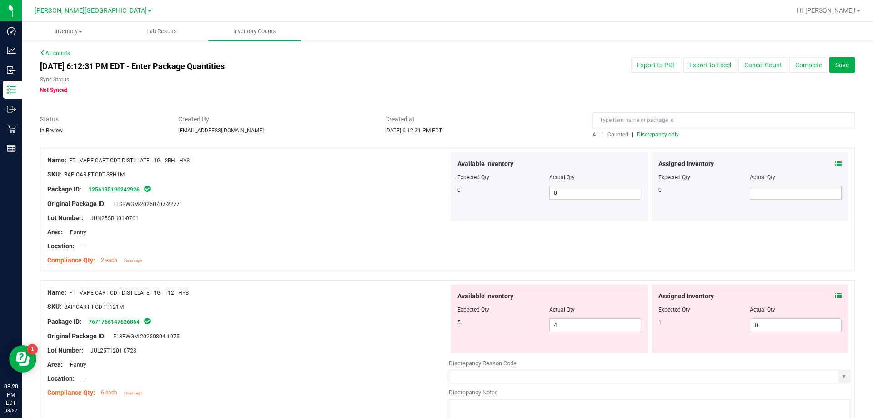
scroll to position [182, 0]
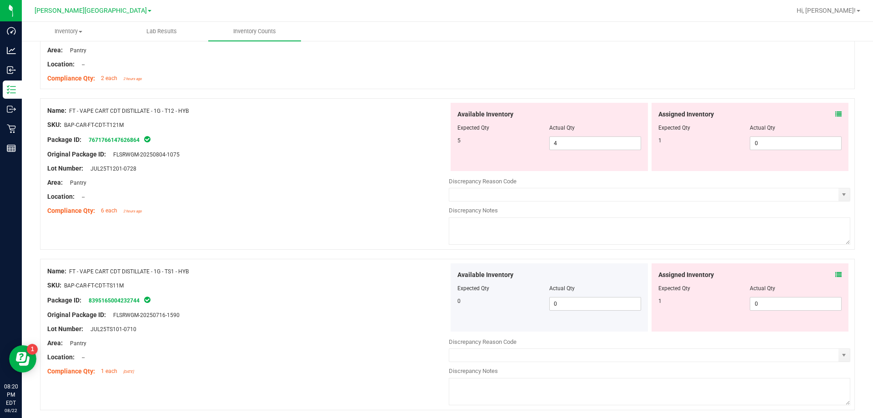
click at [835, 115] on icon at bounding box center [838, 114] width 6 height 6
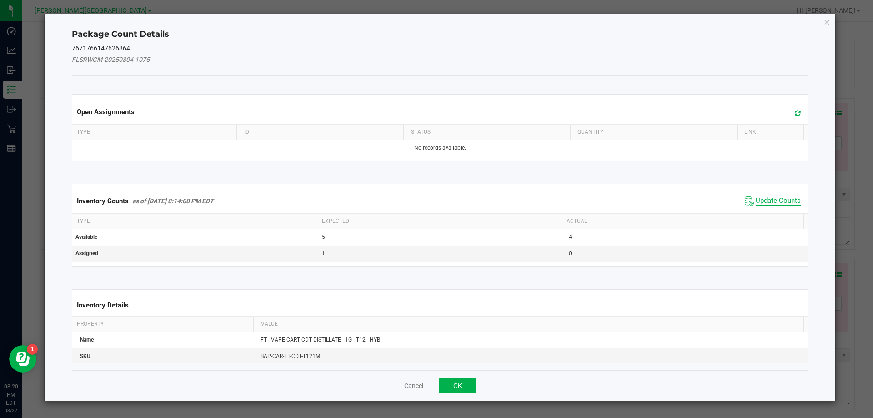
click at [780, 199] on span "Update Counts" at bounding box center [777, 200] width 45 height 9
click at [780, 199] on div "Inventory Counts as of [DATE] 8:14:08 PM EDT Update Counts" at bounding box center [440, 201] width 740 height 24
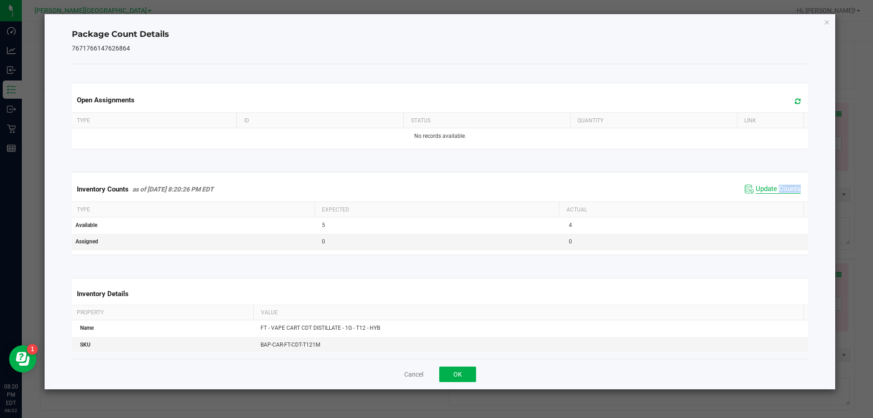
click at [776, 190] on span "Update Counts" at bounding box center [777, 189] width 45 height 9
click at [449, 377] on button "OK" at bounding box center [457, 373] width 37 height 15
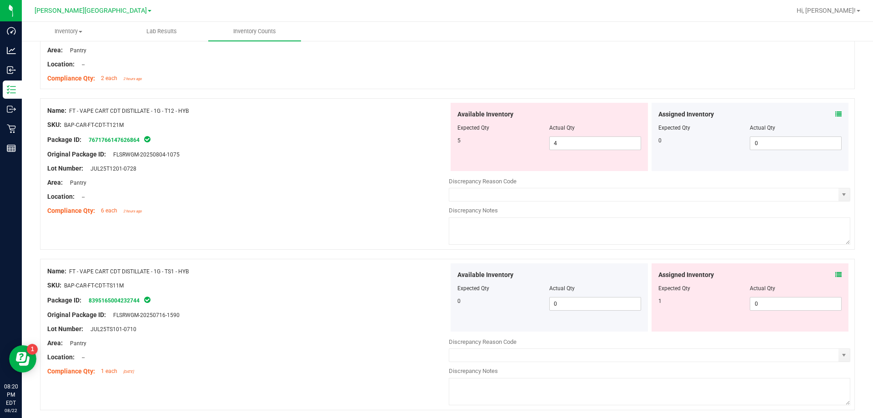
click at [350, 259] on div "Name: FT - VAPE CART CDT DISTILLATE - 1G - TS1 - HYB SKU: BAP-CAR-FT-CDT-TS11M …" at bounding box center [447, 334] width 815 height 151
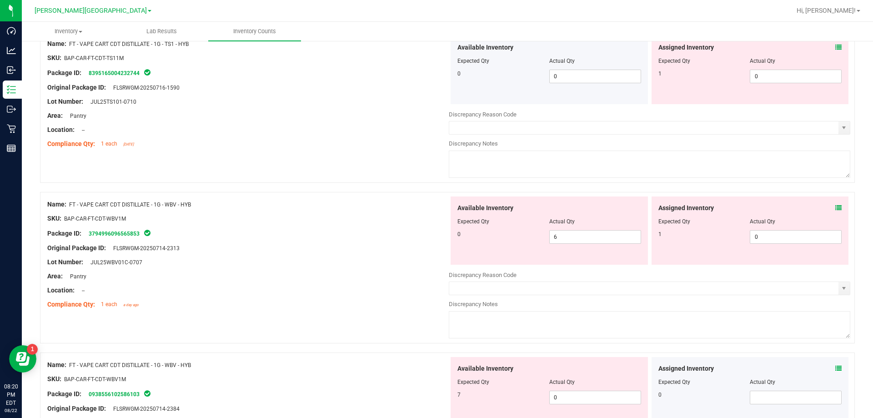
scroll to position [500, 0]
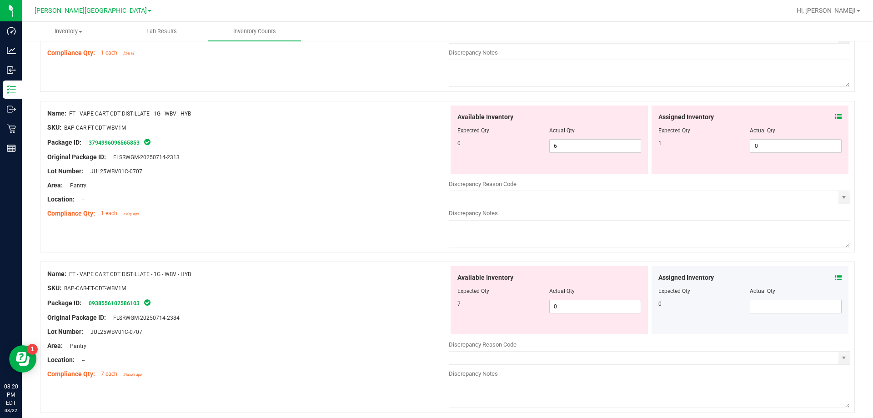
click at [835, 121] on span at bounding box center [838, 117] width 6 height 10
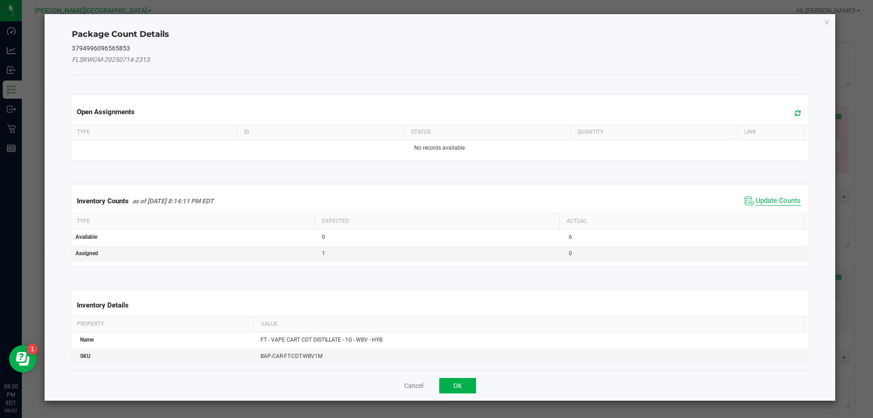
click at [768, 203] on span "Update Counts" at bounding box center [777, 200] width 45 height 9
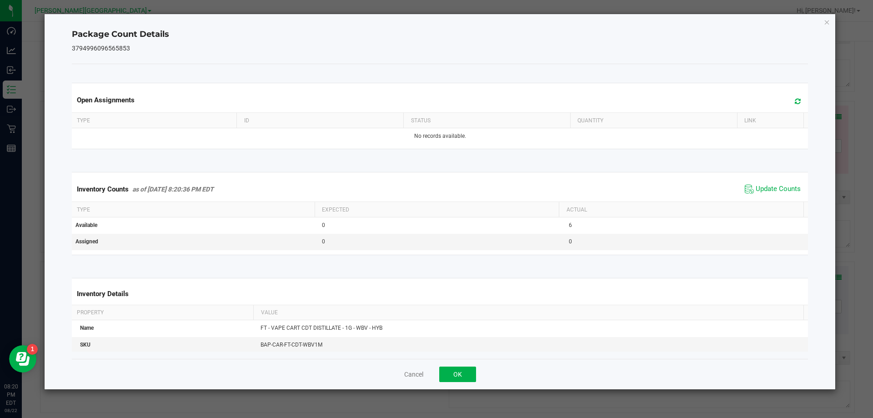
click at [766, 197] on div "Inventory Counts as of [DATE] 8:20:36 PM EDT Update Counts" at bounding box center [440, 189] width 740 height 25
click at [766, 192] on span "Update Counts" at bounding box center [777, 189] width 45 height 9
click at [766, 192] on span "Update Counts" at bounding box center [777, 189] width 45 height 8
click at [450, 374] on button "OK" at bounding box center [457, 373] width 37 height 15
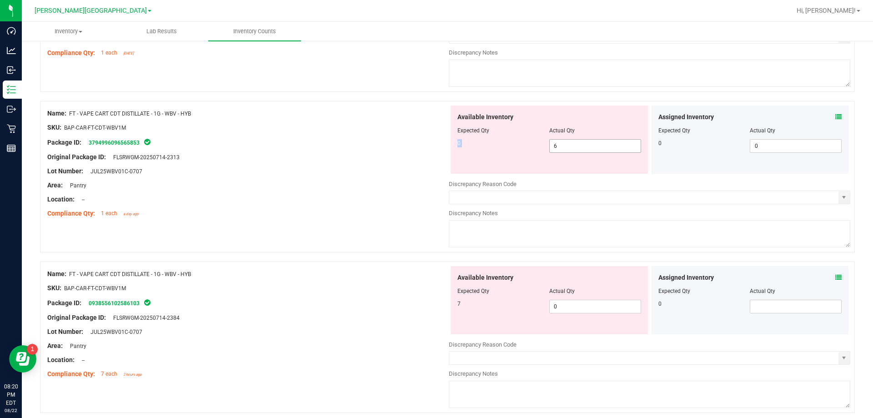
drag, startPoint x: 613, startPoint y: 138, endPoint x: 612, endPoint y: 146, distance: 8.3
click at [612, 143] on div "Available Inventory Expected Qty Actual Qty 0 6 6" at bounding box center [548, 139] width 197 height 68
click at [612, 146] on span "6 6" at bounding box center [595, 146] width 92 height 14
click at [612, 146] on input "6" at bounding box center [595, 146] width 91 height 13
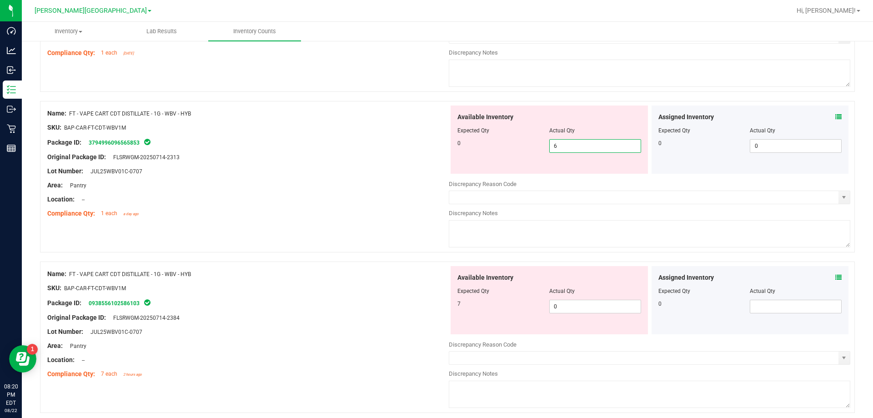
type input "0"
click at [571, 307] on div "Available Inventory Expected Qty Actual Qty 7 0 0" at bounding box center [649, 338] width 401 height 144
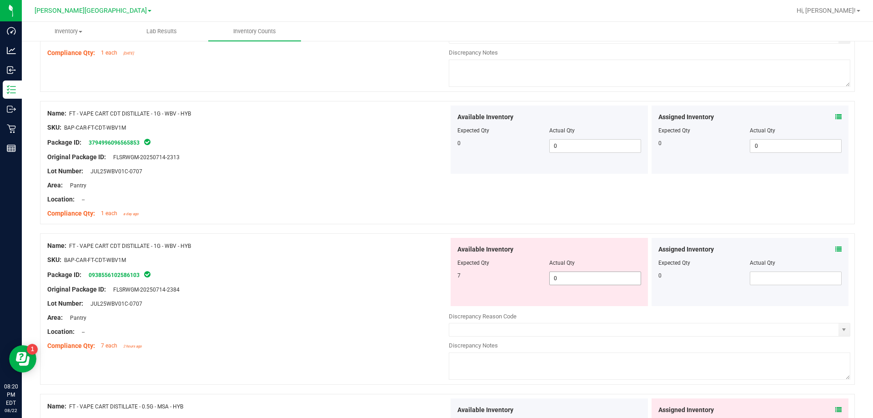
click at [571, 307] on div at bounding box center [649, 309] width 401 height 5
click at [610, 278] on span "0 0" at bounding box center [595, 278] width 92 height 14
click at [610, 278] on input "0" at bounding box center [595, 278] width 91 height 13
type input "7"
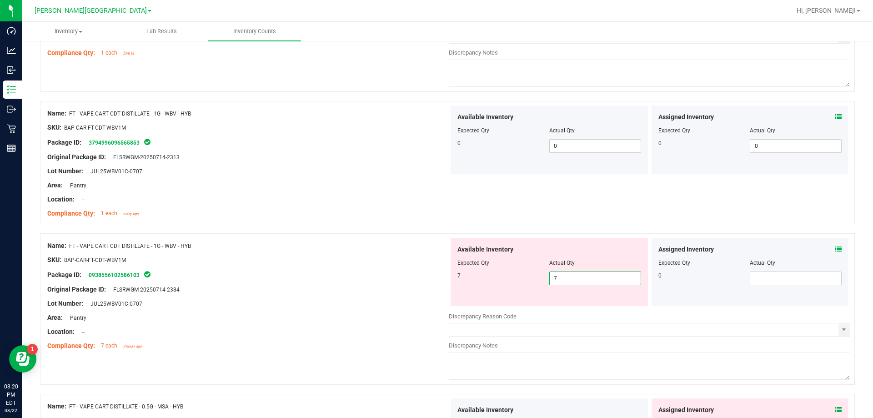
click at [340, 292] on div "Original Package ID: FLSRWGM-20250714-2384" at bounding box center [247, 290] width 401 height 10
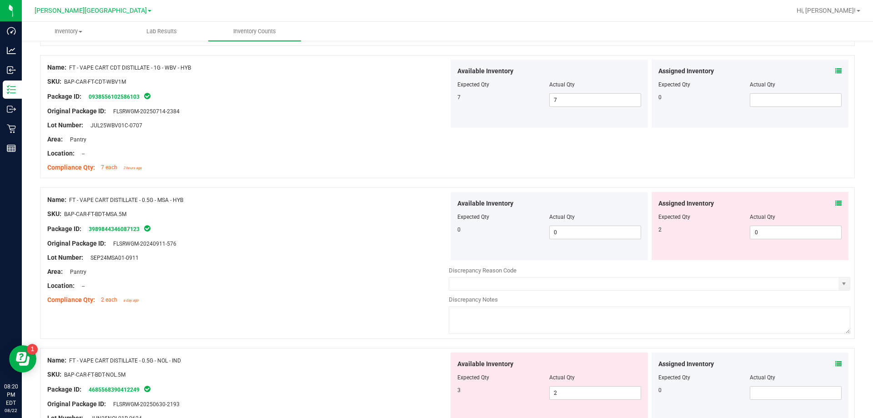
scroll to position [682, 0]
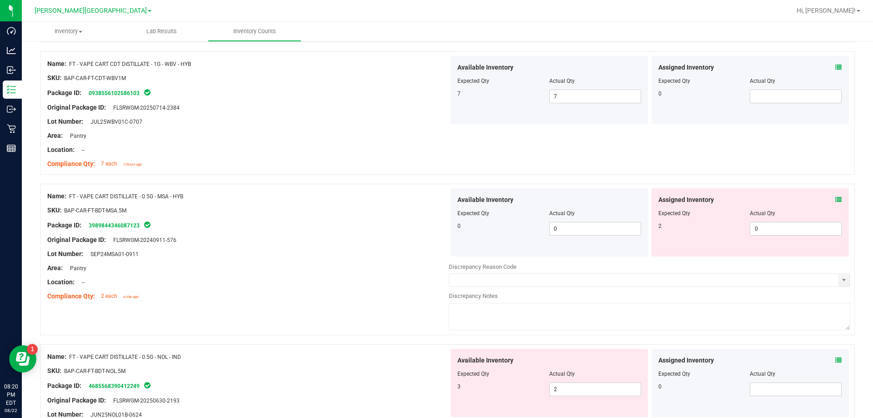
click at [835, 199] on icon at bounding box center [838, 199] width 6 height 6
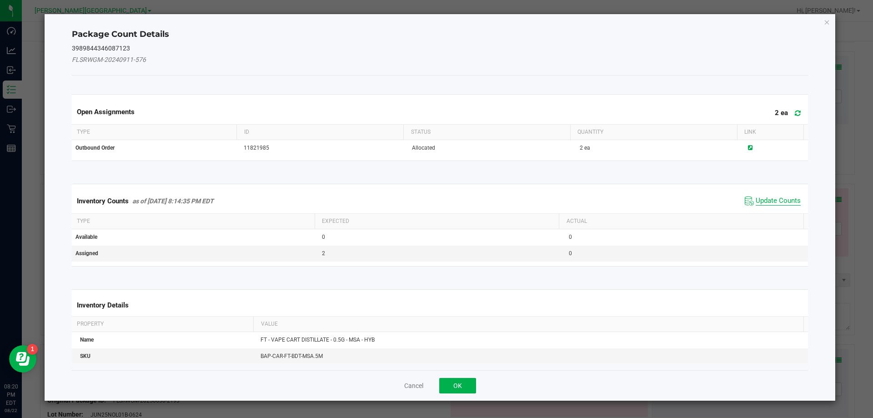
click at [770, 205] on span "Update Counts" at bounding box center [777, 200] width 45 height 9
click at [770, 205] on kendo-grid "Inventory Counts as of [DATE] 8:14:35 PM EDT Update Counts Type Expected Actual…" at bounding box center [440, 225] width 750 height 82
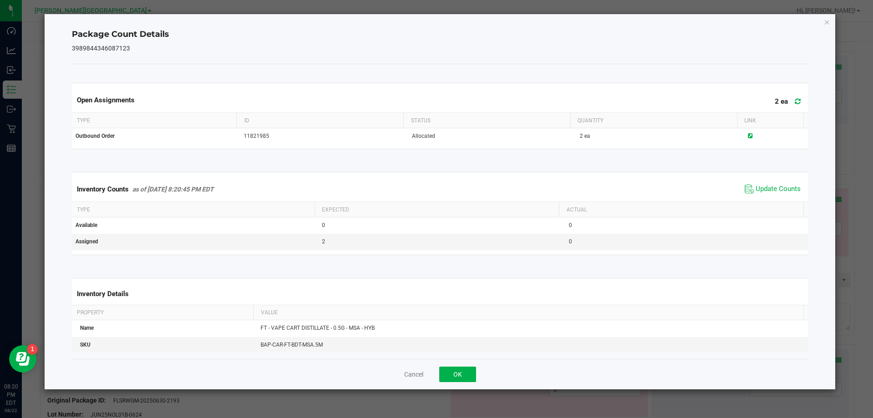
click at [768, 202] on th "Actual" at bounding box center [681, 209] width 245 height 15
click at [767, 192] on span "Update Counts" at bounding box center [777, 189] width 45 height 9
click at [456, 374] on button "OK" at bounding box center [457, 373] width 37 height 15
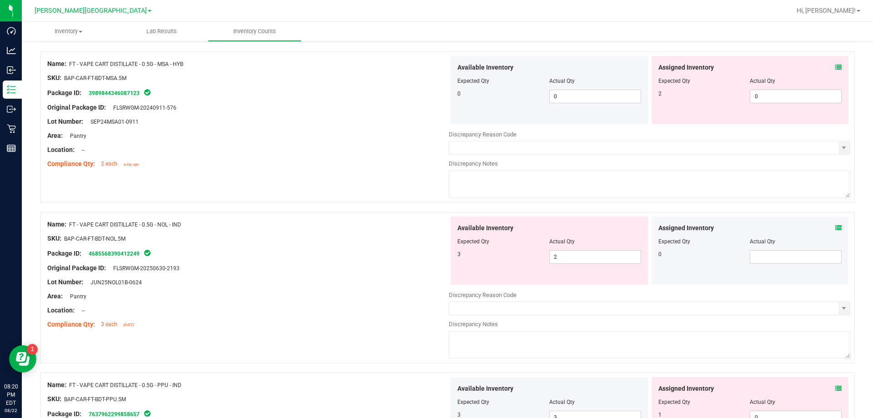
scroll to position [864, 0]
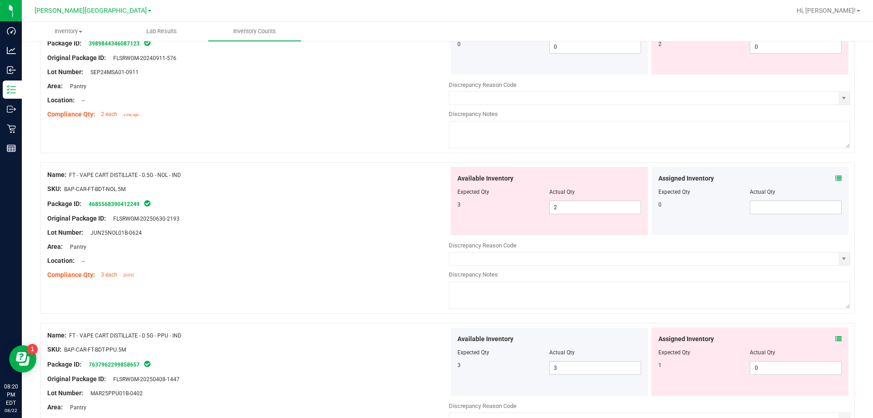
click at [835, 180] on icon at bounding box center [838, 178] width 6 height 6
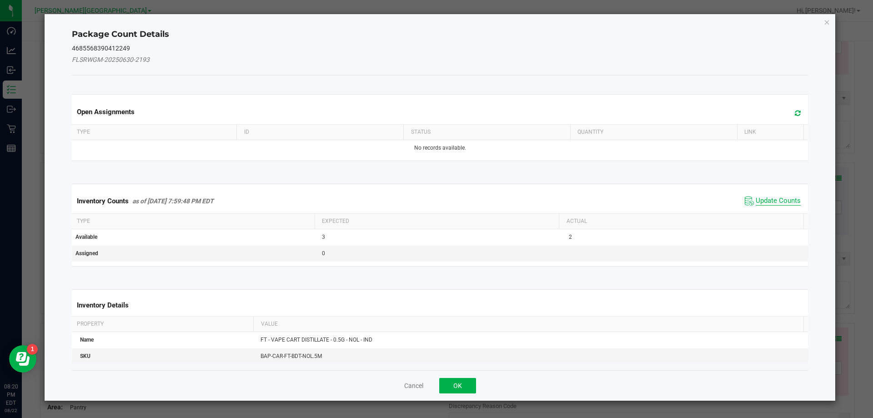
click at [777, 197] on span "Update Counts" at bounding box center [777, 200] width 45 height 9
click at [777, 197] on div "Inventory Counts as of [DATE] 7:59:48 PM EDT Update Counts" at bounding box center [440, 201] width 740 height 24
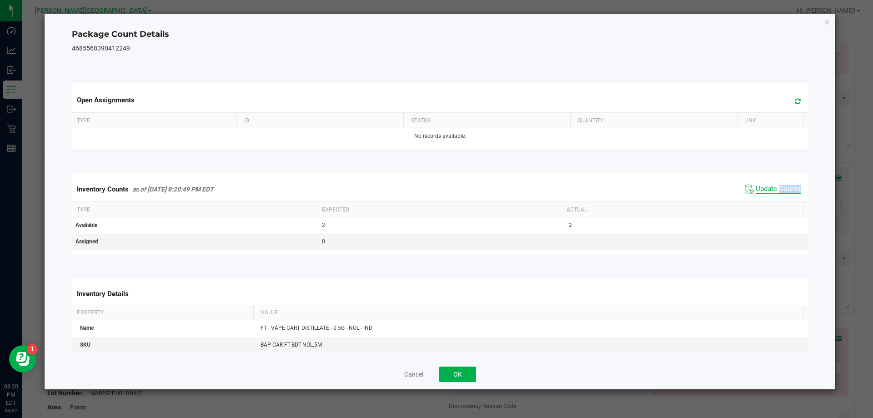
click at [773, 188] on span "Update Counts" at bounding box center [777, 189] width 45 height 9
click at [462, 365] on div "Cancel OK" at bounding box center [440, 374] width 736 height 30
click at [462, 369] on button "OK" at bounding box center [457, 373] width 37 height 15
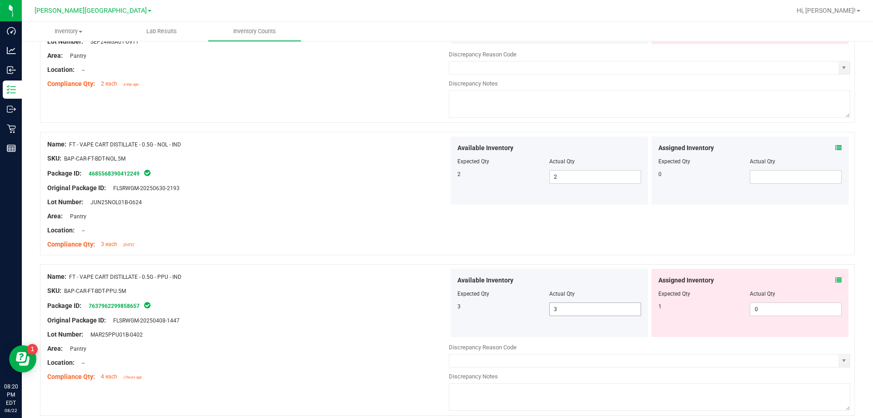
scroll to position [909, 0]
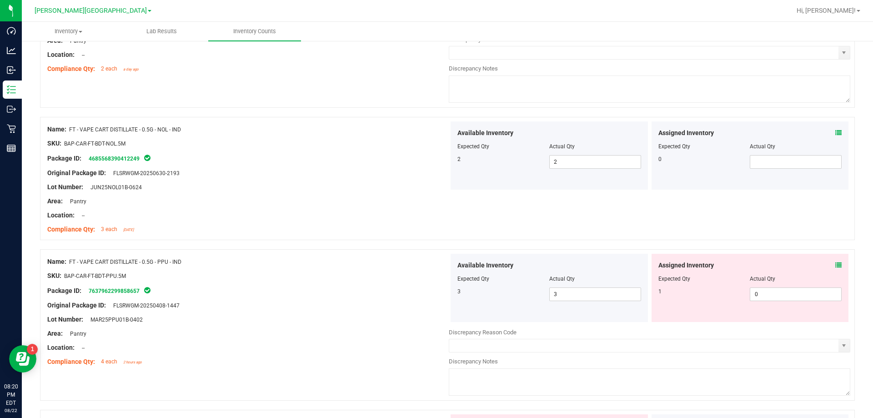
click at [835, 265] on icon at bounding box center [838, 265] width 6 height 6
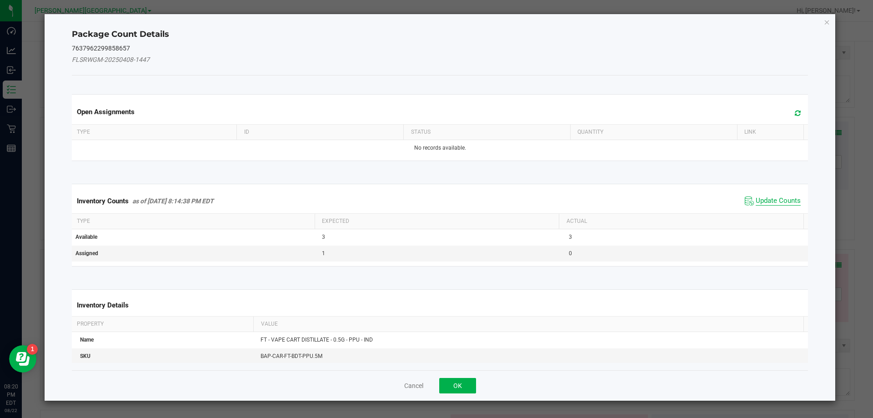
click at [777, 200] on span "Update Counts" at bounding box center [777, 200] width 45 height 9
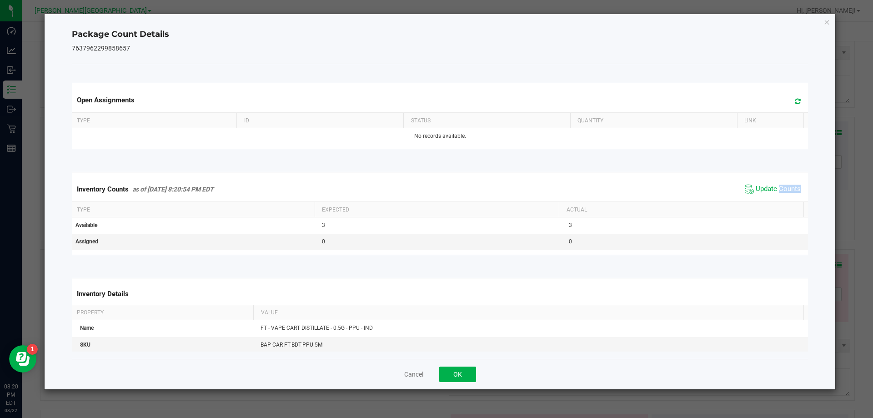
click at [775, 199] on div "Inventory Counts as of [DATE] 8:20:54 PM EDT Update Counts" at bounding box center [440, 189] width 740 height 25
click at [775, 197] on div "Inventory Counts as of [DATE] 8:20:54 PM EDT Update Counts" at bounding box center [440, 189] width 740 height 25
click at [775, 195] on span "Update Counts" at bounding box center [772, 189] width 60 height 14
click at [465, 375] on button "OK" at bounding box center [457, 373] width 37 height 15
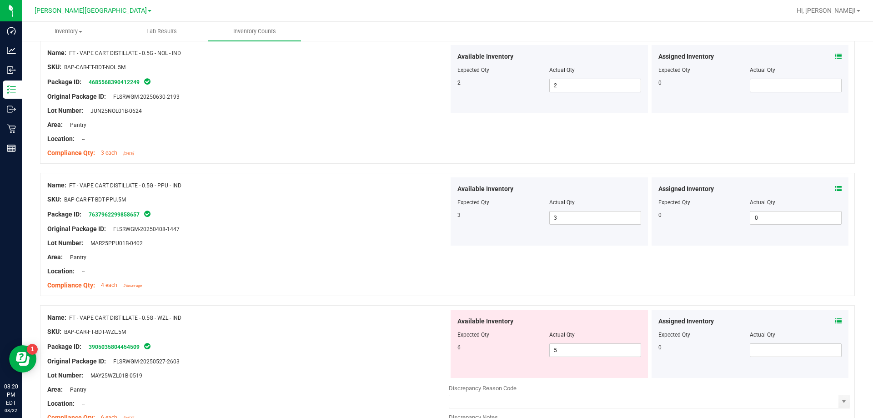
scroll to position [1091, 0]
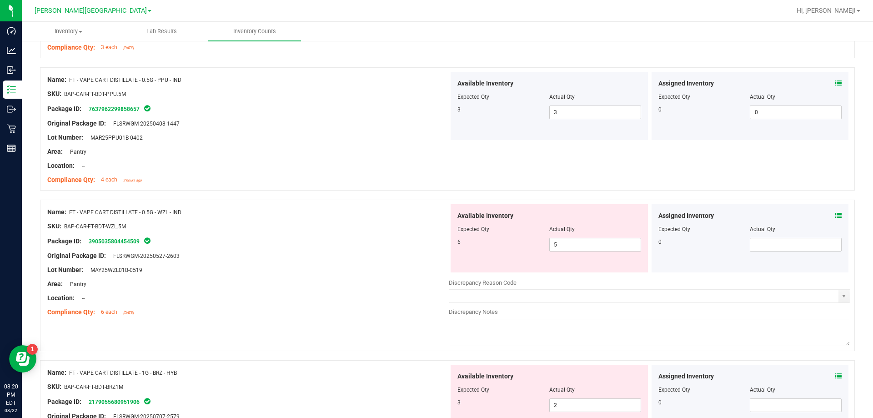
click at [835, 216] on icon at bounding box center [838, 215] width 6 height 6
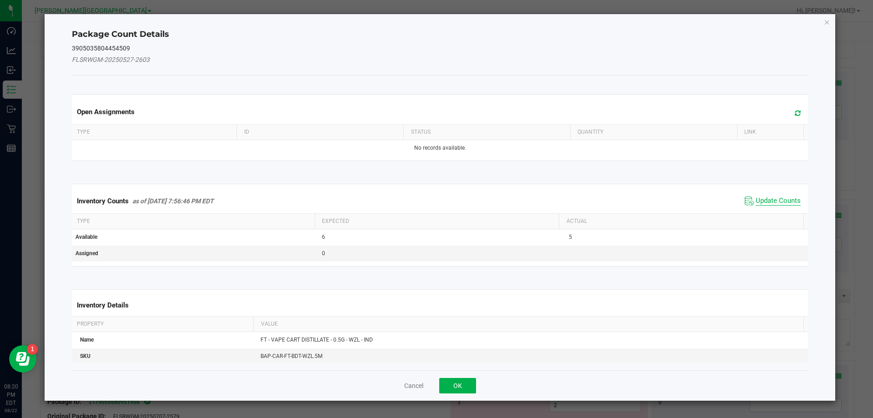
click at [785, 199] on span "Update Counts" at bounding box center [777, 200] width 45 height 9
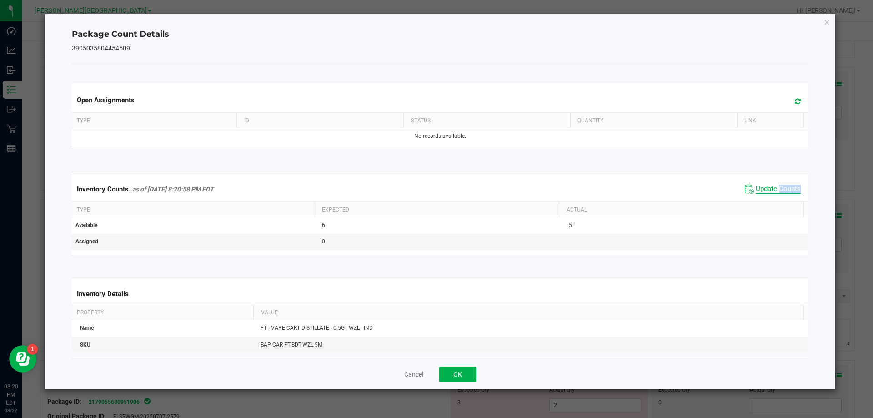
click at [785, 199] on div "Inventory Counts as of [DATE] 8:20:58 PM EDT Update Counts" at bounding box center [440, 189] width 740 height 25
click at [780, 185] on span "Update Counts" at bounding box center [777, 189] width 45 height 9
click at [780, 185] on span "Update Counts" at bounding box center [777, 189] width 45 height 8
click at [468, 381] on button "OK" at bounding box center [457, 373] width 37 height 15
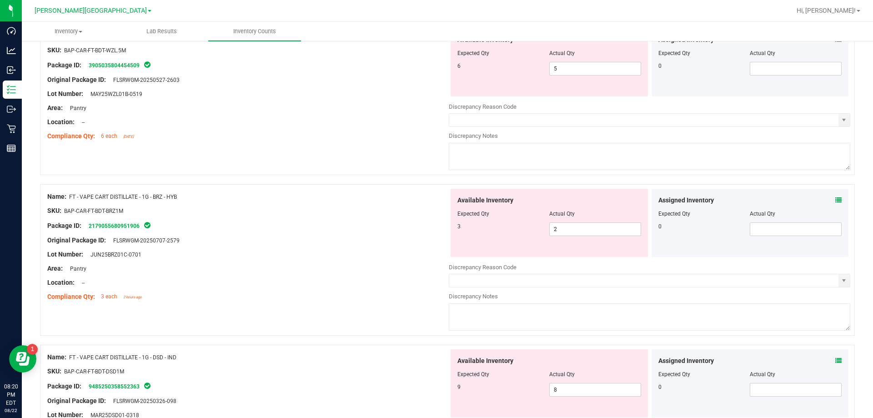
scroll to position [1273, 0]
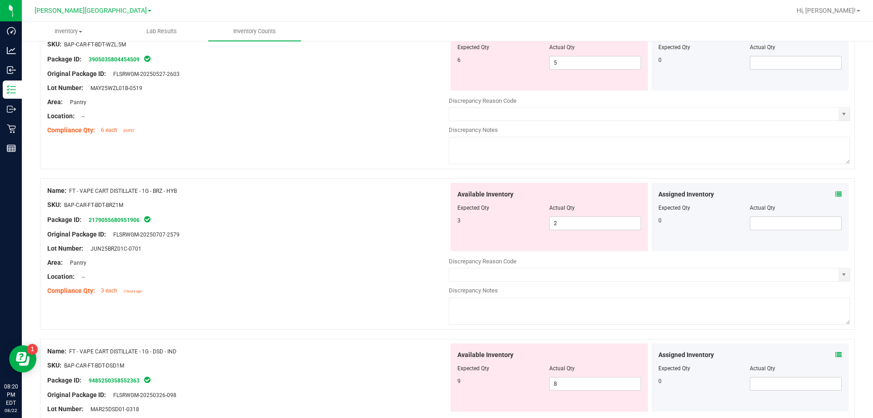
click at [812, 205] on div "Actual Qty" at bounding box center [796, 208] width 92 height 8
click at [835, 195] on icon at bounding box center [838, 194] width 6 height 6
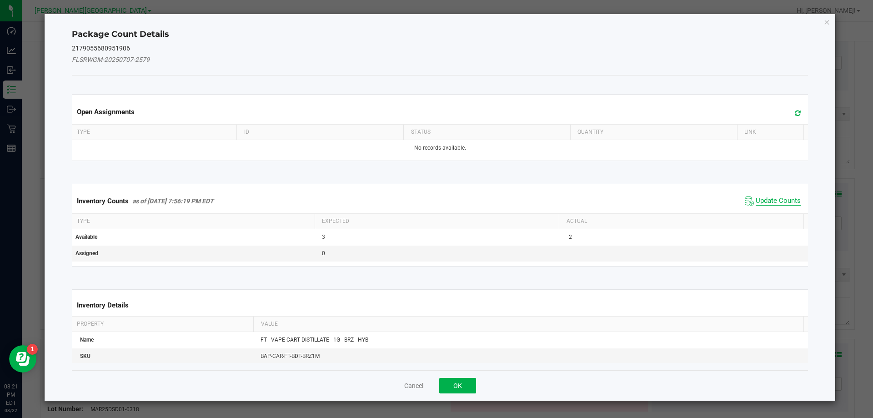
click at [784, 201] on span "Update Counts" at bounding box center [777, 200] width 45 height 9
click at [783, 201] on div "Inventory Counts as of [DATE] 7:56:19 PM EDT Update Counts" at bounding box center [440, 201] width 740 height 24
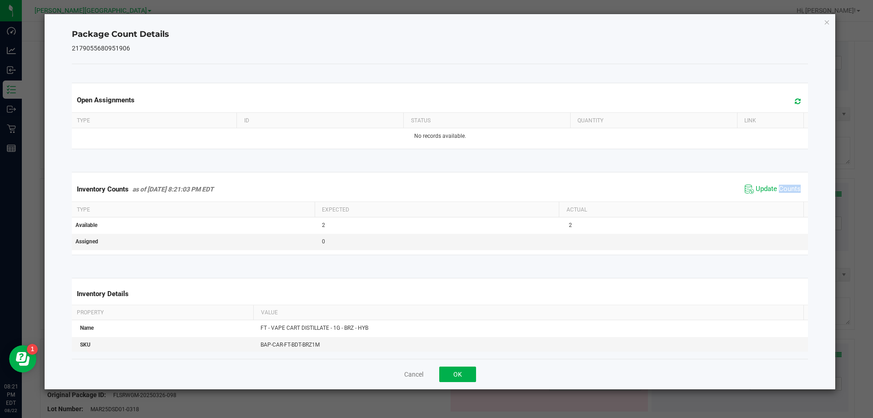
click at [778, 192] on span "Update Counts" at bounding box center [777, 189] width 45 height 9
click at [461, 380] on button "OK" at bounding box center [457, 373] width 37 height 15
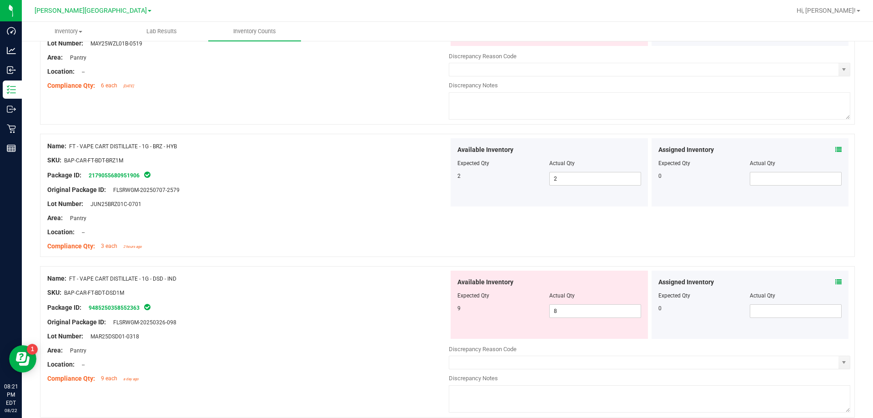
scroll to position [1455, 0]
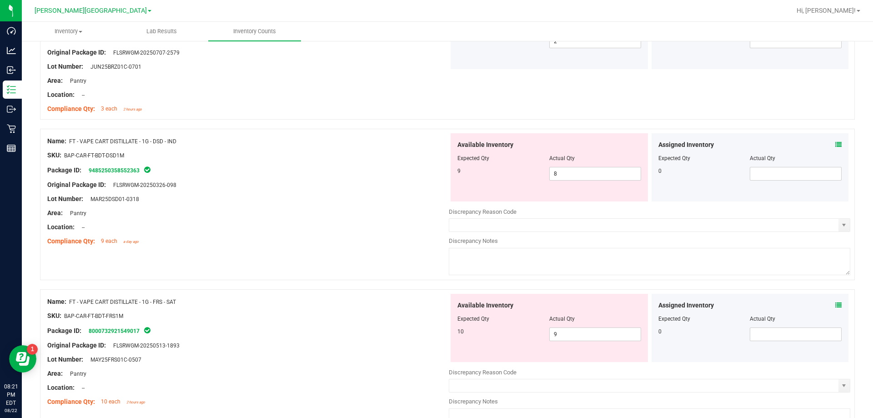
click at [835, 148] on span at bounding box center [838, 145] width 6 height 10
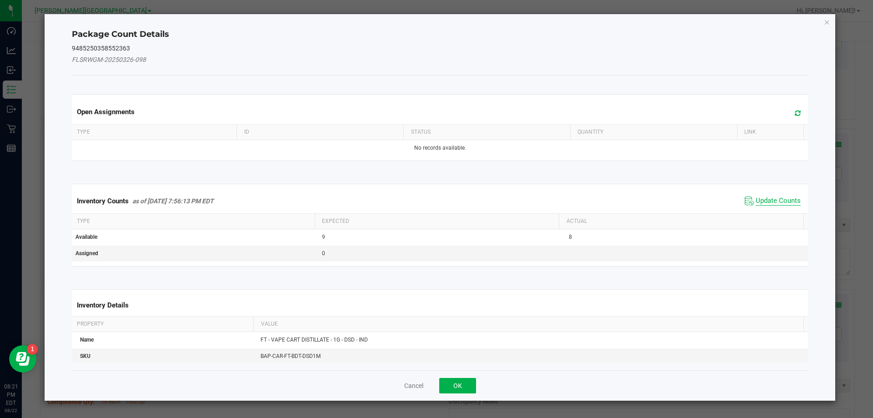
click at [768, 199] on span "Update Counts" at bounding box center [777, 200] width 45 height 9
drag, startPoint x: 768, startPoint y: 199, endPoint x: 767, endPoint y: 191, distance: 7.8
click at [768, 197] on div "Inventory Counts as of [DATE] 7:56:13 PM EDT Update Counts" at bounding box center [440, 201] width 740 height 24
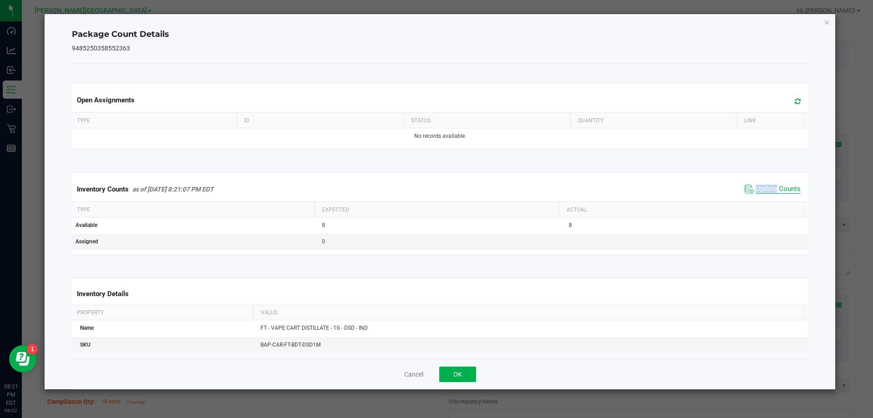
drag, startPoint x: 767, startPoint y: 191, endPoint x: 764, endPoint y: 186, distance: 5.3
click at [766, 190] on span "Update Counts" at bounding box center [777, 189] width 45 height 9
click at [445, 381] on button "OK" at bounding box center [457, 373] width 37 height 15
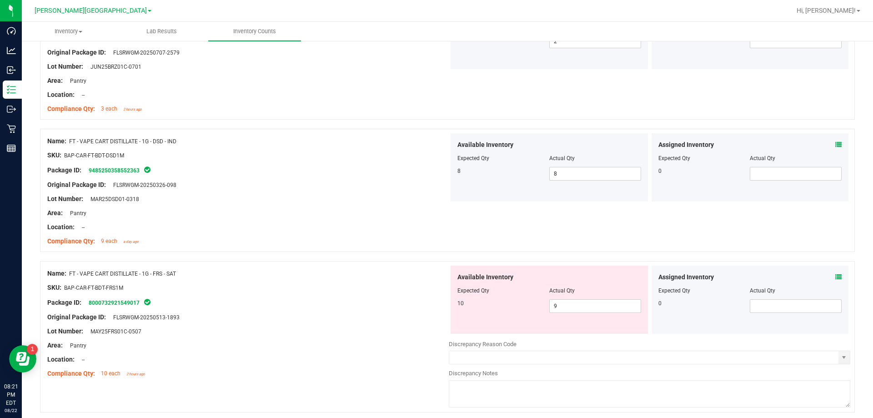
click at [835, 272] on span at bounding box center [838, 277] width 6 height 10
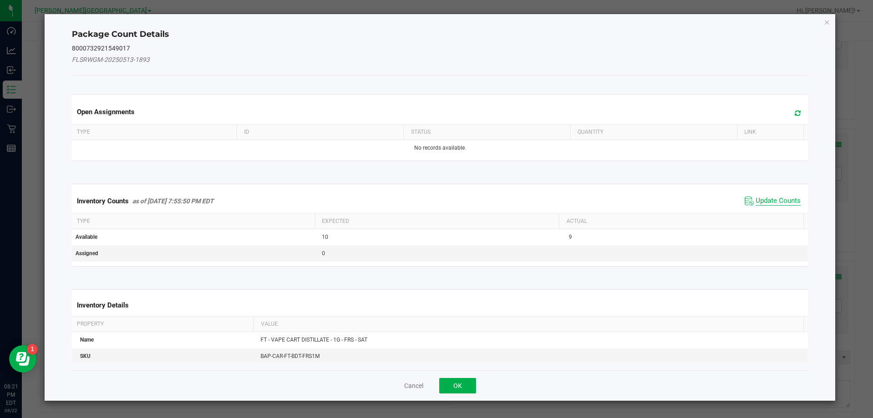
click at [763, 203] on span "Update Counts" at bounding box center [777, 200] width 45 height 9
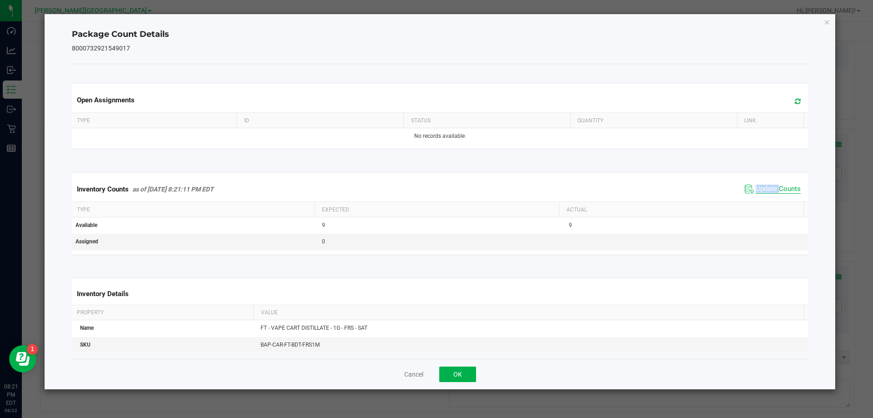
click at [763, 203] on kendo-grid "Inventory Counts as of [DATE] 8:21:11 PM EDT Update Counts Type Expected Actual…" at bounding box center [440, 213] width 750 height 83
click at [763, 203] on th "Actual" at bounding box center [681, 209] width 245 height 15
click at [445, 370] on button "OK" at bounding box center [457, 373] width 37 height 15
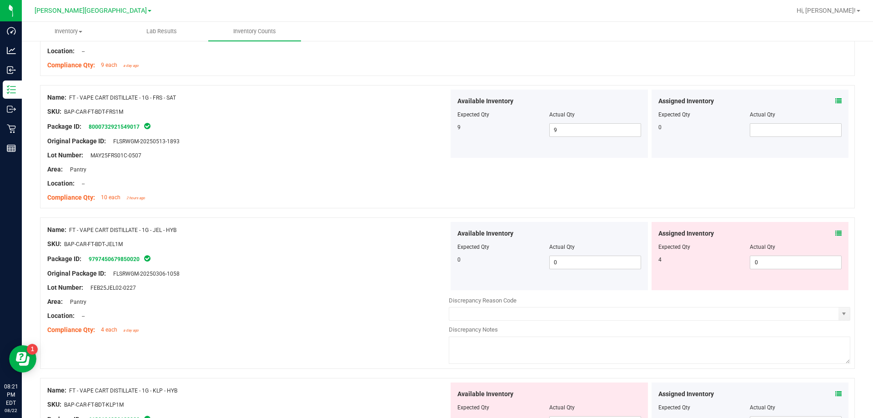
scroll to position [1636, 0]
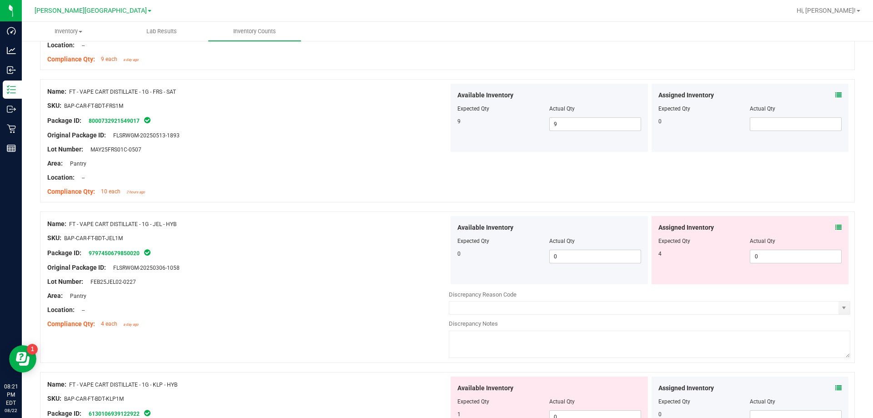
click at [835, 228] on icon at bounding box center [838, 227] width 6 height 6
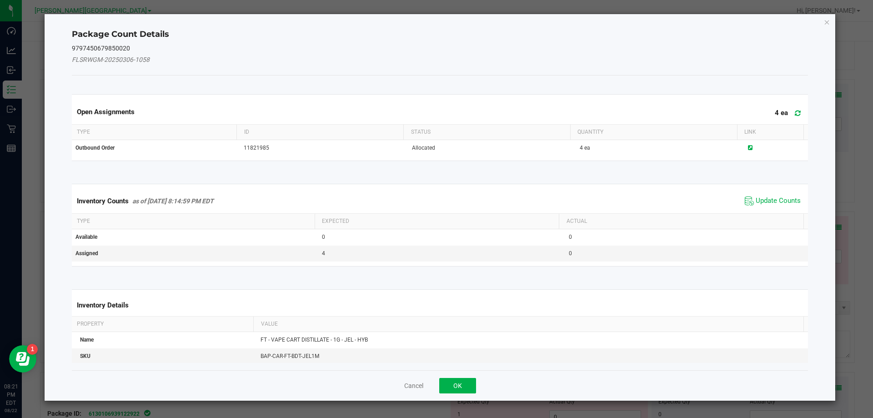
drag, startPoint x: 784, startPoint y: 206, endPoint x: 778, endPoint y: 200, distance: 8.7
click at [783, 206] on span "Update Counts" at bounding box center [772, 201] width 60 height 14
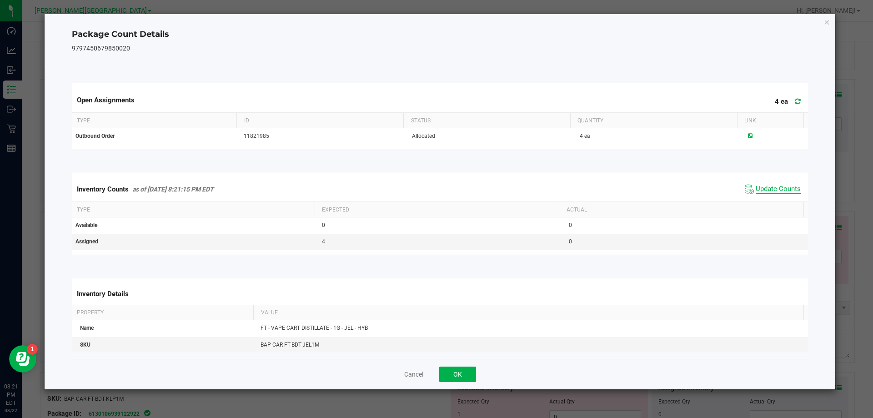
click at [778, 200] on div "Inventory Counts as of [DATE] 8:21:15 PM EDT Update Counts" at bounding box center [440, 189] width 740 height 25
click at [777, 200] on div "Inventory Counts as of [DATE] 8:21:15 PM EDT Update Counts" at bounding box center [440, 189] width 740 height 25
click at [471, 375] on button "OK" at bounding box center [457, 373] width 37 height 15
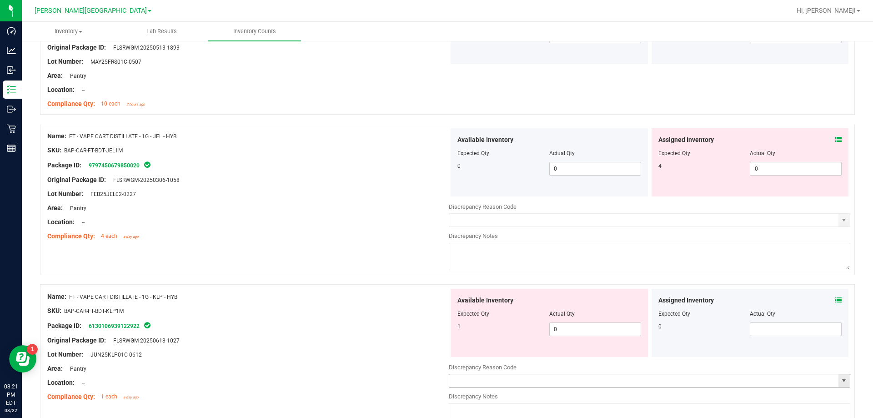
scroll to position [1773, 0]
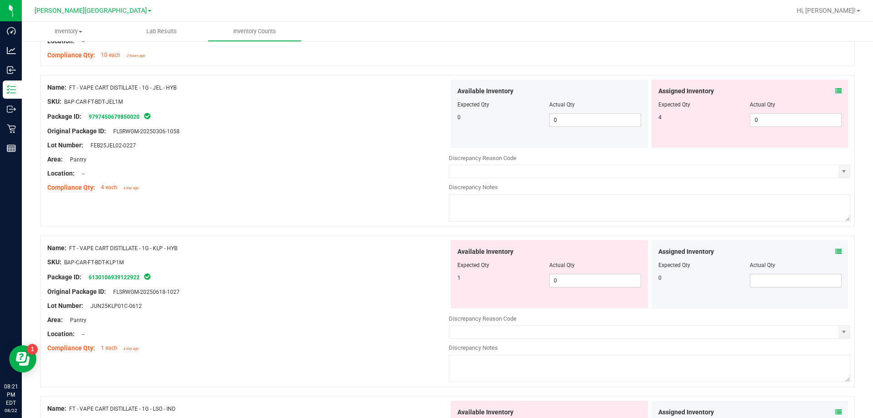
click at [835, 248] on div "Assigned Inventory Expected Qty Actual Qty 0" at bounding box center [749, 274] width 197 height 68
click at [828, 253] on div "Assigned Inventory" at bounding box center [750, 252] width 184 height 10
click at [827, 252] on div "Assigned Inventory" at bounding box center [750, 252] width 184 height 10
click at [835, 251] on icon at bounding box center [838, 251] width 6 height 6
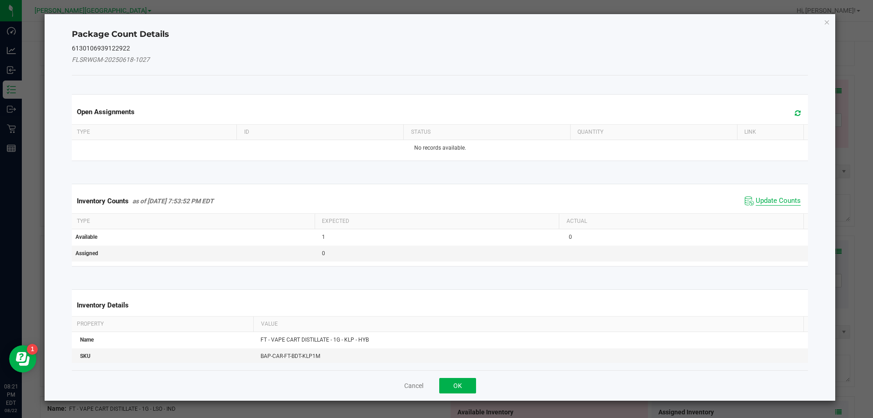
click at [776, 200] on span "Update Counts" at bounding box center [777, 200] width 45 height 9
click at [776, 200] on div "Inventory Counts as of [DATE] 7:53:52 PM EDT Update Counts" at bounding box center [440, 201] width 740 height 24
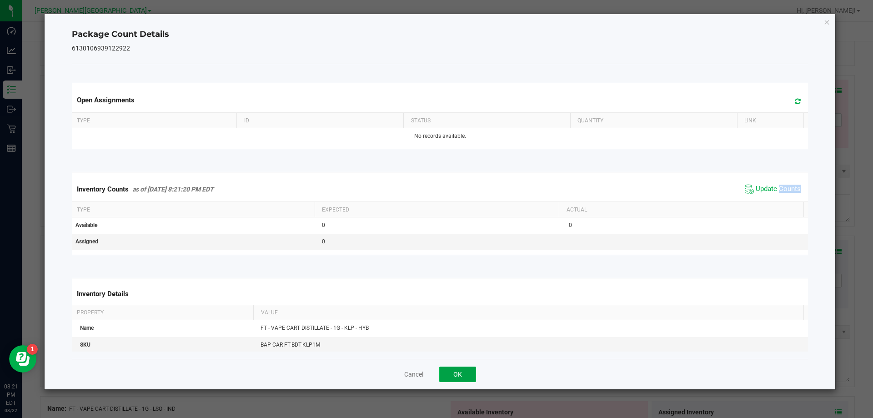
click at [461, 370] on button "OK" at bounding box center [457, 373] width 37 height 15
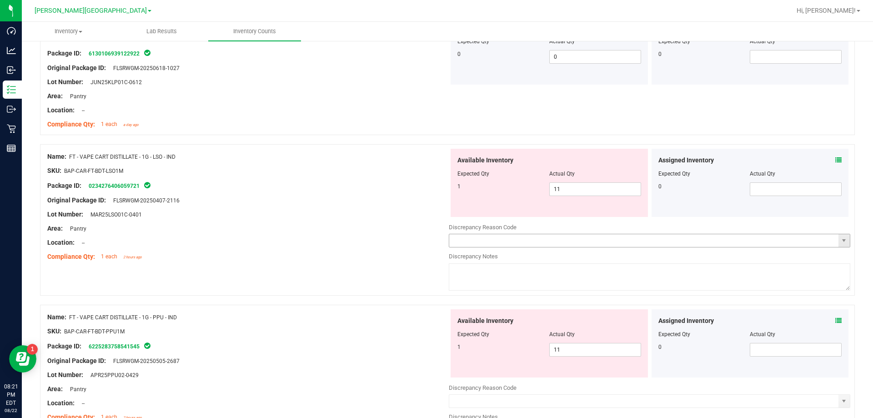
scroll to position [2000, 0]
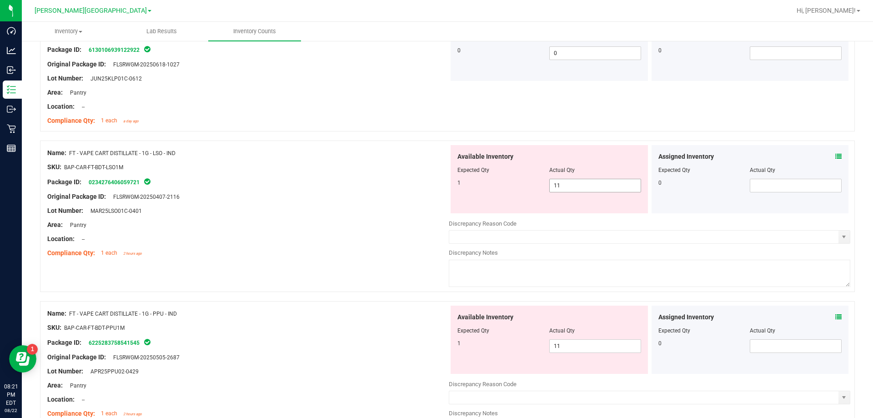
click at [573, 189] on span "11 11" at bounding box center [595, 186] width 92 height 14
click at [570, 188] on input "11" at bounding box center [595, 185] width 91 height 13
type input "111"
click at [576, 186] on input "111" at bounding box center [595, 185] width 91 height 13
drag, startPoint x: 493, startPoint y: 185, endPoint x: 466, endPoint y: 185, distance: 26.8
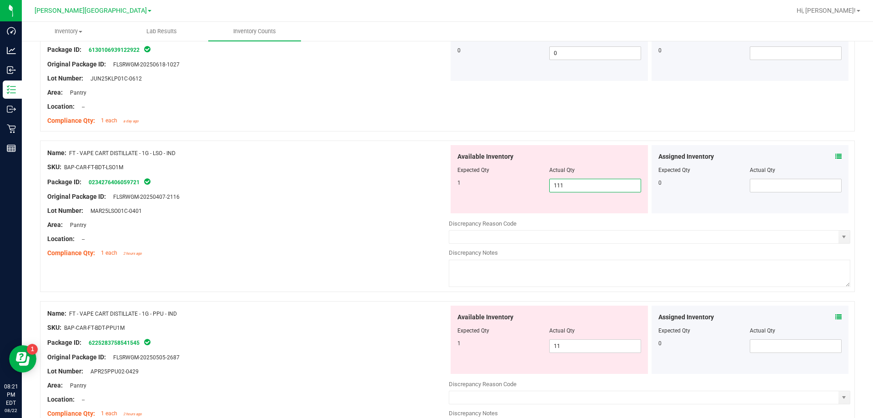
click at [466, 185] on div "1 11 111" at bounding box center [549, 186] width 184 height 14
click at [835, 157] on icon at bounding box center [838, 156] width 6 height 6
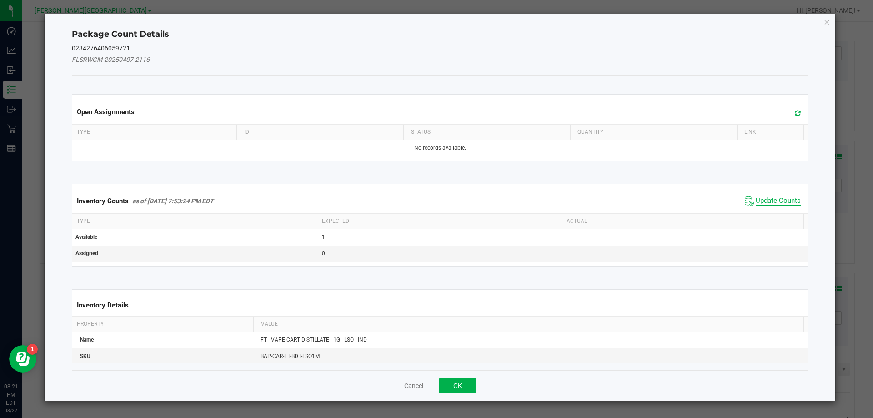
click at [768, 200] on span "Update Counts" at bounding box center [777, 200] width 45 height 9
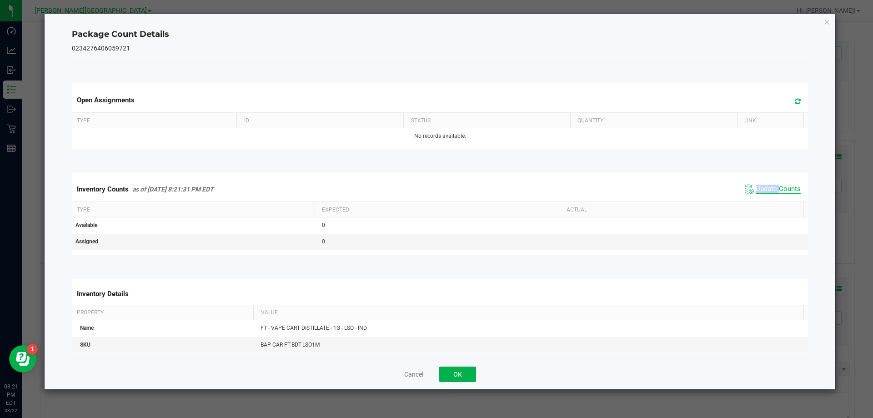
click at [768, 200] on div "Inventory Counts as of [DATE] 8:21:31 PM EDT Update Counts" at bounding box center [440, 189] width 740 height 25
drag, startPoint x: 474, startPoint y: 379, endPoint x: 464, endPoint y: 373, distance: 11.8
click at [473, 379] on button "OK" at bounding box center [457, 373] width 37 height 15
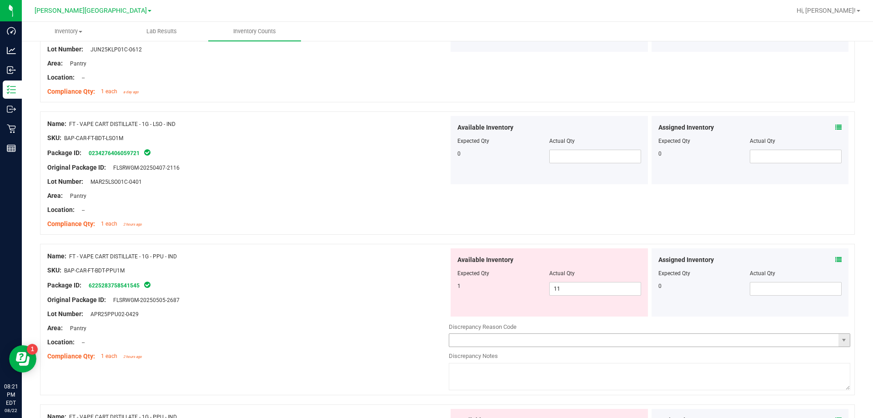
scroll to position [2046, 0]
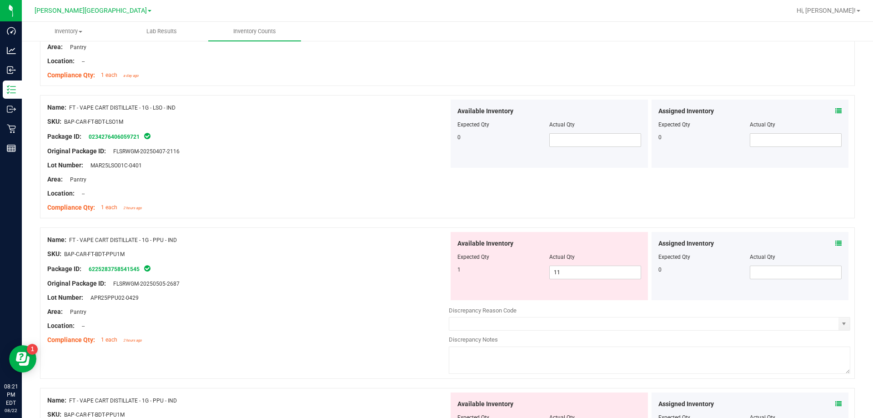
click at [835, 244] on icon at bounding box center [838, 243] width 6 height 6
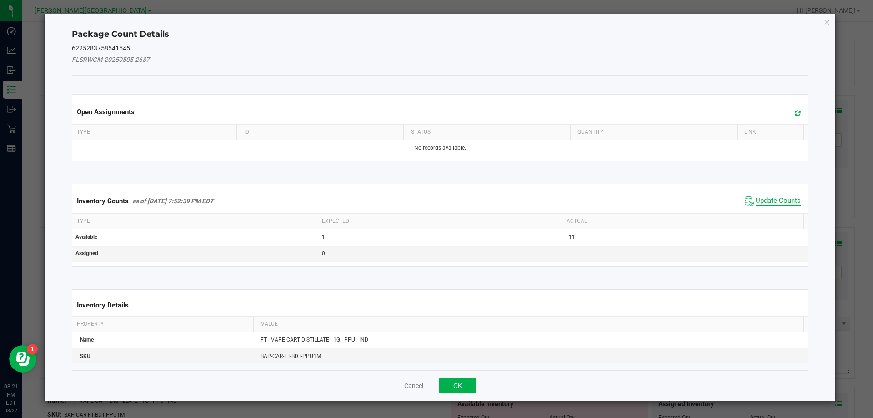
drag, startPoint x: 754, startPoint y: 193, endPoint x: 758, endPoint y: 200, distance: 8.7
click at [754, 194] on div "Inventory Counts as of [DATE] 7:52:39 PM EDT Update Counts" at bounding box center [440, 201] width 740 height 25
click at [759, 201] on span "Update Counts" at bounding box center [777, 200] width 45 height 9
click at [759, 201] on div "Inventory Counts as of [DATE] 7:52:39 PM EDT Update Counts" at bounding box center [440, 201] width 740 height 24
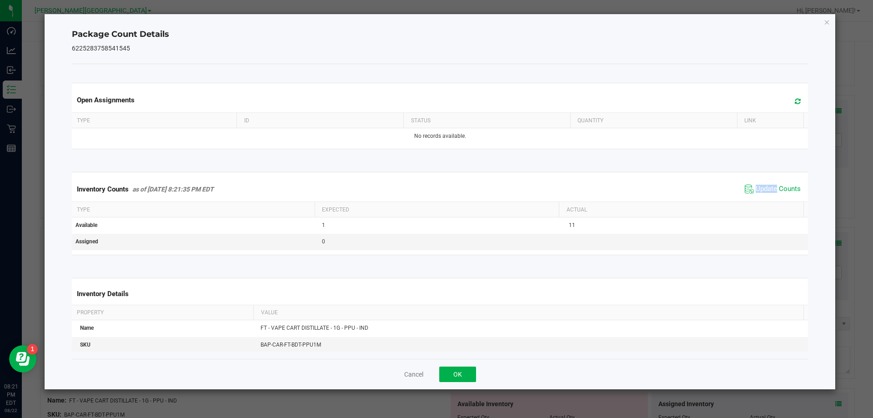
click at [758, 198] on div "Inventory Counts as of [DATE] 8:21:35 PM EDT Update Counts" at bounding box center [440, 189] width 740 height 25
click at [457, 374] on button "OK" at bounding box center [457, 373] width 37 height 15
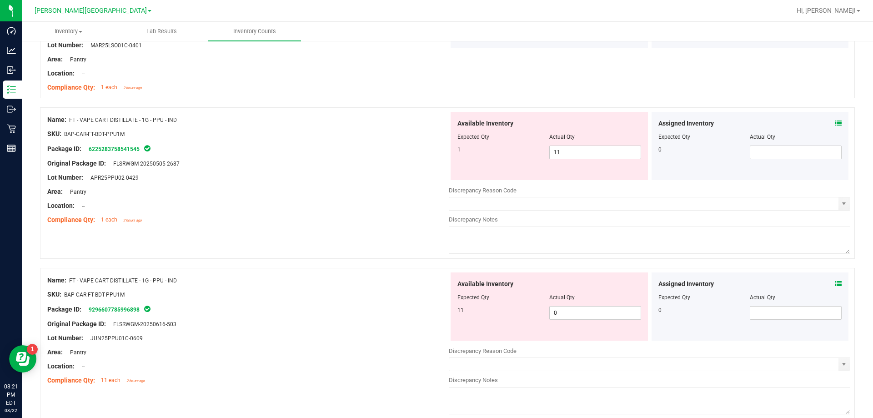
scroll to position [2182, 0]
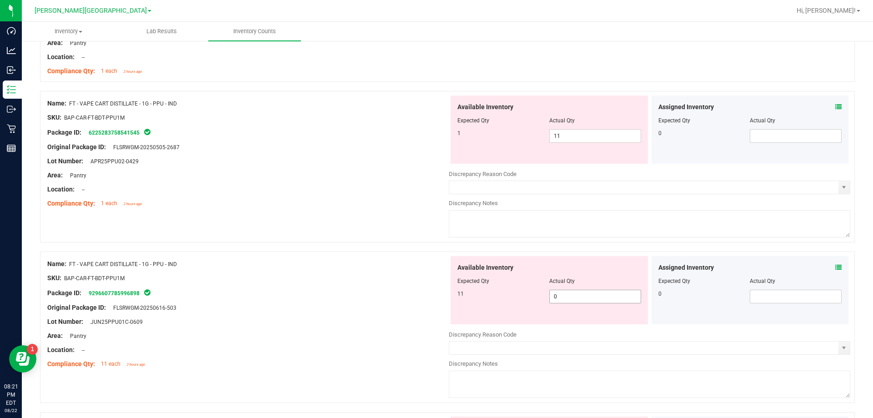
click at [578, 297] on span "0 0" at bounding box center [595, 297] width 92 height 14
click at [0, 0] on input "0" at bounding box center [0, 0] width 0 height 0
type input "11"
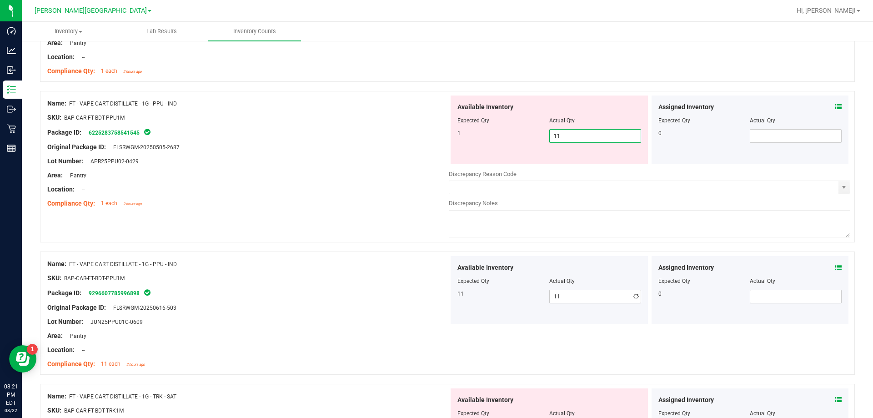
click at [564, 137] on span "11 11" at bounding box center [595, 136] width 92 height 14
click at [564, 137] on input "11" at bounding box center [595, 136] width 91 height 13
type input "0"
click at [349, 170] on div "Area: Pantry" at bounding box center [247, 175] width 401 height 10
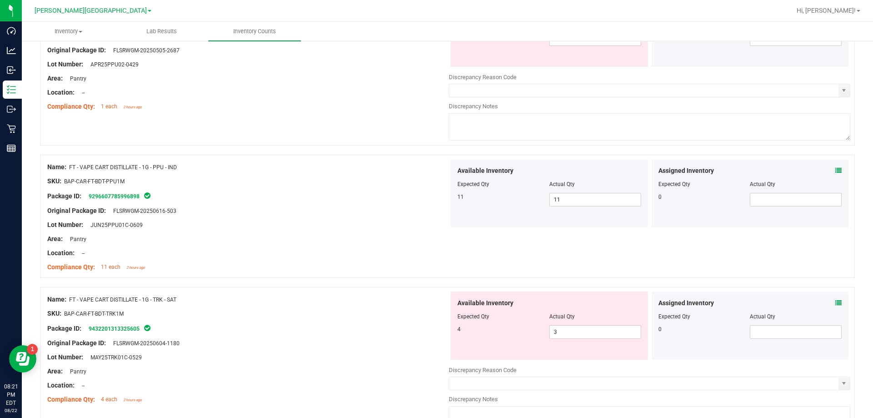
scroll to position [2227, 0]
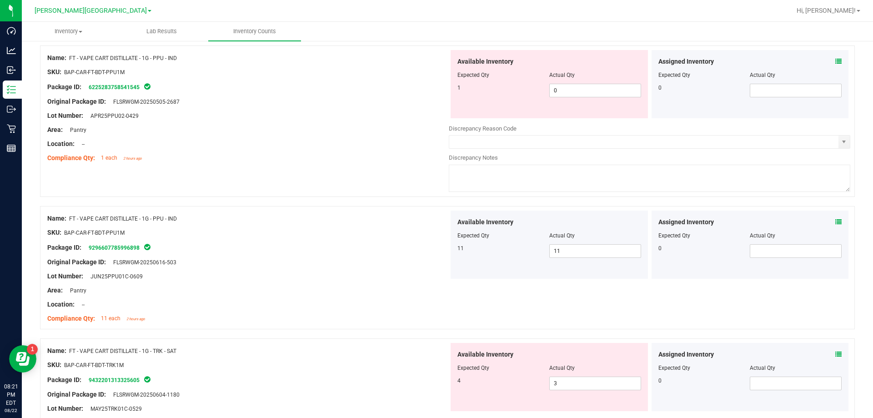
click at [835, 221] on icon at bounding box center [838, 222] width 6 height 6
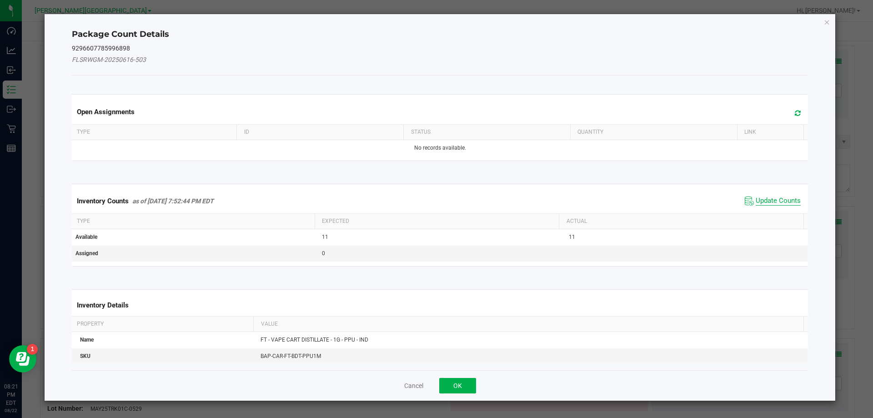
click at [762, 201] on span "Update Counts" at bounding box center [777, 200] width 45 height 9
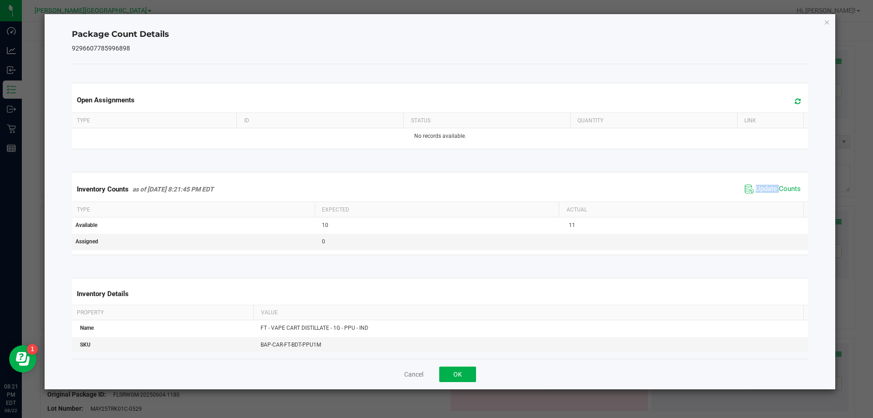
click at [762, 200] on div "Inventory Counts as of [DATE] 8:21:45 PM EDT Update Counts" at bounding box center [440, 189] width 740 height 25
click at [760, 190] on span "Update Counts" at bounding box center [777, 189] width 45 height 9
click at [760, 190] on span "Update Counts" at bounding box center [777, 189] width 45 height 8
click at [453, 376] on button "OK" at bounding box center [457, 373] width 37 height 15
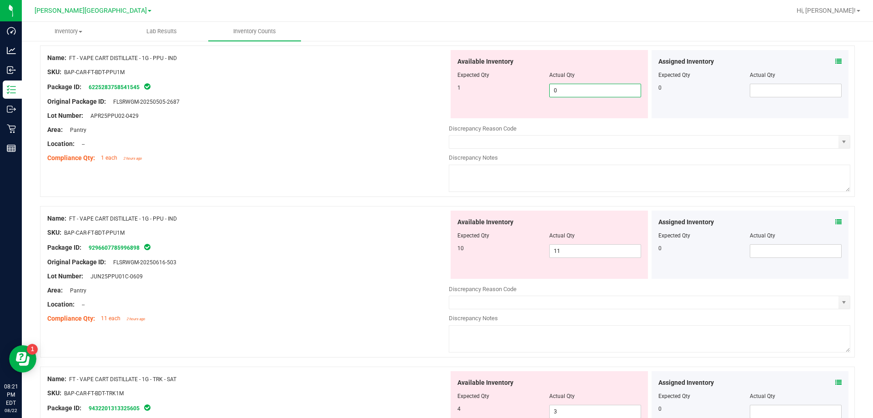
click at [575, 94] on span "0 0" at bounding box center [595, 91] width 92 height 14
click at [575, 94] on input "0" at bounding box center [595, 90] width 91 height 13
type input "1"
click at [575, 248] on div "Available Inventory Expected Qty Actual Qty 10 11 11" at bounding box center [548, 244] width 197 height 68
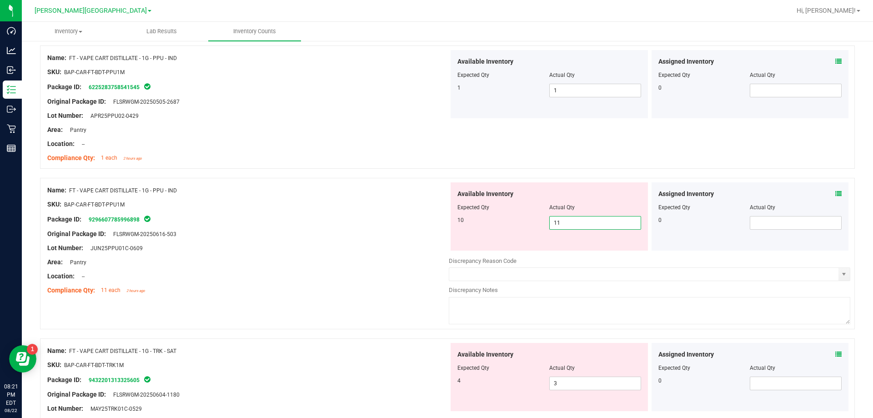
type input "10"
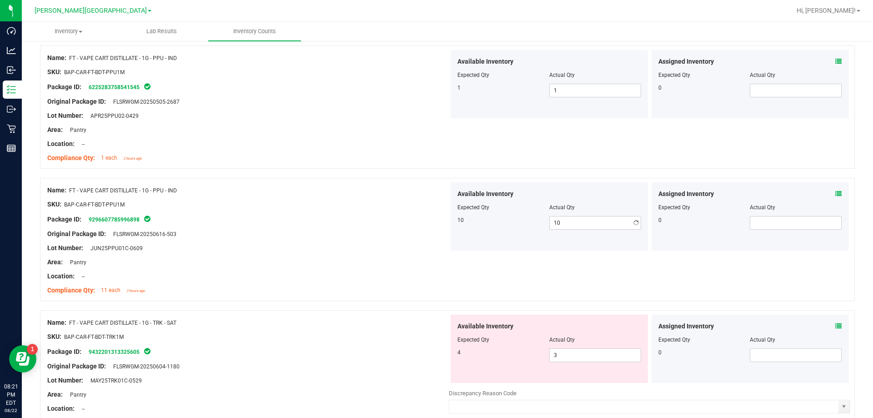
click at [400, 200] on div "SKU: BAP-CAR-FT-BDT-PPU1M" at bounding box center [247, 205] width 401 height 10
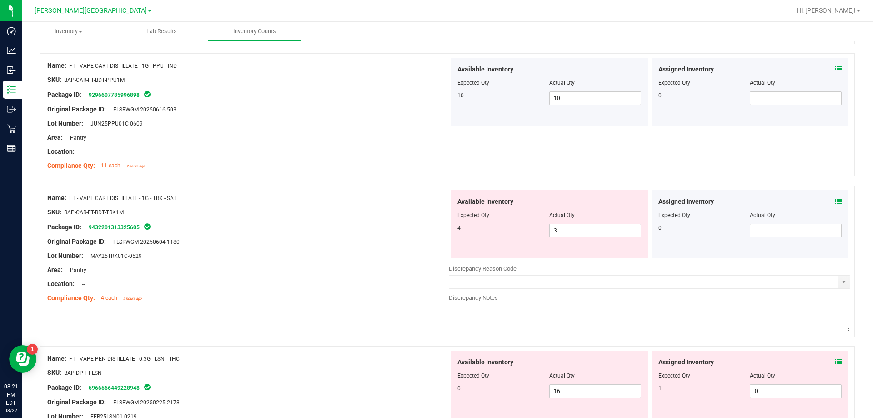
scroll to position [2364, 0]
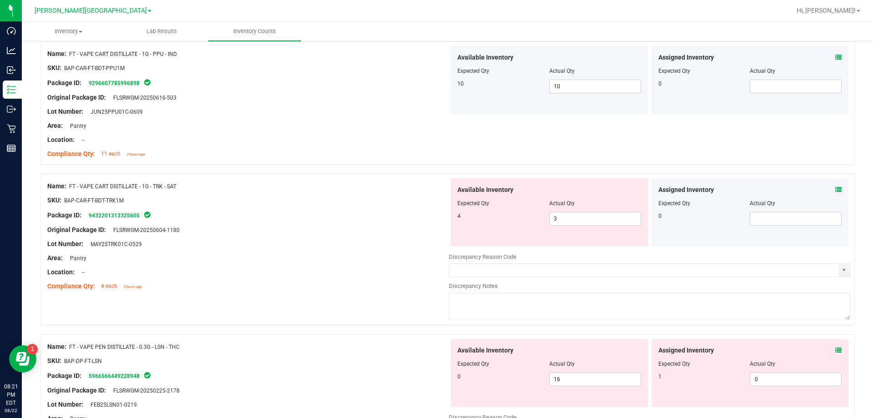
click at [835, 190] on icon at bounding box center [838, 189] width 6 height 6
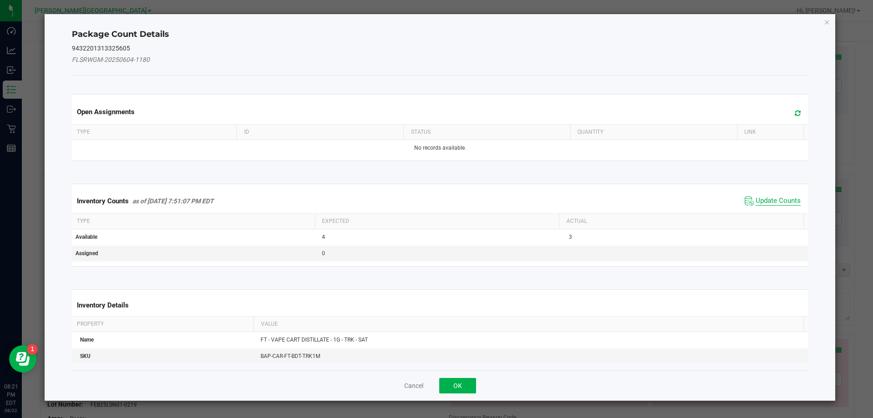
click at [771, 202] on span "Update Counts" at bounding box center [777, 200] width 45 height 9
click at [771, 202] on kendo-grid "Inventory Counts as of [DATE] 7:51:07 PM EDT Update Counts Type Expected Actual…" at bounding box center [440, 225] width 750 height 83
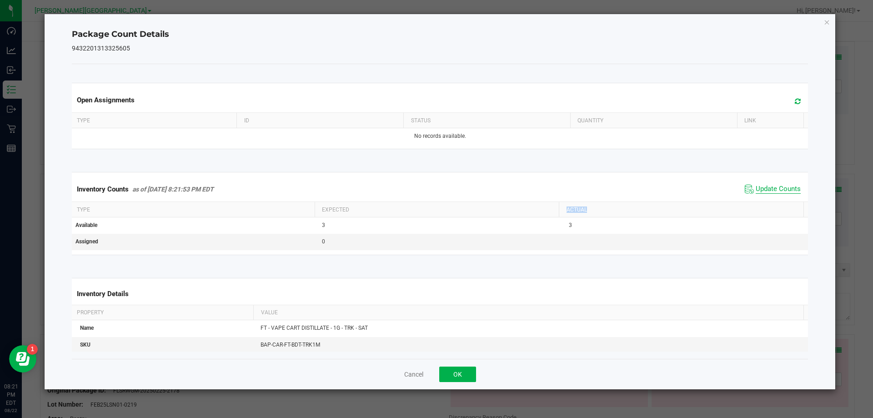
click at [771, 202] on th "Actual" at bounding box center [681, 209] width 245 height 15
drag, startPoint x: 770, startPoint y: 200, endPoint x: 645, endPoint y: 309, distance: 165.6
click at [770, 200] on div "Inventory Counts as of [DATE] 8:21:53 PM EDT Update Counts" at bounding box center [440, 189] width 740 height 25
click at [470, 374] on button "OK" at bounding box center [457, 373] width 37 height 15
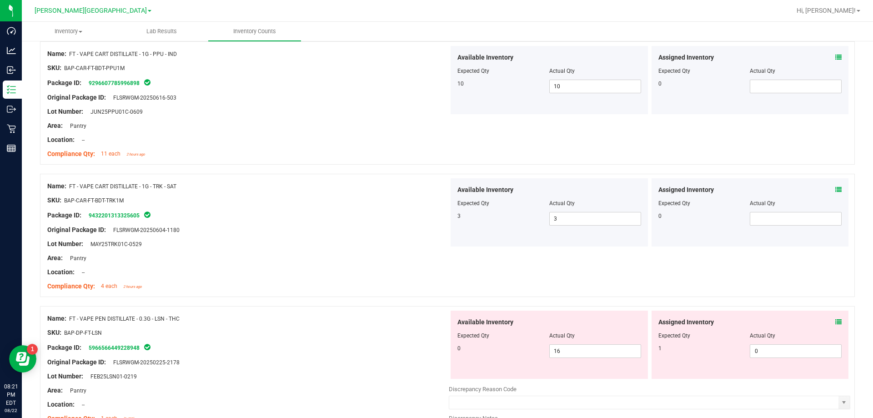
click at [835, 323] on icon at bounding box center [838, 322] width 6 height 6
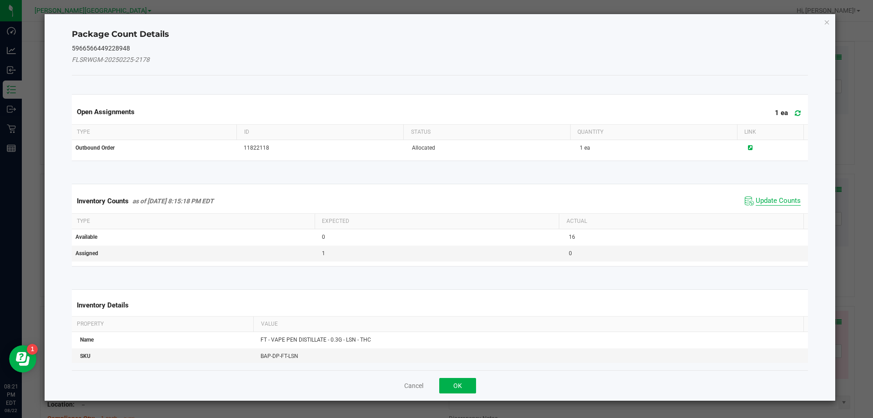
click at [776, 200] on span "Update Counts" at bounding box center [777, 200] width 45 height 9
click at [776, 200] on div "Inventory Counts as of [DATE] 8:15:18 PM EDT Update Counts" at bounding box center [440, 201] width 740 height 24
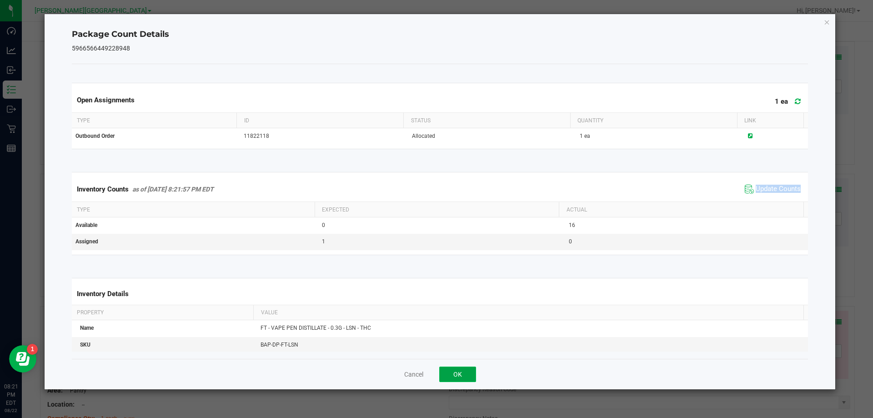
click at [461, 372] on button "OK" at bounding box center [457, 373] width 37 height 15
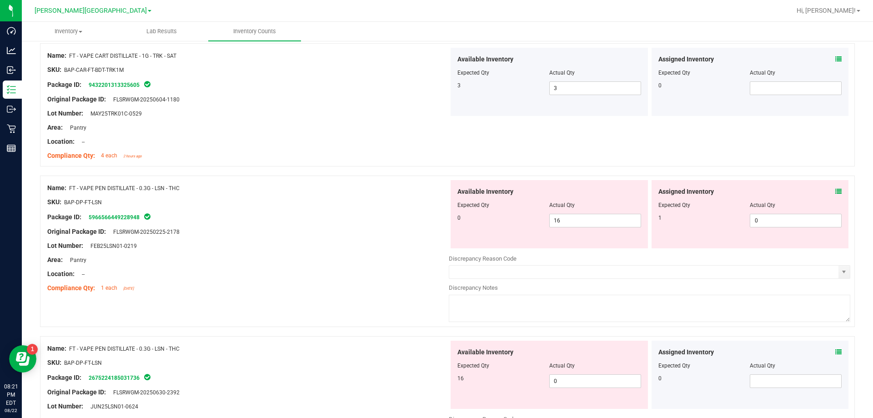
scroll to position [2546, 0]
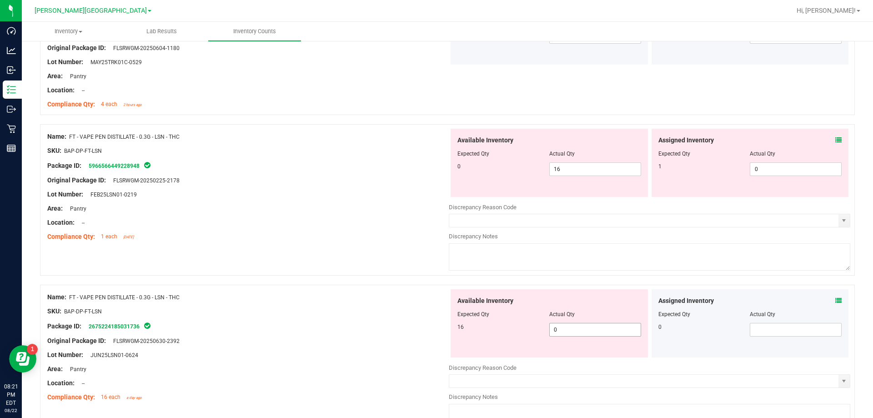
click at [617, 326] on span "0 0" at bounding box center [595, 330] width 92 height 14
click at [617, 326] on input "0" at bounding box center [595, 329] width 91 height 13
type input "16"
click at [565, 174] on span "16 16" at bounding box center [595, 169] width 92 height 14
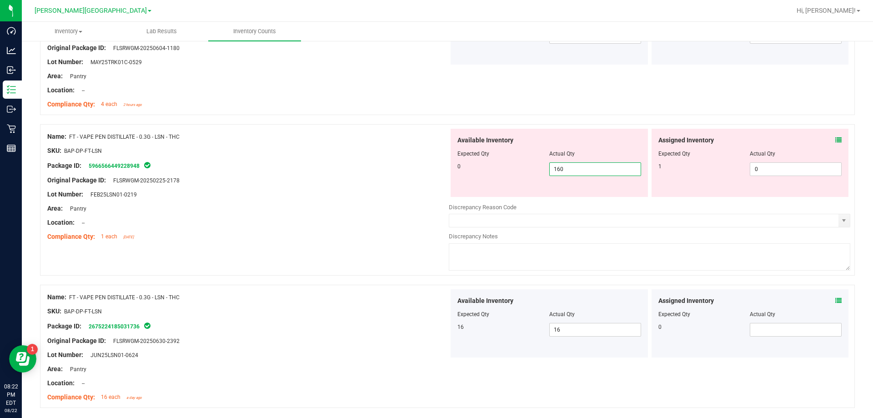
click at [575, 171] on input "160" at bounding box center [595, 169] width 91 height 13
type input "0"
click at [428, 243] on div "Name: FT - VAPE PEN DISTILLATE - 0.3G - LSN - THC SKU: BAP-DP-FT-LSN Package ID…" at bounding box center [247, 187] width 401 height 116
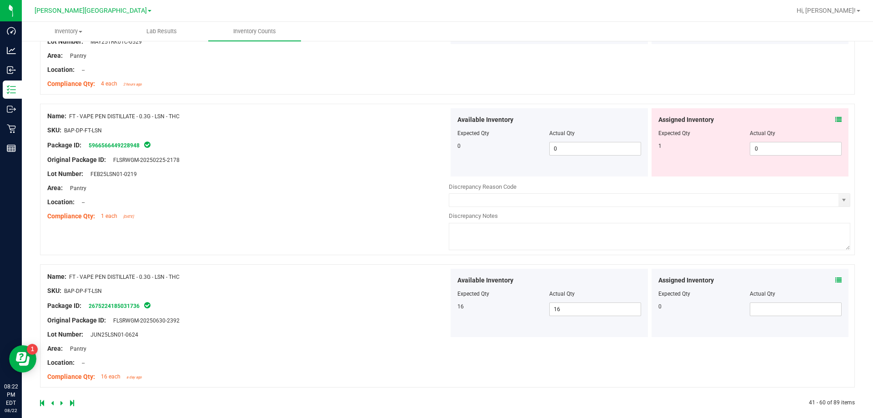
scroll to position [2576, 0]
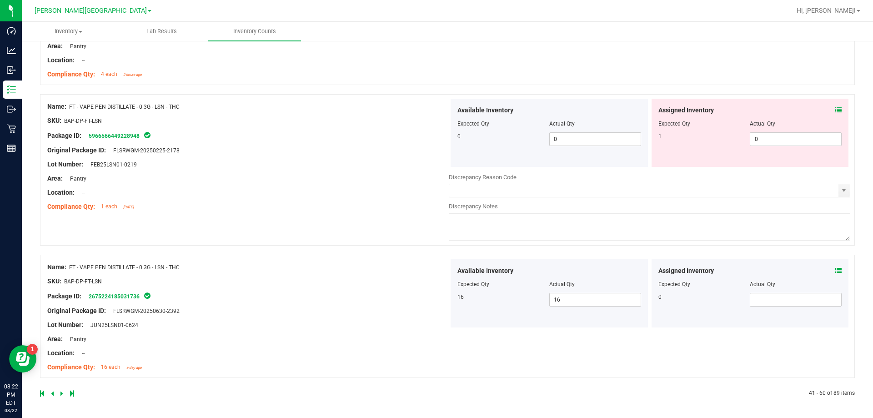
click at [62, 392] on icon at bounding box center [61, 392] width 3 height 5
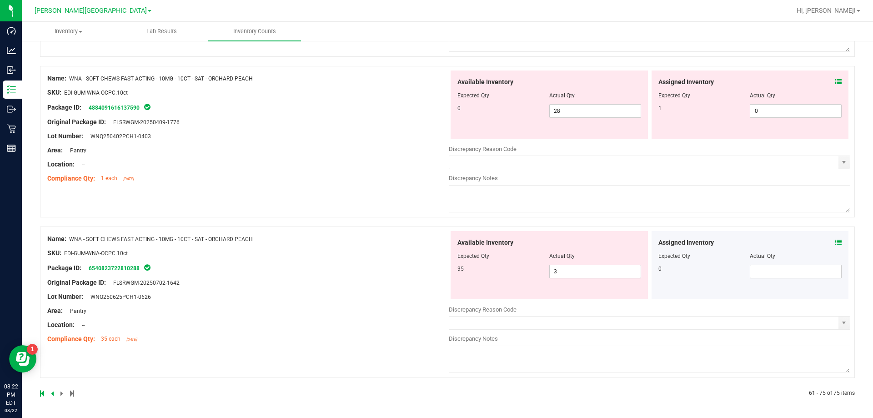
scroll to position [0, 0]
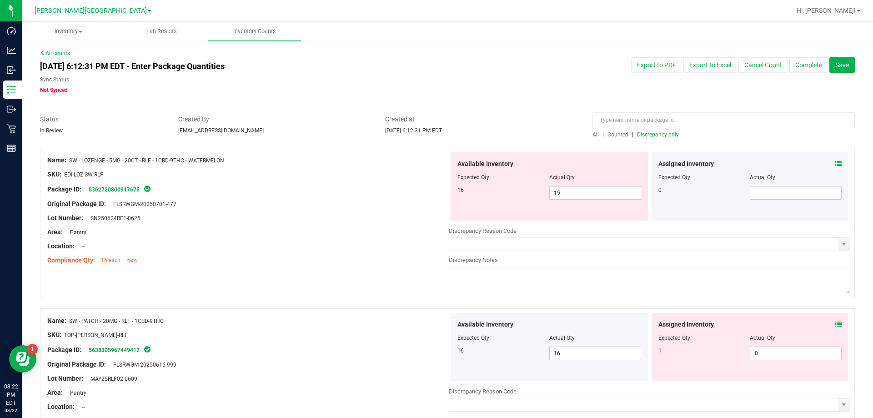
click at [835, 160] on icon at bounding box center [838, 163] width 6 height 6
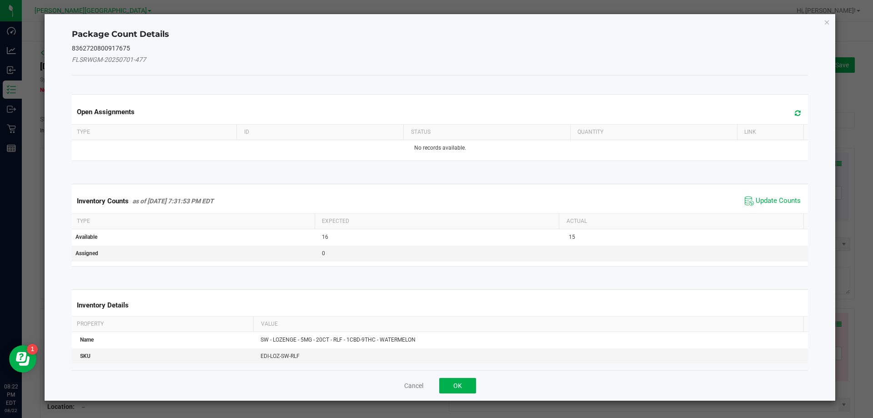
click at [783, 193] on div "Inventory Counts as of [DATE] 7:31:53 PM EDT Update Counts" at bounding box center [440, 201] width 740 height 25
click at [783, 195] on span "Update Counts" at bounding box center [772, 201] width 60 height 14
click at [783, 196] on span "Update Counts" at bounding box center [774, 200] width 58 height 13
click at [783, 196] on div "Inventory Counts as of [DATE] 7:31:53 PM EDT Update Counts" at bounding box center [440, 201] width 740 height 24
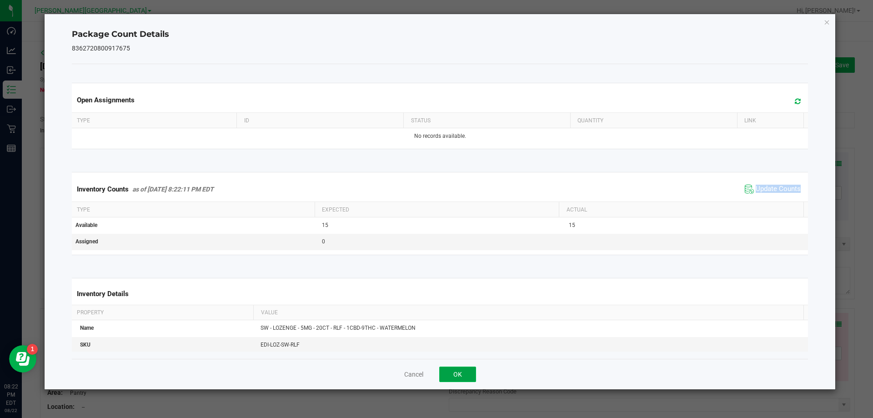
click at [462, 372] on button "OK" at bounding box center [457, 373] width 37 height 15
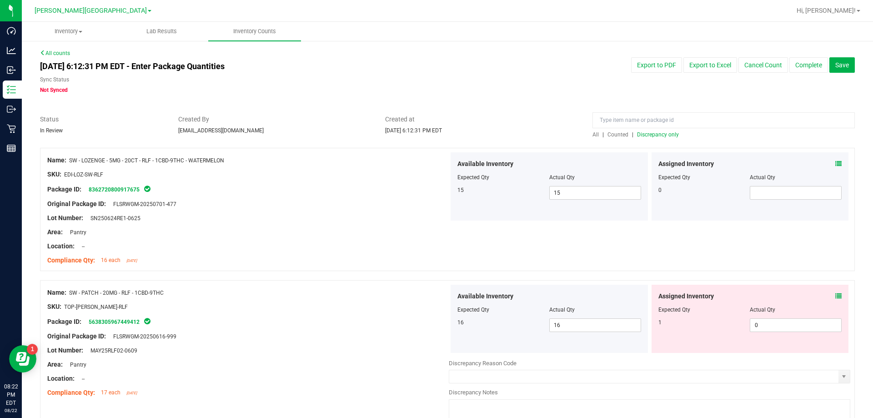
click at [835, 296] on icon at bounding box center [838, 296] width 6 height 6
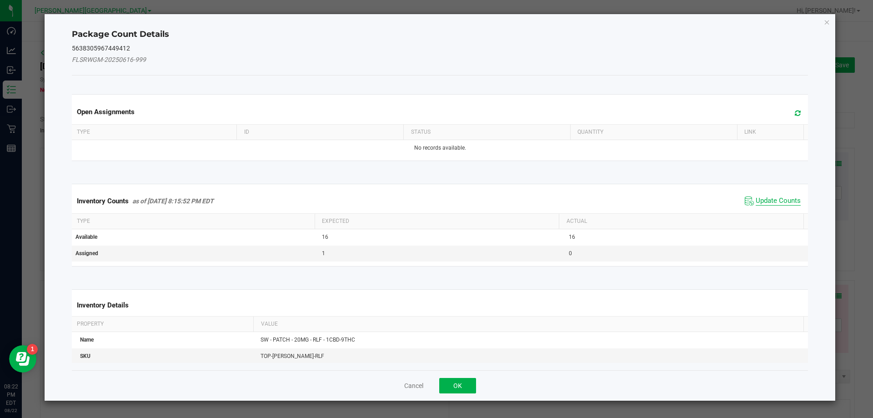
click at [789, 199] on span "Update Counts" at bounding box center [777, 200] width 45 height 9
click at [789, 199] on div "Inventory Counts as of [DATE] 8:15:52 PM EDT Update Counts" at bounding box center [440, 201] width 740 height 24
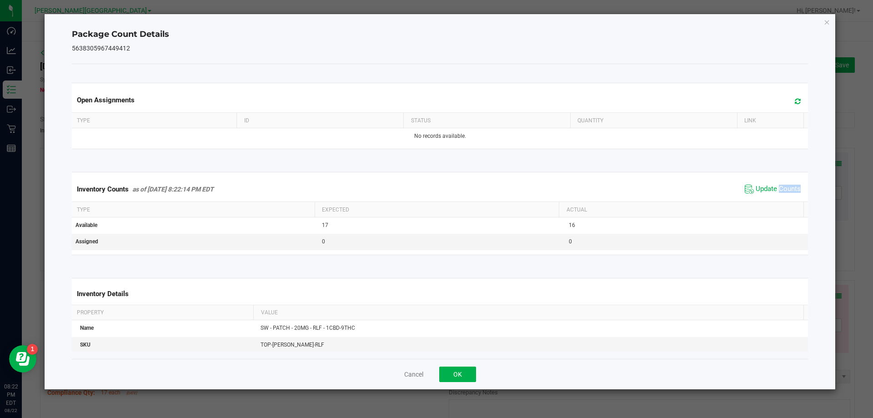
drag, startPoint x: 788, startPoint y: 199, endPoint x: 534, endPoint y: 270, distance: 263.8
click at [788, 199] on div "Inventory Counts as of [DATE] 8:22:14 PM EDT Update Counts" at bounding box center [440, 189] width 740 height 25
click at [459, 374] on button "OK" at bounding box center [457, 373] width 37 height 15
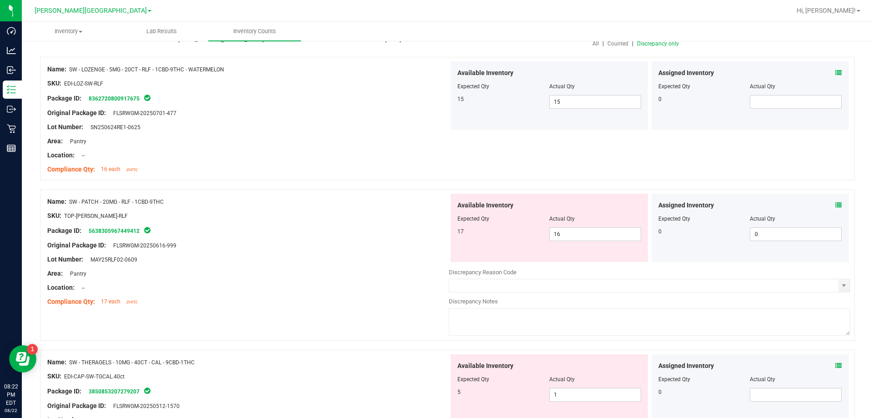
scroll to position [182, 0]
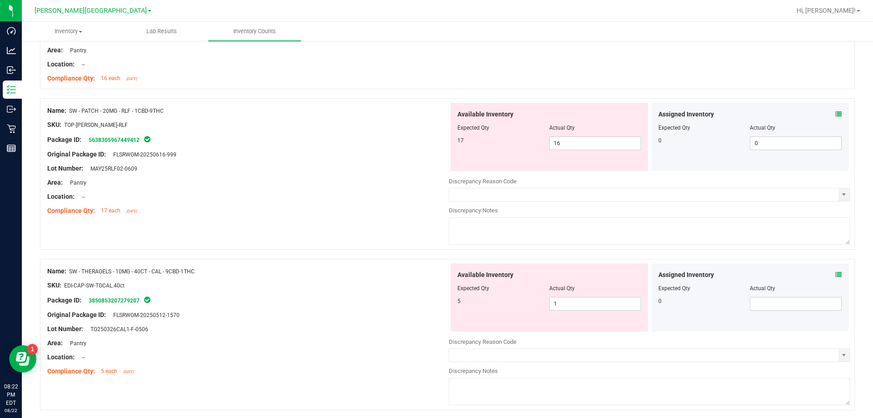
click at [835, 276] on icon at bounding box center [838, 274] width 6 height 6
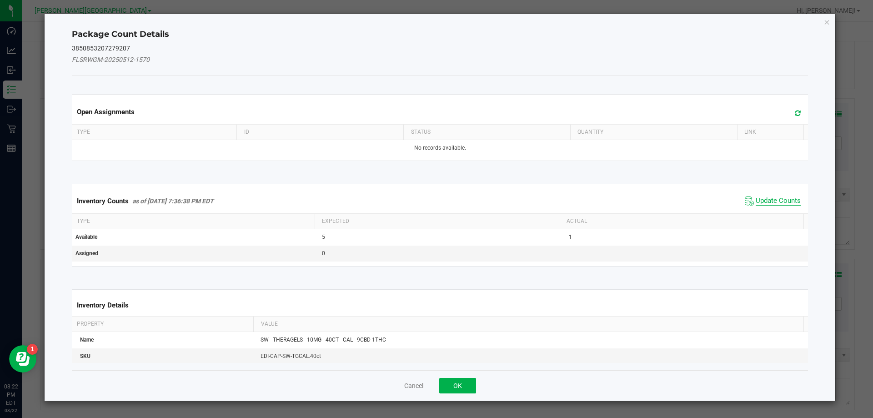
click at [768, 197] on span "Update Counts" at bounding box center [777, 200] width 45 height 9
click at [768, 197] on div "Inventory Counts as of [DATE] 7:36:38 PM EDT Update Counts" at bounding box center [440, 201] width 740 height 24
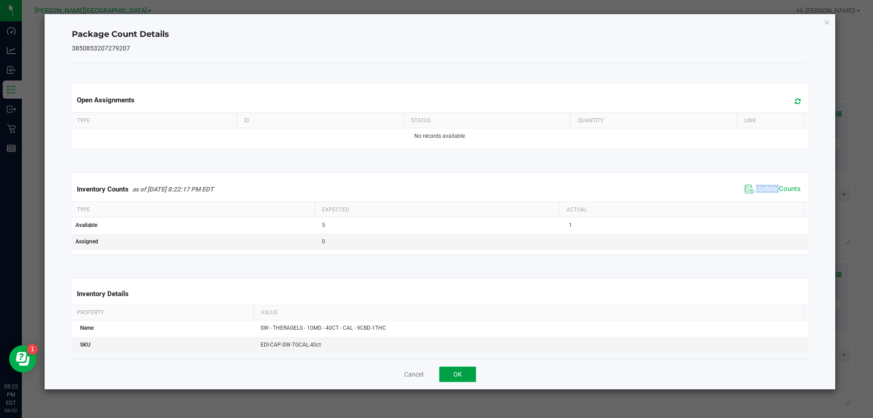
click at [461, 367] on button "OK" at bounding box center [457, 373] width 37 height 15
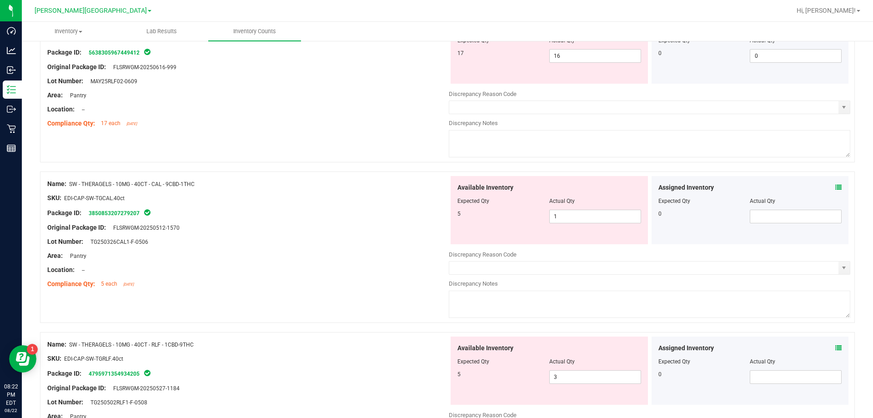
scroll to position [273, 0]
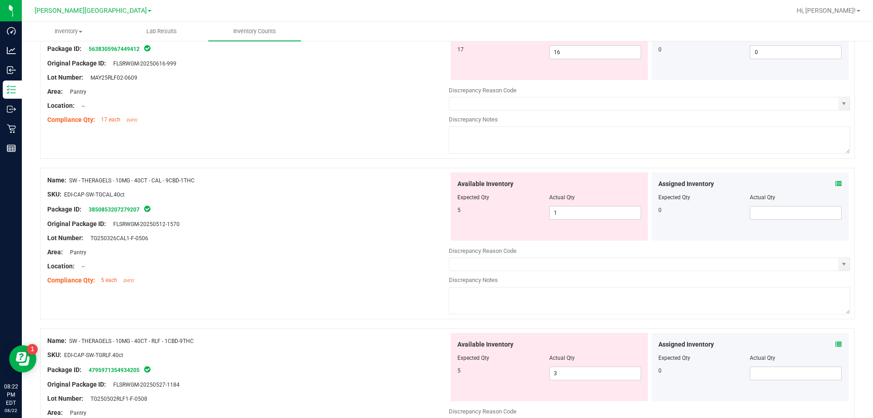
click at [824, 345] on div "Assigned Inventory" at bounding box center [750, 345] width 184 height 10
click at [834, 335] on div "Assigned Inventory Expected Qty Actual Qty 0" at bounding box center [749, 367] width 197 height 68
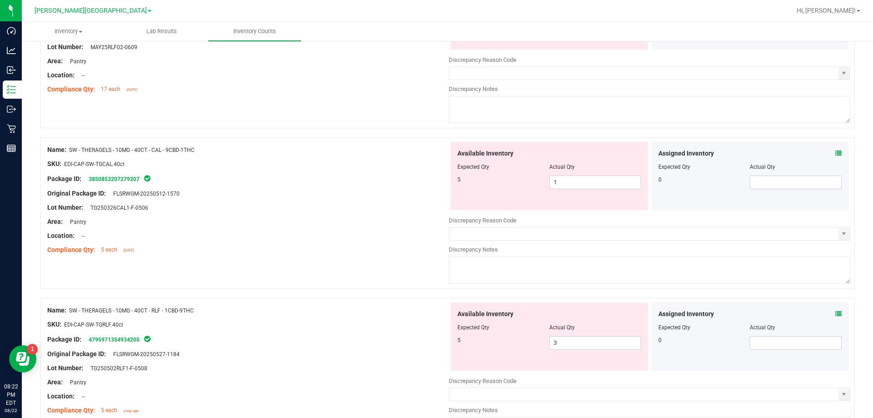
scroll to position [318, 0]
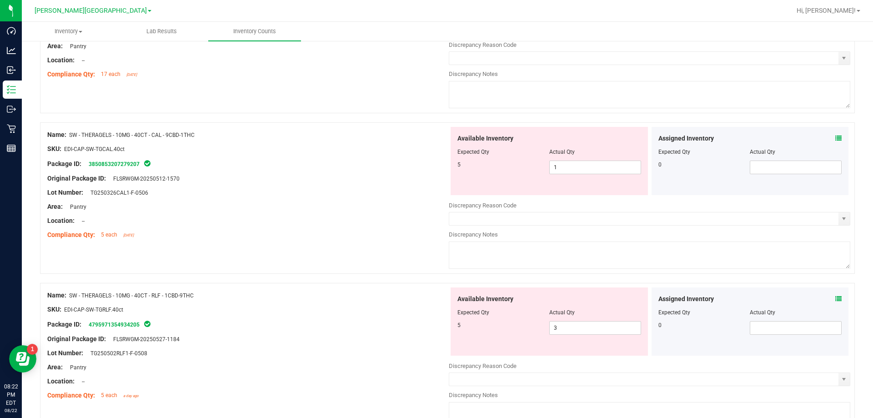
click at [835, 140] on icon at bounding box center [838, 138] width 6 height 6
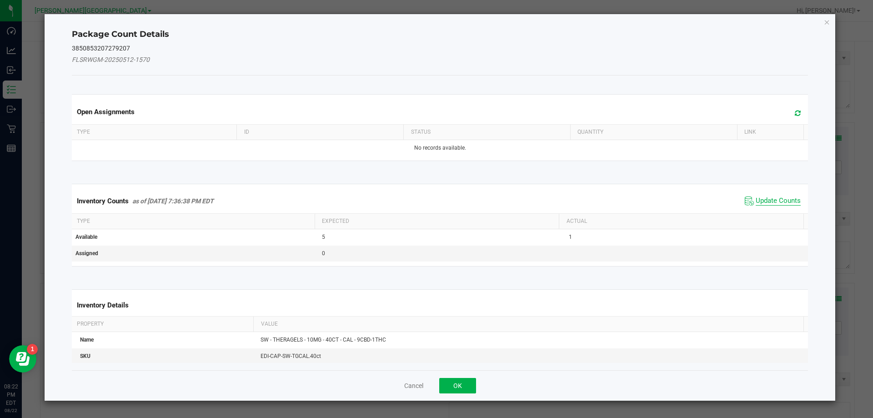
drag, startPoint x: 779, startPoint y: 191, endPoint x: 779, endPoint y: 198, distance: 6.4
click at [779, 195] on div "Inventory Counts as of [DATE] 7:36:38 PM EDT Update Counts" at bounding box center [440, 201] width 740 height 25
click at [779, 199] on span "Update Counts" at bounding box center [777, 200] width 45 height 9
click at [779, 199] on div "Inventory Counts as of [DATE] 7:36:38 PM EDT Update Counts" at bounding box center [440, 201] width 740 height 24
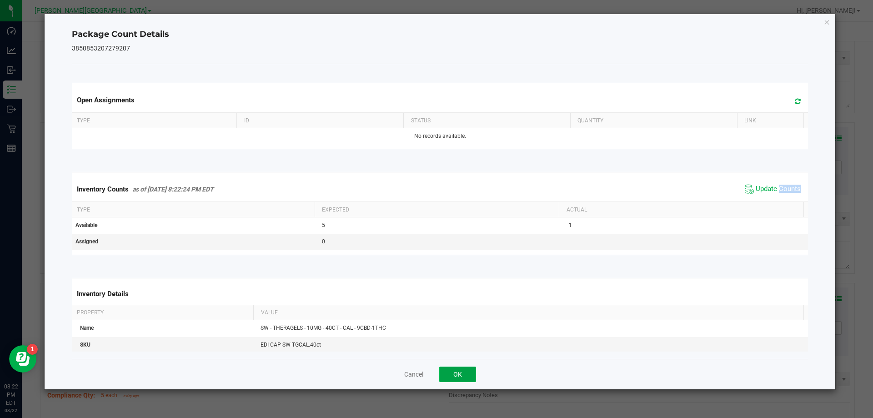
click at [454, 373] on button "OK" at bounding box center [457, 373] width 37 height 15
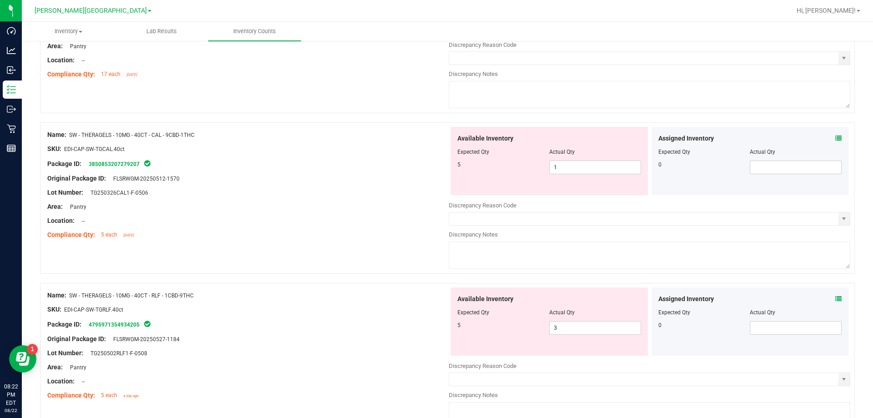
click at [836, 300] on div "Assigned Inventory Expected Qty Actual Qty 0" at bounding box center [749, 321] width 197 height 68
click at [835, 297] on icon at bounding box center [838, 298] width 6 height 6
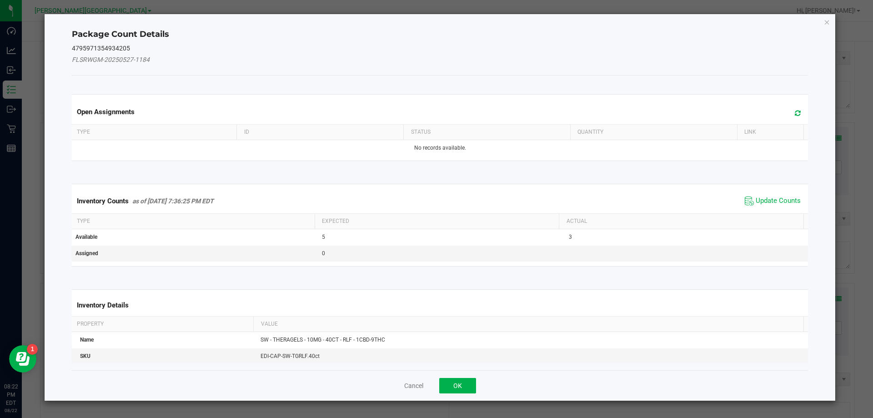
click at [748, 203] on span "Update Counts" at bounding box center [772, 201] width 60 height 14
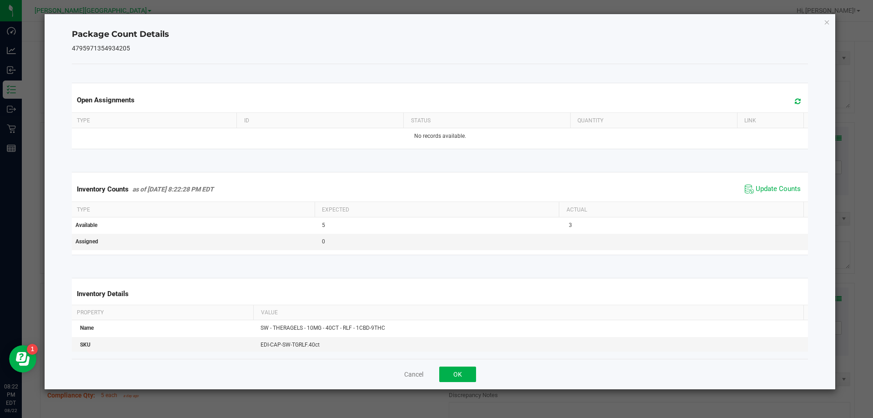
click at [748, 203] on kendo-grid "Inventory Counts as of [DATE] 8:22:28 PM EDT Update Counts Type Expected Actual…" at bounding box center [440, 213] width 750 height 83
click at [761, 193] on span "Update Counts" at bounding box center [777, 189] width 45 height 9
drag, startPoint x: 456, startPoint y: 373, endPoint x: 456, endPoint y: 377, distance: 4.6
click at [455, 376] on button "OK" at bounding box center [457, 373] width 37 height 15
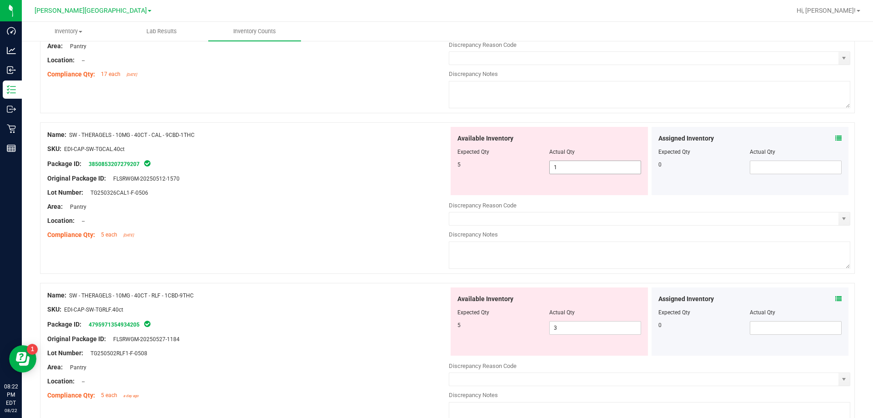
click at [590, 167] on span "1 1" at bounding box center [595, 167] width 92 height 14
type input "2"
type input "3"
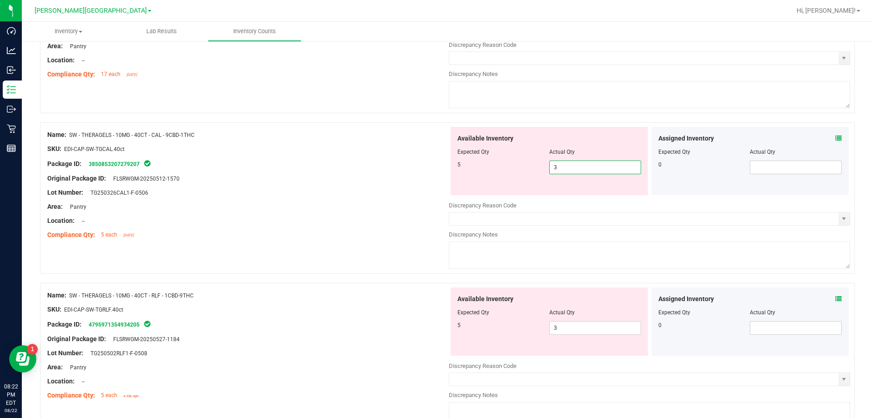
type input "4"
type input "5"
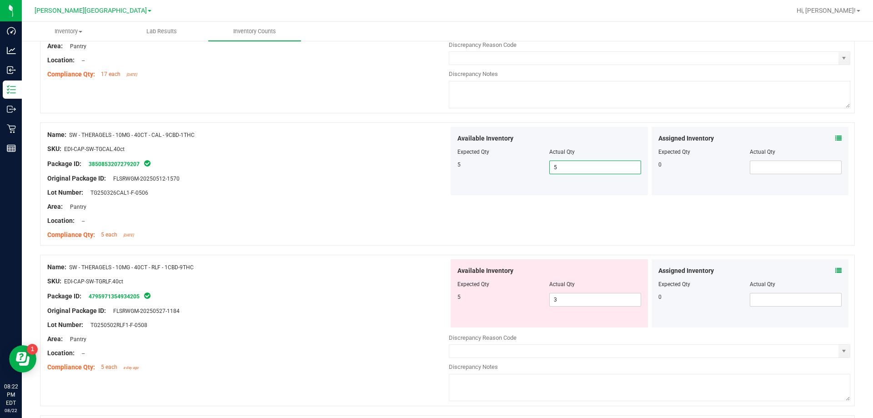
click at [336, 325] on div "Lot Number: TG250502RLF1-F-0508" at bounding box center [247, 325] width 401 height 10
click at [585, 295] on span "3 3" at bounding box center [595, 300] width 92 height 14
type input "4"
type input "5"
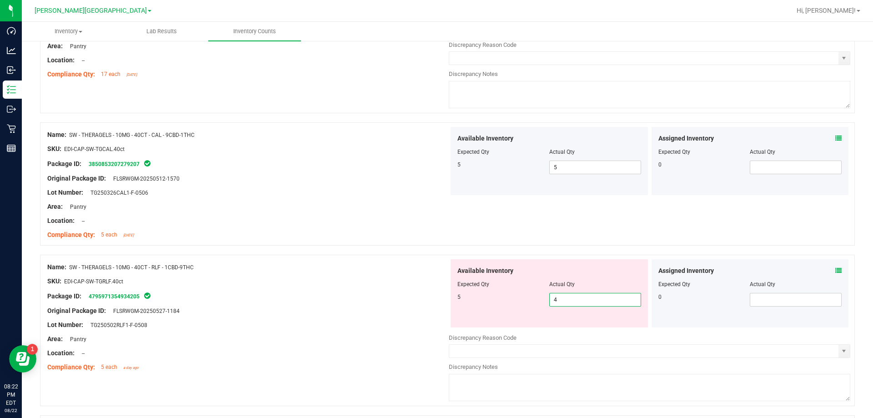
type input "5"
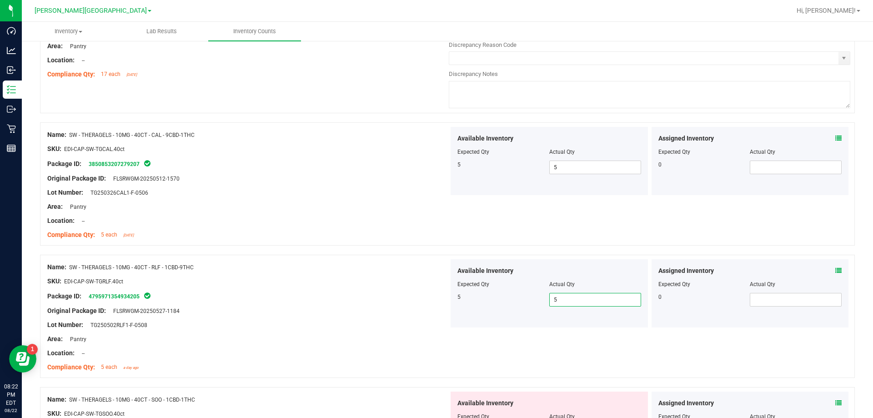
click at [349, 325] on div "Lot Number: TG250502RLF1-F-0508" at bounding box center [247, 325] width 401 height 10
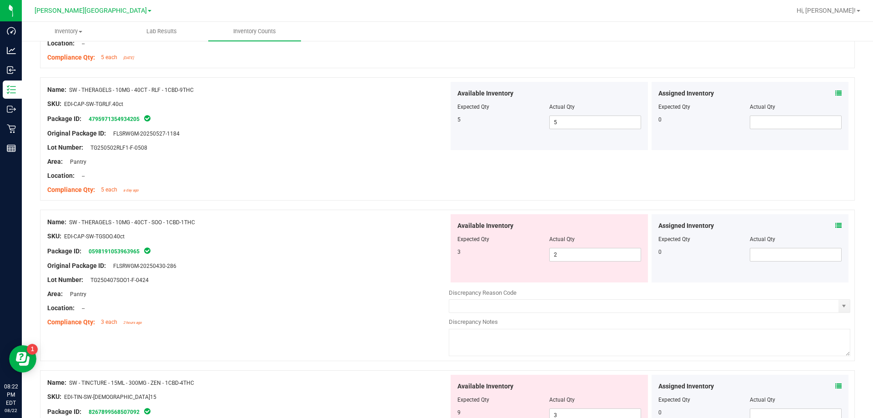
scroll to position [500, 0]
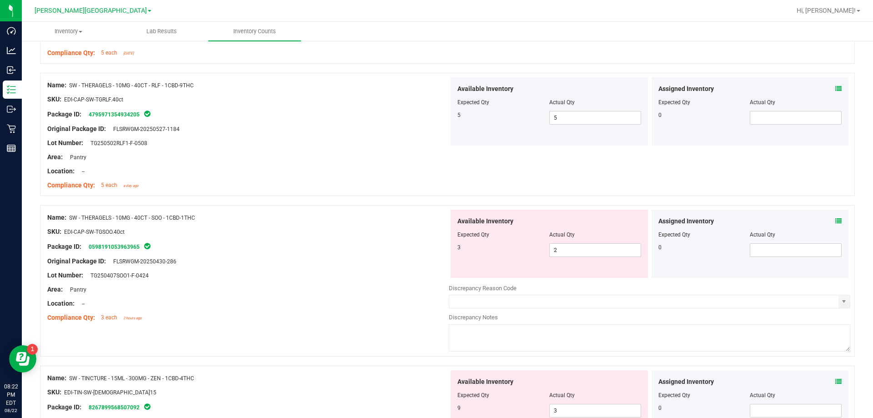
drag, startPoint x: 332, startPoint y: 275, endPoint x: 810, endPoint y: 271, distance: 478.7
click at [370, 275] on div "Lot Number: TG250407SOO1-F-0424" at bounding box center [247, 275] width 401 height 10
click at [835, 221] on icon at bounding box center [838, 221] width 6 height 6
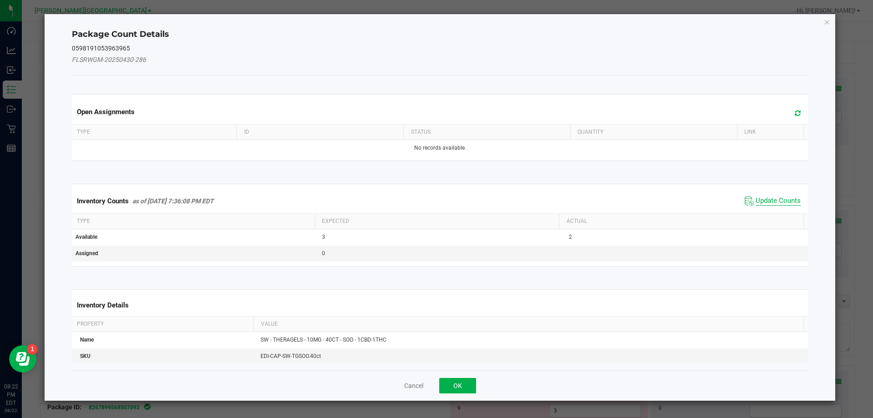
click at [777, 204] on span "Update Counts" at bounding box center [777, 200] width 45 height 9
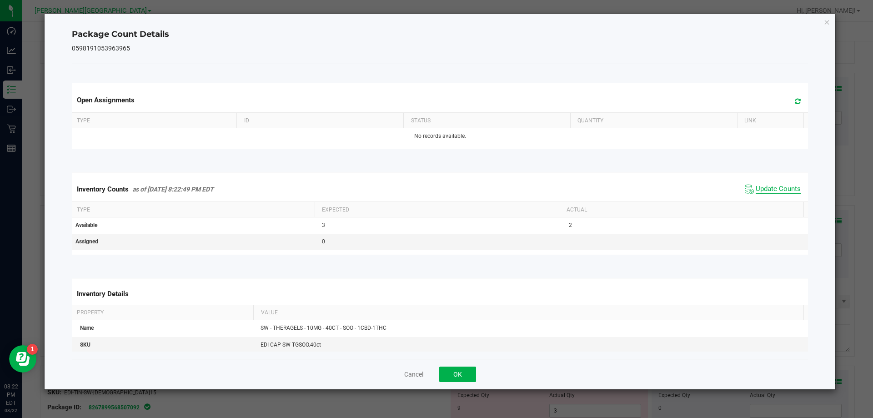
click at [770, 190] on span "Update Counts" at bounding box center [777, 189] width 45 height 9
click at [770, 190] on span "Update Counts" at bounding box center [777, 189] width 45 height 8
click at [468, 372] on button "OK" at bounding box center [457, 373] width 37 height 15
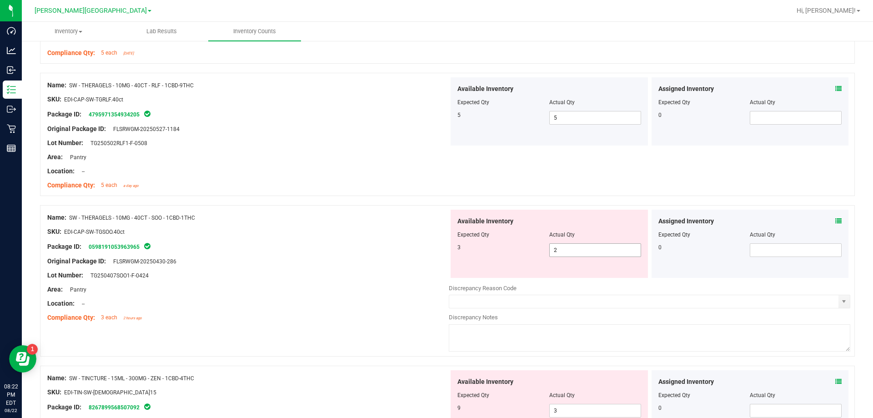
click at [575, 252] on span "2 2" at bounding box center [595, 250] width 92 height 14
type input "3"
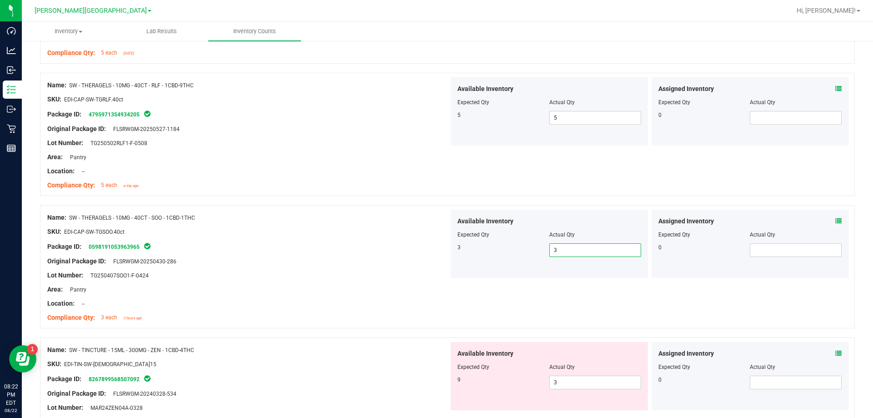
click at [424, 289] on div "Area: Pantry" at bounding box center [247, 290] width 401 height 10
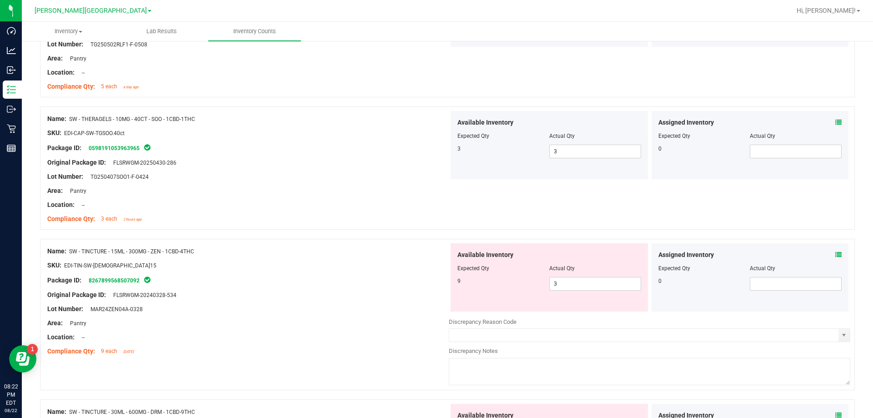
scroll to position [682, 0]
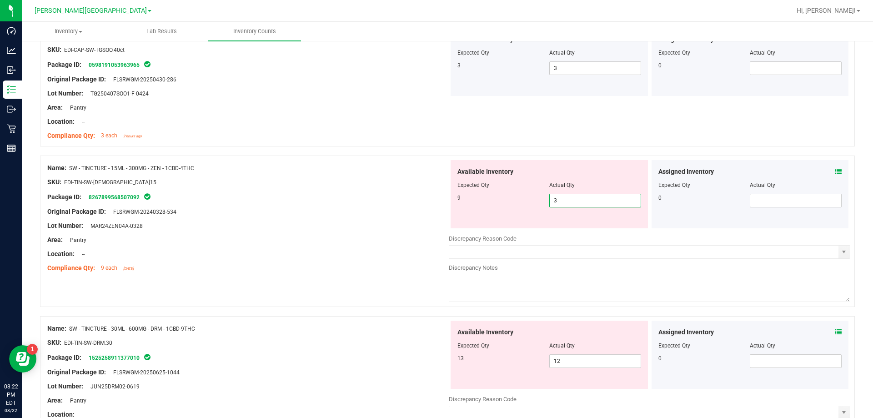
click at [591, 201] on span "3 3" at bounding box center [595, 201] width 92 height 14
click at [835, 171] on icon at bounding box center [838, 171] width 6 height 6
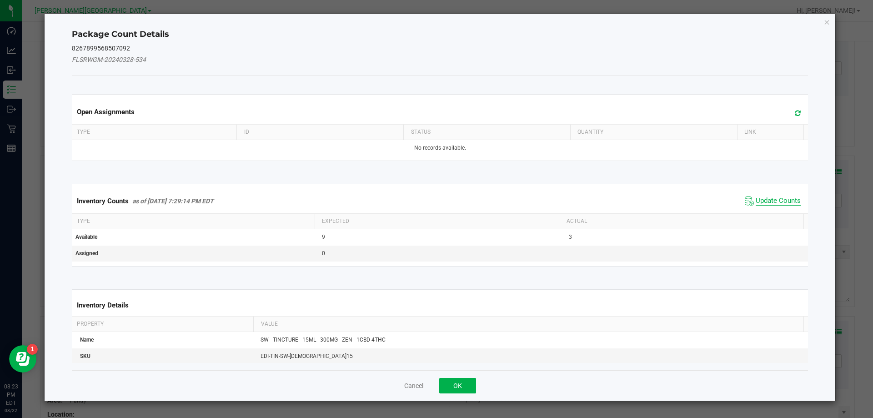
click at [778, 197] on span "Update Counts" at bounding box center [777, 200] width 45 height 9
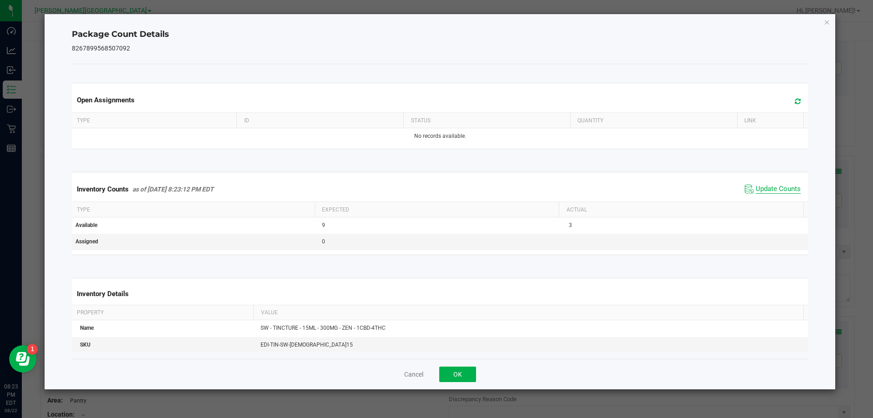
drag, startPoint x: 776, startPoint y: 188, endPoint x: 740, endPoint y: 204, distance: 39.1
click at [775, 188] on span "Update Counts" at bounding box center [777, 189] width 45 height 9
click at [455, 375] on button "OK" at bounding box center [457, 373] width 37 height 15
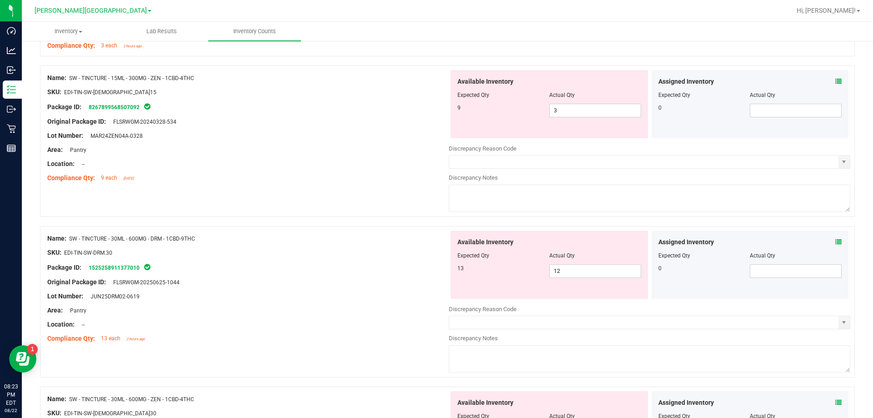
scroll to position [773, 0]
click at [575, 109] on span "3 3" at bounding box center [595, 110] width 92 height 14
type input "9"
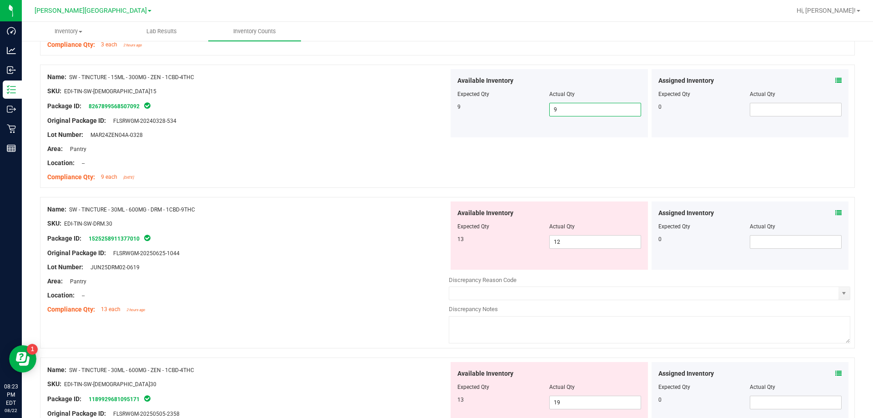
click at [575, 109] on input "9" at bounding box center [595, 109] width 91 height 13
type input "8"
click at [835, 81] on icon at bounding box center [838, 80] width 6 height 6
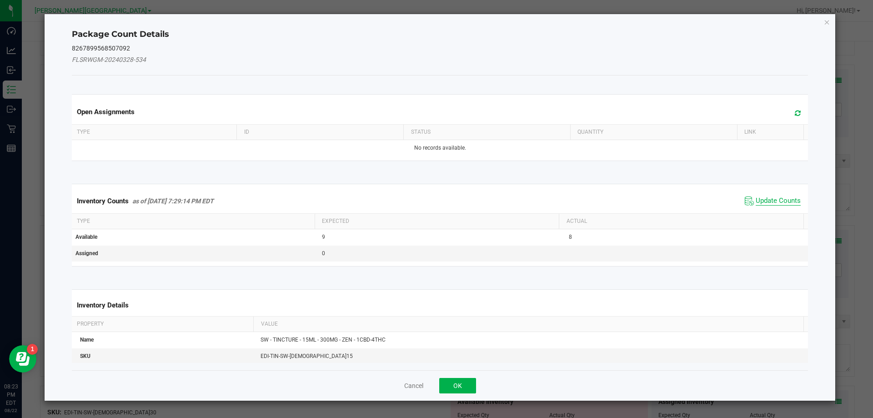
click at [778, 203] on span "Update Counts" at bounding box center [777, 200] width 45 height 9
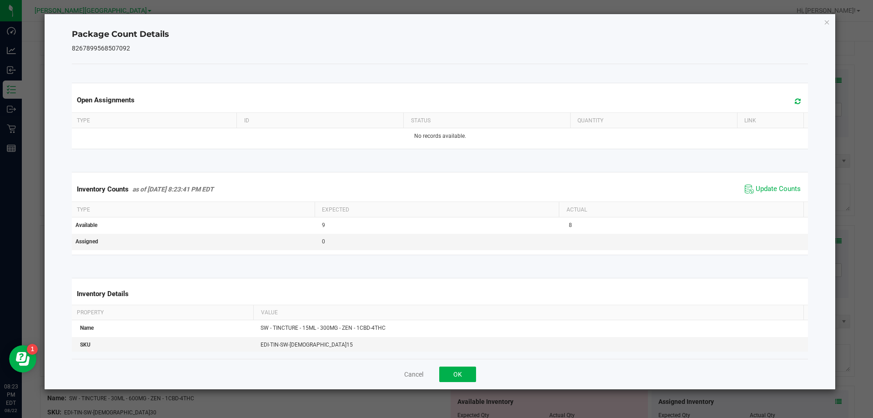
click at [776, 194] on span "Update Counts" at bounding box center [772, 189] width 60 height 14
click at [776, 190] on span "Update Counts" at bounding box center [777, 189] width 45 height 9
click at [460, 373] on button "OK" at bounding box center [457, 373] width 37 height 15
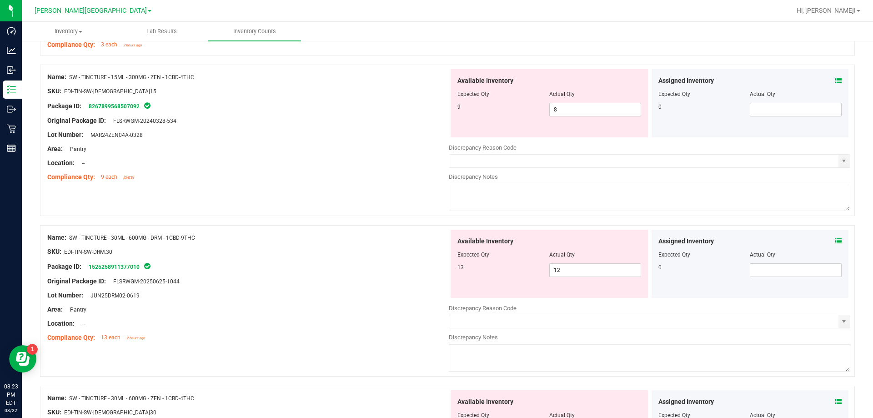
scroll to position [864, 0]
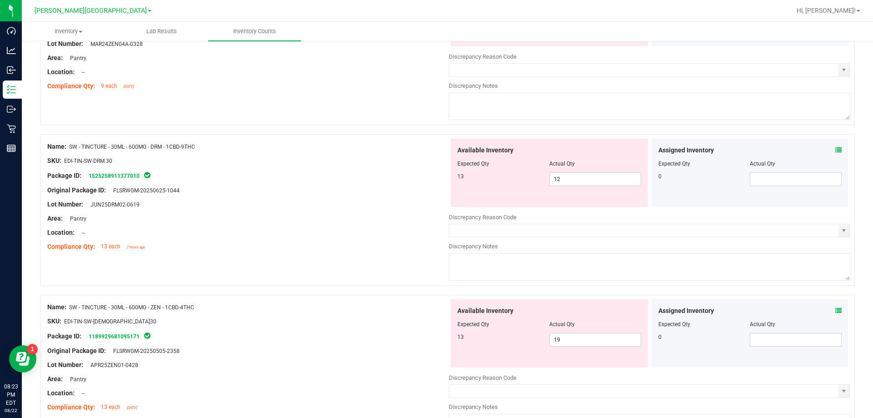
click at [835, 149] on icon at bounding box center [838, 150] width 6 height 6
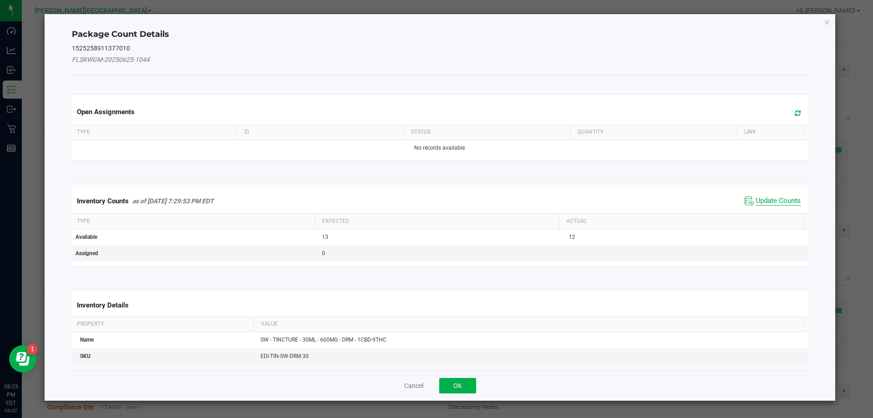
click at [760, 199] on span "Update Counts" at bounding box center [777, 200] width 45 height 9
click at [760, 199] on div "Inventory Counts as of [DATE] 7:29:53 PM EDT Update Counts" at bounding box center [440, 201] width 740 height 24
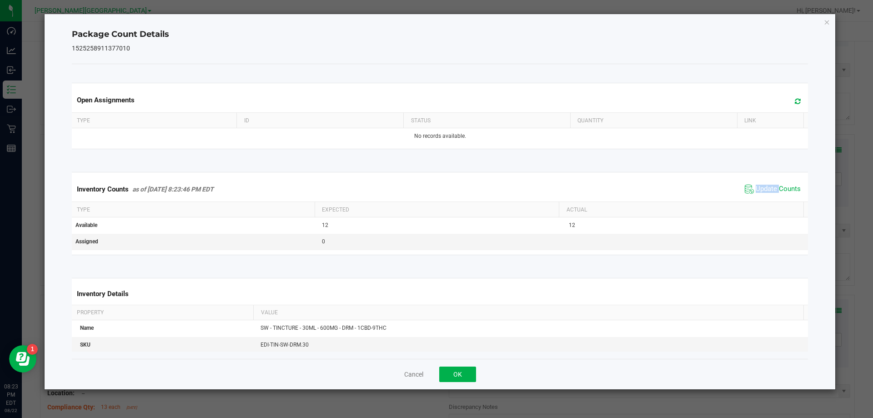
click at [757, 184] on span "Update Counts" at bounding box center [772, 189] width 60 height 14
click at [471, 375] on button "OK" at bounding box center [457, 373] width 37 height 15
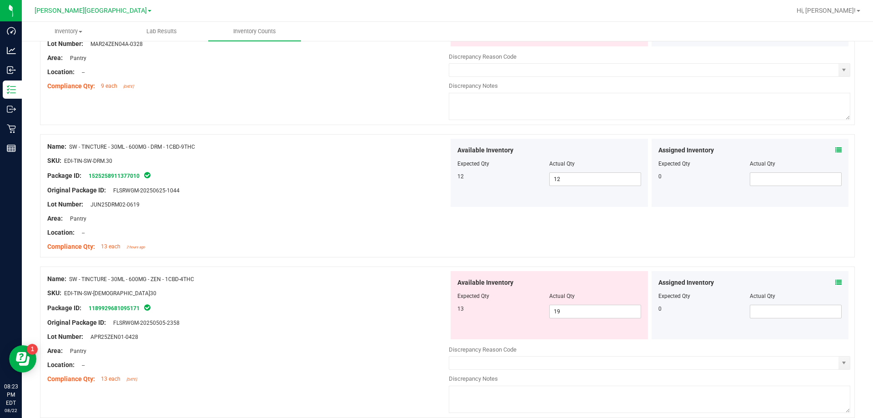
click at [835, 281] on icon at bounding box center [838, 282] width 6 height 6
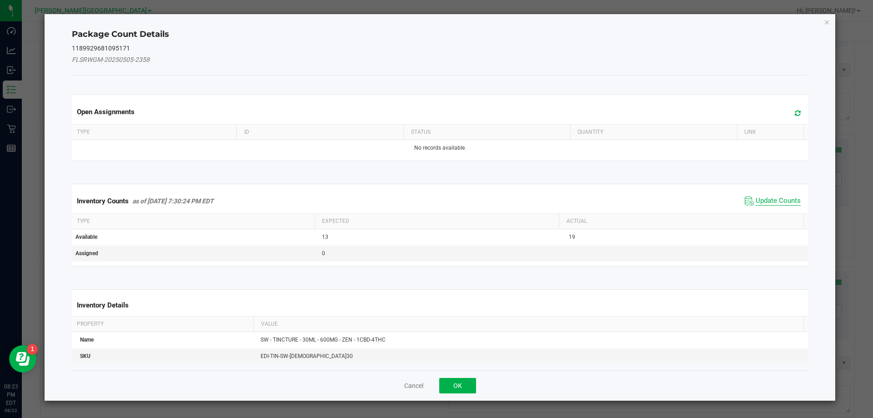
click at [755, 196] on span "Update Counts" at bounding box center [777, 200] width 45 height 9
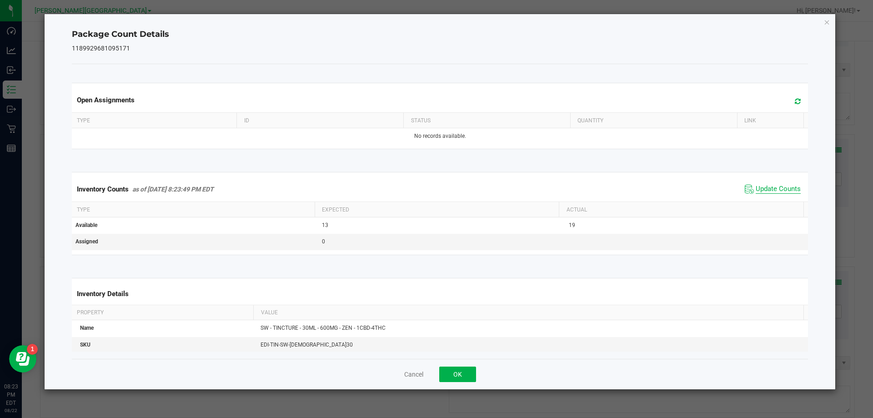
click at [762, 188] on span "Update Counts" at bounding box center [777, 189] width 45 height 9
click at [454, 370] on button "OK" at bounding box center [457, 373] width 37 height 15
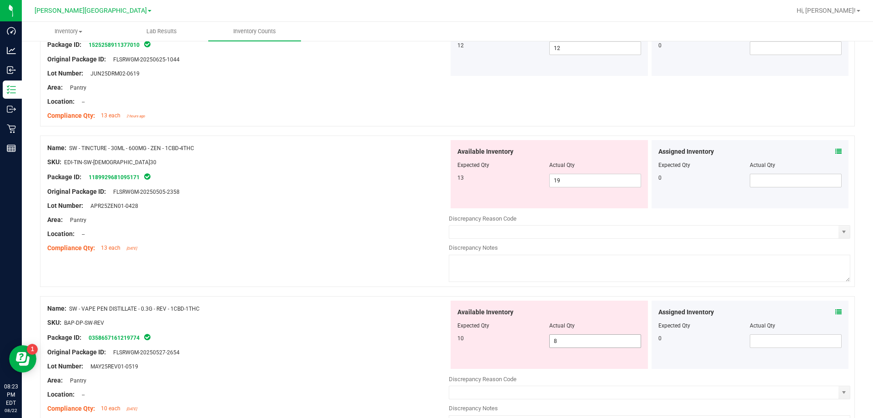
scroll to position [1000, 0]
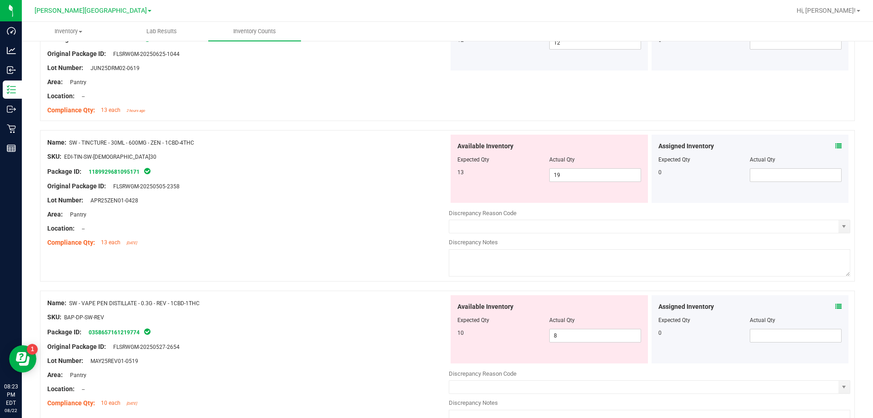
click at [835, 310] on span at bounding box center [838, 307] width 6 height 10
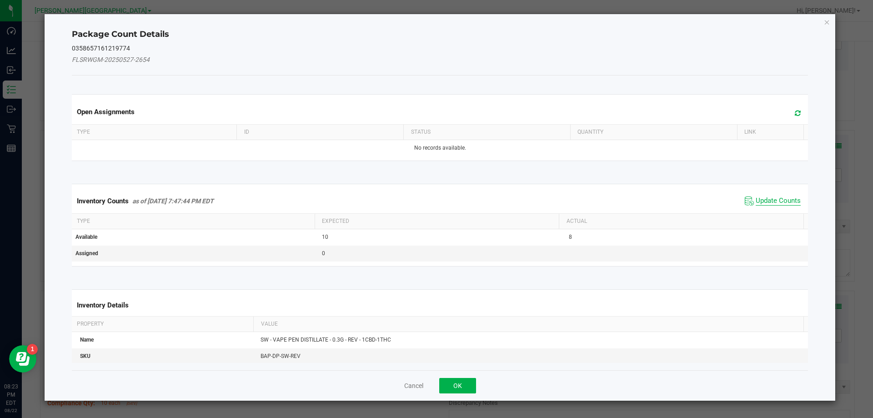
click at [770, 201] on span "Update Counts" at bounding box center [777, 200] width 45 height 9
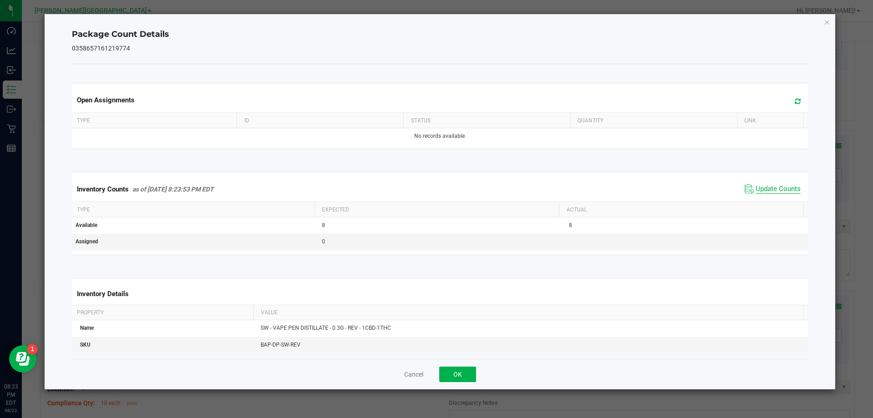
click at [768, 190] on span "Update Counts" at bounding box center [777, 189] width 45 height 9
click at [767, 187] on span "Update Counts" at bounding box center [777, 189] width 45 height 8
drag, startPoint x: 476, startPoint y: 375, endPoint x: 471, endPoint y: 375, distance: 5.0
click at [472, 375] on div "Cancel OK" at bounding box center [440, 374] width 736 height 30
click at [461, 372] on button "OK" at bounding box center [457, 373] width 37 height 15
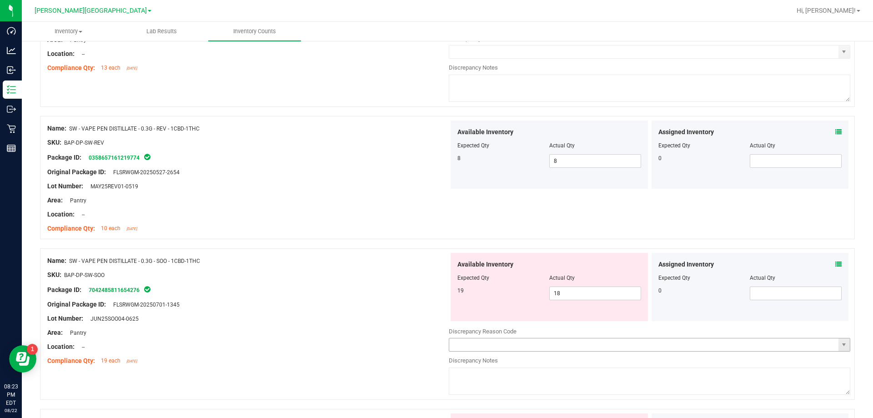
scroll to position [1227, 0]
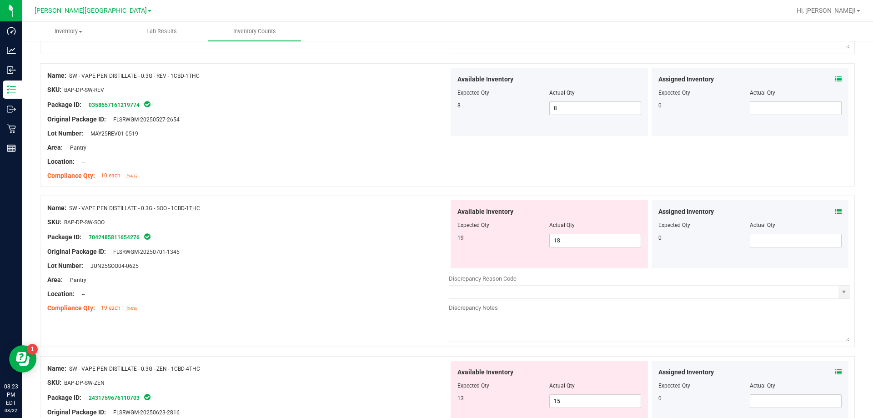
click at [835, 213] on icon at bounding box center [838, 211] width 6 height 6
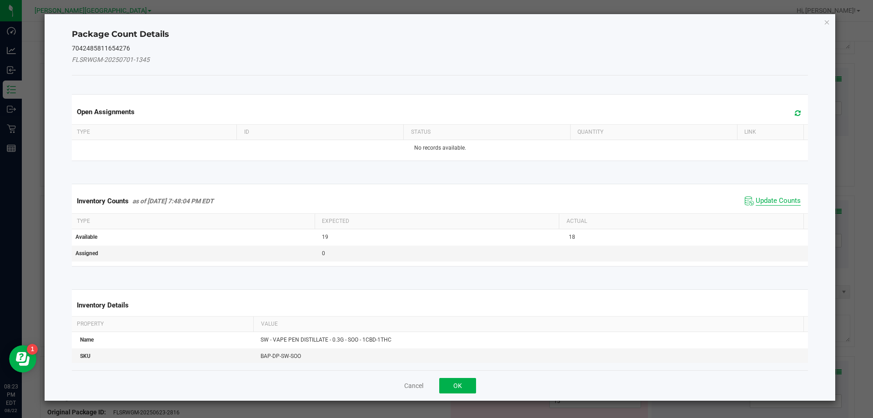
click at [766, 196] on span "Update Counts" at bounding box center [777, 200] width 45 height 9
click at [766, 196] on span "Update Counts" at bounding box center [774, 200] width 58 height 13
click at [766, 196] on div "Inventory Counts as of [DATE] 7:48:04 PM EDT Update Counts" at bounding box center [440, 201] width 740 height 24
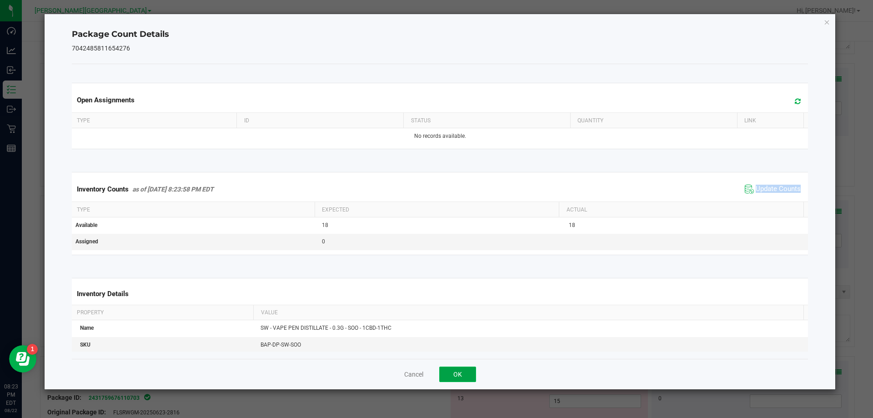
click at [472, 371] on button "OK" at bounding box center [457, 373] width 37 height 15
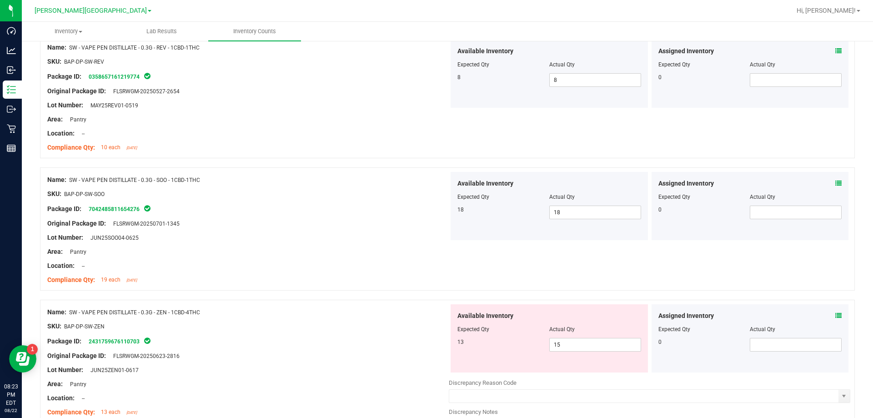
scroll to position [1364, 0]
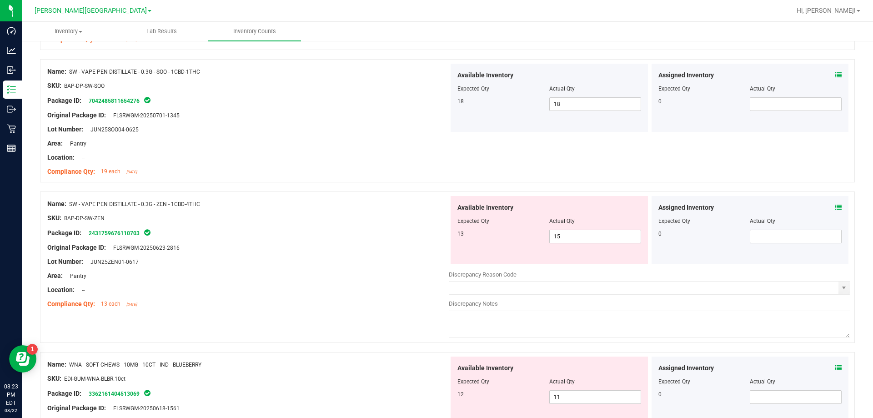
click at [835, 208] on span at bounding box center [838, 208] width 6 height 10
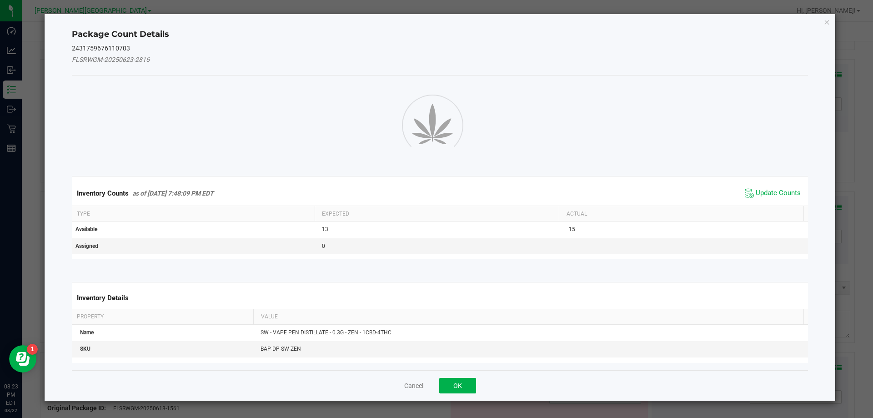
click at [829, 208] on div "Package Count Details 2431759676110703 FLSRWGM-20250623-2816 Inventory Counts a…" at bounding box center [440, 207] width 791 height 386
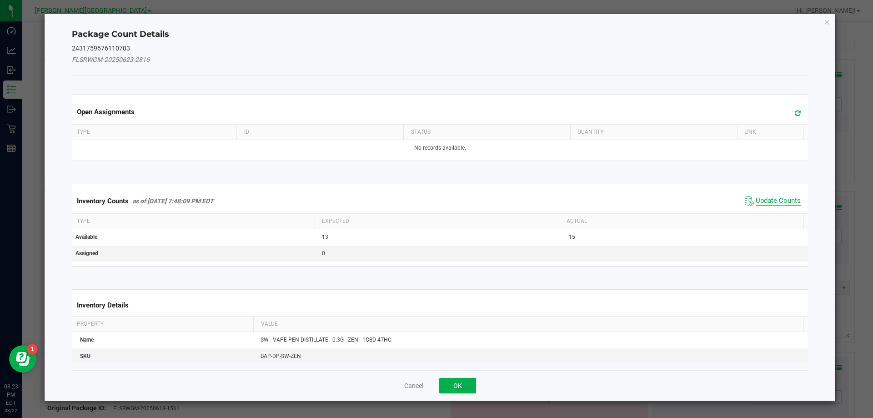
click at [776, 196] on span "Update Counts" at bounding box center [777, 200] width 45 height 9
click at [776, 196] on div "Inventory Counts as of [DATE] 7:48:09 PM EDT Update Counts" at bounding box center [440, 201] width 740 height 24
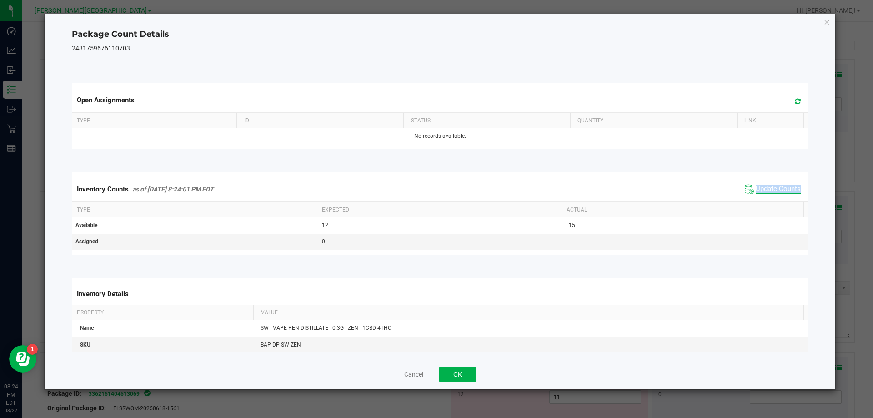
click at [776, 196] on div "Inventory Counts as of [DATE] 8:24:01 PM EDT Update Counts" at bounding box center [440, 189] width 740 height 25
click at [765, 188] on span "Update Counts" at bounding box center [777, 189] width 45 height 9
drag, startPoint x: 438, startPoint y: 376, endPoint x: 463, endPoint y: 364, distance: 27.4
click at [439, 376] on div "Cancel OK" at bounding box center [440, 374] width 736 height 30
click at [461, 381] on button "OK" at bounding box center [457, 373] width 37 height 15
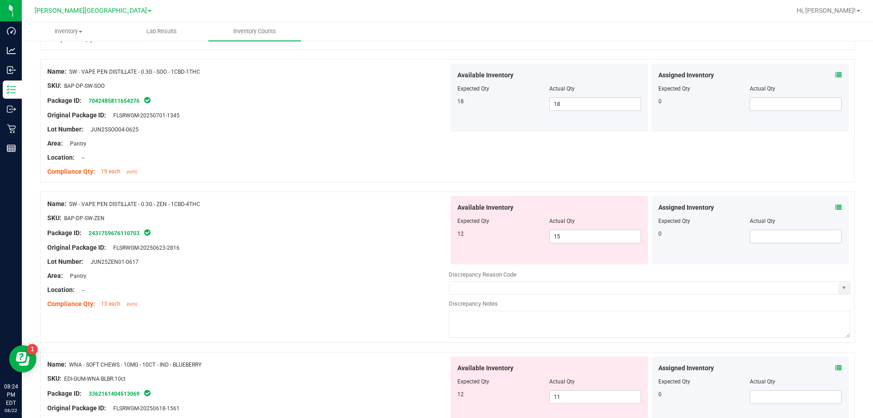
click at [461, 381] on span "Expected Qty" at bounding box center [473, 381] width 32 height 6
click at [265, 295] on div at bounding box center [247, 297] width 401 height 5
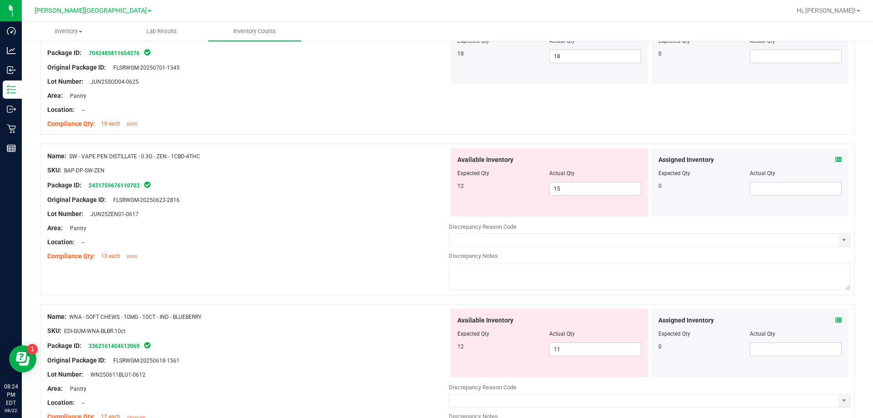
scroll to position [1500, 0]
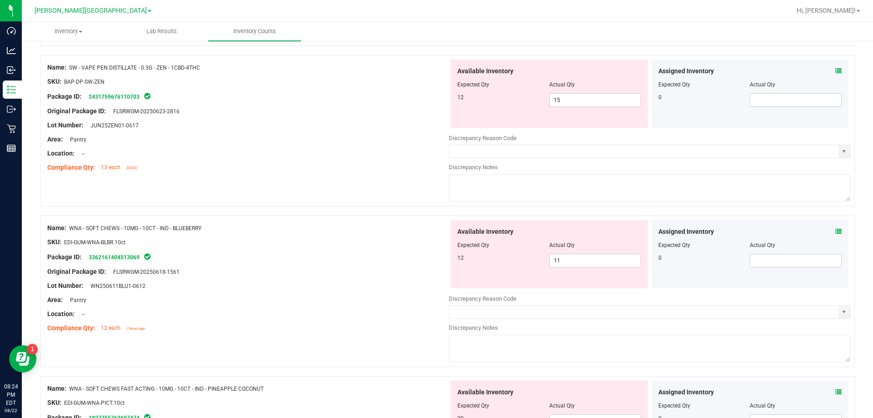
click at [835, 231] on icon at bounding box center [838, 231] width 6 height 6
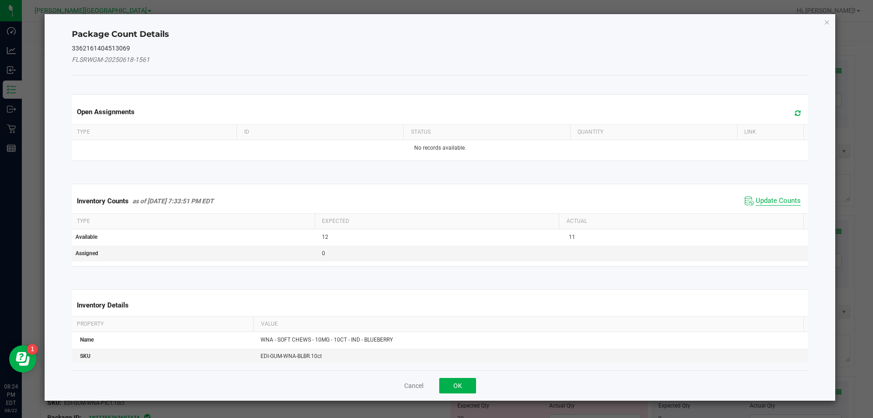
click at [778, 203] on span "Update Counts" at bounding box center [777, 200] width 45 height 9
click at [778, 203] on kendo-grid "Inventory Counts as of [DATE] 7:33:51 PM EDT Update Counts Type Expected Actual…" at bounding box center [440, 225] width 750 height 82
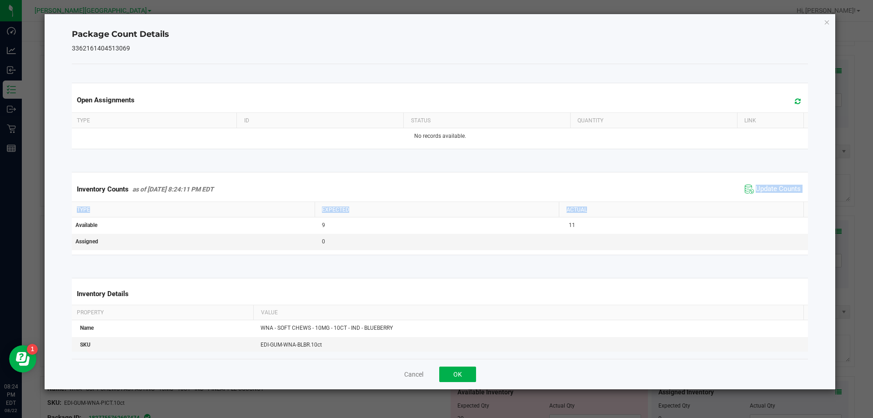
click at [777, 201] on kendo-grid "Inventory Counts as of [DATE] 8:24:11 PM EDT Update Counts Type Expected Actual…" at bounding box center [440, 213] width 750 height 83
click at [775, 192] on span "Update Counts" at bounding box center [777, 189] width 45 height 9
click at [453, 375] on button "OK" at bounding box center [457, 373] width 37 height 15
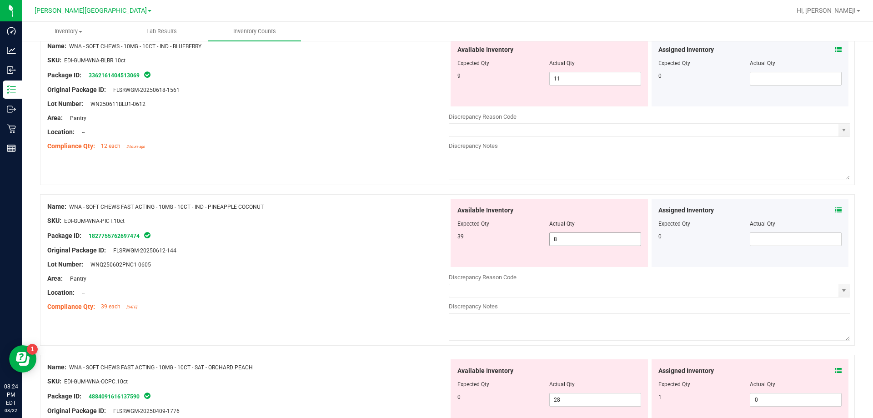
scroll to position [1818, 0]
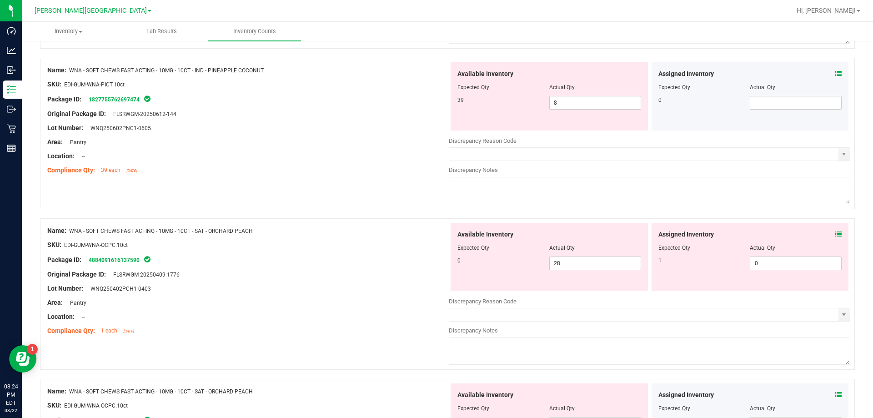
click at [835, 74] on icon at bounding box center [838, 73] width 6 height 6
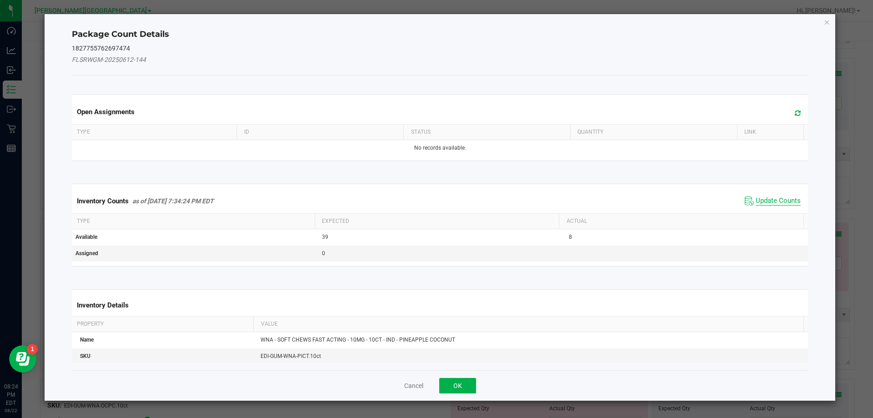
click at [785, 200] on span "Update Counts" at bounding box center [777, 200] width 45 height 9
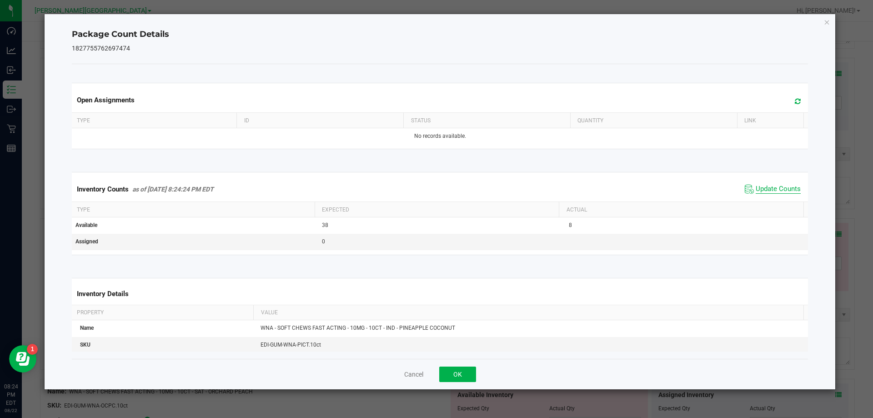
click at [782, 187] on span "Update Counts" at bounding box center [777, 189] width 45 height 9
click at [782, 187] on span "Update Counts" at bounding box center [777, 189] width 45 height 8
click at [436, 380] on div "Cancel OK" at bounding box center [440, 374] width 736 height 30
click at [454, 376] on button "OK" at bounding box center [457, 373] width 37 height 15
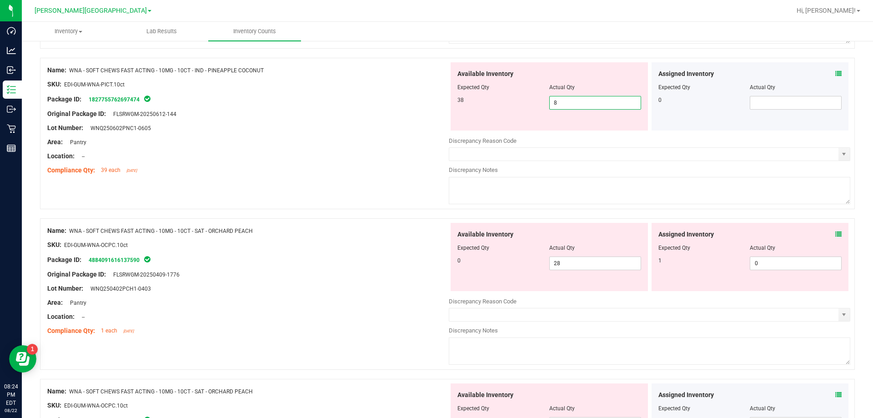
drag, startPoint x: 570, startPoint y: 100, endPoint x: 496, endPoint y: 119, distance: 76.2
click at [498, 118] on div "Available Inventory Expected Qty Actual Qty 38 8 8" at bounding box center [548, 96] width 197 height 68
type input "33"
type input "34"
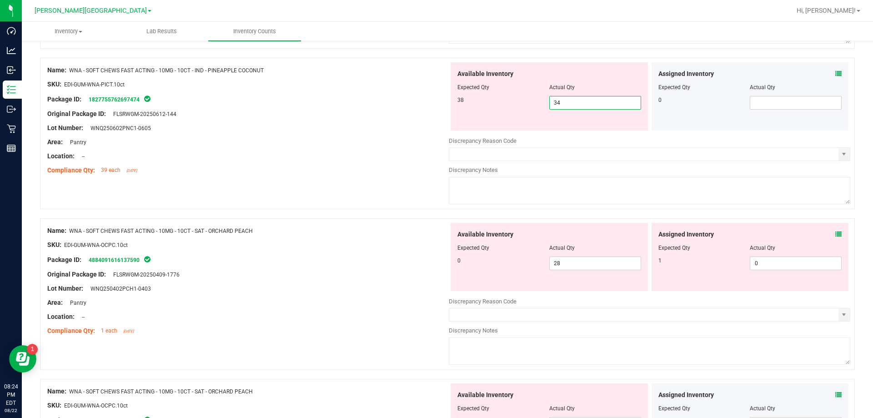
type input "35"
type input "36"
click at [579, 265] on span "28 28" at bounding box center [595, 263] width 92 height 14
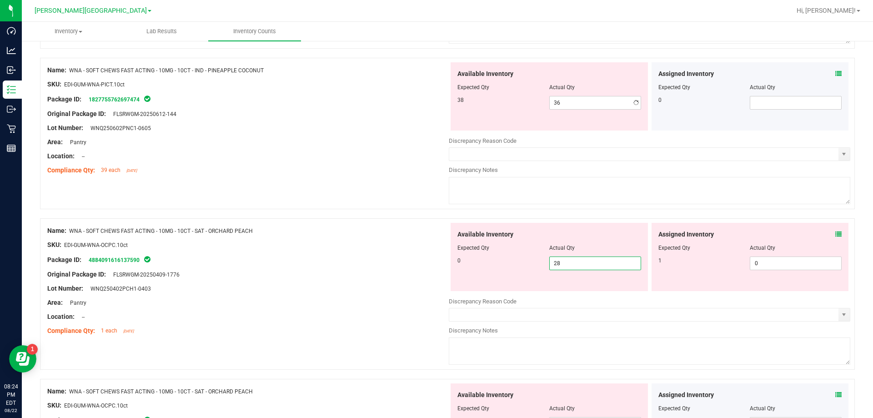
click at [579, 264] on input "28" at bounding box center [595, 263] width 91 height 13
type input "0"
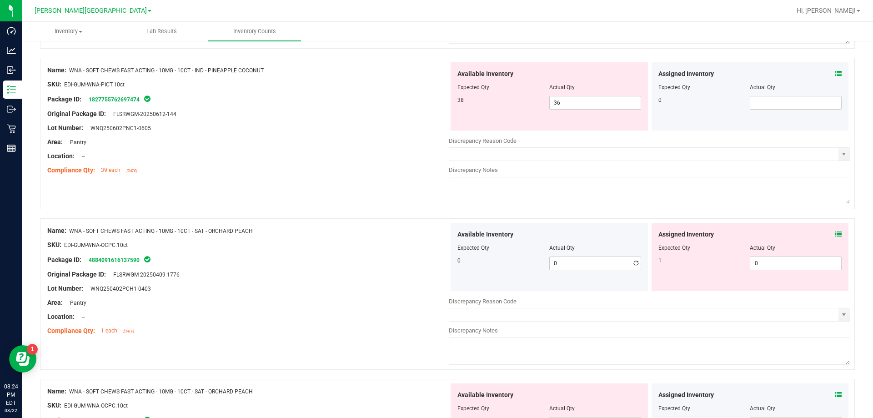
click at [350, 285] on div "Lot Number: WNQ250402PCH1-0403" at bounding box center [247, 289] width 401 height 10
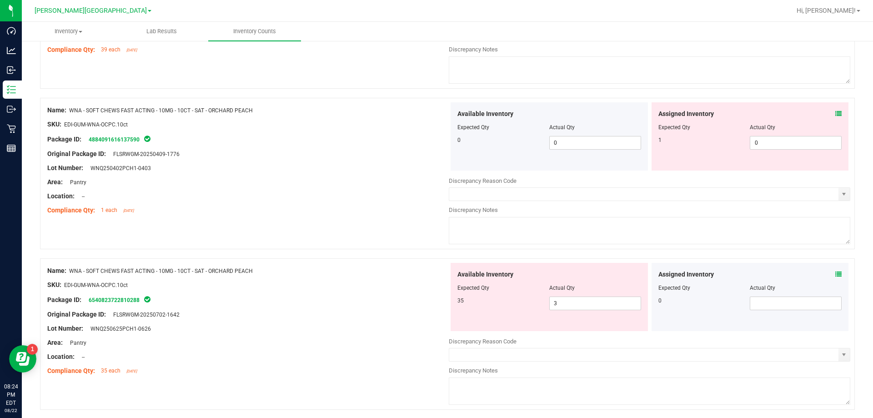
scroll to position [1971, 0]
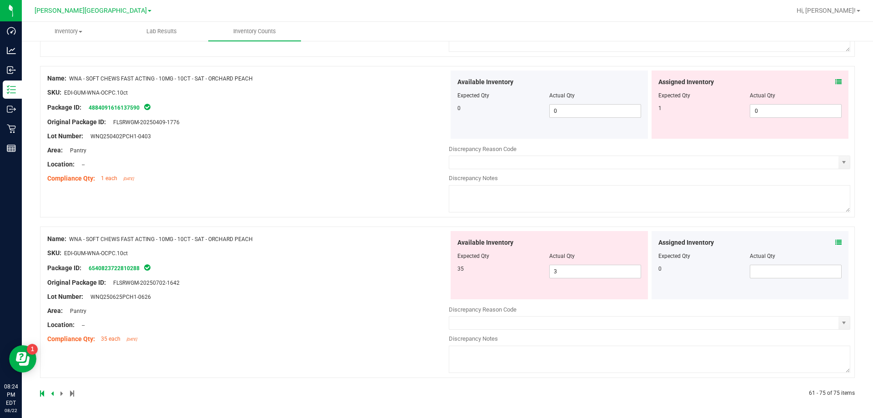
click at [835, 242] on icon at bounding box center [838, 242] width 6 height 6
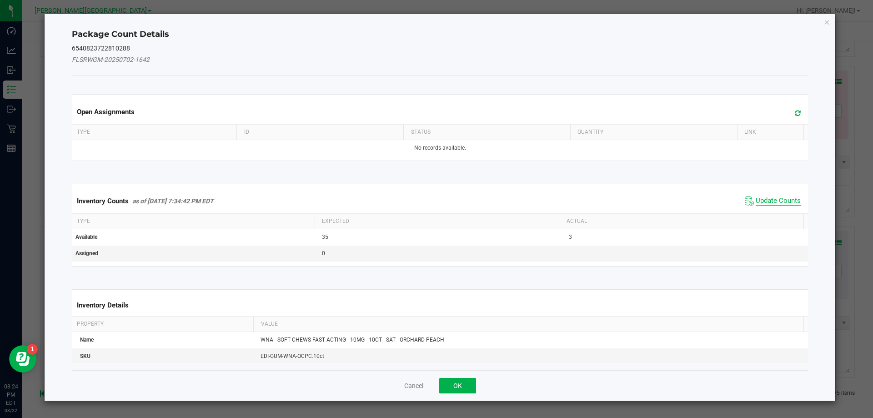
click at [761, 198] on span "Update Counts" at bounding box center [777, 200] width 45 height 9
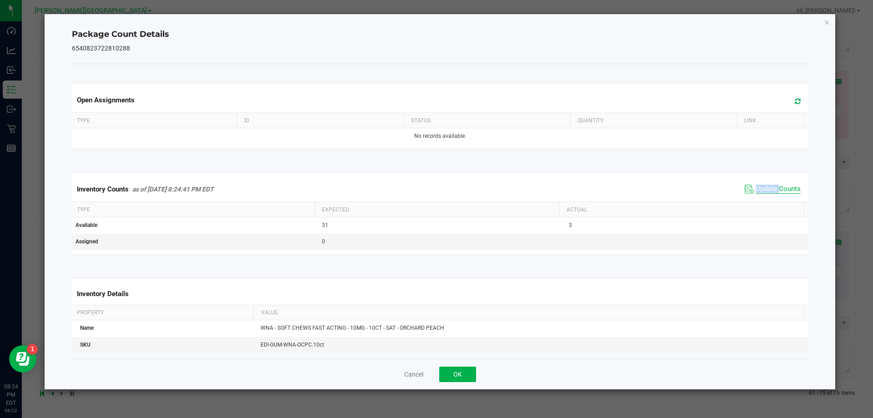
click at [761, 198] on div "Inventory Counts as of [DATE] 8:24:41 PM EDT Update Counts" at bounding box center [440, 189] width 740 height 25
click at [463, 371] on button "OK" at bounding box center [457, 373] width 37 height 15
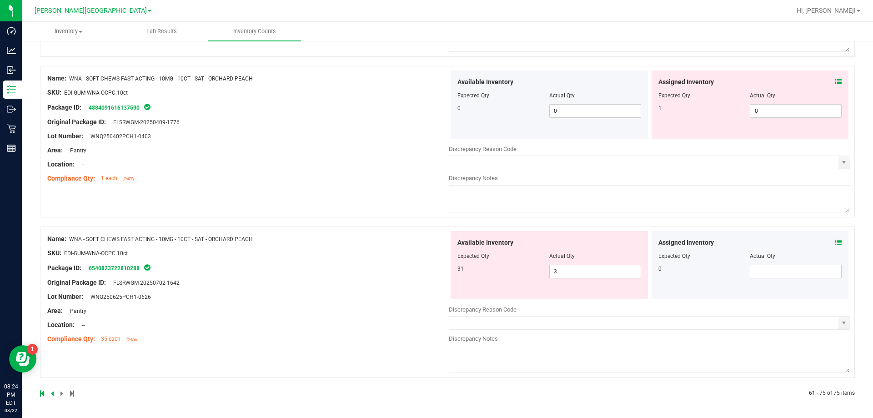
click at [334, 310] on div "Area: Pantry" at bounding box center [247, 311] width 401 height 10
click at [562, 271] on span "3 3" at bounding box center [595, 272] width 92 height 14
type input "31"
click at [340, 316] on div "Name: WNA - SOFT CHEWS FAST ACTING - 10MG - 10CT - SAT - ORCHARD PEACH SKU: EDI…" at bounding box center [247, 289] width 401 height 116
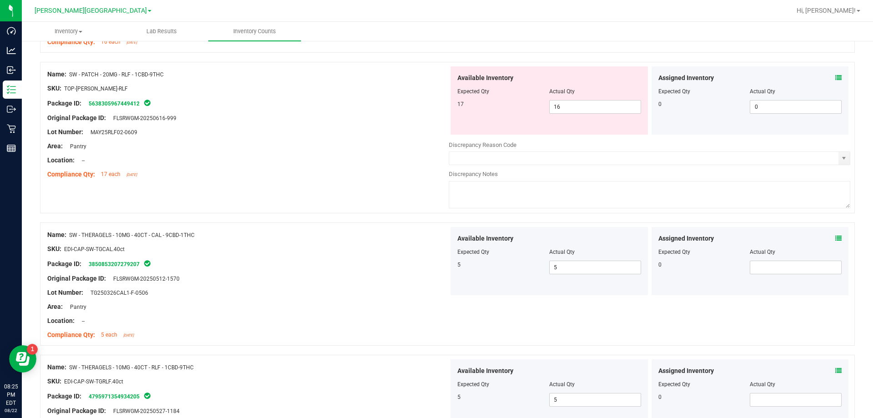
scroll to position [0, 0]
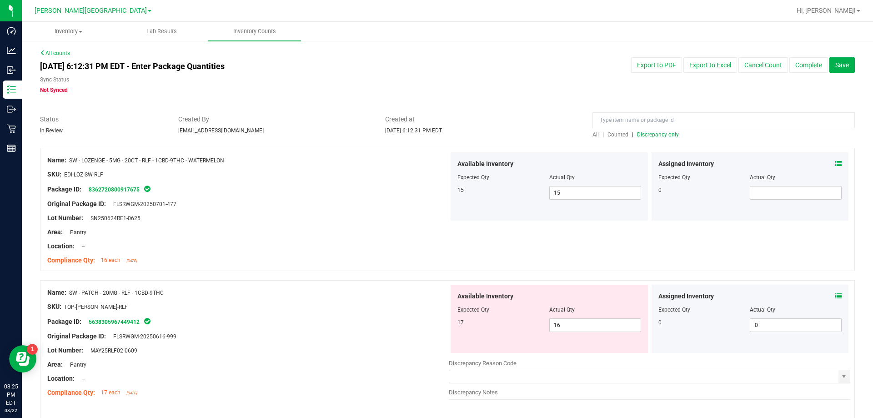
click at [665, 132] on span "Discrepancy only" at bounding box center [658, 134] width 42 height 6
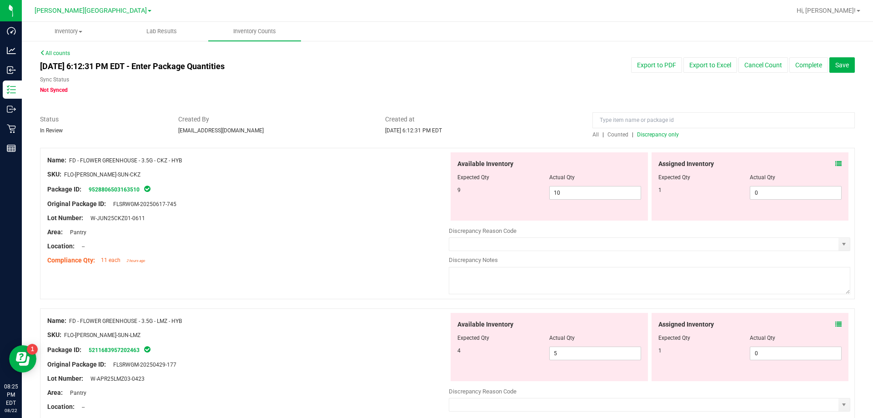
click at [835, 161] on icon at bounding box center [838, 163] width 6 height 6
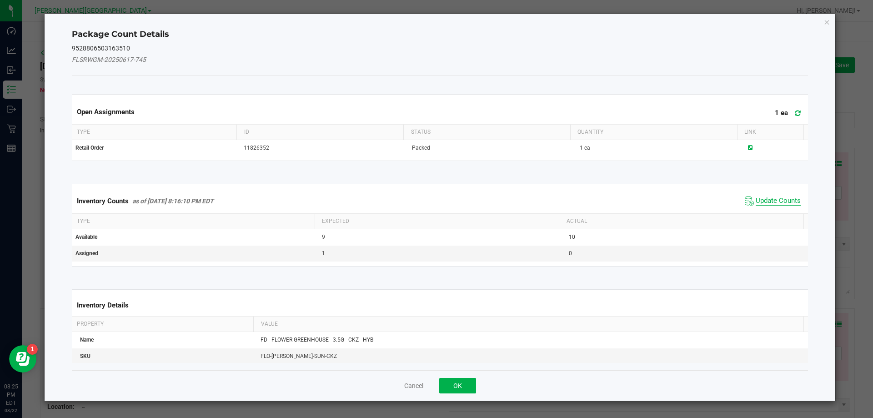
click at [775, 200] on span "Update Counts" at bounding box center [777, 200] width 45 height 9
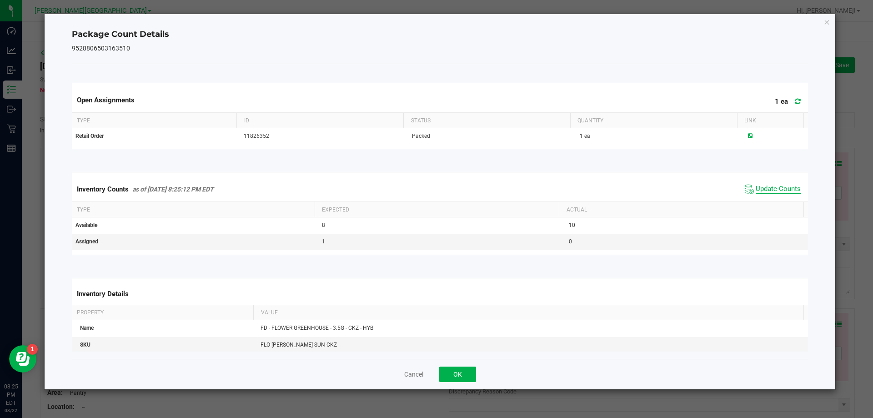
click at [775, 186] on span "Update Counts" at bounding box center [777, 189] width 45 height 9
click at [775, 186] on span "Update Counts" at bounding box center [777, 189] width 45 height 8
click at [459, 370] on button "OK" at bounding box center [457, 373] width 37 height 15
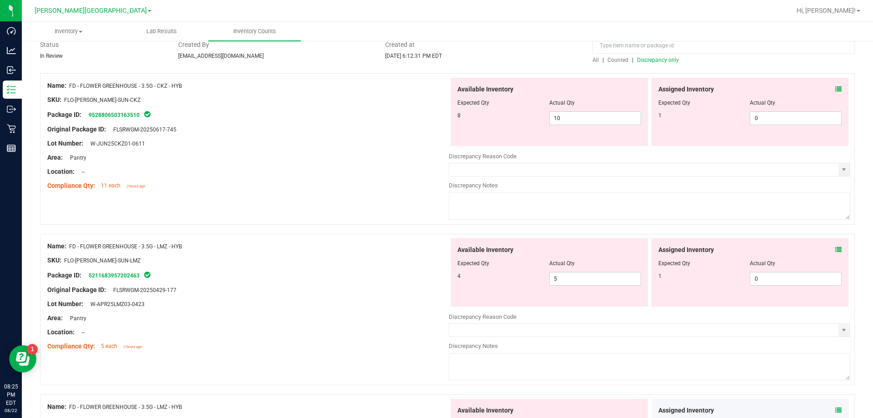
scroll to position [91, 0]
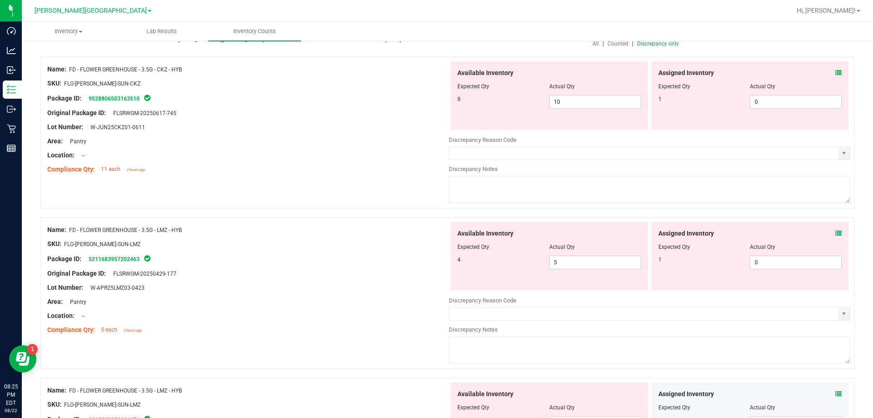
click at [835, 231] on icon at bounding box center [838, 233] width 6 height 6
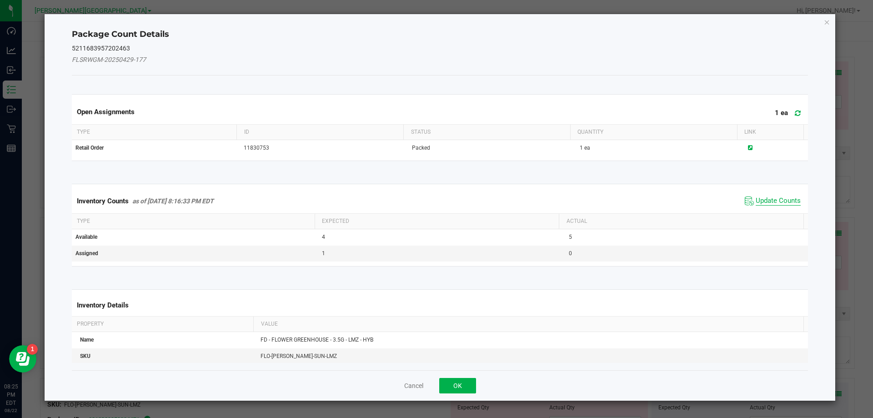
click at [772, 197] on span "Update Counts" at bounding box center [777, 200] width 45 height 9
click at [772, 197] on div "Inventory Counts as of [DATE] 8:16:33 PM EDT Update Counts" at bounding box center [440, 201] width 740 height 24
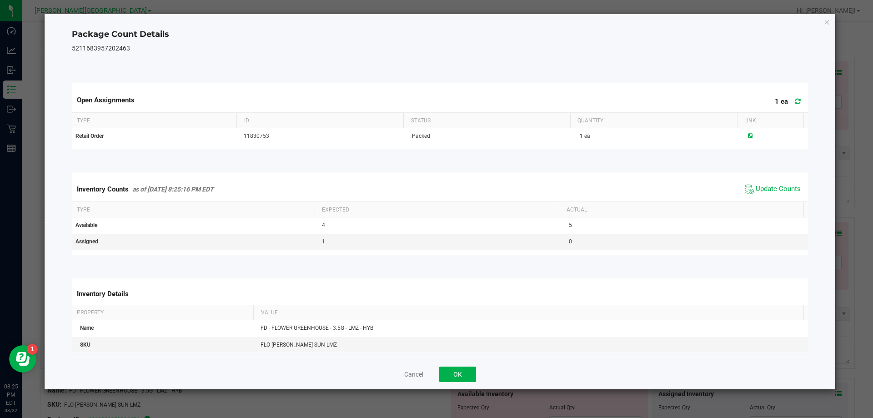
click at [768, 181] on div "Inventory Counts as of [DATE] 8:25:16 PM EDT Update Counts" at bounding box center [440, 189] width 740 height 25
click at [457, 373] on button "OK" at bounding box center [457, 373] width 37 height 15
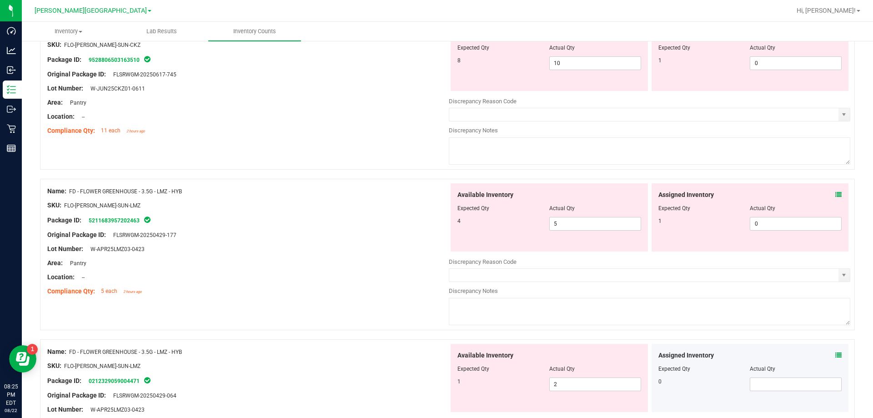
scroll to position [182, 0]
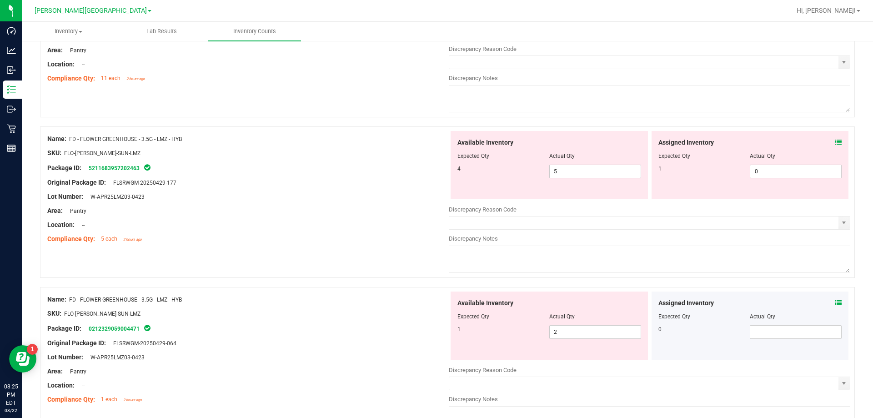
click at [835, 302] on icon at bounding box center [838, 303] width 6 height 6
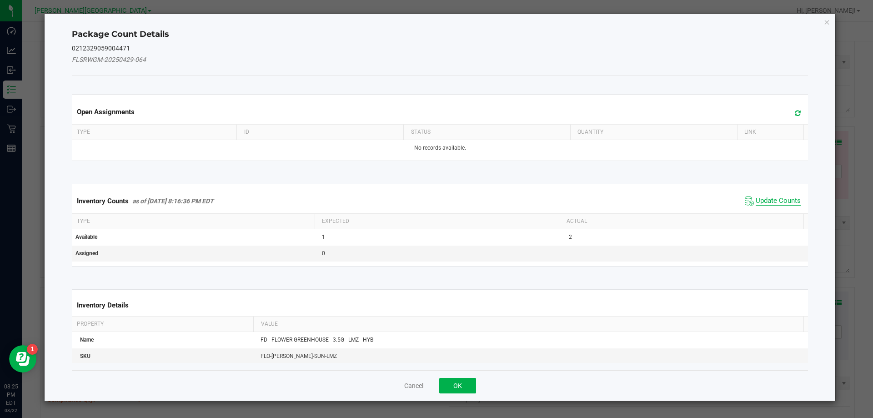
click at [771, 198] on span "Update Counts" at bounding box center [777, 200] width 45 height 9
click at [771, 198] on div "Inventory Counts as of [DATE] 8:16:36 PM EDT Update Counts" at bounding box center [440, 201] width 740 height 25
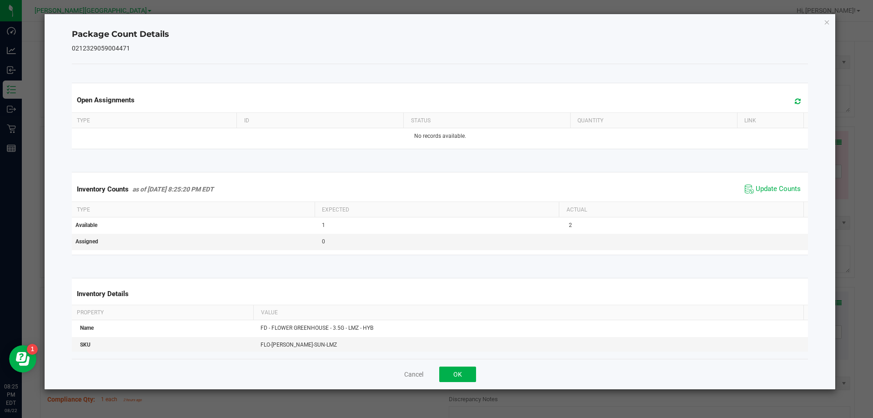
click at [765, 184] on span "Update Counts" at bounding box center [772, 189] width 60 height 14
click at [472, 369] on button "OK" at bounding box center [457, 373] width 37 height 15
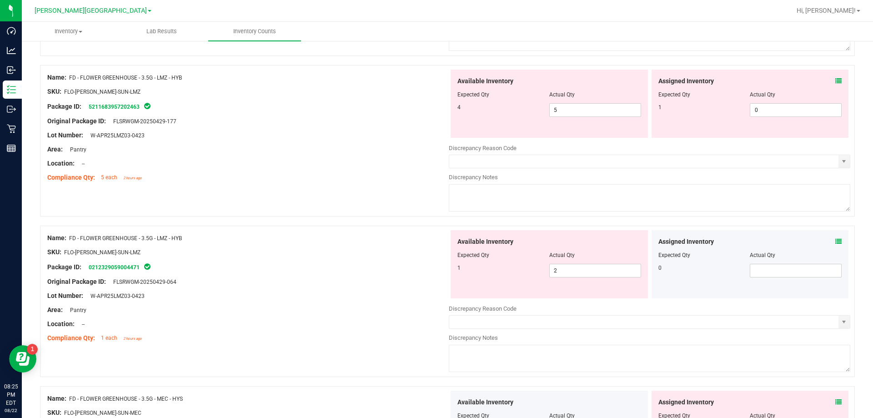
scroll to position [227, 0]
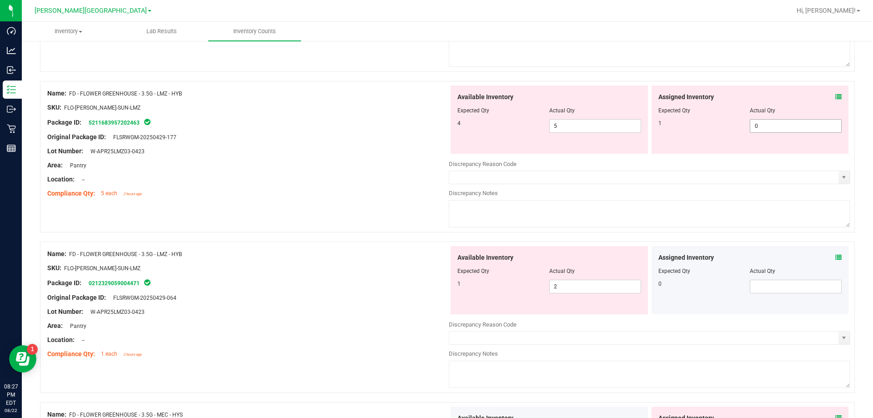
click at [810, 121] on span "0 0" at bounding box center [796, 126] width 92 height 14
click at [812, 117] on div at bounding box center [750, 117] width 184 height 5
click at [777, 125] on span "0 0" at bounding box center [796, 126] width 92 height 14
click at [777, 125] on input "0" at bounding box center [795, 126] width 91 height 13
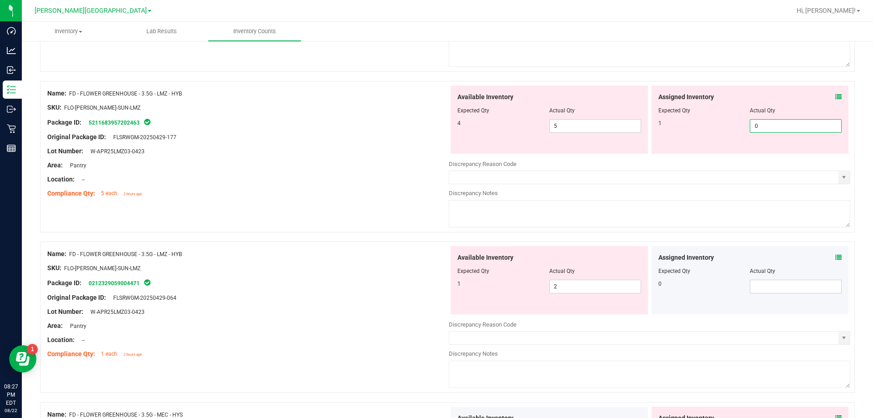
type input "1"
click at [382, 162] on div "Area: Pantry" at bounding box center [247, 165] width 401 height 10
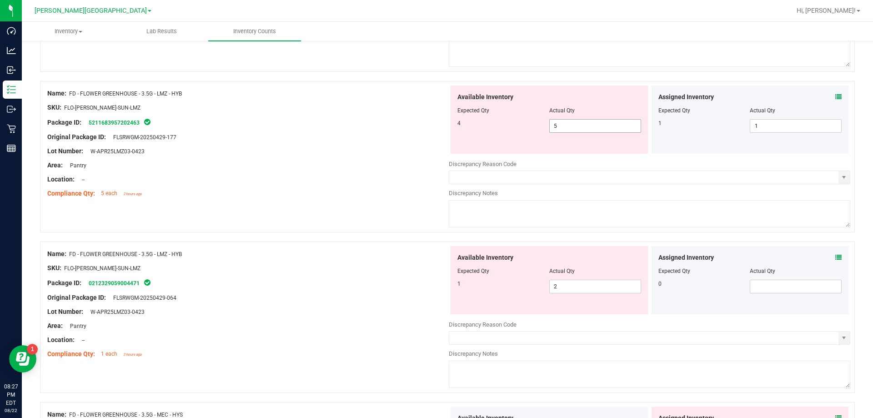
click at [562, 126] on span "5 5" at bounding box center [595, 126] width 92 height 14
click at [835, 97] on icon at bounding box center [838, 97] width 6 height 6
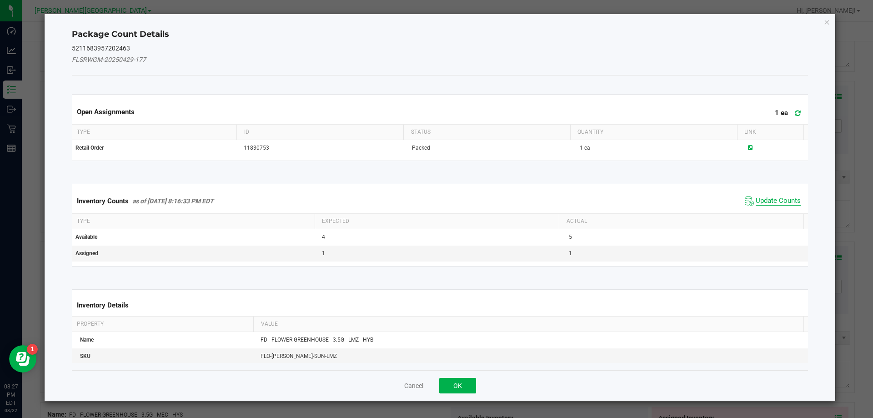
click at [773, 200] on span "Update Counts" at bounding box center [777, 200] width 45 height 9
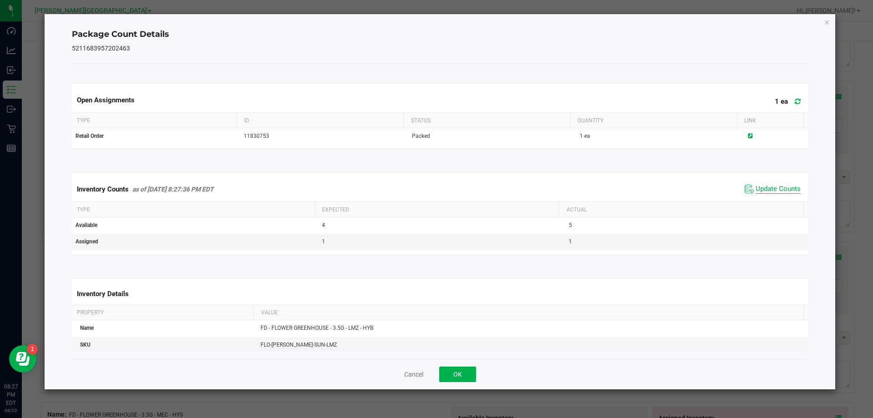
click at [771, 188] on span "Update Counts" at bounding box center [777, 189] width 45 height 9
click at [771, 188] on span "Update Counts" at bounding box center [777, 189] width 45 height 8
click at [461, 375] on button "OK" at bounding box center [457, 373] width 37 height 15
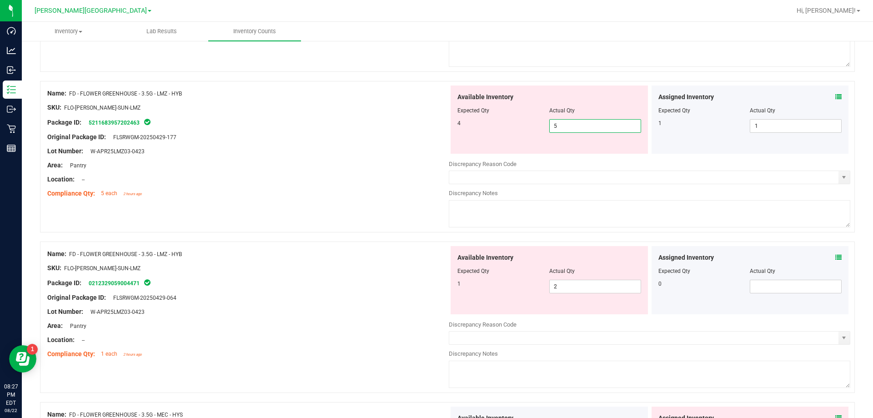
click at [601, 129] on span "5 5" at bounding box center [595, 126] width 92 height 14
type input "4"
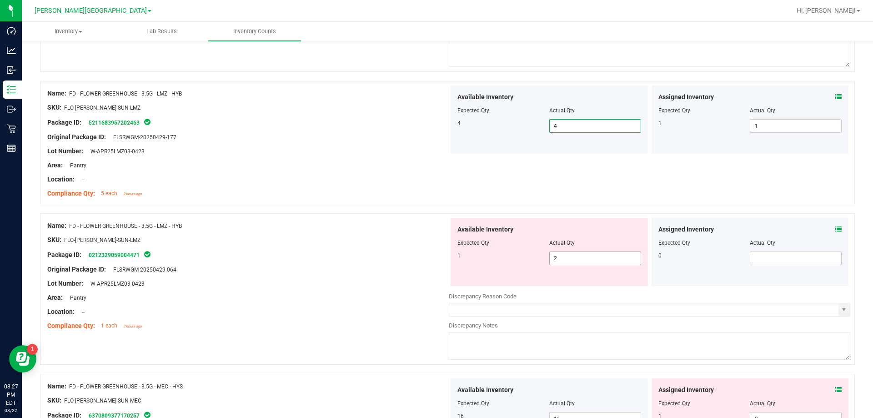
click at [381, 231] on div "Name: FD - FLOWER GREENHOUSE - 3.5G - LMZ - HYB SKU: FLO-[PERSON_NAME]-SUN-LMZ …" at bounding box center [247, 276] width 401 height 116
drag, startPoint x: 824, startPoint y: 228, endPoint x: 830, endPoint y: 231, distance: 6.3
click at [827, 230] on div "Assigned Inventory" at bounding box center [750, 230] width 184 height 10
click at [835, 231] on icon at bounding box center [838, 229] width 6 height 6
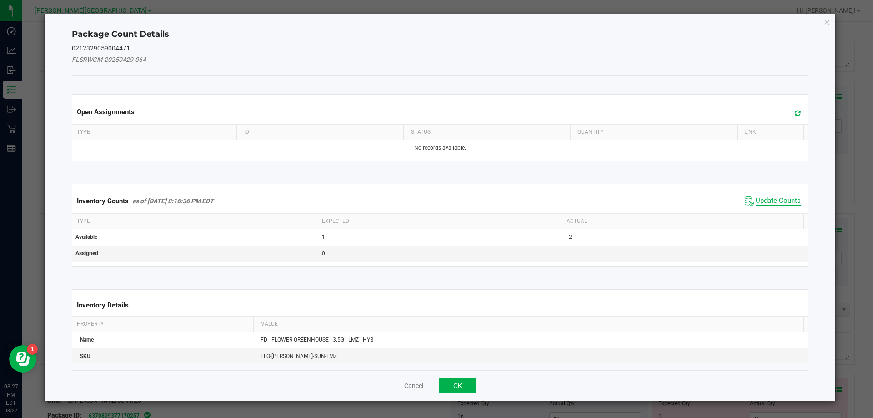
click at [776, 201] on span "Update Counts" at bounding box center [777, 200] width 45 height 9
click at [776, 201] on div "Inventory Counts as of [DATE] 8:16:36 PM EDT Update Counts" at bounding box center [440, 201] width 740 height 25
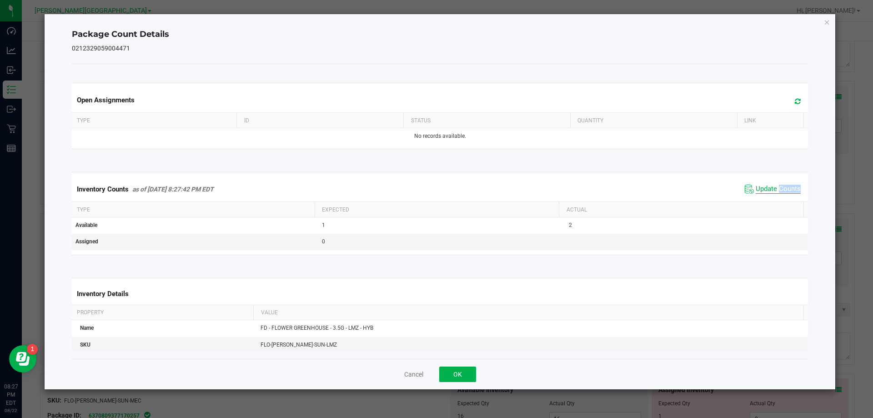
click at [772, 190] on span "Update Counts" at bounding box center [777, 189] width 45 height 9
click at [456, 379] on button "OK" at bounding box center [457, 373] width 37 height 15
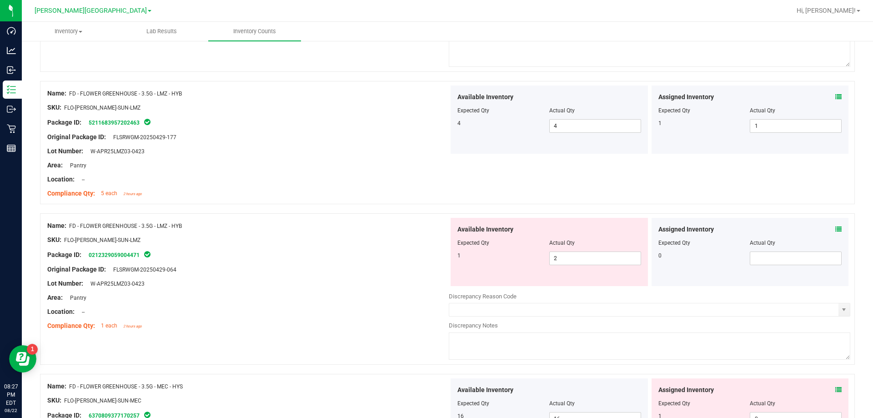
click at [348, 298] on div "Area: Pantry" at bounding box center [247, 298] width 401 height 10
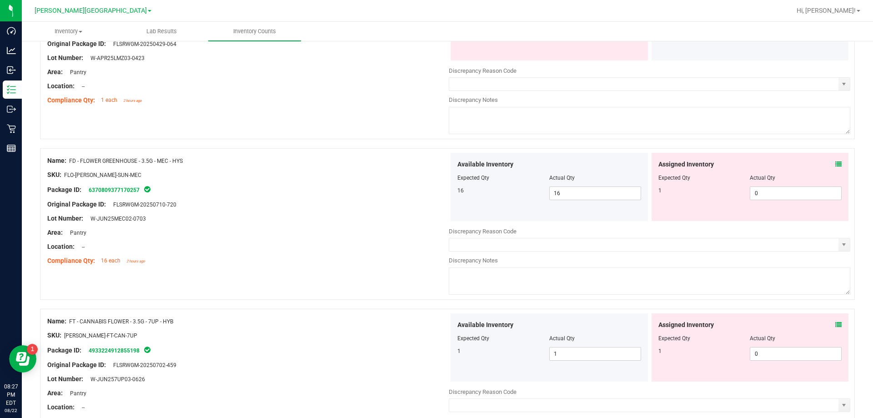
scroll to position [500, 0]
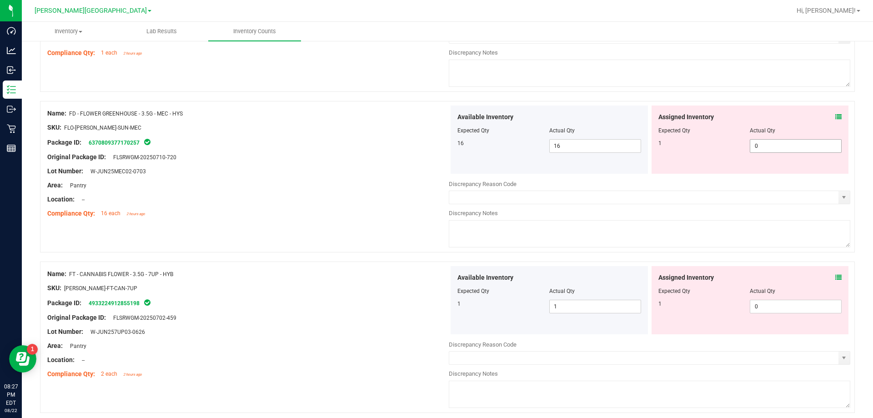
click at [792, 150] on span "0 0" at bounding box center [796, 146] width 92 height 14
type input "1"
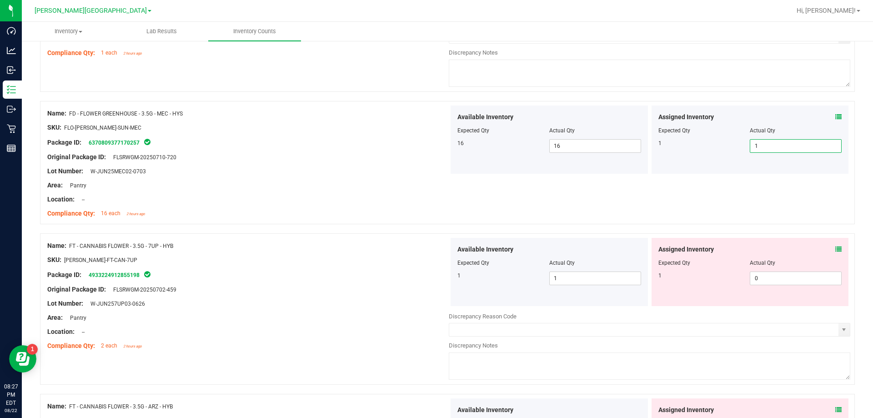
click at [310, 218] on div "Compliance Qty: 16 each 2 hours ago" at bounding box center [247, 214] width 401 height 10
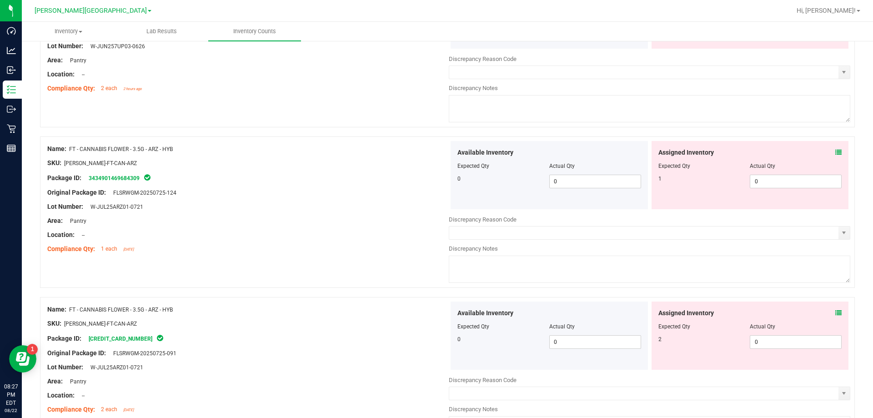
scroll to position [773, 0]
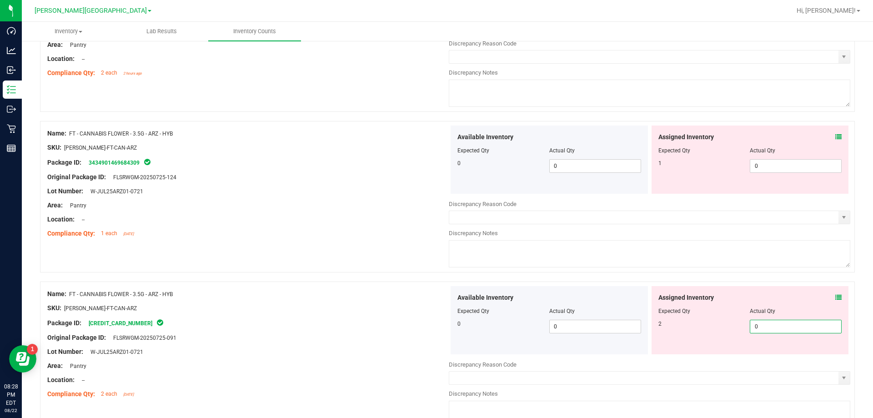
click at [794, 326] on span "0 0" at bounding box center [796, 327] width 92 height 14
type input "1"
type input "2"
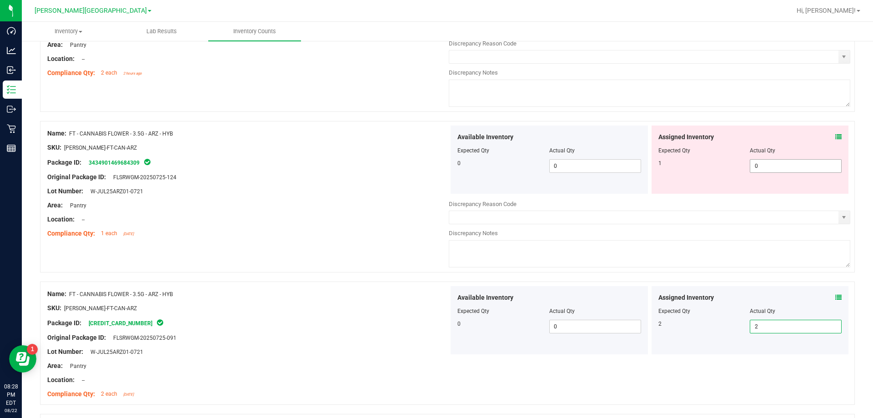
click at [797, 165] on span "0 0" at bounding box center [796, 166] width 92 height 14
type input "1"
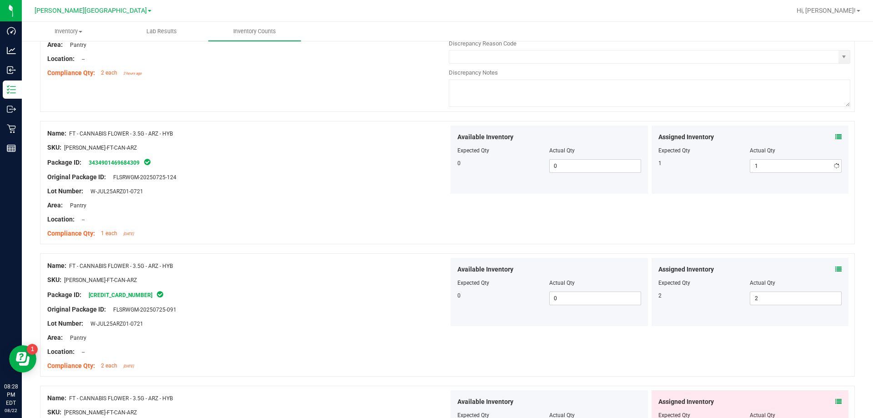
click at [295, 298] on div "Package ID: [CREDIT_CARD_NUMBER]" at bounding box center [247, 294] width 401 height 11
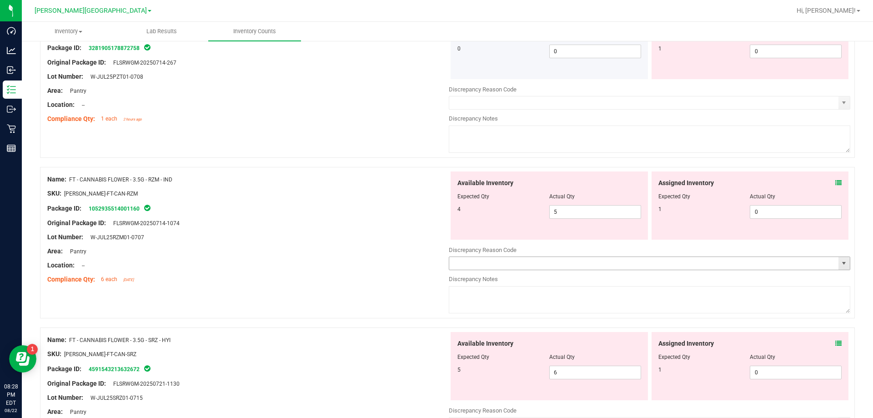
scroll to position [1636, 0]
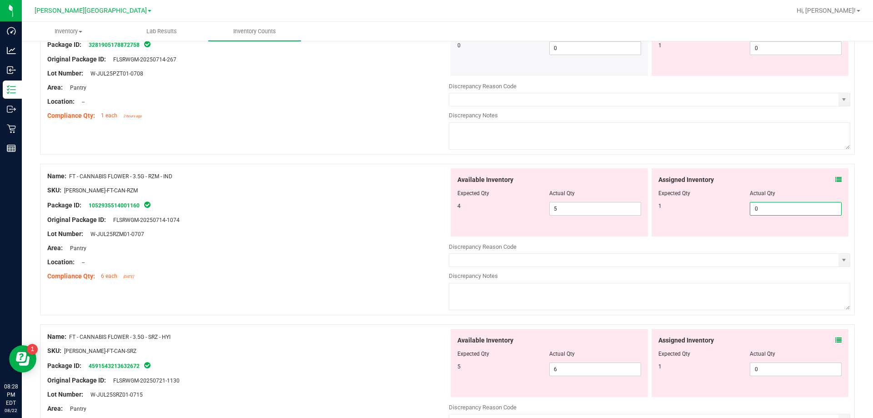
click at [762, 205] on span "0 0" at bounding box center [796, 209] width 92 height 14
type input "1"
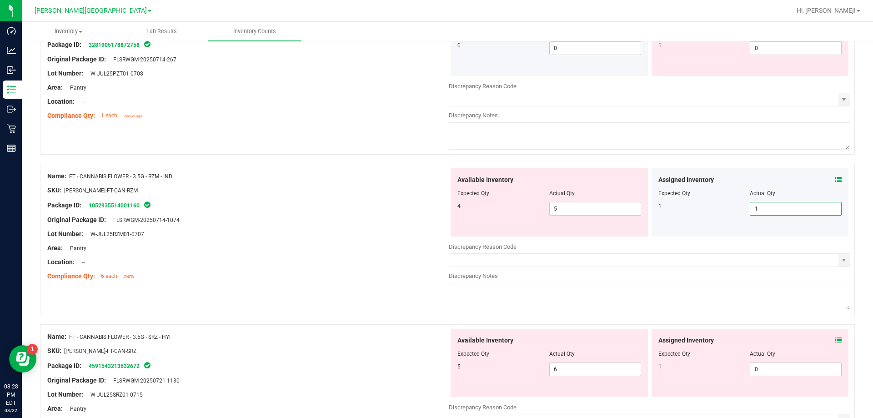
click at [340, 239] on div at bounding box center [247, 241] width 401 height 5
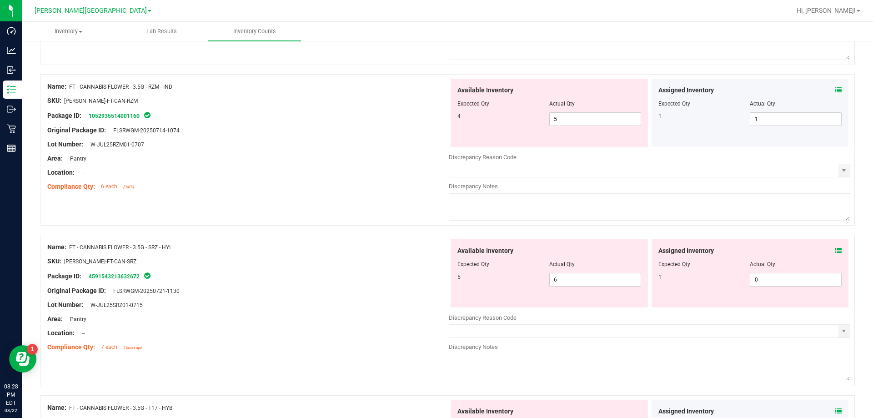
scroll to position [1727, 0]
click at [761, 272] on span "0 0" at bounding box center [796, 278] width 92 height 14
type input "1"
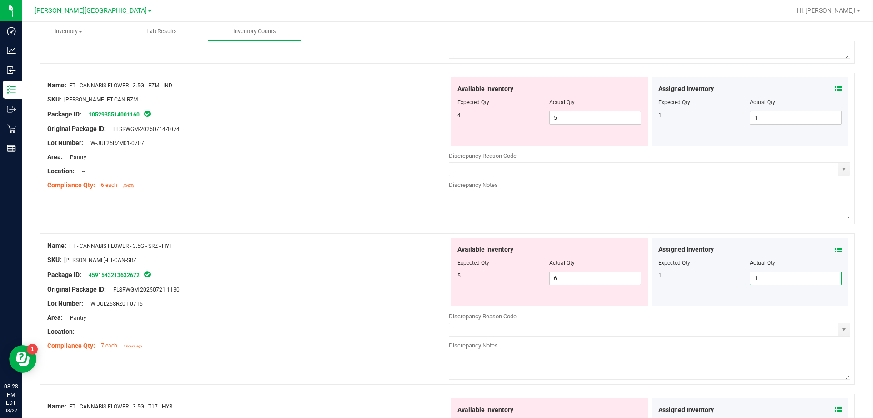
click at [288, 291] on div "Original Package ID: FLSRWGM-20250721-1130" at bounding box center [247, 290] width 401 height 10
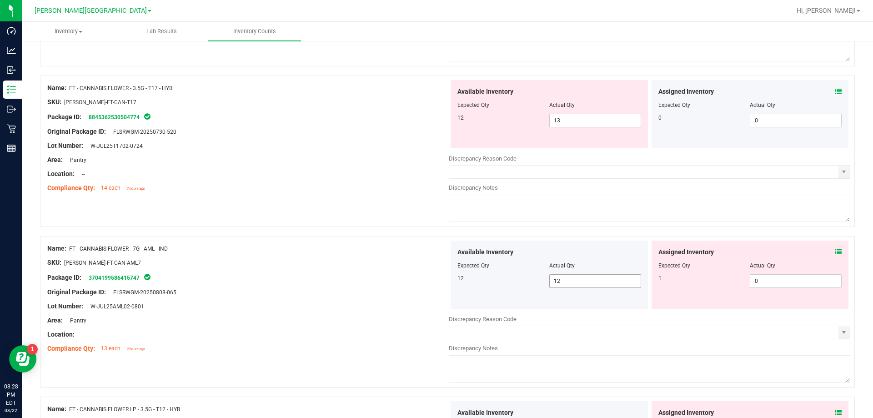
scroll to position [2136, 0]
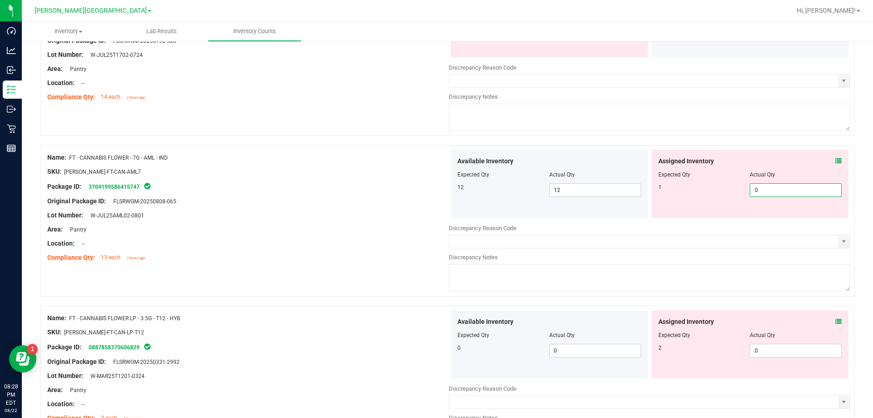
click at [764, 190] on span "0 0" at bounding box center [796, 190] width 92 height 14
type input "1"
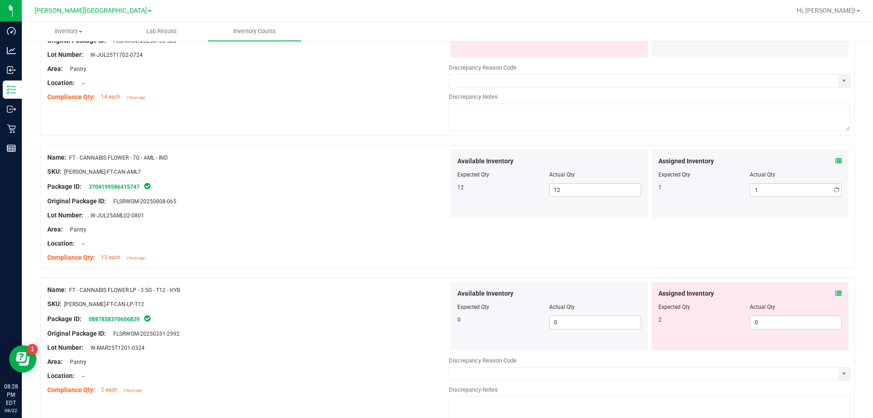
click at [319, 218] on div "Lot Number: W-JUL25AML02-0801" at bounding box center [247, 215] width 401 height 10
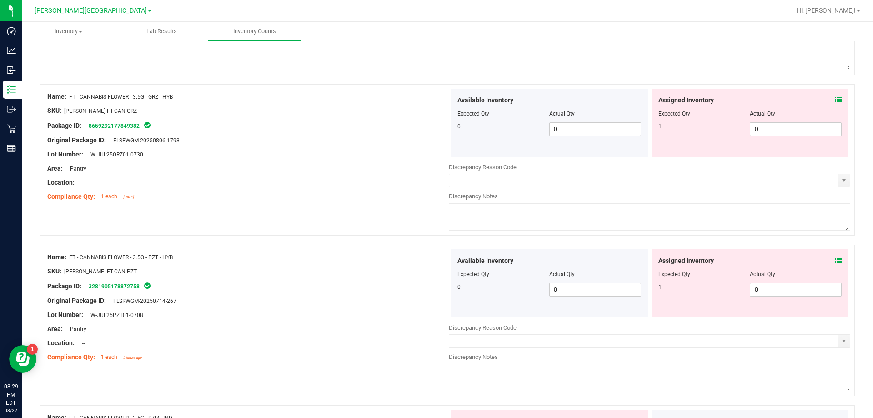
scroll to position [1364, 0]
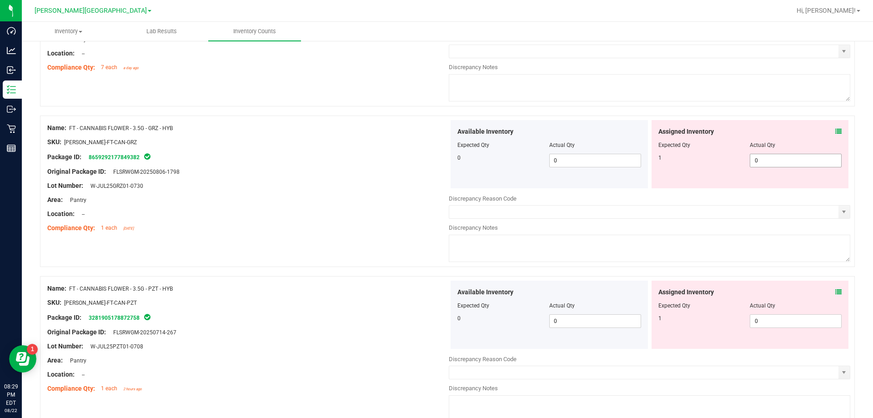
click at [765, 165] on span "0 0" at bounding box center [796, 161] width 92 height 14
type input "1"
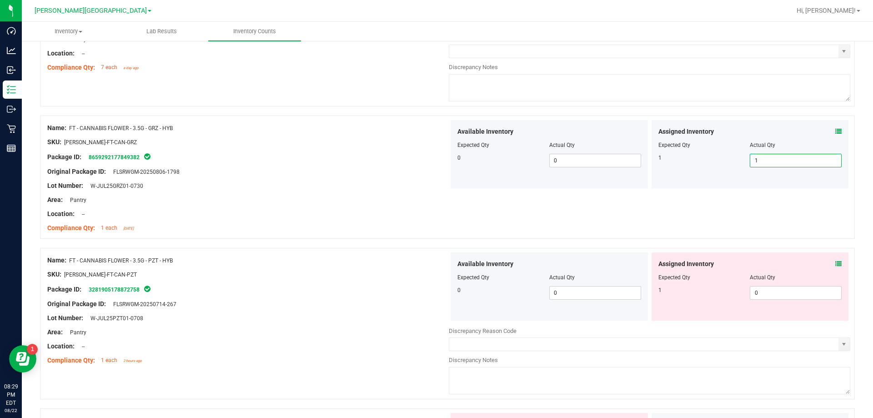
click at [327, 195] on div "Area: Pantry" at bounding box center [247, 200] width 401 height 10
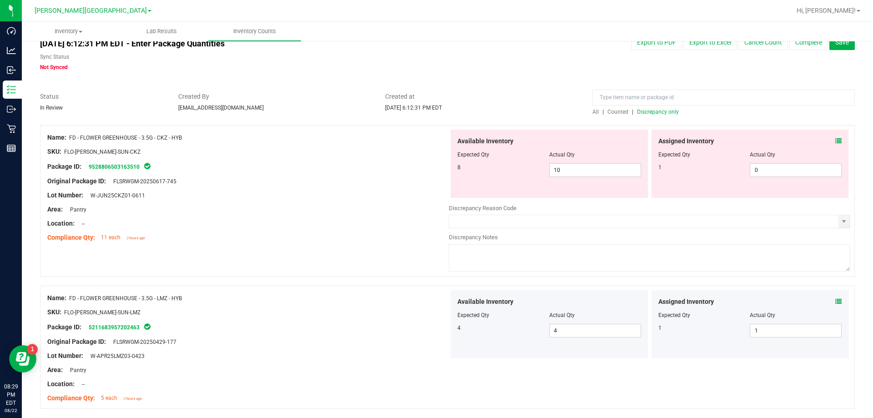
scroll to position [0, 0]
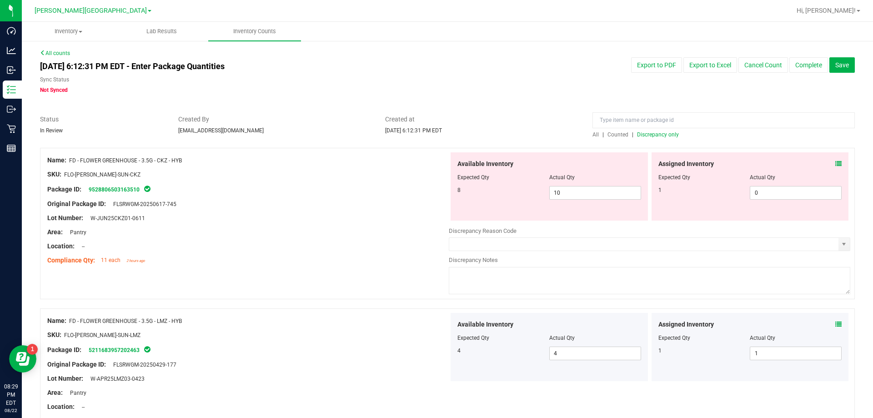
click at [645, 136] on span "Discrepancy only" at bounding box center [658, 134] width 42 height 6
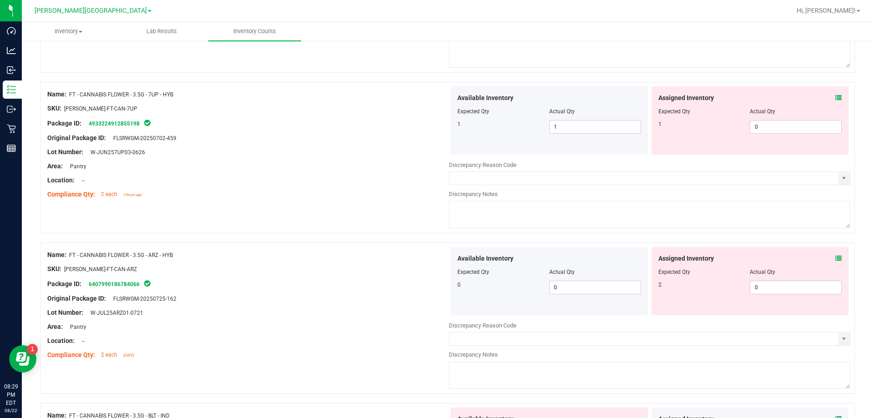
scroll to position [364, 0]
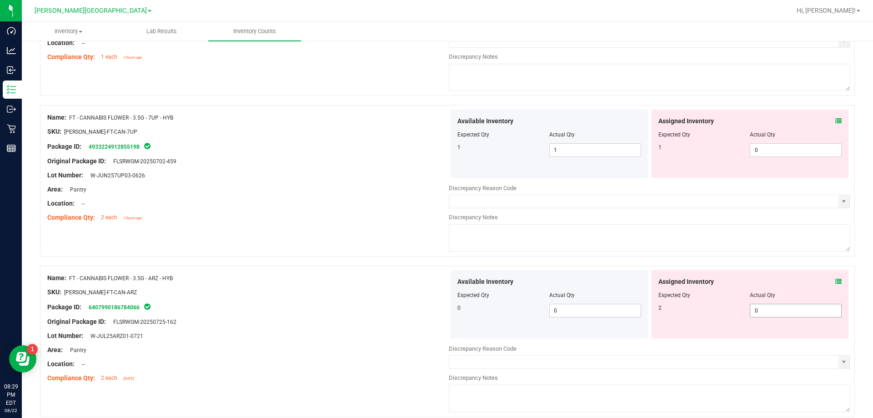
click at [769, 306] on span "0 0" at bounding box center [796, 311] width 92 height 14
type input "1"
type input "2"
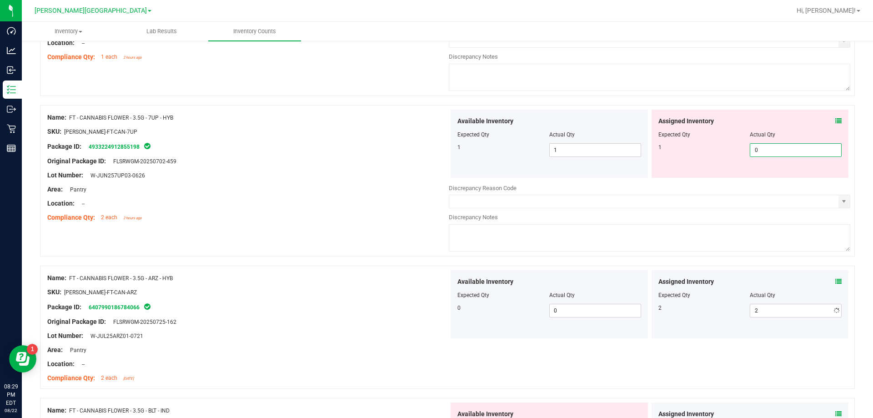
click at [756, 147] on span "0 0" at bounding box center [796, 150] width 92 height 14
type input "1"
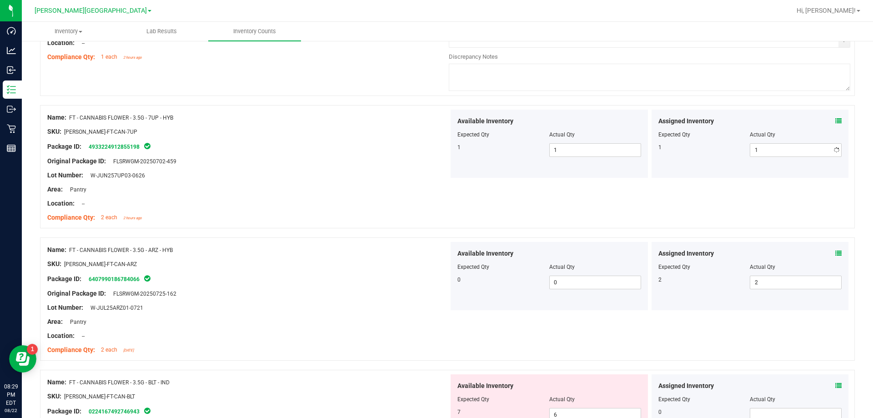
click at [260, 155] on div at bounding box center [247, 154] width 401 height 5
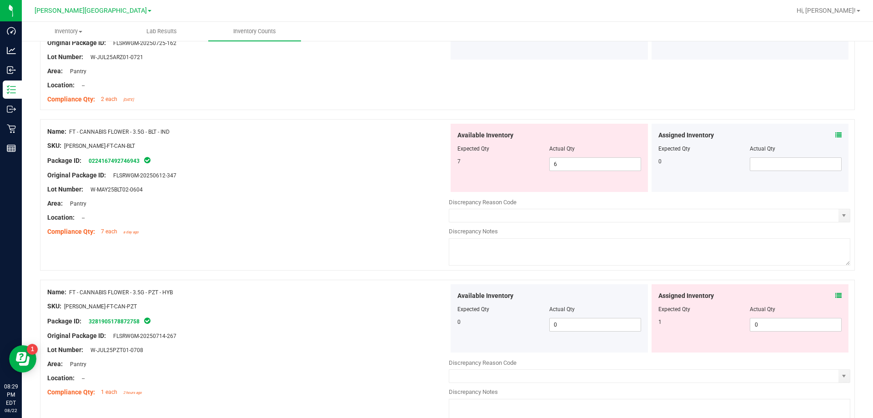
scroll to position [636, 0]
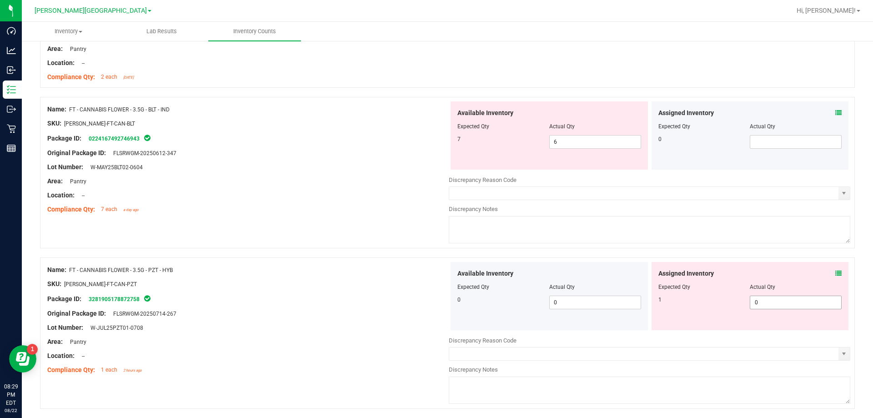
click at [770, 304] on span "0 0" at bounding box center [796, 302] width 92 height 14
type input "1"
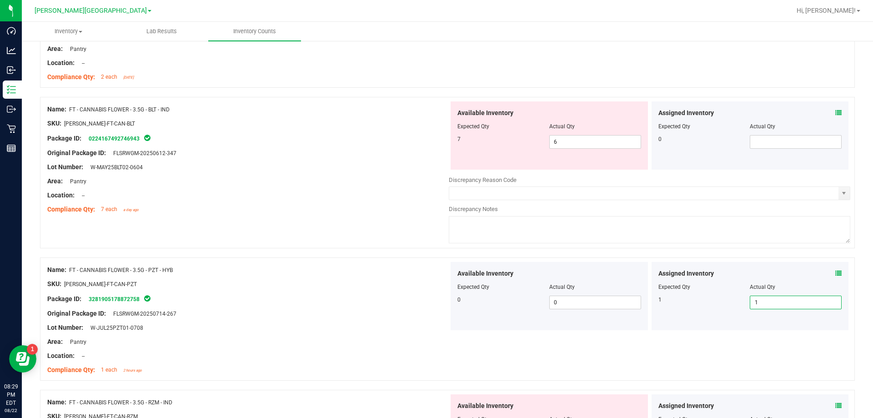
click at [349, 273] on div "Name: FT - CANNABIS FLOWER - 3.5G - PZT - HYB" at bounding box center [247, 270] width 401 height 10
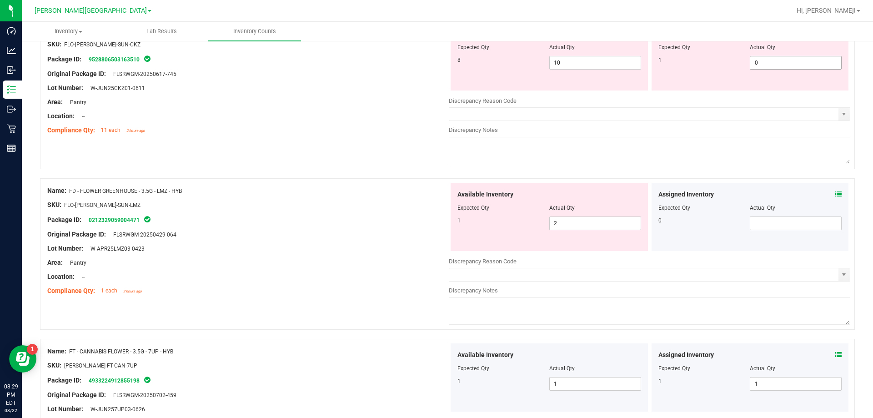
scroll to position [0, 0]
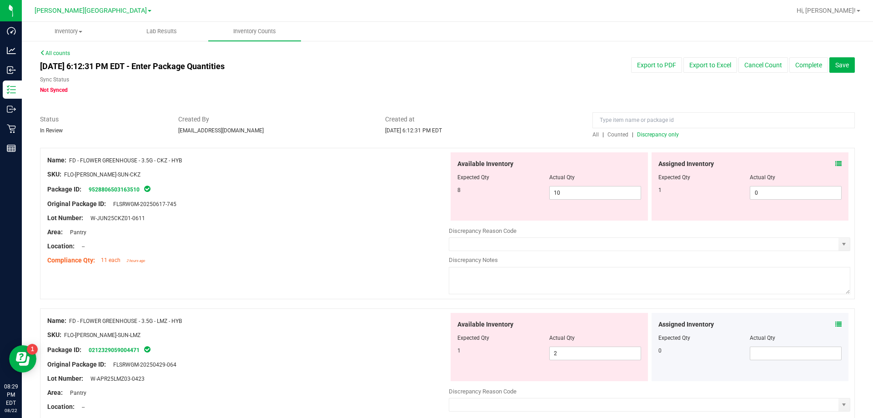
click at [660, 135] on span "Discrepancy only" at bounding box center [658, 134] width 42 height 6
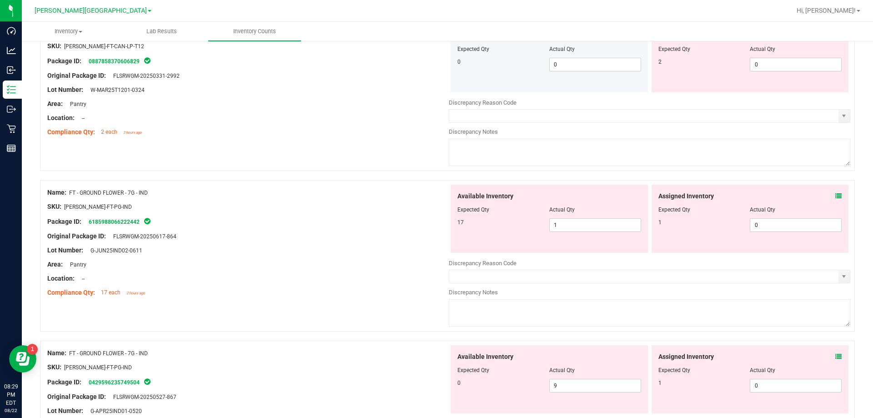
scroll to position [1136, 0]
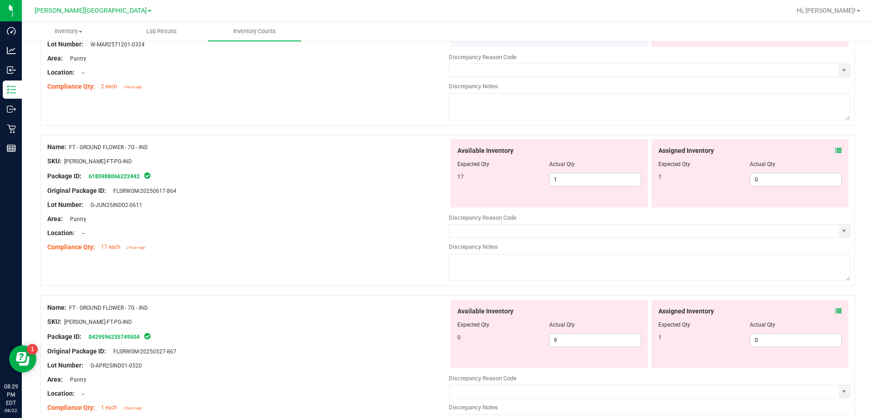
click at [835, 147] on div "Assigned Inventory Expected Qty Actual Qty 1 0 0" at bounding box center [749, 173] width 197 height 68
click at [835, 148] on icon at bounding box center [838, 150] width 6 height 6
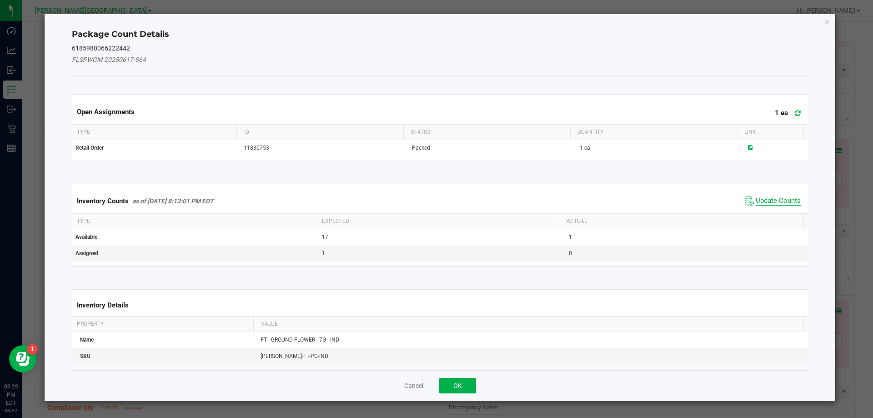
click at [762, 201] on span "Update Counts" at bounding box center [777, 200] width 45 height 9
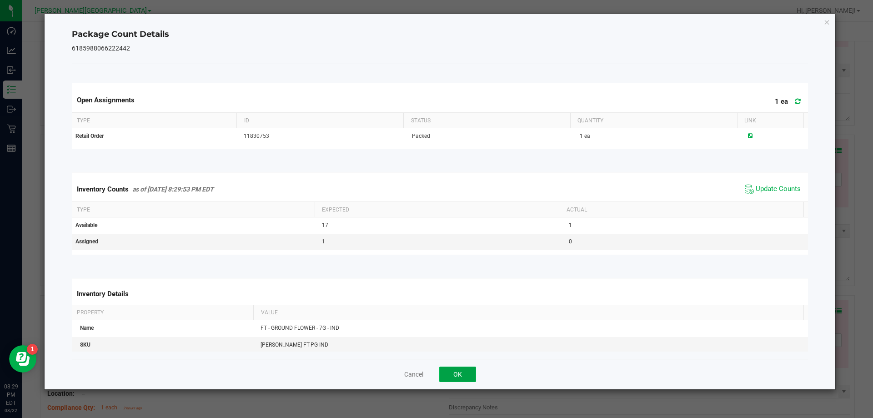
click at [451, 373] on button "OK" at bounding box center [457, 373] width 37 height 15
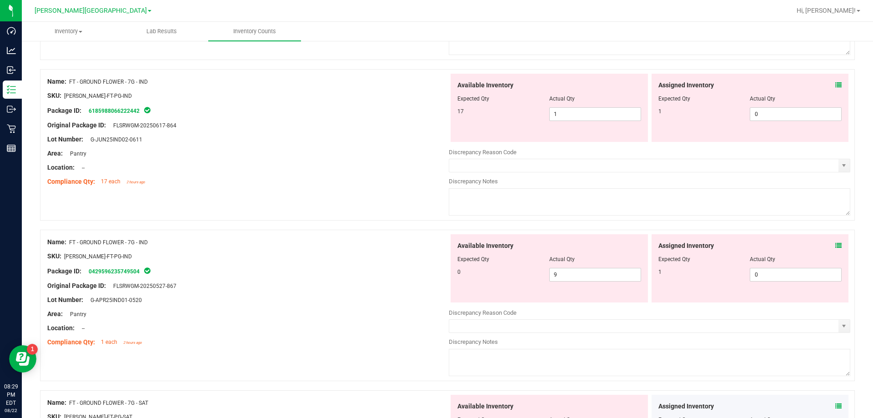
scroll to position [1182, 0]
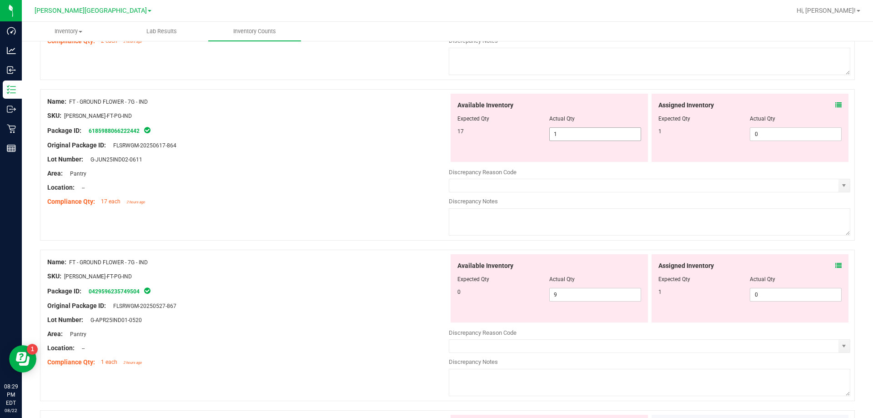
click at [590, 133] on span "1 1" at bounding box center [595, 134] width 92 height 14
click at [590, 133] on input "1" at bounding box center [595, 134] width 91 height 13
type input "17"
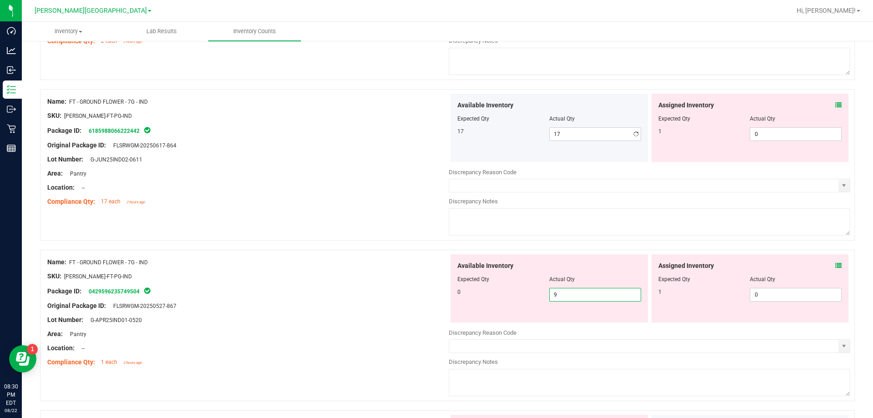
click at [603, 292] on span "9 9" at bounding box center [595, 295] width 92 height 14
click at [603, 292] on input "9" at bounding box center [595, 294] width 91 height 13
type input "0"
click at [321, 305] on div "Original Package ID: FLSRWGM-20250527-867" at bounding box center [247, 306] width 401 height 10
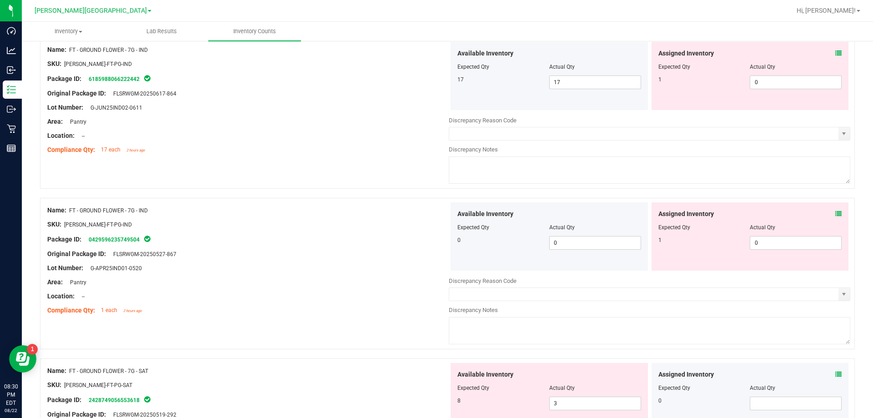
scroll to position [1273, 0]
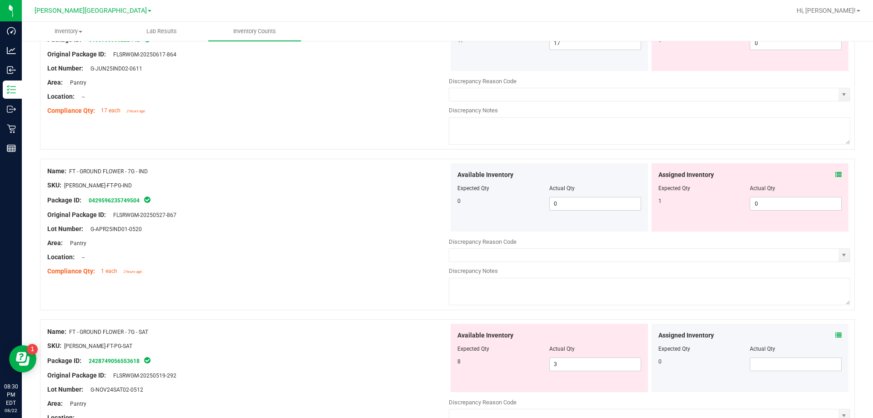
click at [835, 178] on span at bounding box center [838, 175] width 6 height 10
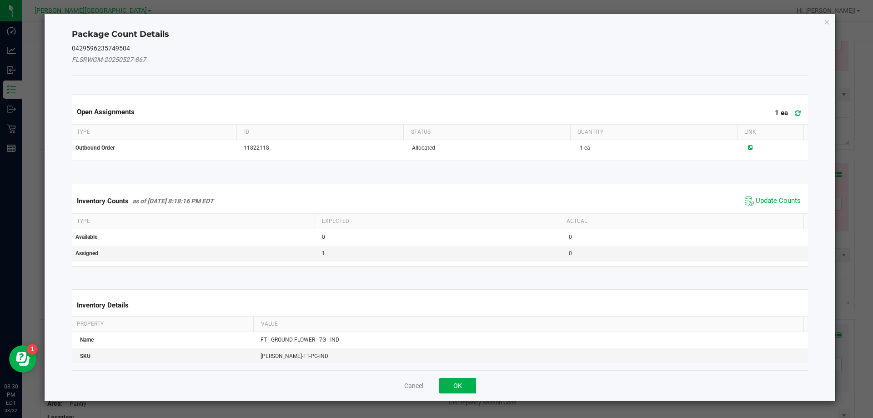
click at [778, 193] on div "Inventory Counts as of [DATE] 8:18:16 PM EDT Update Counts" at bounding box center [440, 201] width 740 height 25
click at [776, 196] on span "Update Counts" at bounding box center [777, 200] width 45 height 9
click at [776, 196] on span "Update Counts" at bounding box center [772, 201] width 60 height 14
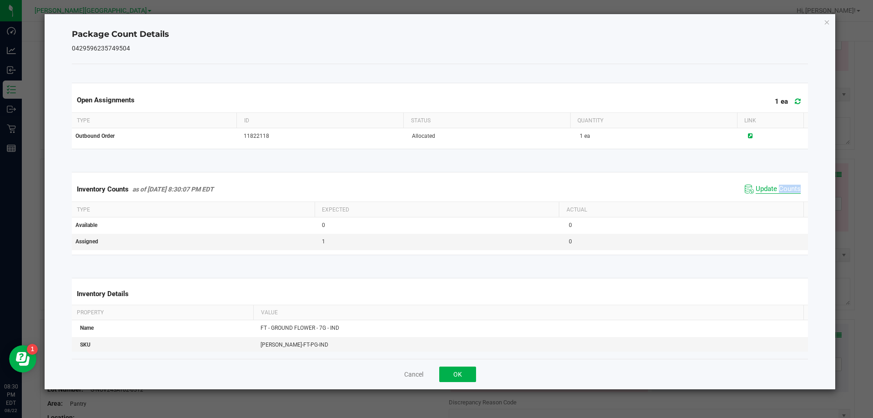
click at [776, 192] on span "Update Counts" at bounding box center [777, 189] width 45 height 9
click at [458, 375] on button "OK" at bounding box center [457, 373] width 37 height 15
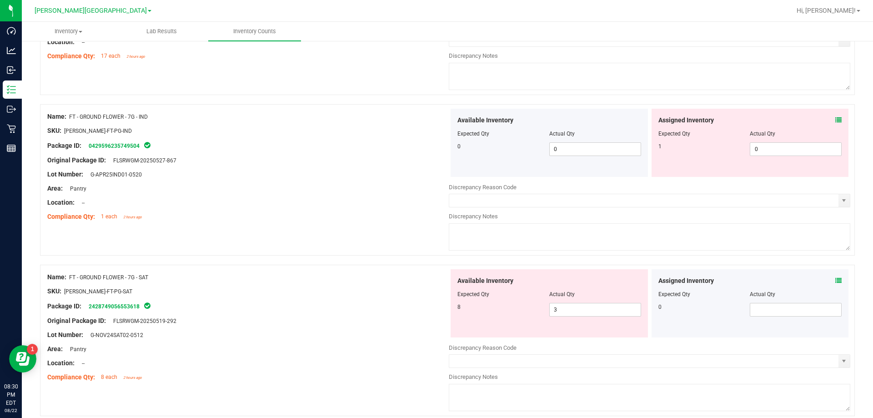
scroll to position [1409, 0]
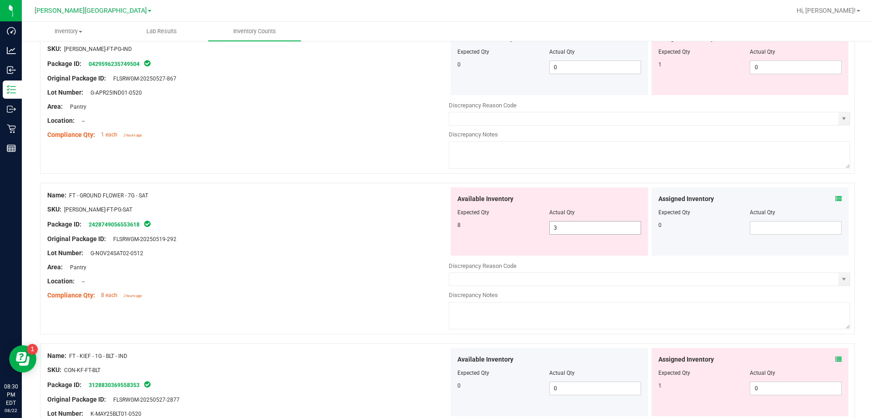
click at [605, 225] on span "3 3" at bounding box center [595, 228] width 92 height 14
type input "4"
type input "5"
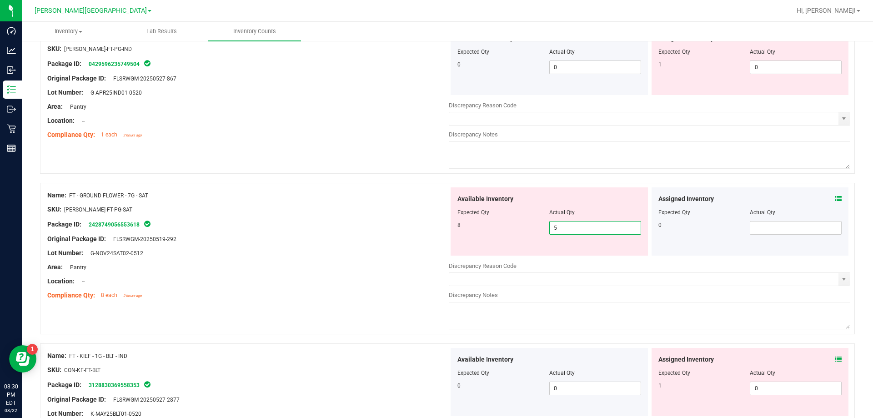
type input "6"
type input "7"
type input "8"
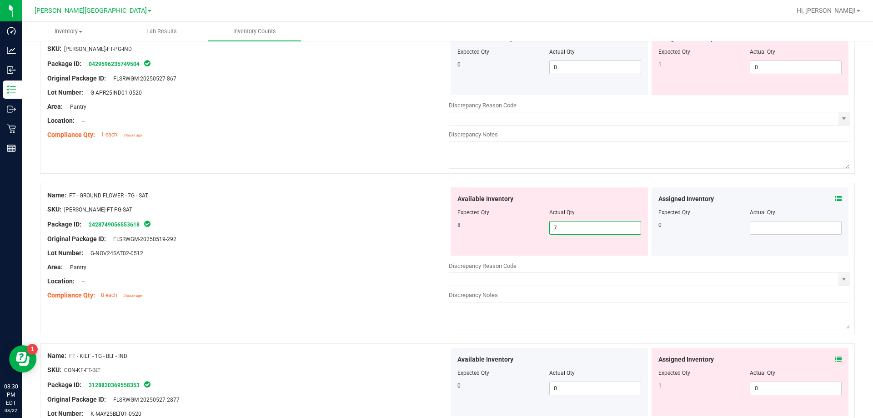
type input "8"
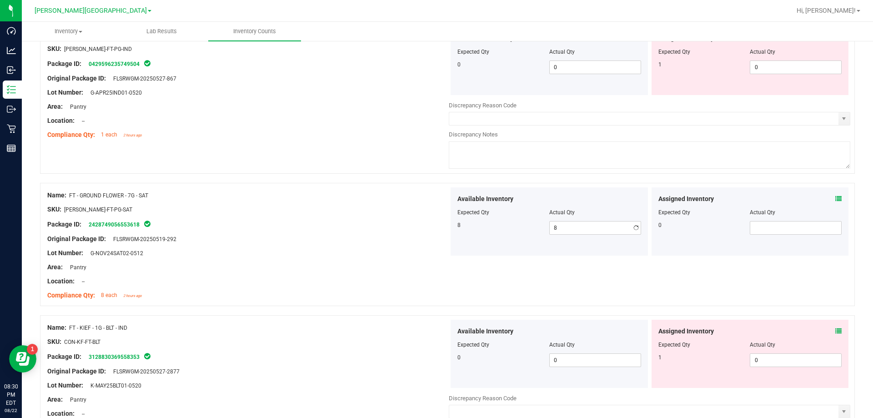
click at [365, 270] on div "Area: Pantry" at bounding box center [247, 267] width 401 height 10
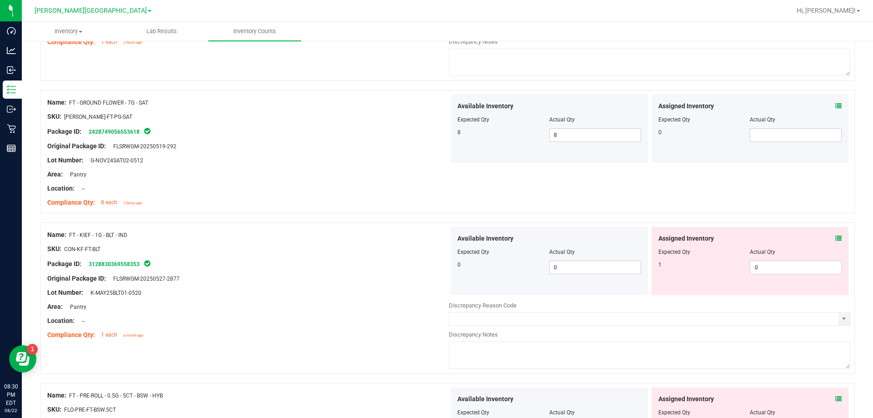
scroll to position [1546, 0]
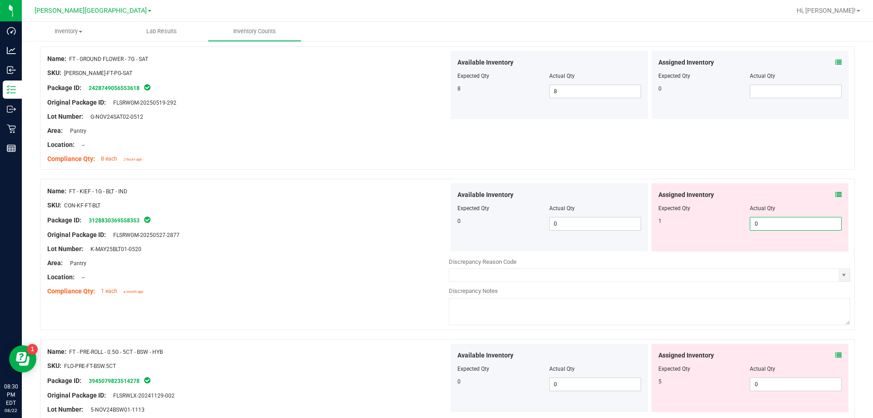
click at [795, 229] on span "0 0" at bounding box center [796, 224] width 92 height 14
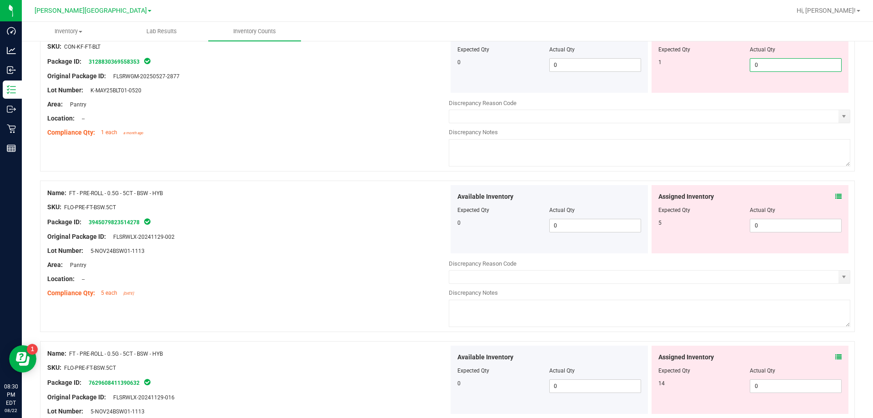
scroll to position [1752, 0]
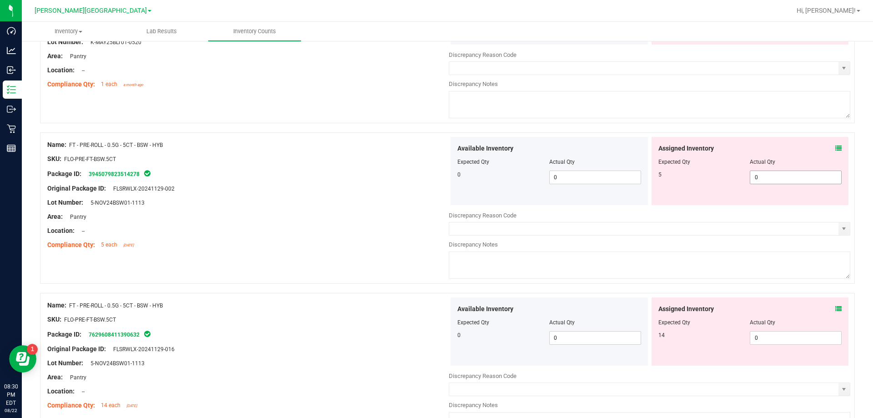
click at [772, 177] on span "0 0" at bounding box center [796, 177] width 92 height 14
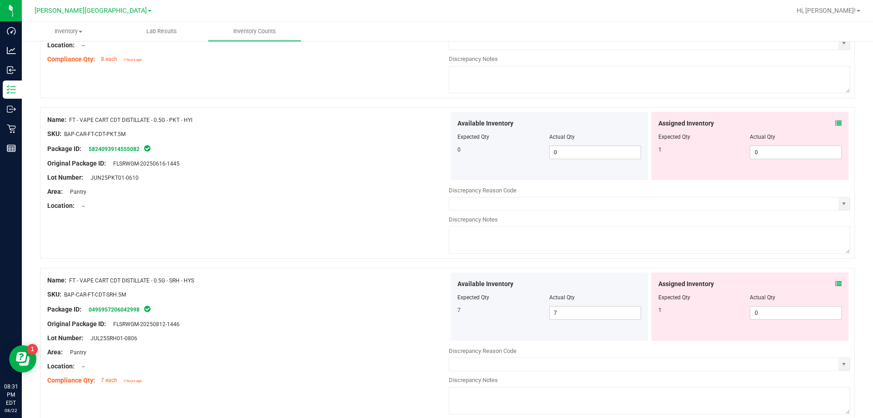
scroll to position [2942, 0]
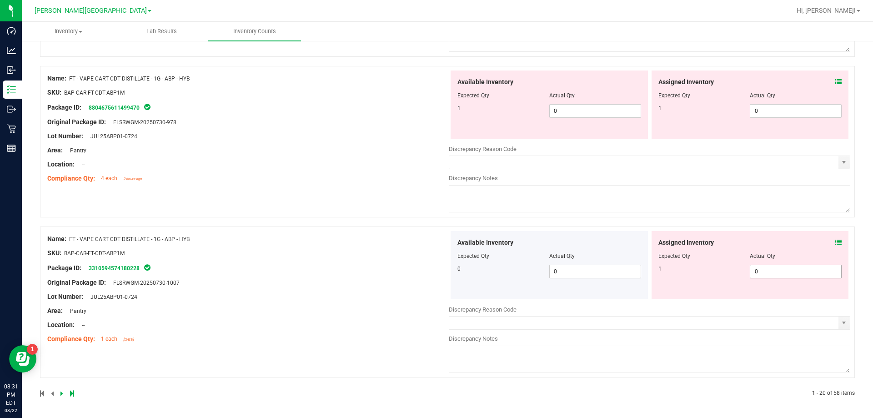
click at [777, 272] on span "0 0" at bounding box center [796, 272] width 92 height 14
type input "1"
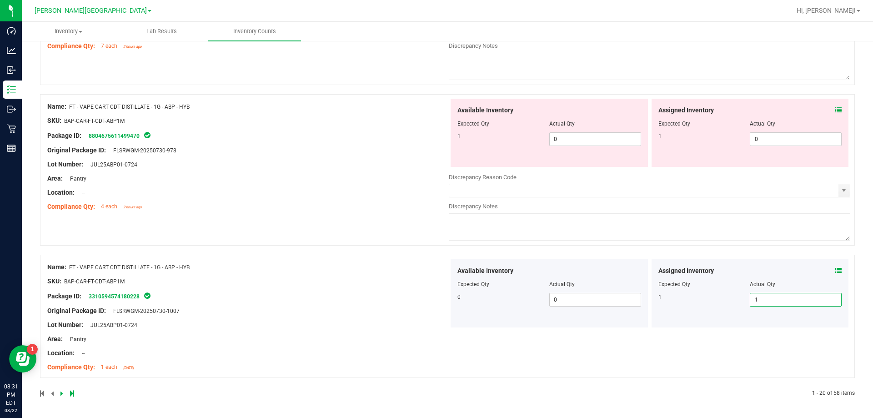
scroll to position [2914, 0]
click at [358, 169] on div at bounding box center [247, 171] width 401 height 5
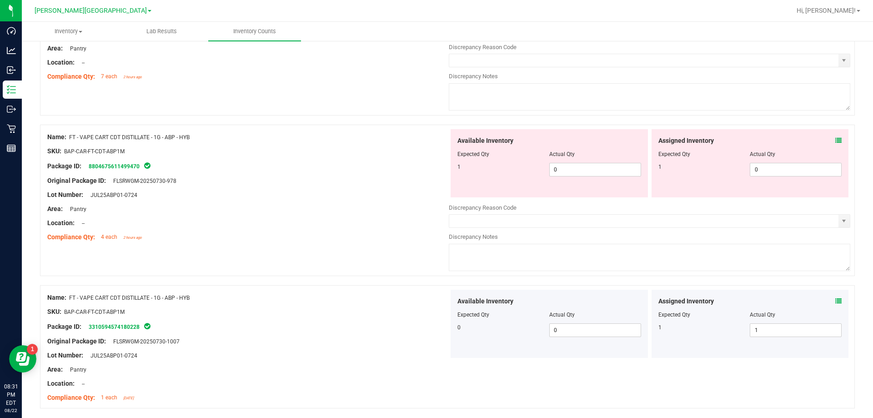
scroll to position [2823, 0]
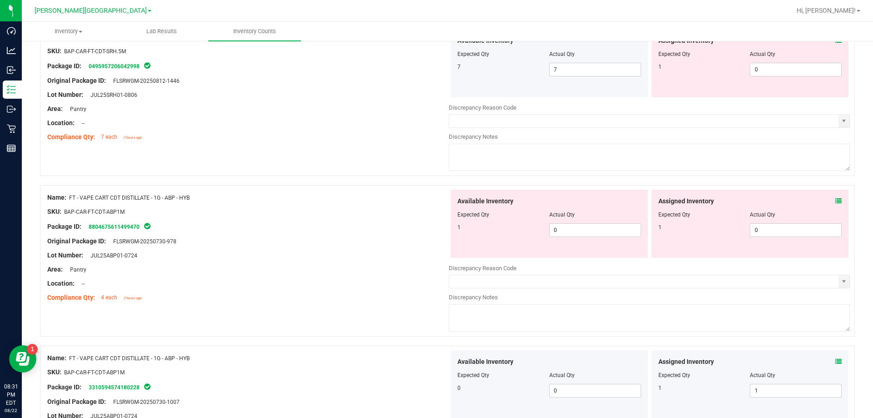
click at [835, 201] on icon at bounding box center [838, 201] width 6 height 6
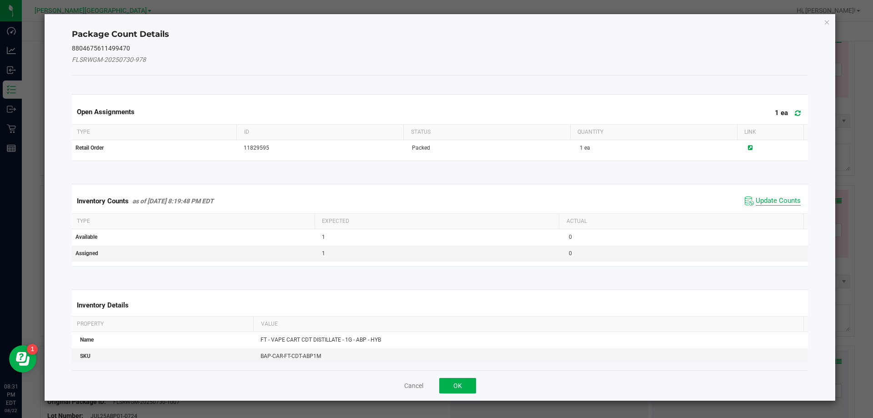
click at [770, 200] on span "Update Counts" at bounding box center [777, 200] width 45 height 9
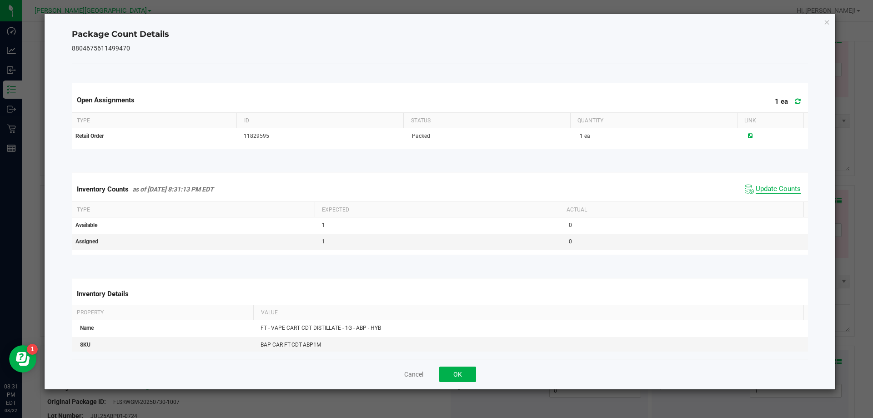
click at [769, 186] on span "Update Counts" at bounding box center [777, 189] width 45 height 9
click at [769, 186] on span "Update Counts" at bounding box center [777, 189] width 45 height 8
click at [460, 374] on button "OK" at bounding box center [457, 373] width 37 height 15
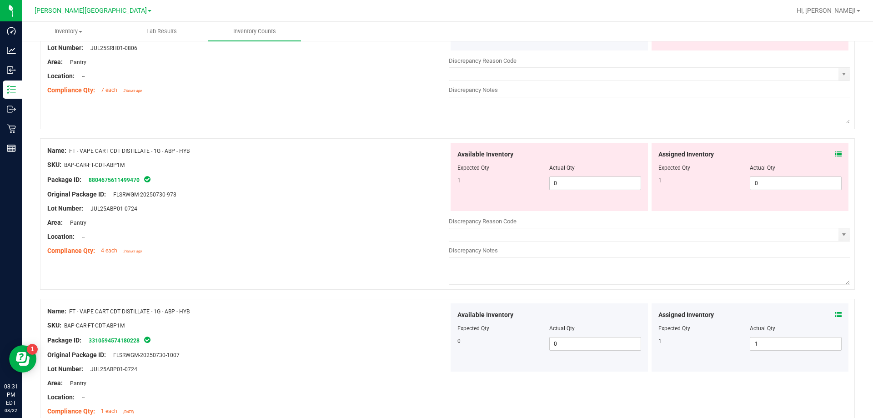
scroll to position [2914, 0]
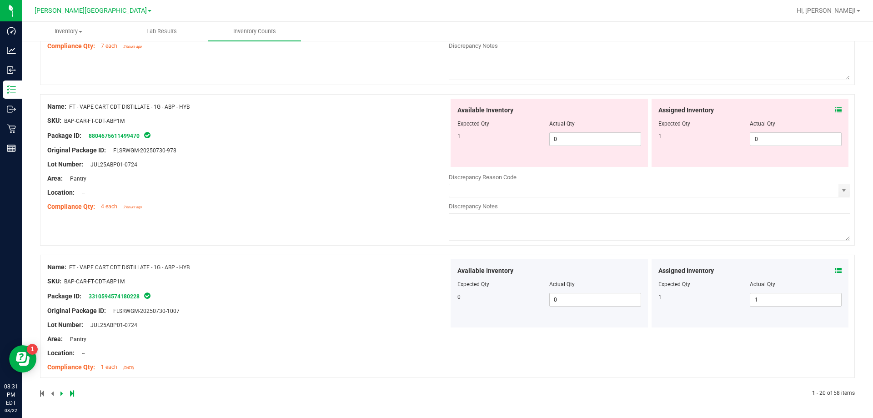
click at [835, 271] on icon at bounding box center [838, 270] width 6 height 6
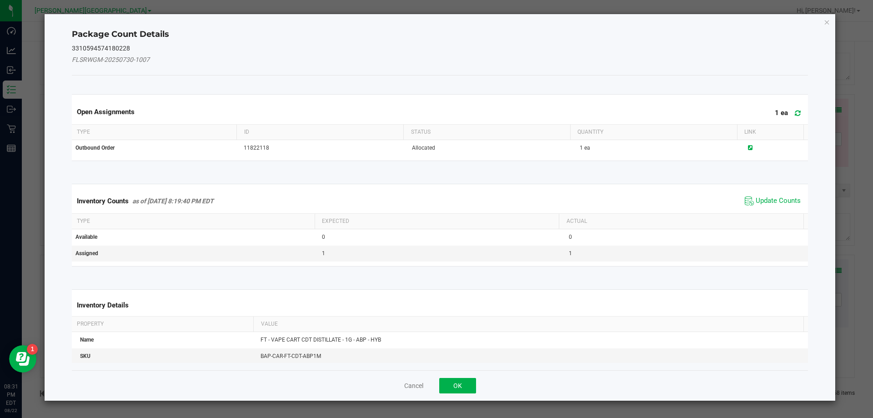
click at [753, 207] on span "Update Counts" at bounding box center [772, 201] width 60 height 14
click at [756, 199] on div "Inventory Counts as of [DATE] 8:19:40 PM EDT Update Counts" at bounding box center [440, 201] width 740 height 24
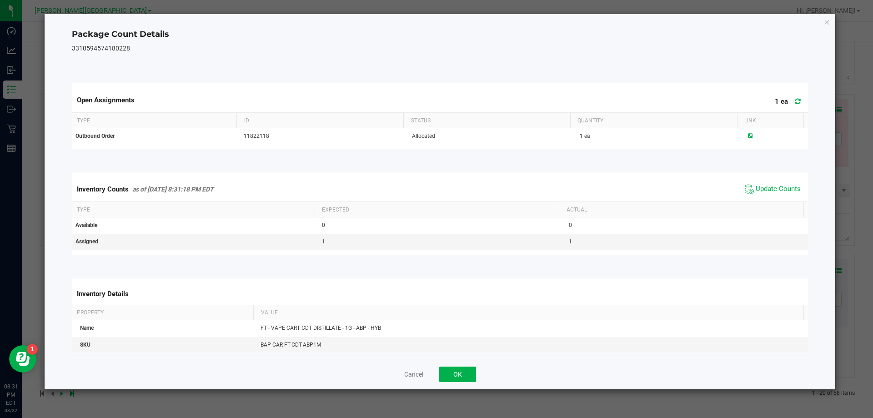
click at [756, 194] on span "Update Counts" at bounding box center [772, 189] width 60 height 14
click at [457, 375] on button "OK" at bounding box center [457, 373] width 37 height 15
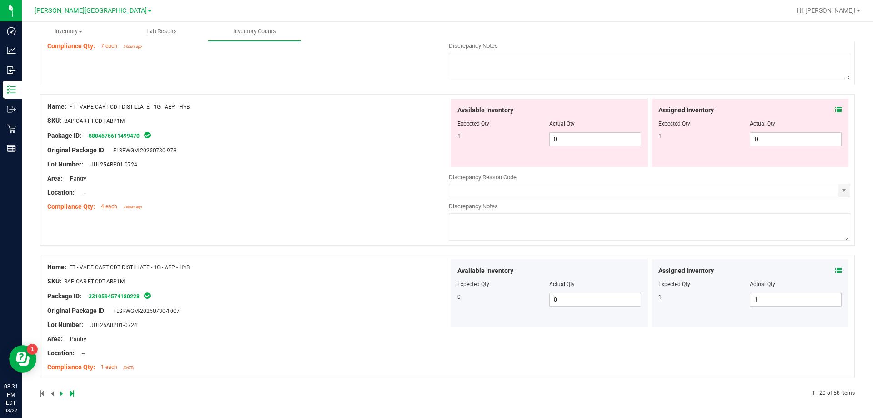
click at [370, 188] on div "Location: --" at bounding box center [247, 193] width 401 height 10
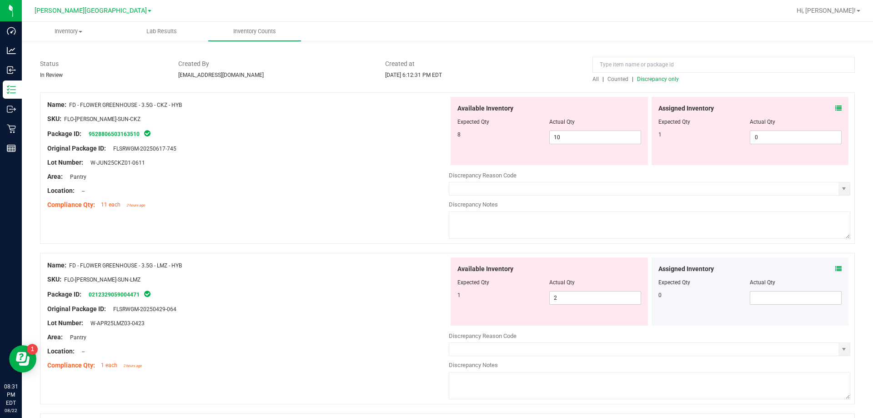
scroll to position [0, 0]
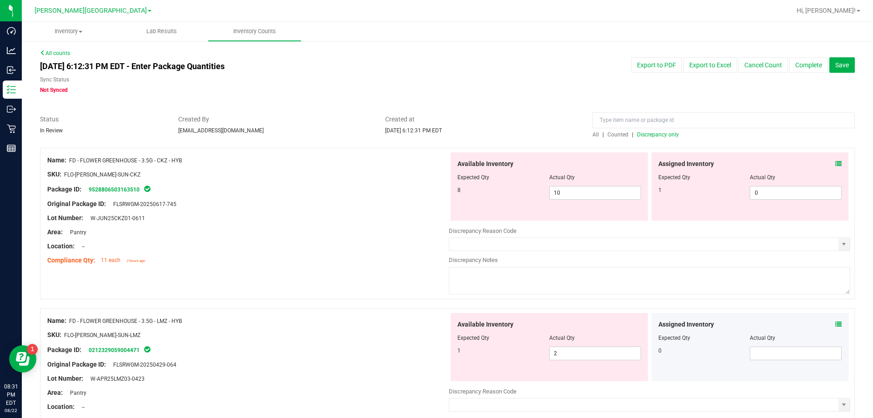
click at [649, 135] on span "Discrepancy only" at bounding box center [658, 134] width 42 height 6
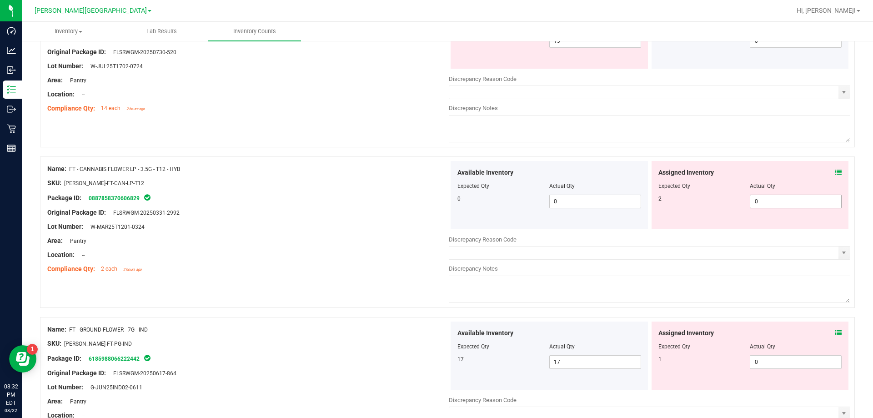
scroll to position [955, 0]
click at [835, 170] on icon at bounding box center [838, 172] width 6 height 6
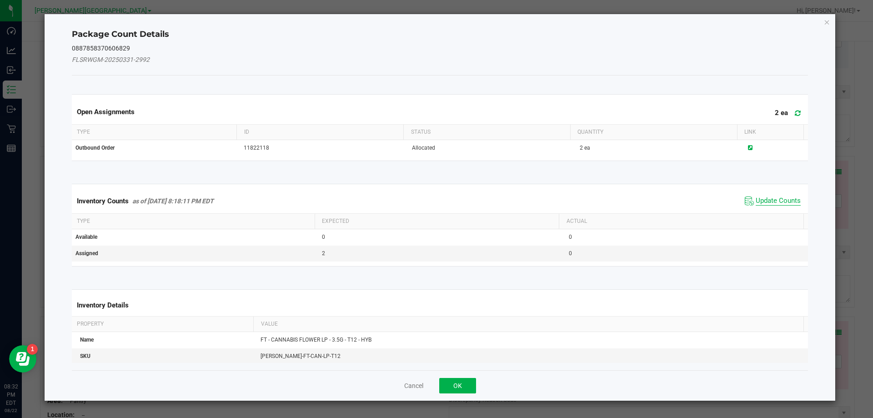
click at [760, 197] on span "Update Counts" at bounding box center [777, 200] width 45 height 9
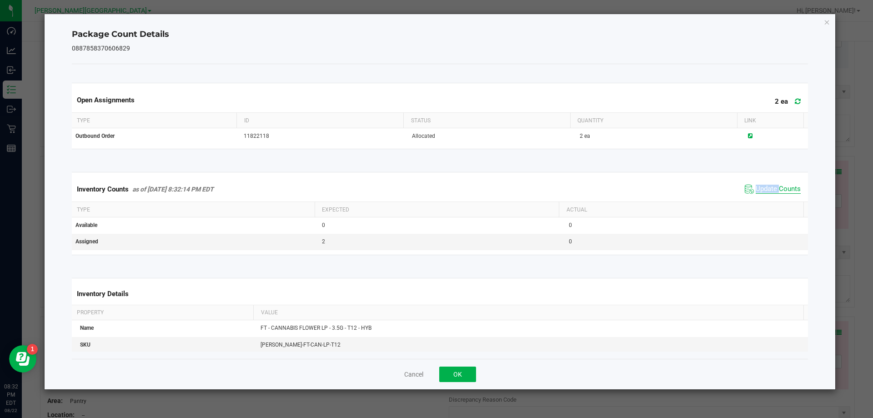
click at [760, 197] on div "Inventory Counts as of [DATE] 8:32:14 PM EDT Update Counts" at bounding box center [440, 189] width 740 height 25
click at [455, 364] on div "Cancel OK" at bounding box center [440, 374] width 736 height 30
click at [456, 371] on button "OK" at bounding box center [457, 373] width 37 height 15
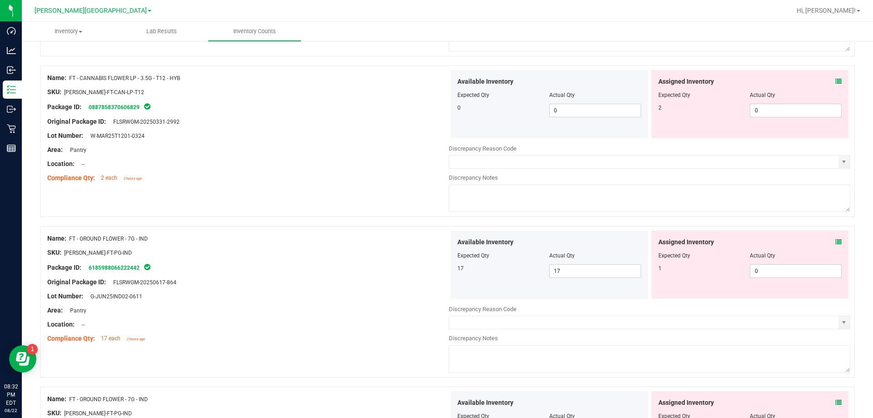
scroll to position [1045, 0]
click at [762, 109] on span "0 0" at bounding box center [796, 110] width 92 height 14
click at [762, 109] on input "0" at bounding box center [795, 110] width 91 height 13
type input "2"
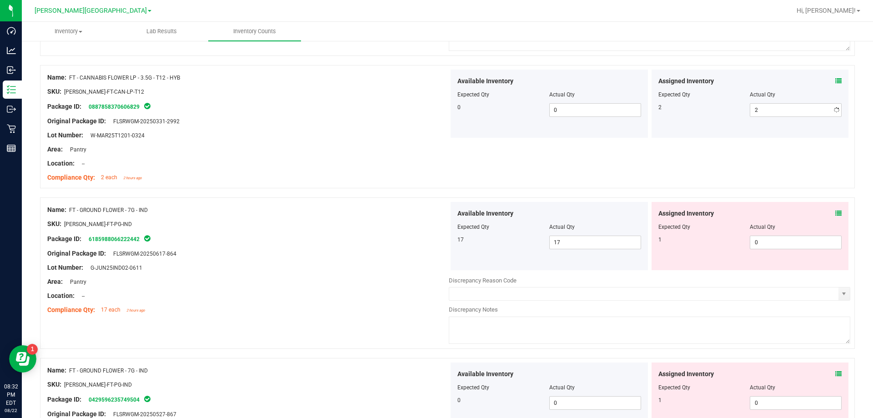
click at [376, 261] on div "Name: FT - GROUND FLOWER - 7G - IND SKU: [PERSON_NAME]-FT-PG-IND Package ID: 61…" at bounding box center [247, 260] width 401 height 116
click at [790, 240] on span "0 0" at bounding box center [796, 242] width 92 height 14
click at [790, 240] on input "0" at bounding box center [795, 242] width 91 height 13
type input "1"
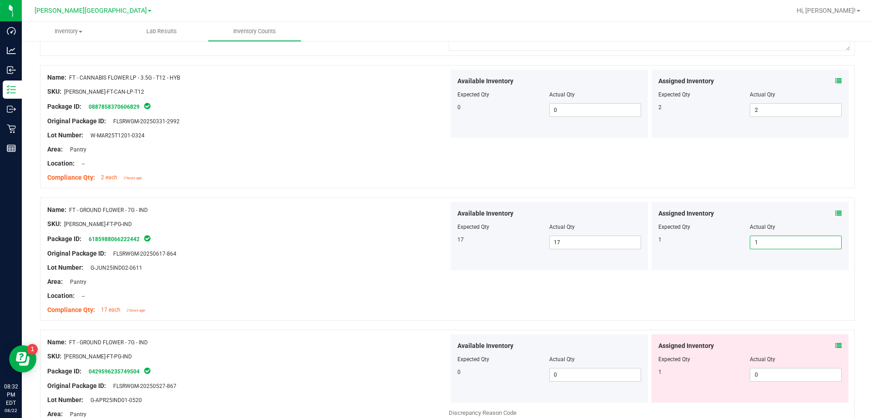
click at [294, 294] on div "Location: --" at bounding box center [247, 296] width 401 height 10
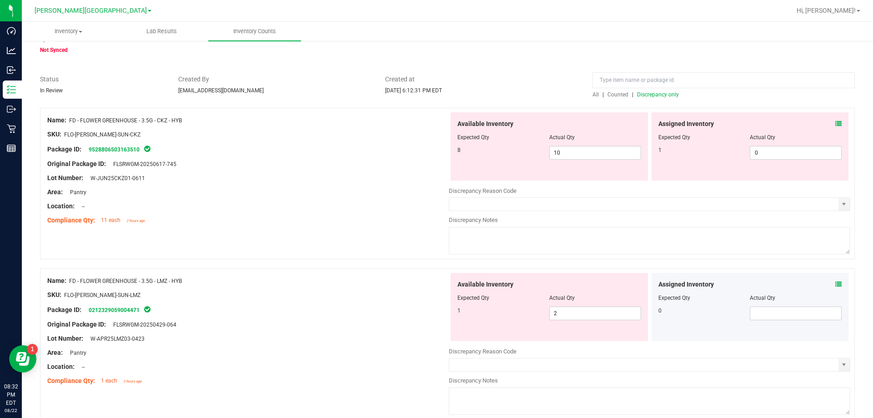
scroll to position [0, 0]
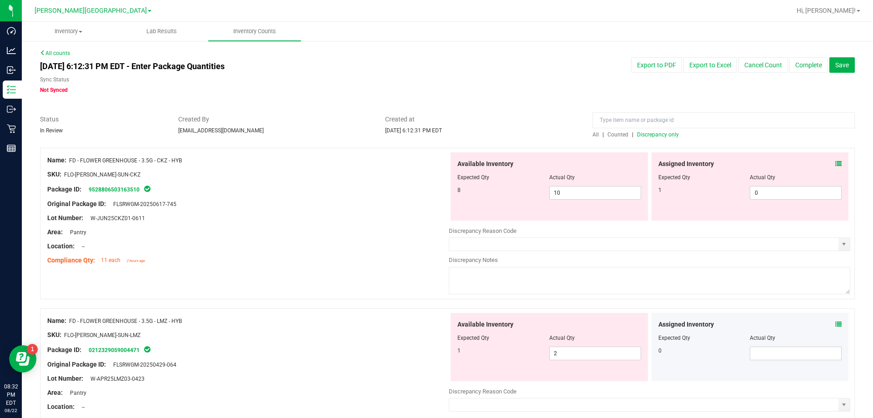
click at [761, 200] on div "Assigned Inventory Expected Qty Actual Qty 1 0 0" at bounding box center [749, 186] width 197 height 68
click at [760, 190] on span "0 0" at bounding box center [796, 193] width 92 height 14
type input "1"
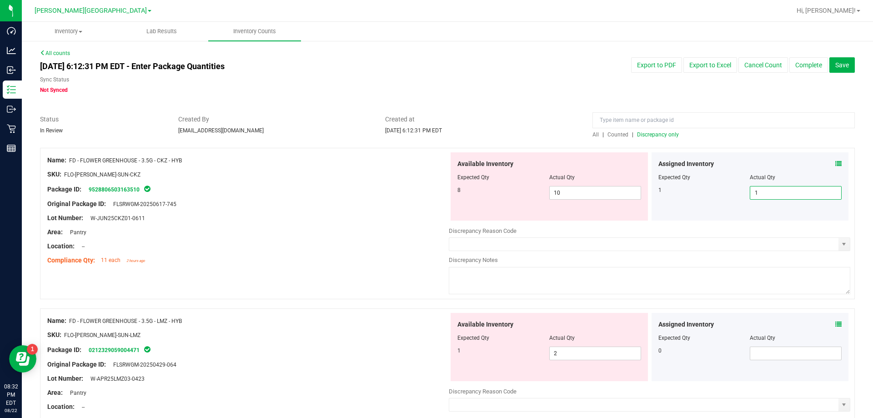
click at [274, 269] on div "Name: FD - FLOWER GREENHOUSE - 3.5G - CKZ - HYB SKU: FLO-[PERSON_NAME]-SUN-CKZ …" at bounding box center [447, 223] width 815 height 151
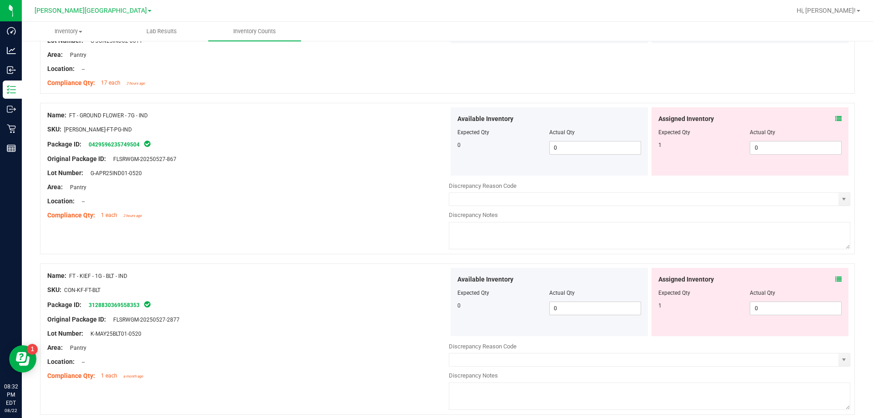
scroll to position [1273, 0]
click at [835, 118] on icon at bounding box center [838, 118] width 6 height 6
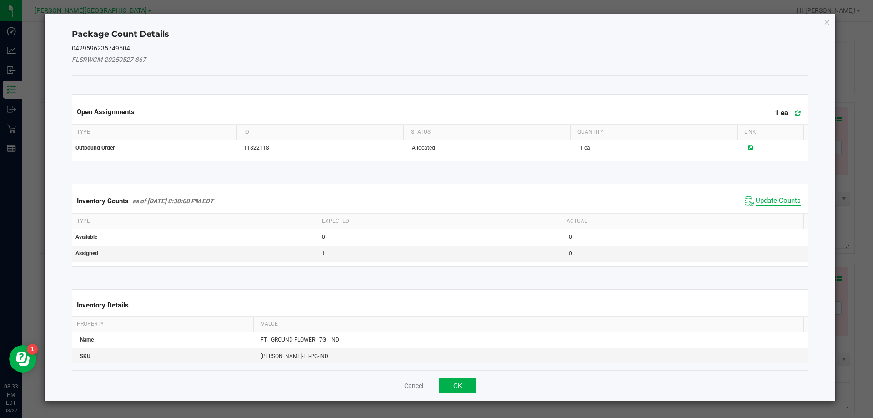
click at [774, 202] on span "Update Counts" at bounding box center [777, 200] width 45 height 9
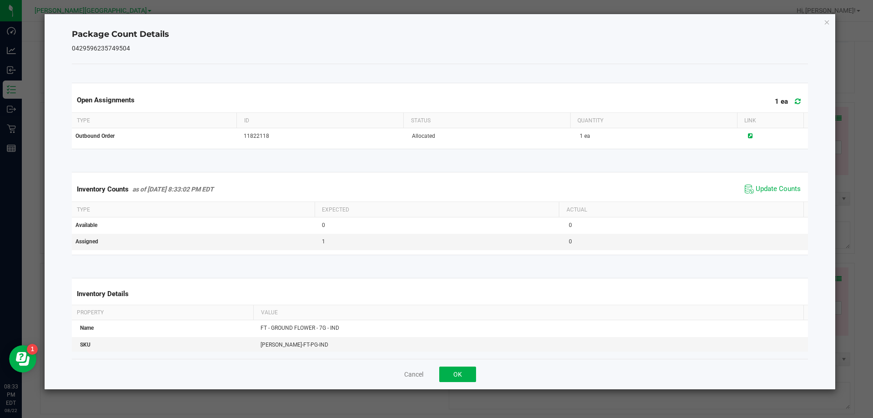
click at [774, 195] on span "Update Counts" at bounding box center [772, 189] width 60 height 14
click at [774, 195] on span "Update Counts" at bounding box center [774, 188] width 58 height 13
click at [462, 372] on button "OK" at bounding box center [457, 373] width 37 height 15
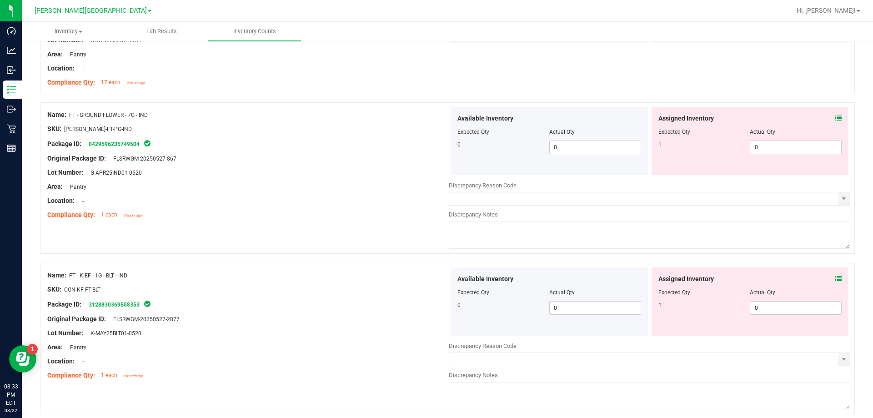
click at [835, 278] on icon at bounding box center [838, 278] width 6 height 6
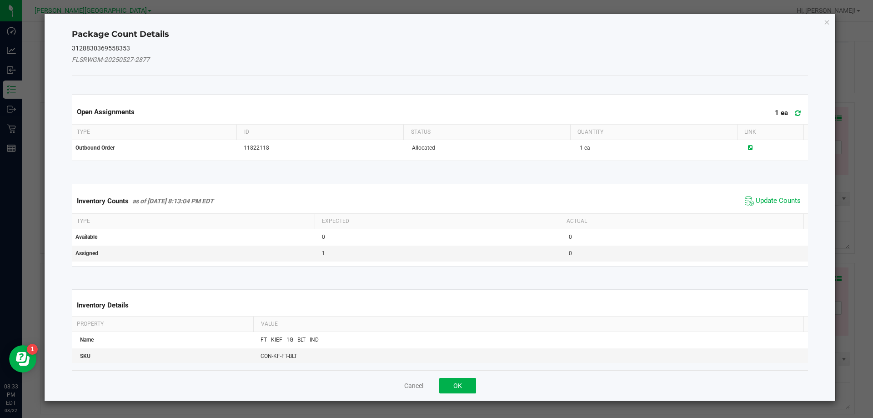
drag, startPoint x: 758, startPoint y: 192, endPoint x: 763, endPoint y: 206, distance: 15.2
click at [758, 197] on div "Inventory Counts as of [DATE] 8:13:04 PM EDT Update Counts" at bounding box center [440, 201] width 740 height 25
drag, startPoint x: 763, startPoint y: 206, endPoint x: 763, endPoint y: 200, distance: 6.8
click at [763, 206] on span "Update Counts" at bounding box center [772, 201] width 60 height 14
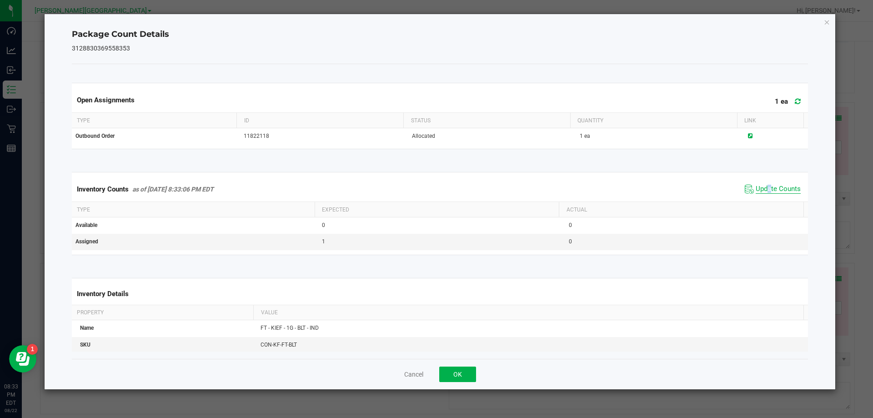
click at [763, 200] on div "Inventory Counts as of [DATE] 8:33:06 PM EDT Update Counts" at bounding box center [440, 189] width 740 height 25
click at [468, 371] on button "OK" at bounding box center [457, 373] width 37 height 15
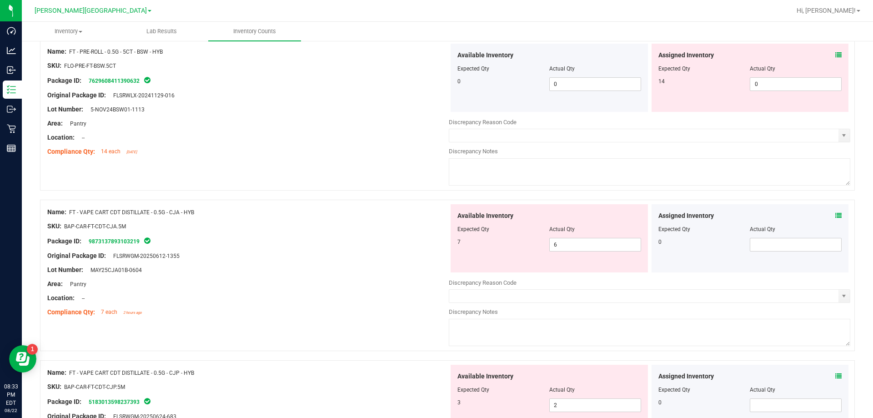
scroll to position [1818, 0]
click at [809, 81] on span "0 0" at bounding box center [796, 83] width 92 height 14
click at [809, 81] on input "0" at bounding box center [795, 83] width 91 height 13
type input "14"
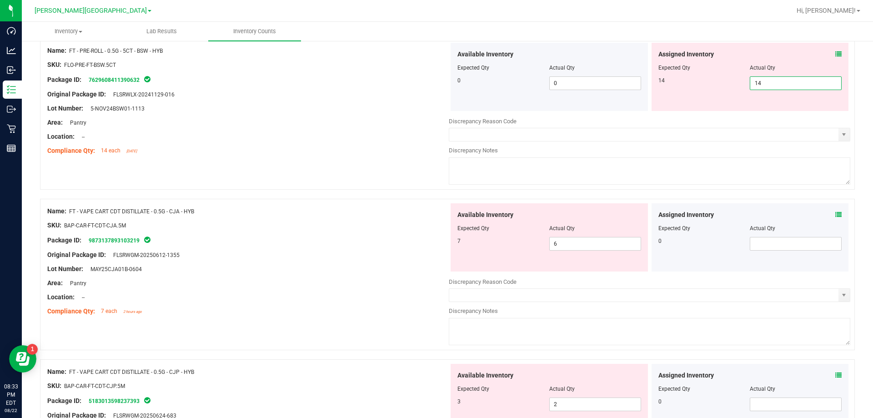
click at [300, 110] on div "Lot Number: 5-NOV24BSW01-1113" at bounding box center [247, 109] width 401 height 10
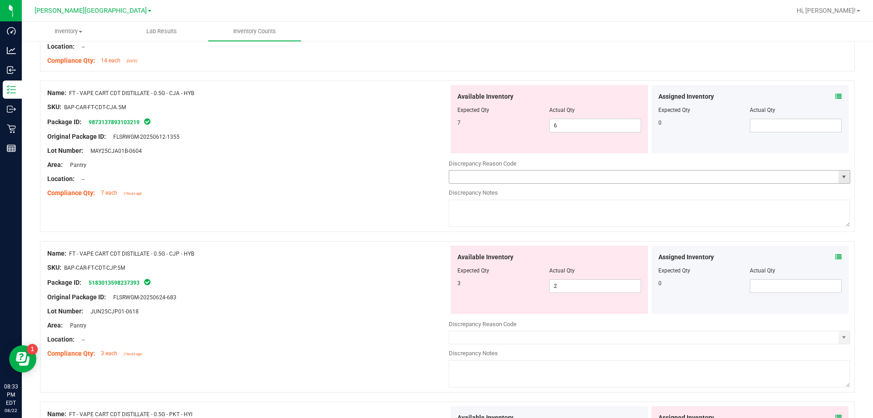
scroll to position [1909, 0]
click at [835, 95] on icon at bounding box center [838, 95] width 6 height 6
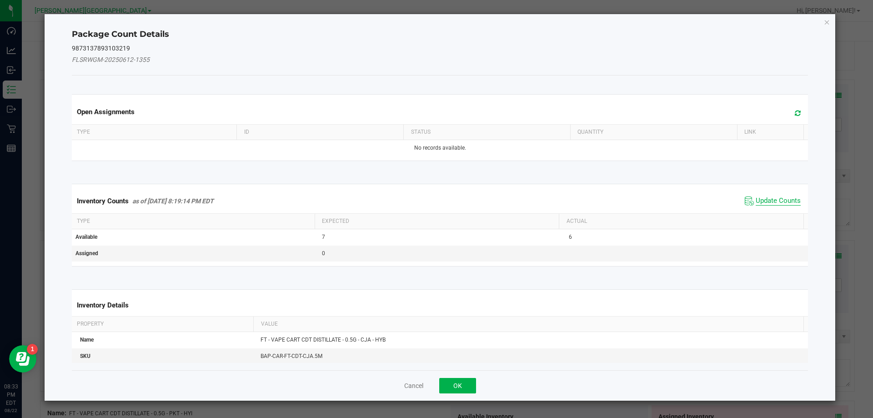
click at [773, 199] on span "Update Counts" at bounding box center [777, 200] width 45 height 9
click at [773, 199] on div "Inventory Counts as of [DATE] 8:19:14 PM EDT Update Counts" at bounding box center [440, 201] width 740 height 24
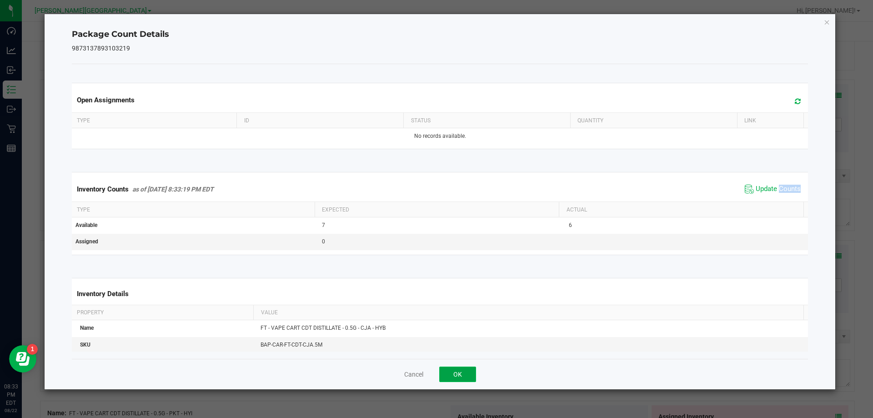
click at [460, 373] on button "OK" at bounding box center [457, 373] width 37 height 15
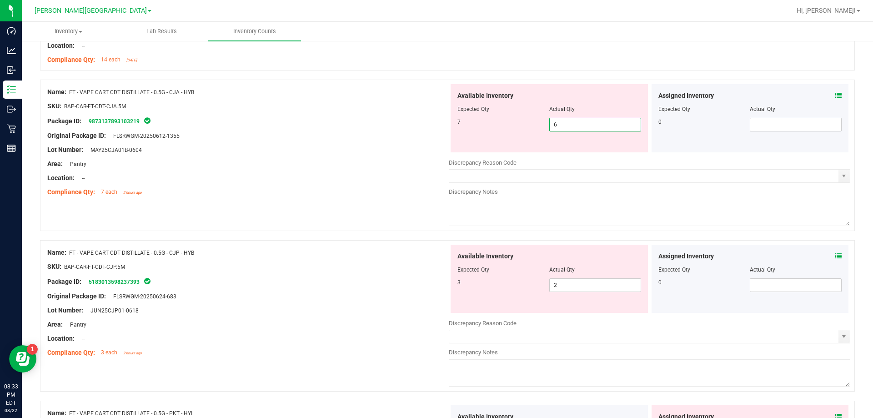
click at [560, 127] on span "6 6" at bounding box center [595, 125] width 92 height 14
type input "7"
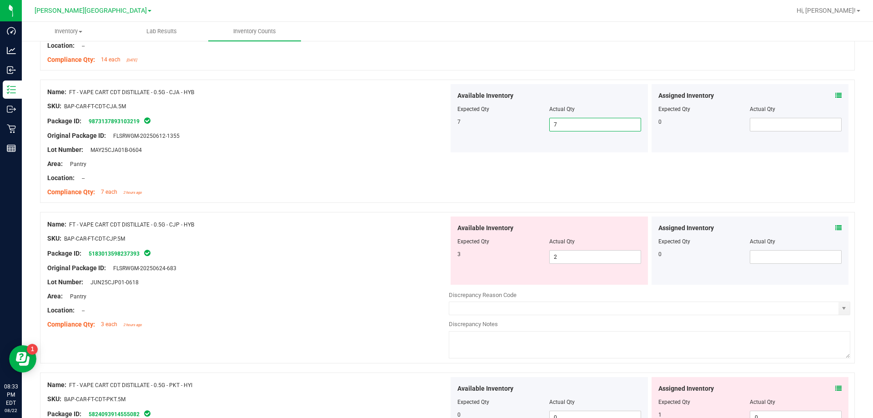
click at [835, 230] on icon at bounding box center [838, 228] width 6 height 6
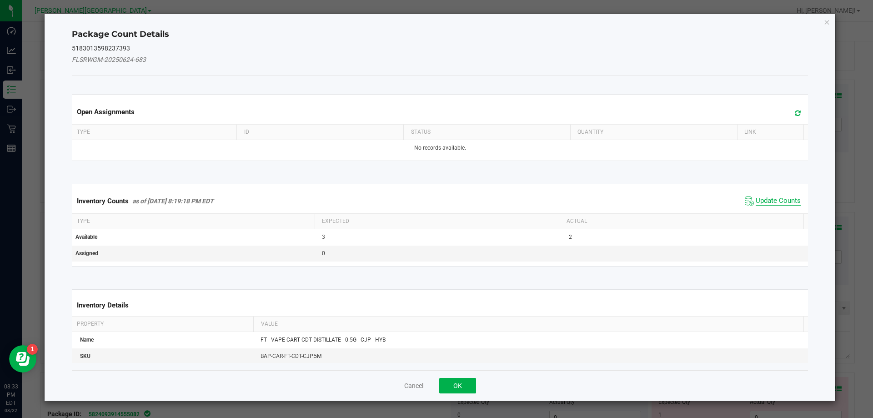
click at [755, 201] on span "Update Counts" at bounding box center [777, 200] width 45 height 9
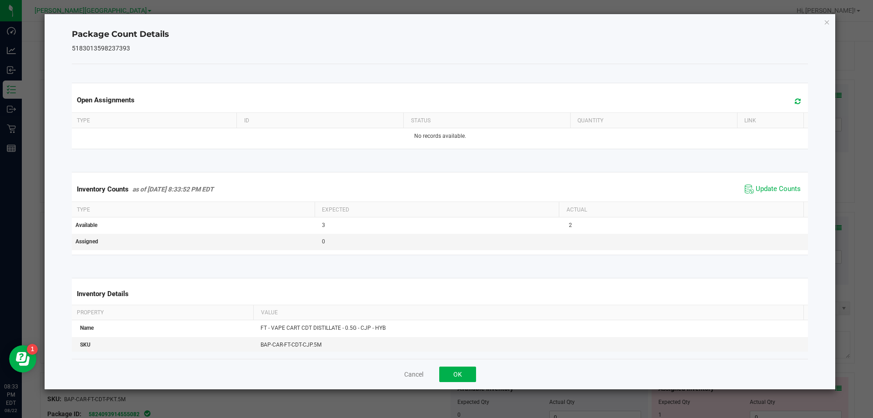
click at [756, 199] on div "Inventory Counts as of [DATE] 8:33:52 PM EDT Update Counts" at bounding box center [440, 189] width 740 height 25
click at [759, 195] on span "Update Counts" at bounding box center [772, 189] width 60 height 14
click at [760, 195] on span "Update Counts" at bounding box center [772, 189] width 60 height 14
click at [458, 364] on div "Cancel OK" at bounding box center [440, 374] width 736 height 30
click at [466, 376] on button "OK" at bounding box center [457, 373] width 37 height 15
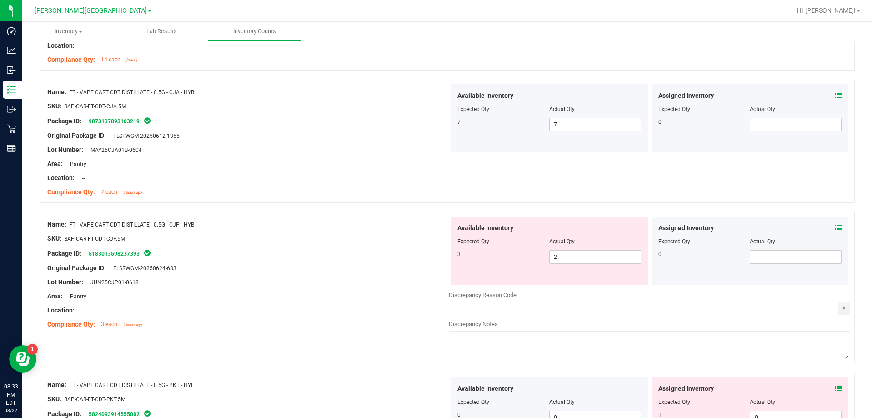
click at [356, 354] on div "Name: FT - VAPE CART CDT DISTILLATE - 0.5G - CJP - HYB SKU: BAP-CAR-FT-CDT-CJP.…" at bounding box center [447, 287] width 815 height 151
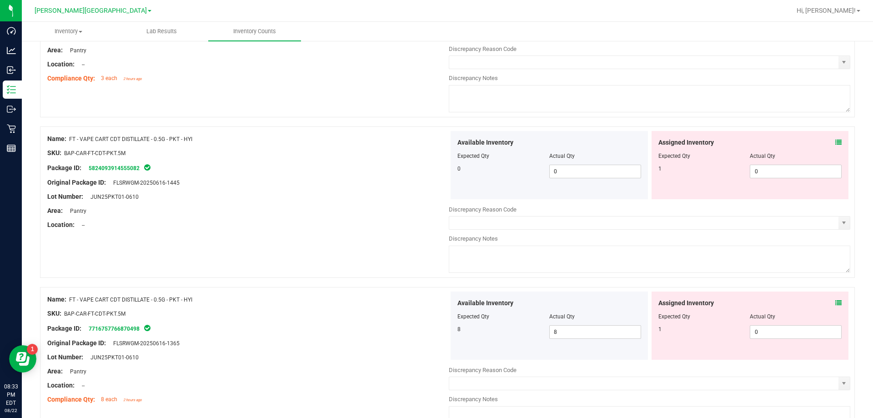
scroll to position [2182, 0]
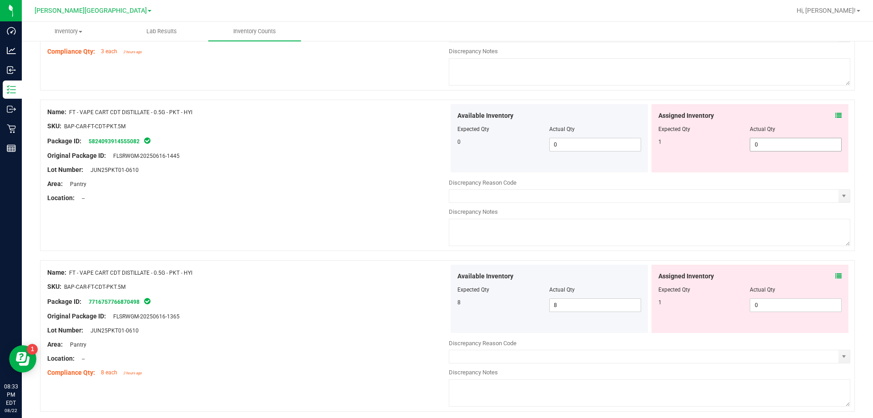
click at [797, 144] on span "0 0" at bounding box center [796, 145] width 92 height 14
type input "1"
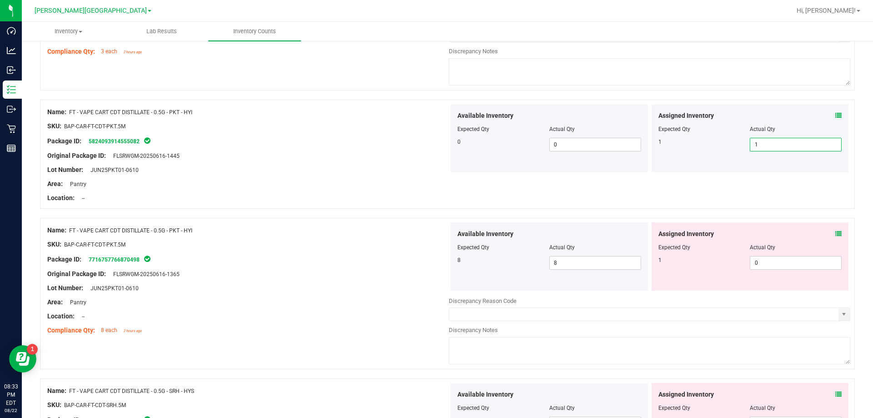
drag, startPoint x: 353, startPoint y: 260, endPoint x: 376, endPoint y: 265, distance: 23.8
click at [352, 260] on div "Package ID: 7716757766870498" at bounding box center [247, 259] width 401 height 11
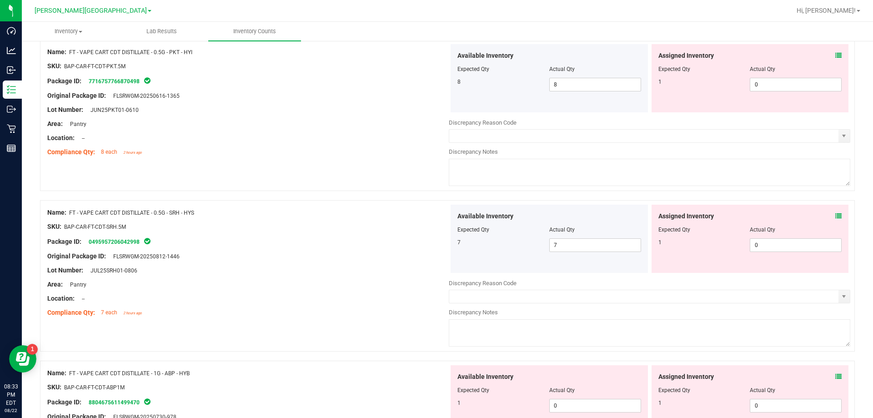
scroll to position [2364, 0]
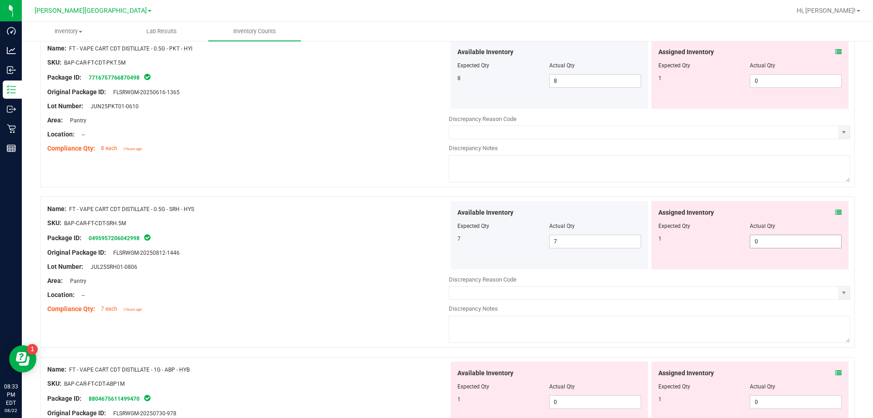
click at [760, 241] on span "0 0" at bounding box center [796, 242] width 92 height 14
type input "1"
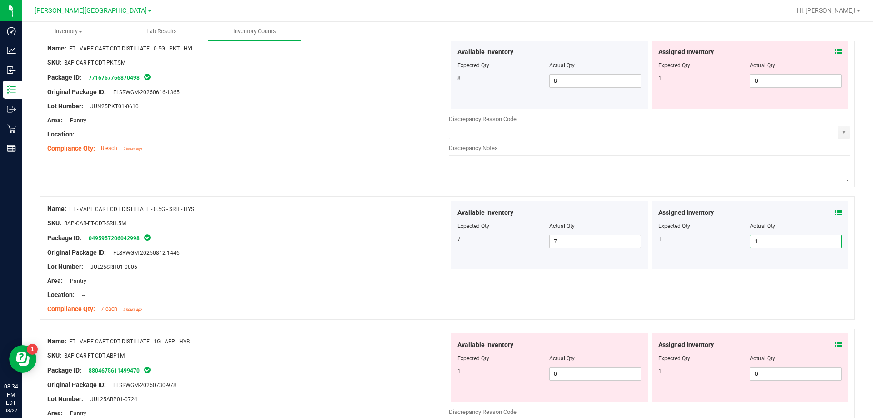
click at [395, 273] on div at bounding box center [247, 273] width 401 height 5
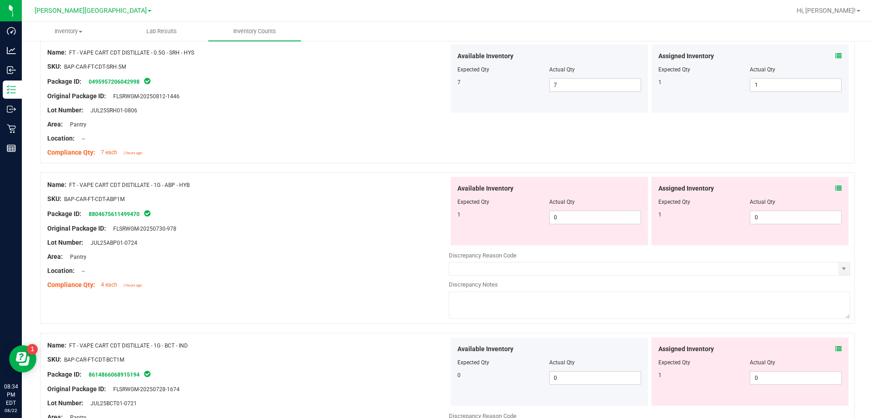
scroll to position [2636, 0]
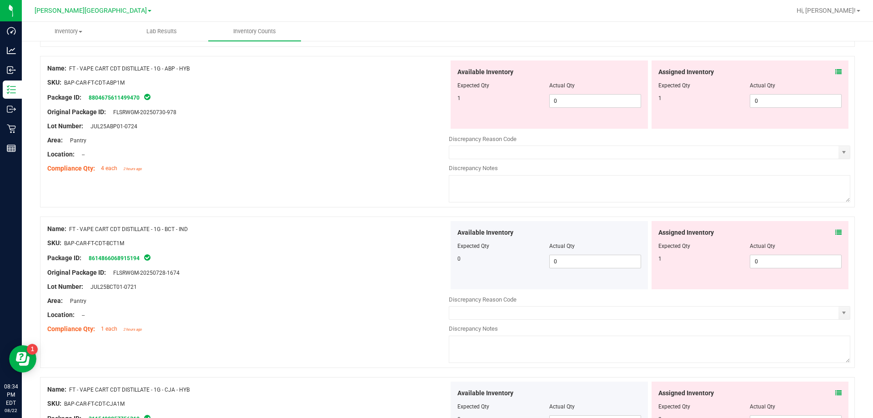
click at [835, 233] on icon at bounding box center [838, 232] width 6 height 6
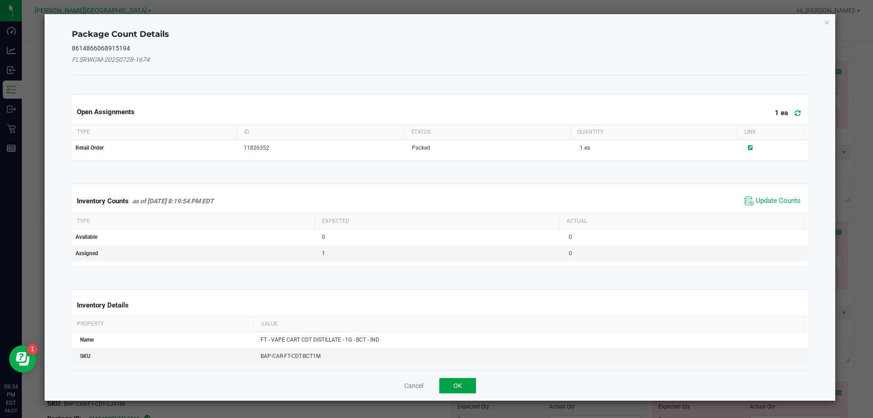
click at [458, 387] on button "OK" at bounding box center [457, 385] width 37 height 15
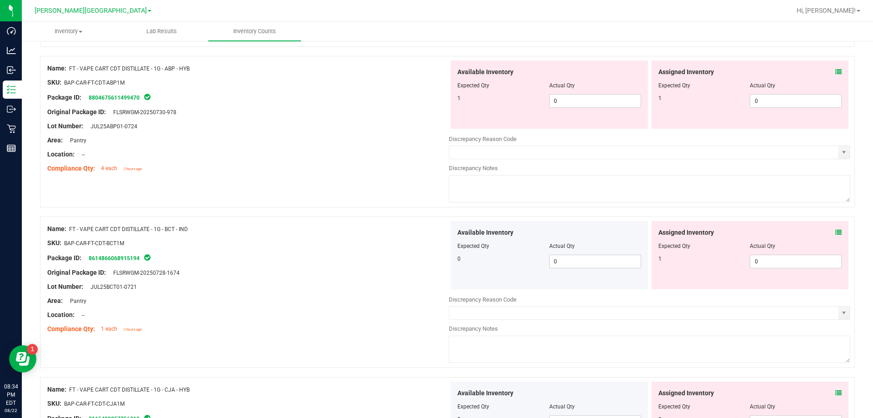
click at [765, 269] on div "Assigned Inventory Expected Qty Actual Qty 1 0 0" at bounding box center [749, 255] width 197 height 68
click at [765, 260] on span "0 0" at bounding box center [796, 262] width 92 height 14
type input "1"
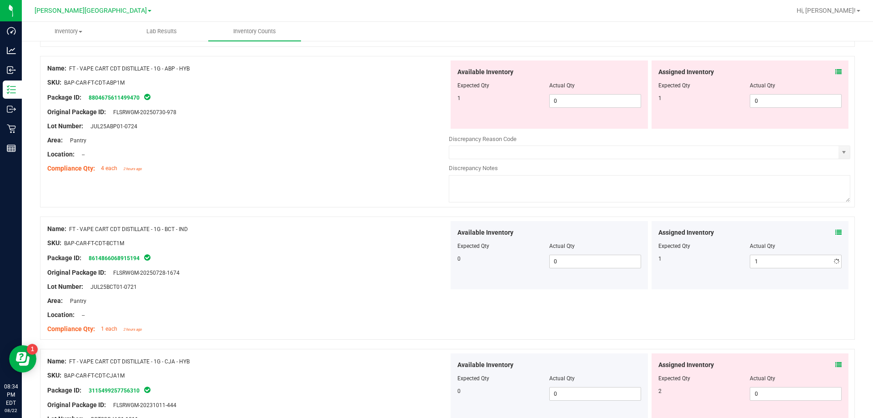
click at [324, 300] on div "Area: Pantry" at bounding box center [247, 301] width 401 height 10
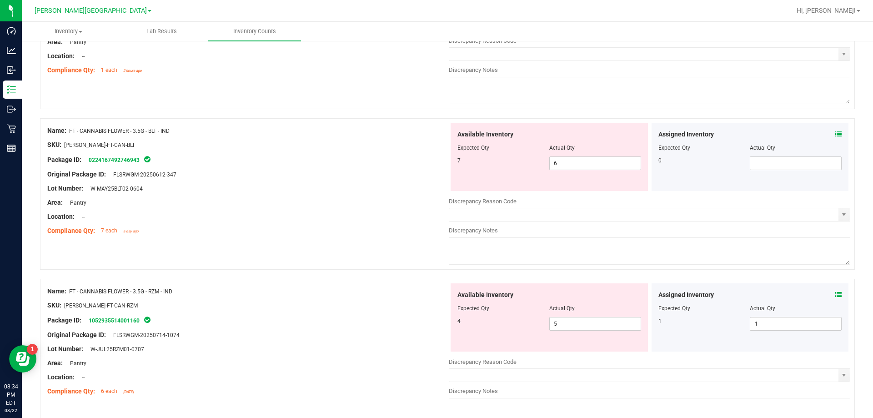
scroll to position [0, 0]
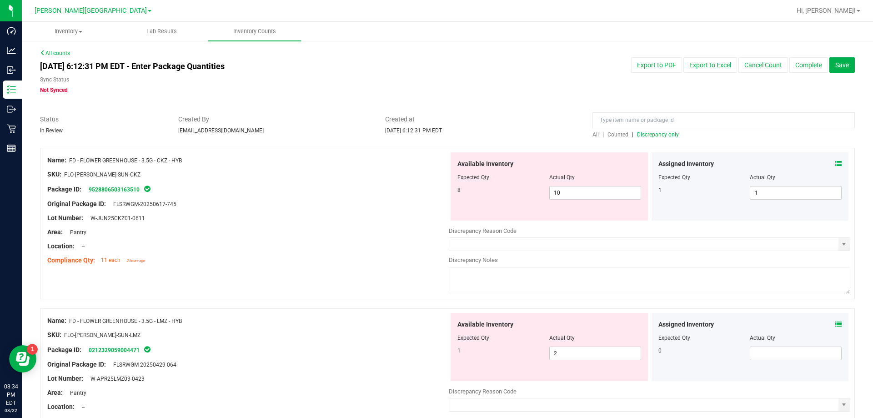
click at [660, 134] on span "Discrepancy only" at bounding box center [658, 134] width 42 height 6
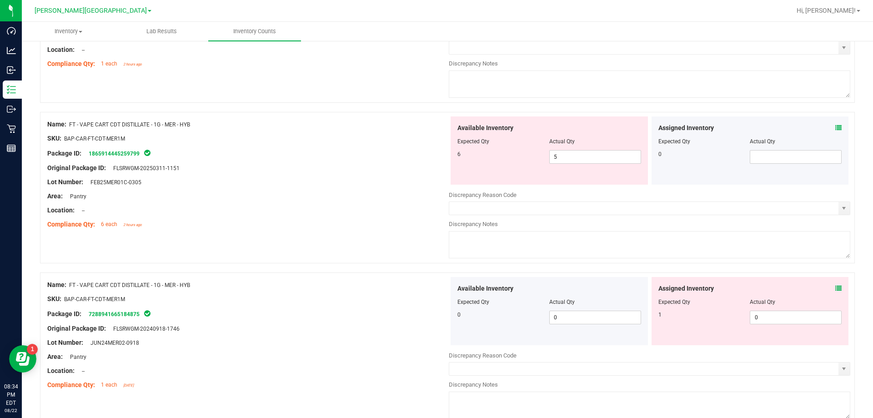
scroll to position [2879, 0]
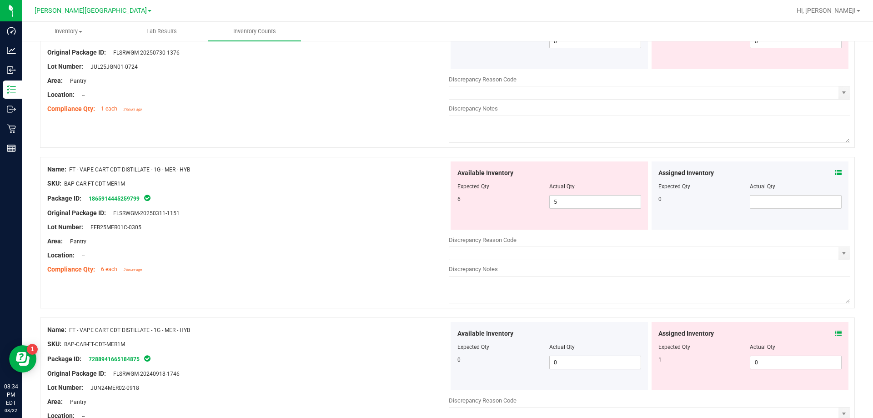
click at [835, 173] on icon at bounding box center [838, 173] width 6 height 6
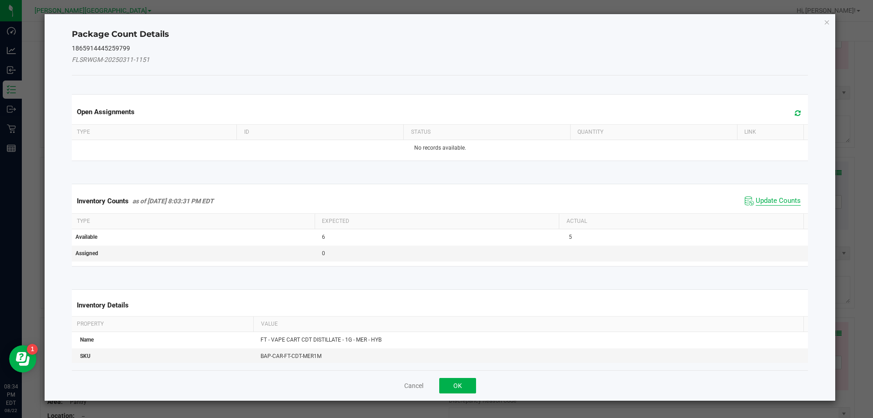
click at [770, 202] on span "Update Counts" at bounding box center [777, 200] width 45 height 9
click at [770, 203] on kendo-grid "Inventory Counts as of [DATE] 8:03:31 PM EDT Update Counts Type Expected Actual…" at bounding box center [440, 225] width 750 height 83
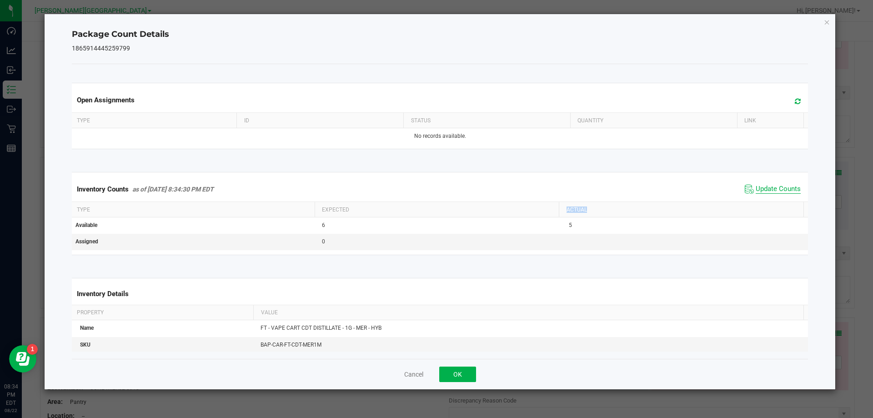
drag, startPoint x: 770, startPoint y: 203, endPoint x: 762, endPoint y: 191, distance: 13.5
click at [769, 200] on kendo-grid "Inventory Counts as of [DATE] 8:34:30 PM EDT Update Counts Type Expected Actual…" at bounding box center [440, 213] width 750 height 83
drag, startPoint x: 466, startPoint y: 372, endPoint x: 606, endPoint y: 264, distance: 176.6
click at [465, 372] on button "OK" at bounding box center [457, 373] width 37 height 15
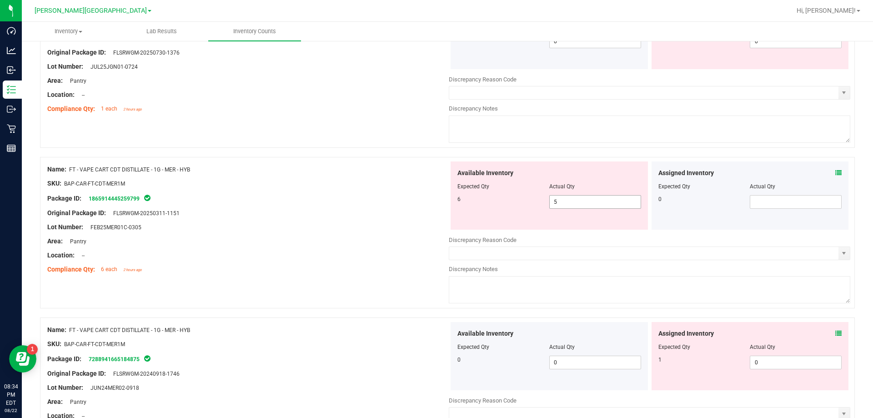
click at [595, 200] on span "5 5" at bounding box center [595, 202] width 92 height 14
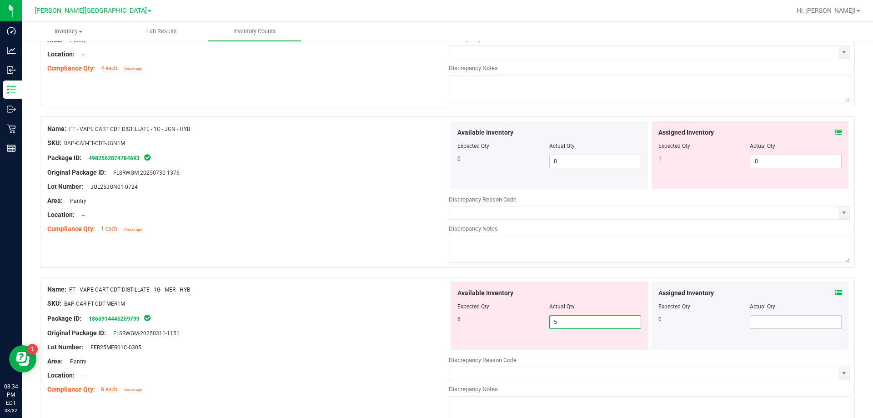
scroll to position [2743, 0]
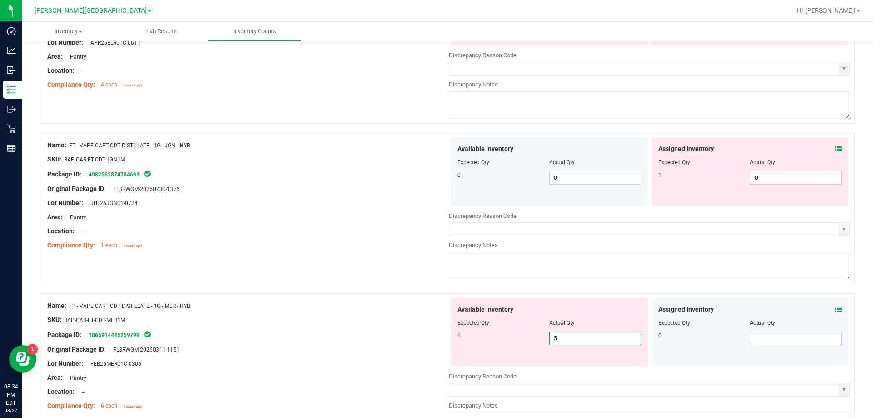
click at [835, 147] on icon at bounding box center [838, 148] width 6 height 6
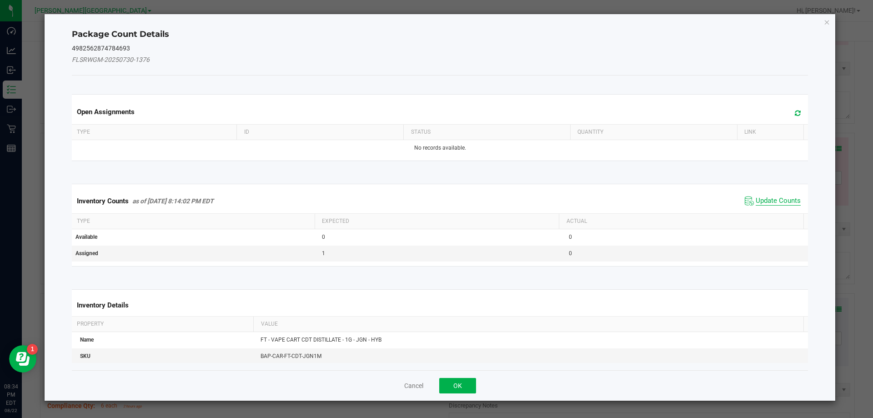
click at [758, 204] on span "Update Counts" at bounding box center [777, 200] width 45 height 9
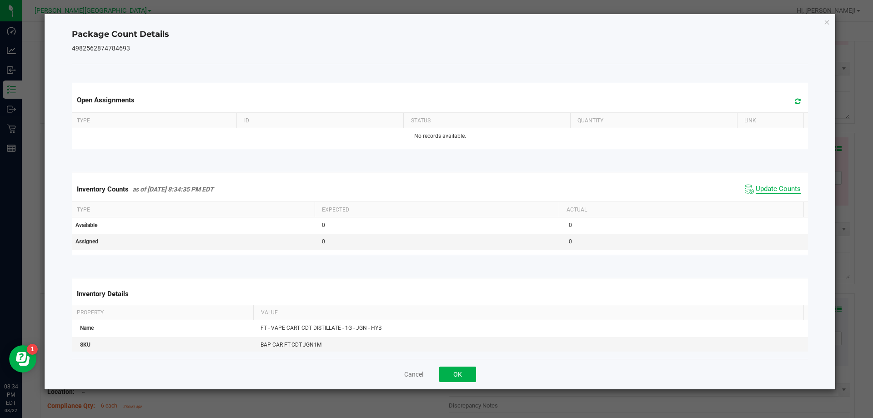
click at [761, 187] on span "Update Counts" at bounding box center [777, 189] width 45 height 9
click at [470, 375] on button "OK" at bounding box center [457, 373] width 37 height 15
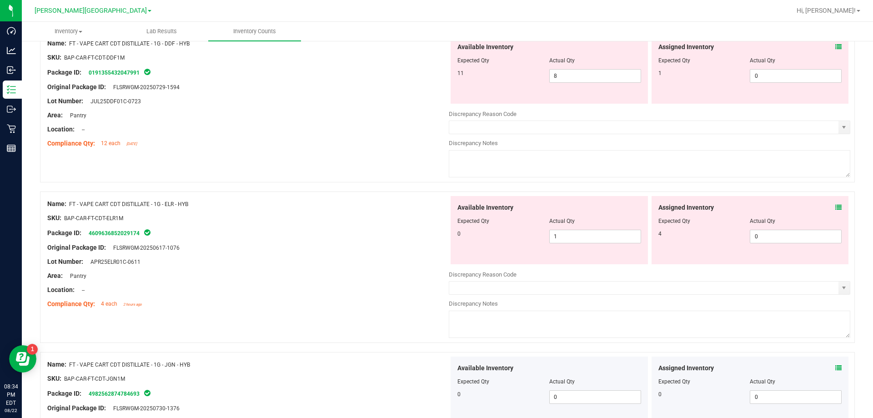
scroll to position [2516, 0]
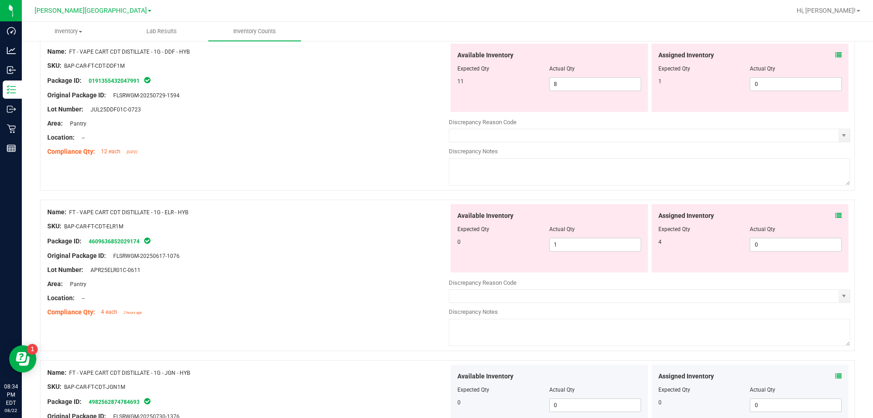
click at [839, 218] on div "Assigned Inventory Expected Qty Actual Qty 4 0 0" at bounding box center [749, 238] width 197 height 68
click at [826, 214] on div "Assigned Inventory" at bounding box center [750, 216] width 184 height 10
click at [835, 216] on icon at bounding box center [838, 215] width 6 height 6
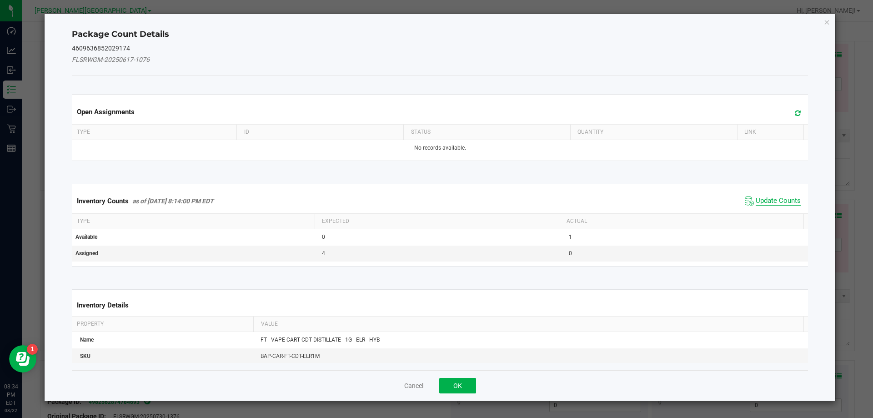
click at [759, 200] on span "Update Counts" at bounding box center [777, 200] width 45 height 9
click at [759, 200] on div "Inventory Counts as of [DATE] 8:14:00 PM EDT Update Counts" at bounding box center [440, 201] width 740 height 25
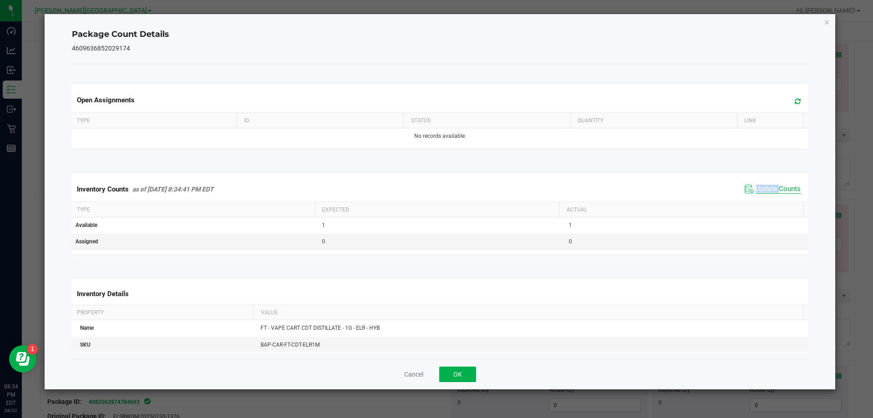
click at [759, 190] on span "Update Counts" at bounding box center [777, 189] width 45 height 9
click at [759, 190] on span "Update Counts" at bounding box center [777, 189] width 45 height 8
click at [467, 367] on button "OK" at bounding box center [457, 373] width 37 height 15
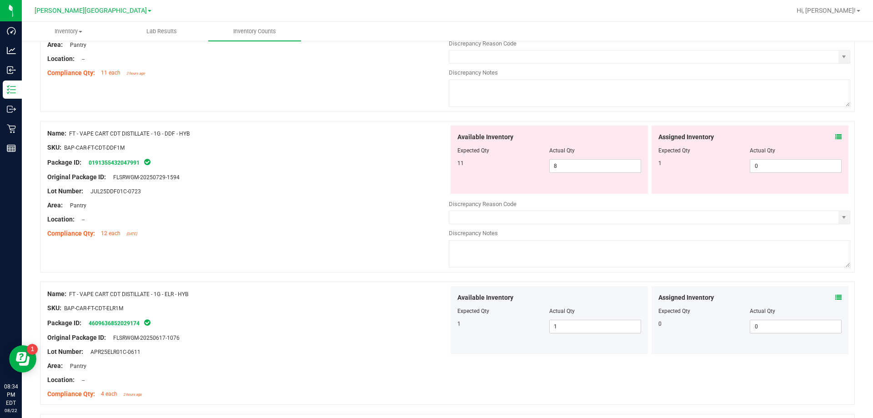
scroll to position [2425, 0]
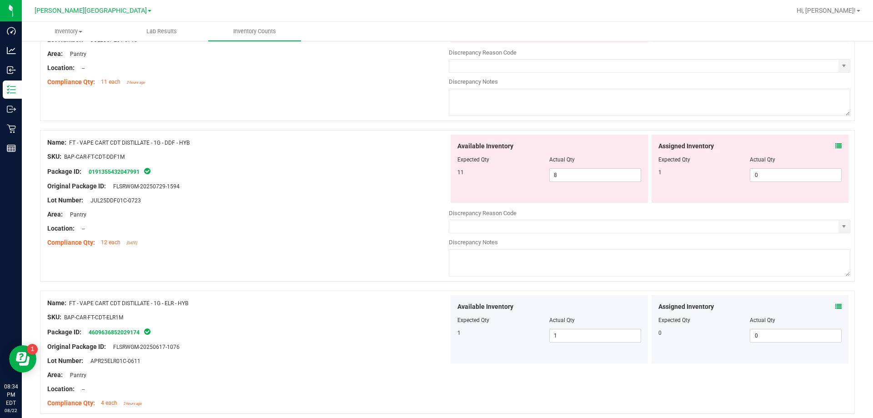
click at [835, 143] on icon at bounding box center [838, 146] width 6 height 6
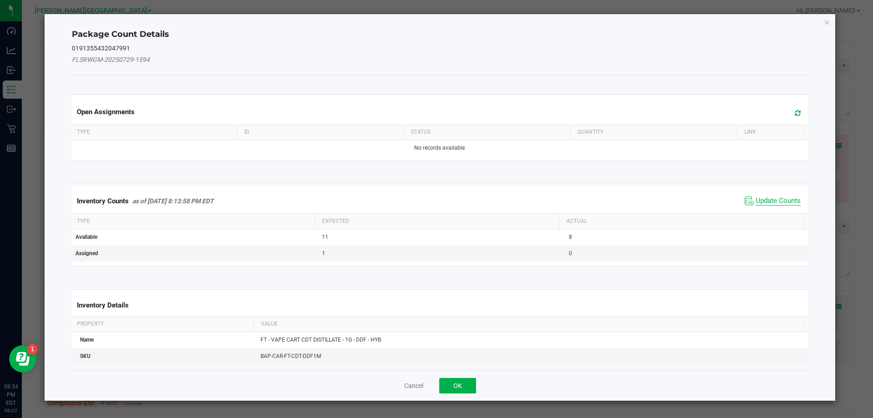
click at [780, 198] on span "Update Counts" at bounding box center [777, 200] width 45 height 9
drag, startPoint x: 780, startPoint y: 198, endPoint x: 776, endPoint y: 193, distance: 6.2
click at [778, 198] on div "Inventory Counts as of [DATE] 8:13:58 PM EDT Update Counts" at bounding box center [440, 201] width 740 height 24
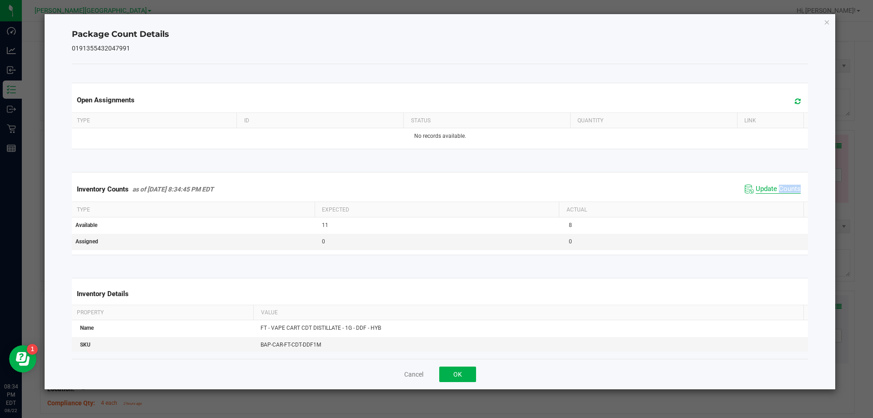
click at [775, 188] on span "Update Counts" at bounding box center [777, 189] width 45 height 9
click at [775, 188] on span "Update Counts" at bounding box center [777, 189] width 45 height 8
click at [449, 373] on button "OK" at bounding box center [457, 373] width 37 height 15
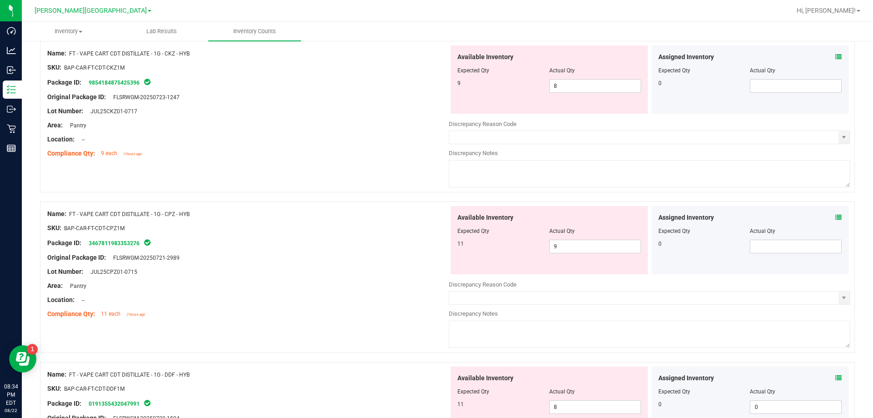
scroll to position [2152, 0]
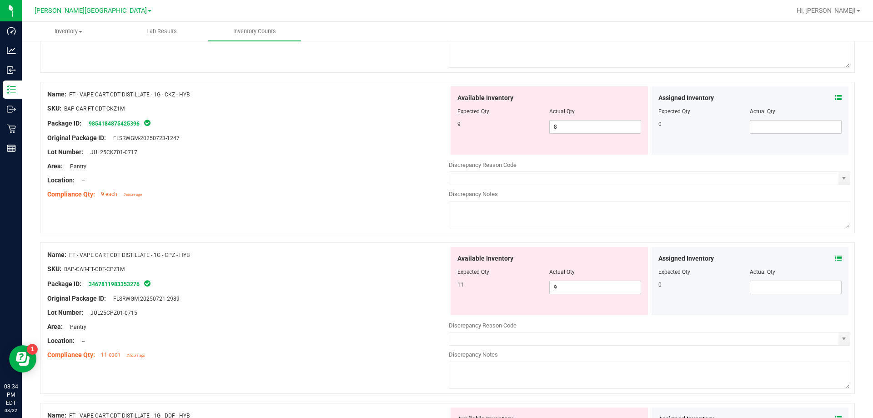
click at [835, 256] on icon at bounding box center [838, 258] width 6 height 6
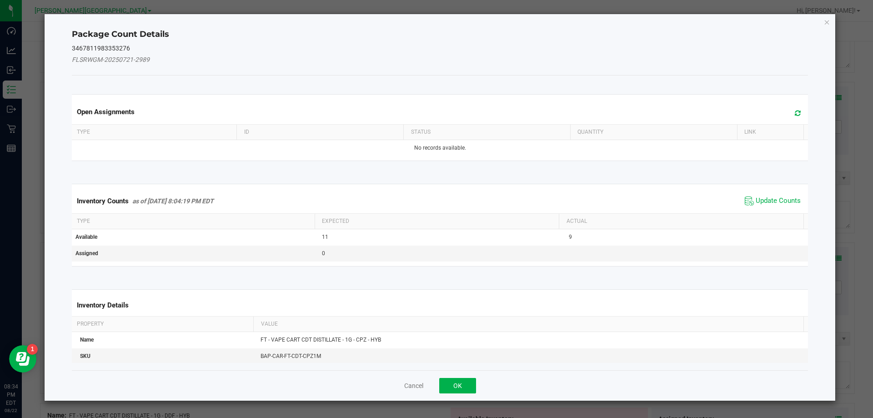
click at [762, 206] on span "Update Counts" at bounding box center [772, 201] width 60 height 14
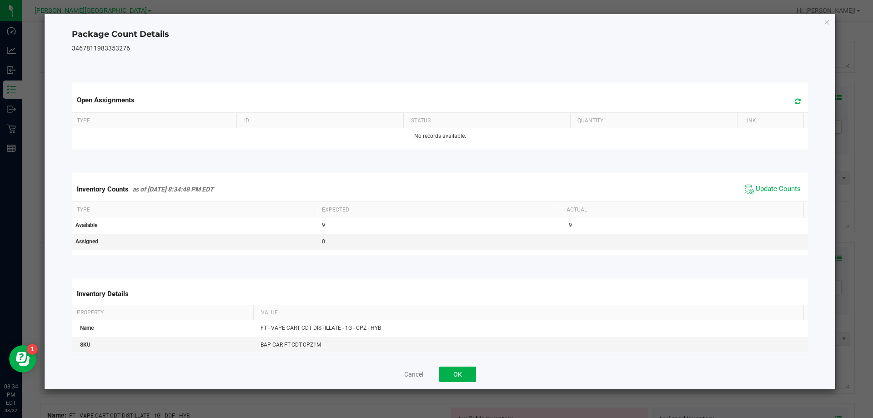
click at [761, 201] on div "Inventory Counts as of [DATE] 8:34:48 PM EDT Update Counts" at bounding box center [440, 189] width 740 height 25
click at [766, 184] on span "Update Counts" at bounding box center [772, 189] width 60 height 14
click at [467, 372] on button "OK" at bounding box center [457, 373] width 37 height 15
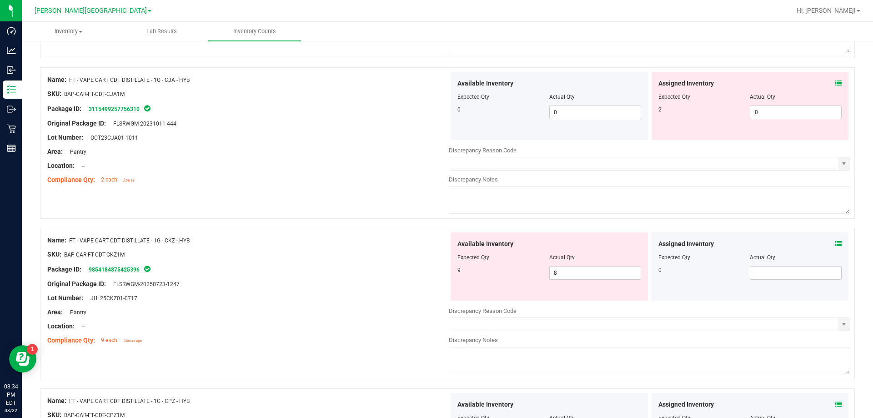
scroll to position [1970, 0]
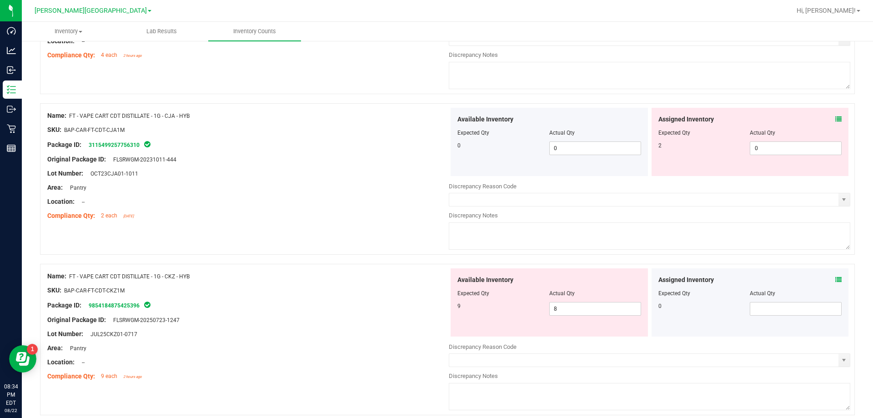
click at [835, 279] on div "Assigned Inventory Expected Qty Actual Qty 0" at bounding box center [749, 302] width 197 height 68
click at [835, 278] on icon at bounding box center [838, 279] width 6 height 6
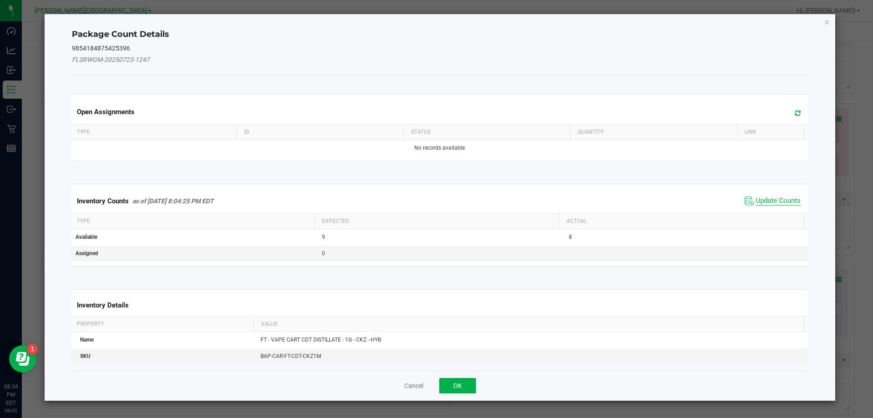
click at [774, 198] on span "Update Counts" at bounding box center [777, 200] width 45 height 9
click at [773, 198] on div "Inventory Counts as of [DATE] 8:04:25 PM EDT Update Counts" at bounding box center [440, 201] width 740 height 25
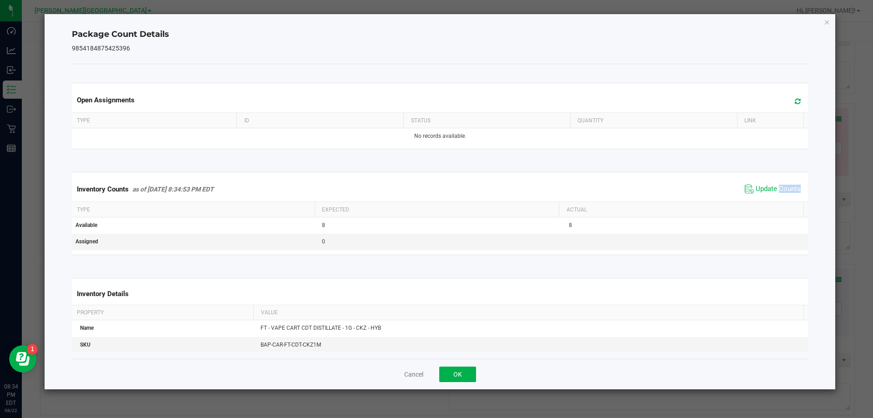
click at [771, 184] on span "Update Counts" at bounding box center [772, 189] width 60 height 14
click at [464, 376] on button "OK" at bounding box center [457, 373] width 37 height 15
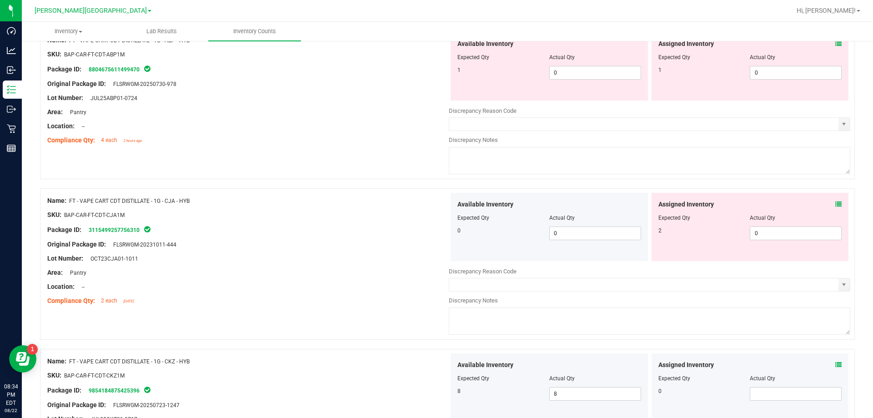
scroll to position [1879, 0]
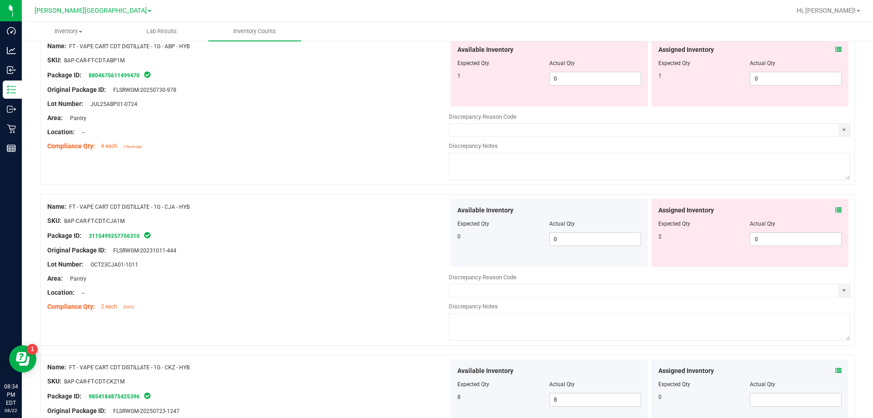
click at [835, 211] on icon at bounding box center [838, 210] width 6 height 6
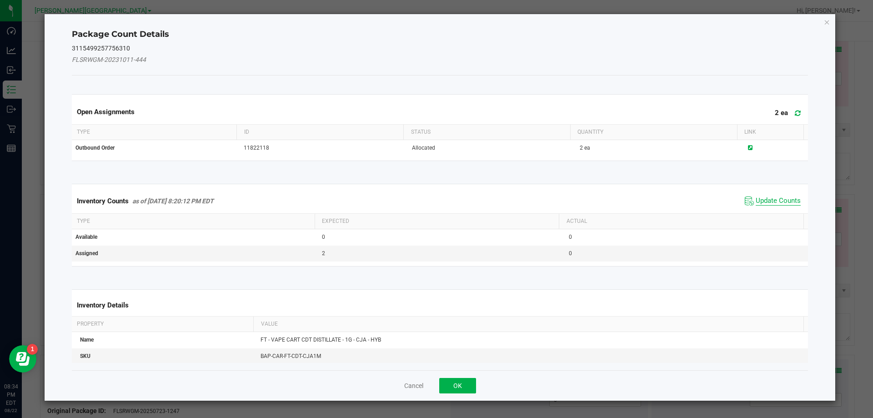
click at [770, 198] on span "Update Counts" at bounding box center [777, 200] width 45 height 9
click at [770, 198] on div "Inventory Counts as of [DATE] 8:20:12 PM EDT Update Counts" at bounding box center [440, 201] width 740 height 24
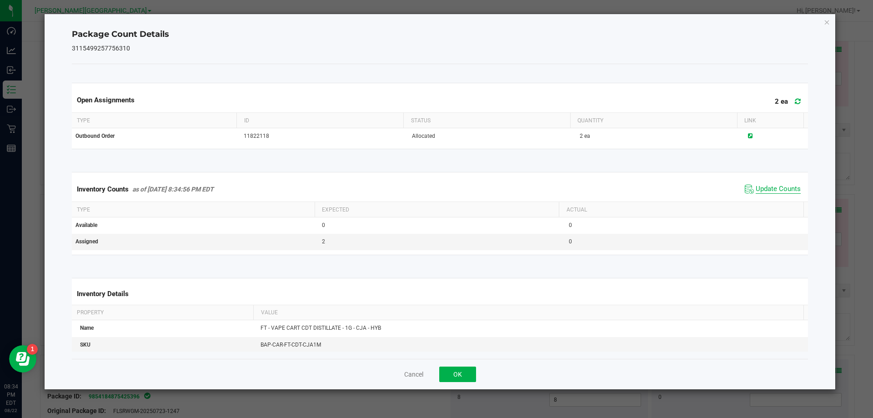
click at [767, 190] on span "Update Counts" at bounding box center [777, 189] width 45 height 9
click at [460, 370] on button "OK" at bounding box center [457, 373] width 37 height 15
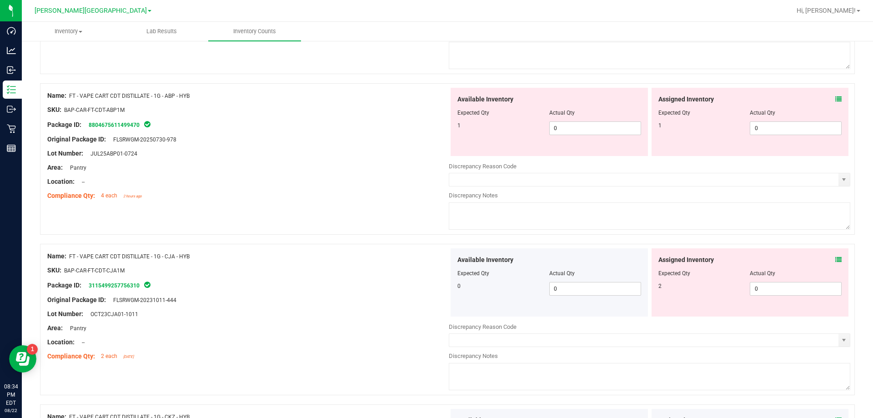
scroll to position [1743, 0]
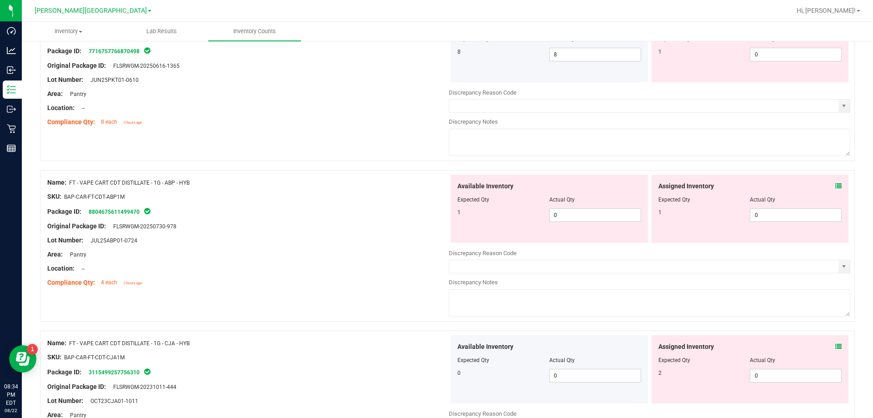
drag, startPoint x: 836, startPoint y: 180, endPoint x: 831, endPoint y: 186, distance: 8.4
click at [836, 181] on div "Assigned Inventory Expected Qty Actual Qty 1 0 0" at bounding box center [749, 209] width 197 height 68
click at [835, 186] on icon at bounding box center [838, 186] width 6 height 6
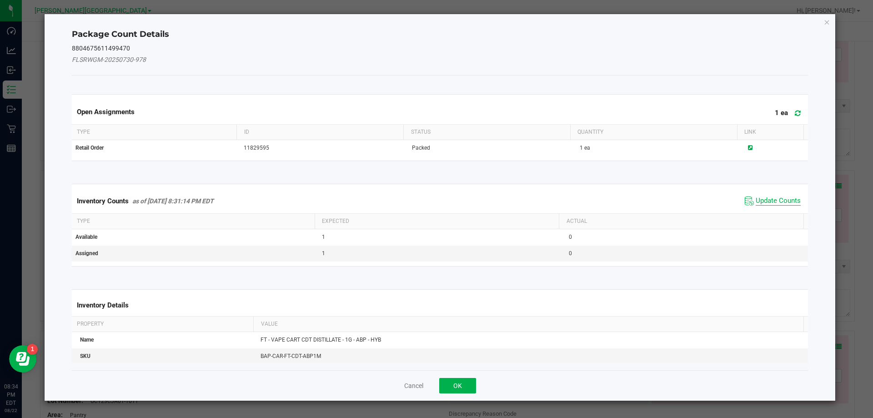
click at [781, 198] on span "Update Counts" at bounding box center [777, 200] width 45 height 9
click at [780, 198] on div "Inventory Counts as of [DATE] 8:31:14 PM EDT Update Counts" at bounding box center [440, 201] width 740 height 24
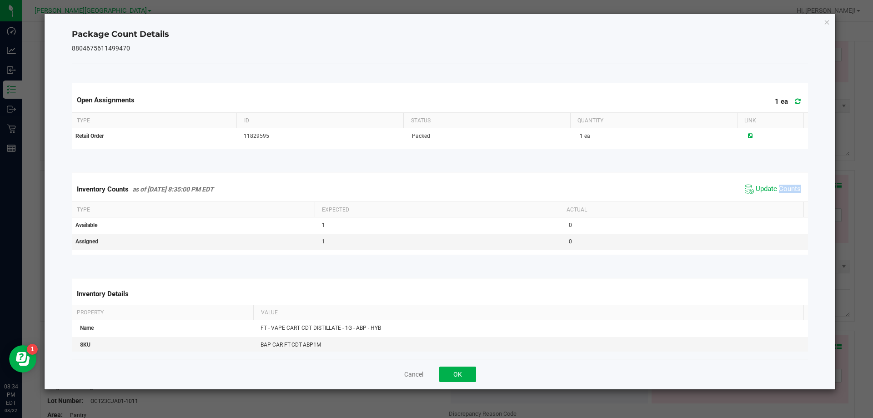
click at [775, 182] on div "Inventory Counts as of [DATE] 8:35:00 PM EDT Update Counts" at bounding box center [440, 189] width 740 height 25
click at [775, 183] on span "Update Counts" at bounding box center [772, 189] width 60 height 14
click at [456, 374] on button "OK" at bounding box center [457, 373] width 37 height 15
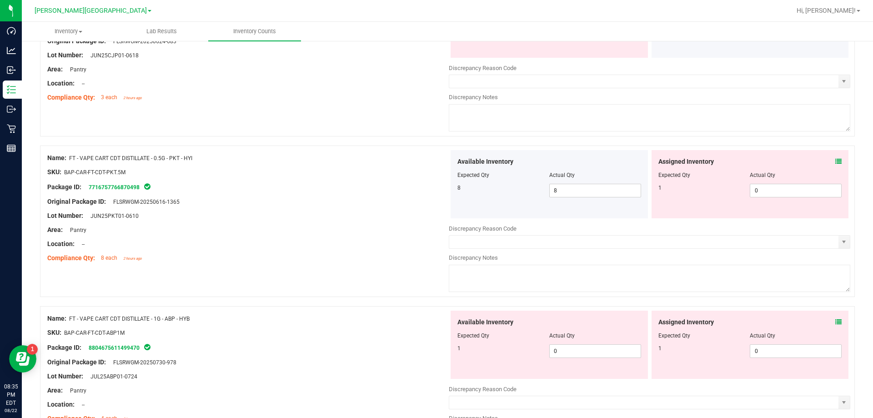
scroll to position [1606, 0]
click at [835, 160] on icon at bounding box center [838, 162] width 6 height 6
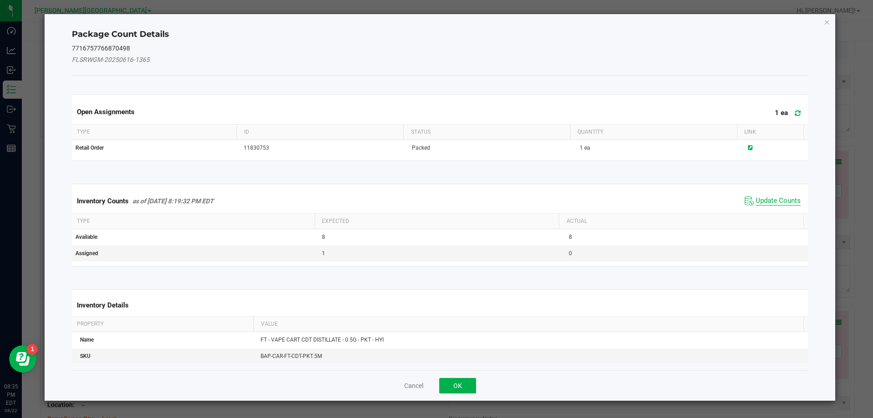
click at [779, 201] on span "Update Counts" at bounding box center [777, 200] width 45 height 9
click at [779, 201] on div "Inventory Counts as of [DATE] 8:19:32 PM EDT Update Counts" at bounding box center [440, 201] width 740 height 24
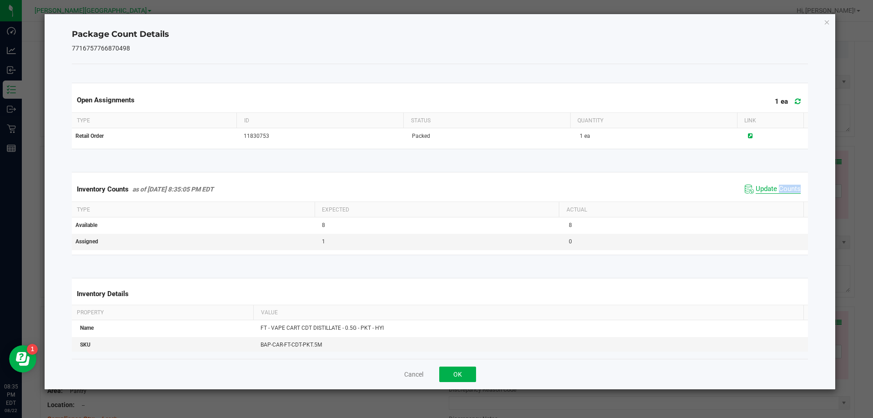
click at [774, 188] on span "Update Counts" at bounding box center [777, 189] width 45 height 9
click at [468, 370] on button "OK" at bounding box center [457, 373] width 37 height 15
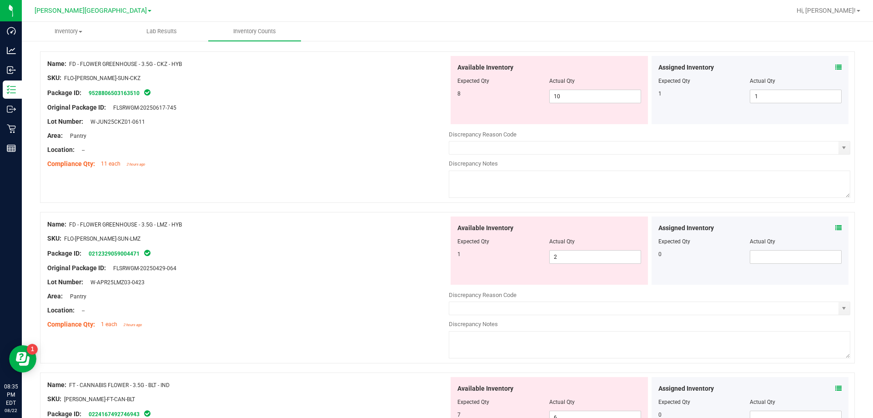
scroll to position [0, 0]
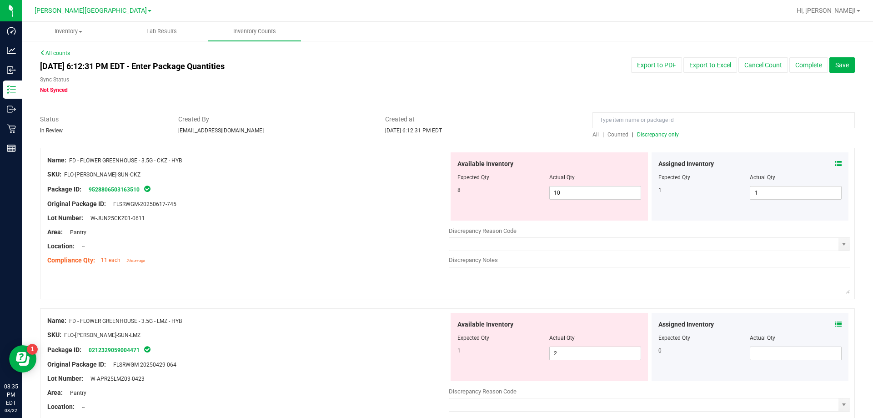
click at [661, 138] on div "All | Counted | Discrepancy only" at bounding box center [723, 134] width 262 height 8
click at [655, 134] on span "Discrepancy only" at bounding box center [658, 134] width 42 height 6
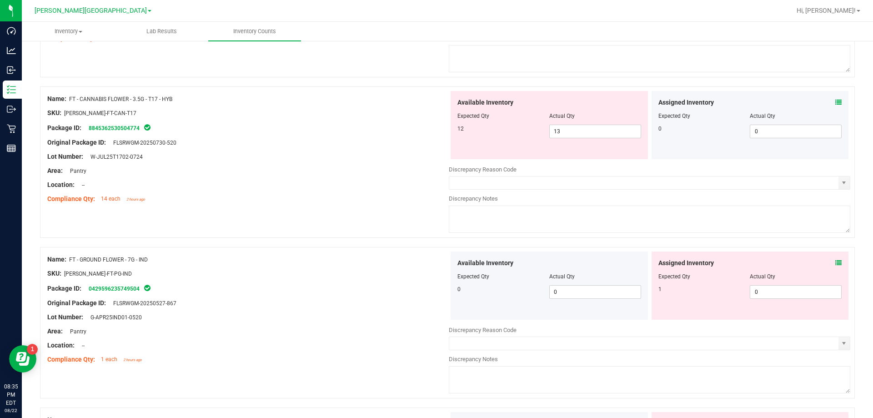
scroll to position [2970, 0]
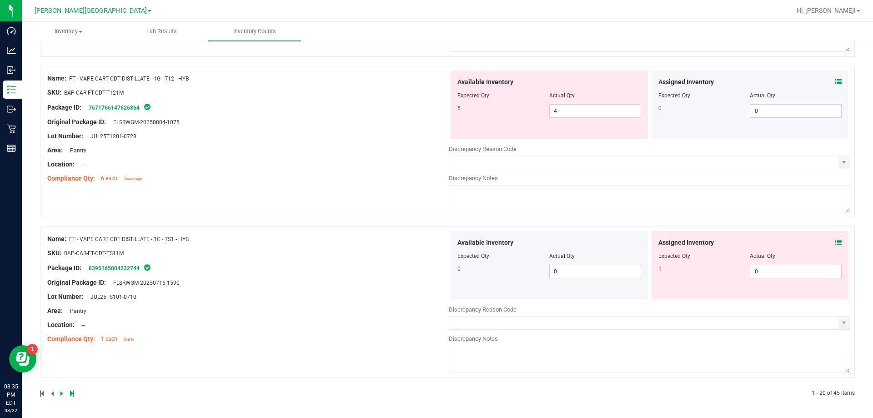
click at [60, 393] on icon at bounding box center [61, 392] width 3 height 5
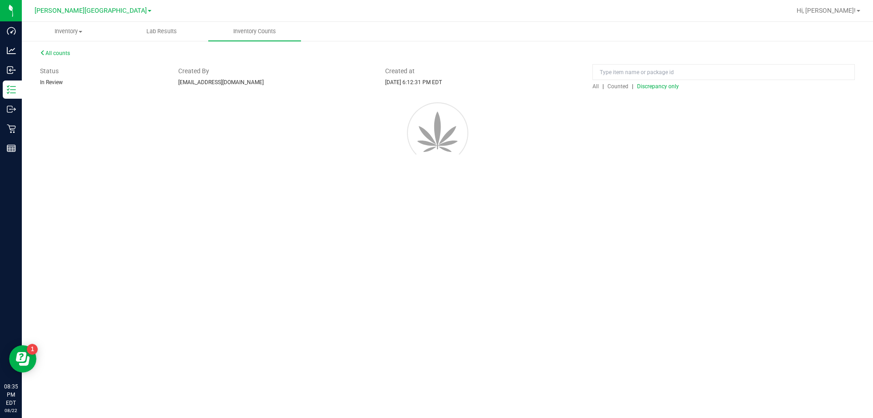
scroll to position [0, 0]
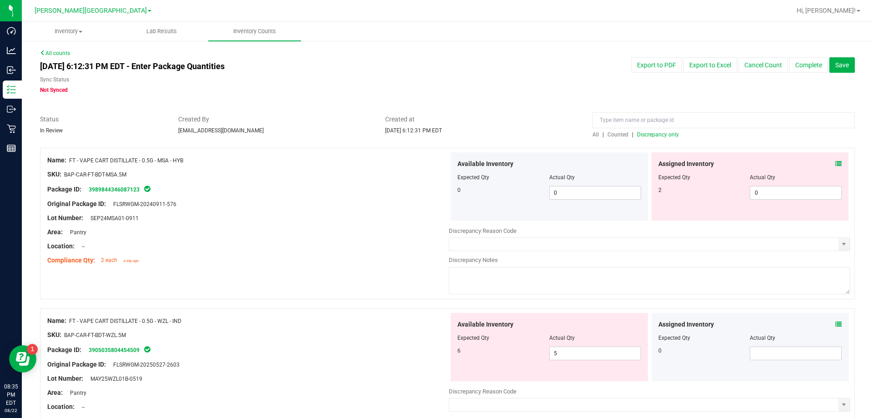
click at [835, 166] on icon at bounding box center [838, 163] width 6 height 6
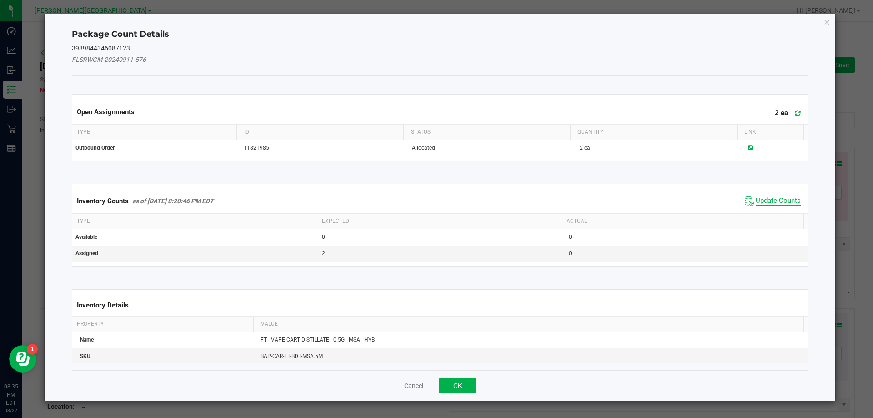
drag, startPoint x: 784, startPoint y: 207, endPoint x: 780, endPoint y: 202, distance: 6.2
click at [783, 206] on span "Update Counts" at bounding box center [772, 201] width 60 height 14
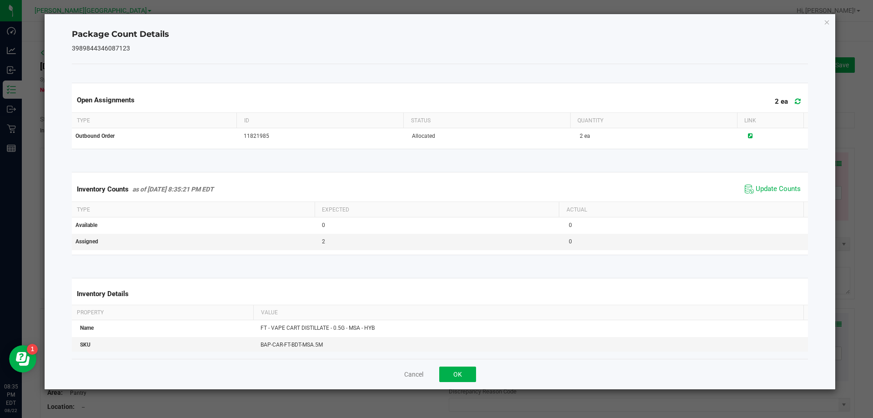
click at [780, 200] on div "Inventory Counts as of [DATE] 8:35:21 PM EDT Update Counts" at bounding box center [440, 189] width 740 height 25
click at [774, 179] on div "Inventory Counts as of [DATE] 8:35:21 PM EDT Update Counts" at bounding box center [440, 189] width 740 height 25
click at [776, 185] on span "Update Counts" at bounding box center [777, 189] width 45 height 9
click at [470, 369] on button "OK" at bounding box center [457, 373] width 37 height 15
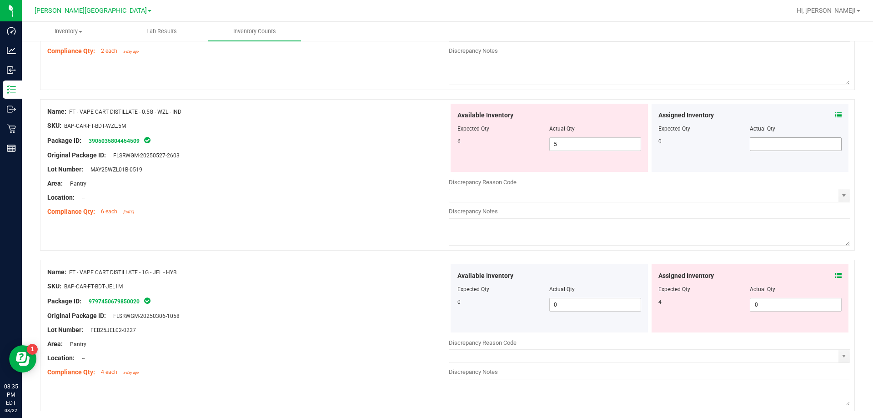
scroll to position [227, 0]
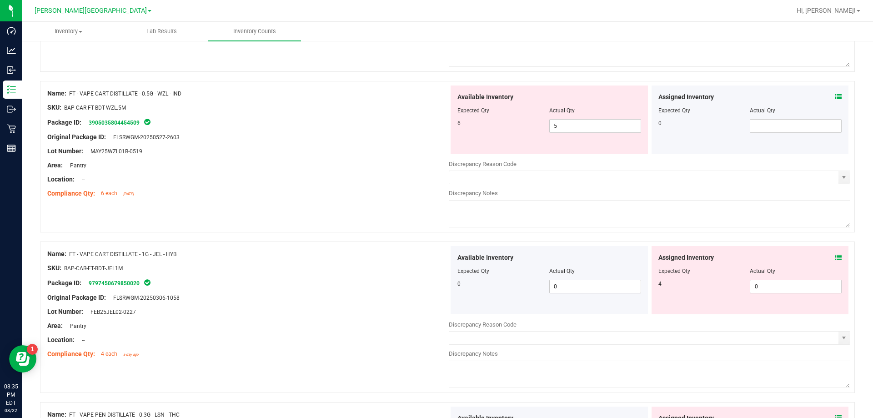
click at [835, 260] on icon at bounding box center [838, 257] width 6 height 6
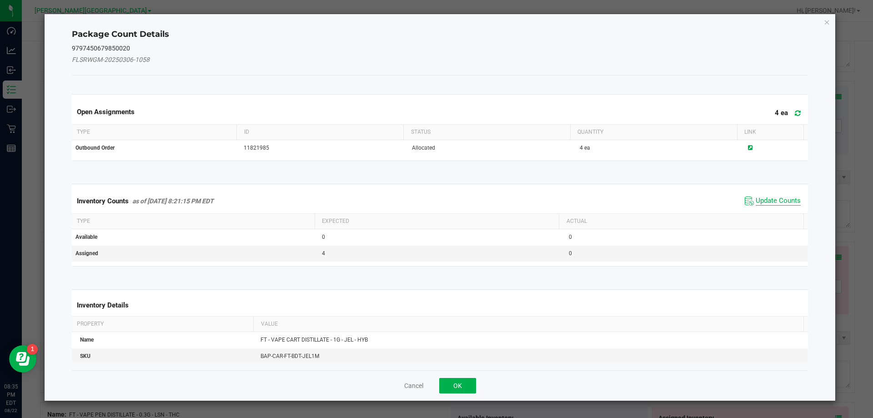
click at [773, 200] on span "Update Counts" at bounding box center [777, 200] width 45 height 9
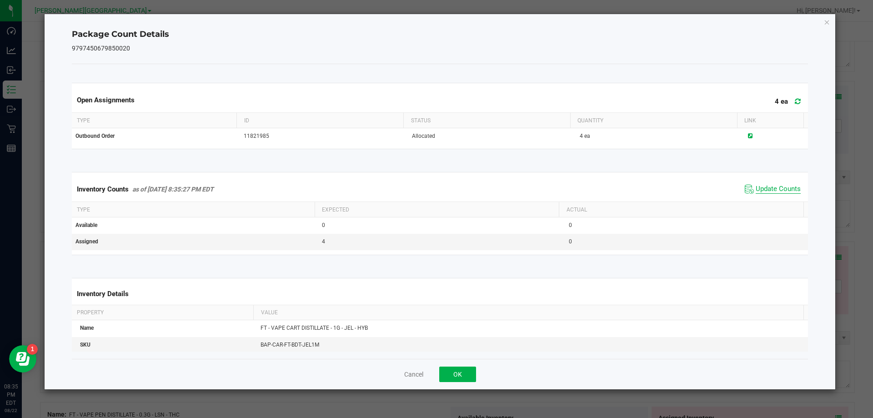
click at [768, 191] on span "Update Counts" at bounding box center [777, 189] width 45 height 9
click at [768, 190] on span "Update Counts" at bounding box center [777, 189] width 45 height 8
click at [455, 375] on button "OK" at bounding box center [457, 373] width 37 height 15
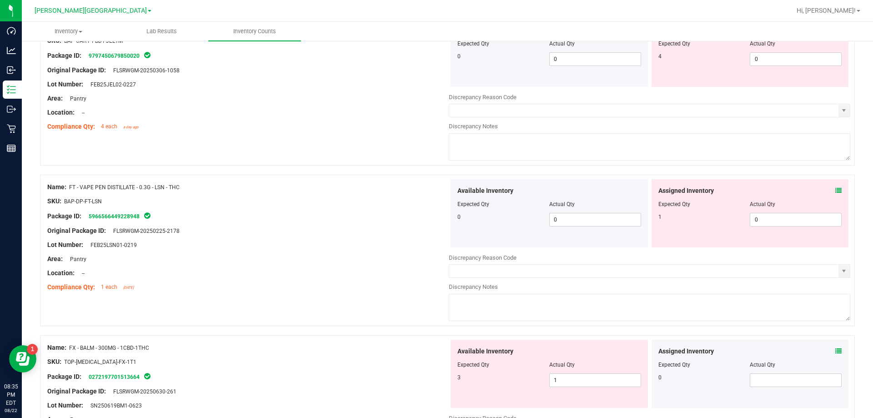
scroll to position [591, 0]
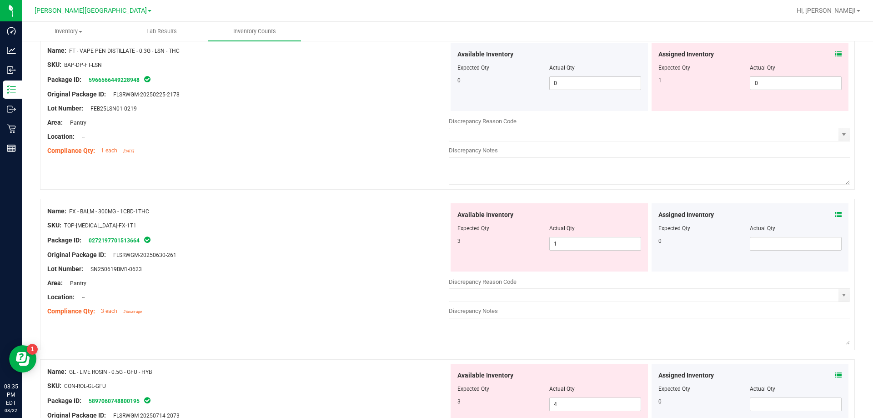
click at [835, 215] on icon at bounding box center [838, 214] width 6 height 6
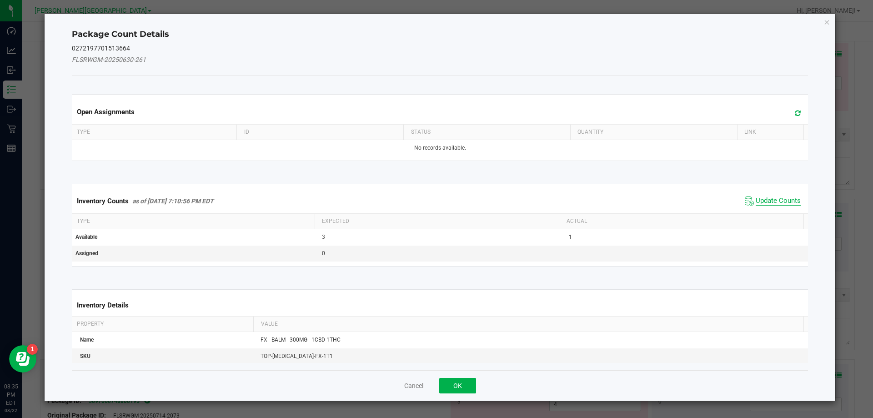
click at [786, 200] on span "Update Counts" at bounding box center [777, 200] width 45 height 9
click at [786, 200] on div "Inventory Counts as of [DATE] 7:10:56 PM EDT Update Counts" at bounding box center [440, 201] width 740 height 24
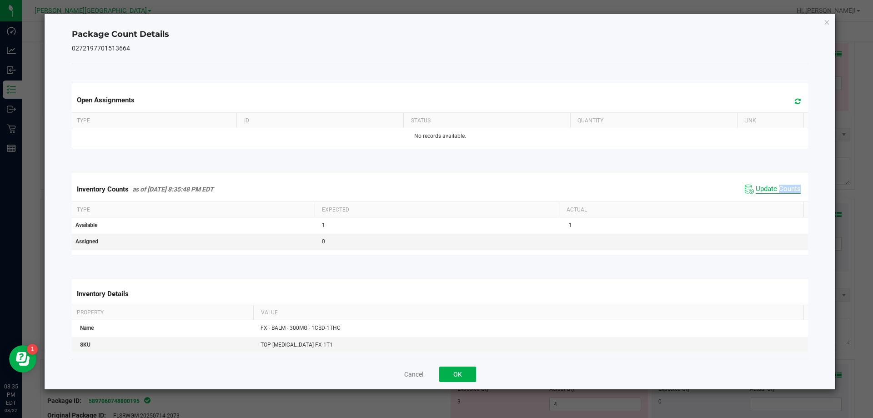
click at [781, 187] on span "Update Counts" at bounding box center [777, 189] width 45 height 9
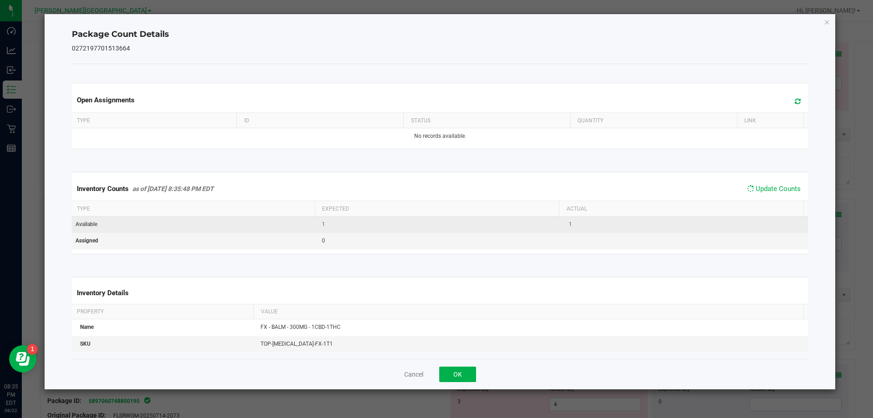
click at [699, 230] on td "1" at bounding box center [686, 224] width 247 height 16
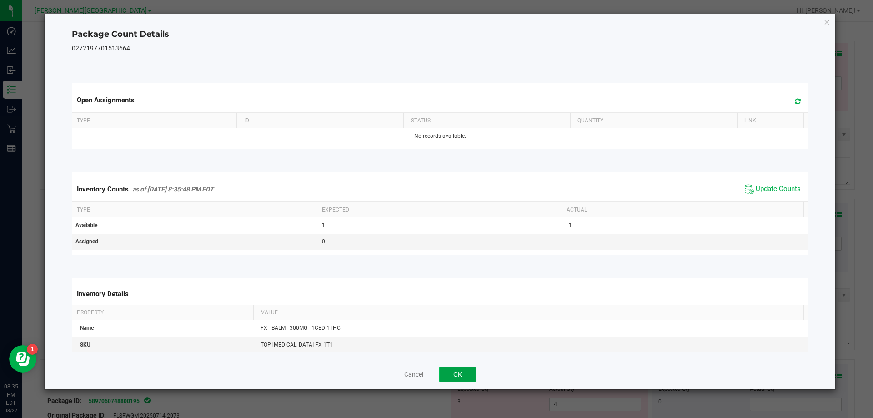
click at [456, 371] on button "OK" at bounding box center [457, 373] width 37 height 15
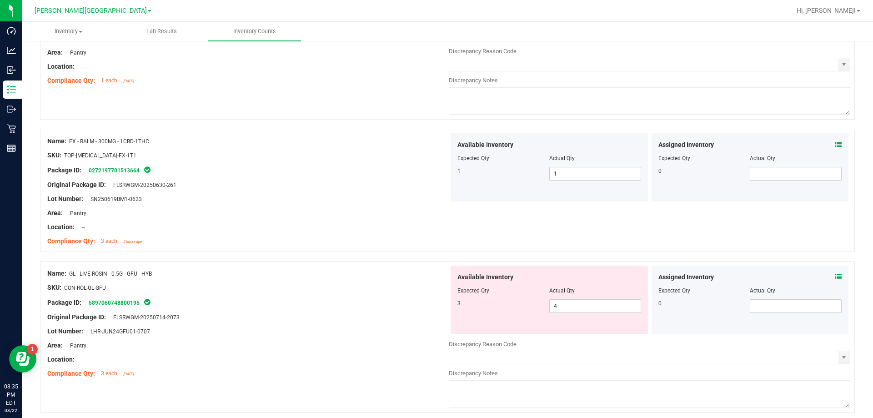
scroll to position [727, 0]
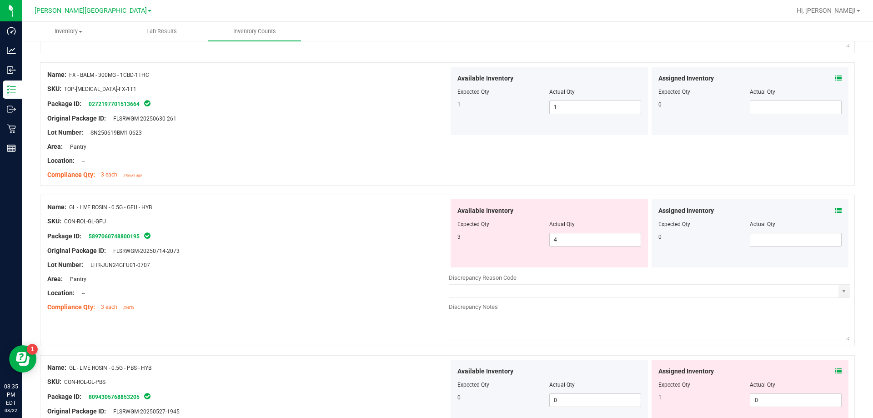
click at [838, 207] on div "Assigned Inventory Expected Qty Actual Qty 0" at bounding box center [749, 233] width 197 height 68
click at [835, 210] on icon at bounding box center [838, 210] width 6 height 6
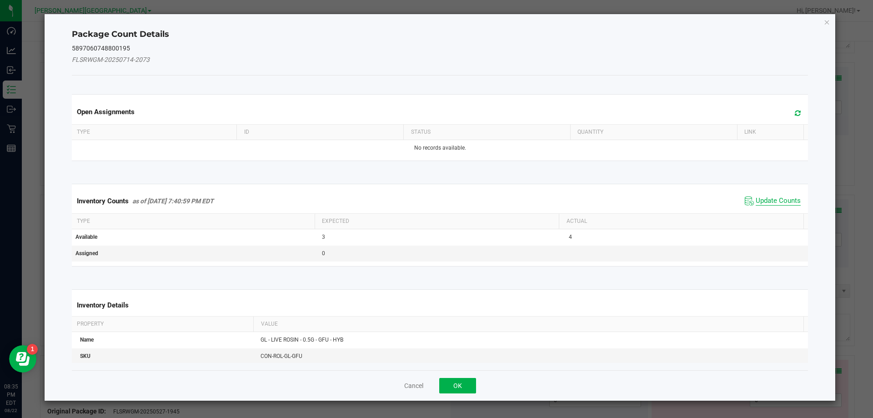
click at [778, 200] on span "Update Counts" at bounding box center [777, 200] width 45 height 9
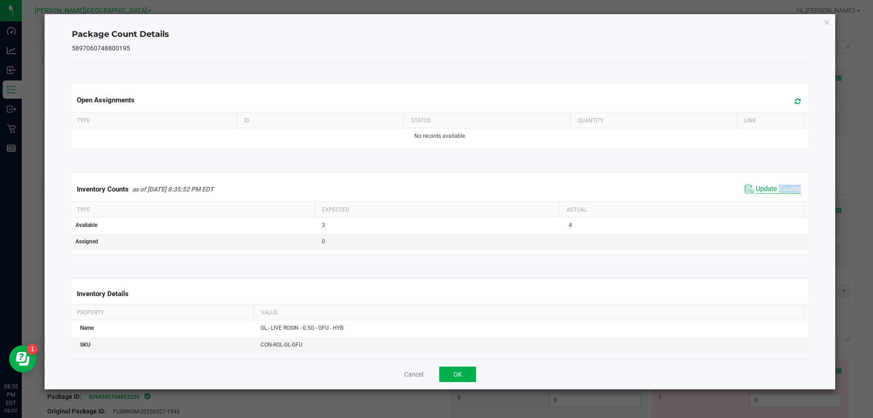
click at [777, 200] on div "Inventory Counts as of [DATE] 8:35:52 PM EDT Update Counts" at bounding box center [440, 189] width 740 height 25
click at [468, 365] on div "Cancel OK" at bounding box center [440, 374] width 736 height 30
click at [467, 370] on button "OK" at bounding box center [457, 373] width 37 height 15
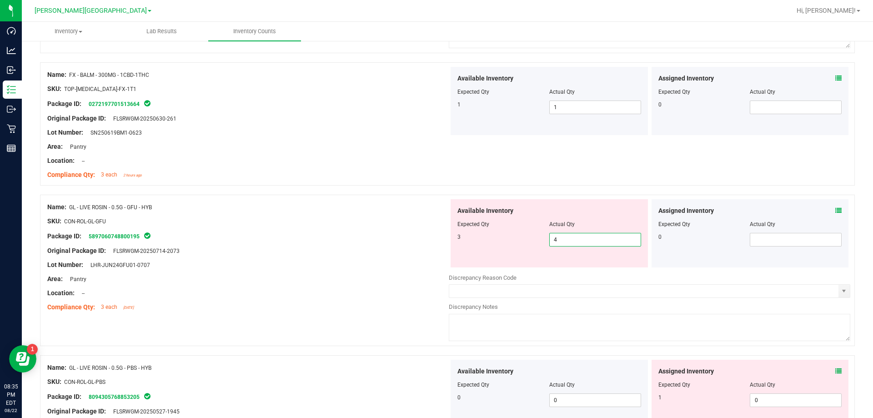
click at [576, 240] on span "4 4" at bounding box center [595, 240] width 92 height 14
type input "3"
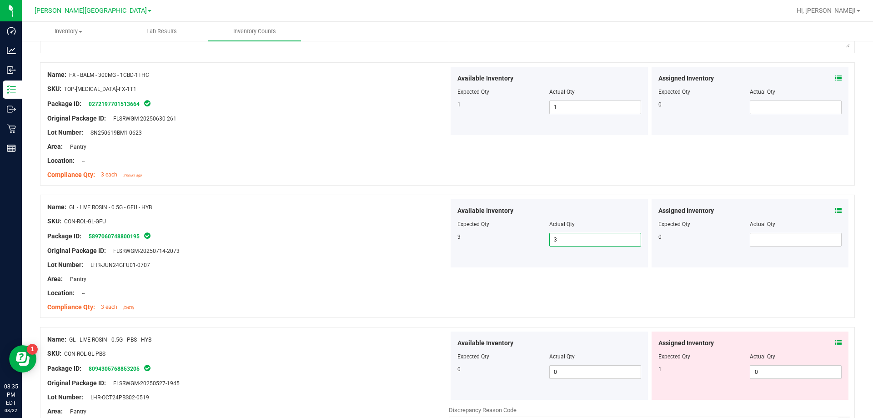
click at [375, 295] on div "Location: --" at bounding box center [247, 293] width 401 height 10
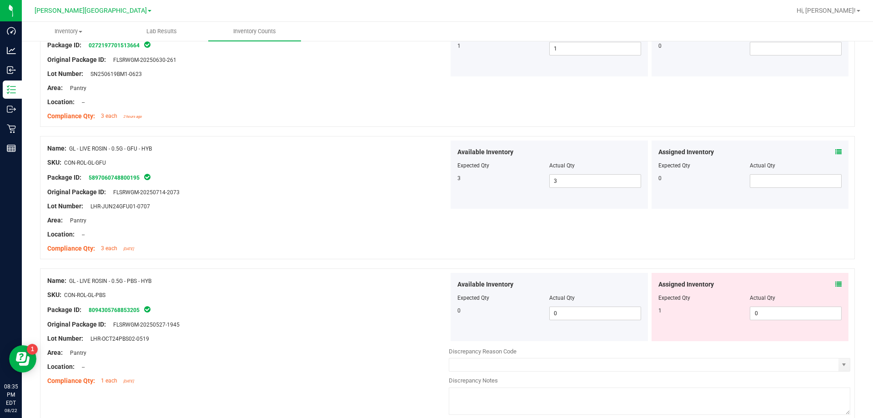
scroll to position [864, 0]
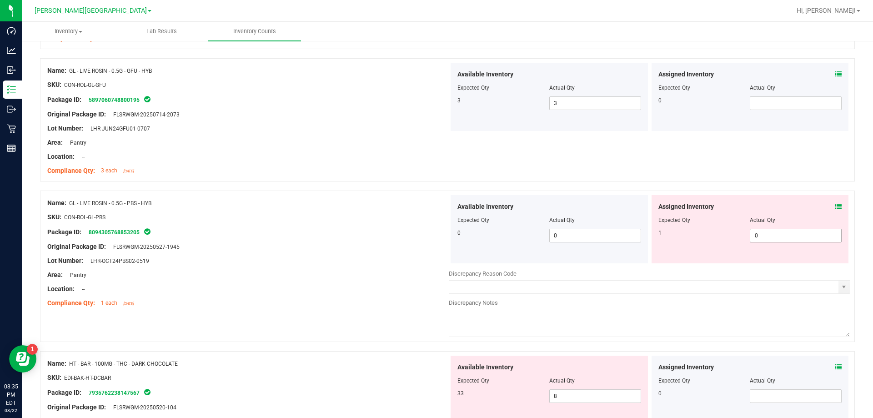
click at [761, 239] on span "0 0" at bounding box center [796, 236] width 92 height 14
click at [835, 210] on span at bounding box center [838, 207] width 6 height 10
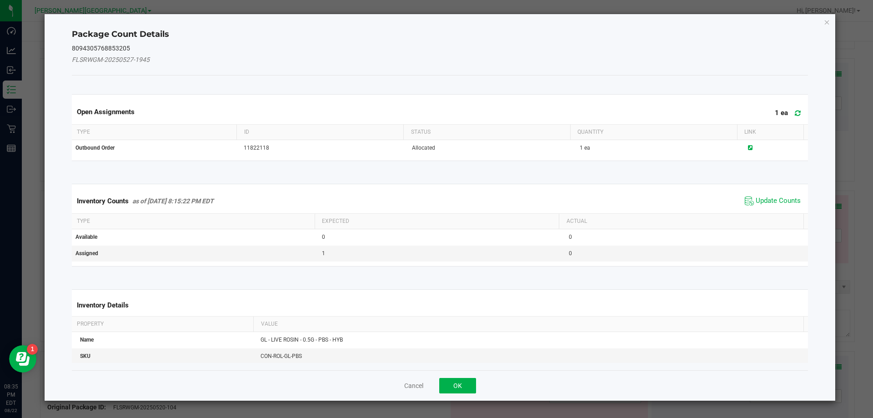
click at [769, 208] on div "Inventory Counts as of [DATE] 8:15:22 PM EDT Update Counts" at bounding box center [440, 201] width 740 height 25
click at [766, 203] on span "Update Counts" at bounding box center [777, 200] width 45 height 9
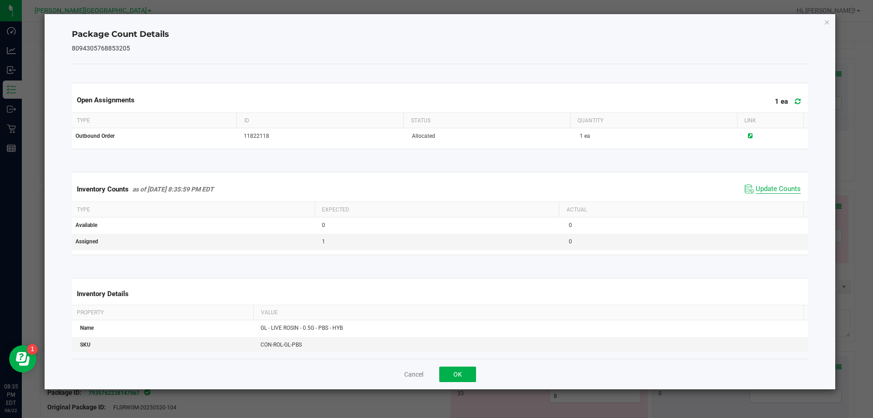
click at [762, 185] on span "Update Counts" at bounding box center [777, 189] width 45 height 9
click at [762, 185] on span "Update Counts" at bounding box center [777, 189] width 45 height 8
click at [467, 375] on div "Cancel OK" at bounding box center [440, 374] width 736 height 30
click at [465, 375] on button "OK" at bounding box center [457, 373] width 37 height 15
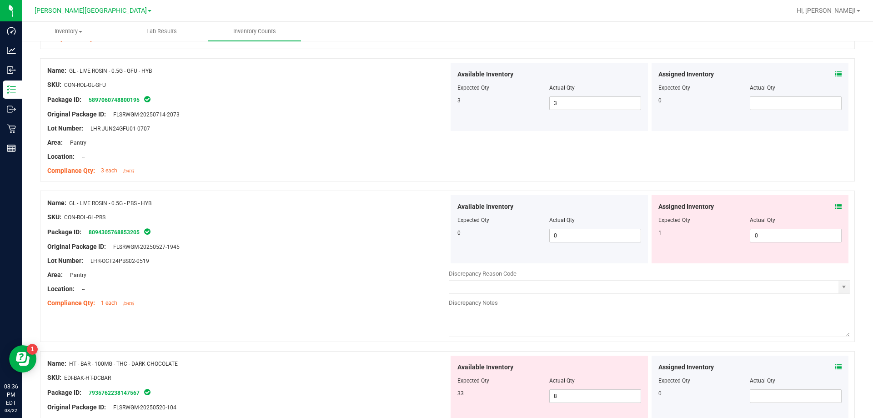
click at [425, 305] on div "Compliance Qty: 1 each [DATE]" at bounding box center [247, 303] width 401 height 10
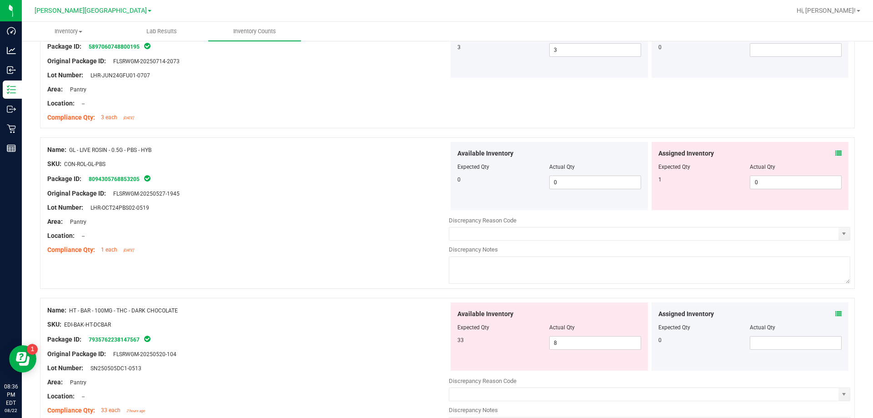
scroll to position [1000, 0]
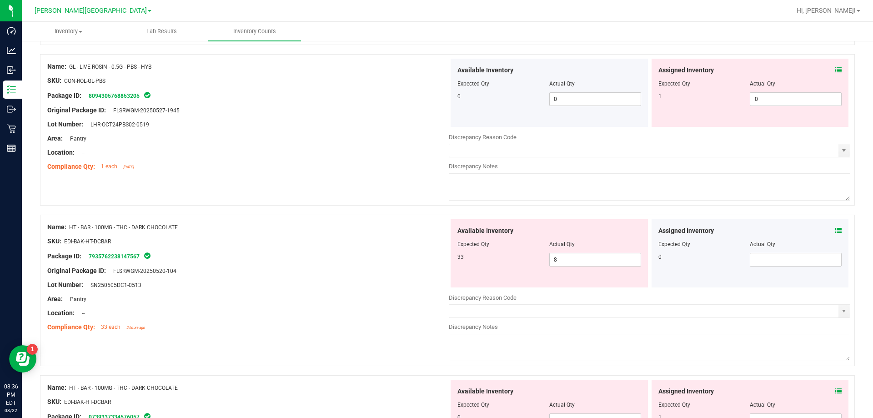
click at [835, 233] on icon at bounding box center [838, 230] width 6 height 6
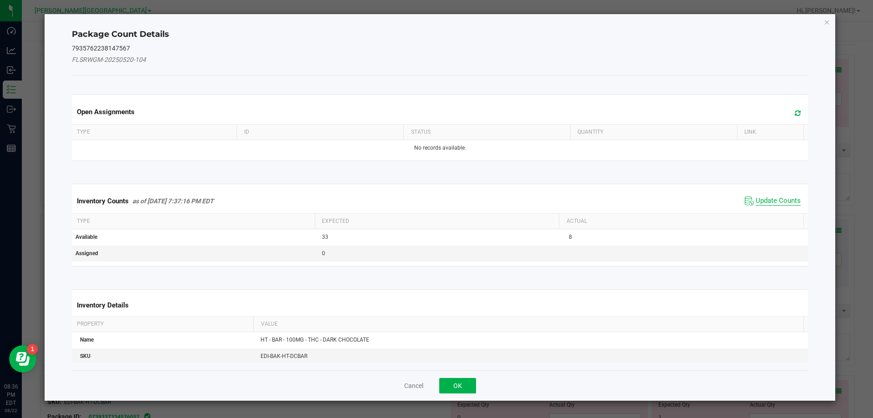
click at [770, 201] on span "Update Counts" at bounding box center [777, 200] width 45 height 9
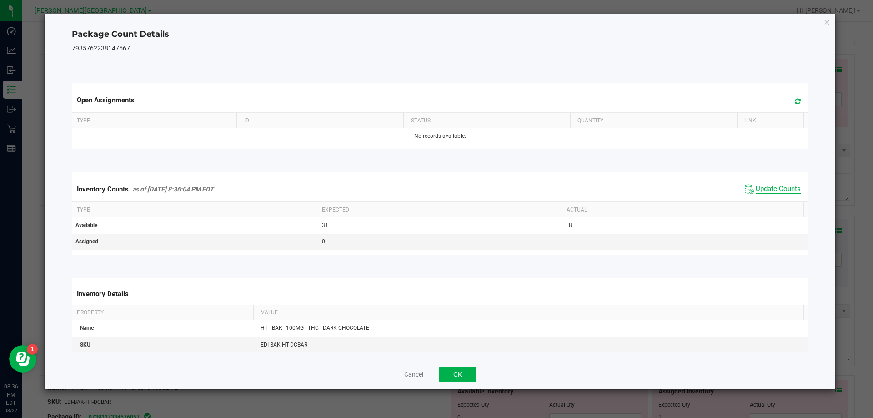
click at [764, 191] on span "Update Counts" at bounding box center [777, 189] width 45 height 9
click at [762, 190] on span "Update Counts" at bounding box center [777, 189] width 45 height 8
click at [447, 378] on button "OK" at bounding box center [457, 373] width 37 height 15
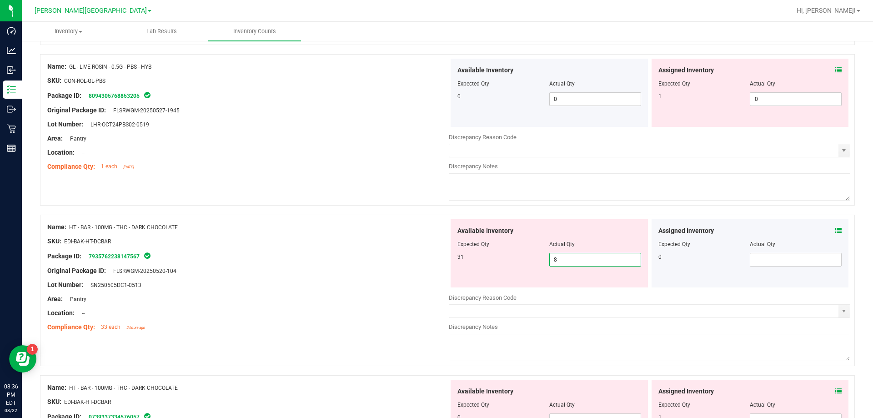
click at [574, 261] on span "8 8" at bounding box center [595, 260] width 92 height 14
drag, startPoint x: 602, startPoint y: 259, endPoint x: 510, endPoint y: 293, distance: 98.4
click at [510, 293] on div "Available Inventory Expected Qty Actual Qty 31 10 10" at bounding box center [649, 291] width 401 height 144
type input "31"
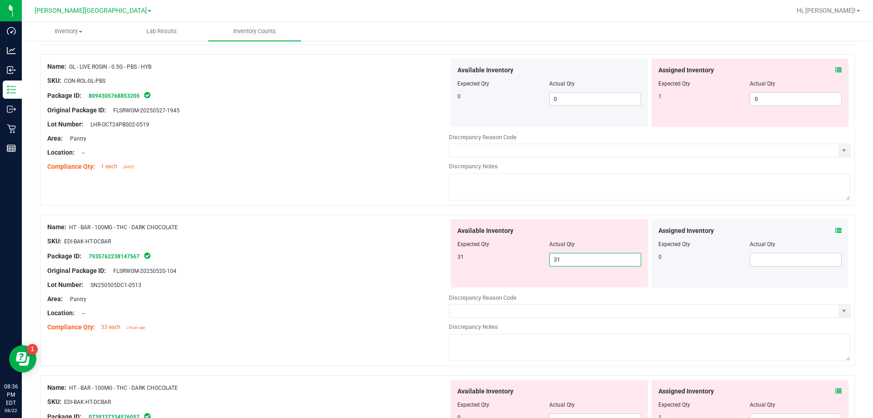
click at [344, 285] on div "Lot Number: SN250505DC1-0513" at bounding box center [247, 285] width 401 height 10
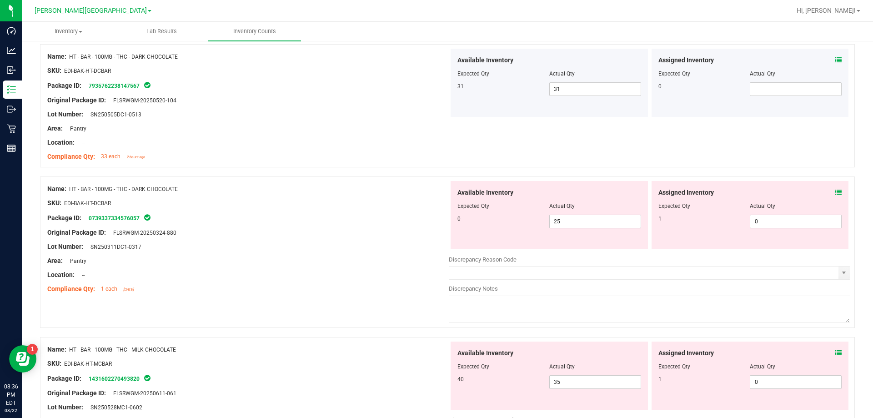
scroll to position [1227, 0]
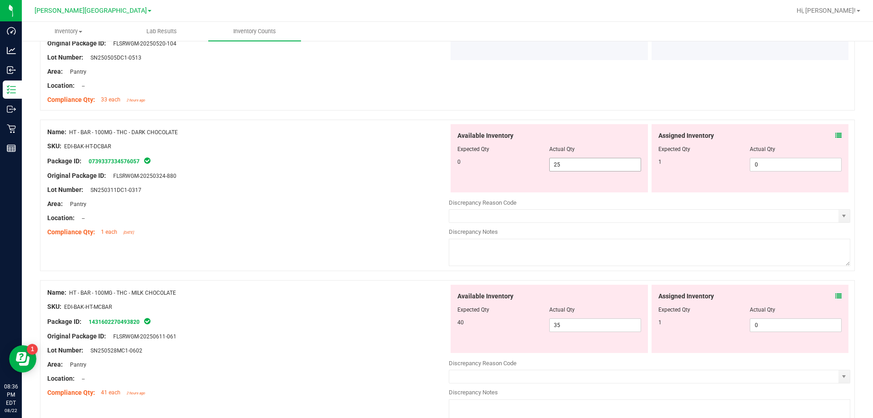
drag, startPoint x: 598, startPoint y: 146, endPoint x: 596, endPoint y: 158, distance: 12.0
click at [596, 153] on div "Actual Qty" at bounding box center [595, 149] width 92 height 8
drag, startPoint x: 580, startPoint y: 165, endPoint x: 499, endPoint y: 208, distance: 92.1
click at [431, 181] on div "Name: HT - BAR - 100MG - THC - DARK CHOCOLATE SKU: EDI-BAK-HT-DCBAR Package ID:…" at bounding box center [447, 195] width 815 height 151
click at [835, 136] on icon at bounding box center [838, 135] width 6 height 6
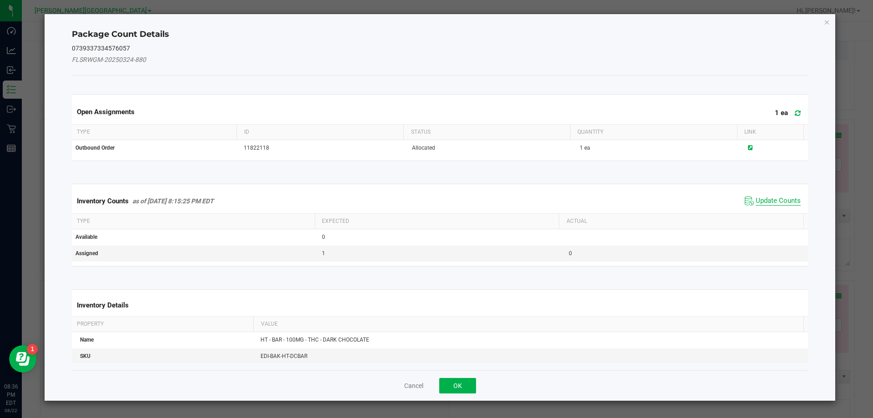
click at [766, 200] on span "Update Counts" at bounding box center [777, 200] width 45 height 9
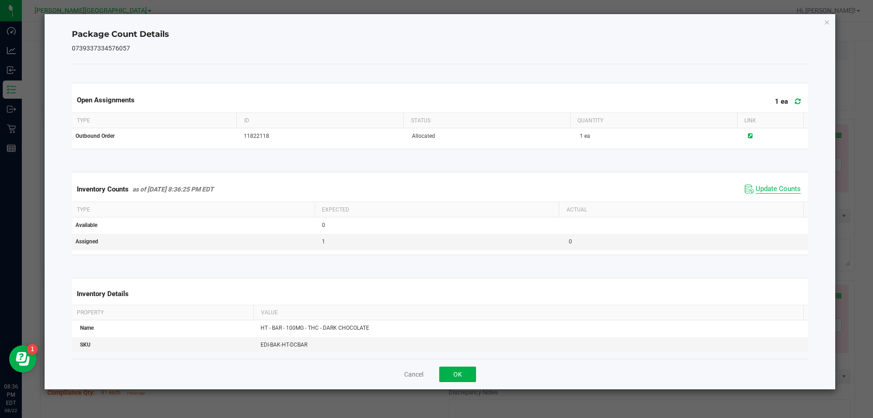
click at [767, 187] on span "Update Counts" at bounding box center [777, 189] width 45 height 9
click at [457, 371] on button "OK" at bounding box center [457, 373] width 37 height 15
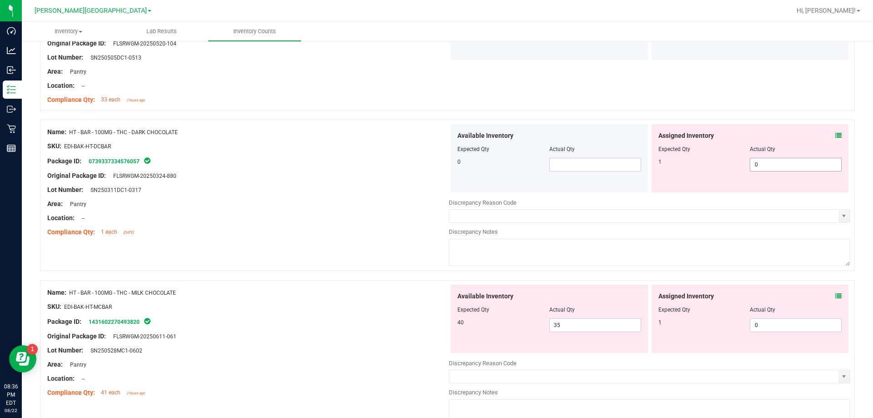
click at [758, 164] on span "0 0" at bounding box center [796, 165] width 92 height 14
type input "1"
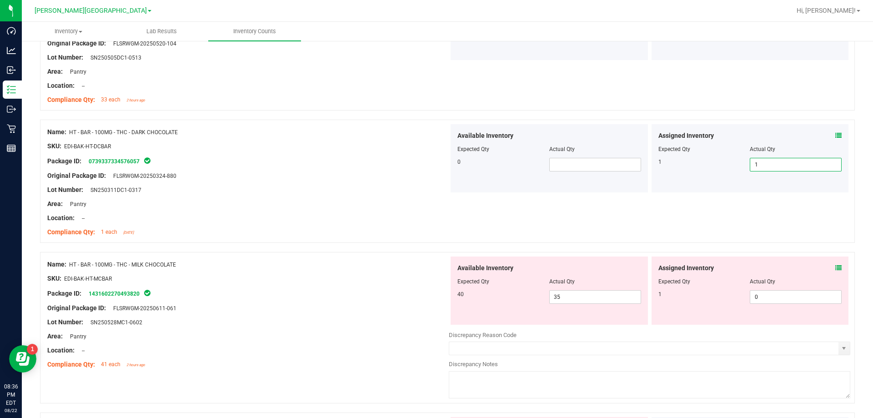
click at [345, 163] on div "Package ID: 0739337334576057" at bounding box center [247, 160] width 401 height 11
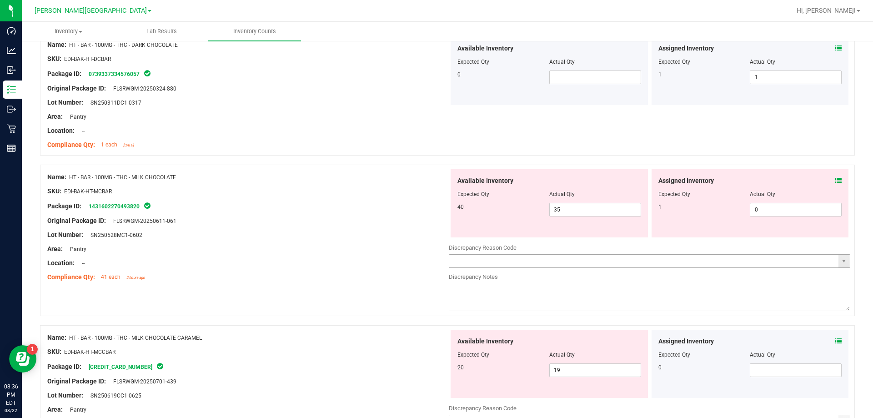
scroll to position [1318, 0]
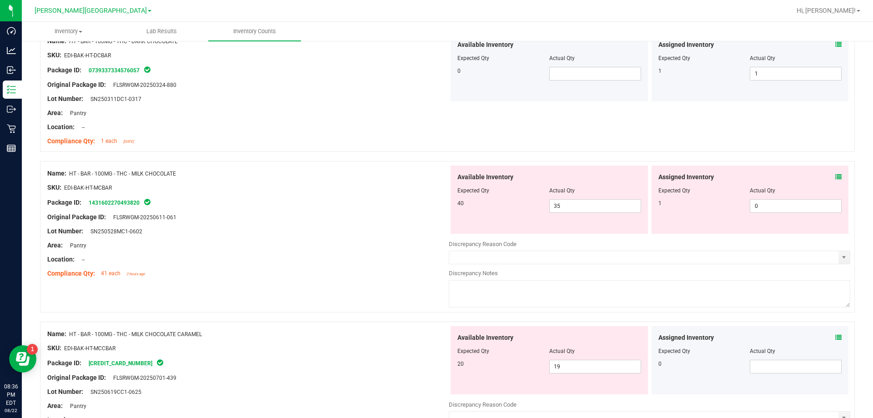
click at [835, 180] on span at bounding box center [838, 177] width 6 height 10
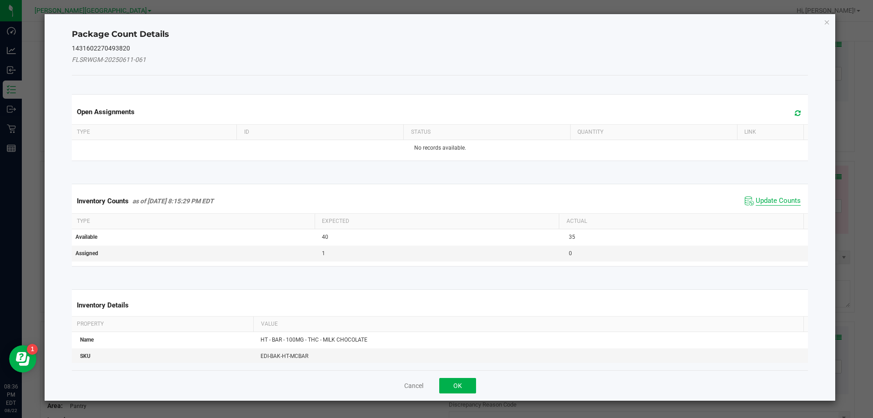
click at [775, 199] on span "Update Counts" at bounding box center [777, 200] width 45 height 9
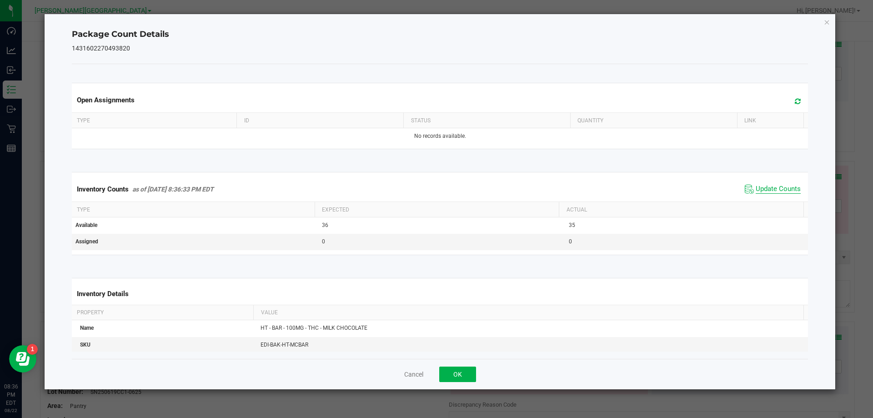
click at [773, 187] on span "Update Counts" at bounding box center [777, 189] width 45 height 9
click at [445, 371] on button "OK" at bounding box center [457, 373] width 37 height 15
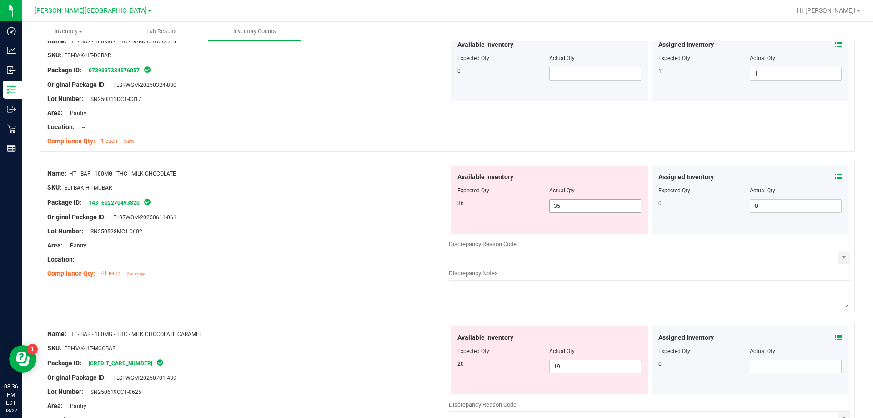
click at [609, 210] on span "35 35" at bounding box center [595, 206] width 92 height 14
type input "36"
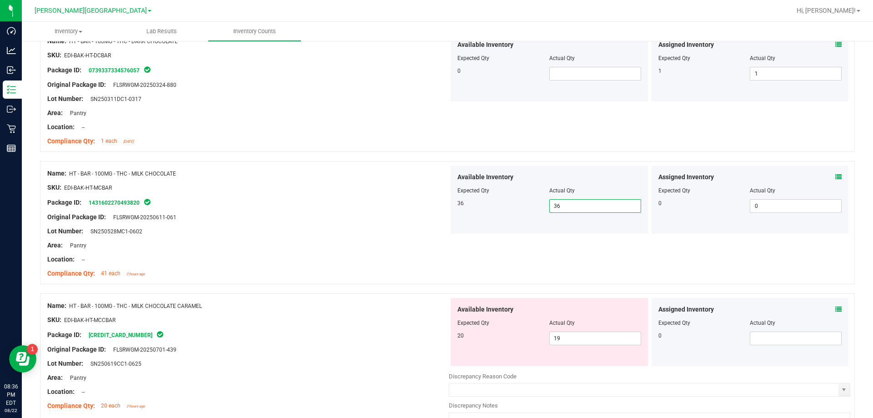
click at [328, 360] on div "Lot Number: SN250619CC1-0625" at bounding box center [247, 364] width 401 height 10
click at [835, 311] on icon at bounding box center [838, 309] width 6 height 6
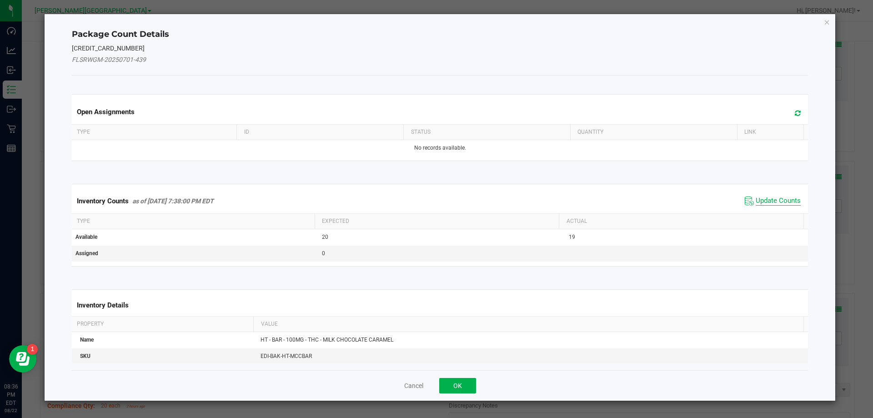
click at [761, 198] on span "Update Counts" at bounding box center [777, 200] width 45 height 9
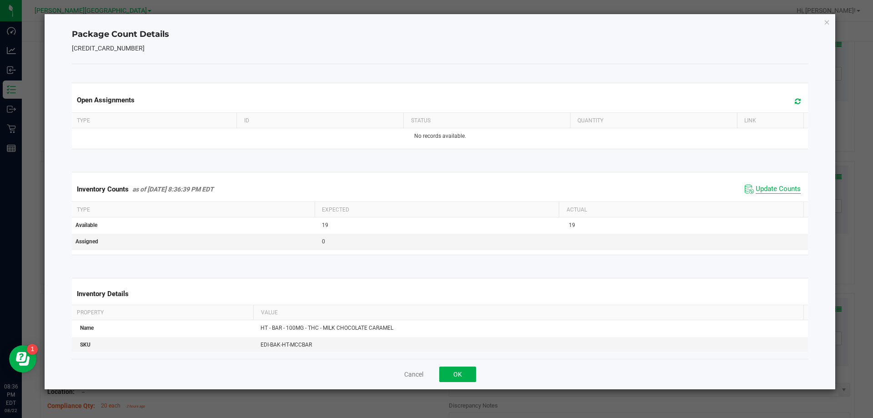
click at [763, 187] on span "Update Counts" at bounding box center [777, 189] width 45 height 9
click at [464, 375] on button "OK" at bounding box center [457, 373] width 37 height 15
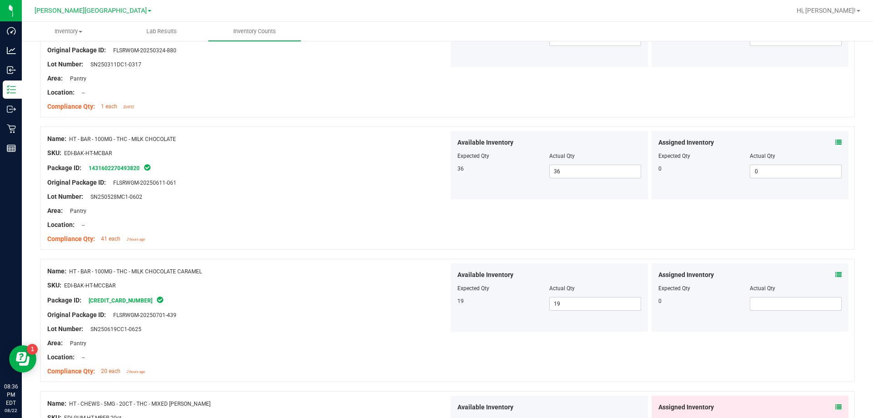
scroll to position [1546, 0]
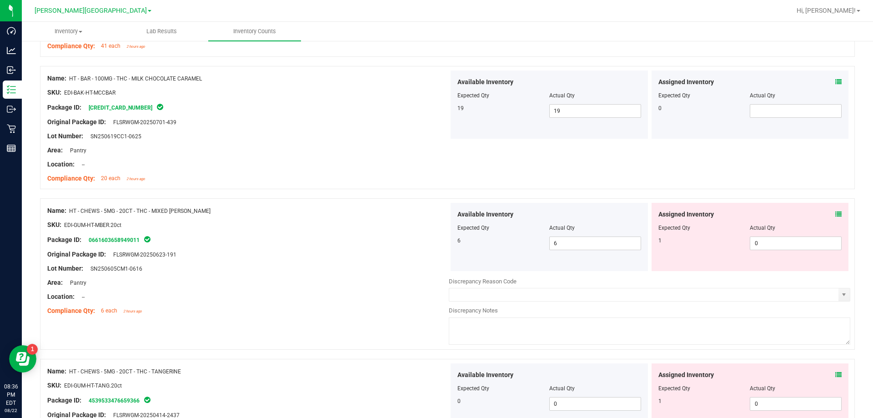
click at [826, 215] on div "Assigned Inventory" at bounding box center [750, 215] width 184 height 10
click at [827, 215] on div "Assigned Inventory" at bounding box center [750, 215] width 184 height 10
click at [835, 213] on icon at bounding box center [838, 214] width 6 height 6
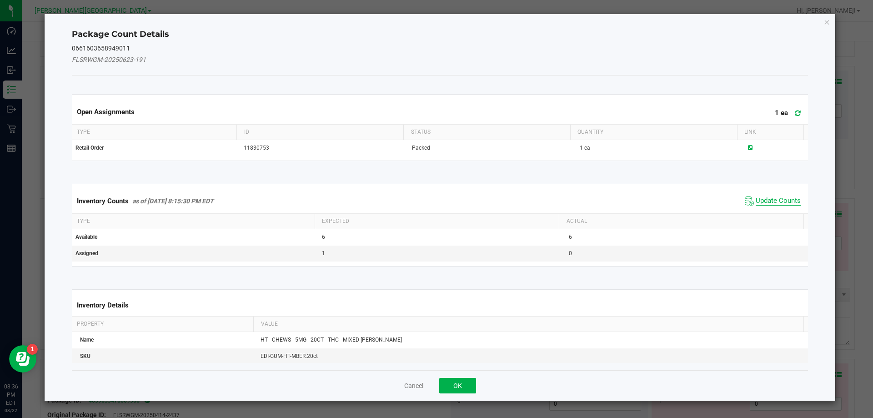
click at [775, 203] on span "Update Counts" at bounding box center [777, 200] width 45 height 9
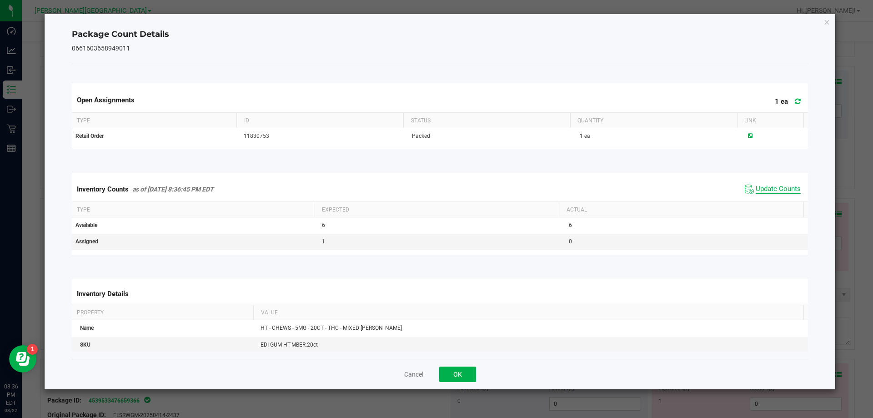
click at [770, 185] on span "Update Counts" at bounding box center [777, 189] width 45 height 9
click at [474, 374] on button "OK" at bounding box center [457, 373] width 37 height 15
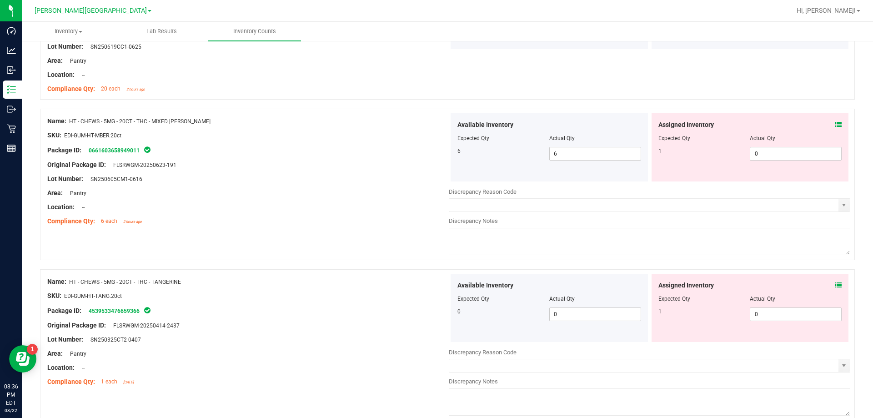
scroll to position [1682, 0]
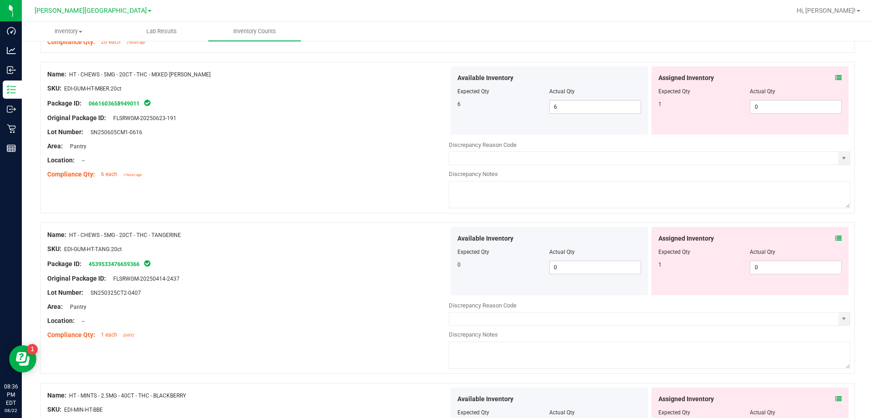
click at [835, 238] on icon at bounding box center [838, 238] width 6 height 6
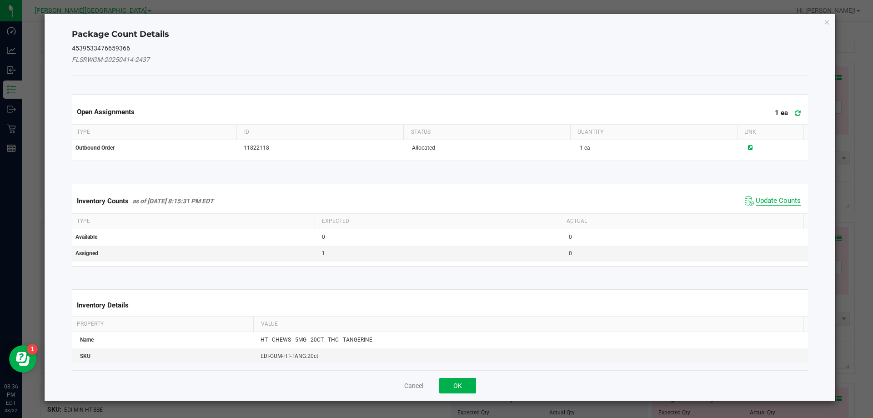
click at [769, 203] on span "Update Counts" at bounding box center [777, 200] width 45 height 9
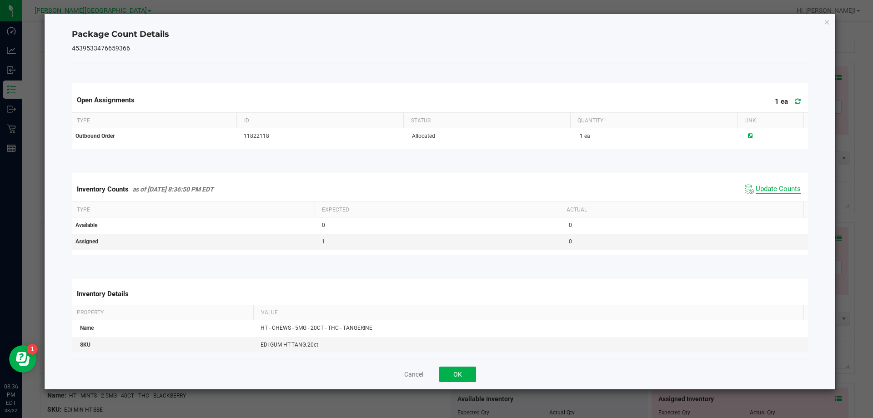
click at [763, 190] on span "Update Counts" at bounding box center [777, 189] width 45 height 9
click at [462, 375] on button "OK" at bounding box center [457, 373] width 37 height 15
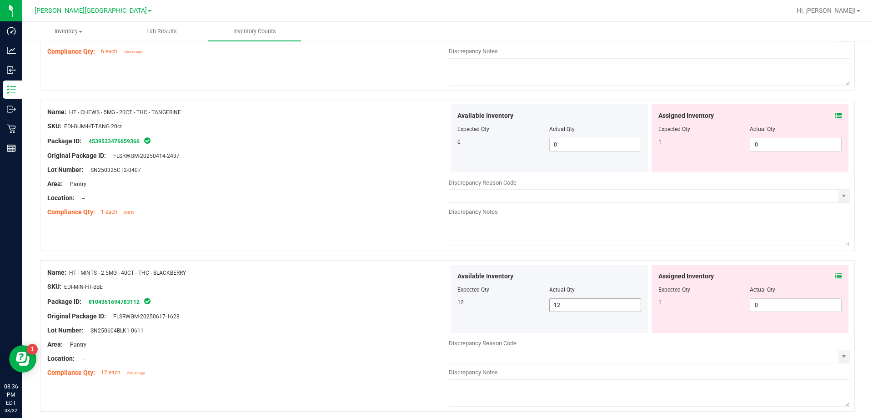
scroll to position [1818, 0]
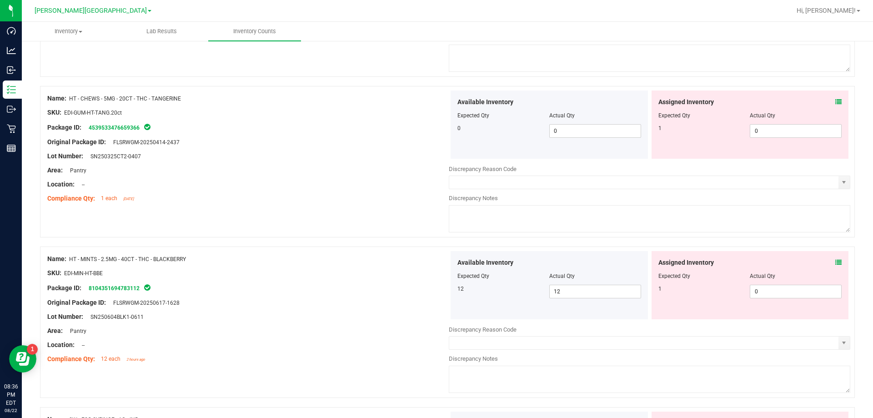
click at [835, 263] on icon at bounding box center [838, 262] width 6 height 6
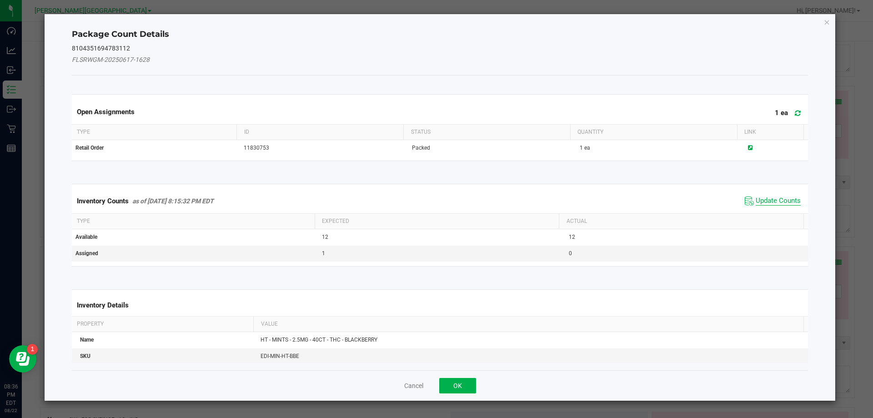
click at [764, 205] on span "Update Counts" at bounding box center [777, 200] width 45 height 9
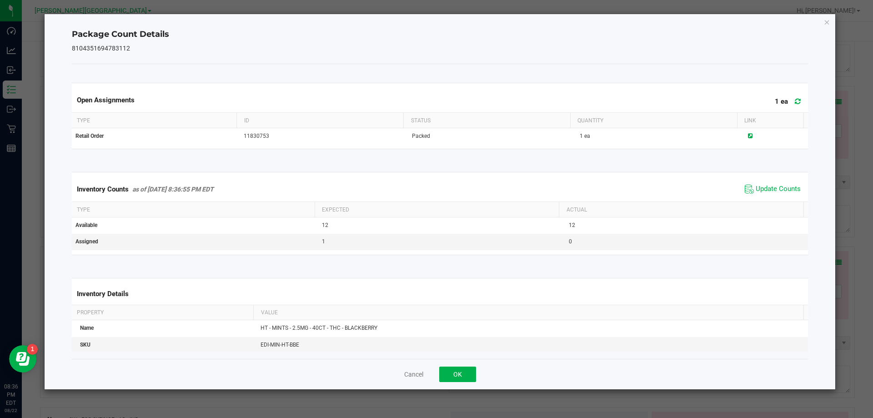
click at [764, 197] on div "Inventory Counts as of [DATE] 8:36:55 PM EDT Update Counts" at bounding box center [440, 189] width 740 height 25
click at [757, 187] on span "Update Counts" at bounding box center [777, 189] width 45 height 9
click at [457, 372] on button "OK" at bounding box center [457, 373] width 37 height 15
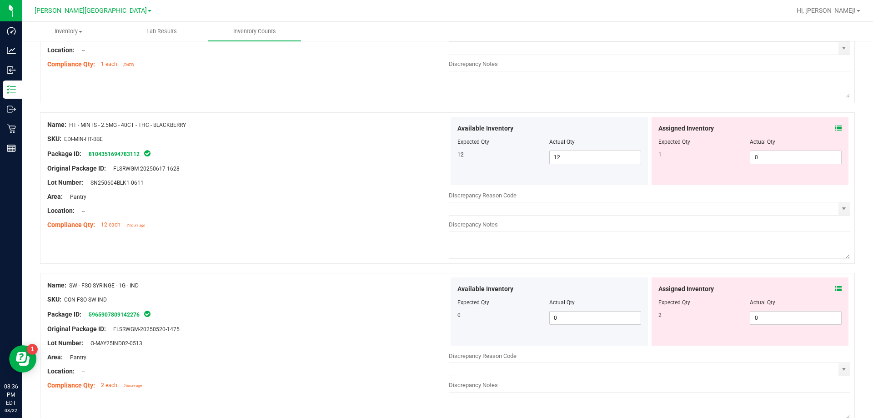
scroll to position [1955, 0]
click at [835, 288] on icon at bounding box center [838, 286] width 6 height 6
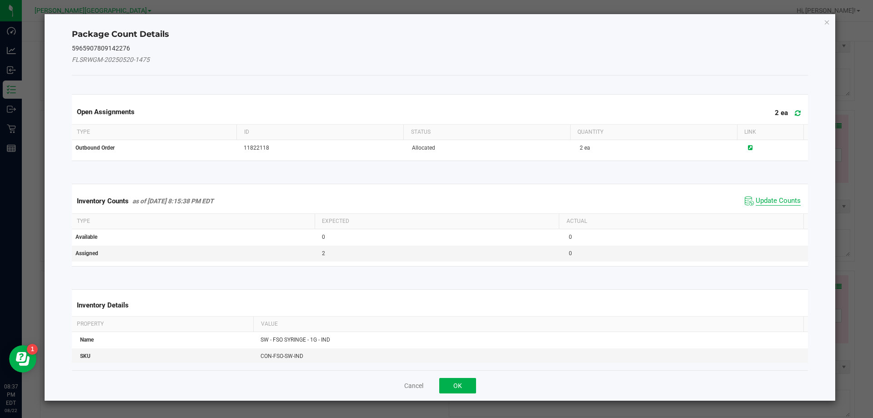
click at [766, 196] on span "Update Counts" at bounding box center [777, 200] width 45 height 9
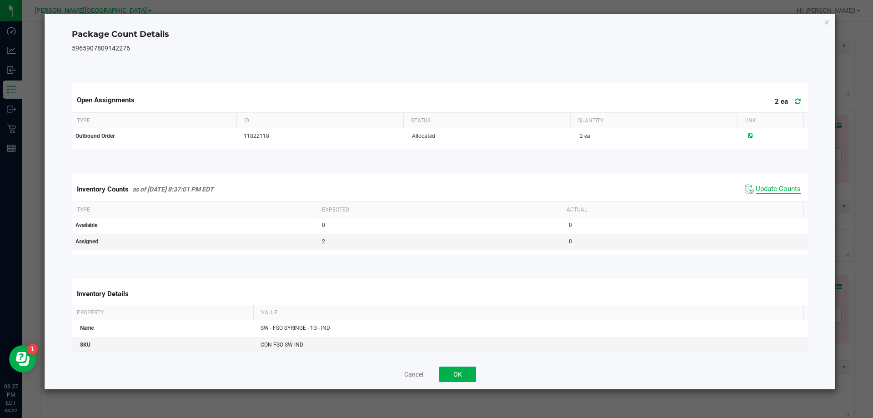
click at [762, 188] on span "Update Counts" at bounding box center [777, 189] width 45 height 9
click at [462, 369] on button "OK" at bounding box center [457, 373] width 37 height 15
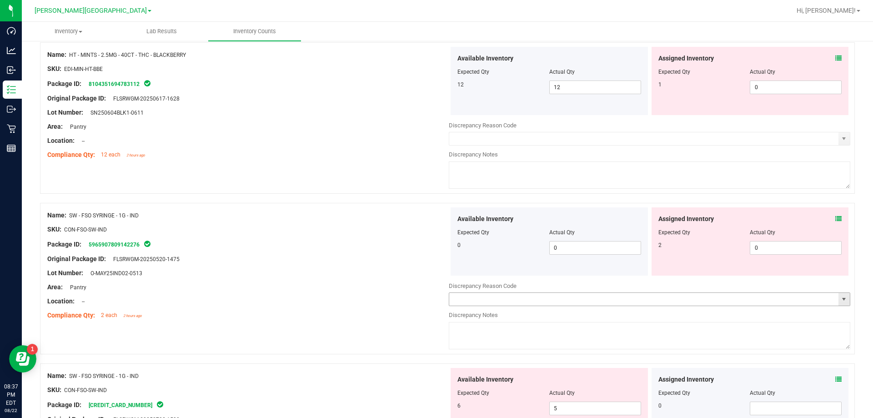
scroll to position [2136, 0]
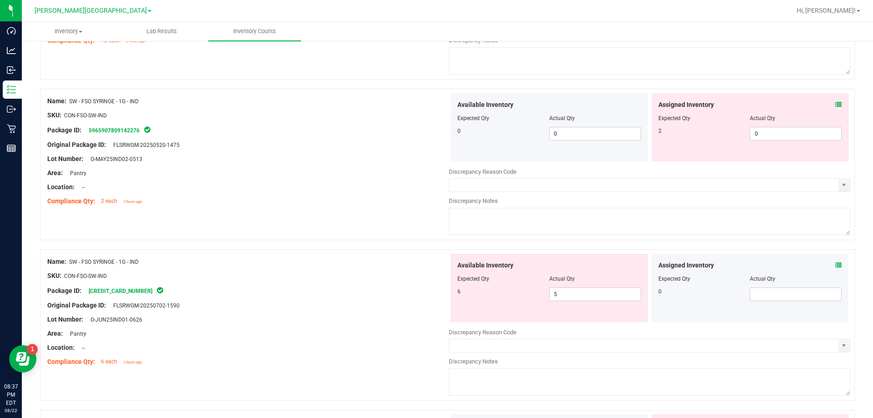
click at [835, 264] on icon at bounding box center [838, 265] width 6 height 6
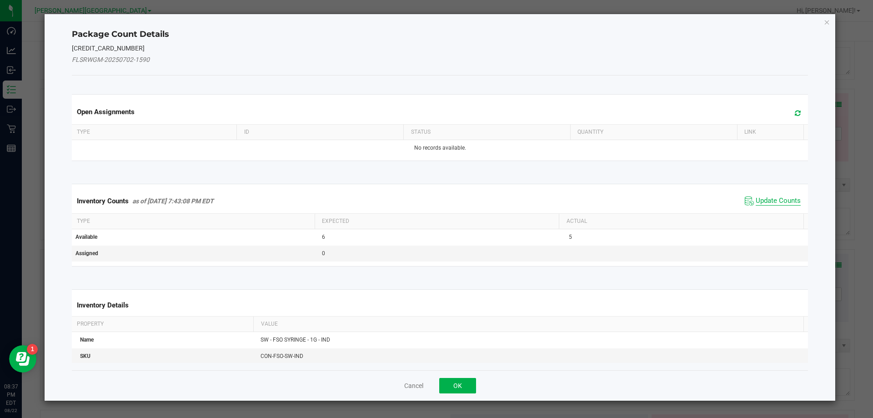
click at [767, 198] on span "Update Counts" at bounding box center [777, 200] width 45 height 9
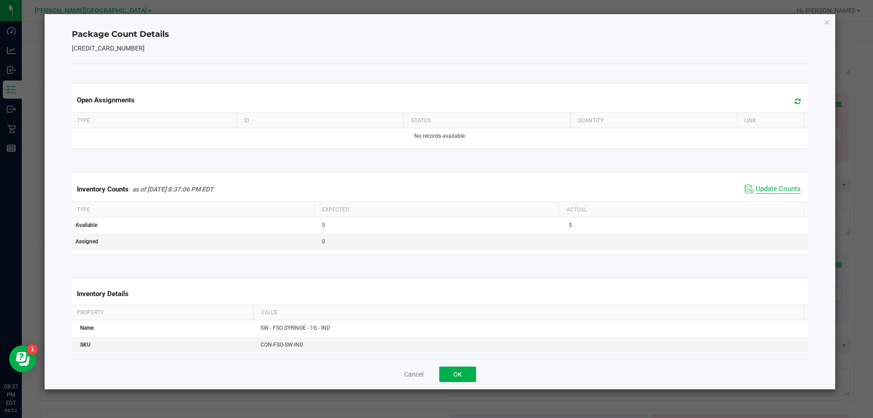
click at [765, 185] on span "Update Counts" at bounding box center [777, 189] width 45 height 9
click at [451, 368] on button "OK" at bounding box center [457, 373] width 37 height 15
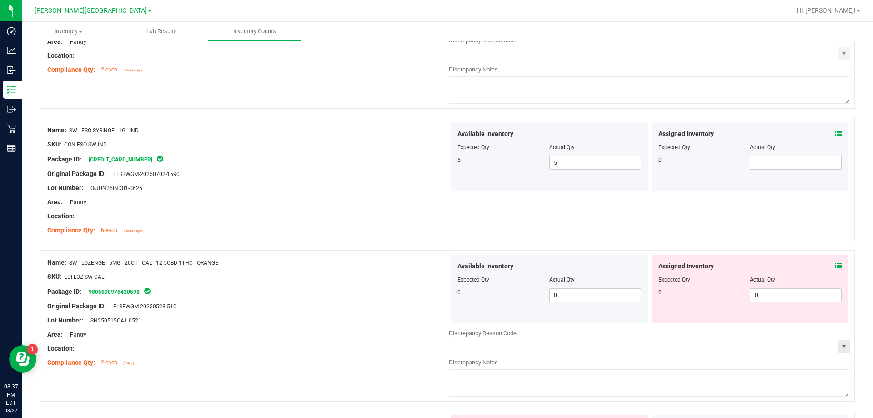
scroll to position [2273, 0]
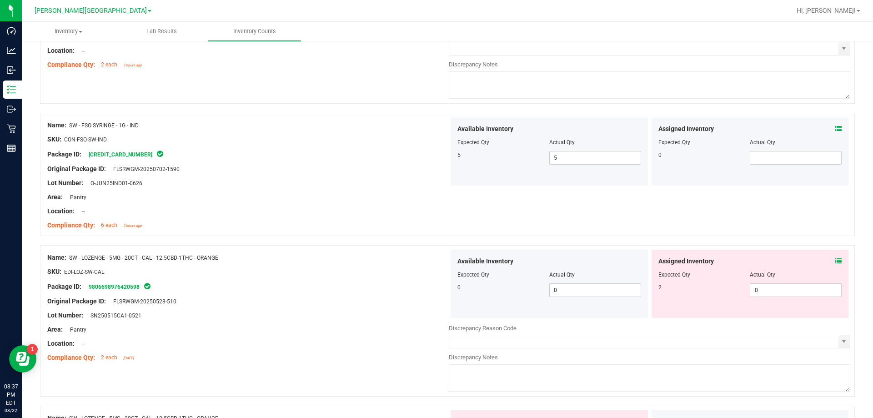
click at [828, 261] on div "Assigned Inventory" at bounding box center [750, 261] width 184 height 10
click at [835, 259] on icon at bounding box center [838, 261] width 6 height 6
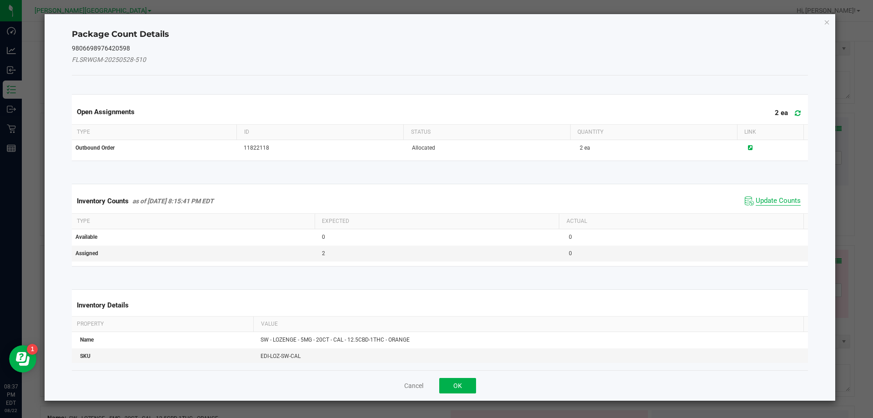
click at [777, 197] on span "Update Counts" at bounding box center [777, 200] width 45 height 9
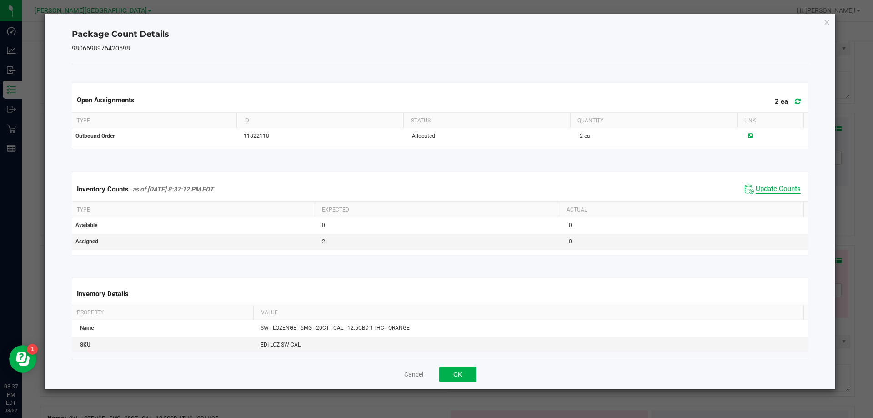
click at [773, 185] on span "Update Counts" at bounding box center [777, 189] width 45 height 9
click at [773, 185] on span "Update Counts" at bounding box center [777, 189] width 45 height 8
drag, startPoint x: 450, startPoint y: 391, endPoint x: 453, endPoint y: 379, distance: 12.8
click at [449, 390] on ngb-modal-window "Package Count Details 9806698976420598 Open Assignments 2 ea Type ID Status Qua…" at bounding box center [440, 209] width 880 height 418
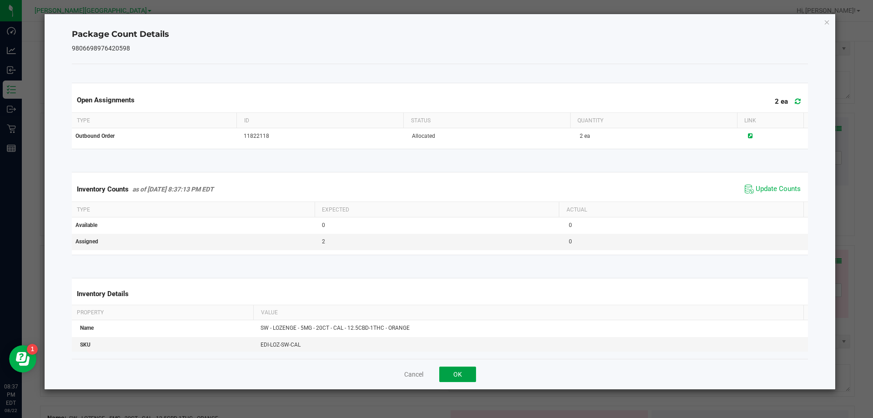
drag, startPoint x: 453, startPoint y: 379, endPoint x: 464, endPoint y: 373, distance: 12.0
click at [454, 378] on button "OK" at bounding box center [457, 373] width 37 height 15
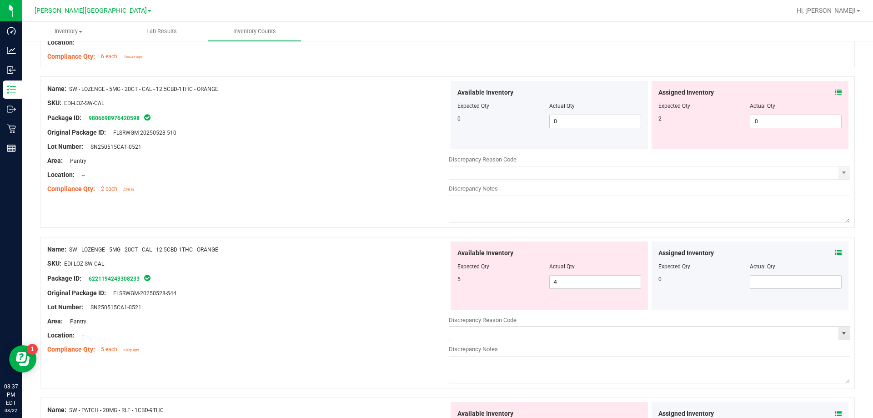
scroll to position [2455, 0]
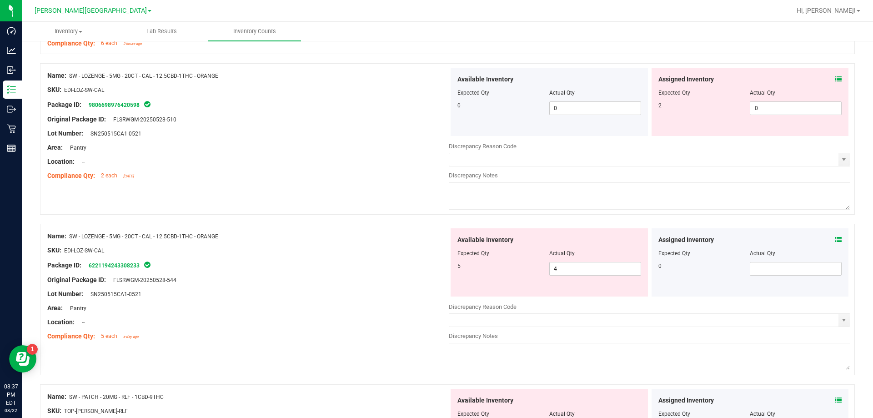
click at [835, 240] on icon at bounding box center [838, 239] width 6 height 6
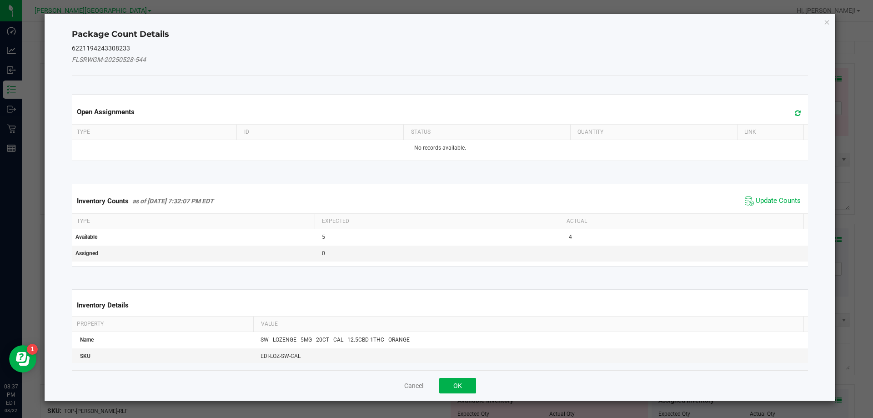
click at [773, 193] on div "Inventory Counts as of [DATE] 7:32:07 PM EDT Update Counts" at bounding box center [440, 201] width 740 height 25
click at [770, 198] on span "Update Counts" at bounding box center [777, 200] width 45 height 9
click at [770, 198] on div "Inventory Counts as of [DATE] 7:32:07 PM EDT Update Counts" at bounding box center [440, 201] width 740 height 24
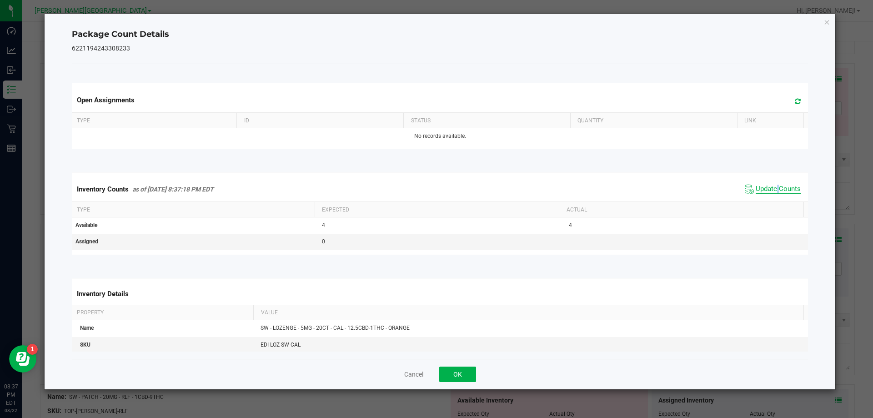
click at [769, 192] on span "Update Counts" at bounding box center [777, 189] width 45 height 9
click at [769, 191] on span "Update Counts" at bounding box center [777, 189] width 45 height 9
click at [464, 374] on button "OK" at bounding box center [457, 373] width 37 height 15
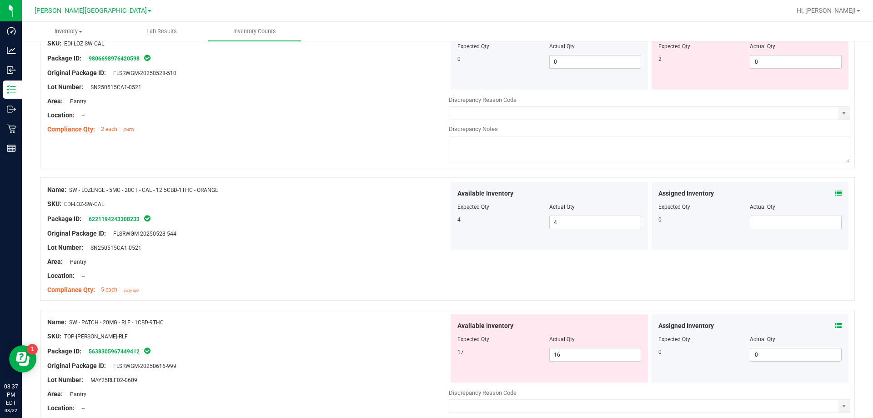
scroll to position [2591, 0]
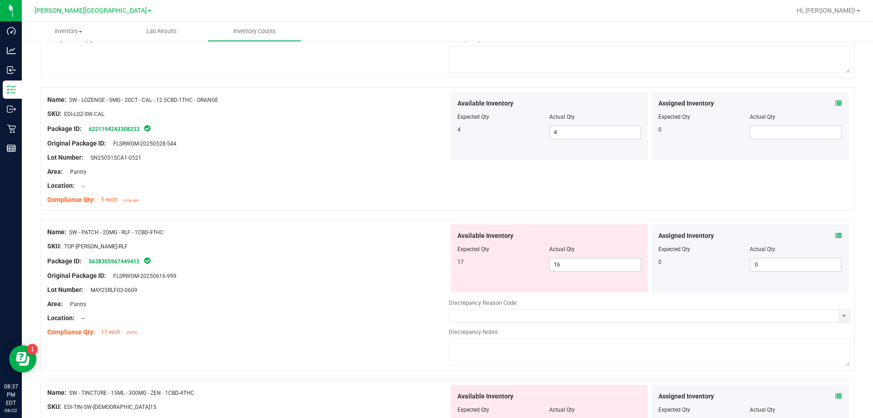
click at [835, 234] on icon at bounding box center [838, 235] width 6 height 6
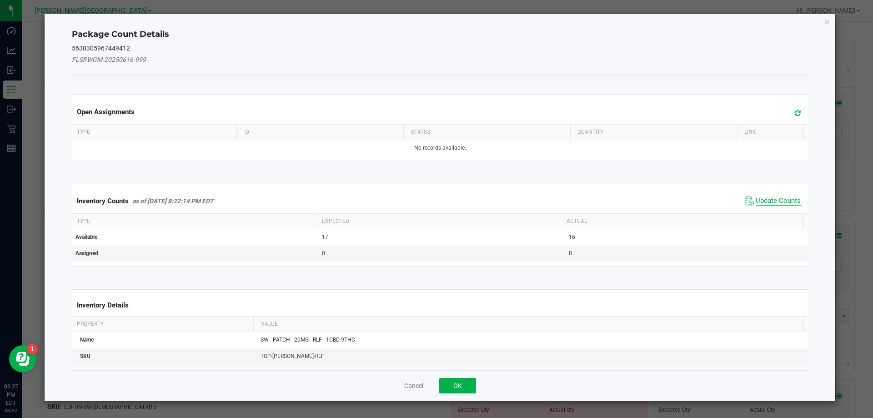
click at [775, 196] on span "Update Counts" at bounding box center [777, 200] width 45 height 9
click at [775, 196] on div "Inventory Counts as of [DATE] 8:22:14 PM EDT Update Counts" at bounding box center [440, 201] width 740 height 24
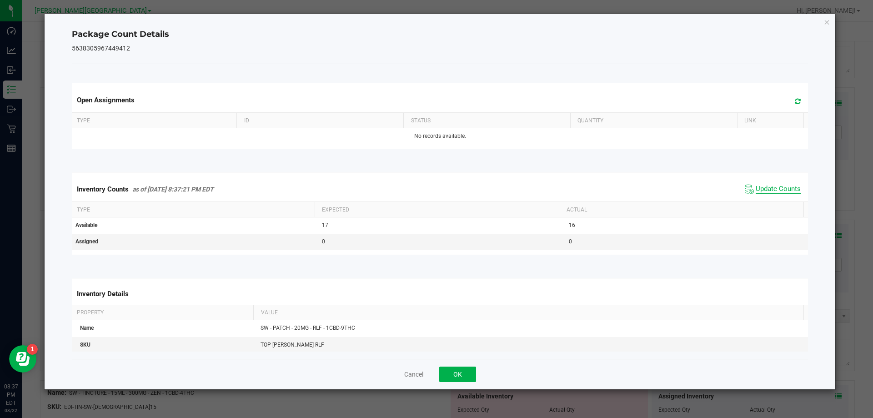
click at [770, 188] on span "Update Counts" at bounding box center [777, 189] width 45 height 9
click at [446, 369] on button "OK" at bounding box center [457, 373] width 37 height 15
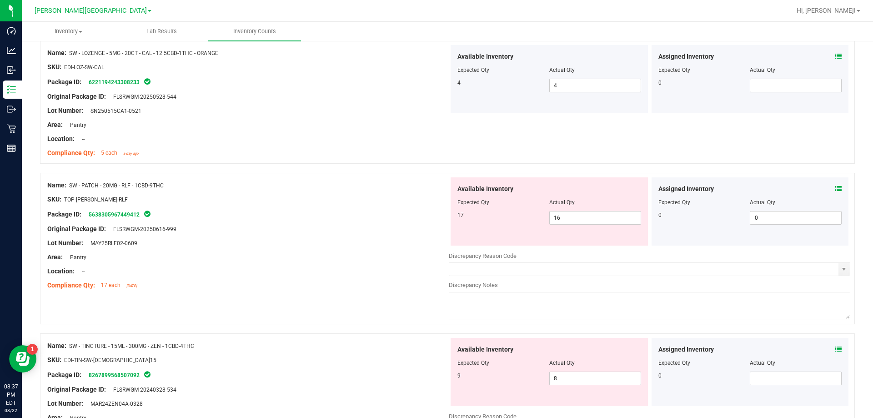
scroll to position [2682, 0]
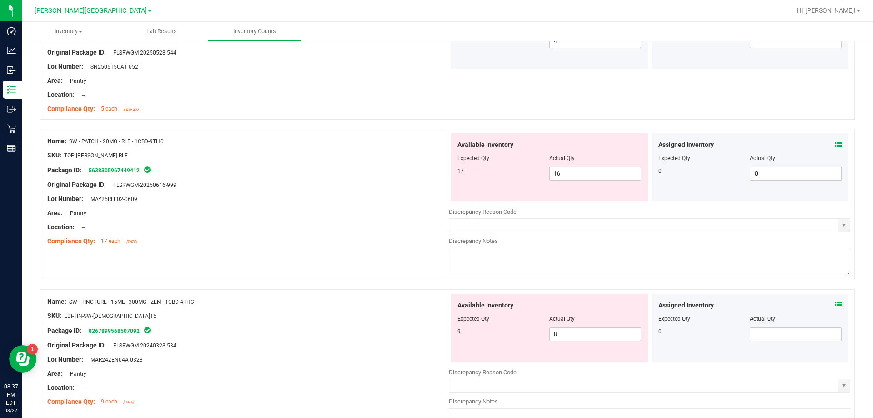
click at [835, 305] on icon at bounding box center [838, 305] width 6 height 6
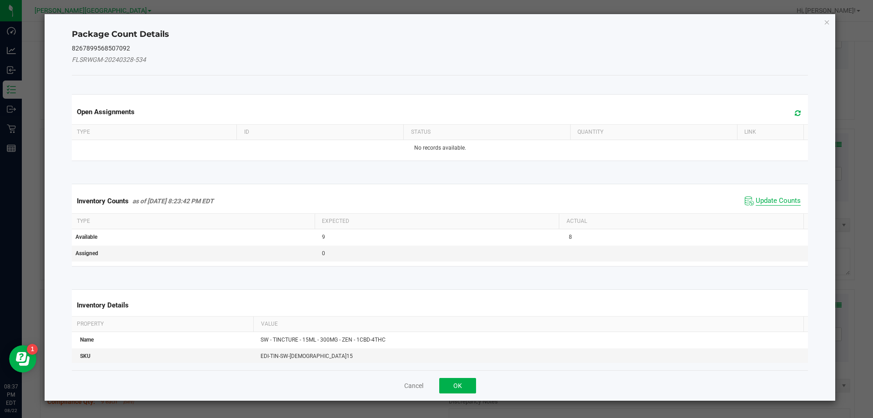
click at [762, 199] on span "Update Counts" at bounding box center [777, 200] width 45 height 9
click at [762, 199] on div "Inventory Counts as of [DATE] 8:23:42 PM EDT Update Counts" at bounding box center [440, 201] width 740 height 24
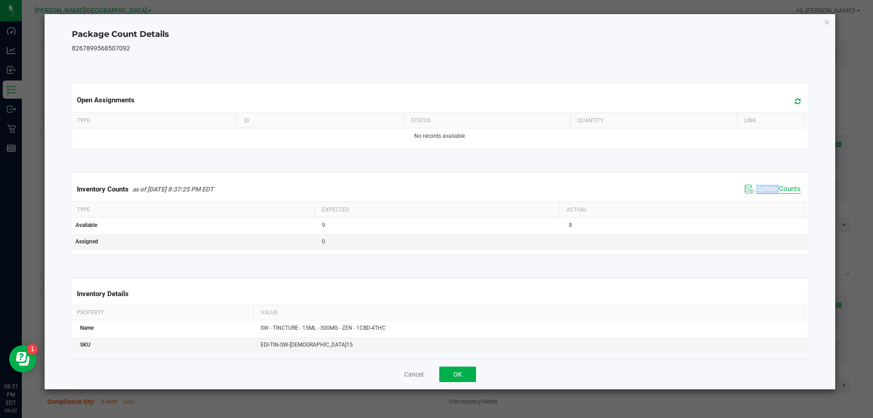
click at [760, 189] on span "Update Counts" at bounding box center [777, 189] width 45 height 9
click at [454, 375] on button "OK" at bounding box center [457, 373] width 37 height 15
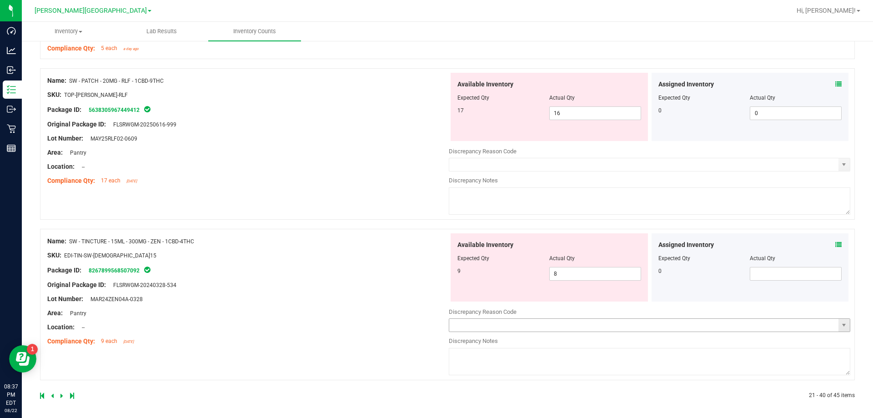
scroll to position [2745, 0]
click at [63, 391] on link at bounding box center [62, 393] width 4 height 6
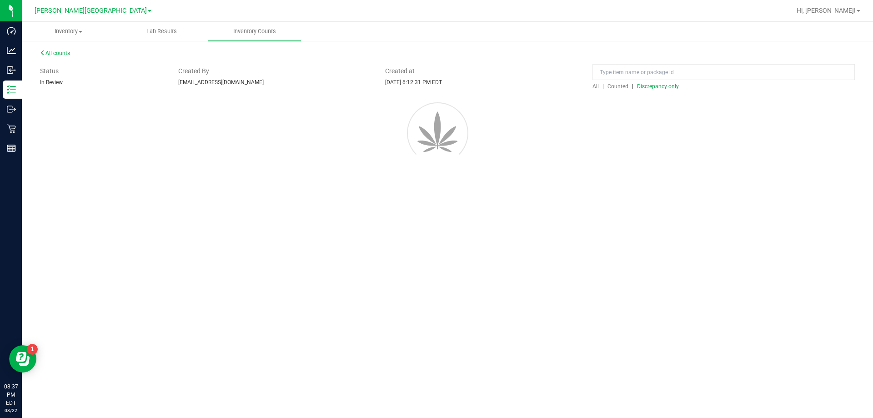
scroll to position [0, 0]
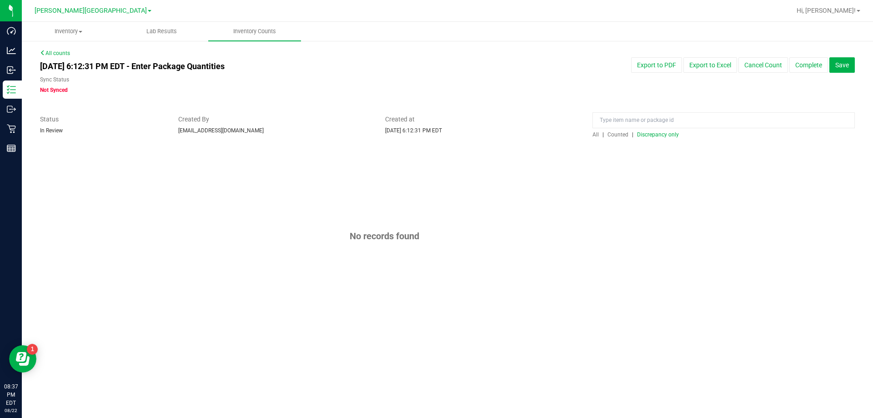
click at [659, 135] on span "Discrepancy only" at bounding box center [658, 134] width 42 height 6
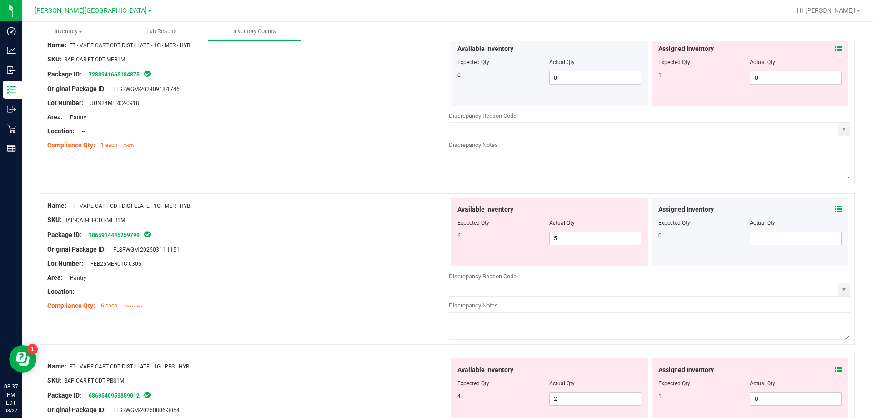
scroll to position [2970, 0]
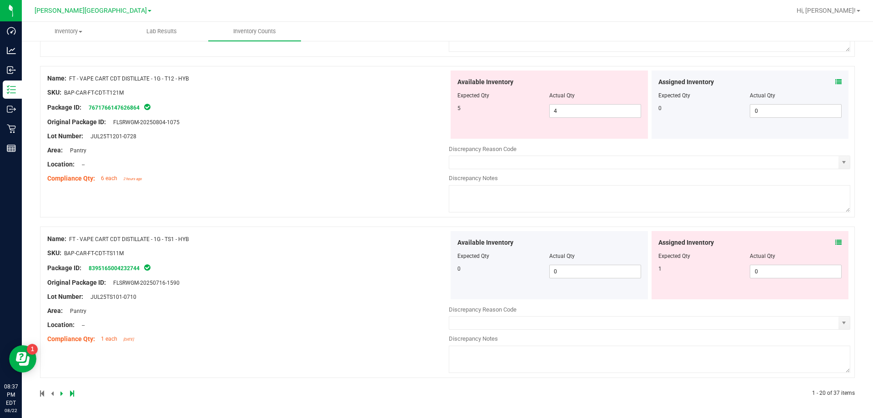
click at [62, 394] on icon at bounding box center [61, 392] width 3 height 5
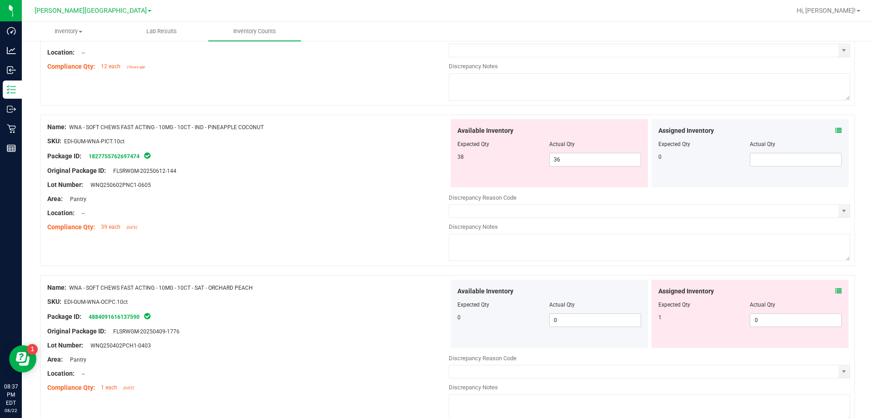
scroll to position [2489, 0]
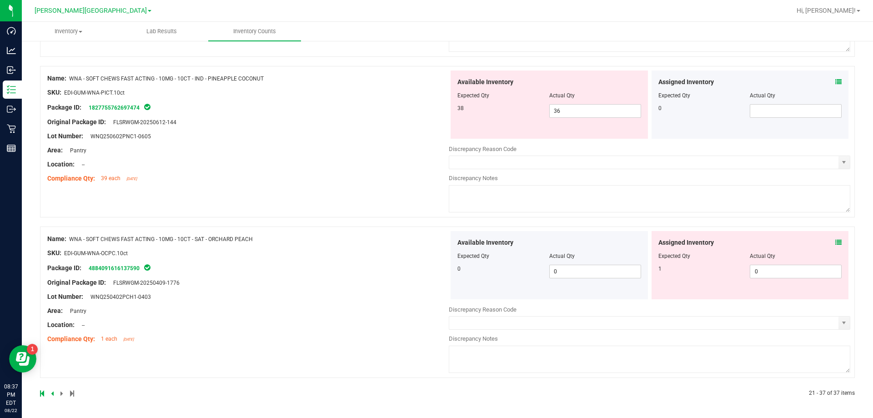
click at [835, 239] on icon at bounding box center [838, 242] width 6 height 6
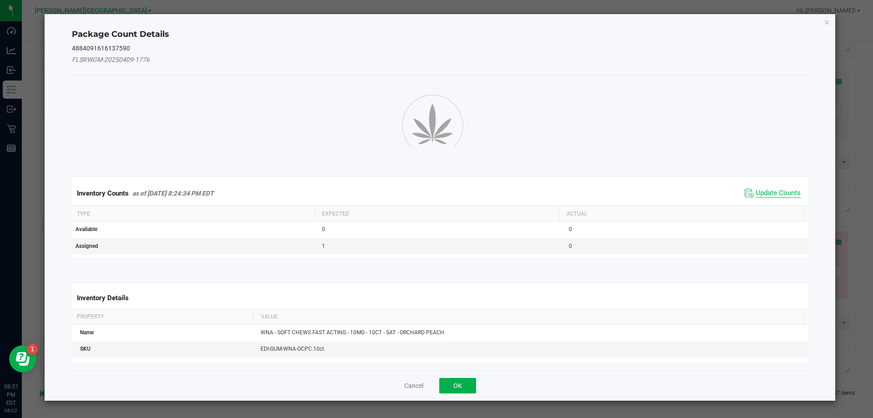
click at [768, 193] on div "Inventory Counts as of [DATE] 8:24:34 PM EDT Update Counts" at bounding box center [440, 193] width 740 height 25
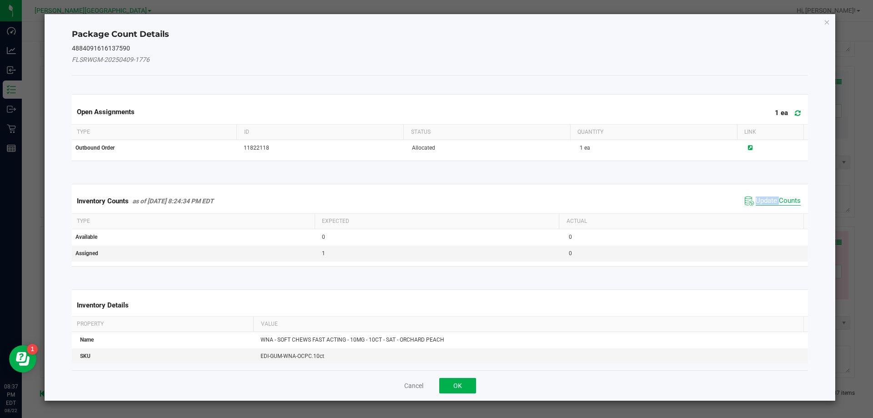
click at [768, 193] on div "Inventory Counts as of [DATE] 8:24:34 PM EDT Update Counts" at bounding box center [440, 201] width 740 height 25
click at [766, 192] on div "Inventory Counts as of [DATE] 8:24:34 PM EDT Update Counts" at bounding box center [440, 201] width 740 height 25
click at [768, 199] on span "Update Counts" at bounding box center [777, 200] width 45 height 9
click at [768, 199] on div "Inventory Counts as of [DATE] 8:24:34 PM EDT Update Counts" at bounding box center [440, 201] width 740 height 24
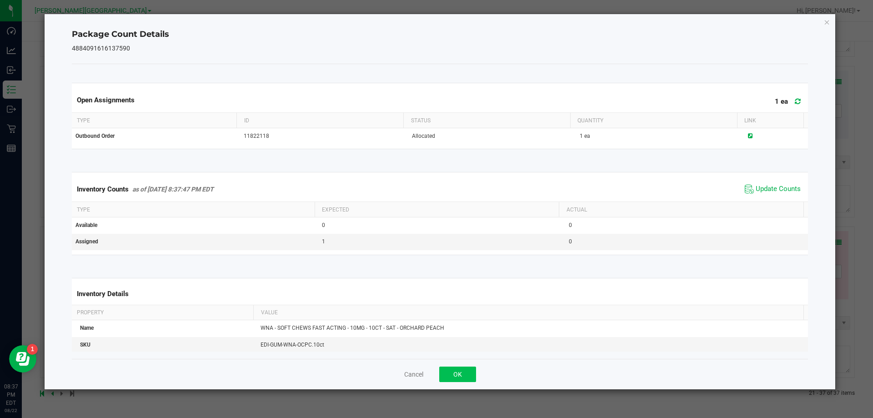
drag, startPoint x: 465, startPoint y: 384, endPoint x: 465, endPoint y: 378, distance: 5.9
click at [465, 380] on div "Cancel OK" at bounding box center [440, 374] width 736 height 30
click at [464, 375] on button "OK" at bounding box center [457, 373] width 37 height 15
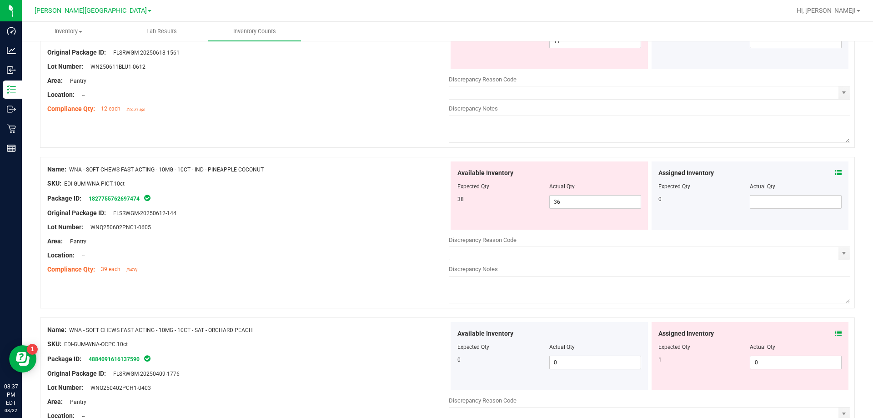
scroll to position [2352, 0]
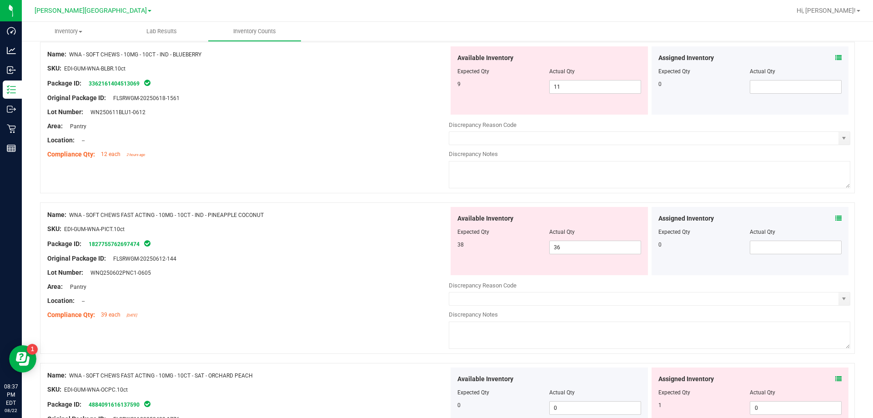
click at [835, 220] on icon at bounding box center [838, 218] width 6 height 6
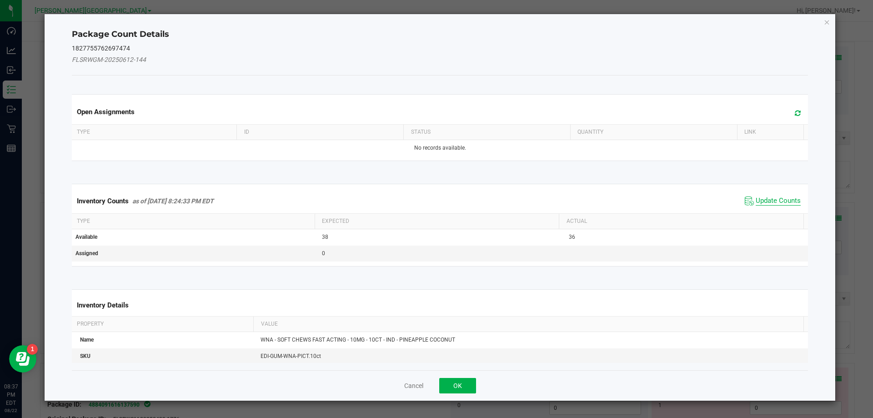
click at [777, 199] on span "Update Counts" at bounding box center [777, 200] width 45 height 9
click at [777, 199] on div "Inventory Counts as of [DATE] 8:24:33 PM EDT Update Counts" at bounding box center [440, 201] width 740 height 24
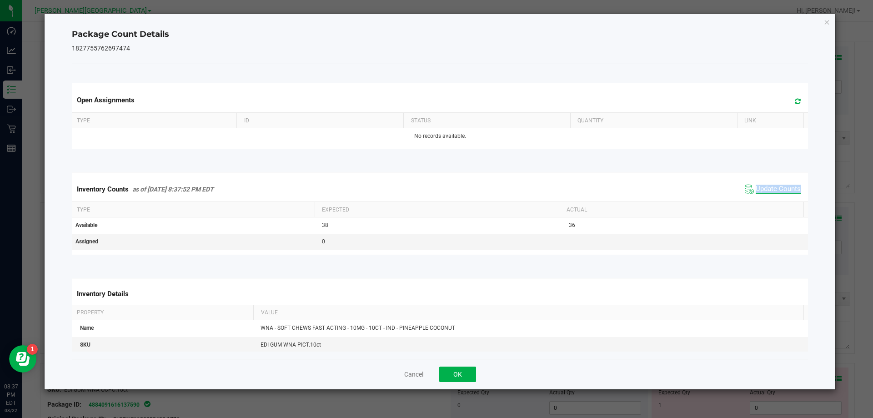
click at [777, 199] on div "Inventory Counts as of [DATE] 8:37:52 PM EDT Update Counts" at bounding box center [440, 189] width 740 height 25
drag, startPoint x: 773, startPoint y: 190, endPoint x: 465, endPoint y: 310, distance: 331.1
click at [772, 189] on span "Update Counts" at bounding box center [777, 189] width 45 height 9
click at [446, 380] on button "OK" at bounding box center [457, 373] width 37 height 15
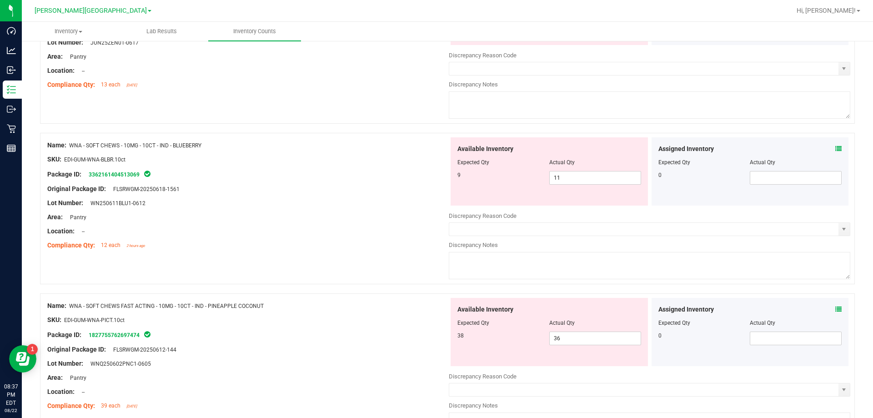
scroll to position [2171, 0]
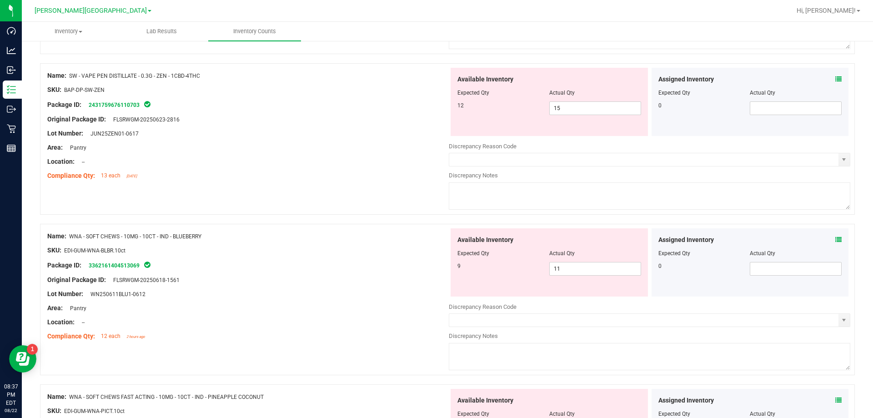
click at [835, 238] on icon at bounding box center [838, 239] width 6 height 6
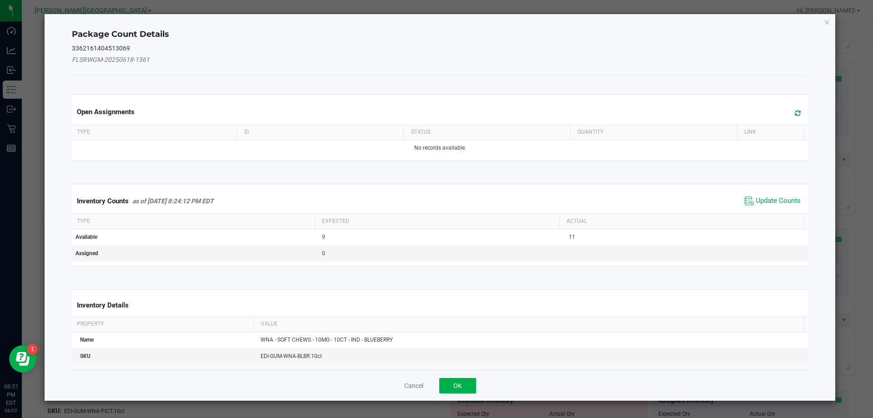
click at [783, 192] on div "Inventory Counts as of [DATE] 8:24:12 PM EDT Update Counts" at bounding box center [440, 201] width 740 height 25
click at [780, 195] on div "Inventory Counts as of [DATE] 8:24:12 PM EDT Update Counts" at bounding box center [440, 201] width 740 height 25
click at [780, 195] on span "Update Counts" at bounding box center [772, 201] width 60 height 14
click at [780, 195] on span "Update Counts" at bounding box center [774, 200] width 58 height 13
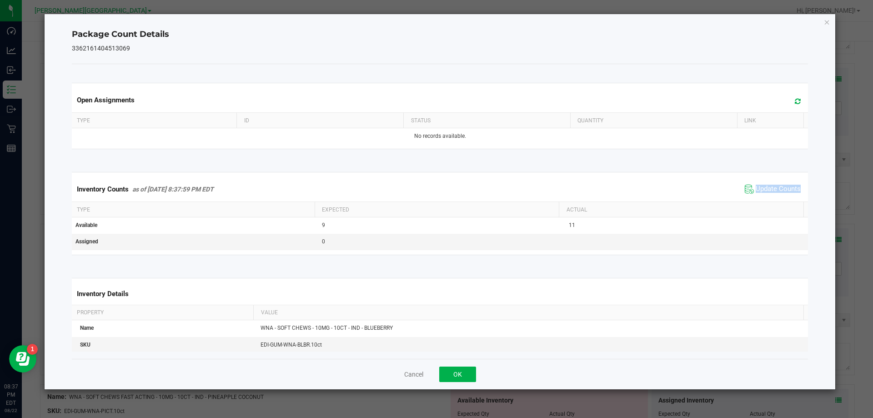
click at [780, 195] on div "Inventory Counts as of [DATE] 8:37:59 PM EDT Update Counts" at bounding box center [440, 189] width 740 height 25
click at [460, 370] on button "OK" at bounding box center [457, 373] width 37 height 15
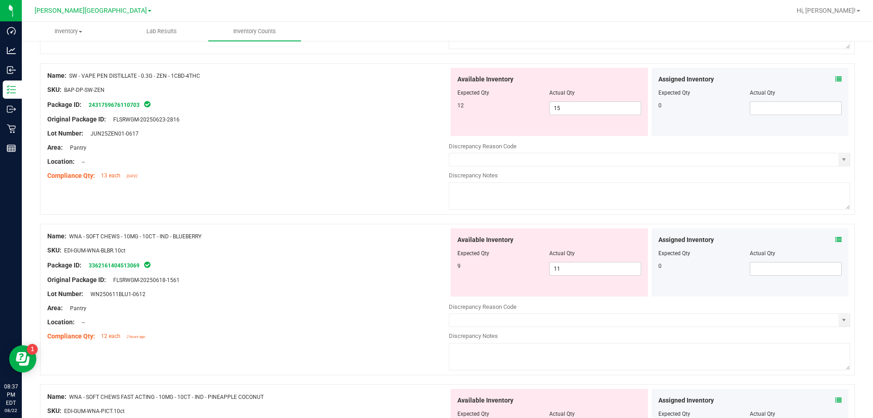
drag, startPoint x: 325, startPoint y: 336, endPoint x: 328, endPoint y: 331, distance: 5.7
click at [328, 333] on div "Compliance Qty: 12 each 2 hours ago" at bounding box center [247, 336] width 401 height 10
click at [571, 266] on span "11 11" at bounding box center [595, 269] width 92 height 14
type input "10"
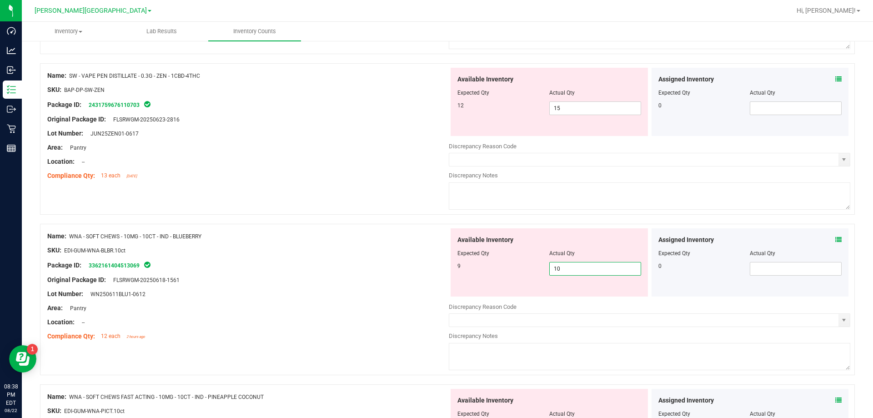
type input "9"
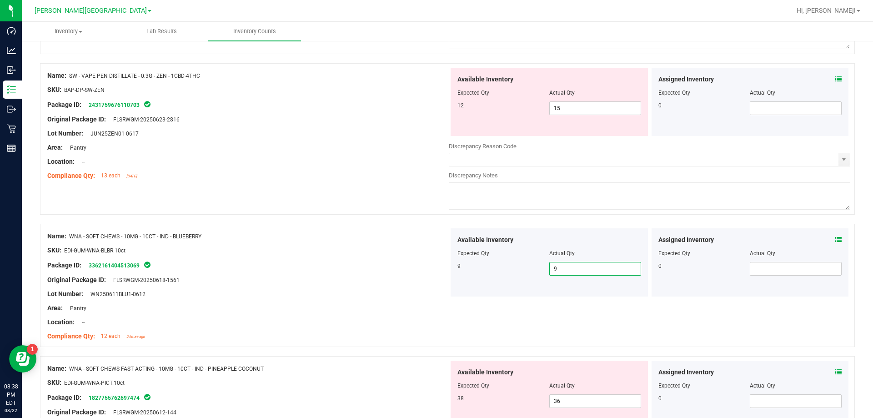
click at [428, 269] on div "Package ID: 3362161404513069" at bounding box center [247, 265] width 401 height 11
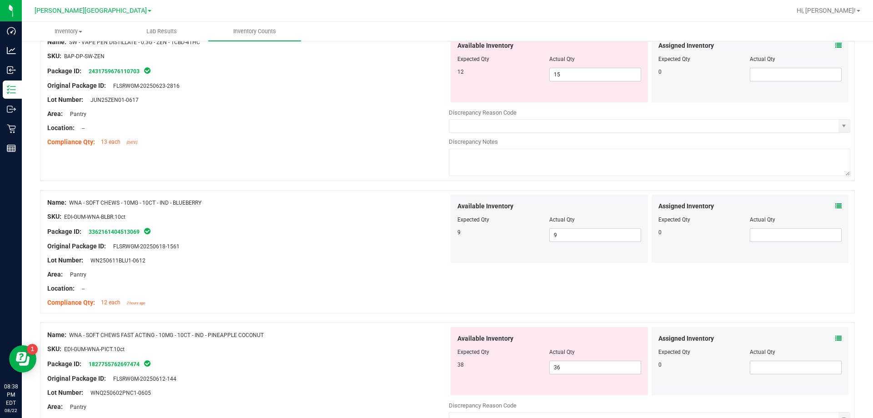
scroll to position [2307, 0]
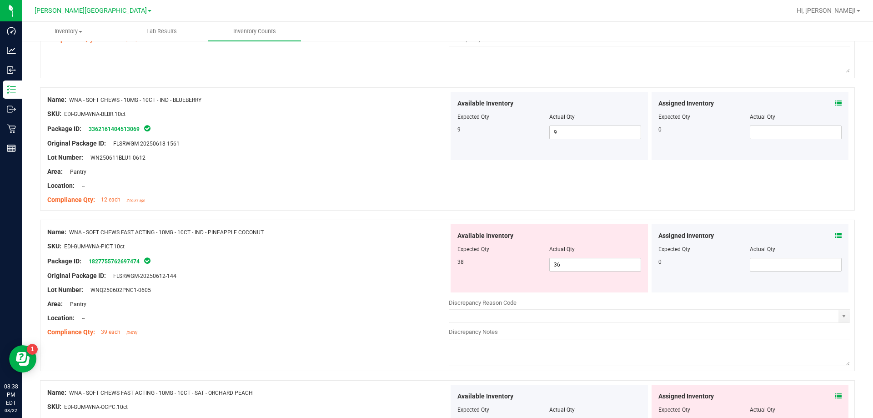
click at [423, 285] on div "Lot Number: WNQ250602PNC1-0605" at bounding box center [247, 290] width 401 height 10
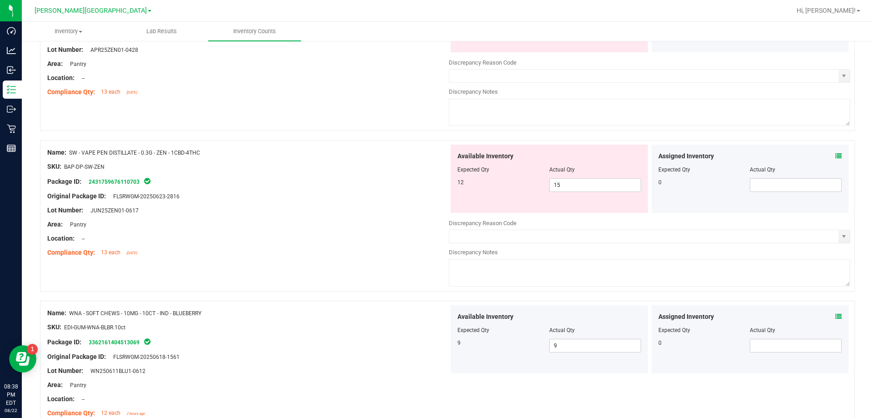
scroll to position [2080, 0]
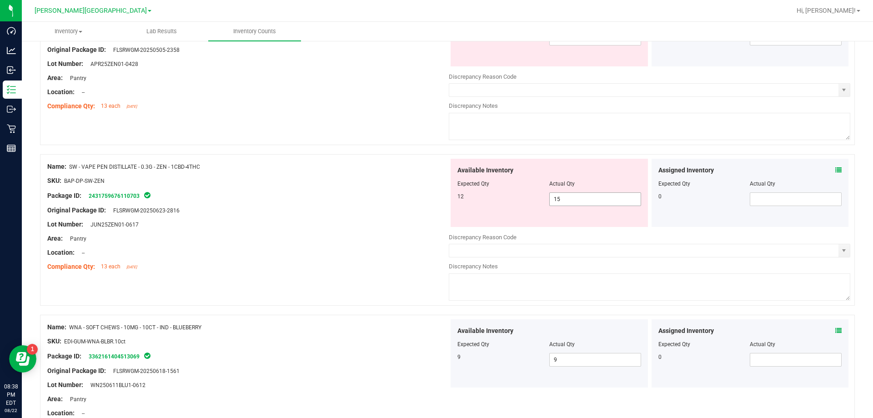
click at [560, 200] on span "15 15" at bounding box center [595, 199] width 92 height 14
type input "14"
type input "13"
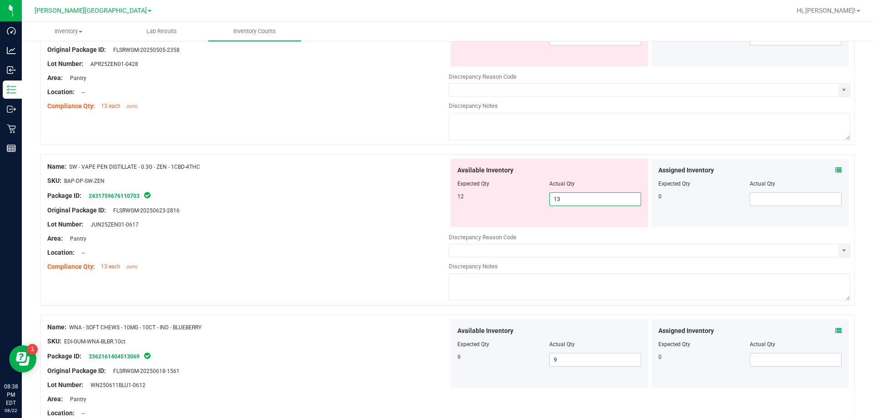
type input "12"
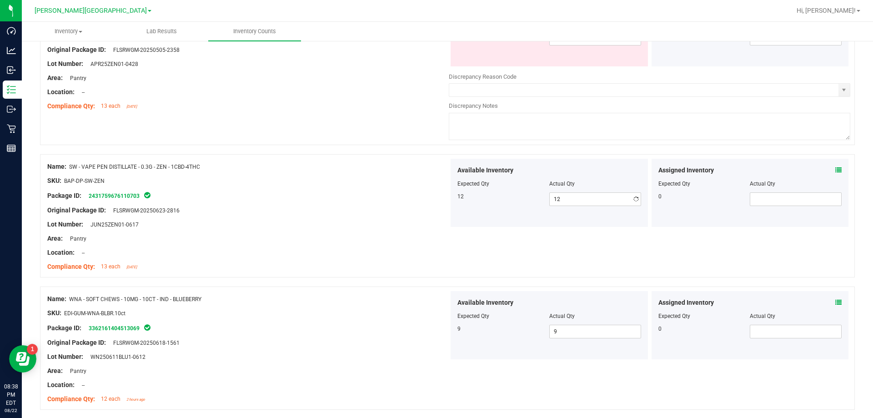
click at [394, 190] on div "Package ID: 2431759676110703" at bounding box center [247, 195] width 401 height 11
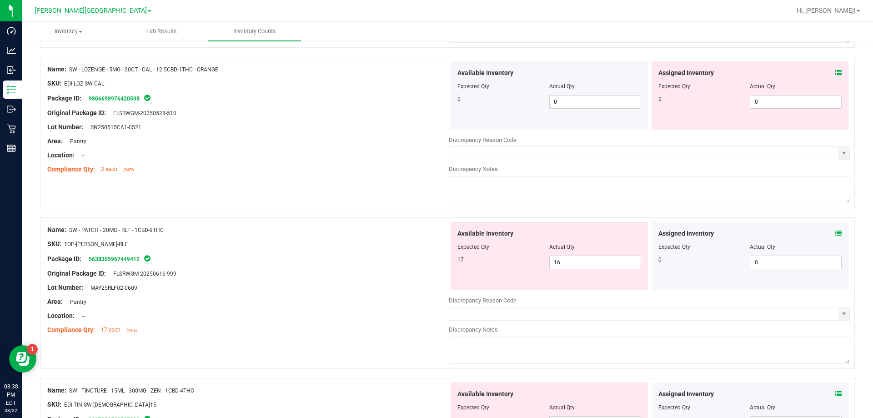
scroll to position [1534, 0]
click at [578, 267] on span "16 16" at bounding box center [595, 263] width 92 height 14
type input "17"
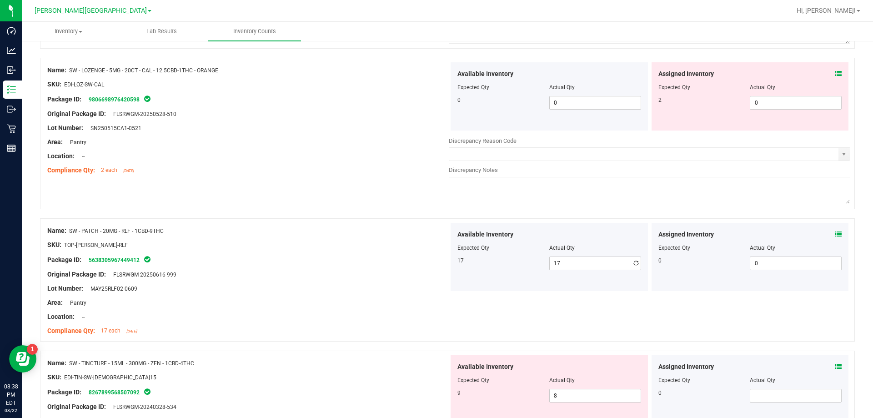
click at [332, 266] on div at bounding box center [247, 267] width 401 height 5
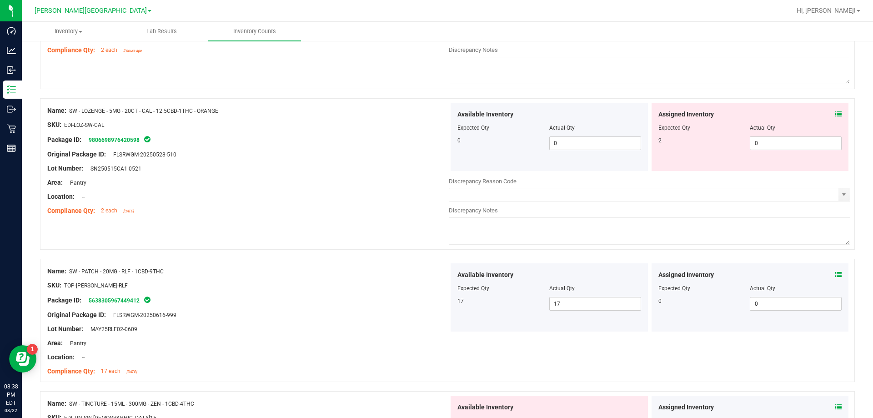
scroll to position [1443, 0]
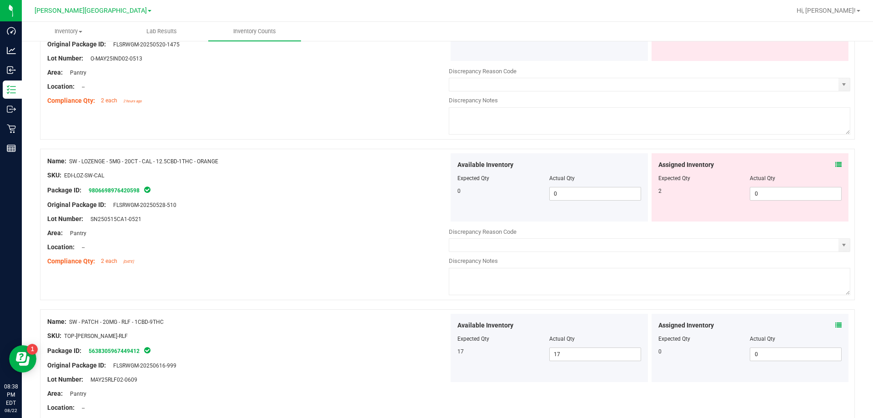
click at [825, 164] on div "Assigned Inventory" at bounding box center [750, 165] width 184 height 10
click at [835, 165] on icon at bounding box center [838, 164] width 6 height 6
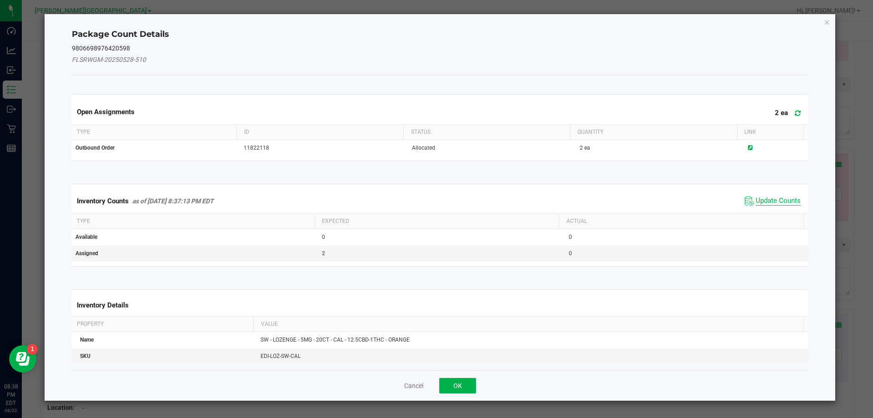
click at [789, 202] on span "Update Counts" at bounding box center [777, 200] width 45 height 9
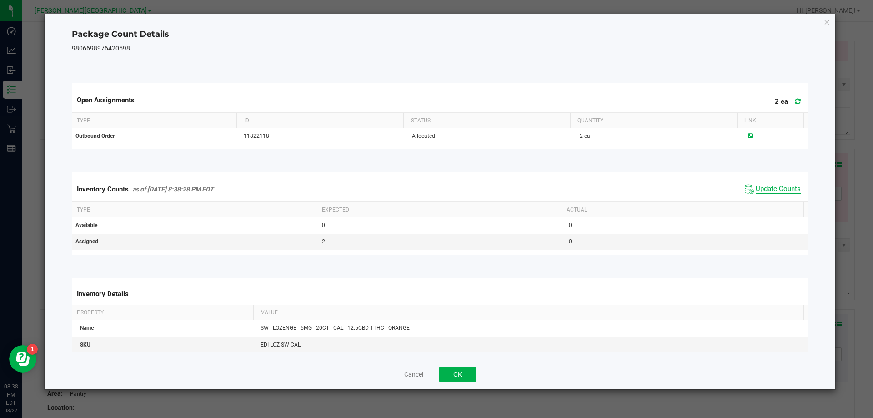
click at [785, 191] on span "Update Counts" at bounding box center [777, 189] width 45 height 9
click at [785, 190] on span "Update Counts" at bounding box center [777, 189] width 45 height 8
click at [468, 368] on button "OK" at bounding box center [457, 373] width 37 height 15
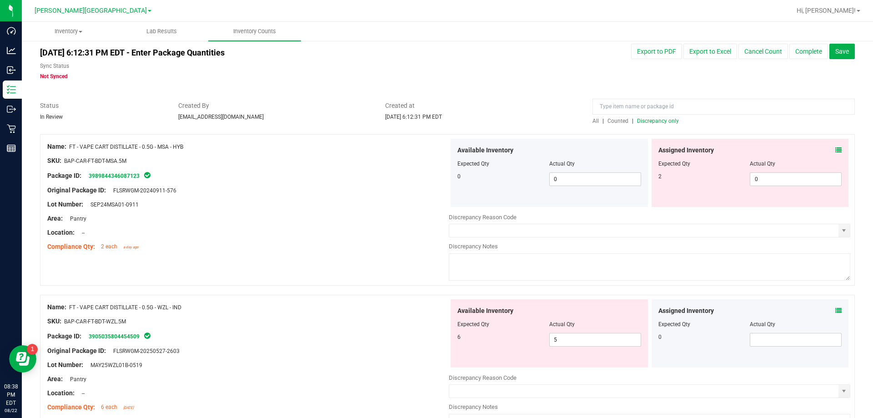
scroll to position [0, 0]
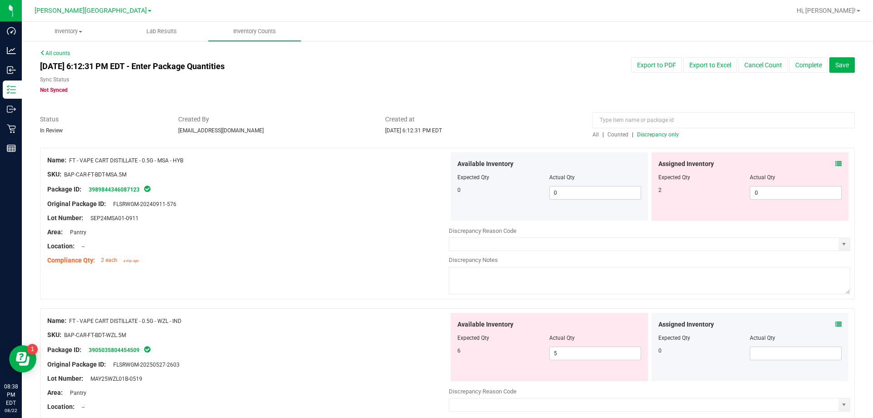
click at [658, 136] on span "Discrepancy only" at bounding box center [658, 134] width 42 height 6
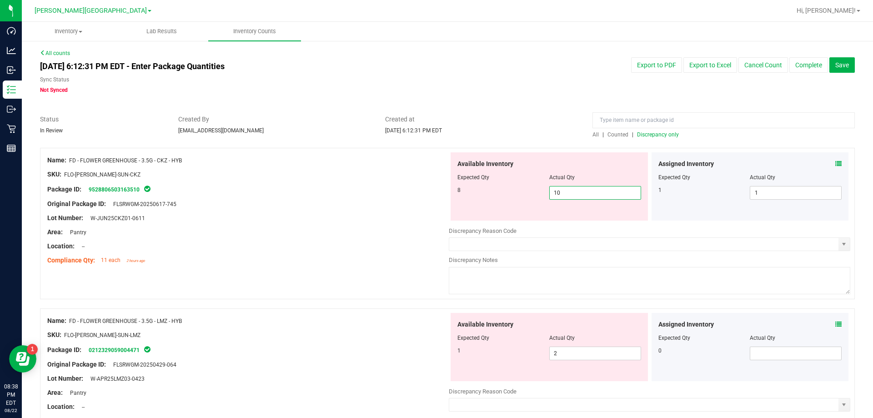
click at [561, 189] on span "10 10" at bounding box center [595, 193] width 92 height 14
type input "9"
type input "8"
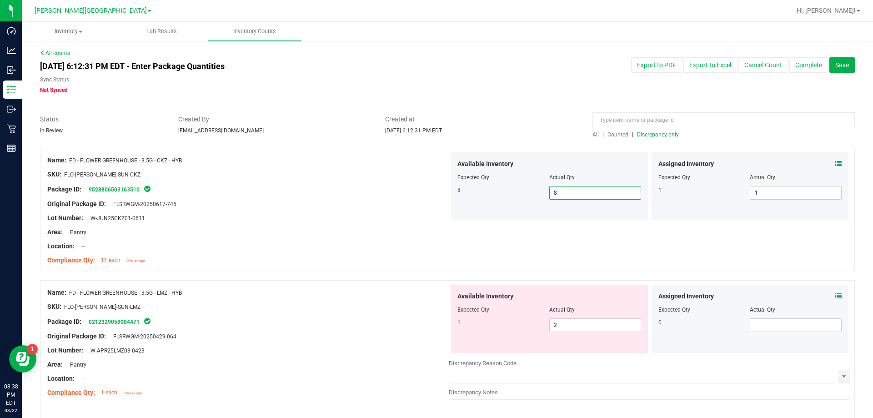
click at [374, 348] on div "Lot Number: W-APR25LMZ03-0423" at bounding box center [247, 350] width 401 height 10
click at [615, 318] on span "2 2" at bounding box center [595, 325] width 92 height 14
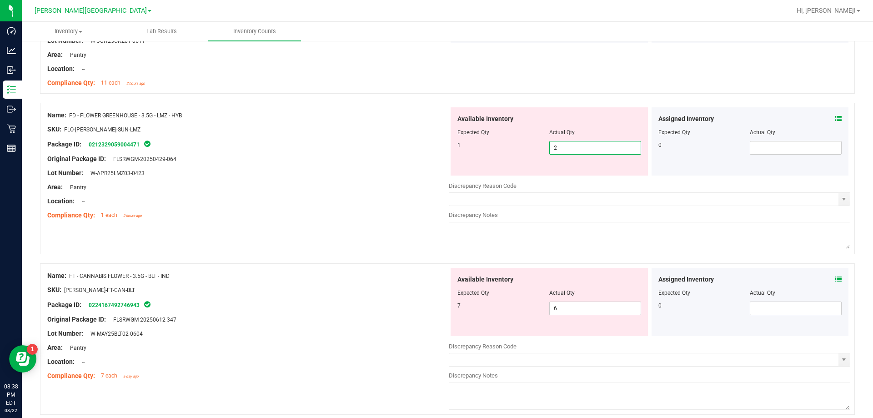
scroll to position [227, 0]
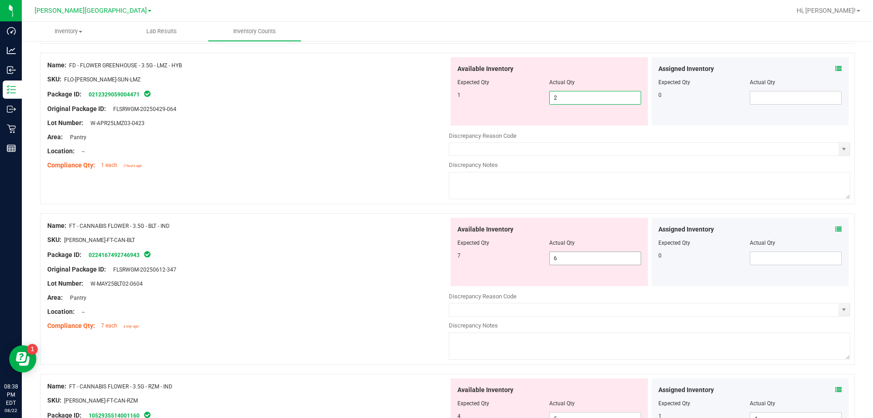
click at [566, 257] on span "6 6" at bounding box center [595, 258] width 92 height 14
click at [835, 230] on icon at bounding box center [838, 229] width 6 height 6
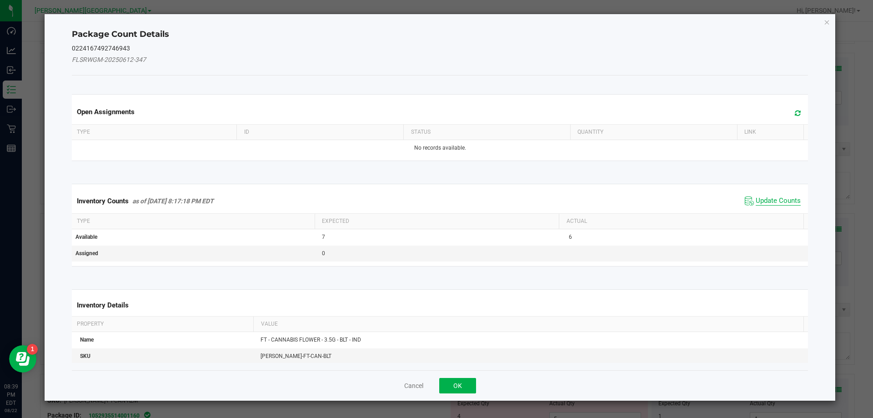
click at [787, 205] on span "Update Counts" at bounding box center [777, 200] width 45 height 9
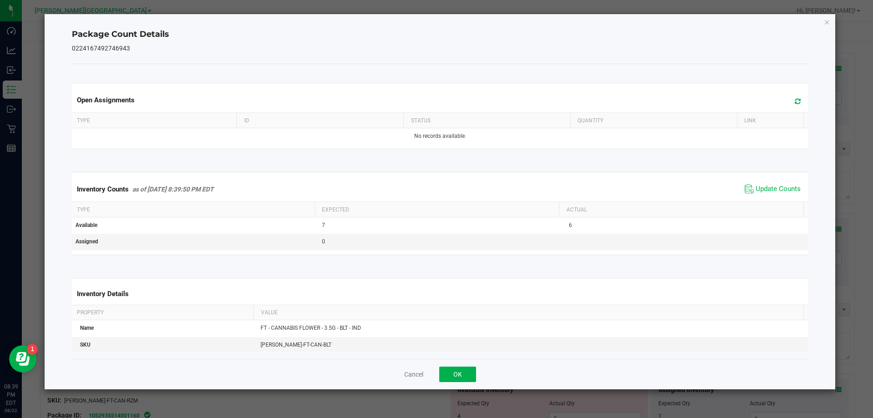
click at [782, 196] on span "Update Counts" at bounding box center [772, 189] width 60 height 14
click at [778, 182] on span "Update Counts" at bounding box center [772, 189] width 60 height 14
click at [777, 183] on span "Update Counts" at bounding box center [774, 188] width 58 height 13
click at [470, 370] on button "OK" at bounding box center [457, 373] width 37 height 15
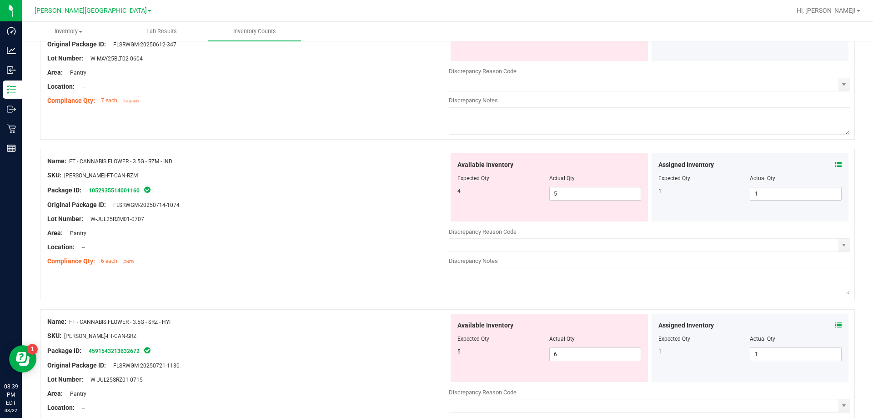
scroll to position [455, 0]
click at [350, 220] on div "Lot Number: W-JUL25RZM01-0707" at bounding box center [247, 217] width 401 height 10
click at [592, 185] on span "5 5" at bounding box center [595, 192] width 92 height 14
type input "4"
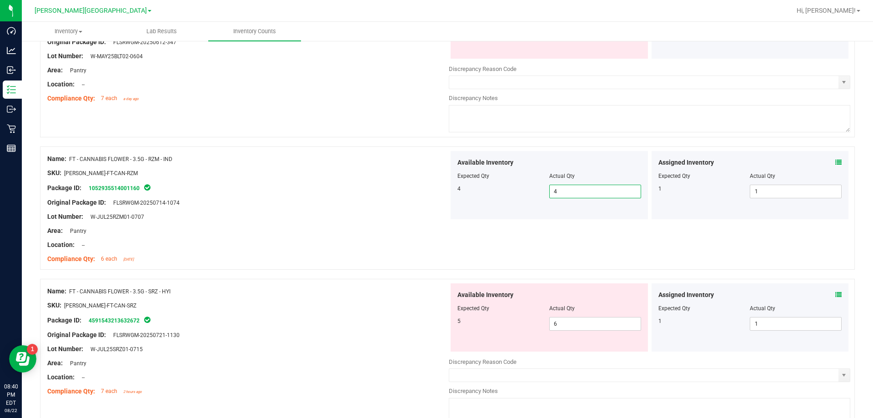
click at [260, 281] on div "Name: FT - CANNABIS FLOWER - 3.5G - SRZ - HYI SKU: [PERSON_NAME]-FT-CAN-SRZ Pac…" at bounding box center [447, 354] width 815 height 151
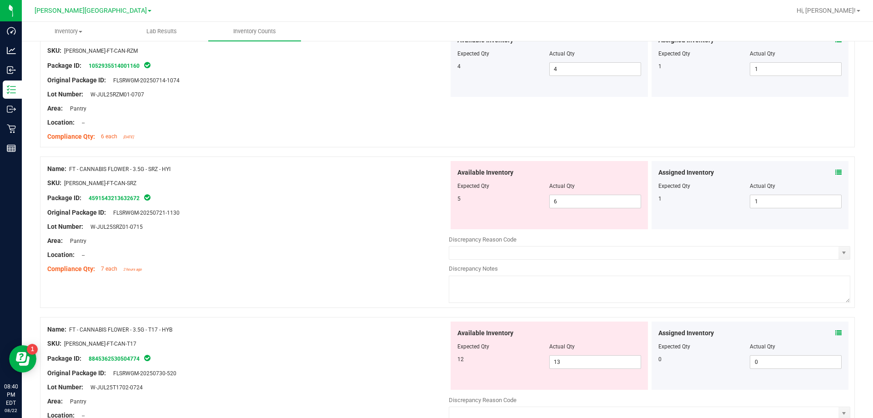
scroll to position [636, 0]
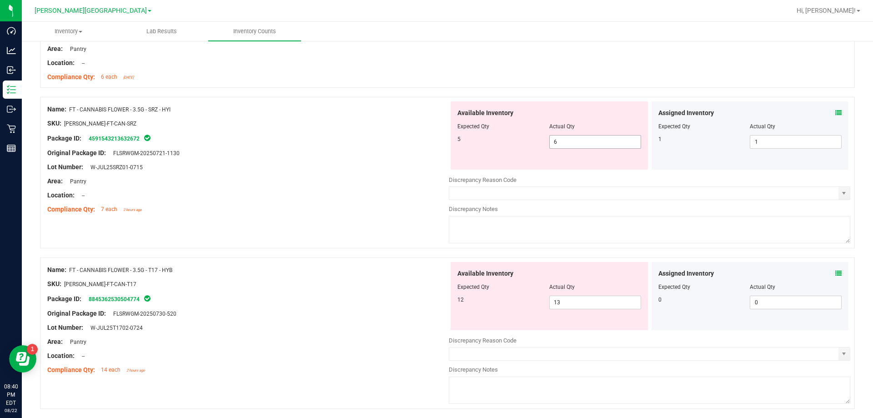
click at [572, 147] on span "6 6" at bounding box center [595, 142] width 92 height 14
type input "5"
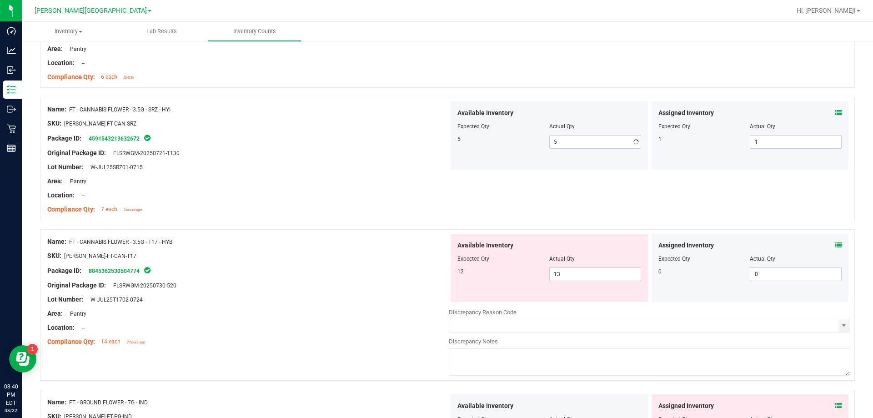
click at [341, 272] on div "Package ID: 8845362530504774" at bounding box center [247, 270] width 401 height 11
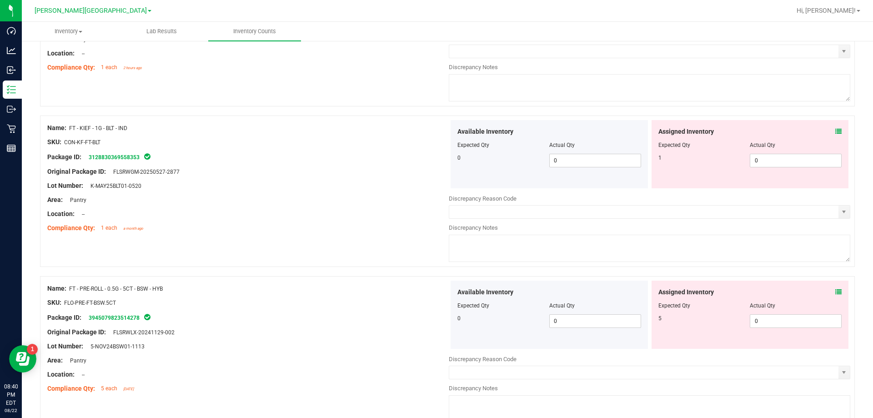
scroll to position [1091, 0]
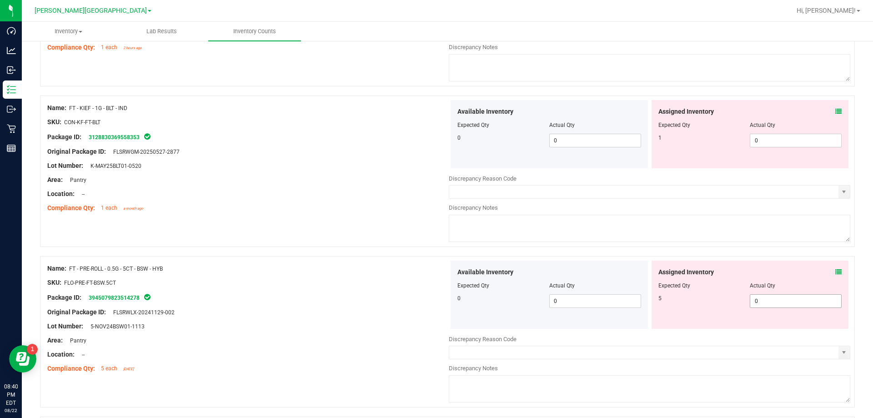
click at [757, 300] on span "0 0" at bounding box center [796, 301] width 92 height 14
click at [759, 300] on input "0" at bounding box center [795, 301] width 91 height 13
type input "5"
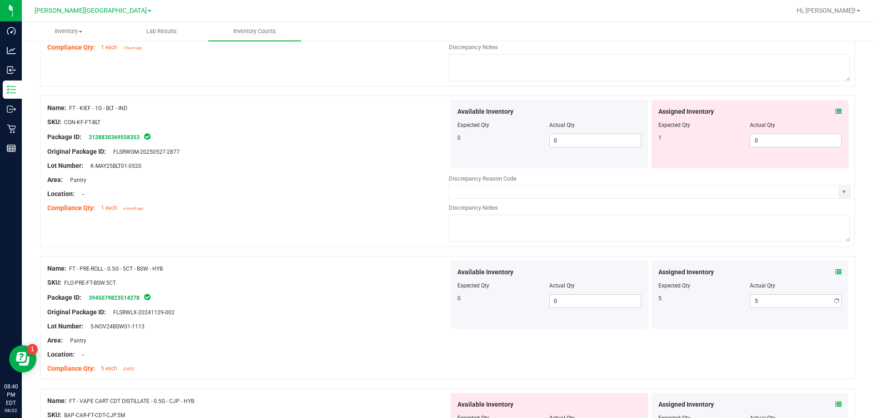
click at [388, 299] on div "Package ID: 3945079823514278" at bounding box center [247, 297] width 401 height 11
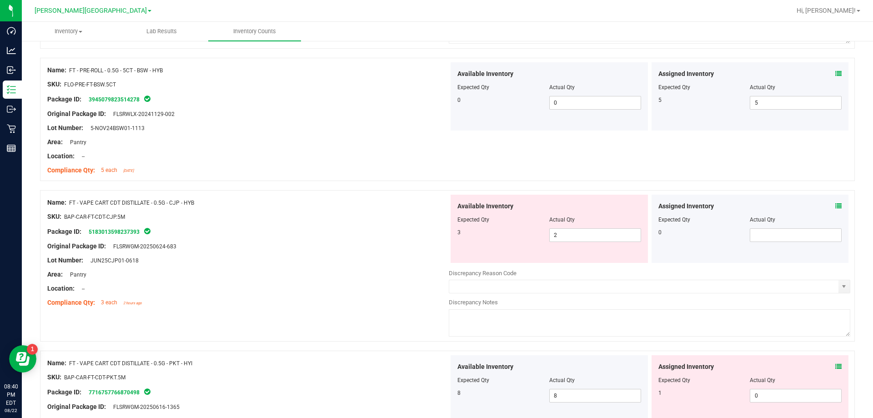
scroll to position [1318, 0]
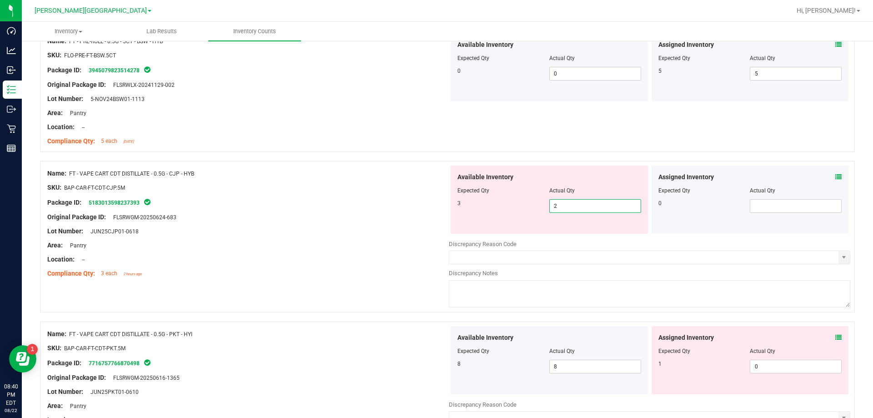
click at [591, 210] on span "2 2" at bounding box center [595, 206] width 92 height 14
click at [375, 249] on div "Area: Pantry" at bounding box center [247, 245] width 401 height 10
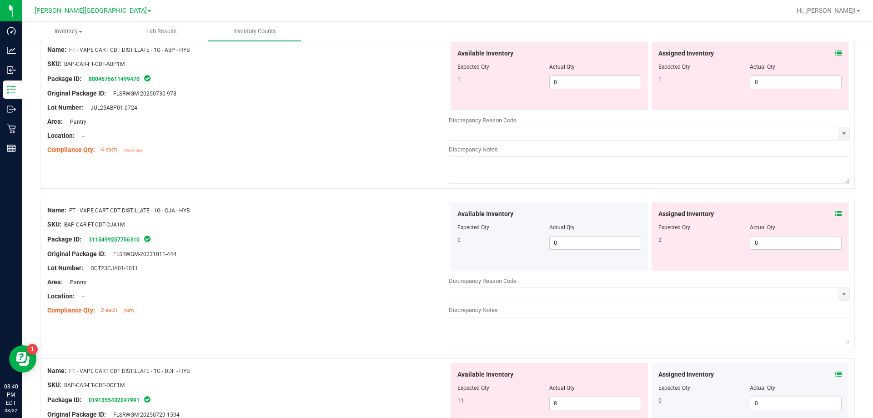
scroll to position [1773, 0]
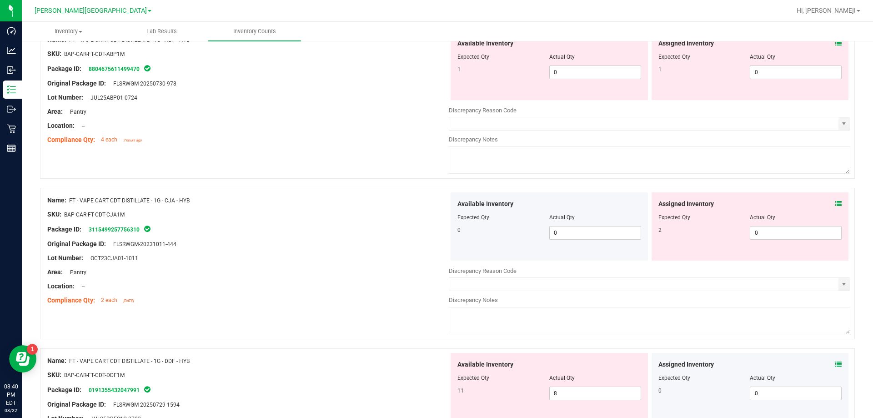
click at [835, 204] on icon at bounding box center [838, 203] width 6 height 6
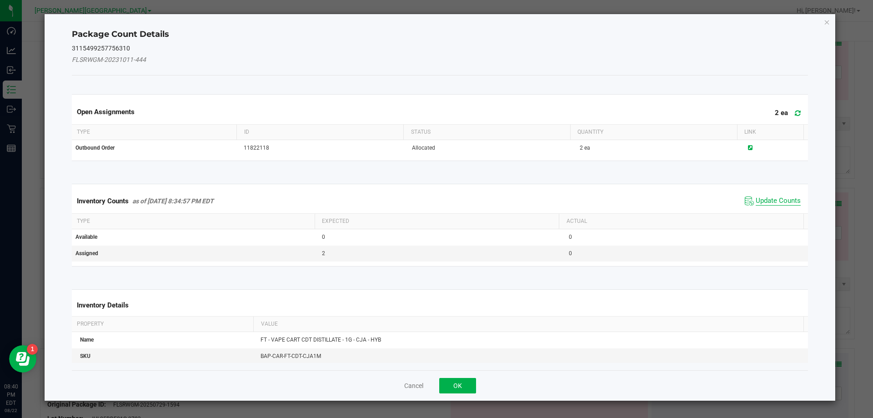
click at [778, 200] on span "Update Counts" at bounding box center [777, 200] width 45 height 9
click at [778, 200] on div "Inventory Counts as of [DATE] 8:34:57 PM EDT Update Counts" at bounding box center [440, 201] width 740 height 24
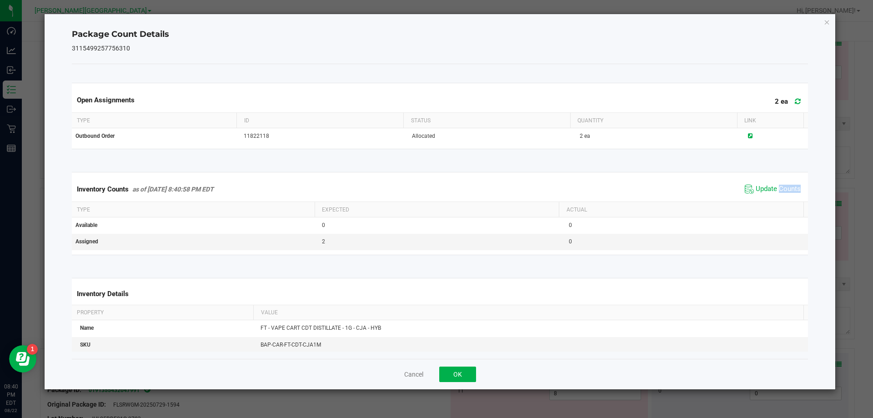
click at [777, 196] on span "Update Counts" at bounding box center [772, 189] width 60 height 14
click at [466, 369] on button "OK" at bounding box center [457, 373] width 37 height 15
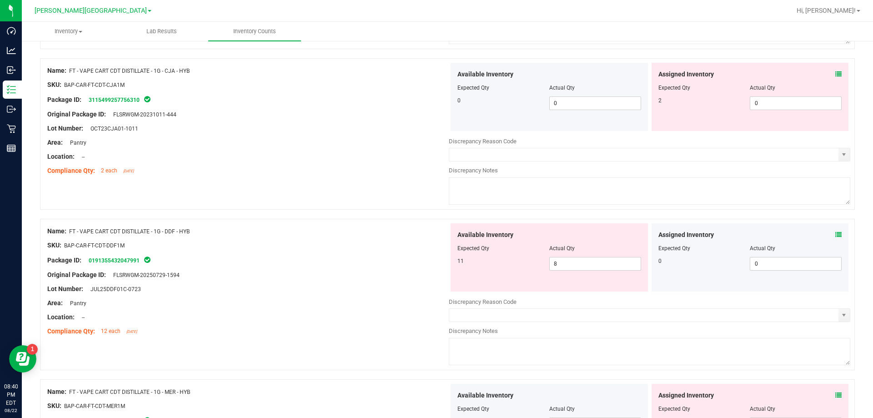
scroll to position [1909, 0]
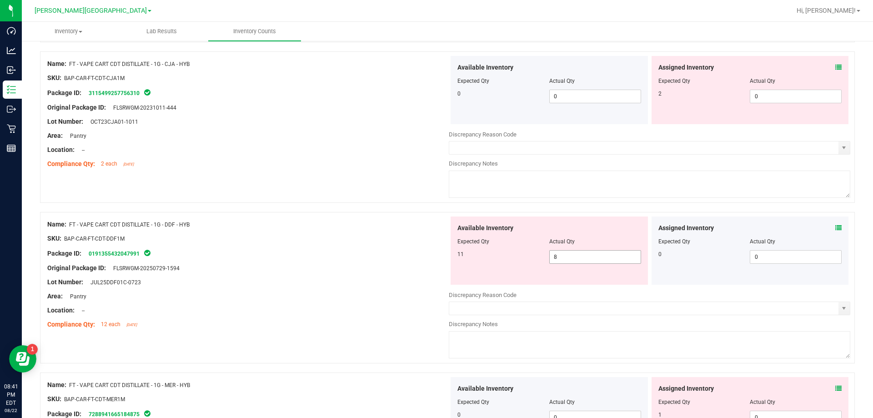
drag, startPoint x: 563, startPoint y: 253, endPoint x: 681, endPoint y: 255, distance: 118.2
click at [563, 253] on span "8 8" at bounding box center [595, 257] width 92 height 14
click at [835, 227] on icon at bounding box center [838, 228] width 6 height 6
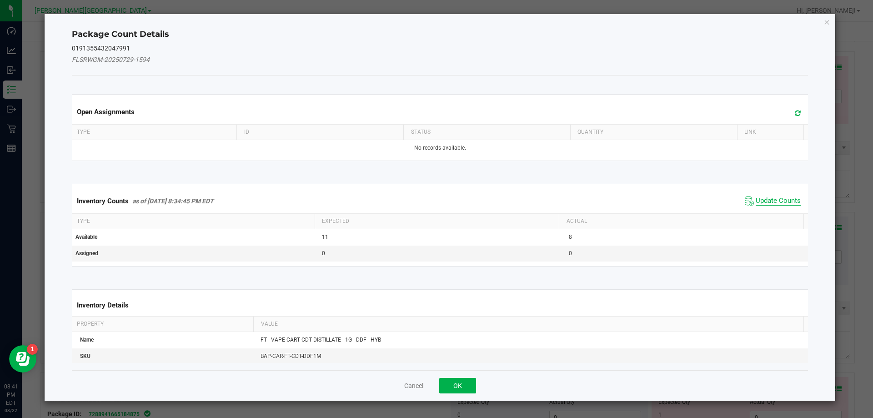
click at [756, 201] on span "Update Counts" at bounding box center [777, 200] width 45 height 9
click at [756, 201] on div "Inventory Counts as of [DATE] 8:34:45 PM EDT Update Counts" at bounding box center [440, 201] width 740 height 24
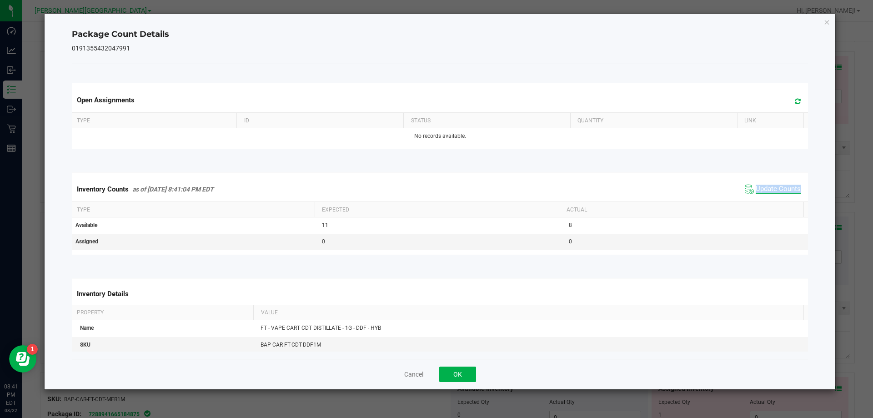
click at [756, 201] on div "Inventory Counts as of [DATE] 8:41:04 PM EDT Update Counts" at bounding box center [440, 189] width 740 height 25
click at [756, 198] on div "Inventory Counts as of [DATE] 8:41:04 PM EDT Update Counts" at bounding box center [440, 189] width 740 height 25
click at [467, 374] on button "OK" at bounding box center [457, 373] width 37 height 15
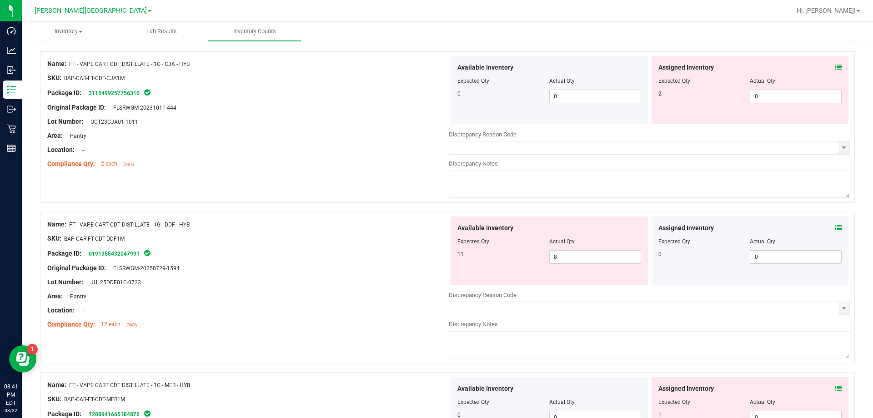
click at [835, 225] on icon at bounding box center [838, 228] width 6 height 6
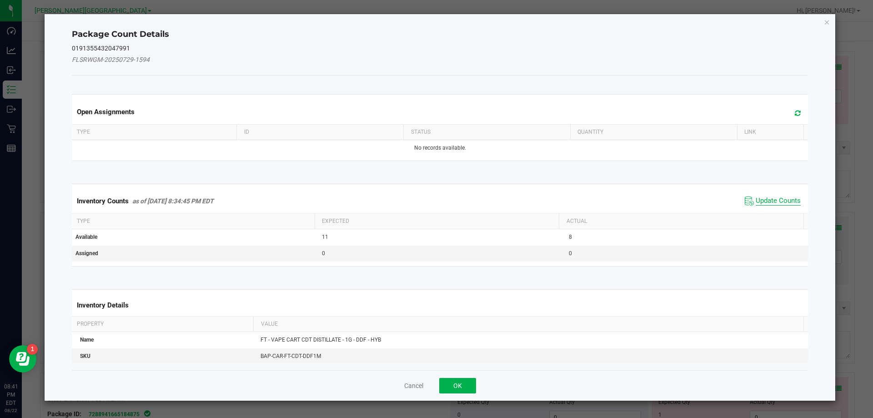
click at [785, 200] on span "Update Counts" at bounding box center [777, 200] width 45 height 9
click at [784, 199] on div "Inventory Counts as of [DATE] 8:34:45 PM EDT Update Counts" at bounding box center [440, 201] width 740 height 25
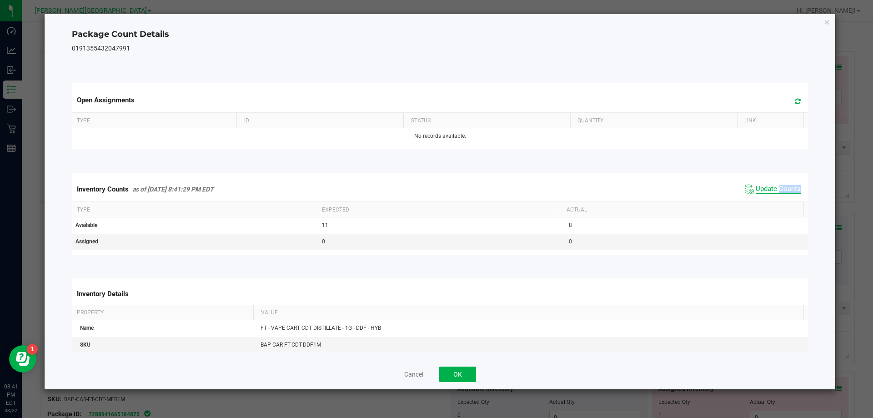
click at [778, 189] on span "Update Counts" at bounding box center [777, 189] width 45 height 9
click at [777, 188] on span "Update Counts" at bounding box center [777, 189] width 45 height 8
click at [466, 365] on div "Cancel OK" at bounding box center [440, 374] width 736 height 30
click at [448, 379] on div "Cancel OK" at bounding box center [440, 374] width 736 height 30
click at [458, 375] on button "OK" at bounding box center [457, 373] width 37 height 15
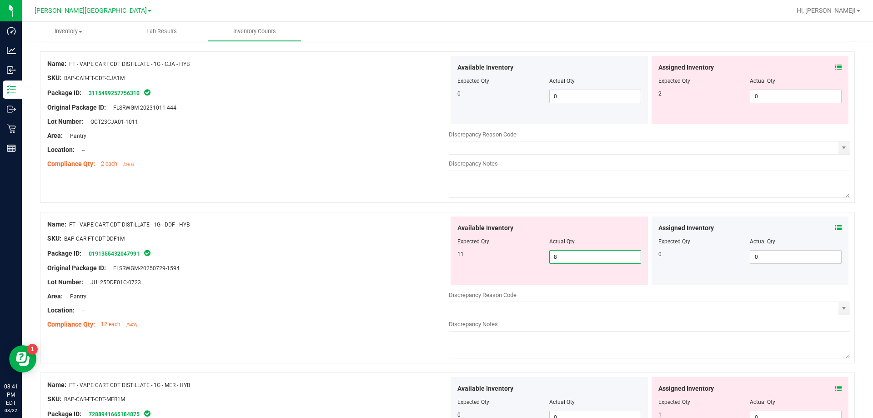
click at [607, 261] on span "8 8" at bounding box center [595, 257] width 92 height 14
type input "9"
click at [348, 295] on div "Area: Pantry" at bounding box center [247, 296] width 401 height 10
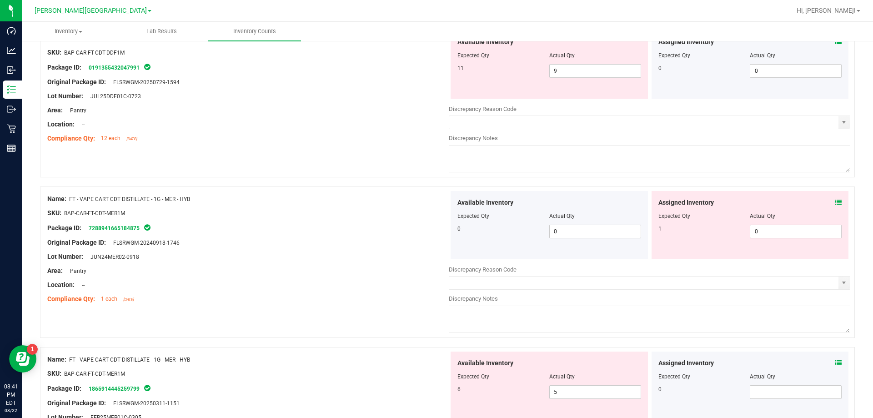
scroll to position [2136, 0]
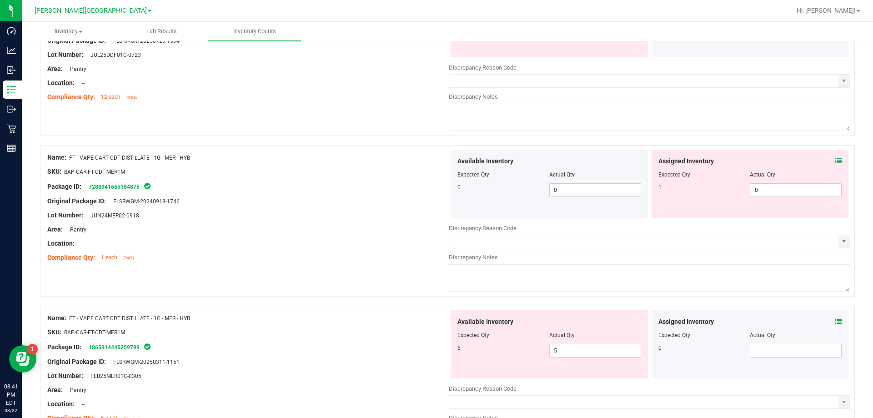
click at [835, 161] on icon at bounding box center [838, 161] width 6 height 6
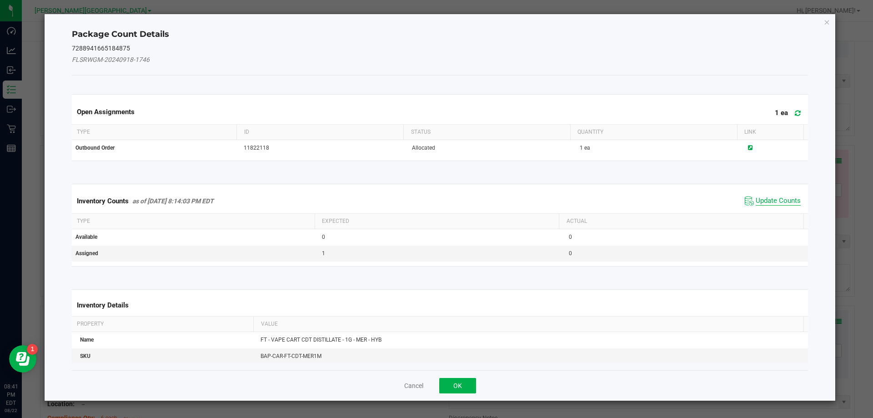
click at [779, 199] on span "Update Counts" at bounding box center [777, 200] width 45 height 9
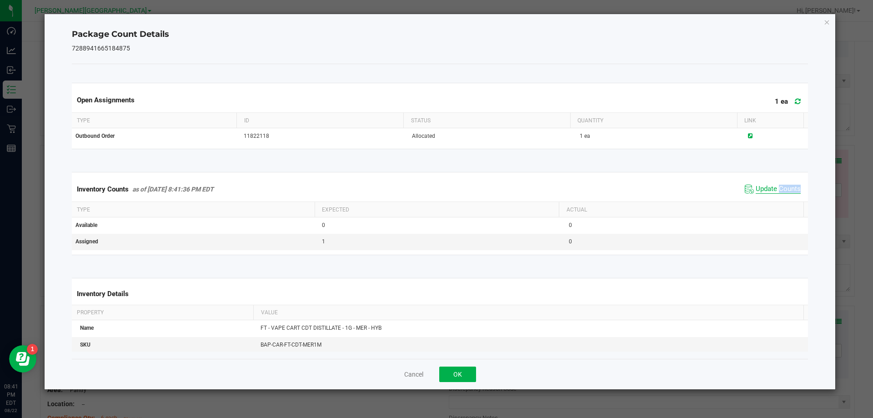
click at [779, 199] on div "Inventory Counts as of [DATE] 8:41:36 PM EDT Update Counts" at bounding box center [440, 189] width 740 height 25
drag, startPoint x: 778, startPoint y: 197, endPoint x: 775, endPoint y: 187, distance: 10.4
click at [778, 197] on div "Inventory Counts as of [DATE] 8:41:36 PM EDT Update Counts" at bounding box center [440, 189] width 740 height 25
click at [775, 187] on span "Update Counts" at bounding box center [777, 189] width 45 height 9
click at [460, 374] on button "OK" at bounding box center [457, 373] width 37 height 15
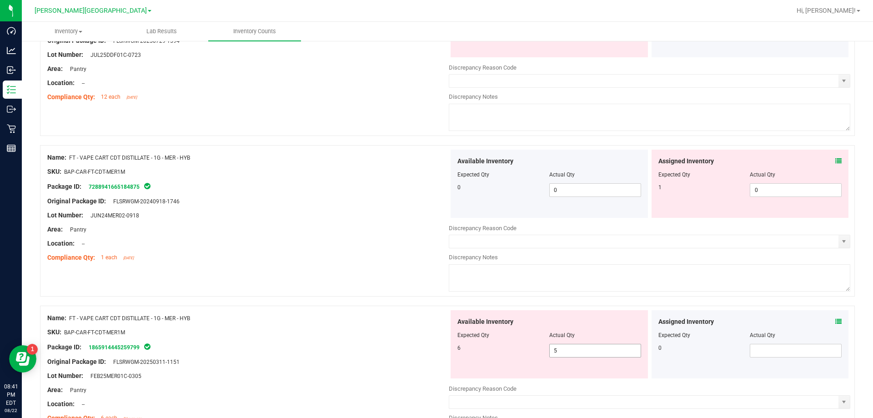
click at [585, 350] on span "5 5" at bounding box center [595, 351] width 92 height 14
type input "6"
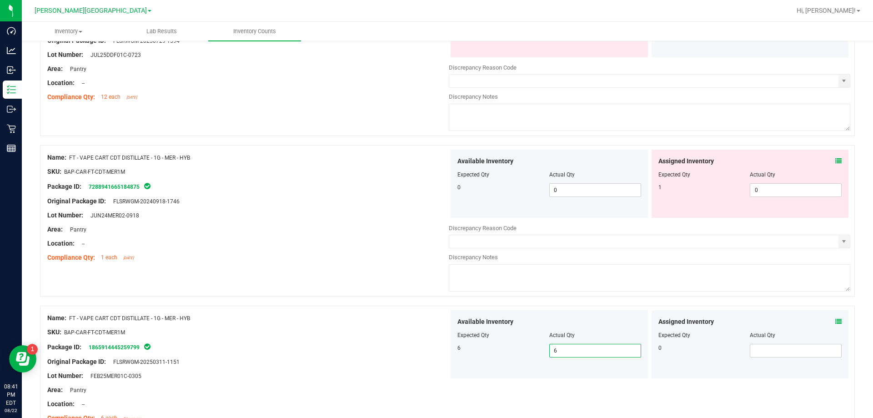
click at [371, 331] on div "SKU: BAP-CAR-FT-CDT-MER1M" at bounding box center [247, 332] width 401 height 10
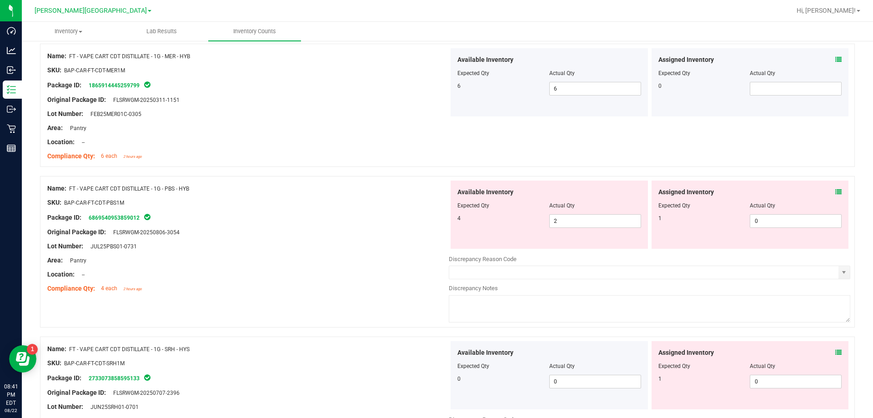
scroll to position [2409, 0]
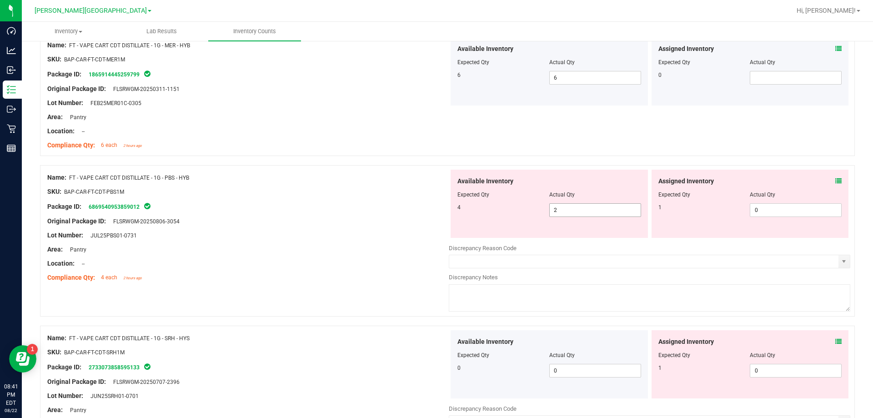
click at [567, 205] on span "2 2" at bounding box center [595, 210] width 92 height 14
click at [414, 246] on div "Area: Pantry" at bounding box center [247, 250] width 401 height 10
click at [835, 179] on icon at bounding box center [838, 181] width 6 height 6
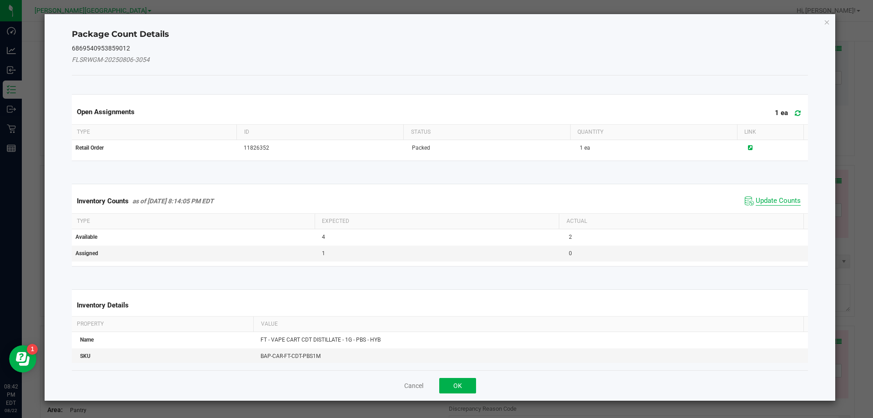
click at [776, 200] on span "Update Counts" at bounding box center [777, 200] width 45 height 9
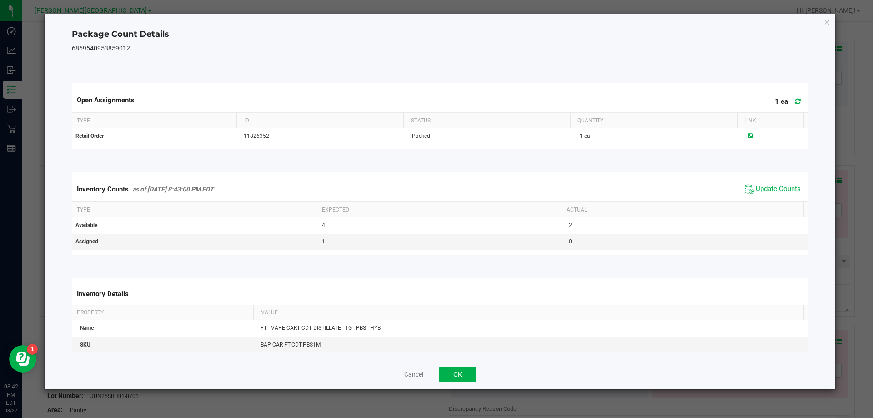
click at [775, 196] on div "Inventory Counts as of [DATE] 8:43:00 PM EDT Update Counts" at bounding box center [440, 189] width 740 height 25
click at [773, 187] on span "Update Counts" at bounding box center [777, 189] width 45 height 9
click at [773, 187] on span "Update Counts" at bounding box center [777, 189] width 45 height 8
click at [464, 372] on button "OK" at bounding box center [457, 373] width 37 height 15
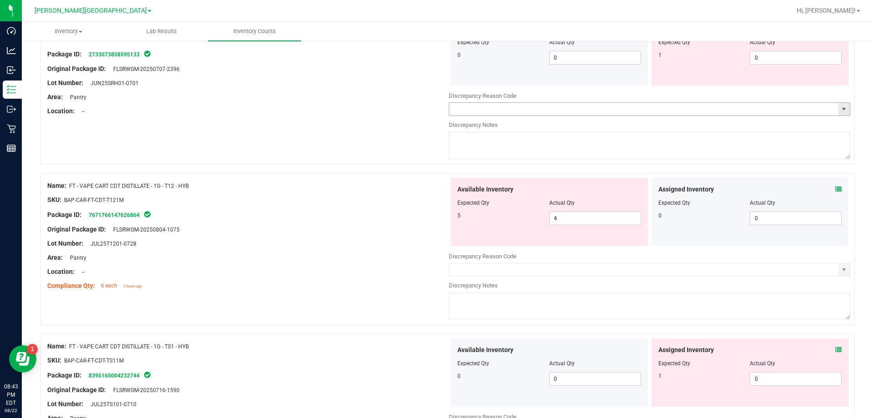
scroll to position [2727, 0]
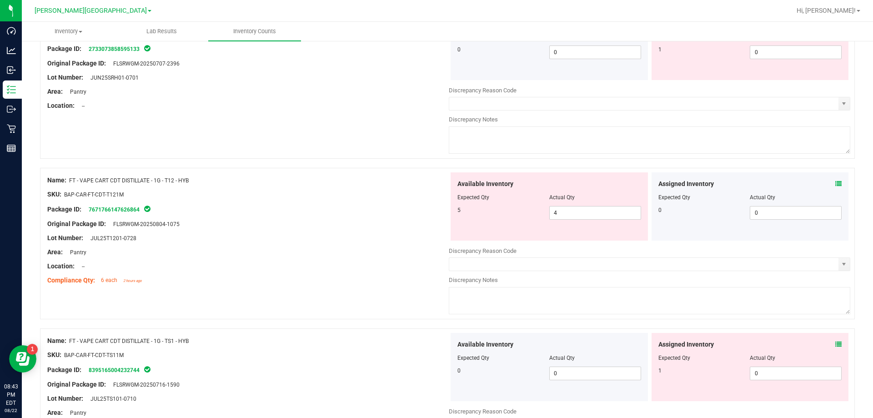
click at [365, 245] on div at bounding box center [247, 245] width 401 height 5
click at [360, 300] on div "Name: FT - VAPE CART CDT DISTILLATE - 1G - T12 - HYB SKU: BAP-CAR-FT-CDT-T121M …" at bounding box center [447, 243] width 815 height 151
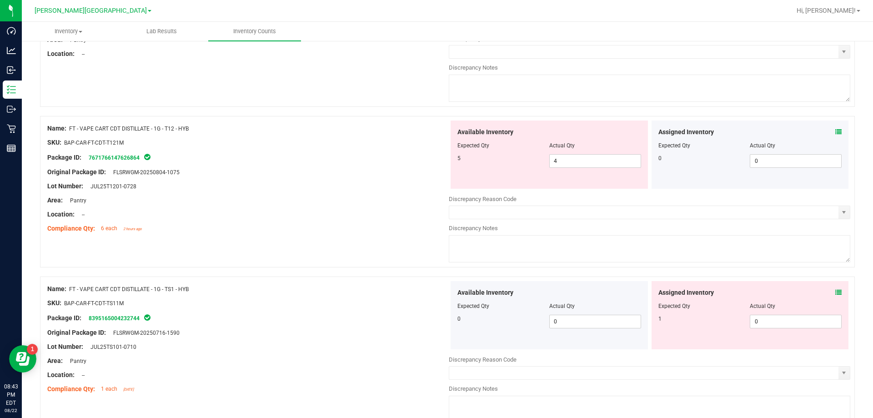
scroll to position [2829, 0]
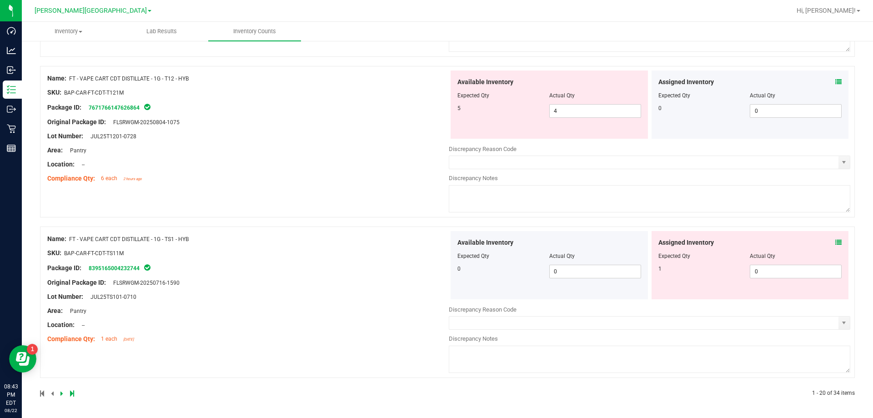
click at [62, 390] on icon at bounding box center [61, 392] width 3 height 5
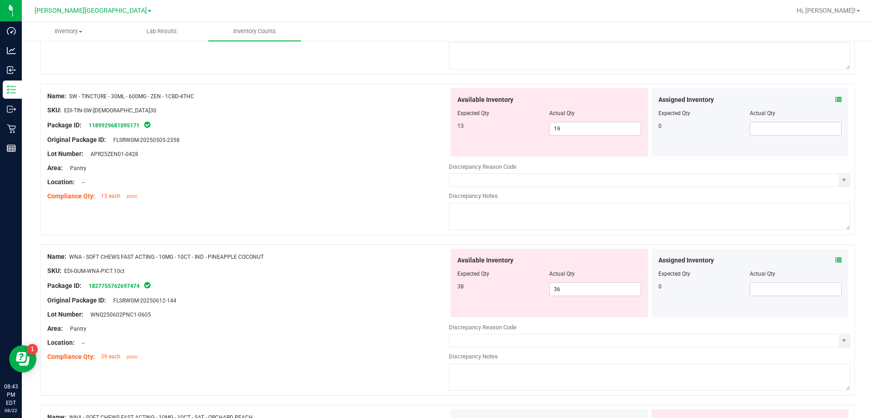
scroll to position [978, 0]
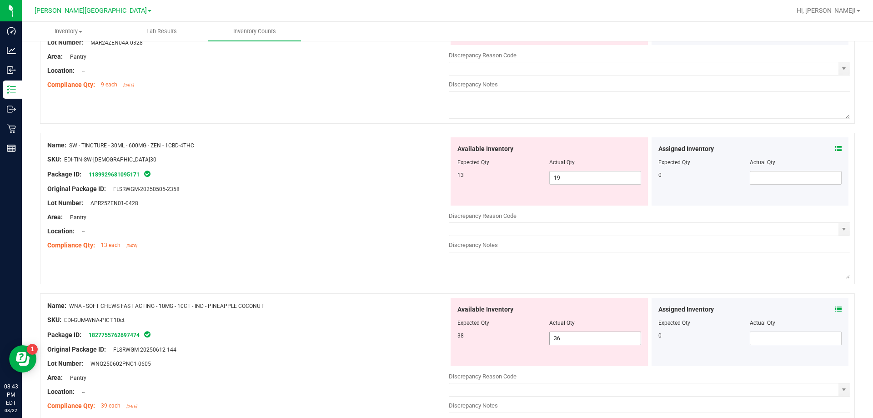
click at [564, 337] on span "36 36" at bounding box center [595, 338] width 92 height 14
type input "37"
type input "38"
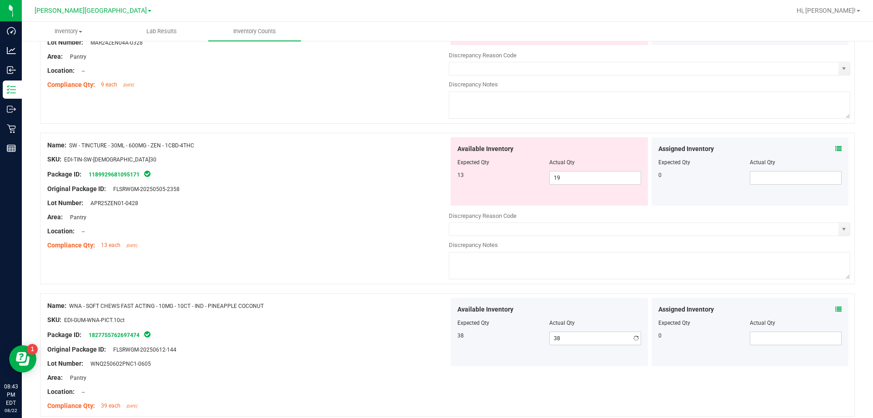
click at [353, 248] on div "Compliance Qty: 13 each [DATE]" at bounding box center [247, 245] width 401 height 10
click at [590, 175] on span "19 19" at bounding box center [595, 178] width 92 height 14
type input "18"
type input "17"
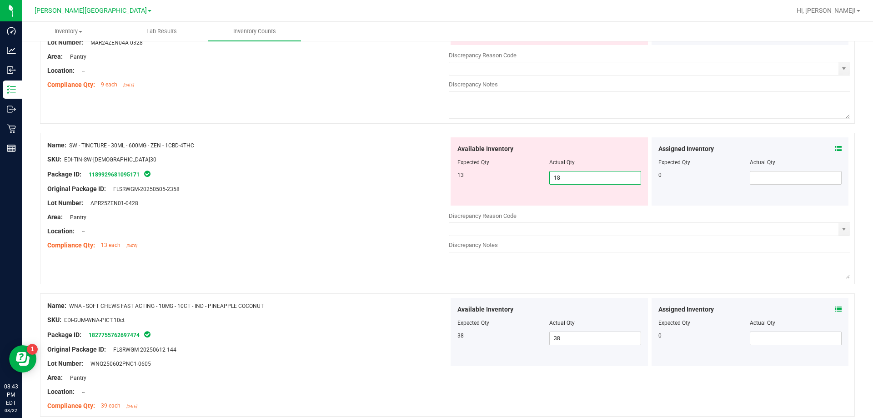
type input "17"
type input "16"
type input "15"
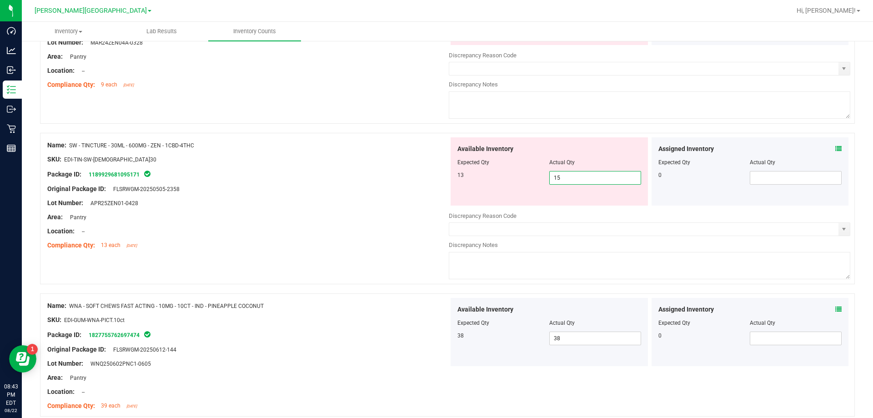
type input "14"
type input "13"
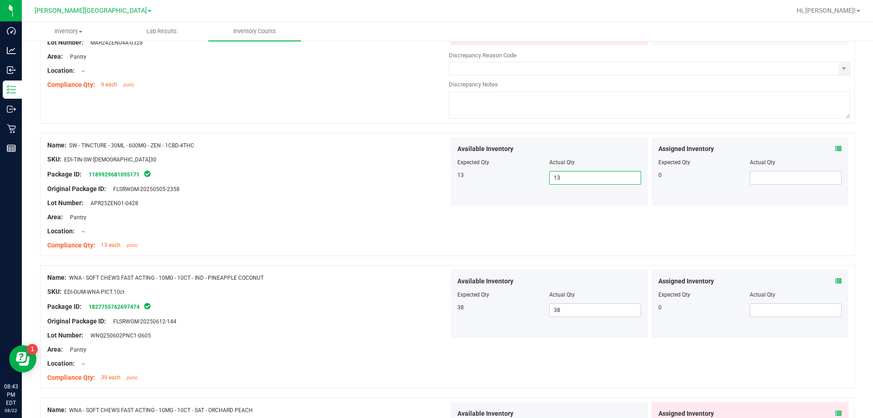
click at [420, 208] on div at bounding box center [247, 210] width 401 height 5
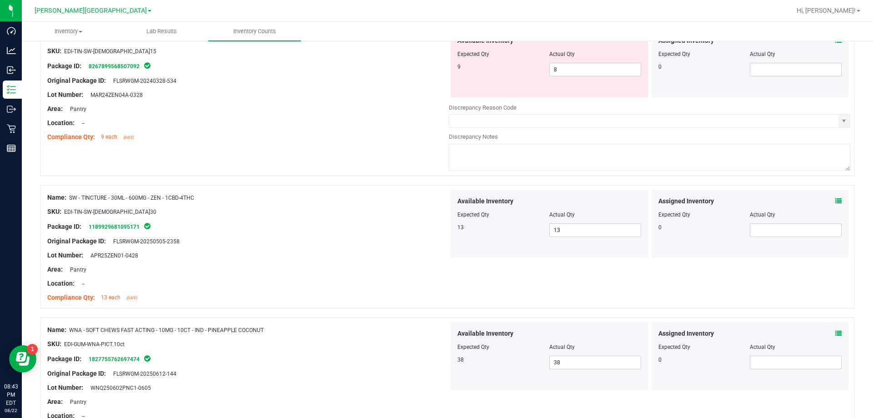
scroll to position [841, 0]
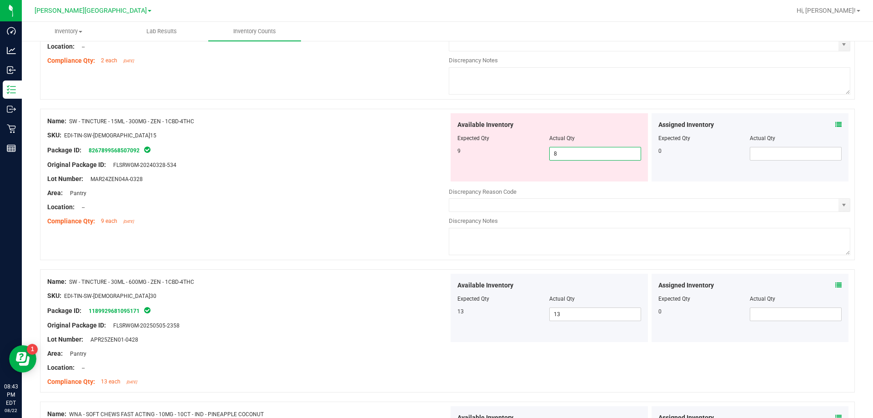
click at [574, 149] on span "8 8" at bounding box center [595, 154] width 92 height 14
type input "9"
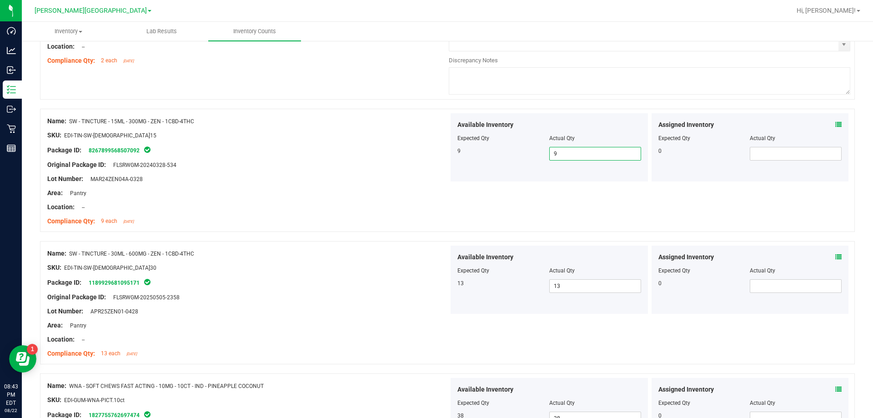
click at [260, 240] on div at bounding box center [447, 236] width 815 height 9
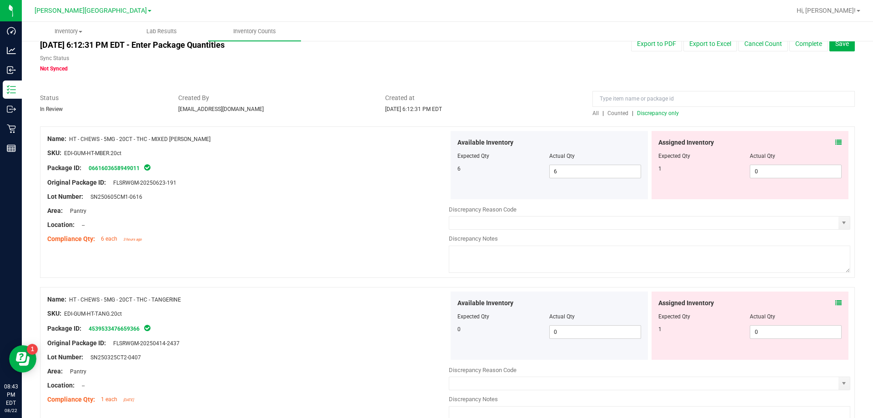
scroll to position [0, 0]
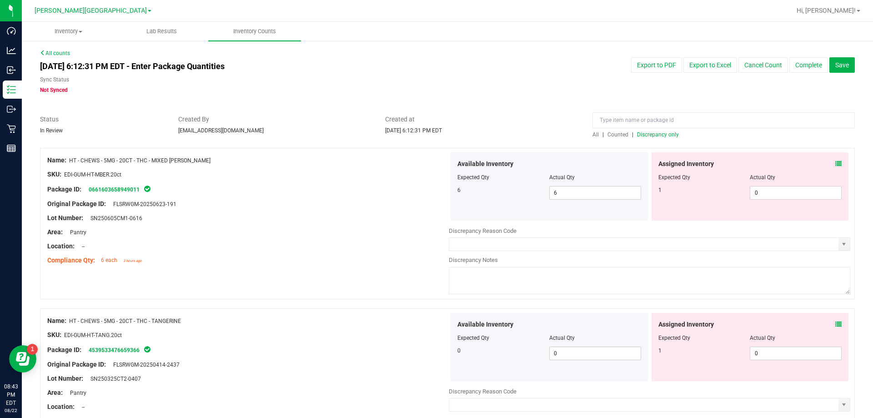
click at [648, 132] on span "Discrepancy only" at bounding box center [658, 134] width 42 height 6
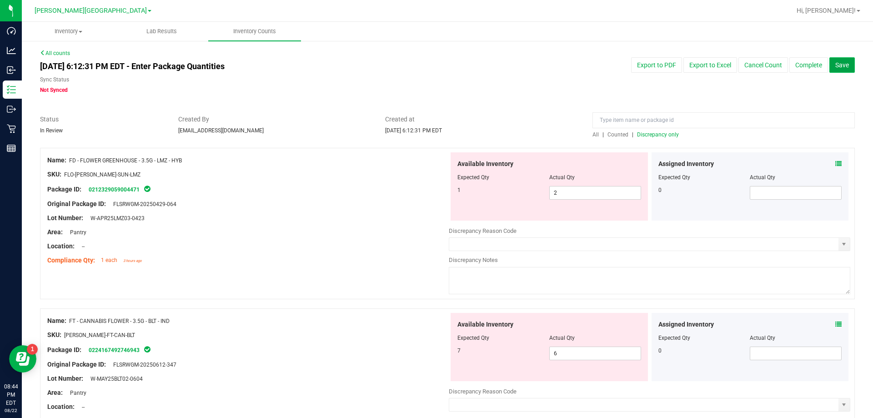
click at [835, 68] on span "Save" at bounding box center [842, 64] width 14 height 7
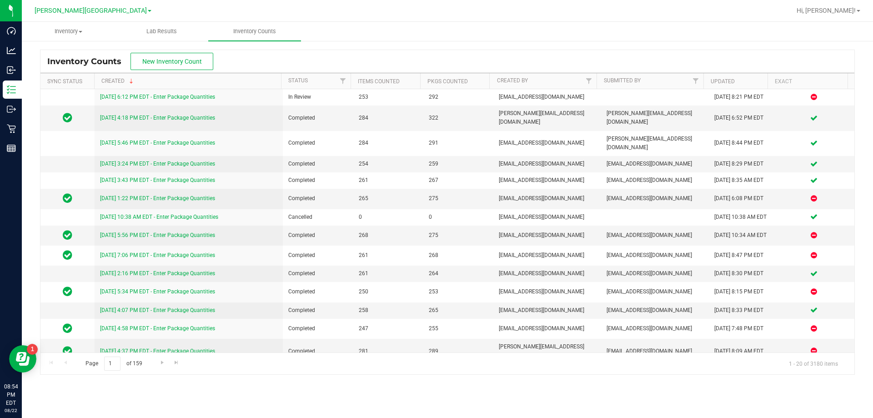
click at [855, 3] on div "Hi, [PERSON_NAME]!" at bounding box center [828, 11] width 71 height 16
click at [851, 10] on span "Hi, [PERSON_NAME]!" at bounding box center [825, 10] width 59 height 7
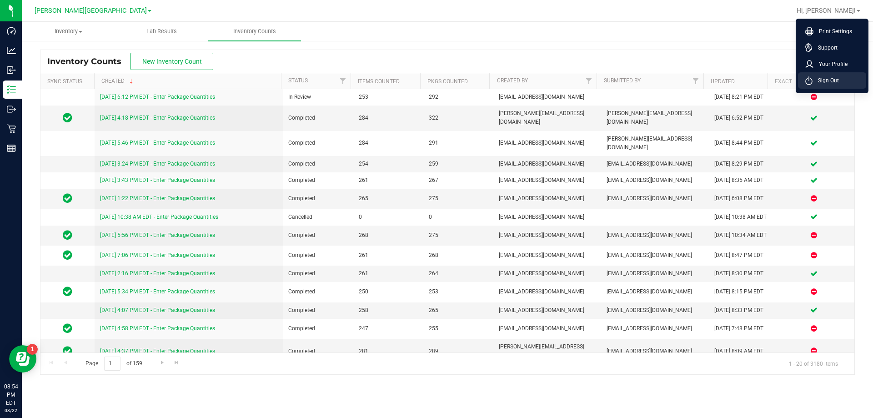
click at [833, 74] on li "Sign Out" at bounding box center [832, 80] width 68 height 16
